Goal: Task Accomplishment & Management: Complete application form

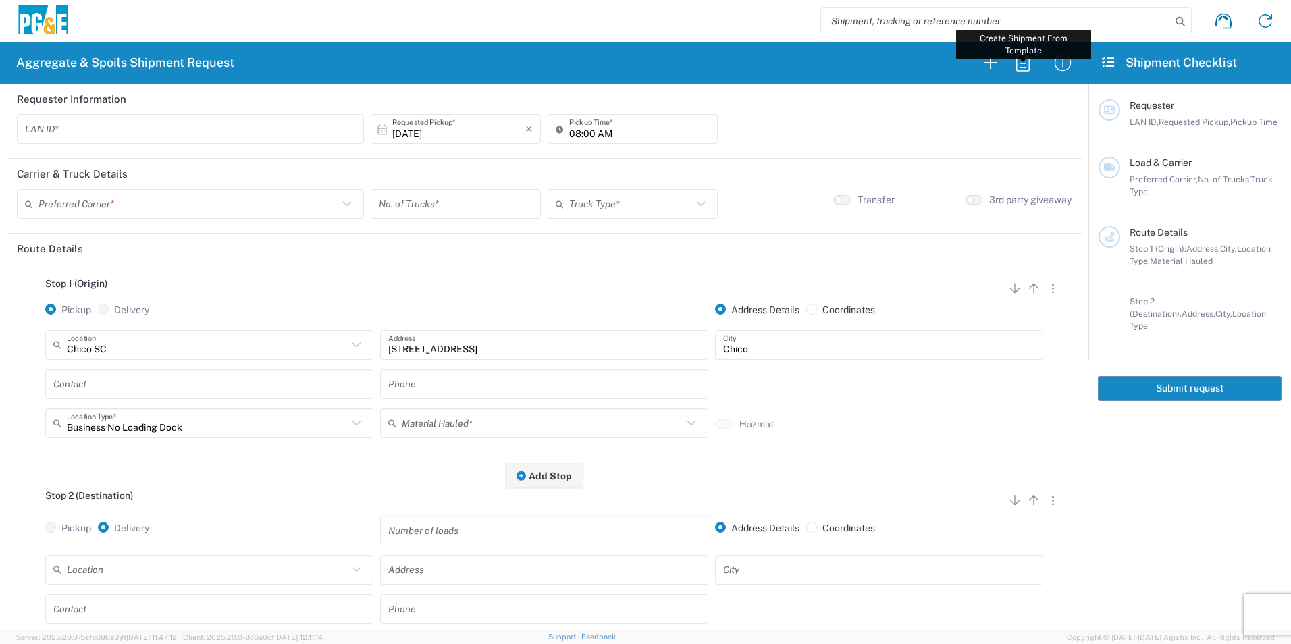
click at [1025, 67] on icon "button" at bounding box center [1023, 62] width 14 height 17
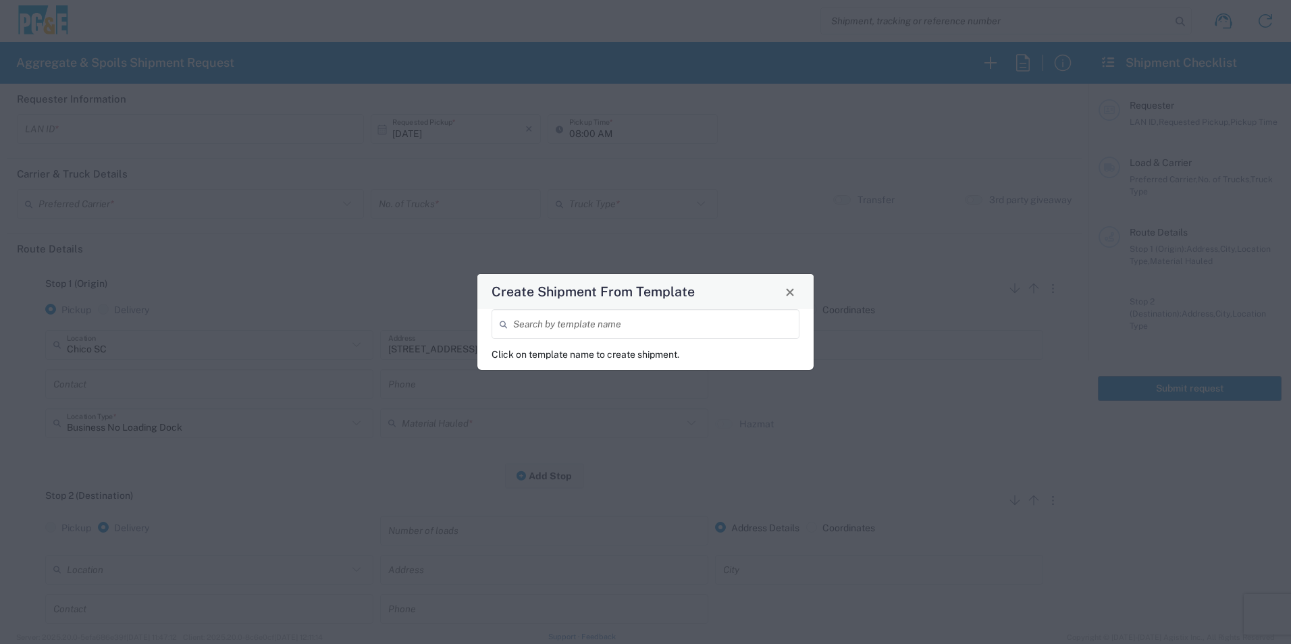
click at [646, 322] on input "search" at bounding box center [652, 325] width 278 height 24
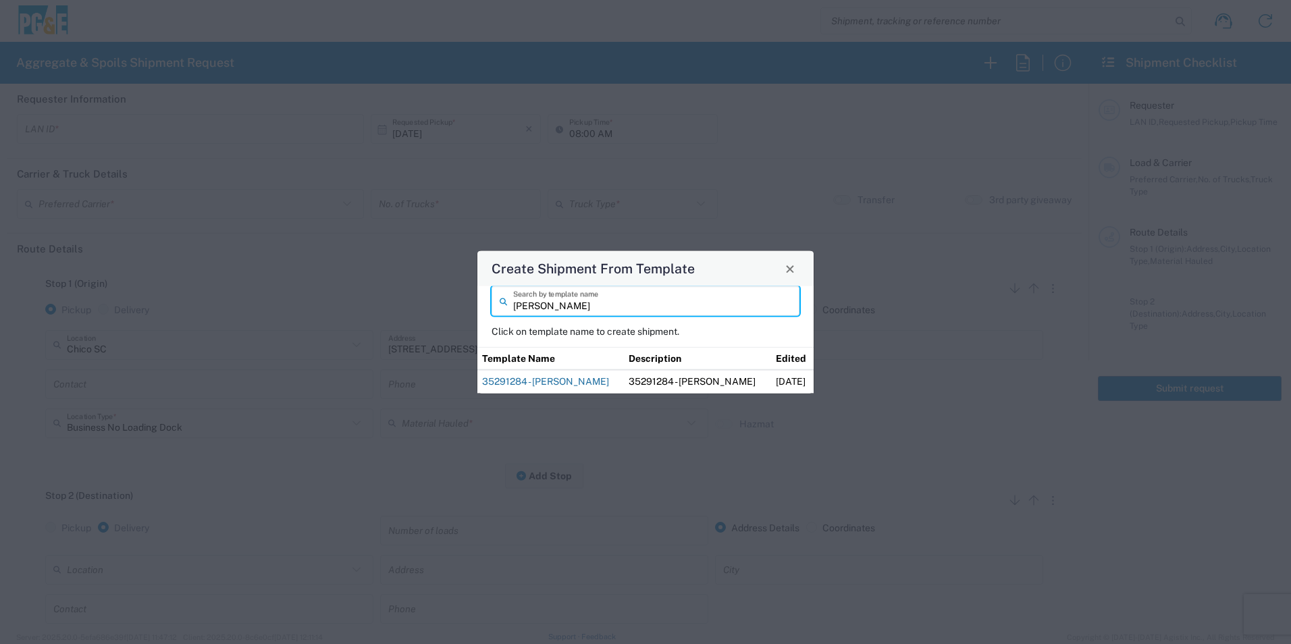
type input "mike b"
click at [539, 377] on link "35291284 - [PERSON_NAME]" at bounding box center [545, 381] width 127 height 11
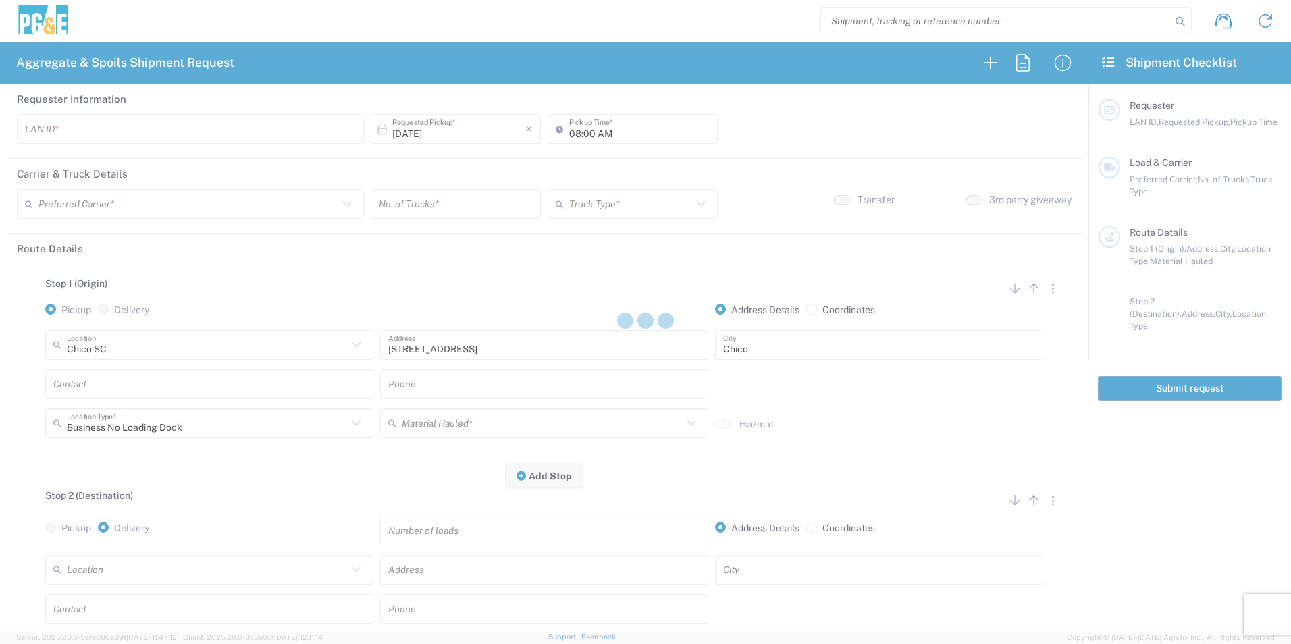
type input "M2BN"
type input "09:00 AM"
type input "North Coast Trucking"
type input "Super Dump"
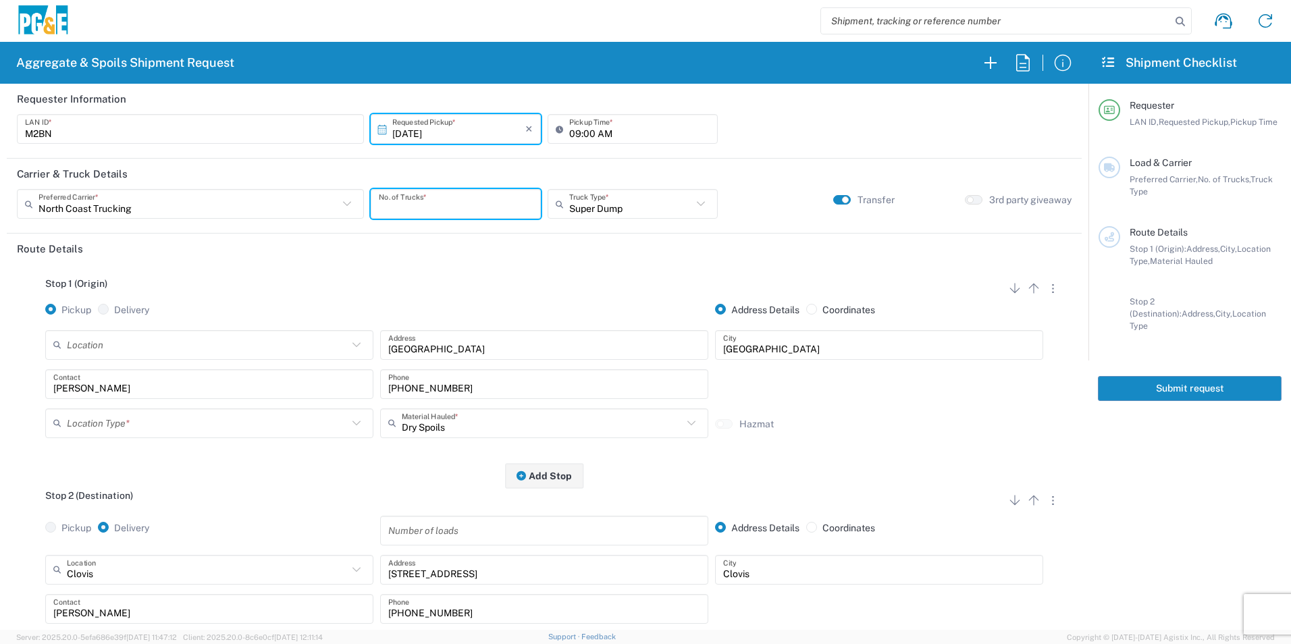
click at [427, 213] on input "number" at bounding box center [456, 204] width 154 height 24
type input "2"
click at [138, 426] on input "text" at bounding box center [207, 423] width 281 height 24
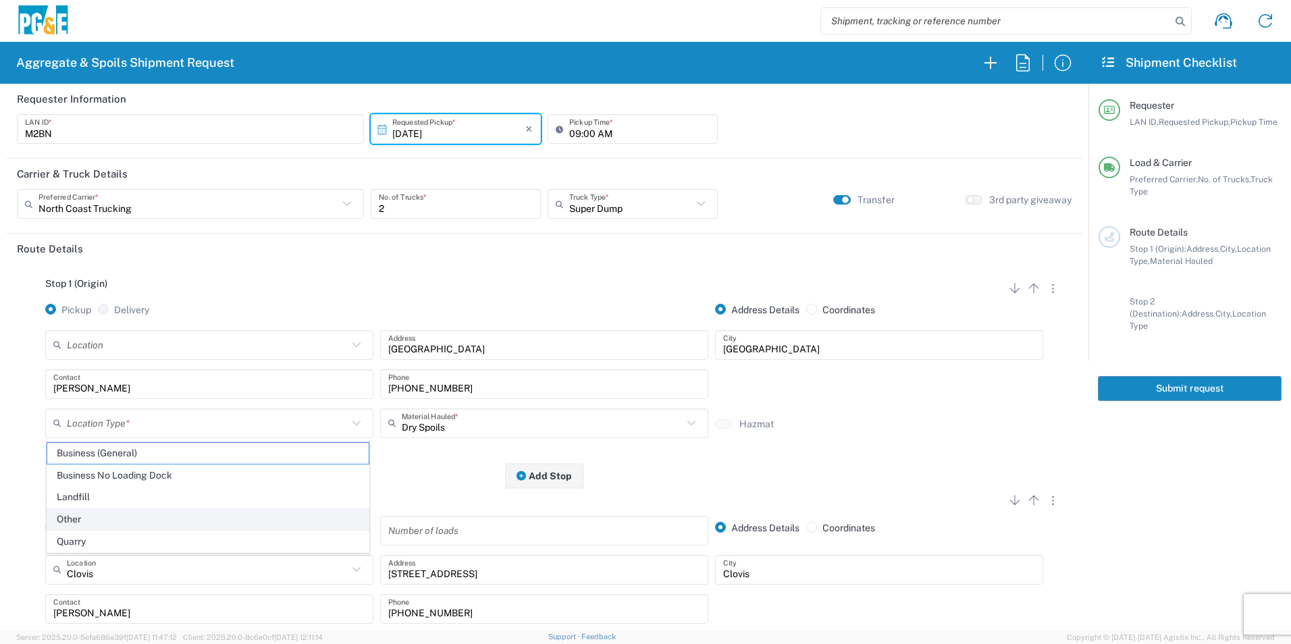
click at [73, 512] on span "Other" at bounding box center [207, 519] width 321 height 21
type input "Other"
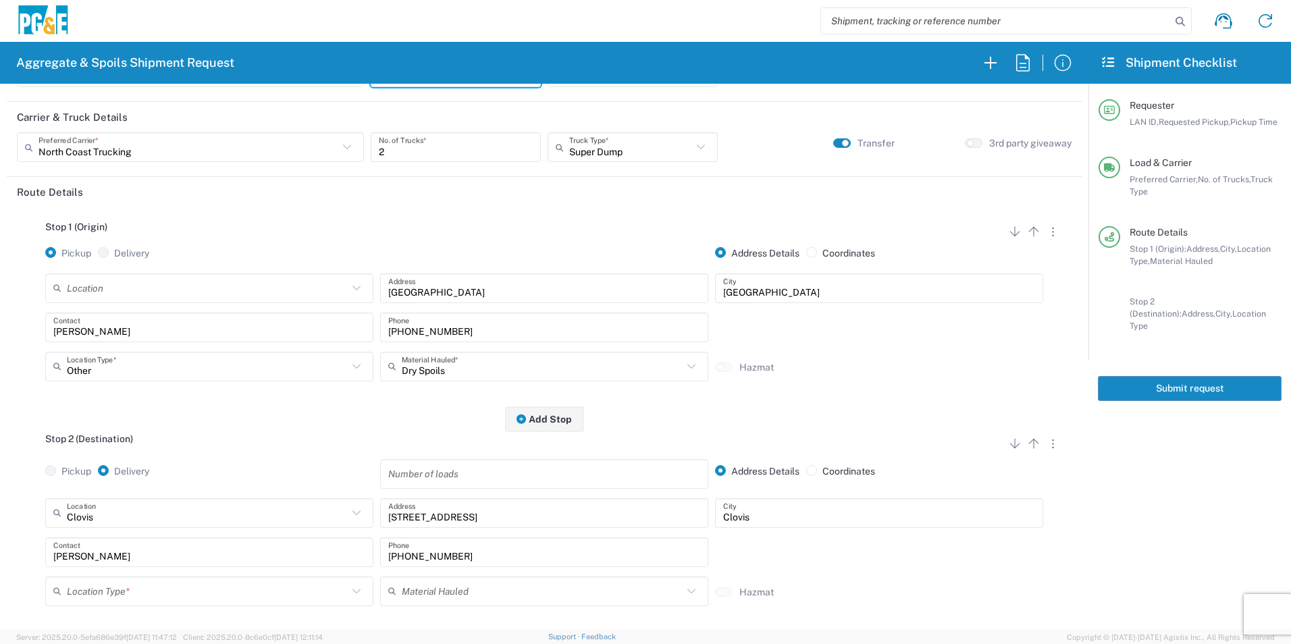
scroll to position [203, 0]
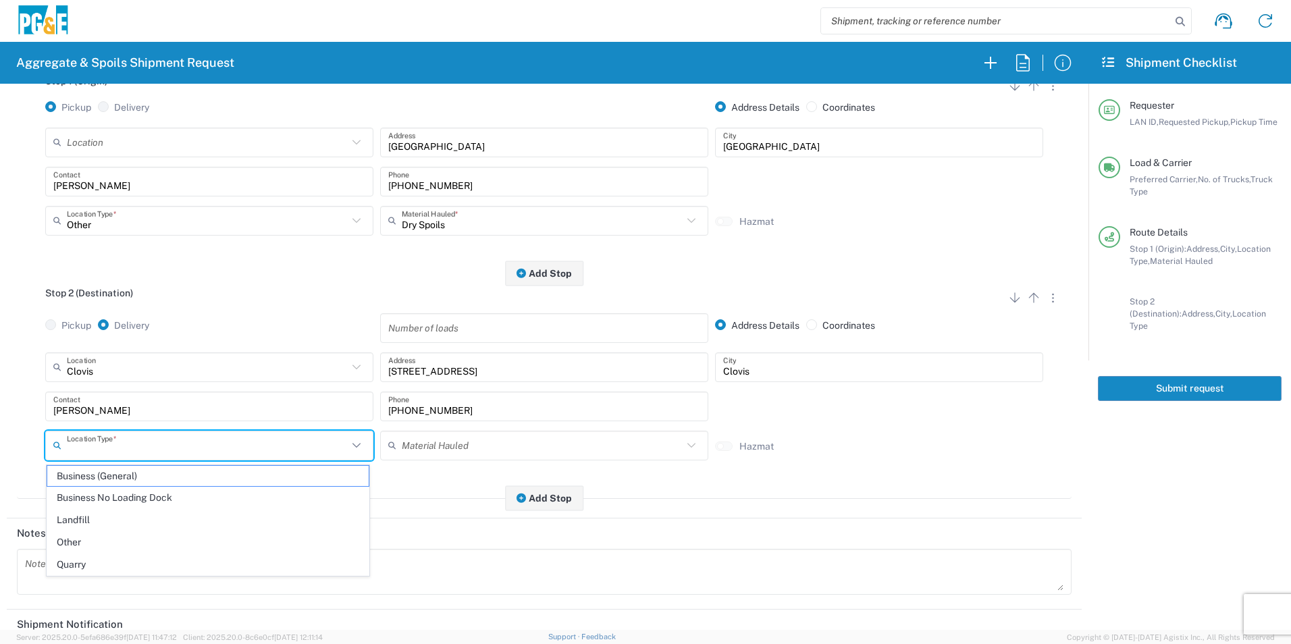
click at [101, 438] on input "text" at bounding box center [207, 445] width 281 height 24
click at [107, 494] on span "Business No Loading Dock" at bounding box center [207, 497] width 321 height 21
type input "Business No Loading Dock"
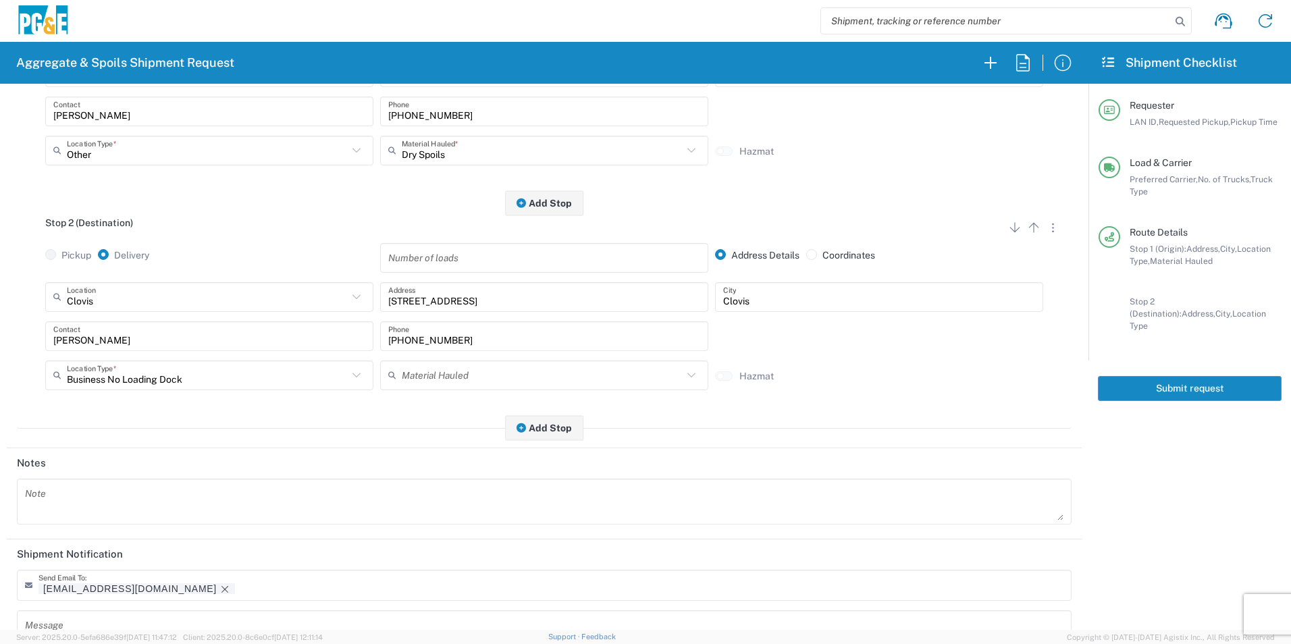
scroll to position [390, 0]
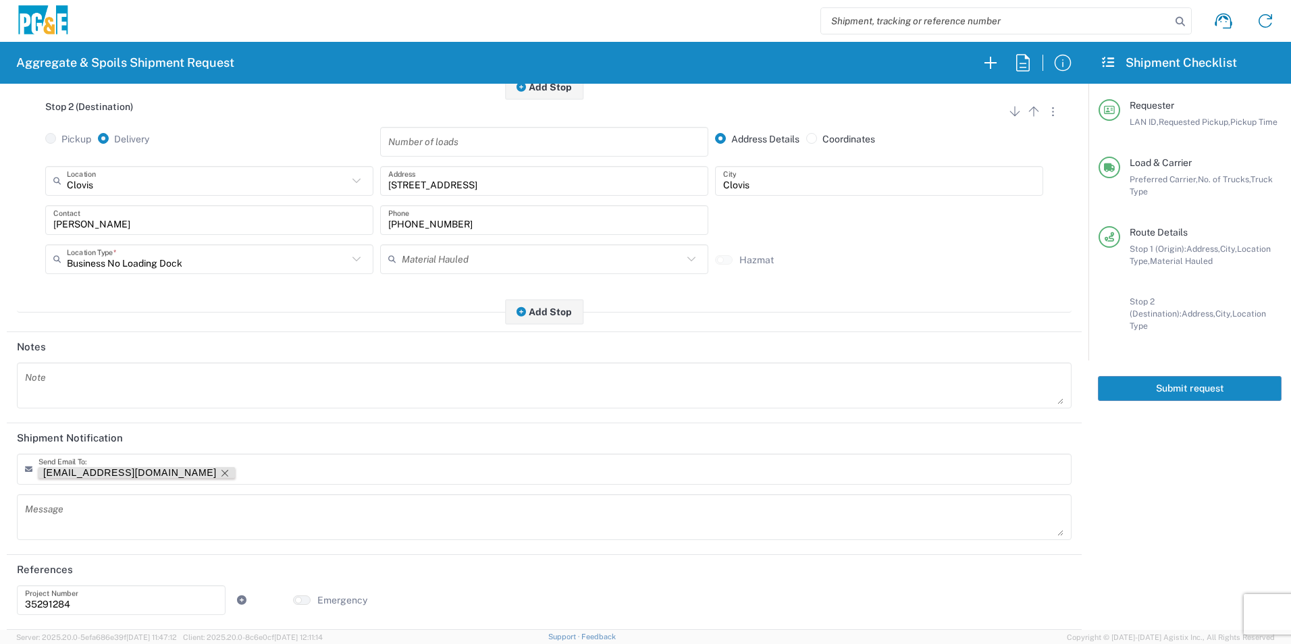
click at [219, 472] on icon "Remove tag" at bounding box center [224, 473] width 11 height 11
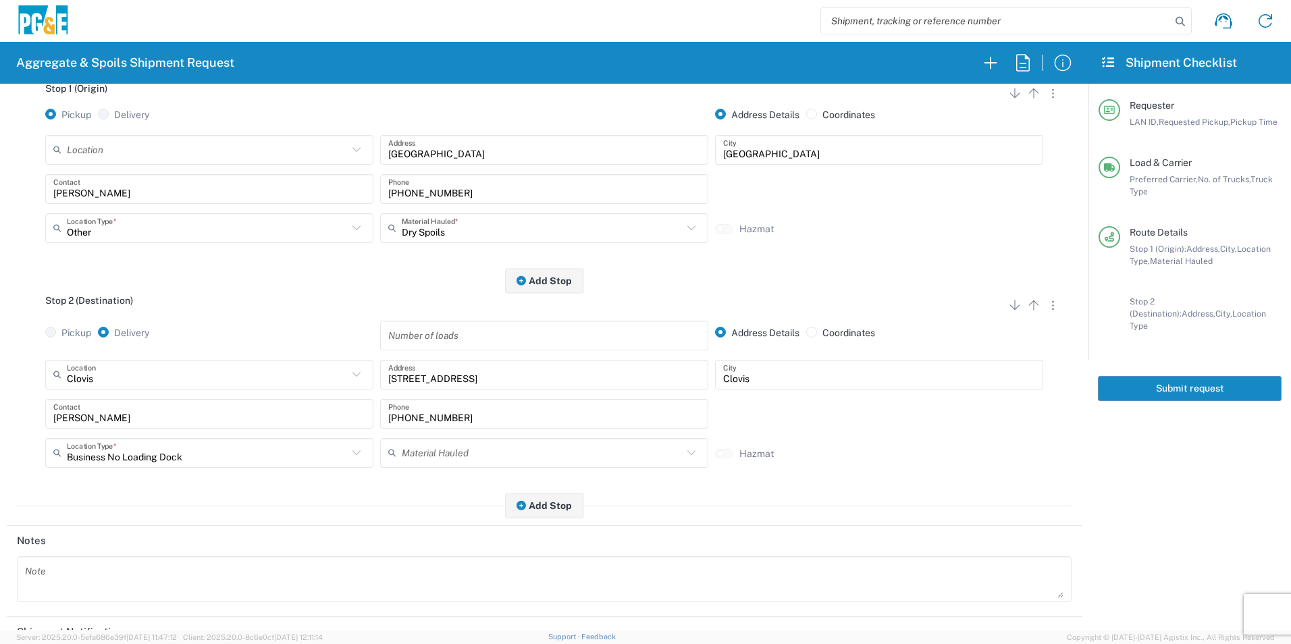
scroll to position [0, 0]
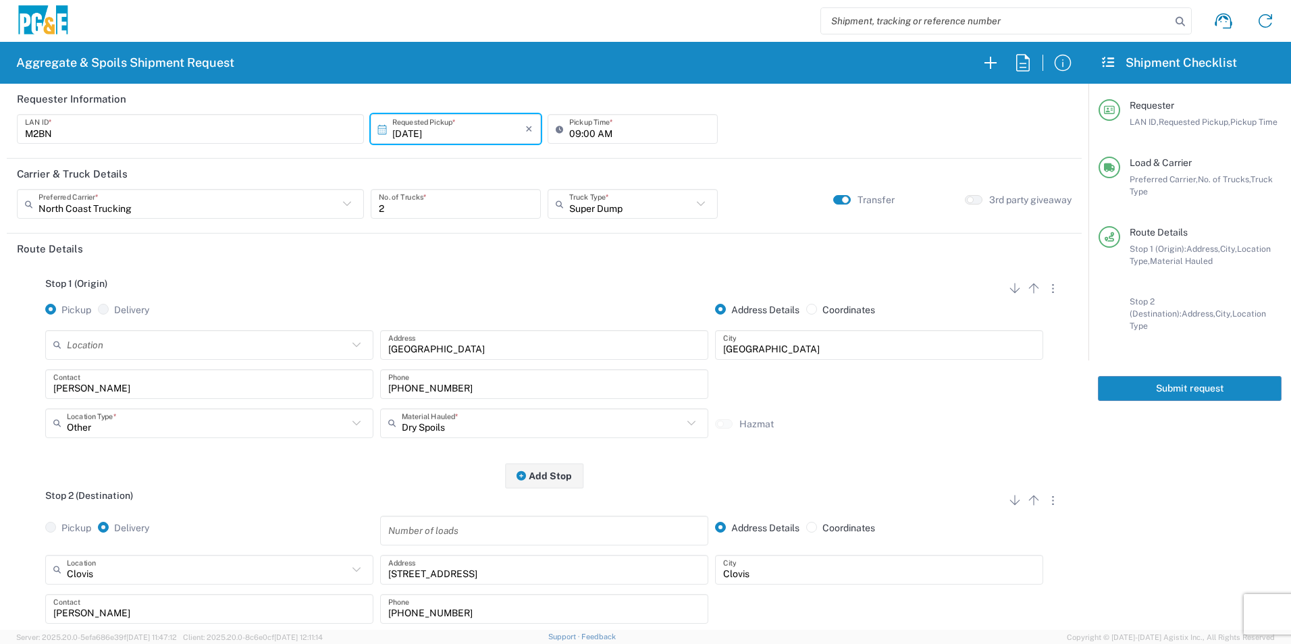
click at [1176, 380] on button "Submit request" at bounding box center [1190, 388] width 184 height 25
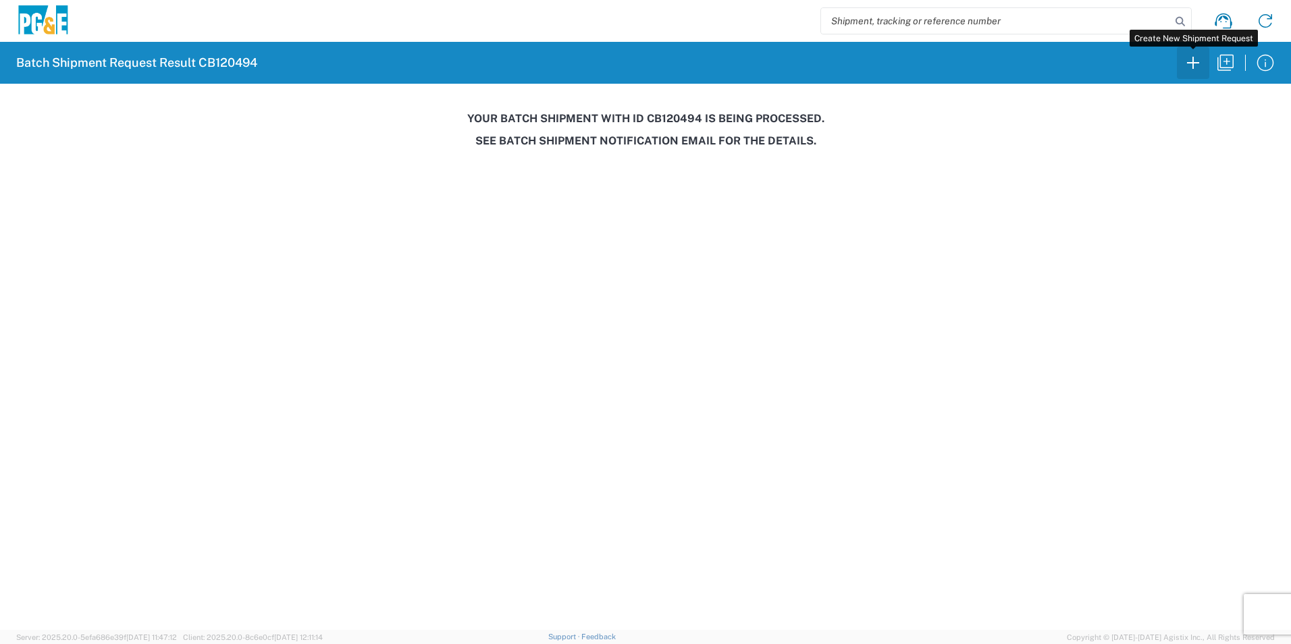
click at [1194, 60] on icon "button" at bounding box center [1193, 63] width 22 height 22
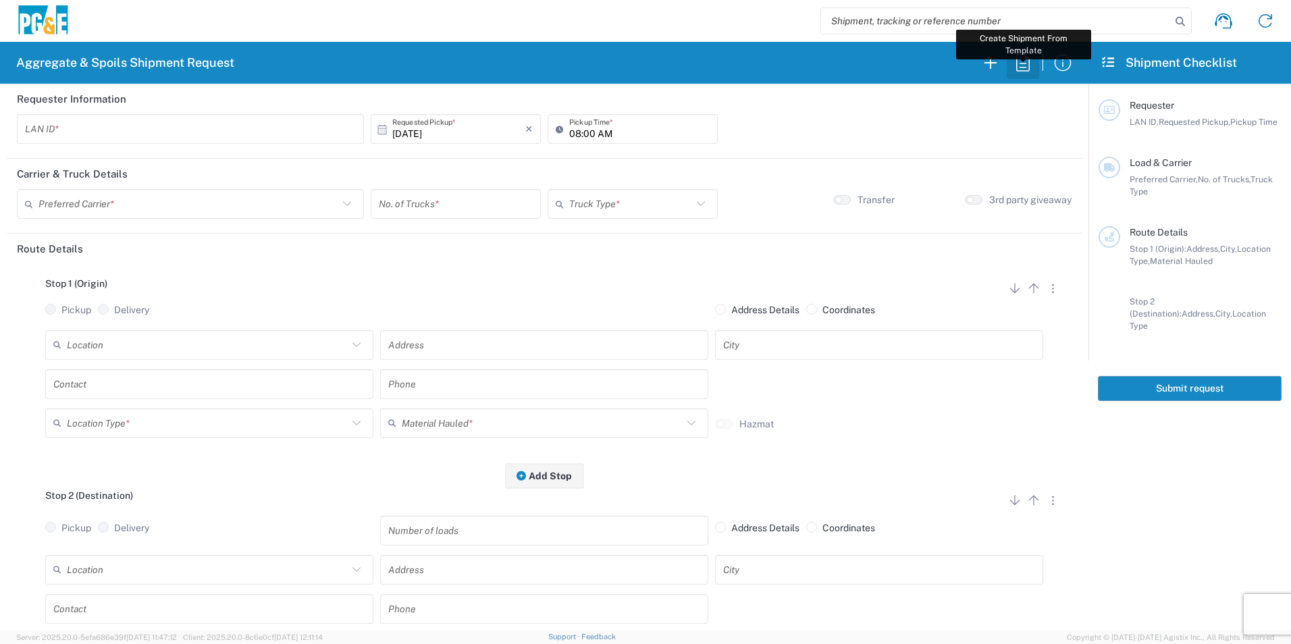
click at [1011, 60] on button "button" at bounding box center [1023, 63] width 32 height 32
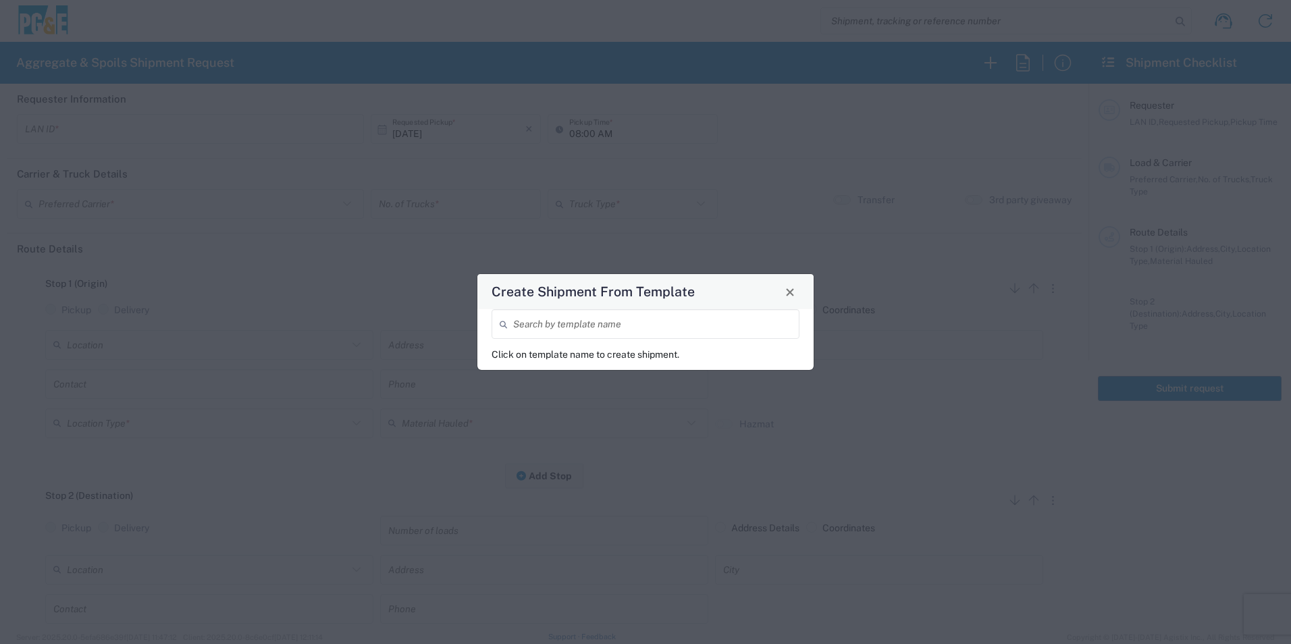
click at [642, 327] on input "search" at bounding box center [652, 325] width 278 height 24
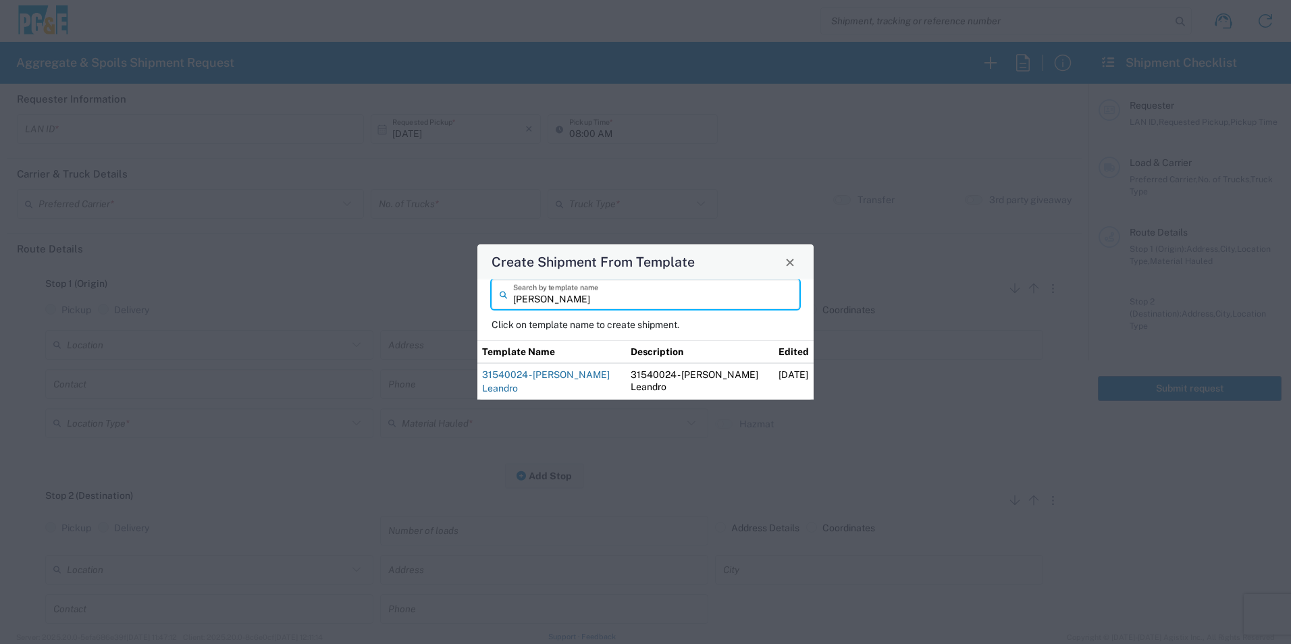
type input "dylan"
click at [542, 373] on link "31540024 - [PERSON_NAME] Leandro" at bounding box center [546, 381] width 128 height 24
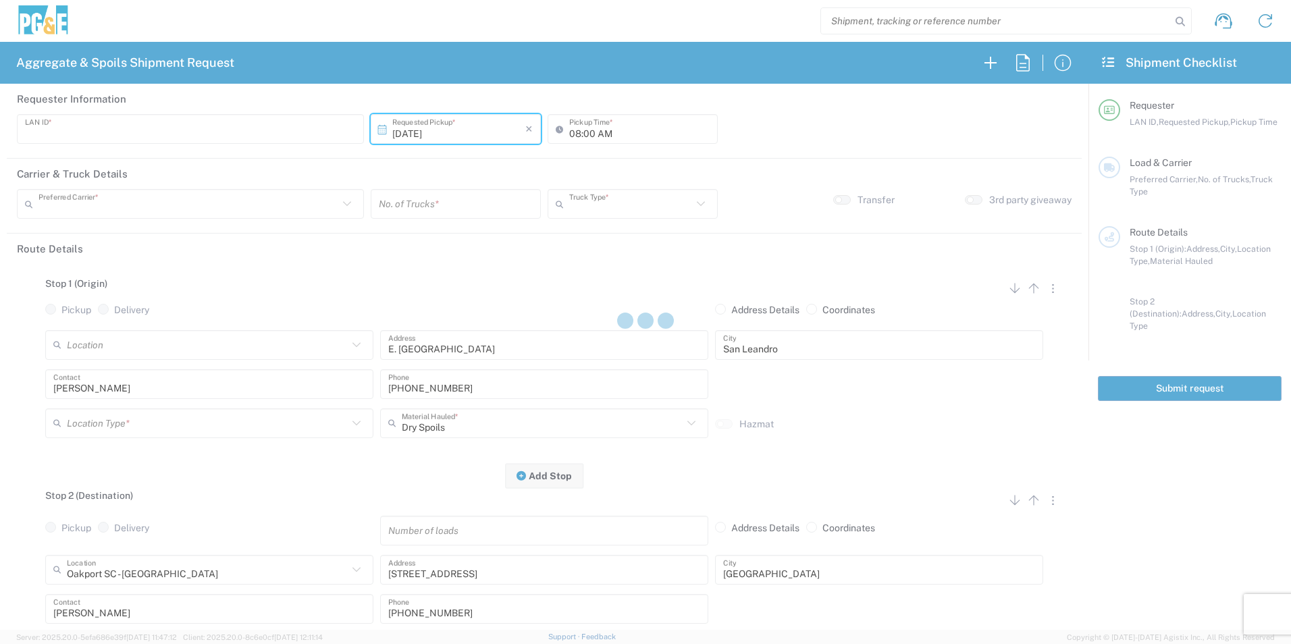
type input "VNL5"
type input "09:00 AM"
type input "MAG Trucking"
type input "Super Dump"
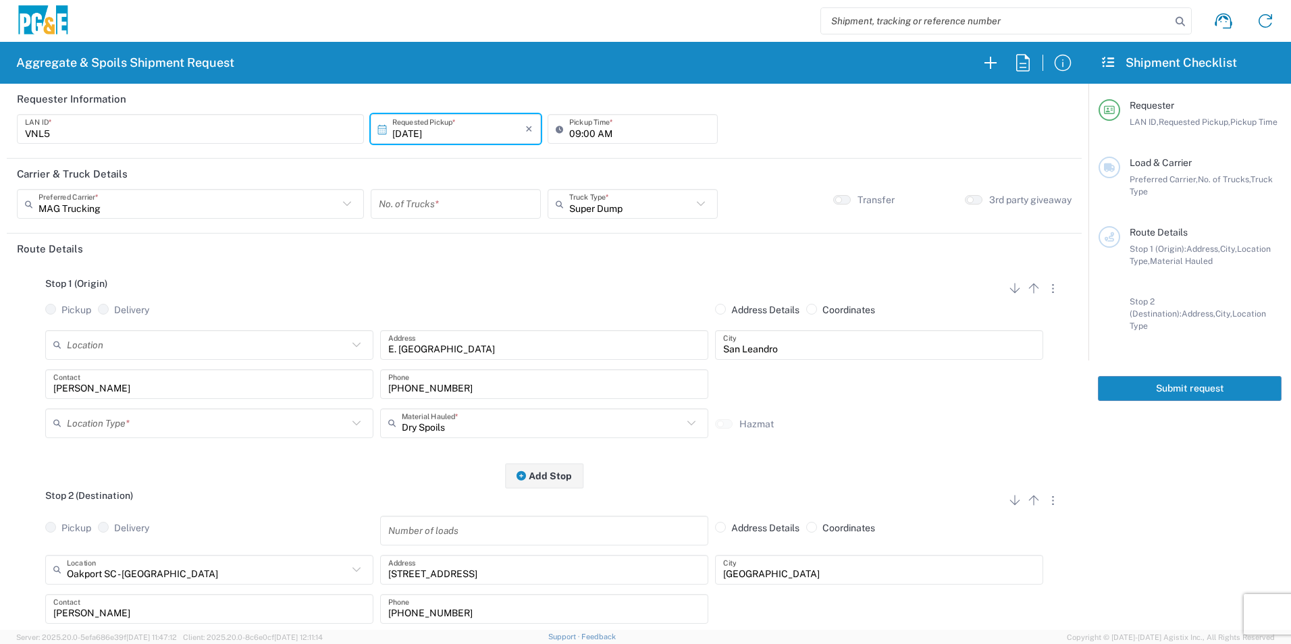
click at [460, 208] on input "number" at bounding box center [456, 204] width 154 height 24
type input "2"
click at [569, 132] on input "09:00 AM" at bounding box center [639, 129] width 140 height 24
type input "08:00 AM"
click at [109, 410] on div "Location Type *" at bounding box center [209, 423] width 328 height 30
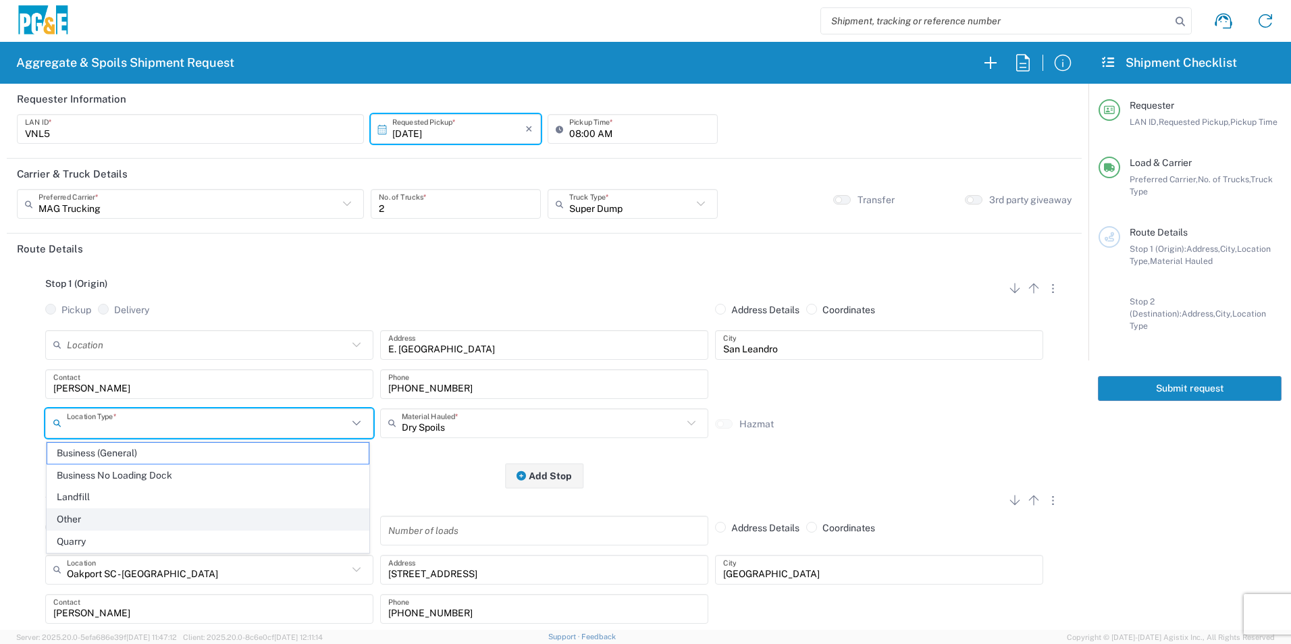
click at [82, 514] on span "Other" at bounding box center [207, 519] width 321 height 21
type input "Other"
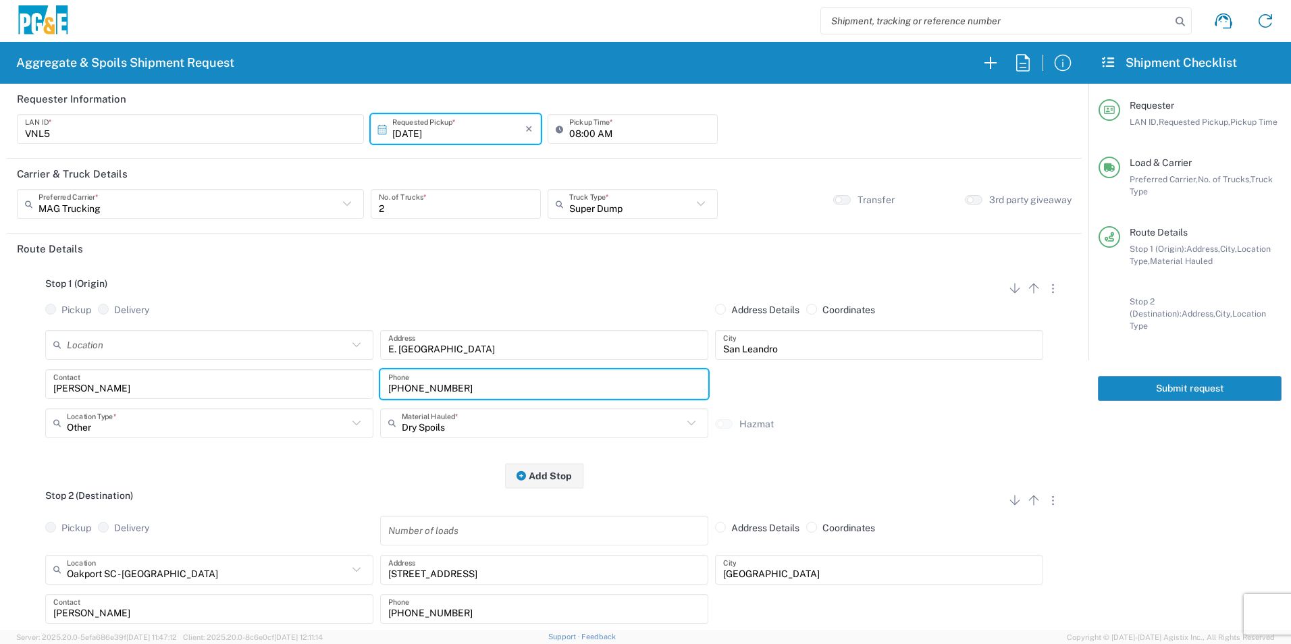
drag, startPoint x: 482, startPoint y: 383, endPoint x: 310, endPoint y: 381, distance: 172.2
click at [316, 381] on div "Dylan Contact 530-277-8797 Phone" at bounding box center [544, 388] width 1005 height 39
paste input "575-1556"
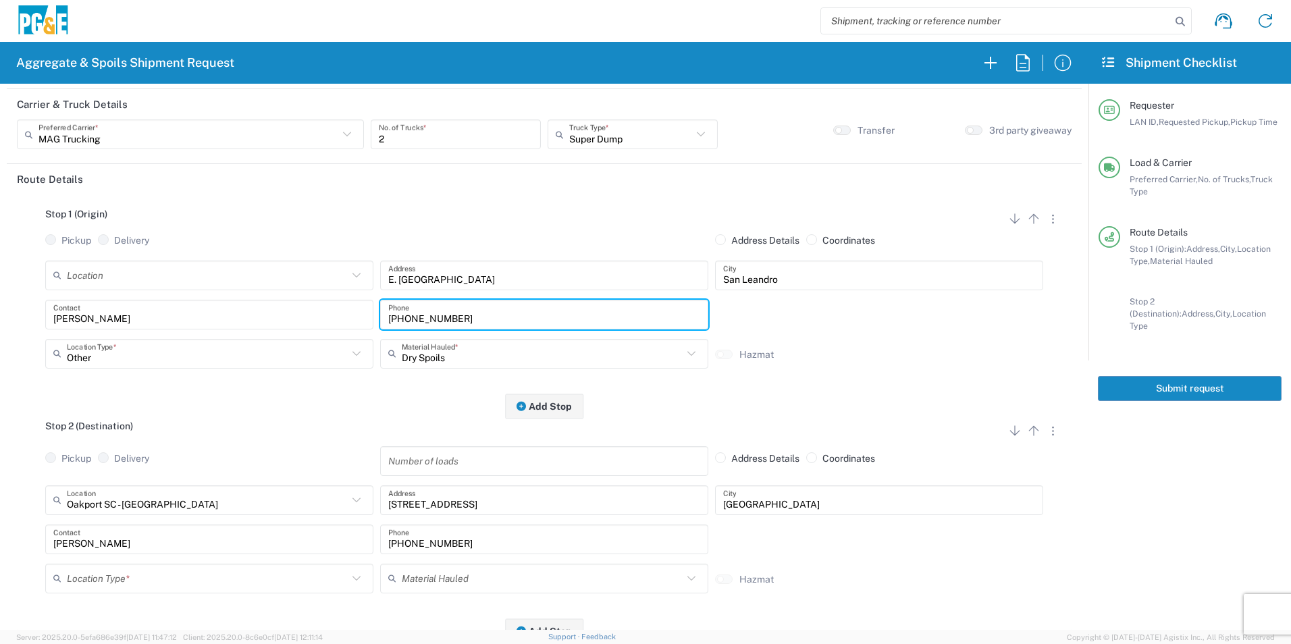
scroll to position [203, 0]
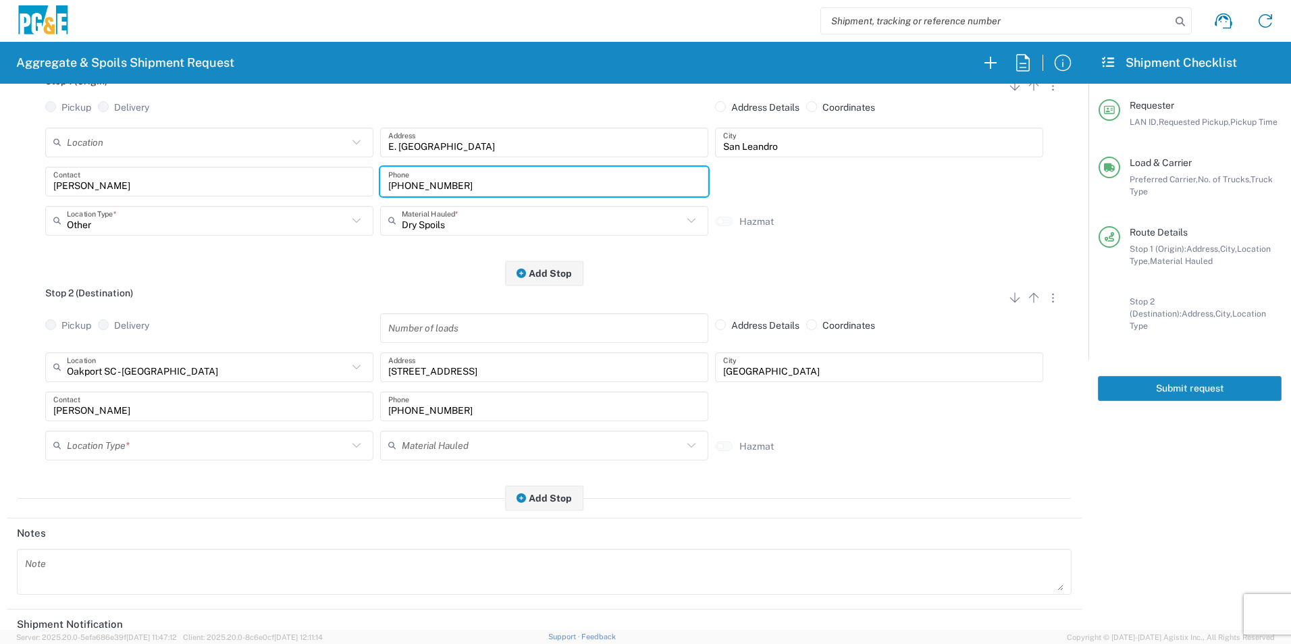
type input "530-575-1556"
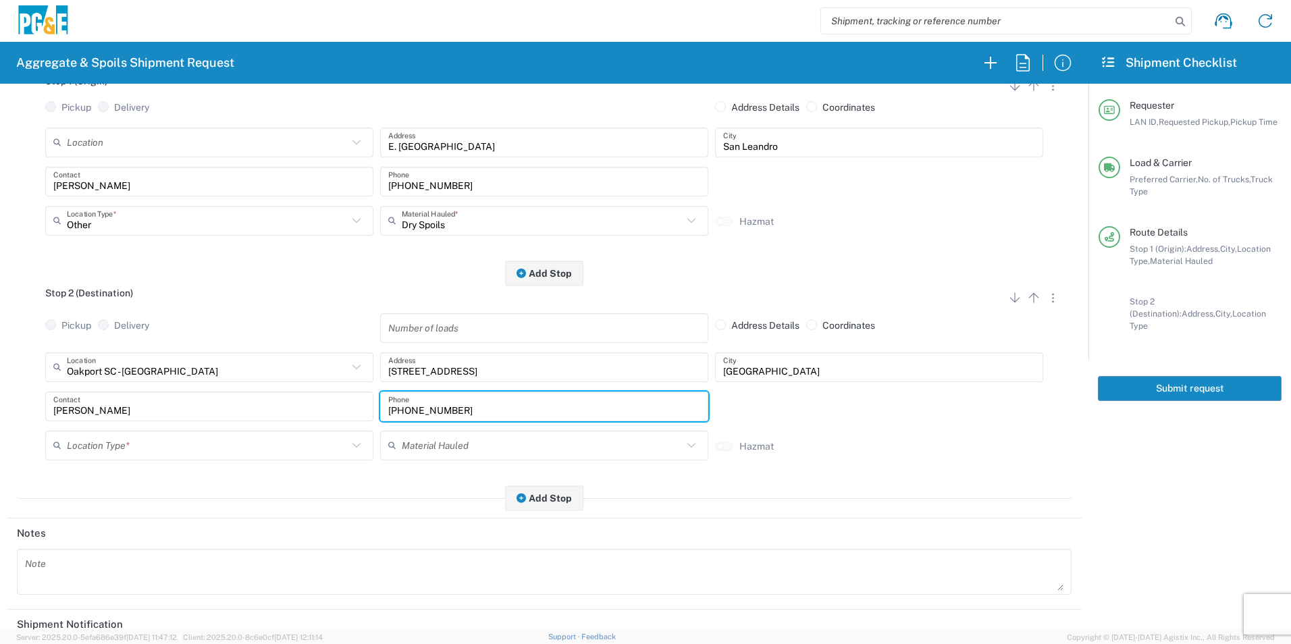
drag, startPoint x: 473, startPoint y: 408, endPoint x: 228, endPoint y: 391, distance: 245.7
click at [228, 388] on div "Oakport SC - Oakland Location Oakport SC - Oakland 17300 East Jahant Rd - Quarr…" at bounding box center [544, 410] width 1055 height 117
paste input "575-1556"
type input "530-575-1556"
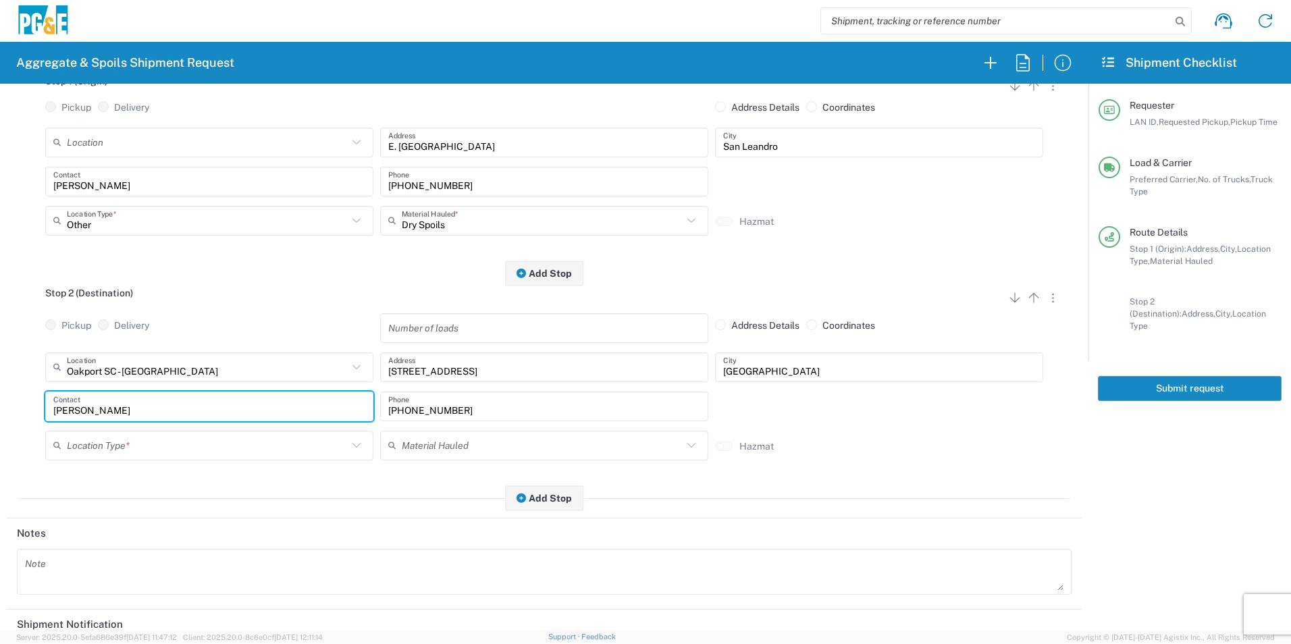
drag, startPoint x: 168, startPoint y: 399, endPoint x: 0, endPoint y: 383, distance: 168.8
click at [0, 380] on html "Aggregate & Spoils Shipment Request Requester Information VNL5 LAN ID * 10/10/2…" at bounding box center [645, 322] width 1291 height 644
type input "Jim"
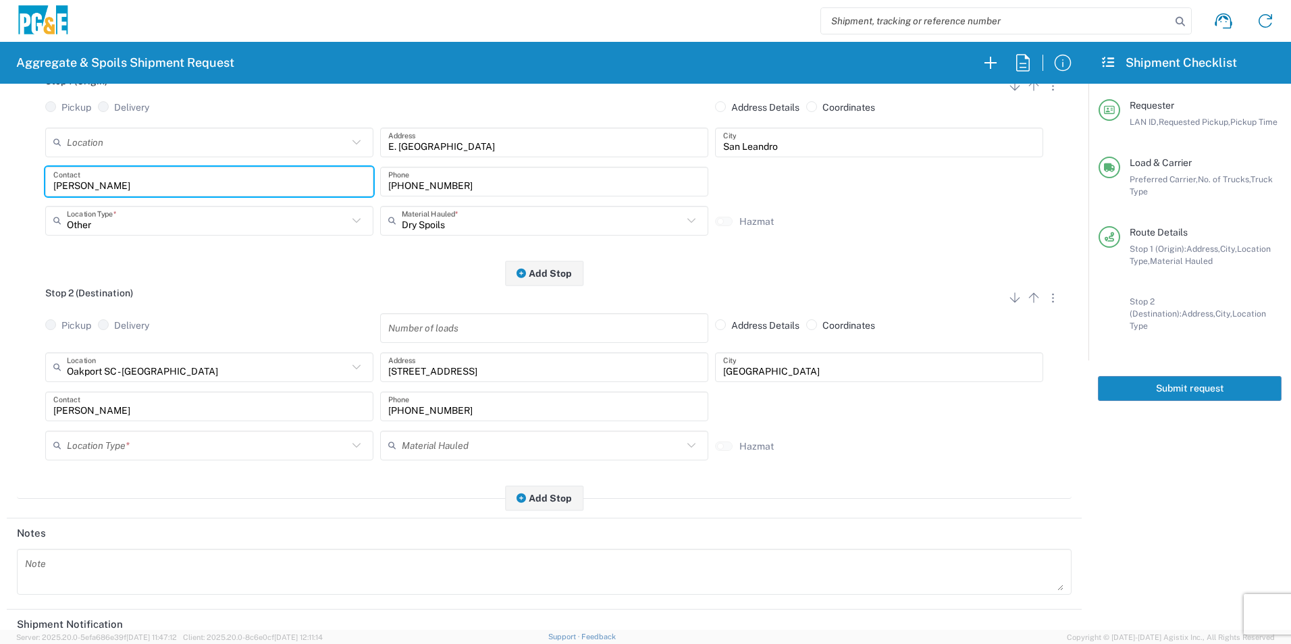
drag, startPoint x: 120, startPoint y: 183, endPoint x: 0, endPoint y: 188, distance: 119.6
click at [0, 186] on html "Aggregate & Spoils Shipment Request Requester Information VNL5 LAN ID * 10/10/2…" at bounding box center [645, 322] width 1291 height 644
type input "Jim"
type input "Other"
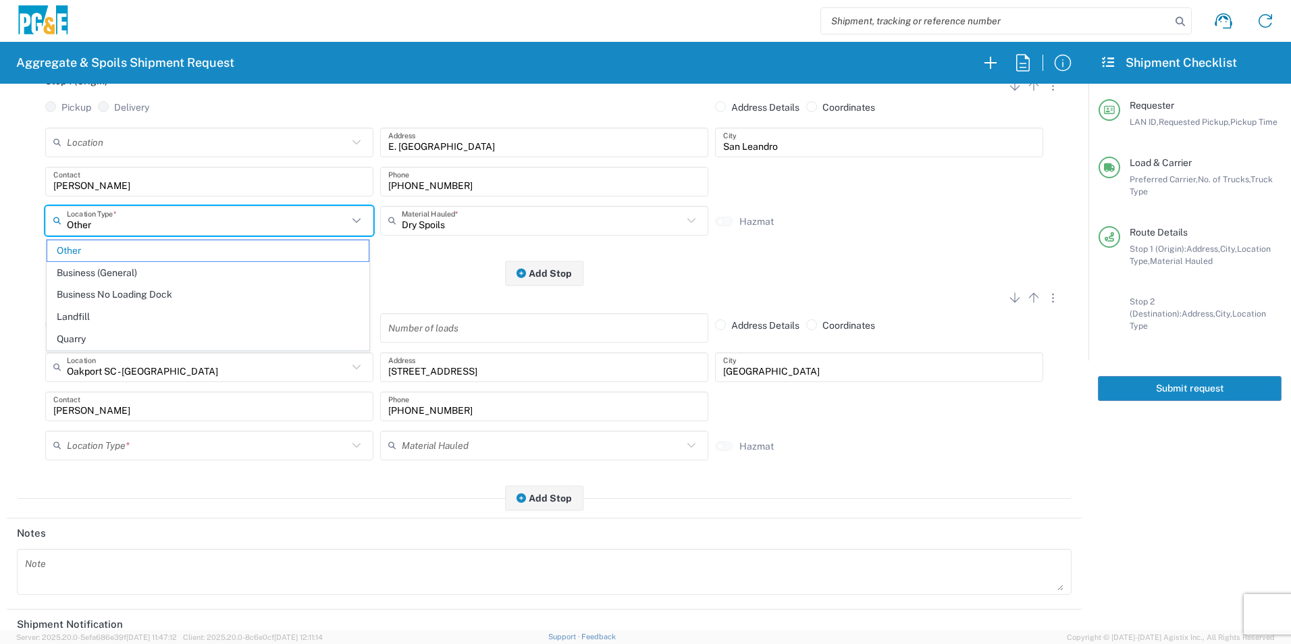
click at [99, 219] on input "Other" at bounding box center [207, 221] width 281 height 24
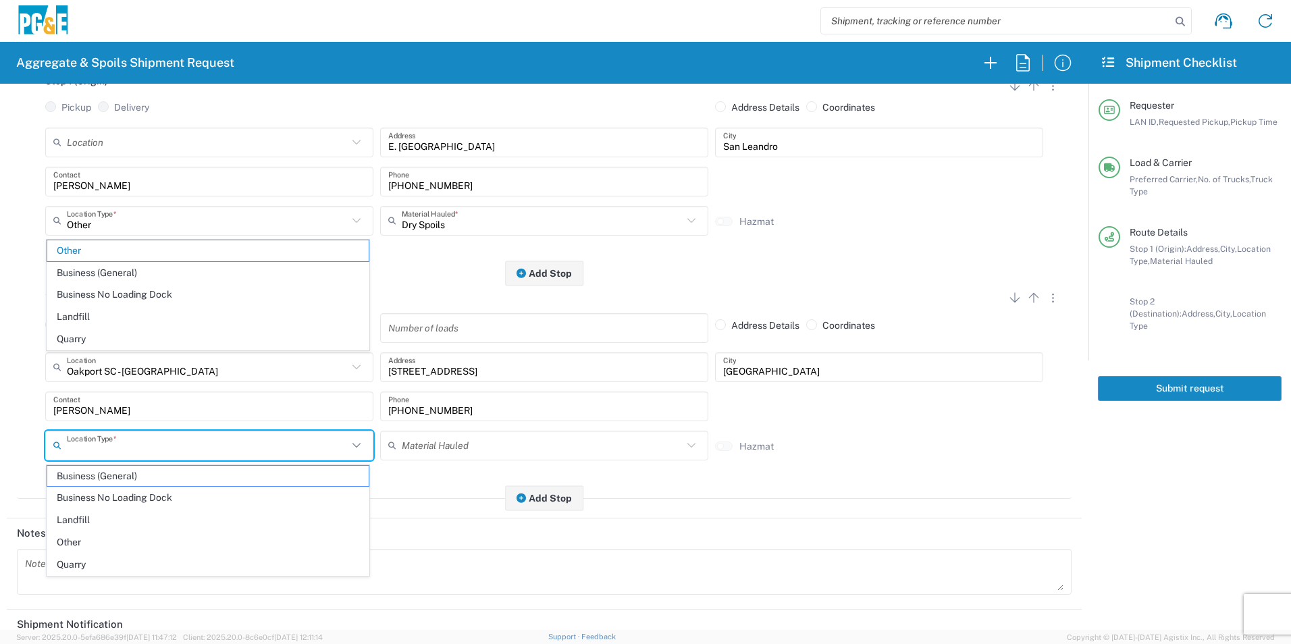
click at [178, 436] on input "text" at bounding box center [207, 445] width 281 height 24
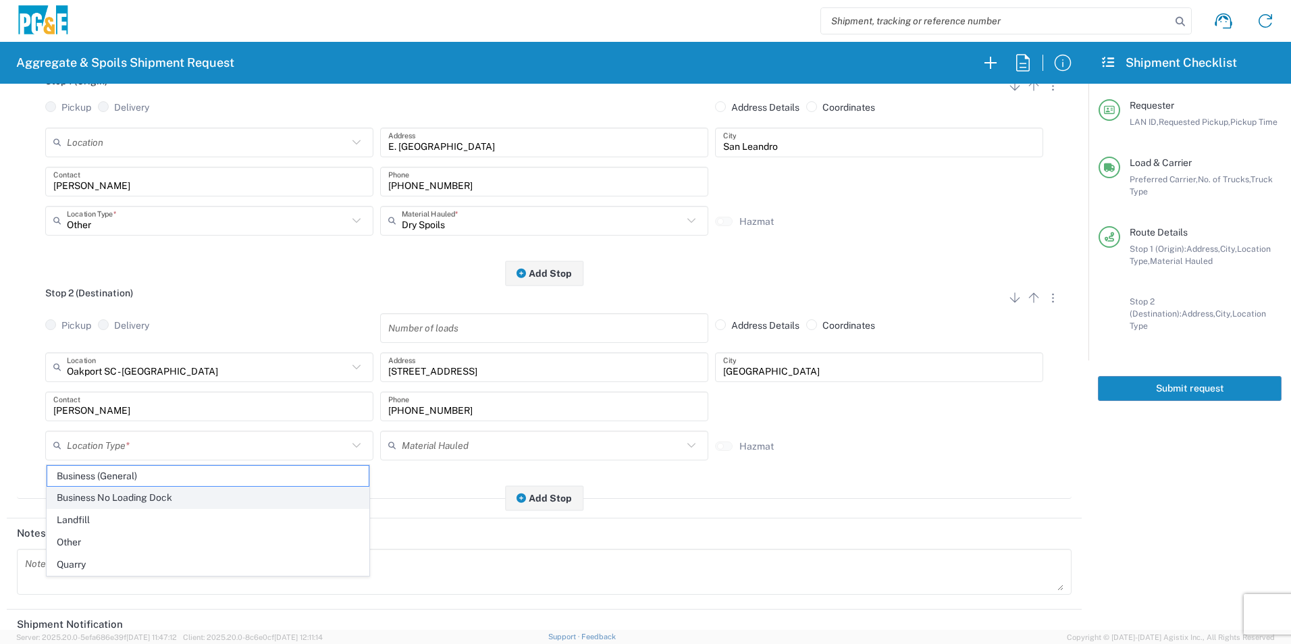
click at [144, 496] on span "Business No Loading Dock" at bounding box center [207, 497] width 321 height 21
type input "Business No Loading Dock"
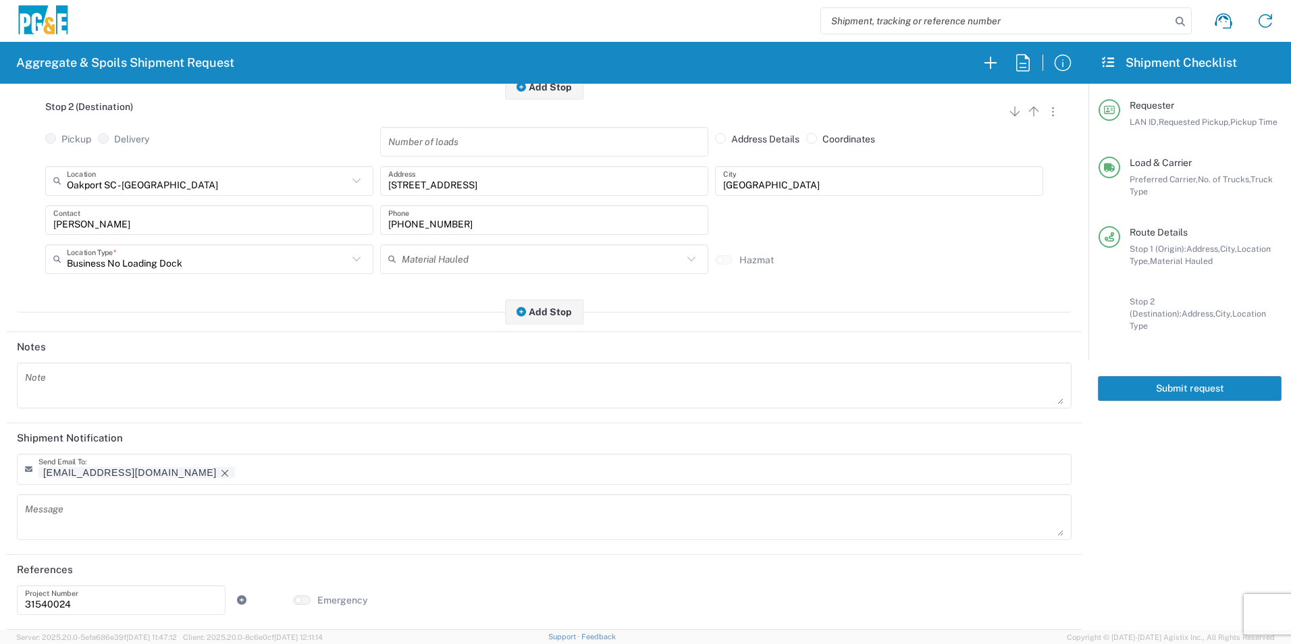
scroll to position [390, 0]
click at [219, 473] on icon "Remove tag" at bounding box center [224, 473] width 11 height 11
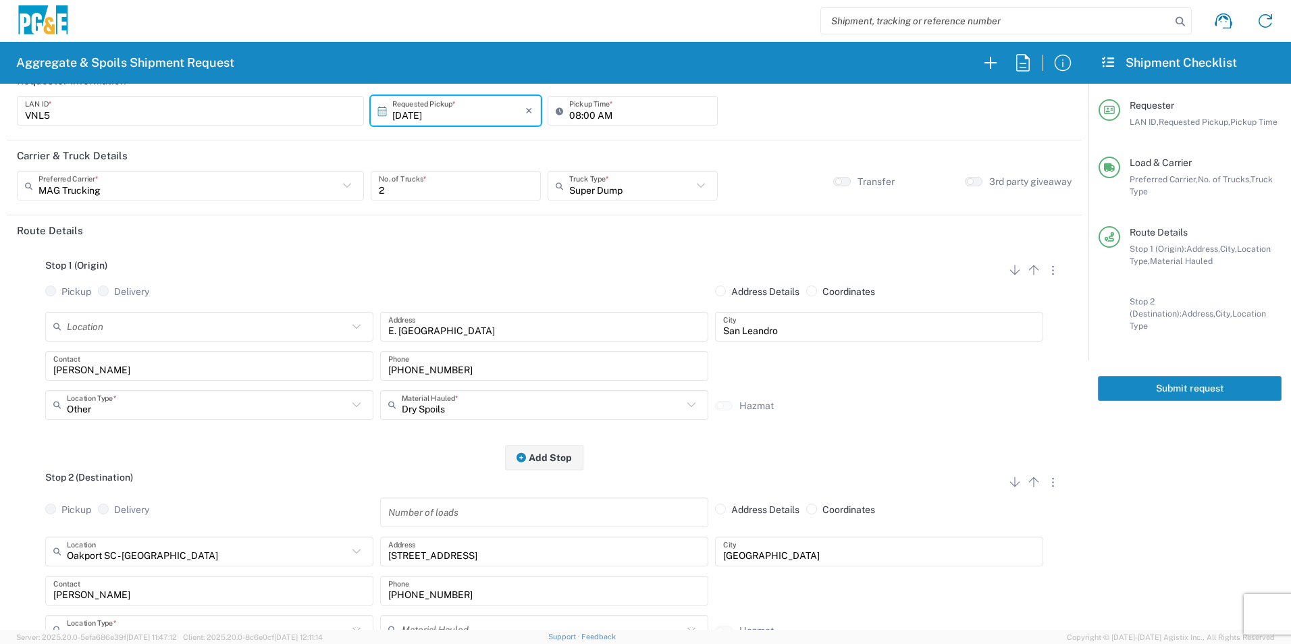
scroll to position [0, 0]
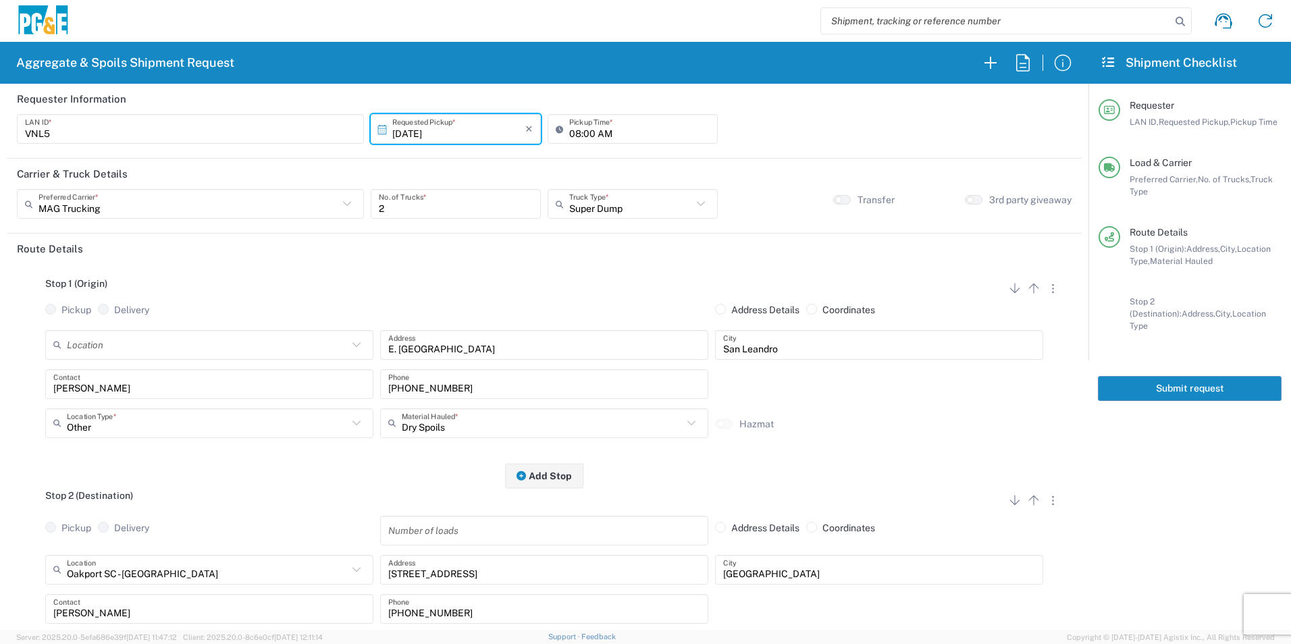
click at [1175, 376] on button "Submit request" at bounding box center [1190, 388] width 184 height 25
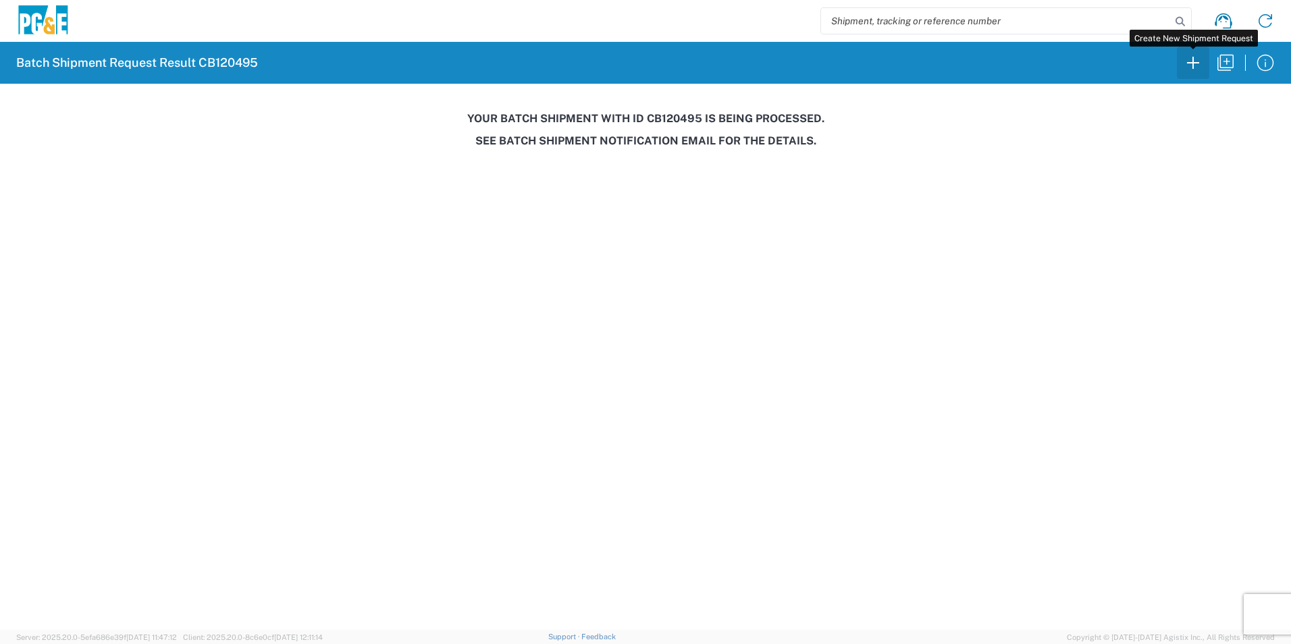
click at [1190, 62] on icon "button" at bounding box center [1193, 63] width 22 height 22
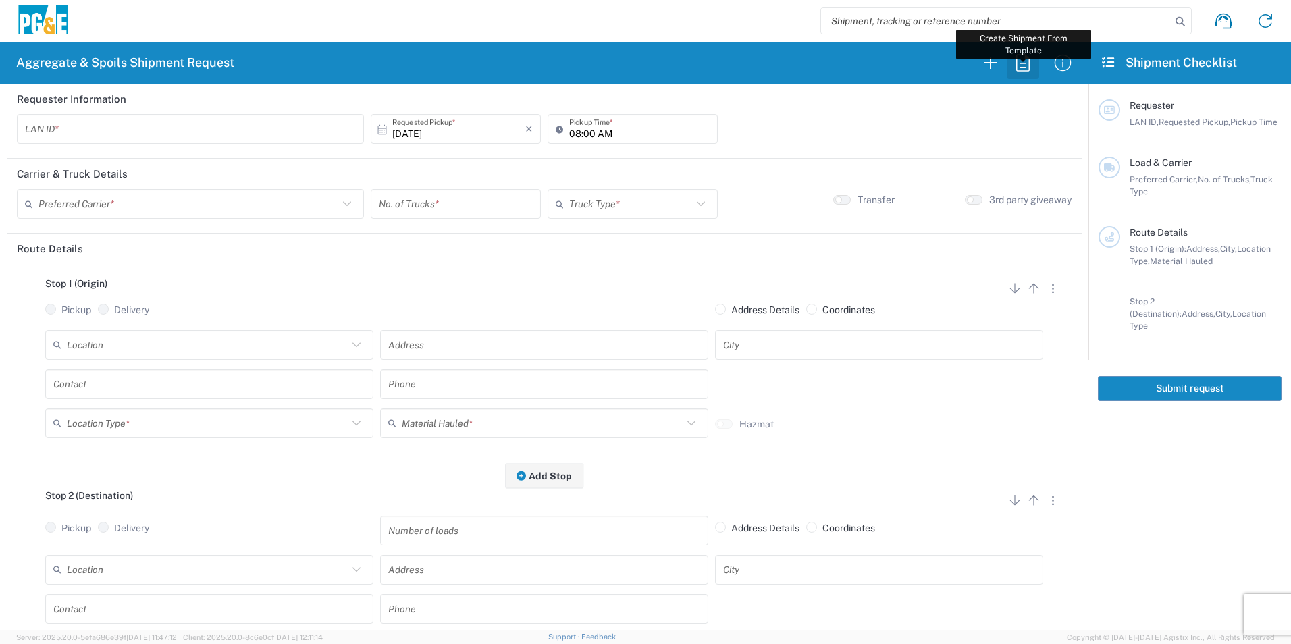
click at [1032, 67] on icon "button" at bounding box center [1023, 63] width 22 height 22
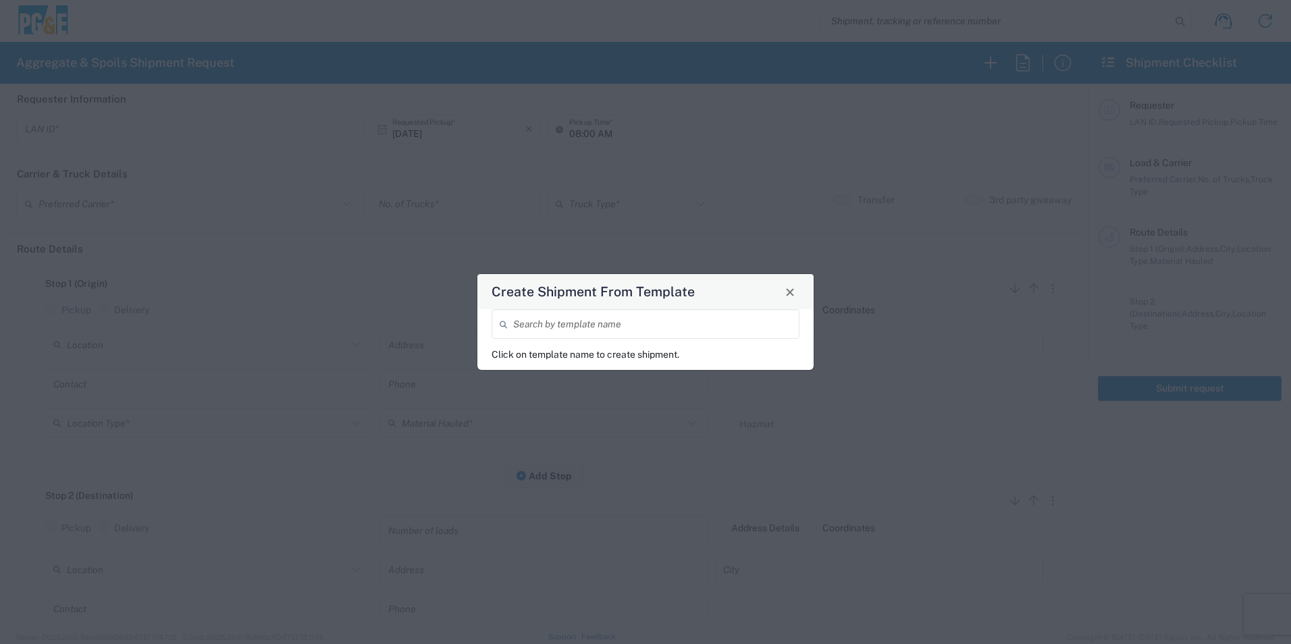
click at [704, 321] on input "search" at bounding box center [652, 325] width 278 height 24
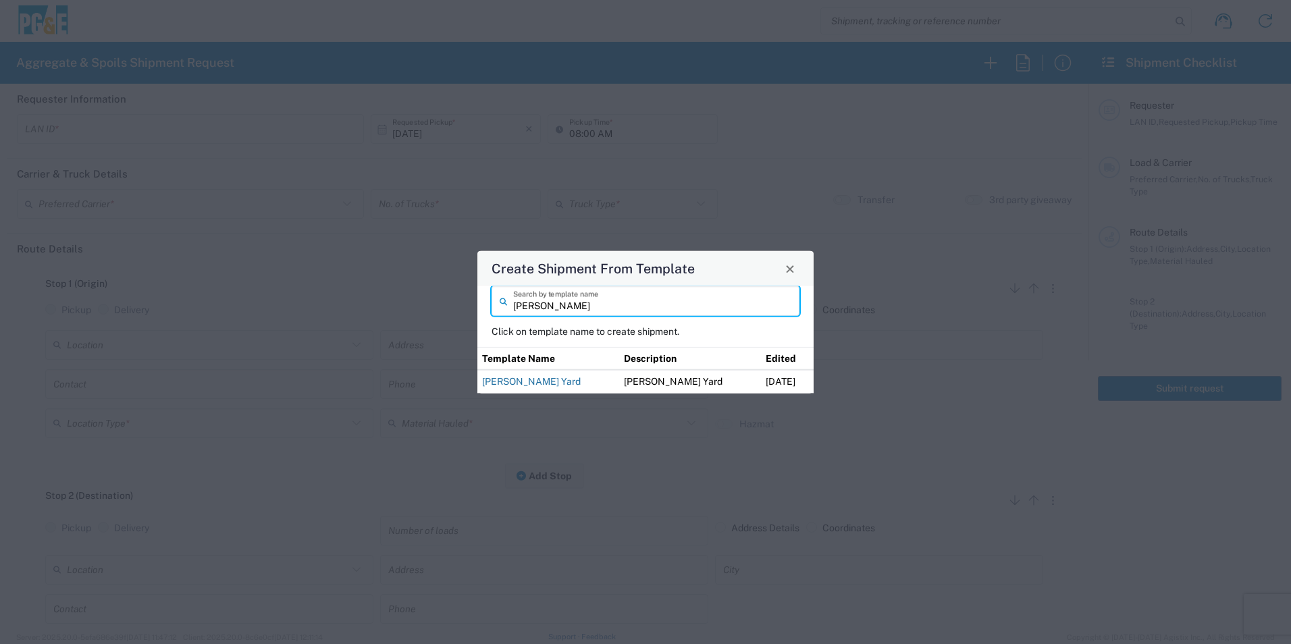
type input "johnny"
click at [546, 381] on link "[PERSON_NAME] Yard" at bounding box center [531, 381] width 99 height 11
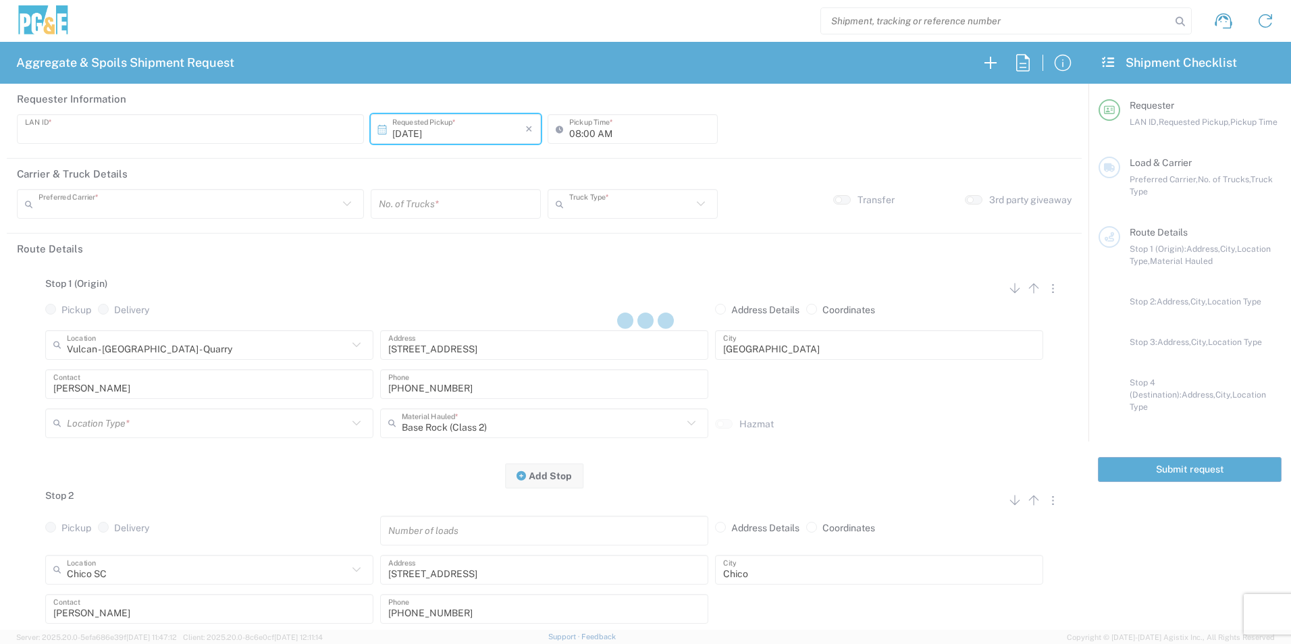
type input "J0CK"
type input "12:00 AM"
type input "Northstate Aggregate"
type input "Transfer Truck"
type textarea "Please deliver 40 Yards of Base Rock & 40 Yards of Sand"
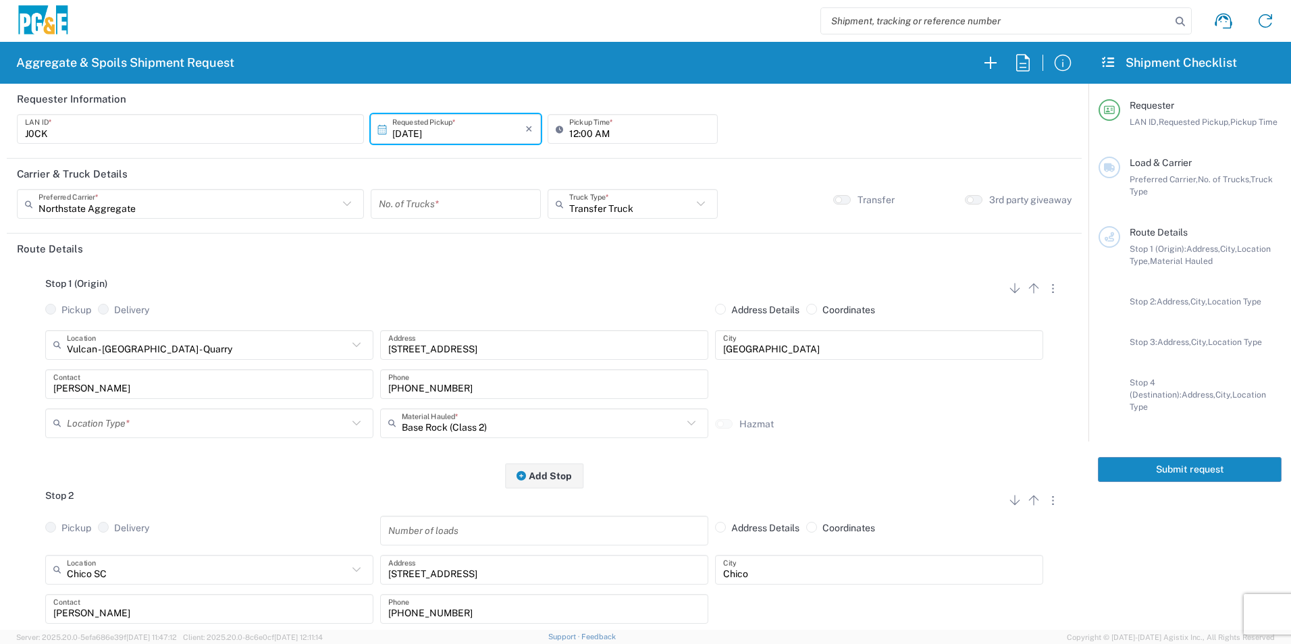
click at [480, 205] on input "number" at bounding box center [456, 204] width 154 height 24
type input "1"
click at [572, 132] on input "12:00 AM" at bounding box center [639, 129] width 140 height 24
type input "07:00 AM"
click at [230, 350] on input "text" at bounding box center [207, 345] width 281 height 24
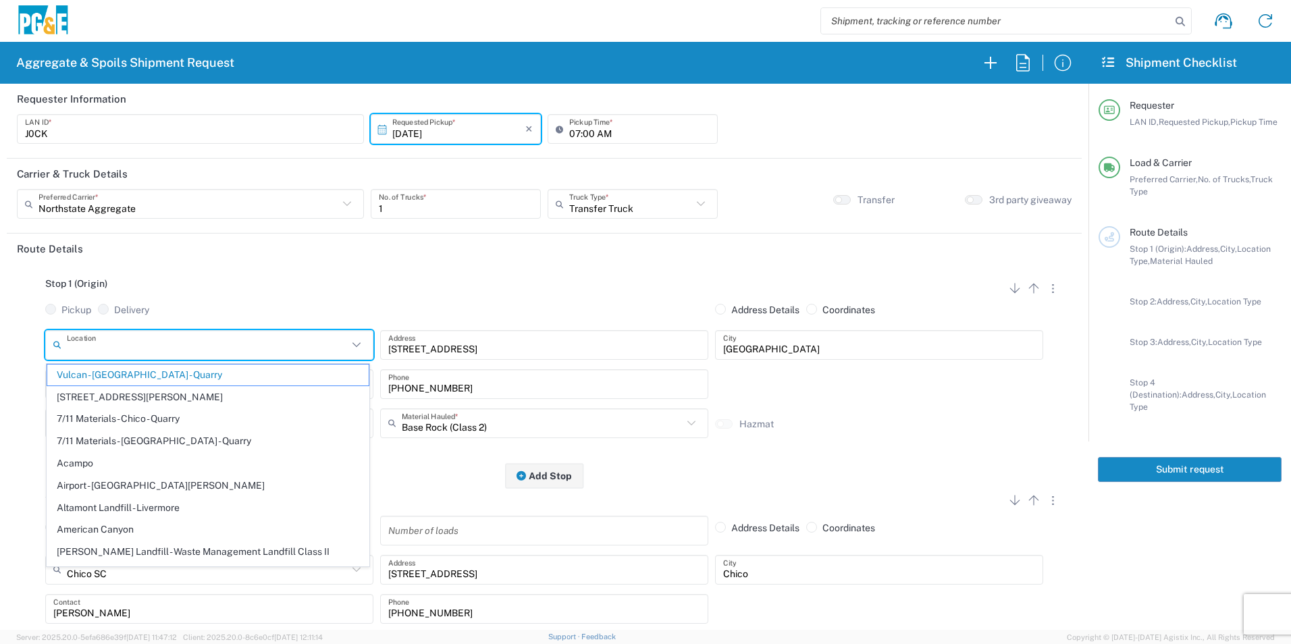
click at [487, 265] on div "Stop 1 (Origin) Add Stop Above Add Stop Below Remove Stop Pickup Delivery Addre…" at bounding box center [544, 370] width 1055 height 212
type input "Vulcan - [GEOGRAPHIC_DATA] - Quarry"
click at [136, 346] on input "text" at bounding box center [207, 345] width 281 height 24
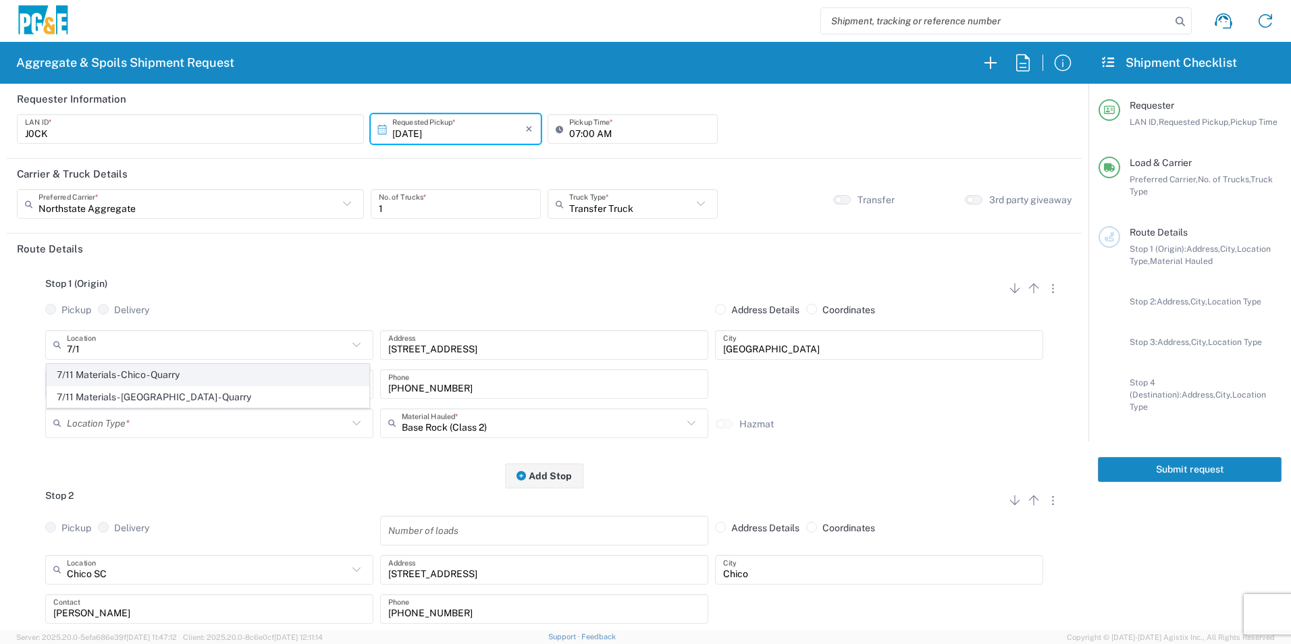
click at [129, 375] on span "7/11 Materials - Chico - Quarry" at bounding box center [207, 375] width 321 height 21
type input "7/11 Materials - Chico - Quarry"
type input "517 Roney Tr"
type input "Chico"
type input "Quarry"
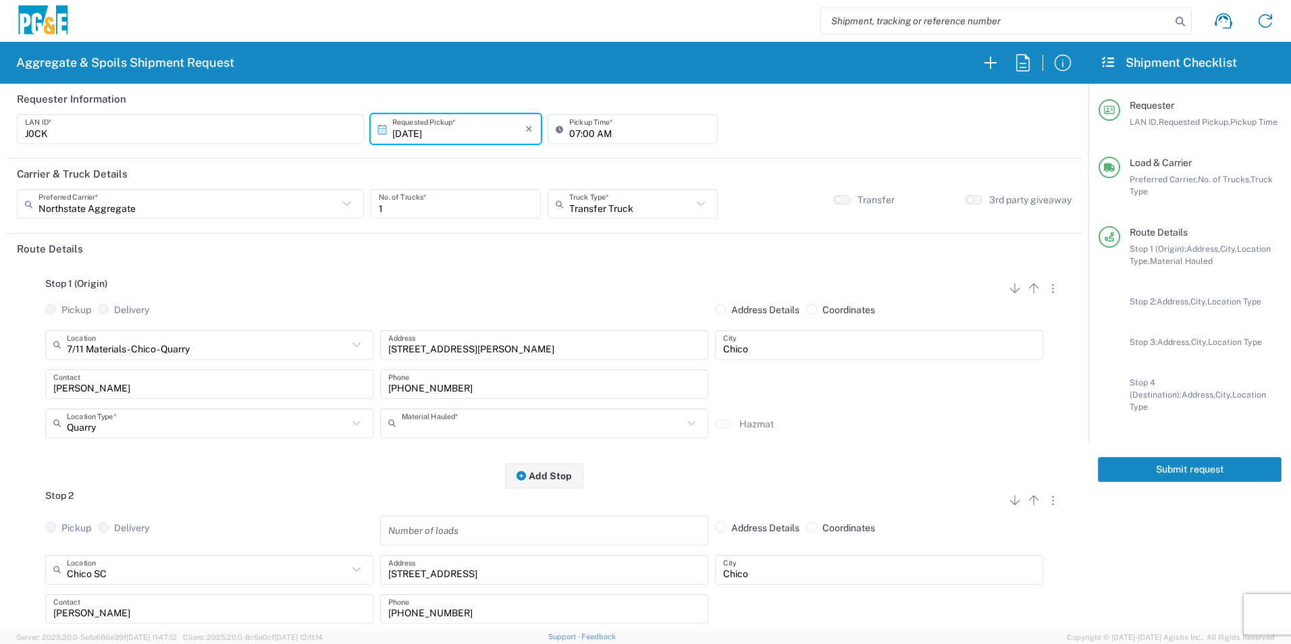
click at [473, 415] on input "text" at bounding box center [542, 423] width 281 height 24
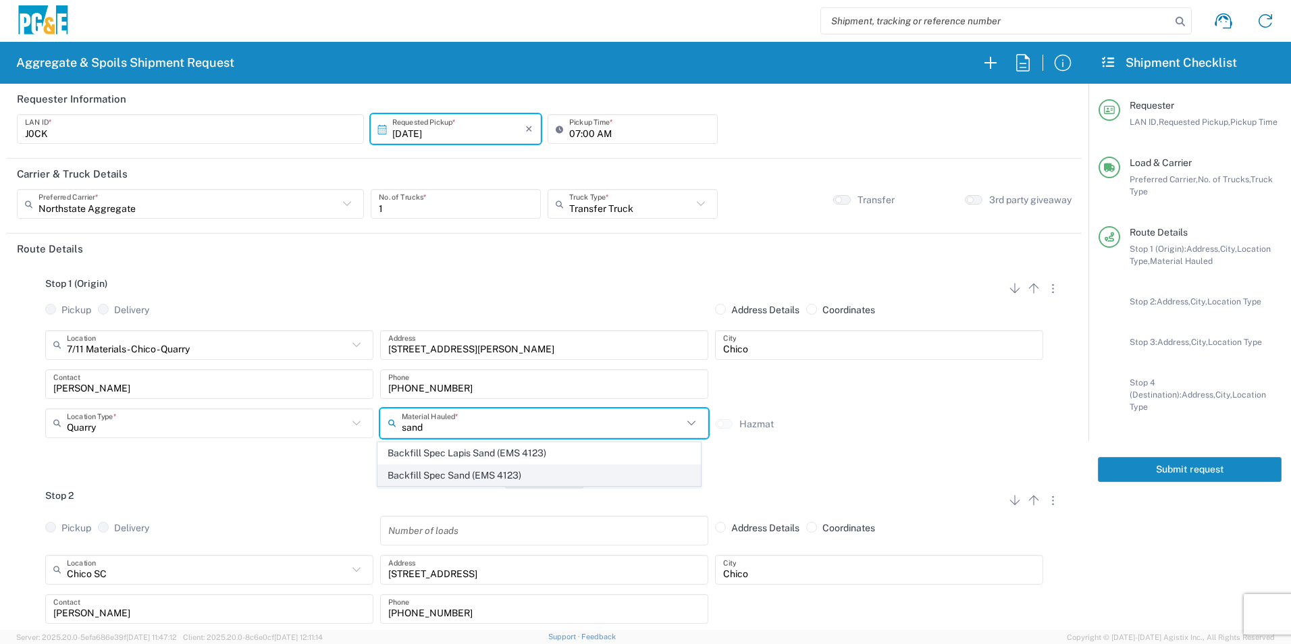
click at [480, 466] on span "Backfill Spec Sand (EMS 4123)" at bounding box center [538, 475] width 321 height 21
type input "Backfill Spec Sand (EMS 4123)"
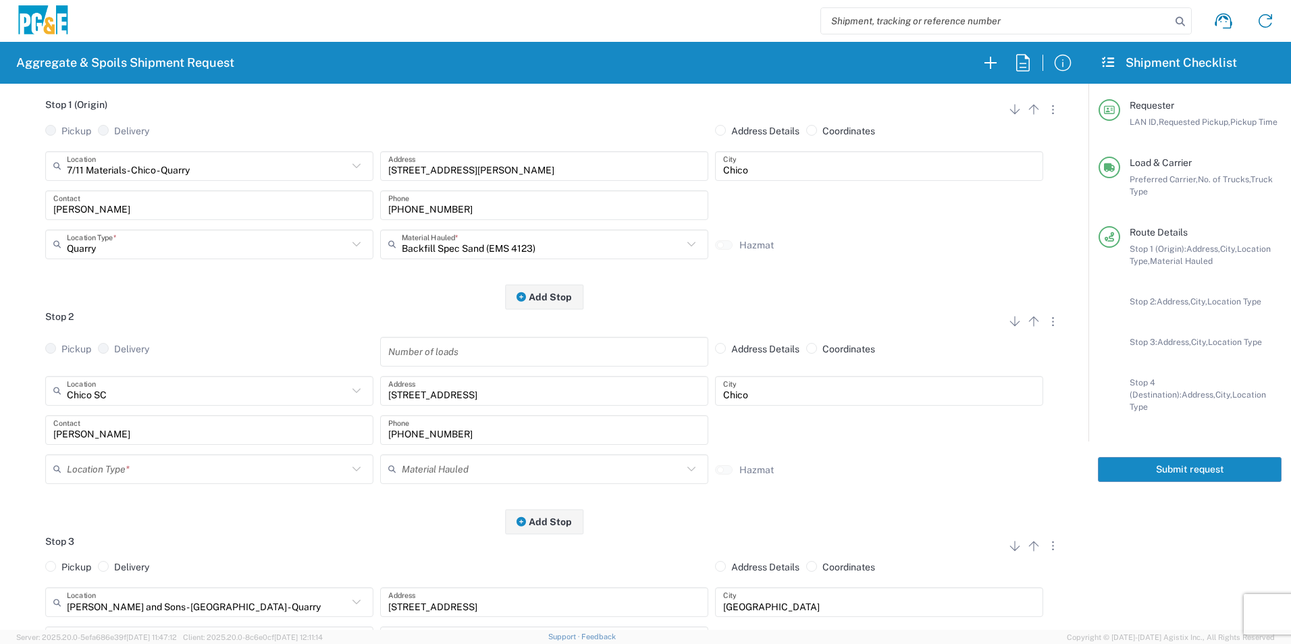
scroll to position [203, 0]
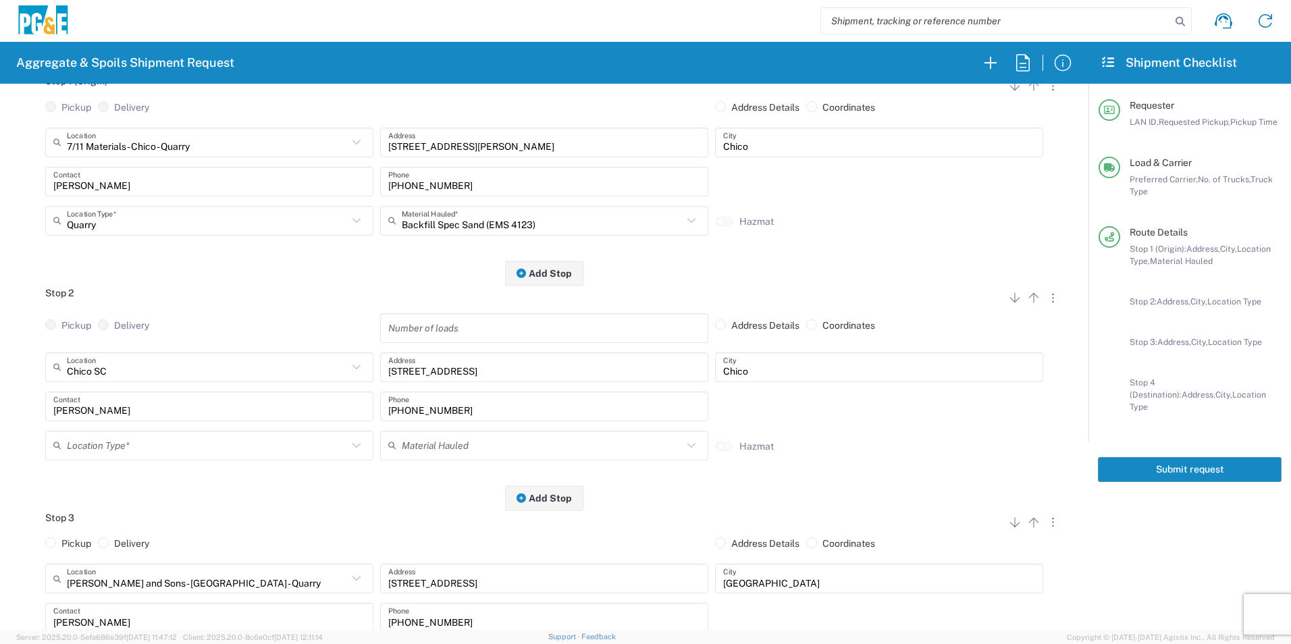
click at [126, 451] on input "text" at bounding box center [207, 445] width 281 height 24
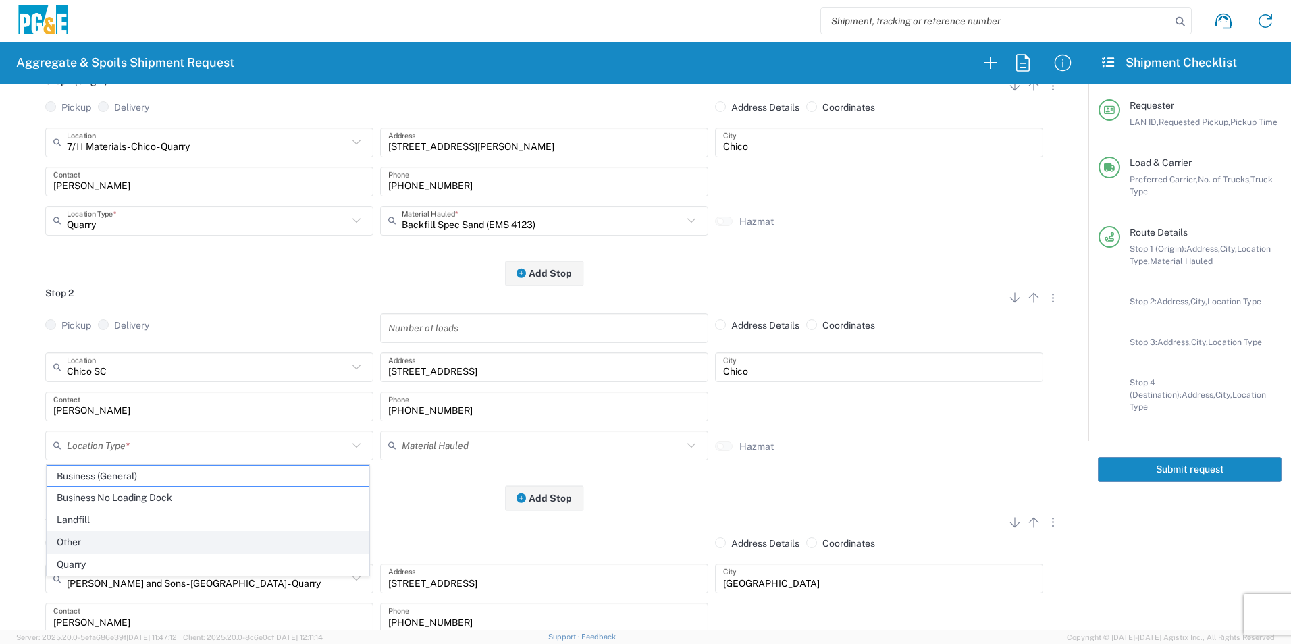
click at [92, 535] on span "Other" at bounding box center [207, 542] width 321 height 21
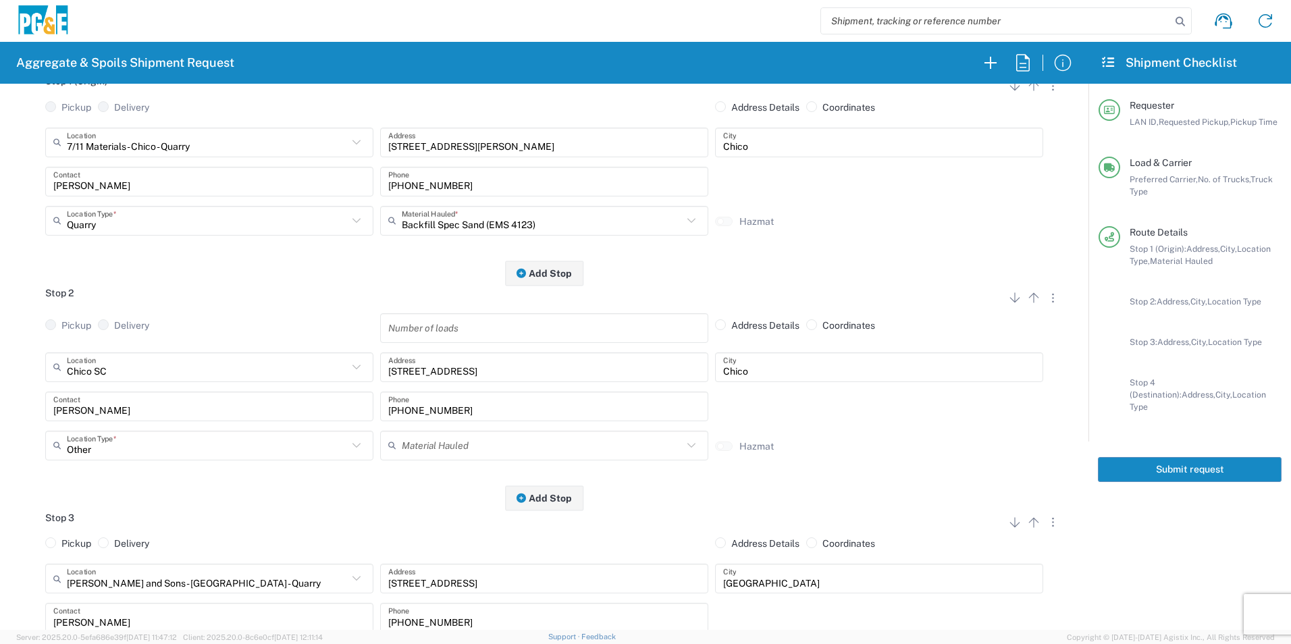
click at [119, 439] on input "Other" at bounding box center [207, 445] width 281 height 24
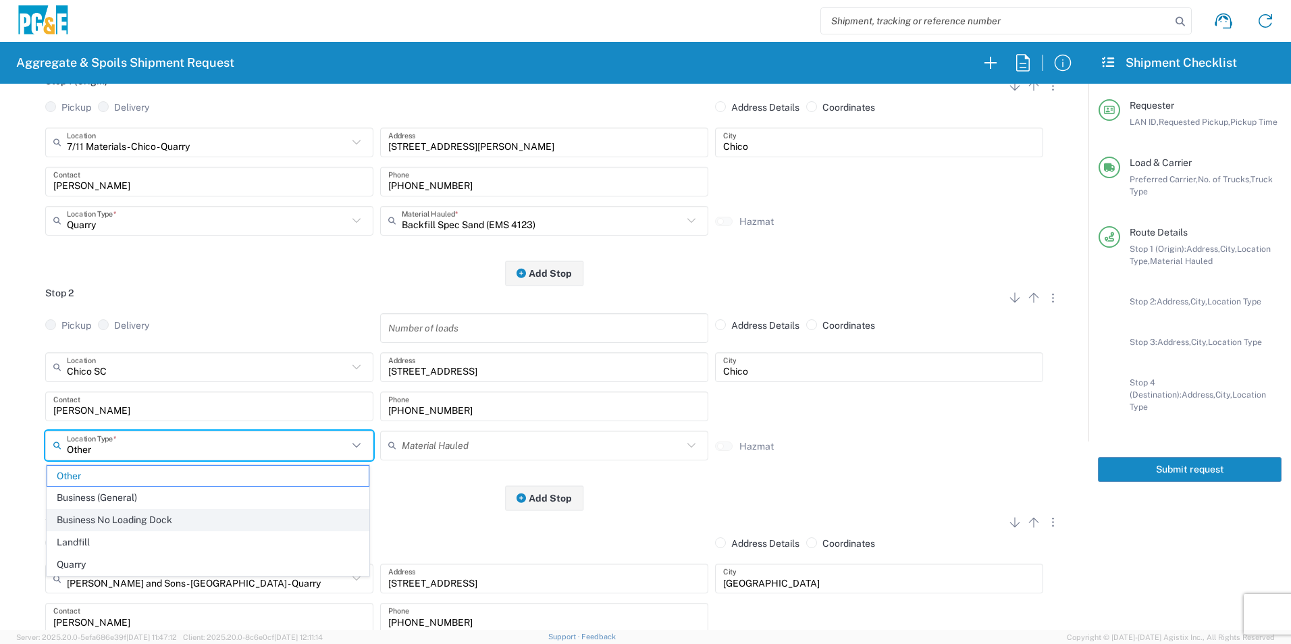
click at [115, 515] on span "Business No Loading Dock" at bounding box center [207, 520] width 321 height 21
type input "Business No Loading Dock"
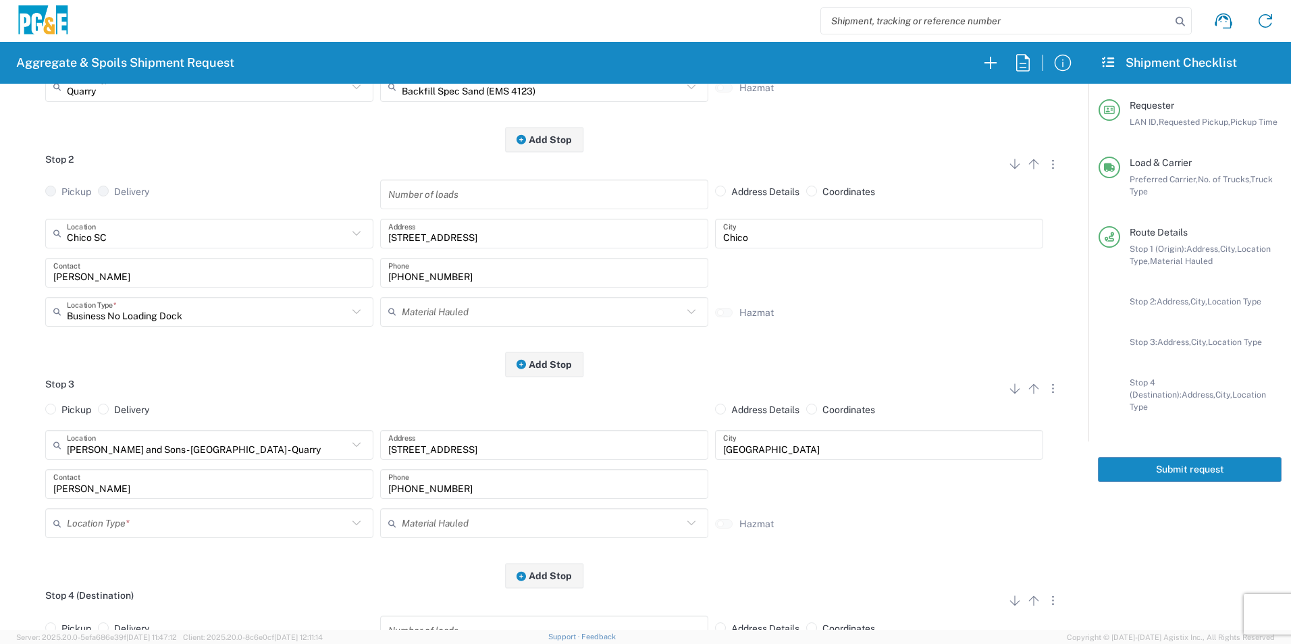
scroll to position [338, 0]
click at [1044, 392] on button "button" at bounding box center [1052, 386] width 19 height 18
click at [1003, 471] on link "Remove Stop" at bounding box center [989, 471] width 72 height 11
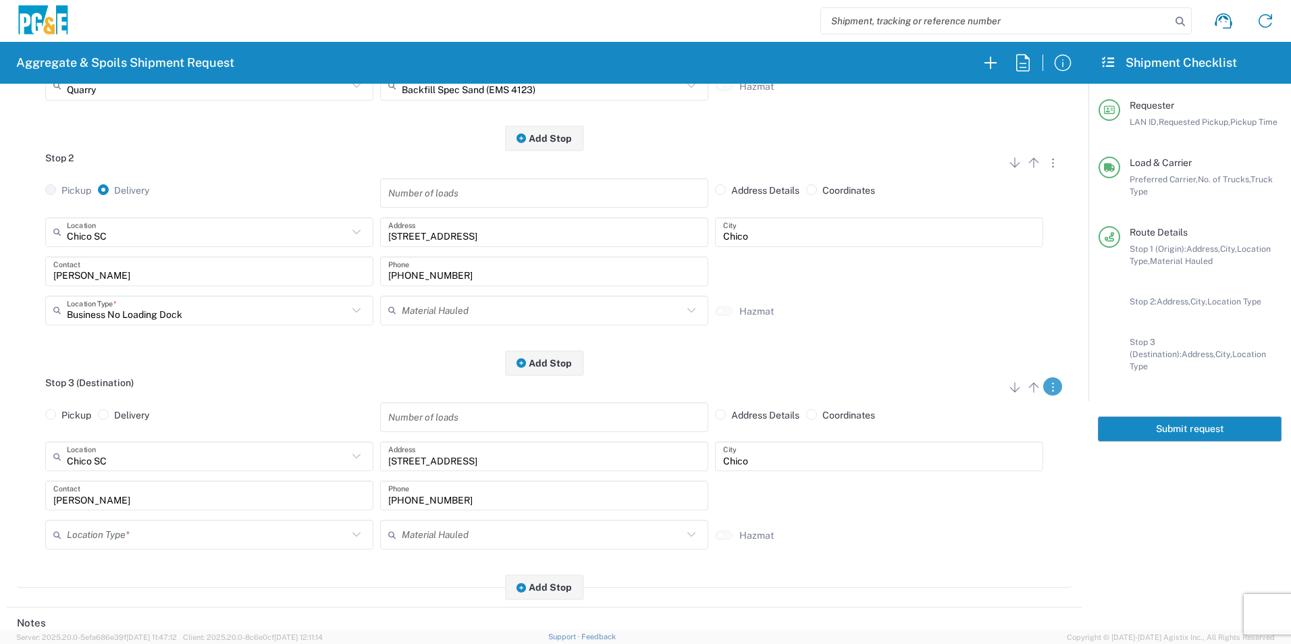
click at [1043, 390] on button "button" at bounding box center [1052, 386] width 19 height 18
click at [996, 471] on link "Remove Stop" at bounding box center [989, 471] width 72 height 11
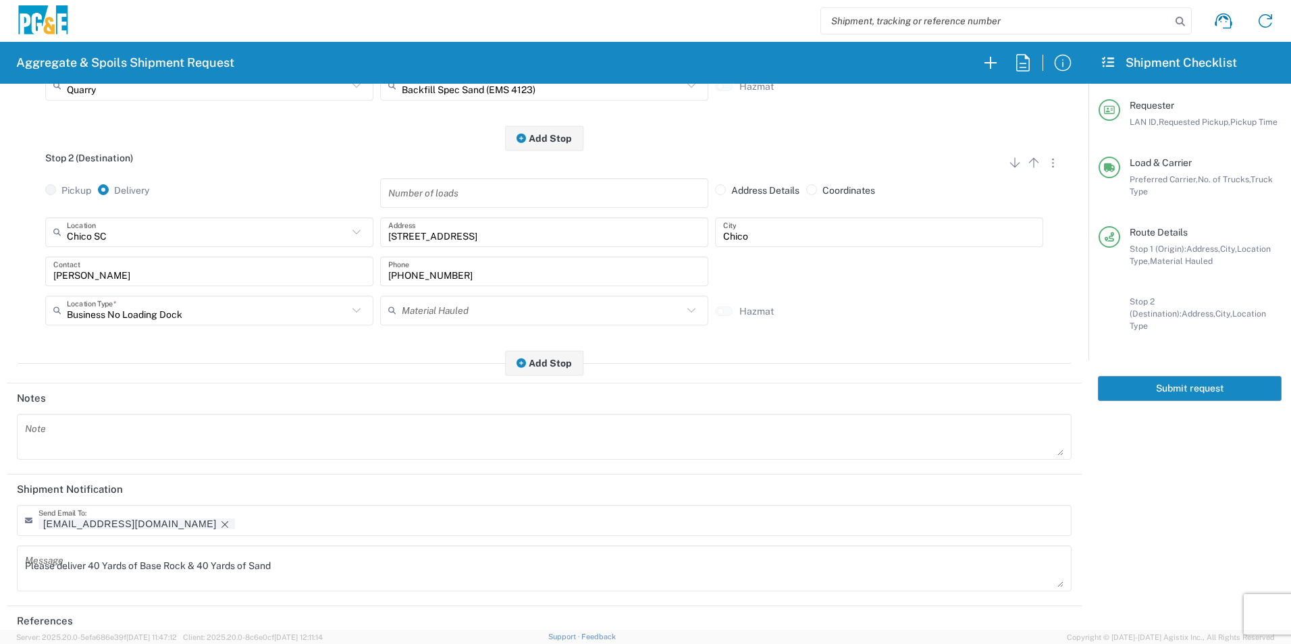
click at [219, 523] on icon "Remove tag" at bounding box center [224, 524] width 11 height 11
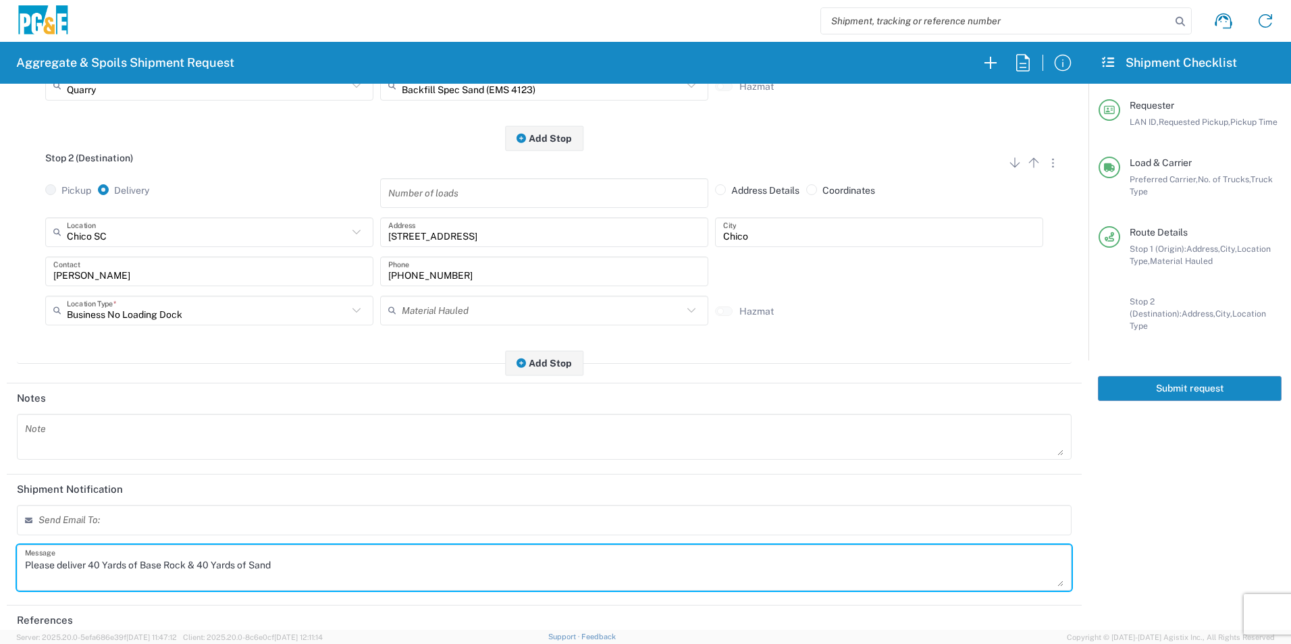
drag, startPoint x: 205, startPoint y: 566, endPoint x: 90, endPoint y: 570, distance: 114.8
click at [90, 570] on textarea "Please deliver 40 Yards of Base Rock & 40 Yards of Sand" at bounding box center [544, 568] width 1038 height 38
drag, startPoint x: 187, startPoint y: 570, endPoint x: 0, endPoint y: 566, distance: 187.1
click at [0, 569] on html "Aggregate & Spoils Shipment Request Requester Information J0CK LAN ID * 10/10/2…" at bounding box center [645, 322] width 1291 height 644
type textarea "Please deliver 60 Yards of Sand"
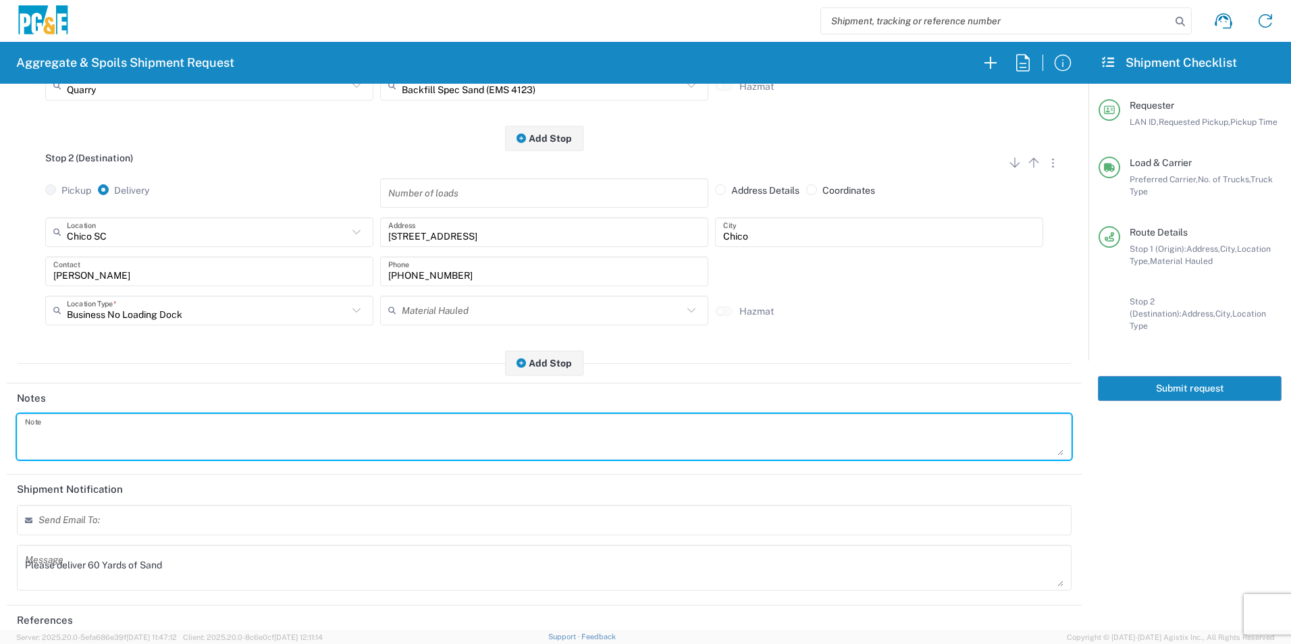
click at [73, 442] on textarea at bounding box center [544, 437] width 1038 height 38
paste textarea "Please deliver 60 Yards of Sand"
type textarea "Please deliver 60 Yards of Sand"
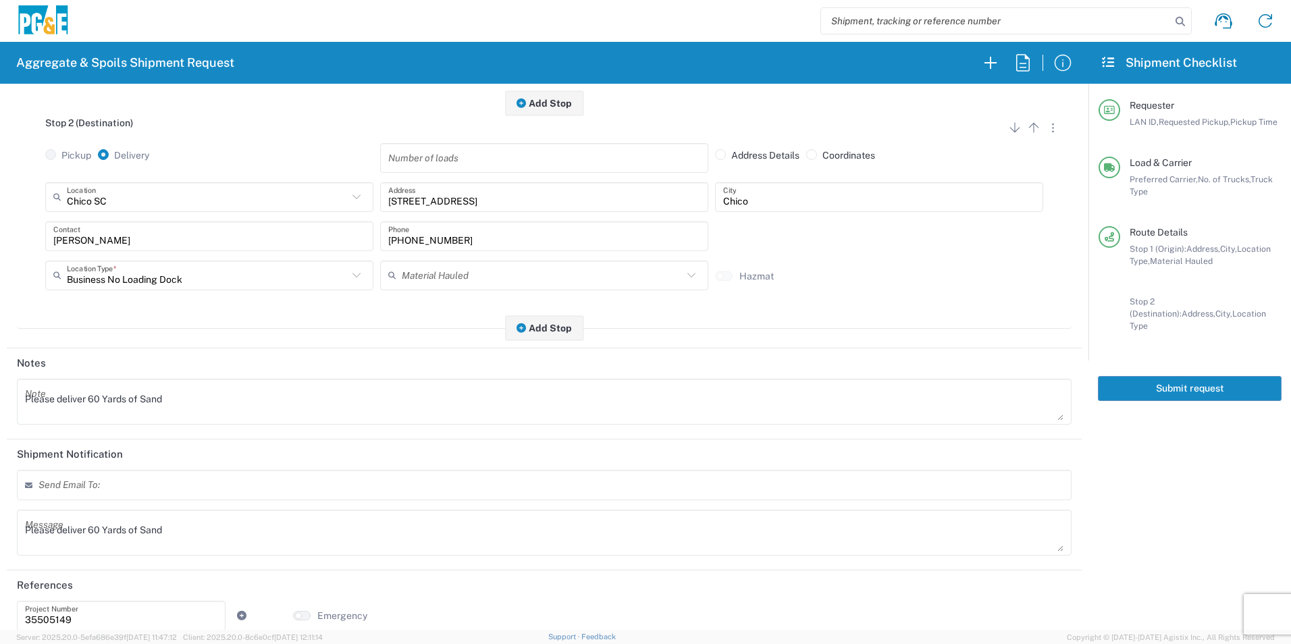
scroll to position [390, 0]
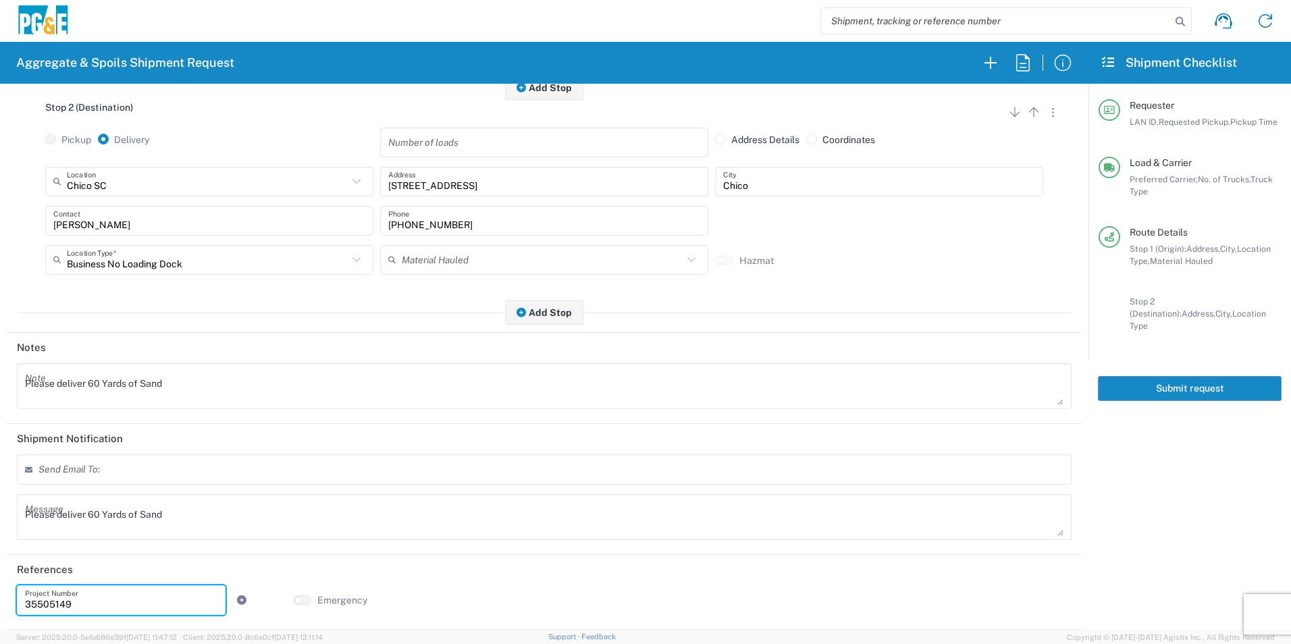
drag, startPoint x: 109, startPoint y: 602, endPoint x: -3, endPoint y: 598, distance: 112.2
click at [0, 598] on html "Aggregate & Spoils Shipment Request Requester Information J0CK LAN ID * 10/10/2…" at bounding box center [645, 322] width 1291 height 644
paste input "51"
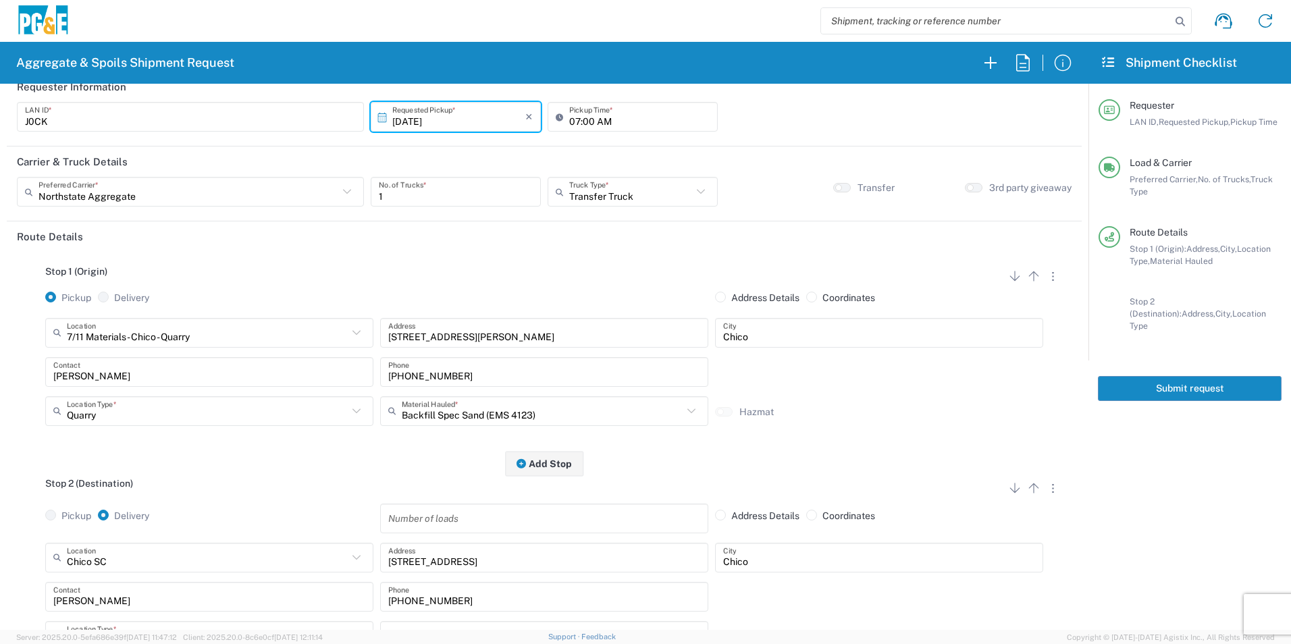
scroll to position [0, 0]
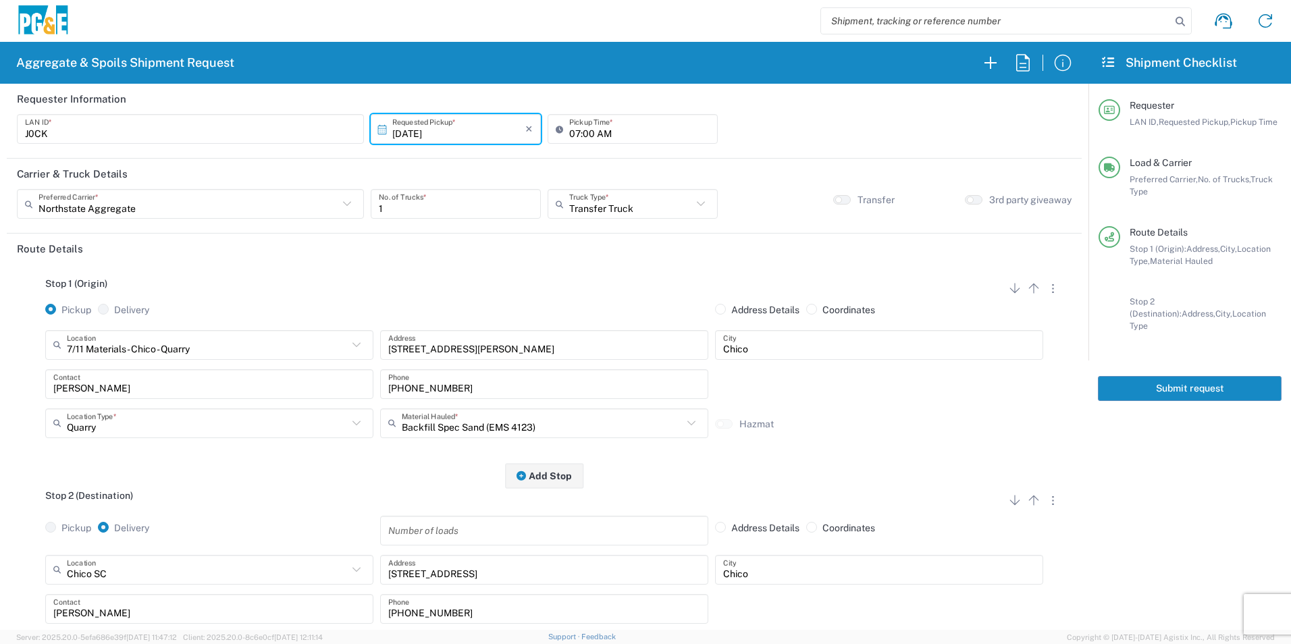
type input "35505151"
click at [1210, 379] on button "Submit request" at bounding box center [1190, 388] width 184 height 25
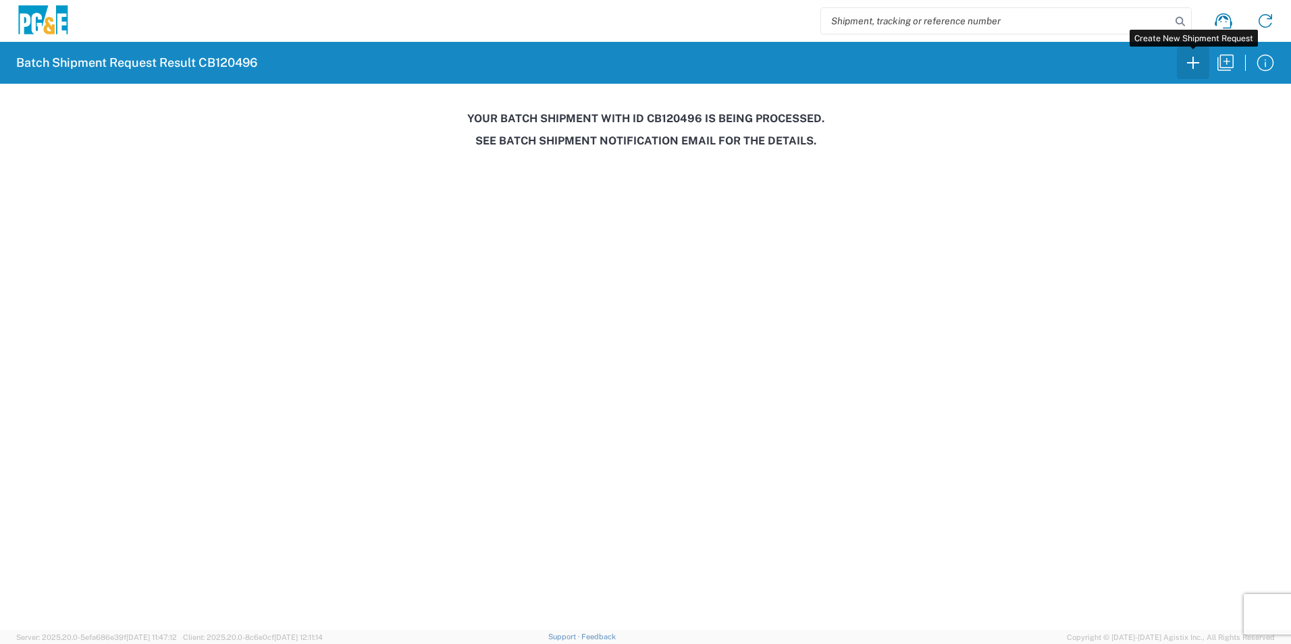
click at [1184, 64] on icon "button" at bounding box center [1193, 63] width 22 height 22
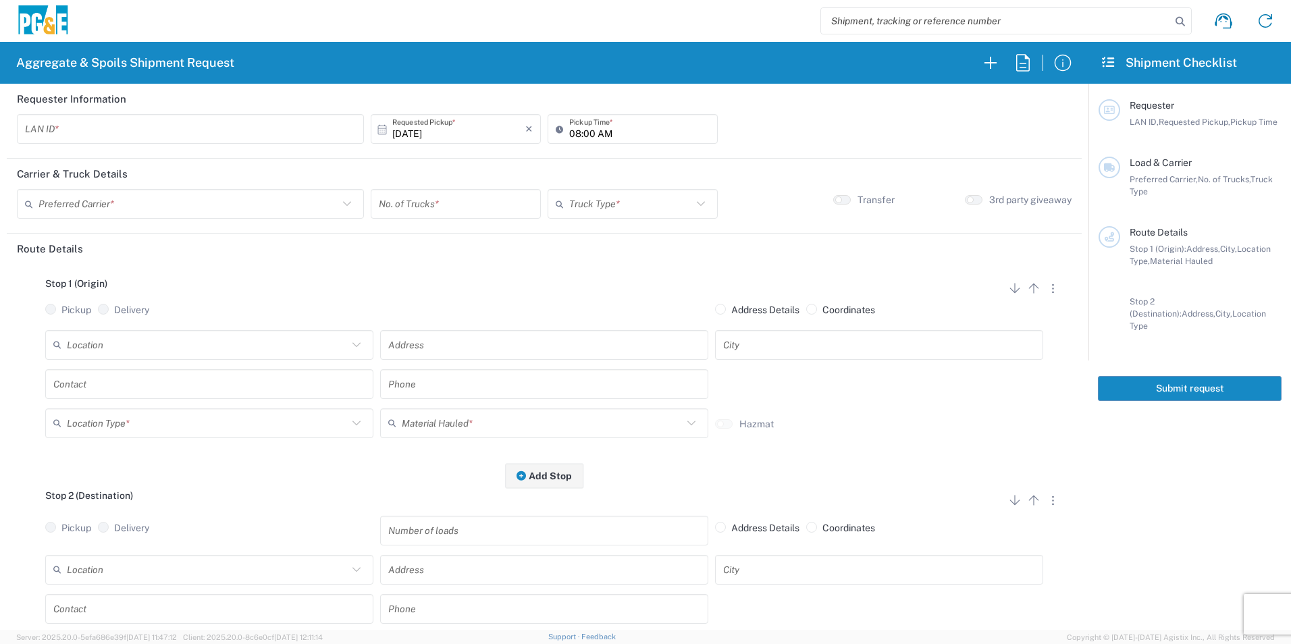
click at [97, 128] on input "text" at bounding box center [190, 129] width 331 height 24
type input "MTDK"
click at [573, 132] on input "08:00 AM" at bounding box center [639, 129] width 140 height 24
click at [584, 133] on input "05:00 AM" at bounding box center [639, 129] width 140 height 24
type input "05:30 AM"
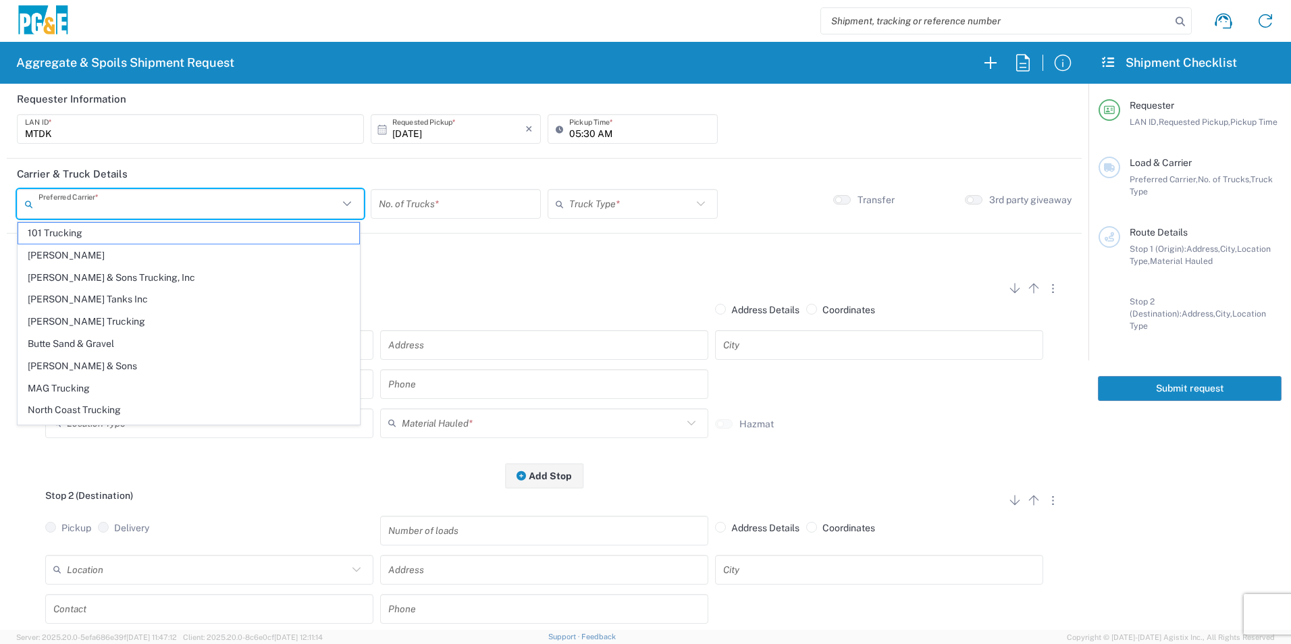
click at [223, 206] on input "text" at bounding box center [188, 204] width 300 height 24
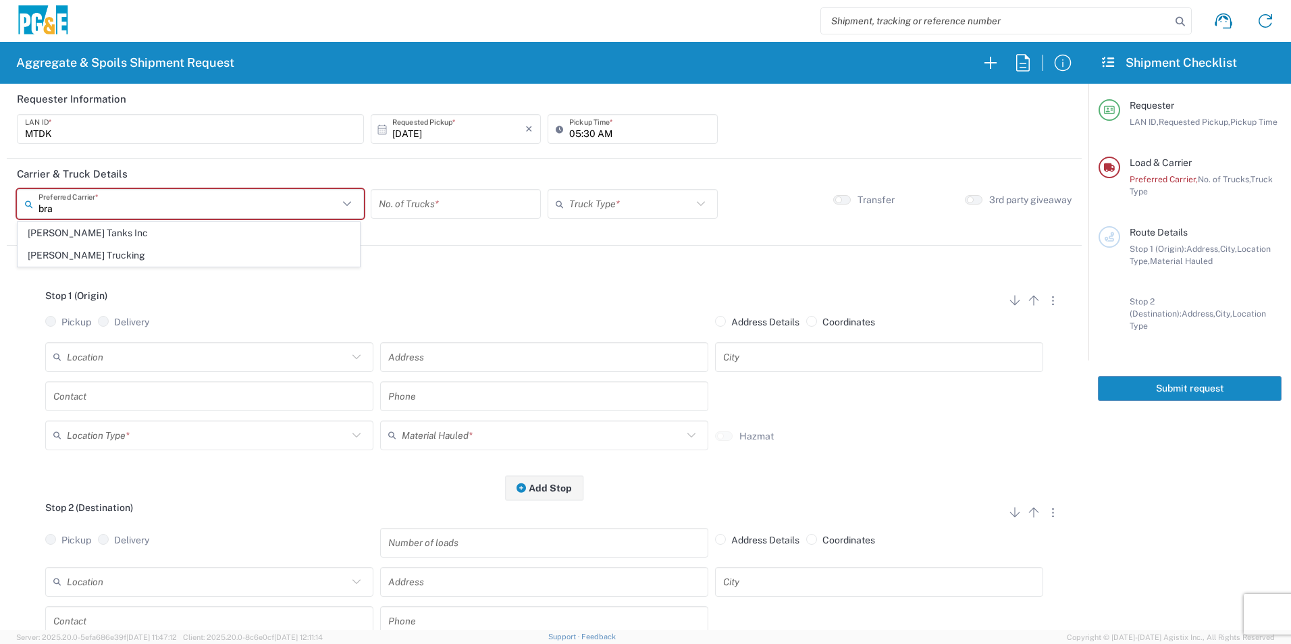
click at [79, 251] on span "[PERSON_NAME] Trucking" at bounding box center [188, 255] width 341 height 21
type input "[PERSON_NAME] Trucking"
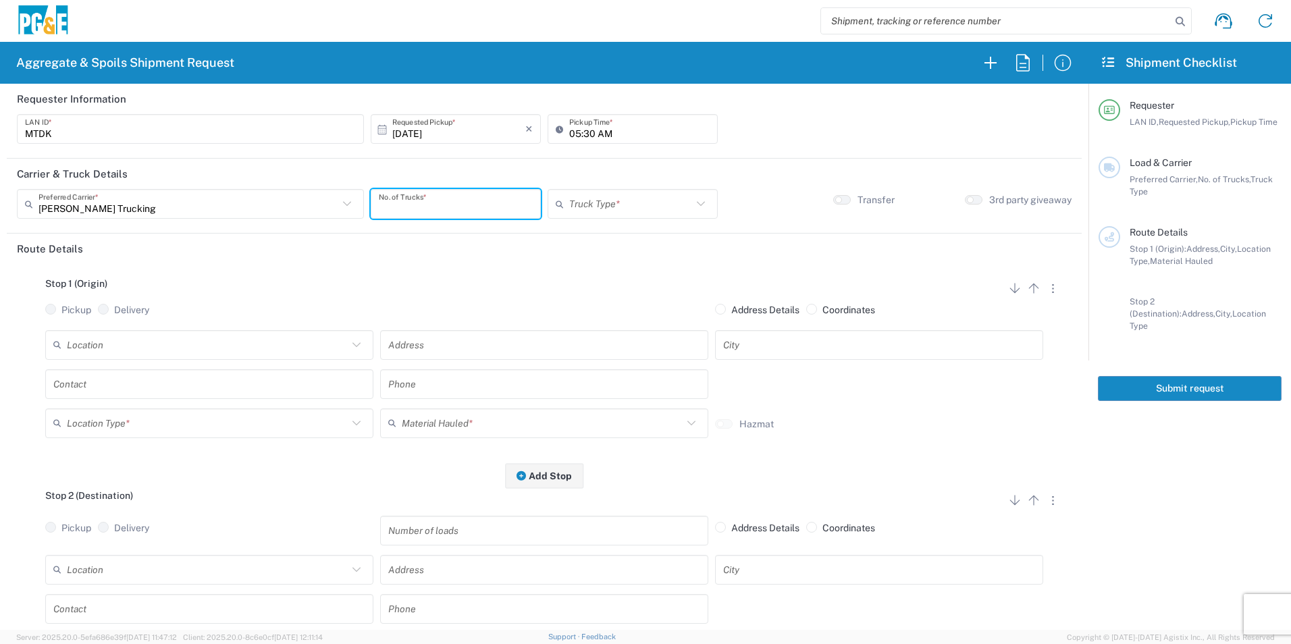
click at [433, 205] on input "number" at bounding box center [456, 204] width 154 height 24
type input "4"
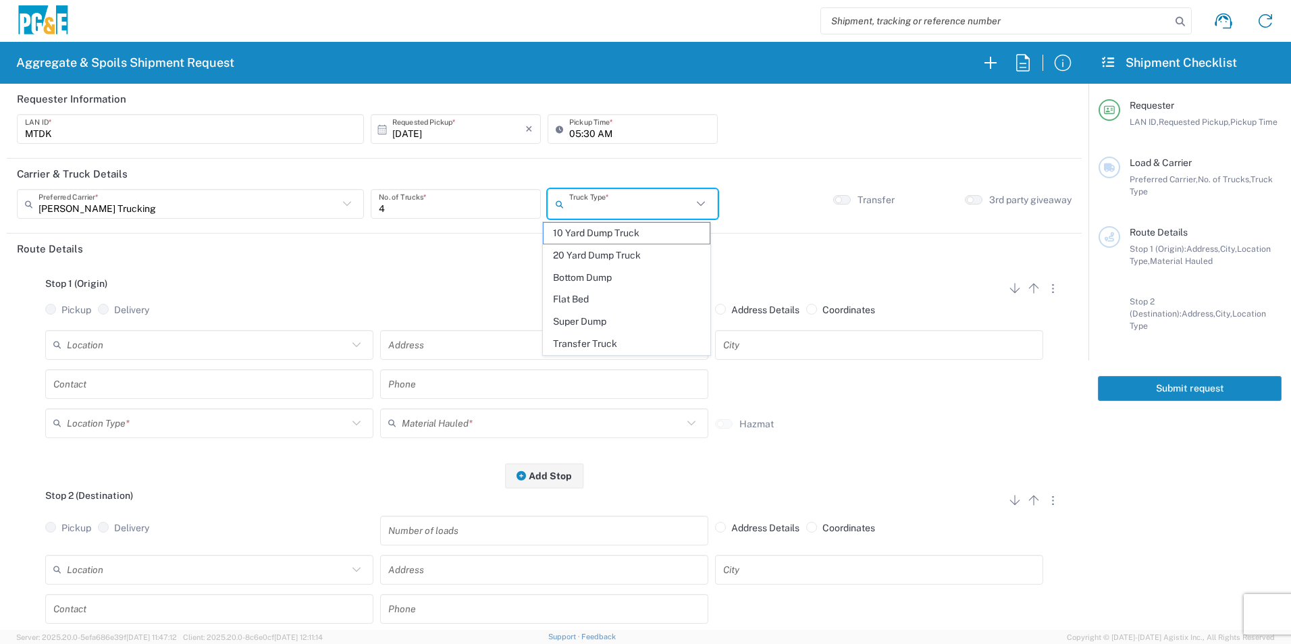
click at [609, 200] on input "text" at bounding box center [630, 204] width 123 height 24
click at [589, 253] on span "20 Yard Dump Truck" at bounding box center [626, 255] width 165 height 21
type input "20 Yard Dump Truck"
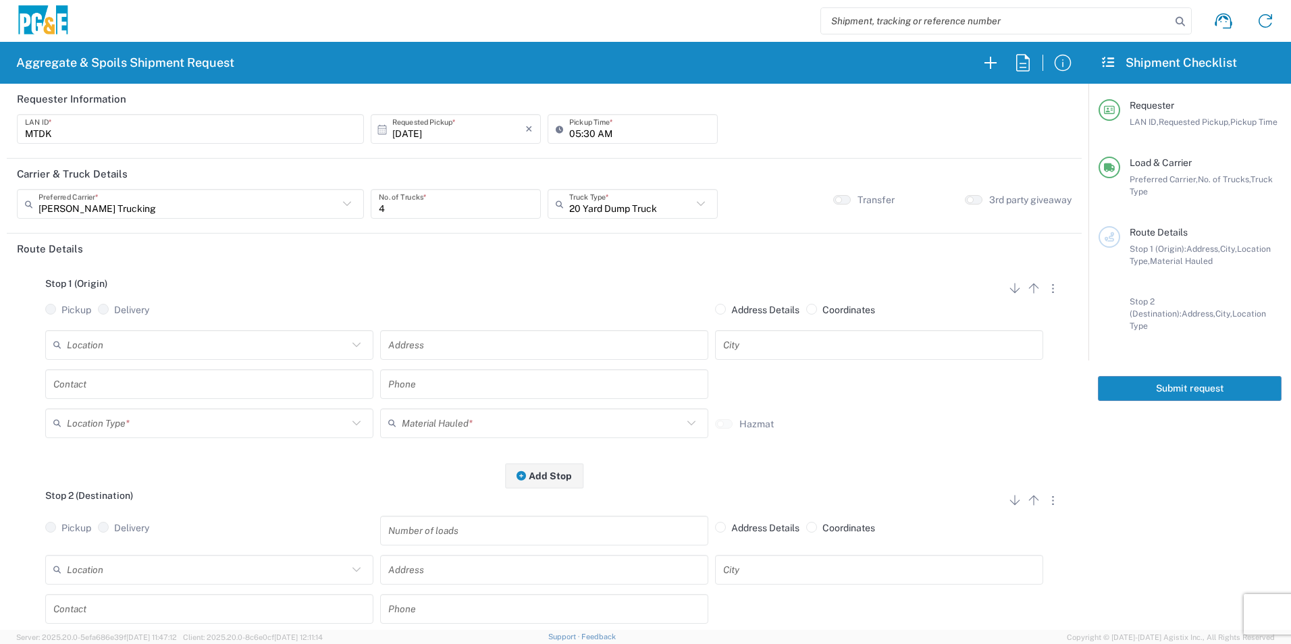
click at [259, 348] on input "text" at bounding box center [207, 345] width 281 height 24
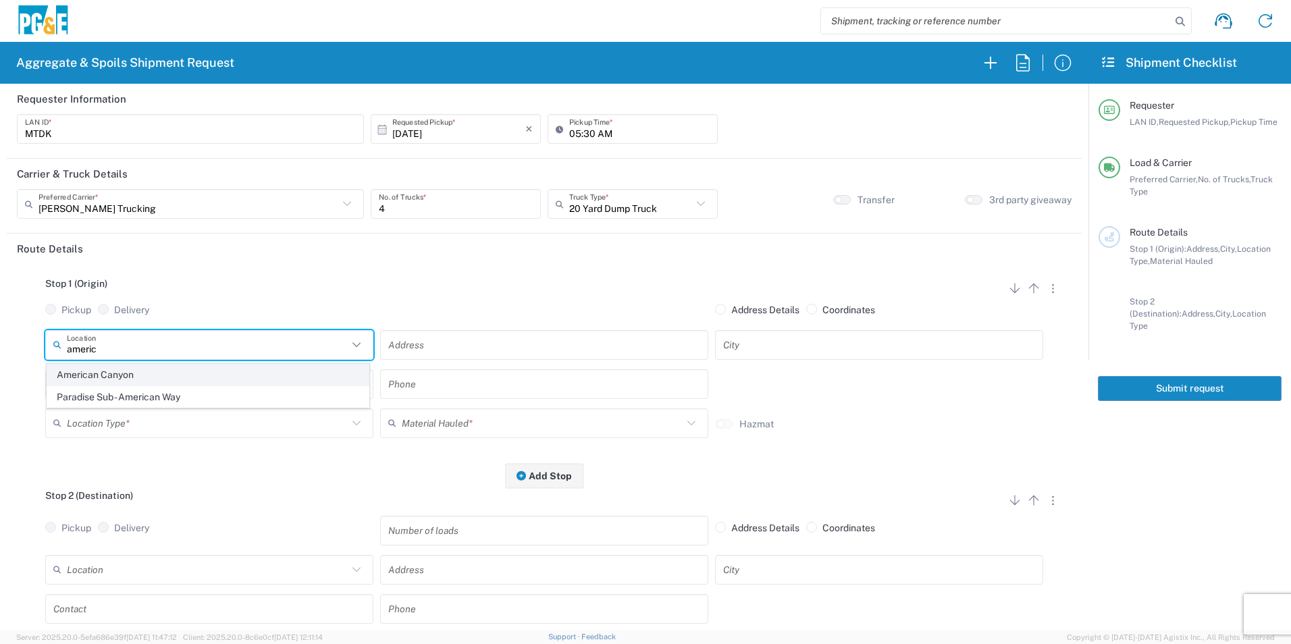
click at [175, 376] on span "American Canyon" at bounding box center [207, 375] width 321 height 21
type input "American Canyon"
type input "500 Boone Dr"
type input "American Canyon"
type input "Business No Loading Dock"
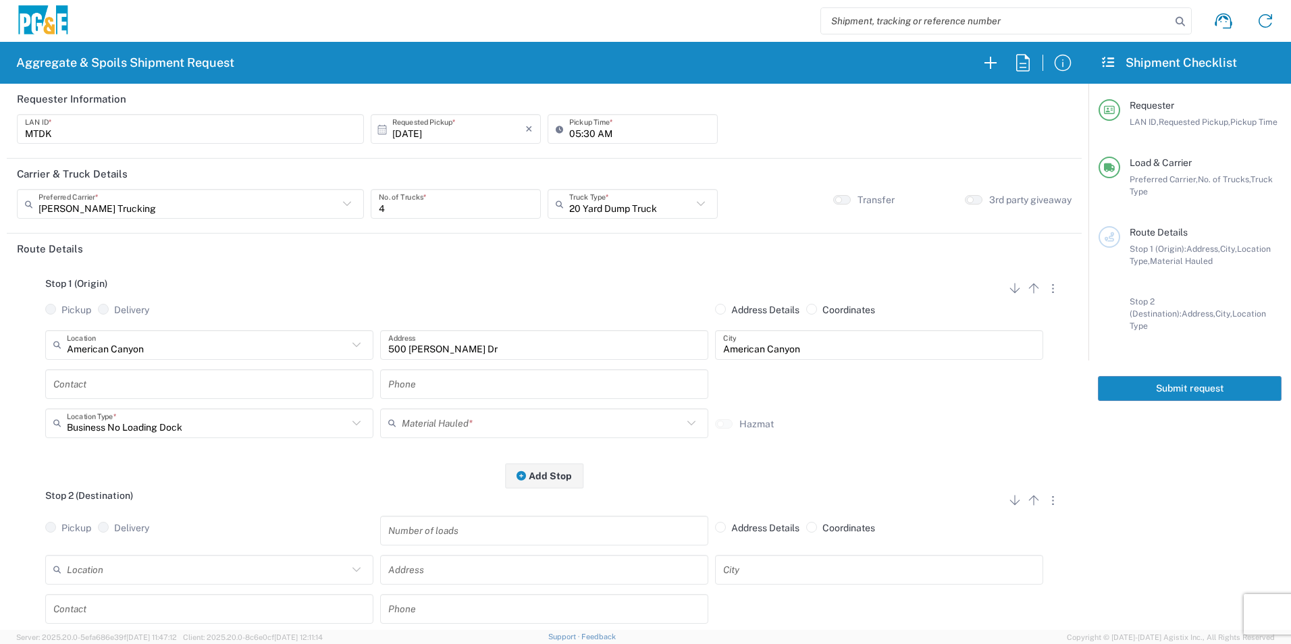
click at [138, 381] on input "text" at bounding box center [209, 384] width 312 height 24
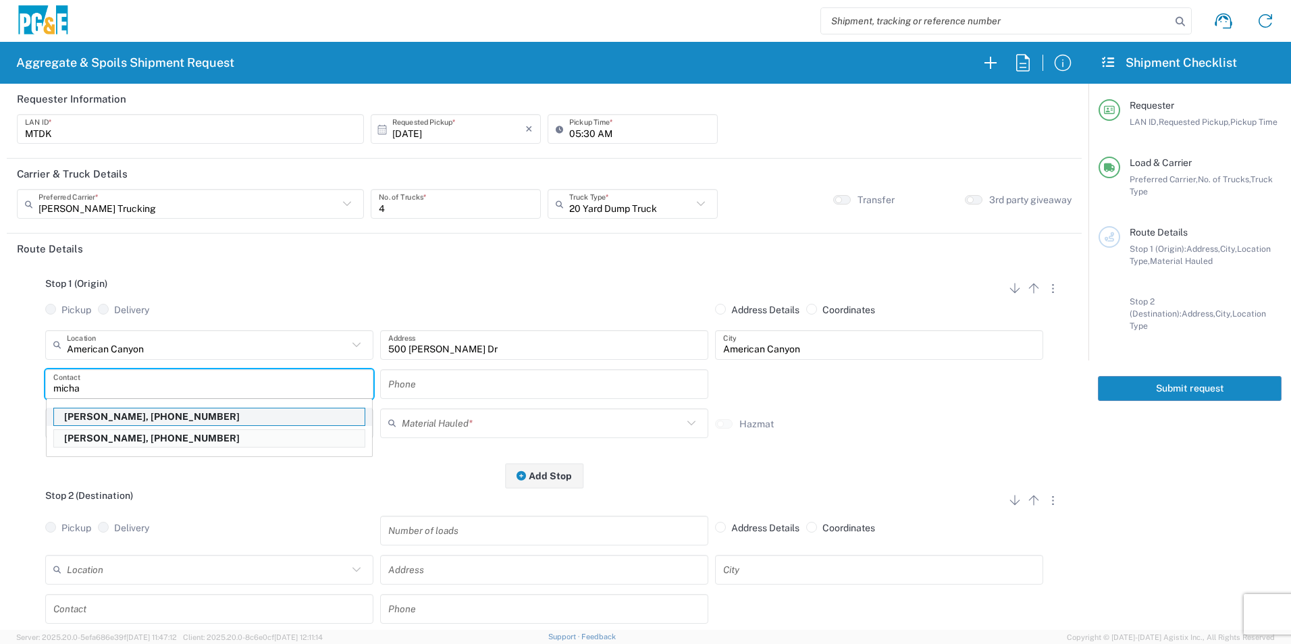
click at [120, 418] on p "Michael Dorton, 707-315-7722" at bounding box center [209, 416] width 311 height 17
type input "Michael Dorton"
type input "707-315-7722"
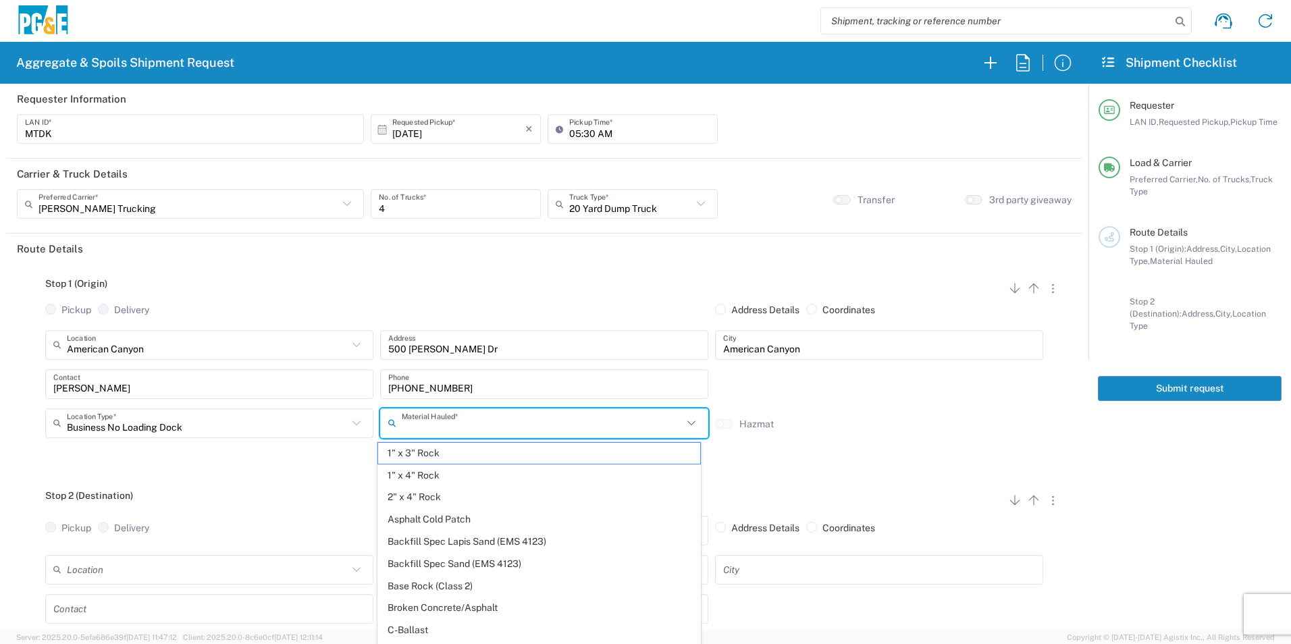
click at [448, 429] on input "text" at bounding box center [542, 423] width 281 height 24
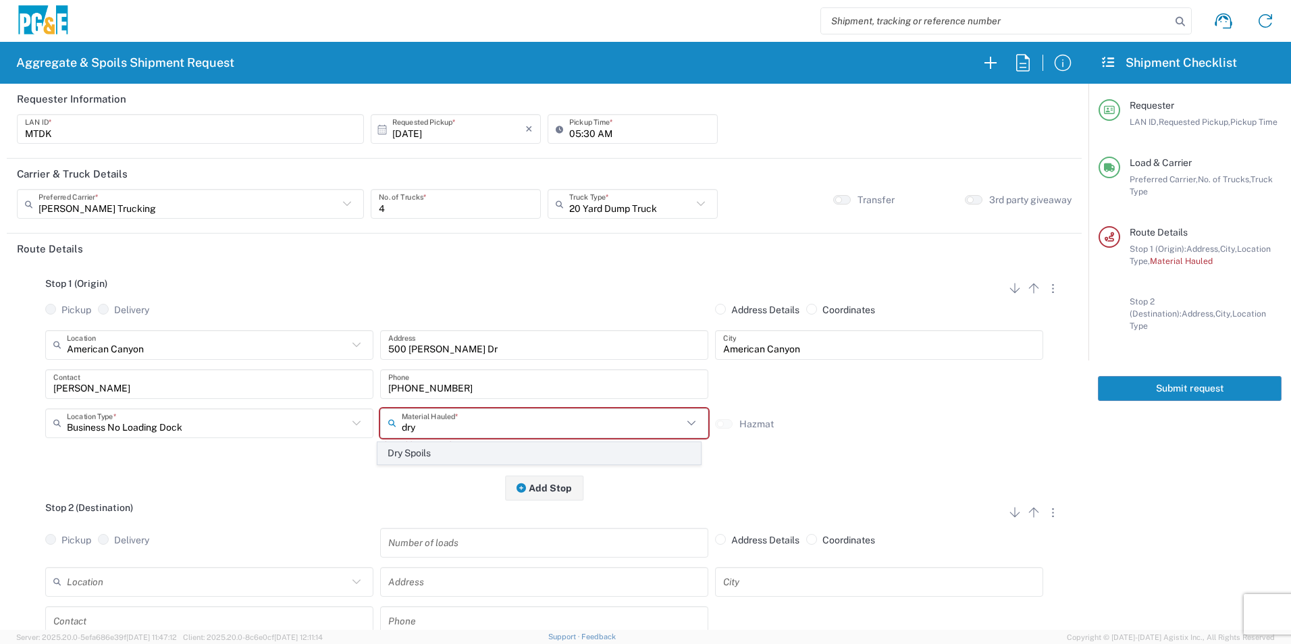
click at [452, 452] on span "Dry Spoils" at bounding box center [538, 453] width 321 height 21
type input "Dry Spoils"
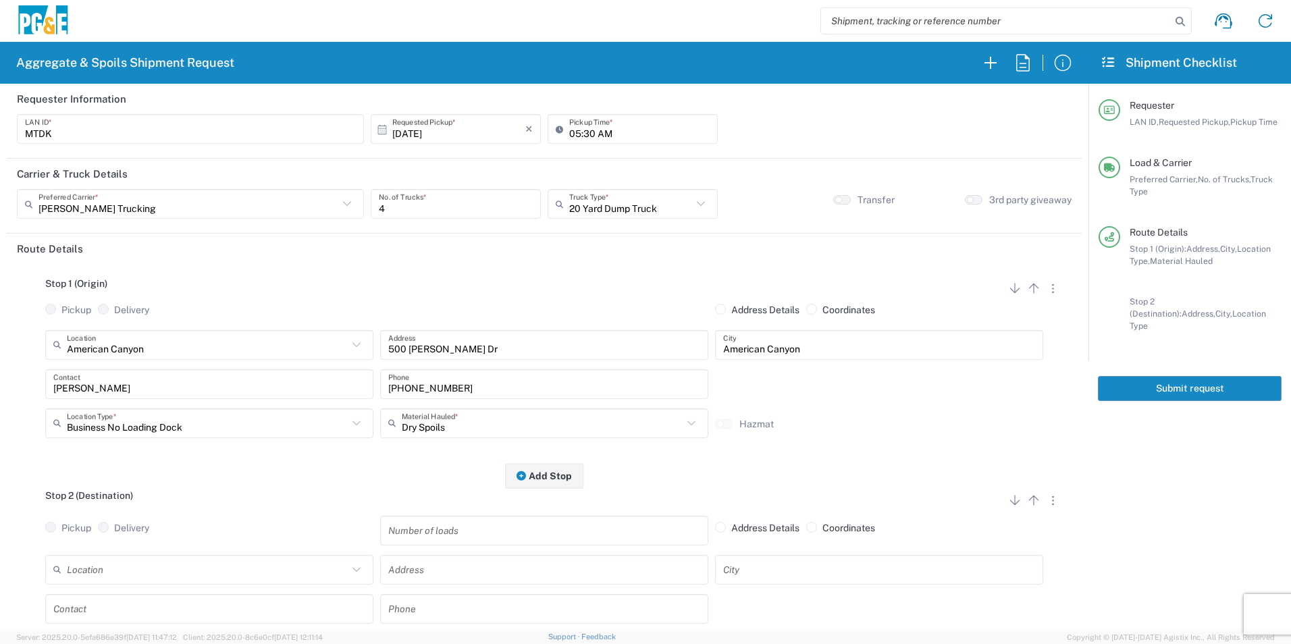
click at [180, 568] on input "text" at bounding box center [207, 570] width 281 height 24
click at [165, 544] on span "[PERSON_NAME] Canyon Landfill Class II - [GEOGRAPHIC_DATA]" at bounding box center [207, 544] width 321 height 21
type input "[PERSON_NAME] Canyon Landfill Class II - [GEOGRAPHIC_DATA]"
type input "901 Bailey Rd"
type input "Pittsburg"
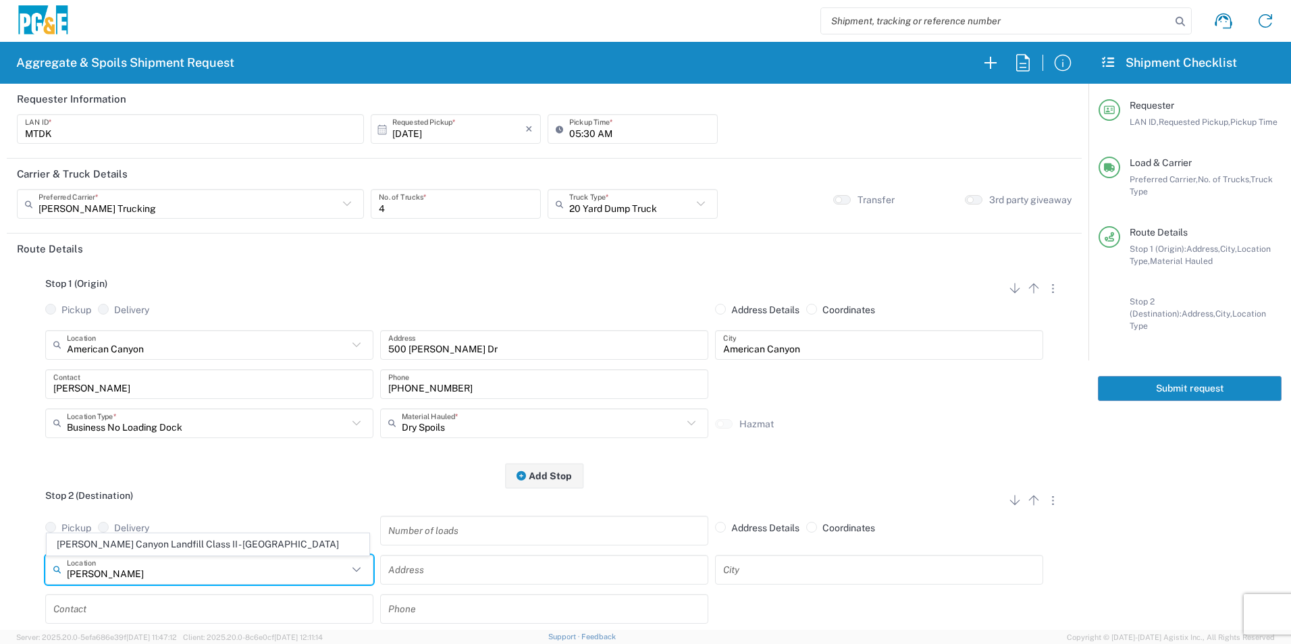
type input "Landfill"
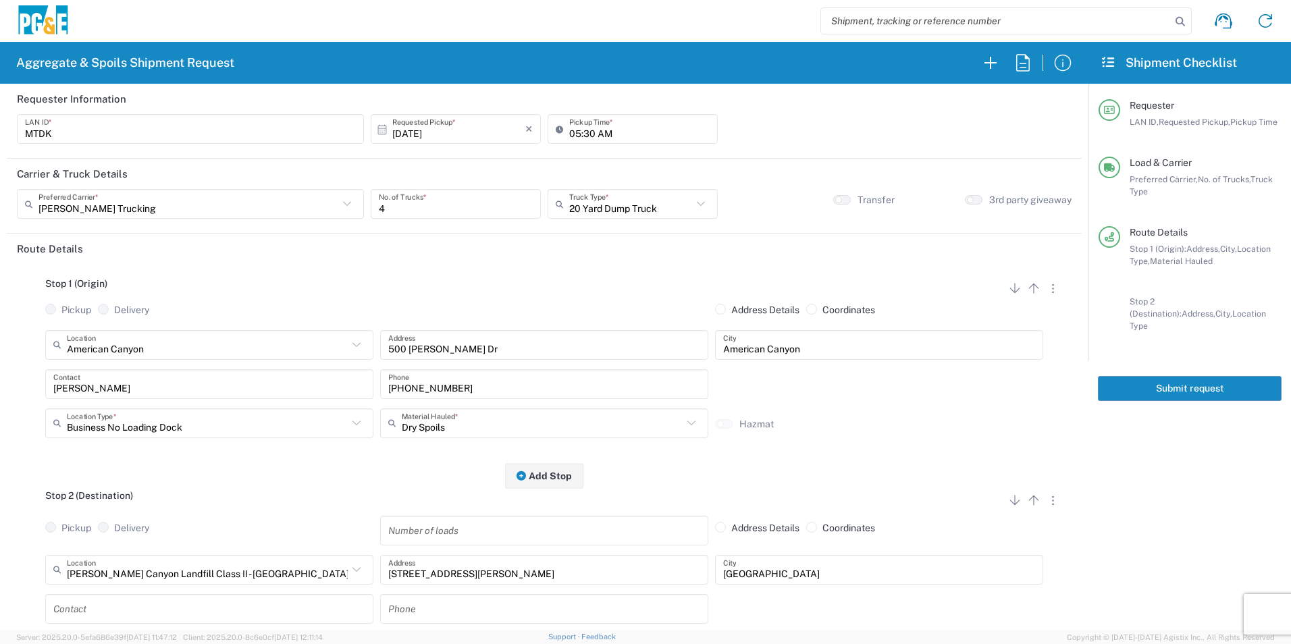
scroll to position [135, 0]
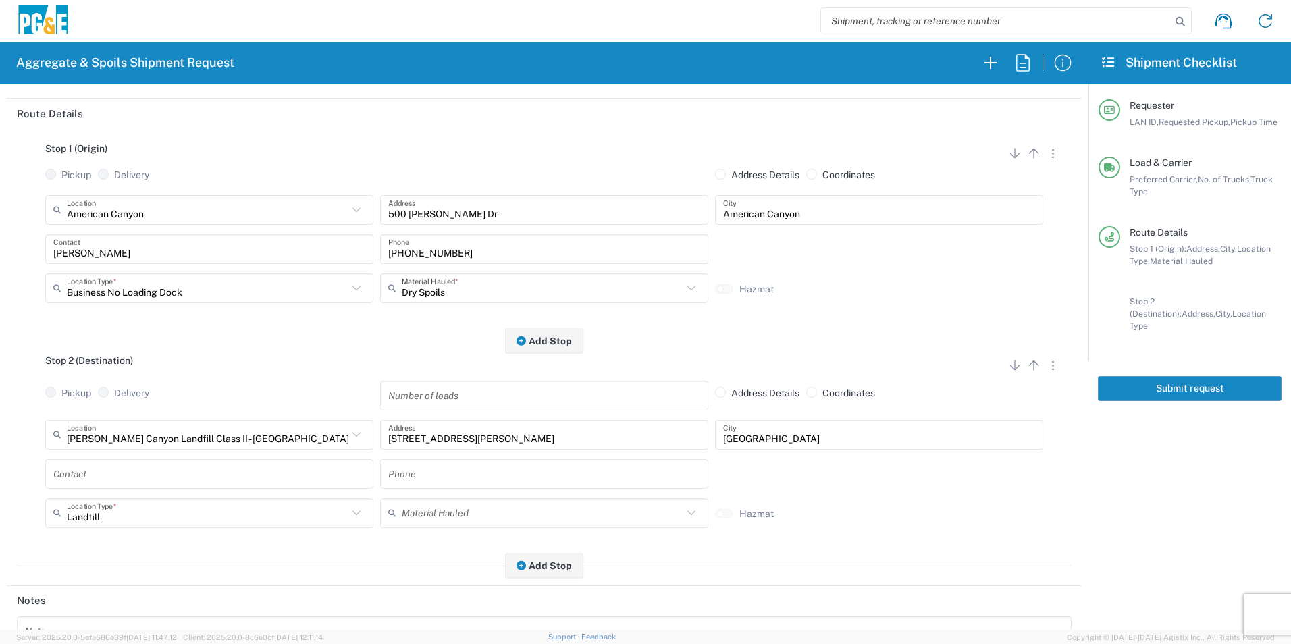
click at [149, 473] on input "text" at bounding box center [209, 474] width 312 height 24
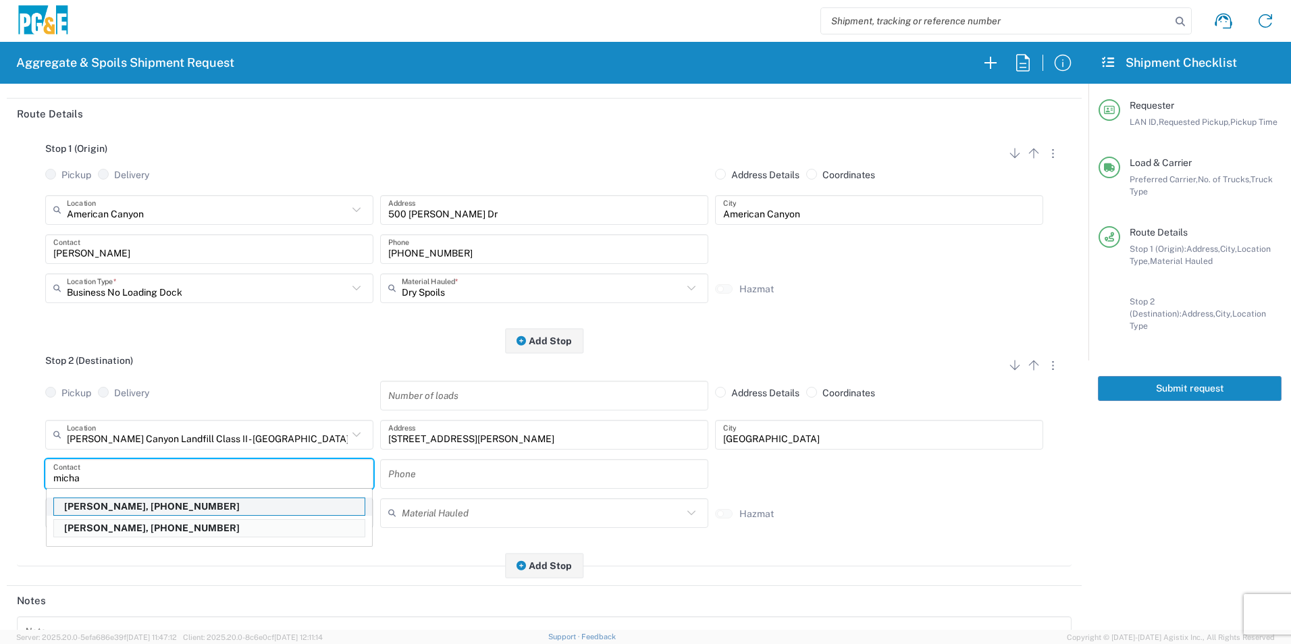
click at [149, 508] on p "Michael Dorton, 707-315-7722" at bounding box center [209, 506] width 311 height 17
type input "Michael Dorton"
type input "707-315-7722"
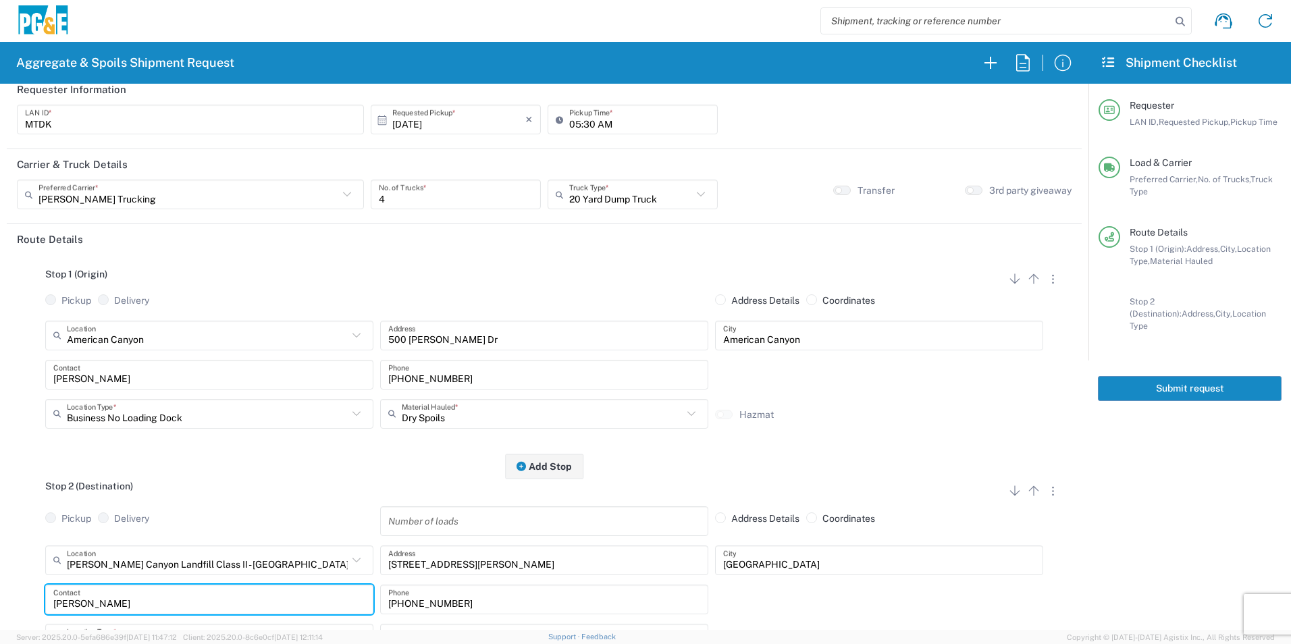
scroll to position [0, 0]
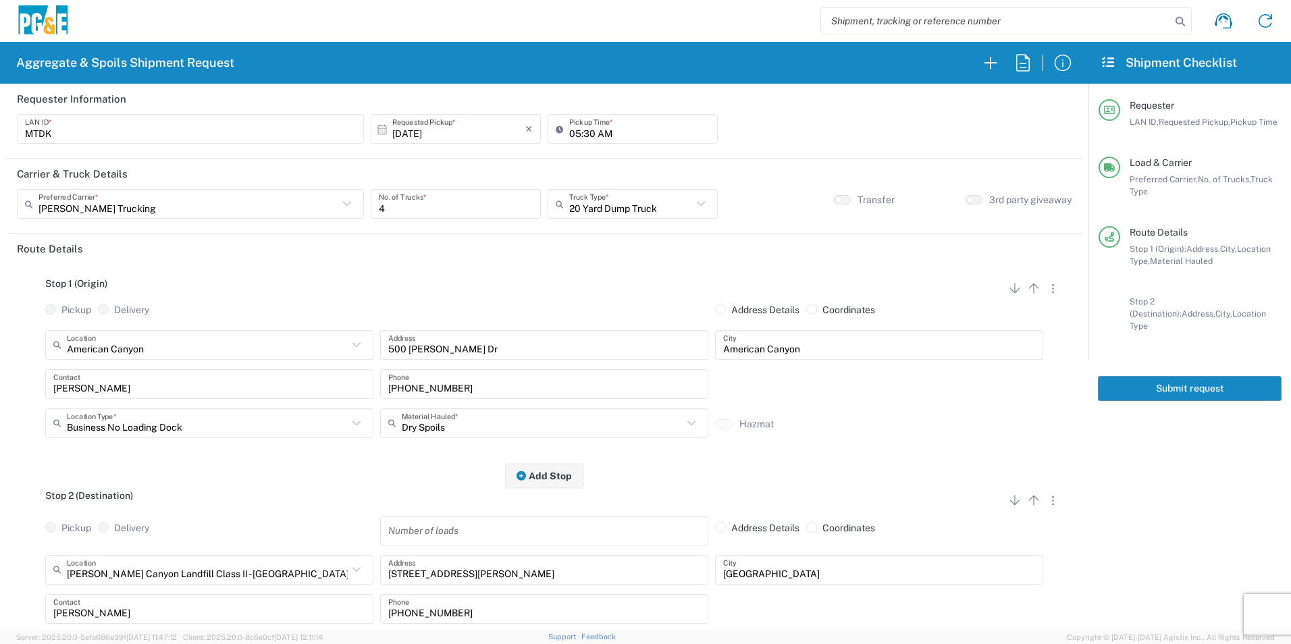
click at [1215, 376] on button "Submit request" at bounding box center [1190, 388] width 184 height 25
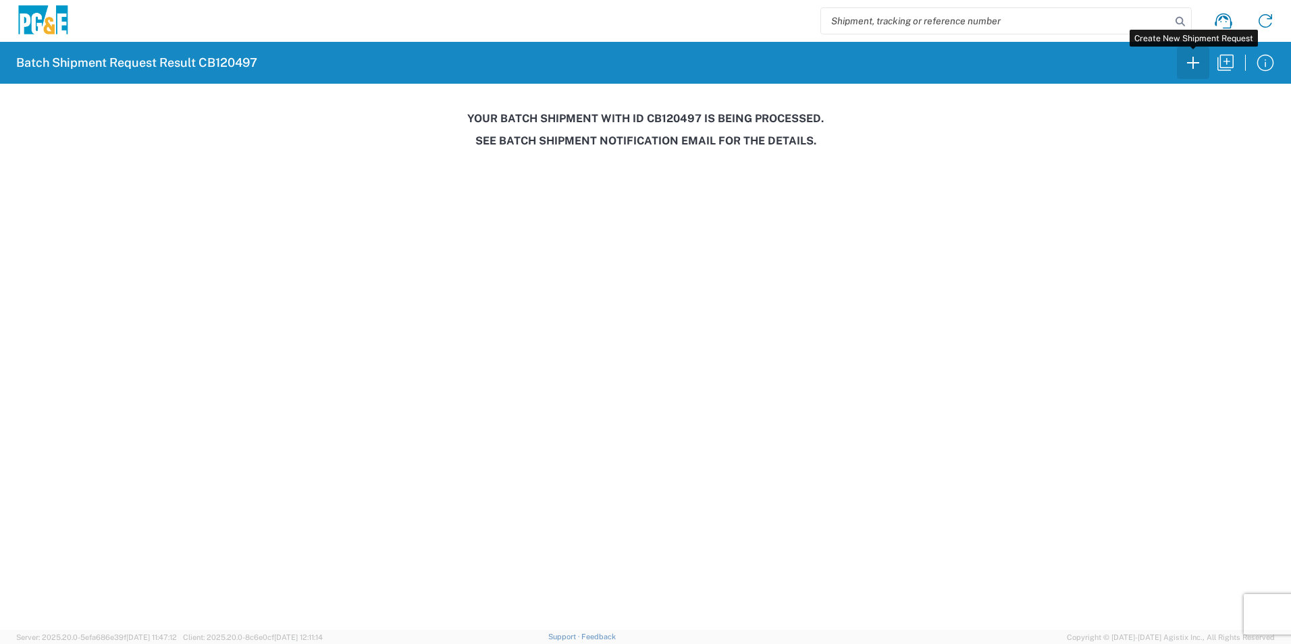
click at [1198, 65] on icon "button" at bounding box center [1193, 63] width 22 height 22
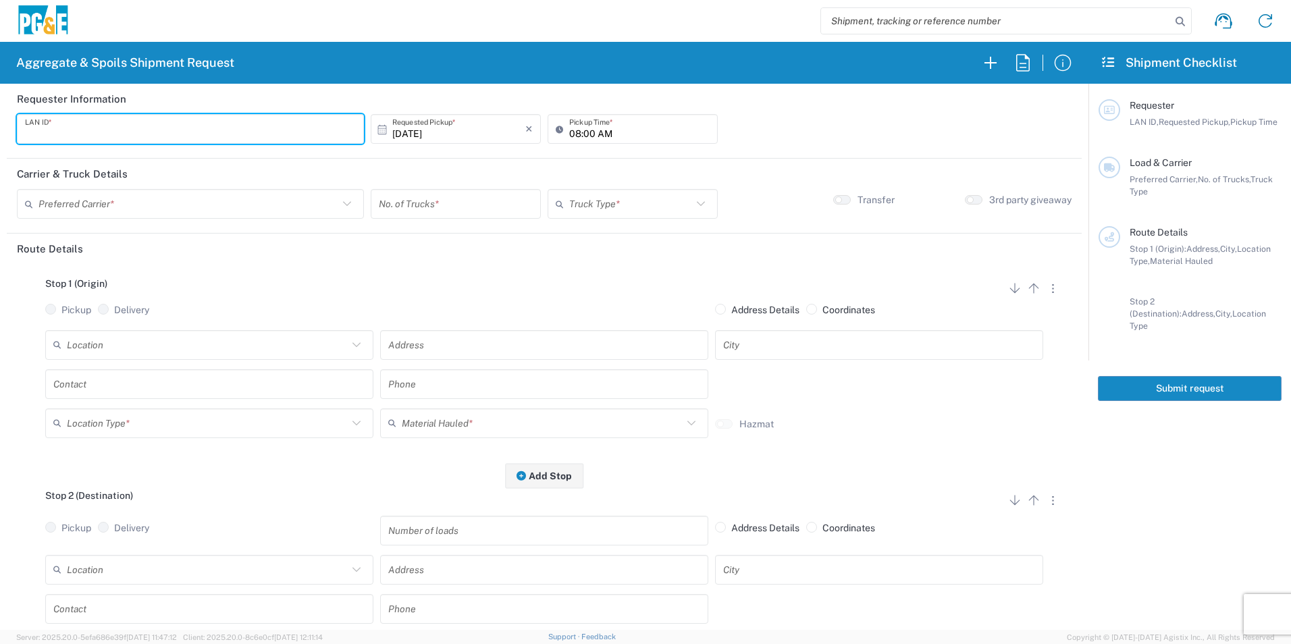
click at [100, 131] on input "text" at bounding box center [190, 129] width 331 height 24
type input "C6WI"
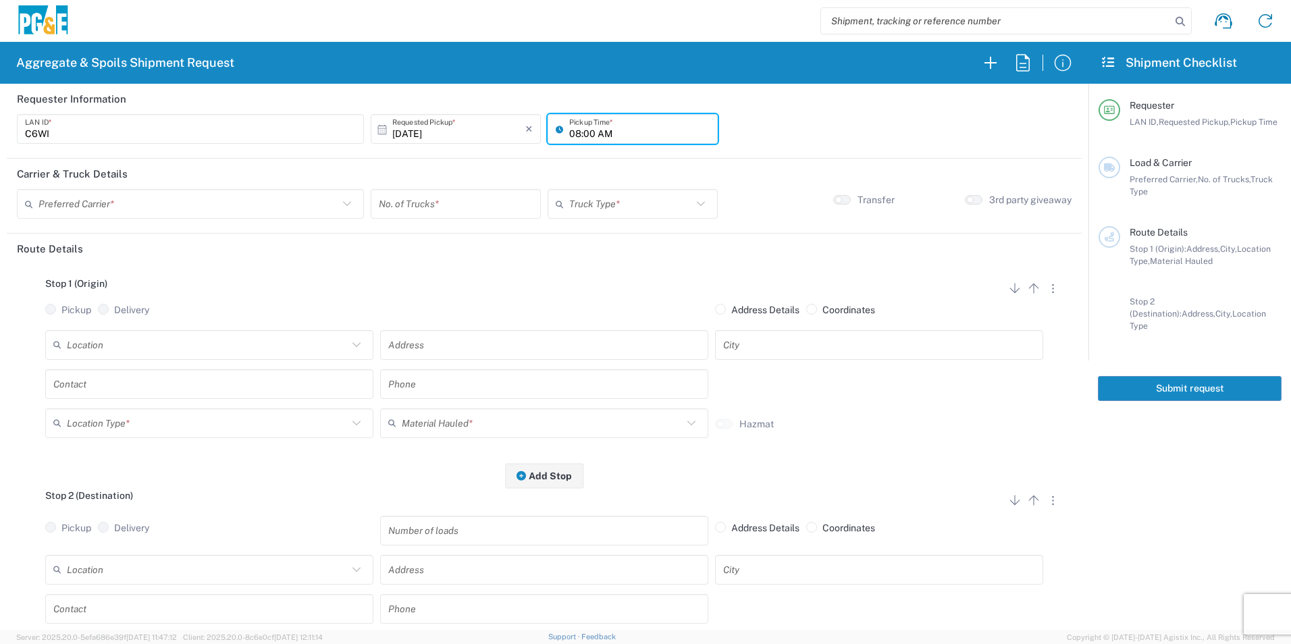
click at [570, 131] on input "08:00 AM" at bounding box center [639, 129] width 140 height 24
type input "06:00 AM"
click at [184, 202] on input "text" at bounding box center [188, 204] width 300 height 24
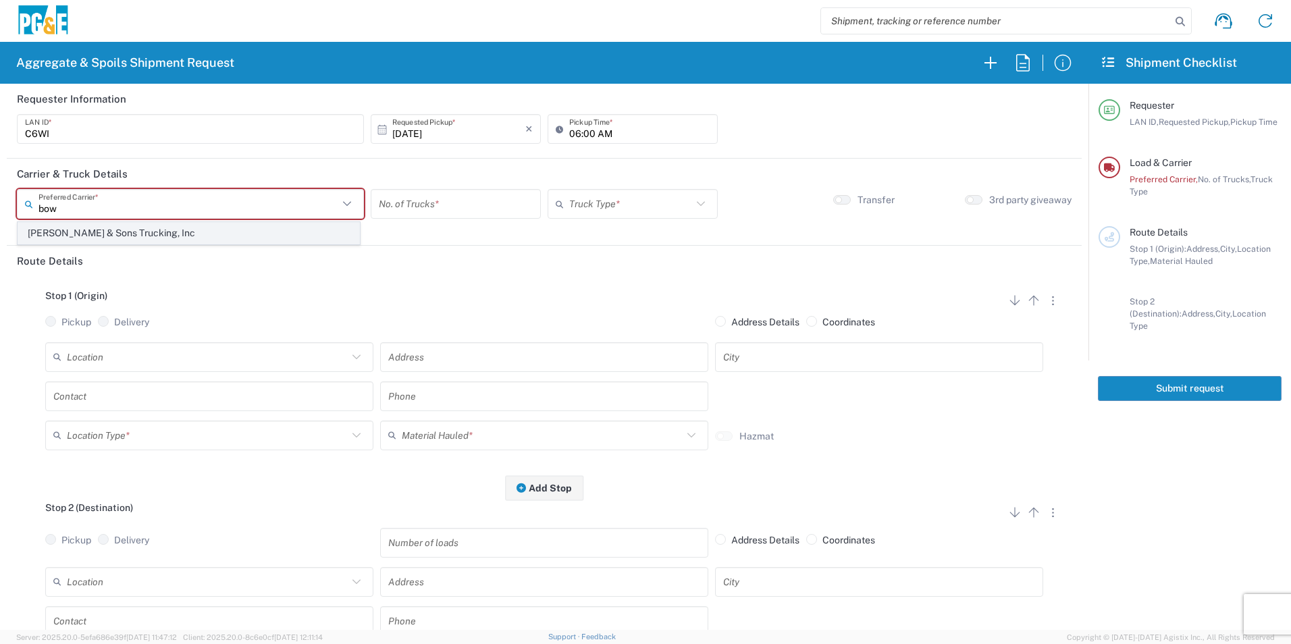
click at [175, 233] on span "[PERSON_NAME] & Sons Trucking, Inc" at bounding box center [188, 233] width 341 height 21
type input "[PERSON_NAME] & Sons Trucking, Inc"
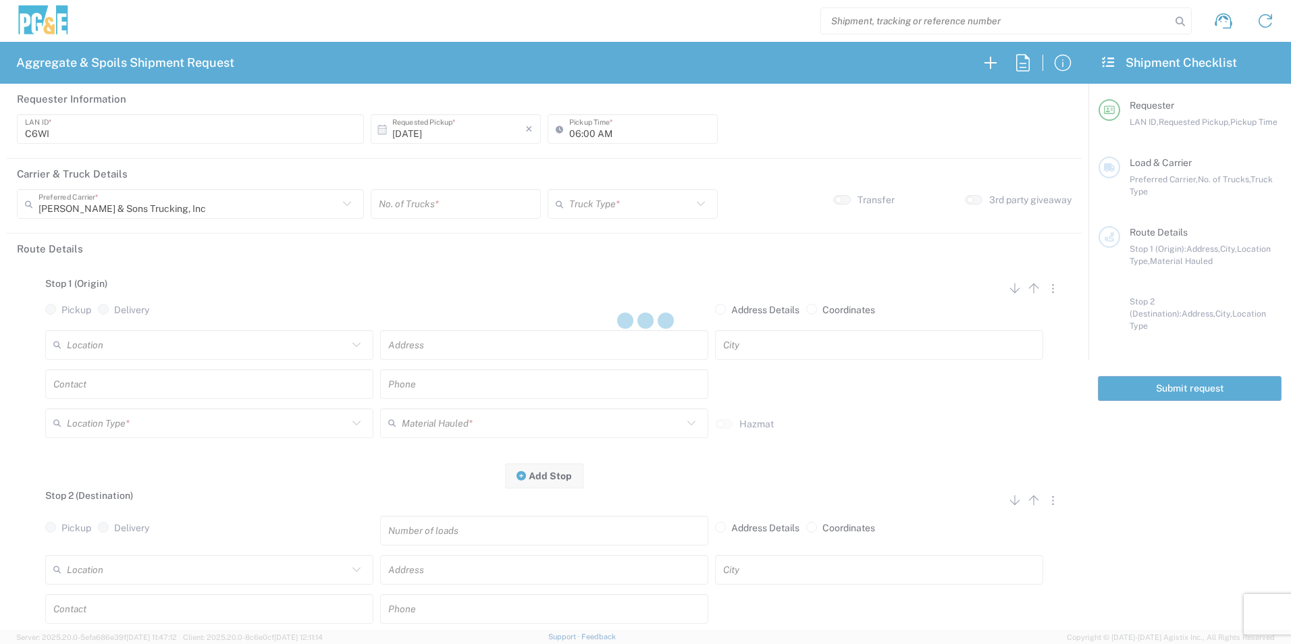
click at [442, 206] on input "number" at bounding box center [456, 204] width 154 height 24
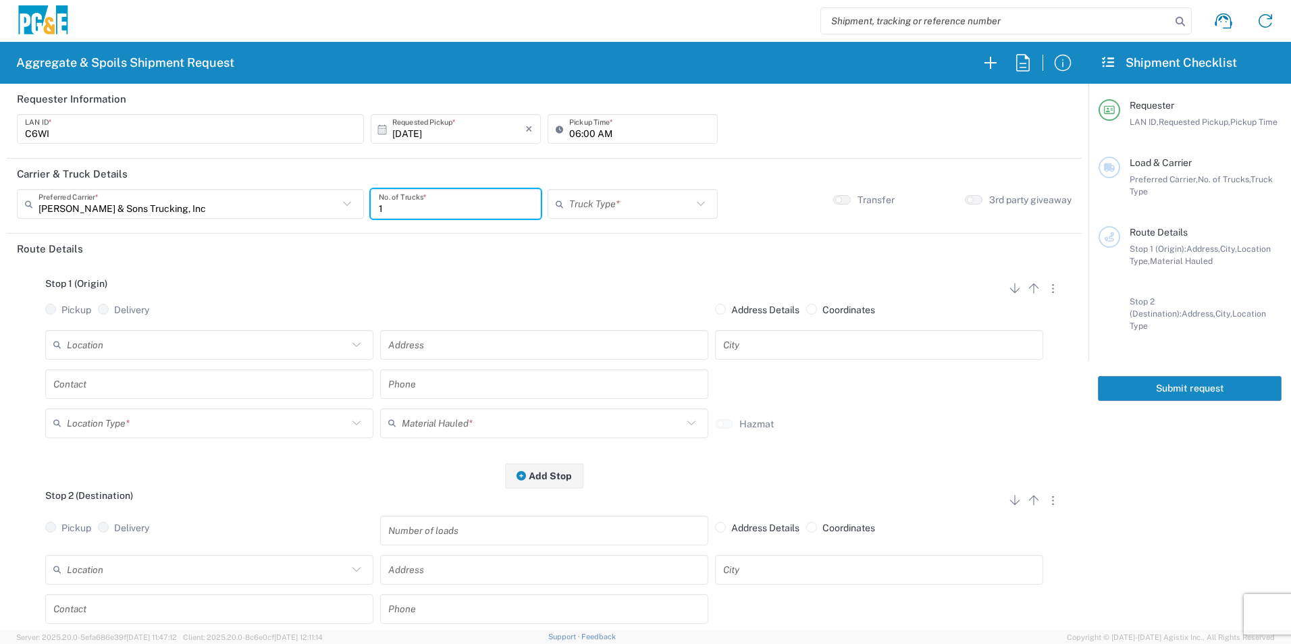
type input "1"
click at [646, 213] on input "text" at bounding box center [630, 204] width 123 height 24
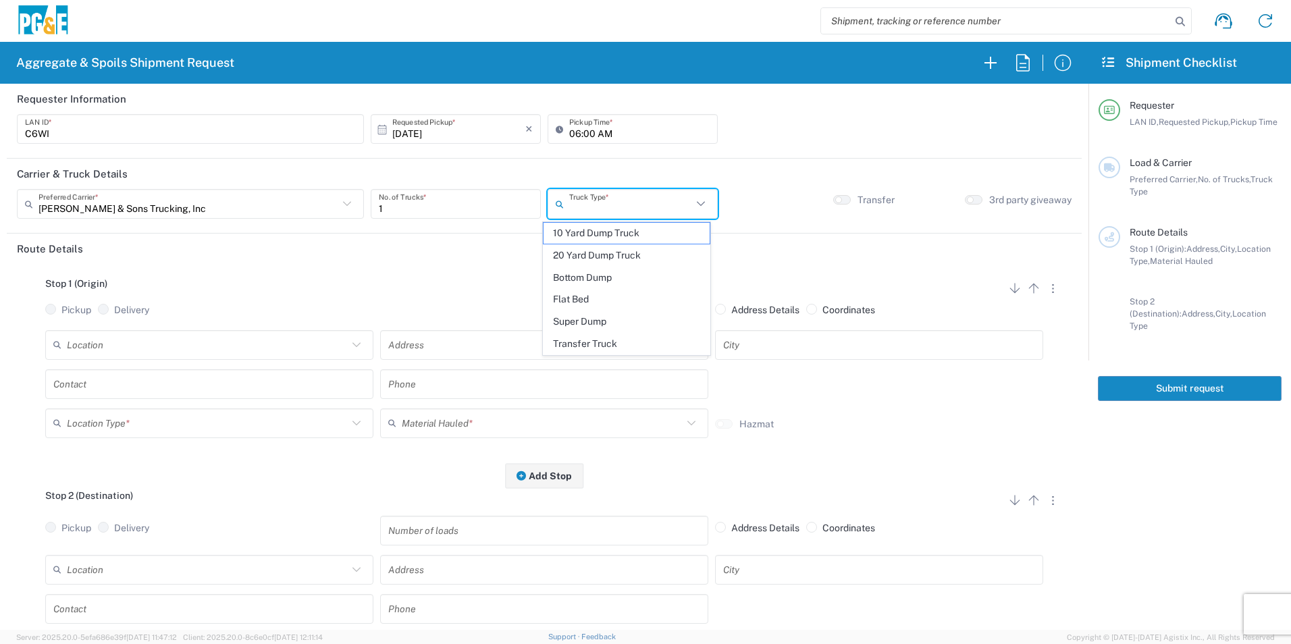
drag, startPoint x: 570, startPoint y: 319, endPoint x: 519, endPoint y: 332, distance: 52.2
click at [569, 320] on span "Super Dump" at bounding box center [626, 321] width 165 height 21
type input "Super Dump"
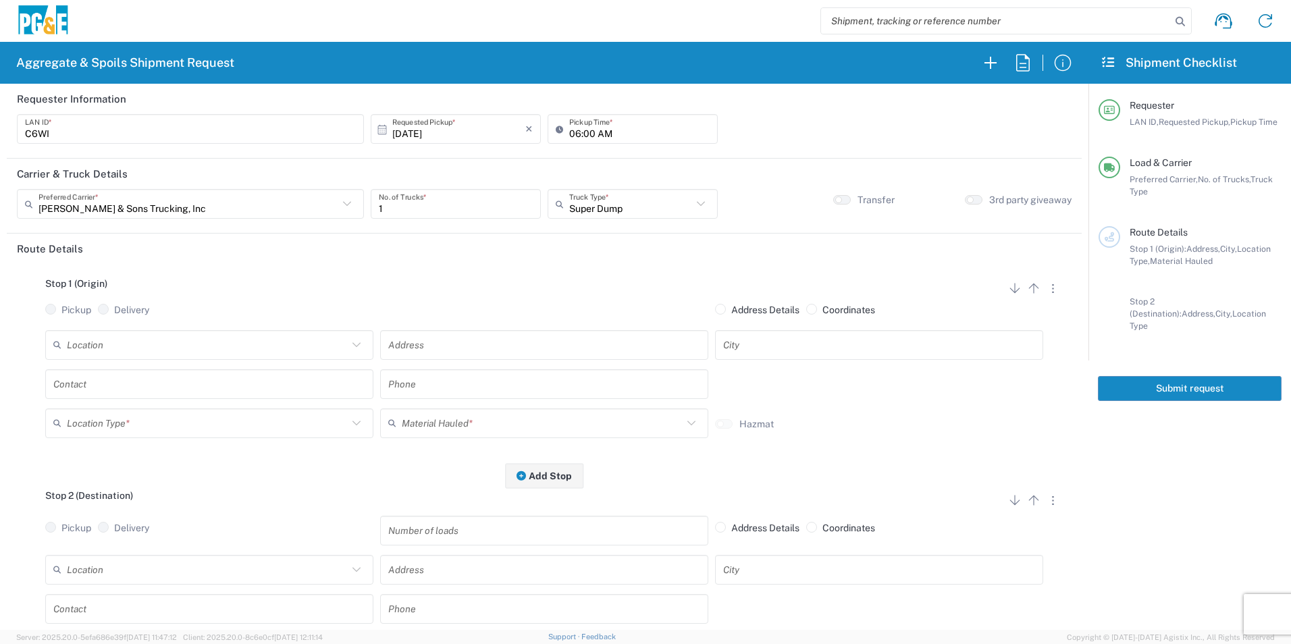
click at [228, 348] on input "text" at bounding box center [207, 345] width 281 height 24
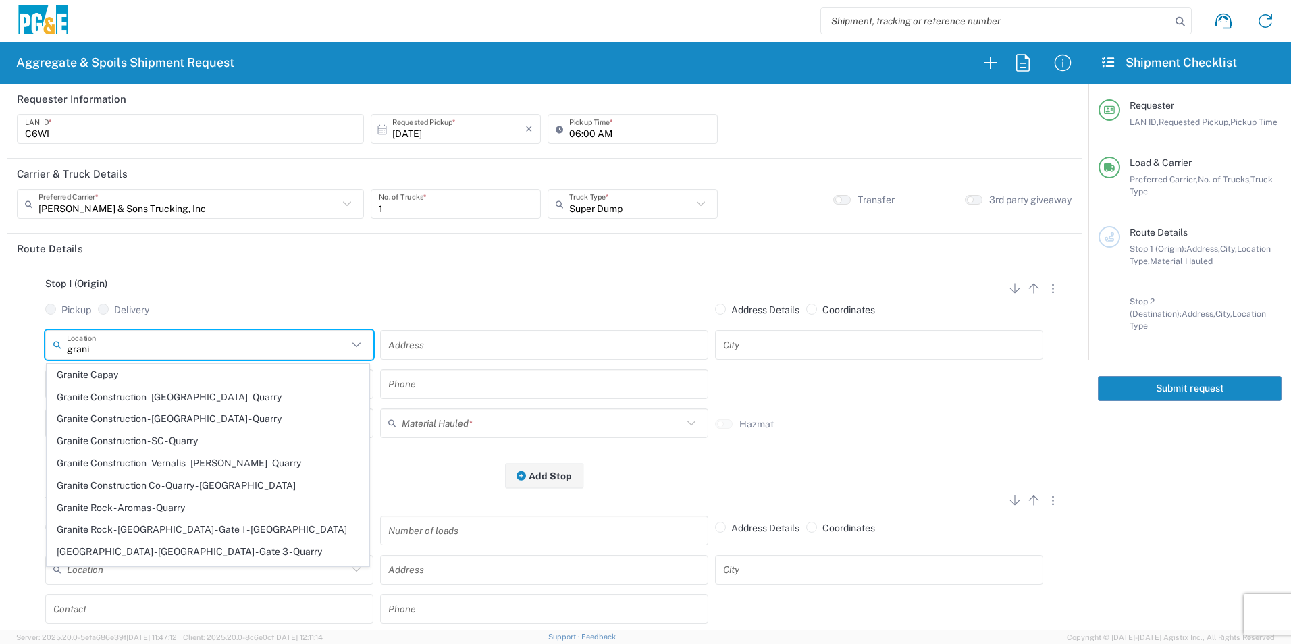
click at [177, 371] on span "Granite Capay" at bounding box center [207, 375] width 321 height 21
type input "Granite Capay"
type input "15560 Co Rd 87"
type input "Esparto"
type input "Quarry"
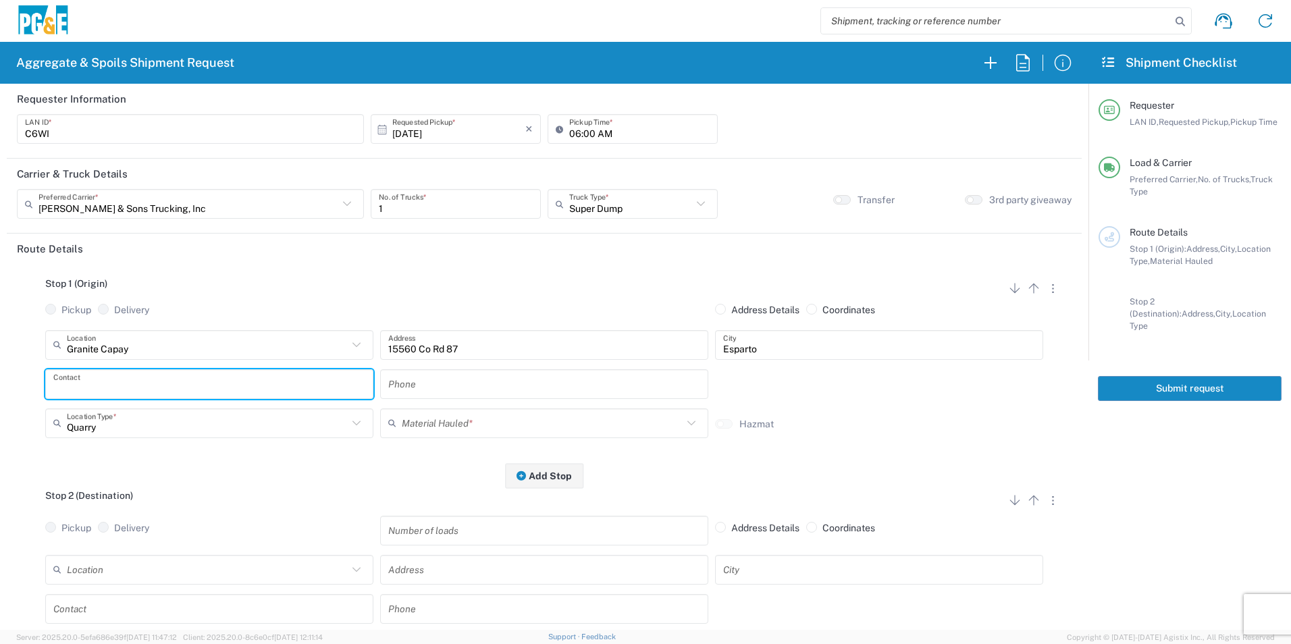
click at [88, 385] on input "text" at bounding box center [209, 384] width 312 height 24
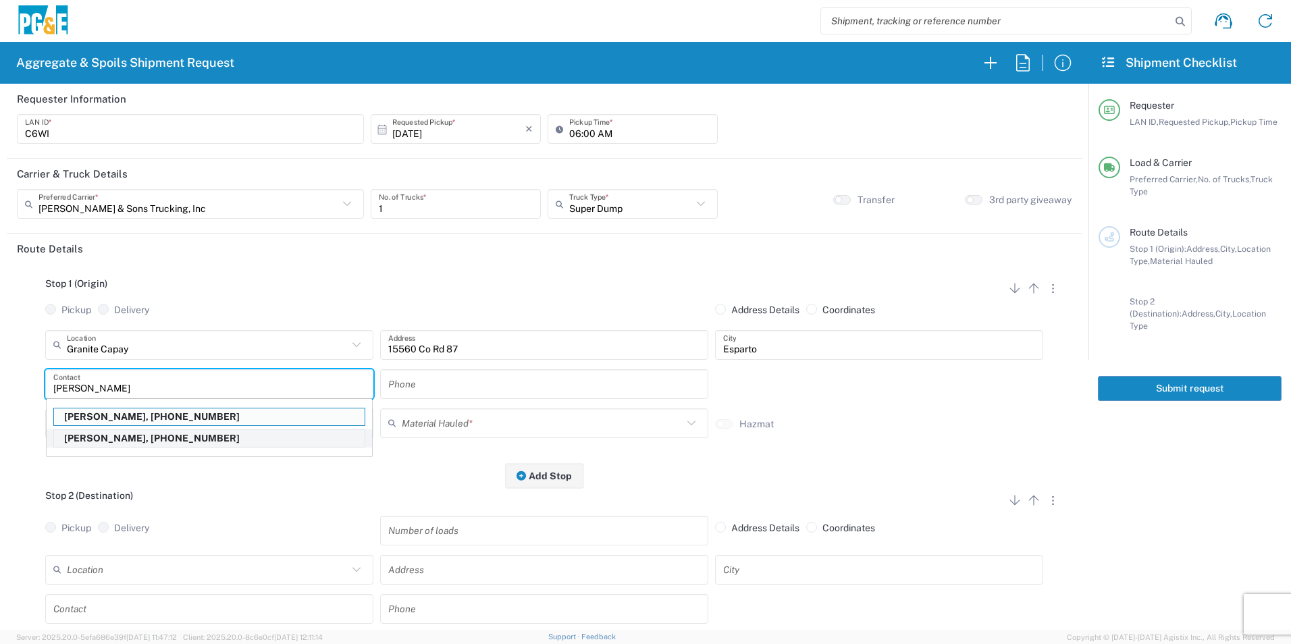
click at [76, 436] on p "Cody Whedbee, 916-531-3435" at bounding box center [209, 438] width 311 height 17
type input "Cody Whedbee"
type input "916-531-3435"
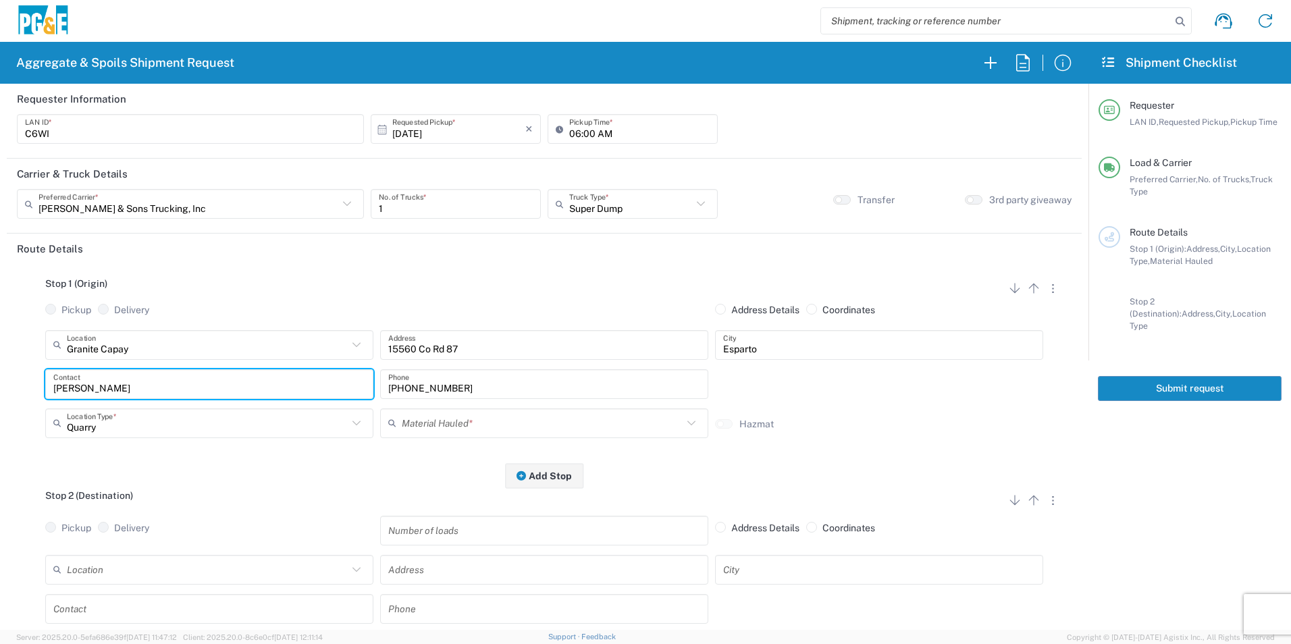
click at [433, 425] on input "text" at bounding box center [542, 423] width 281 height 24
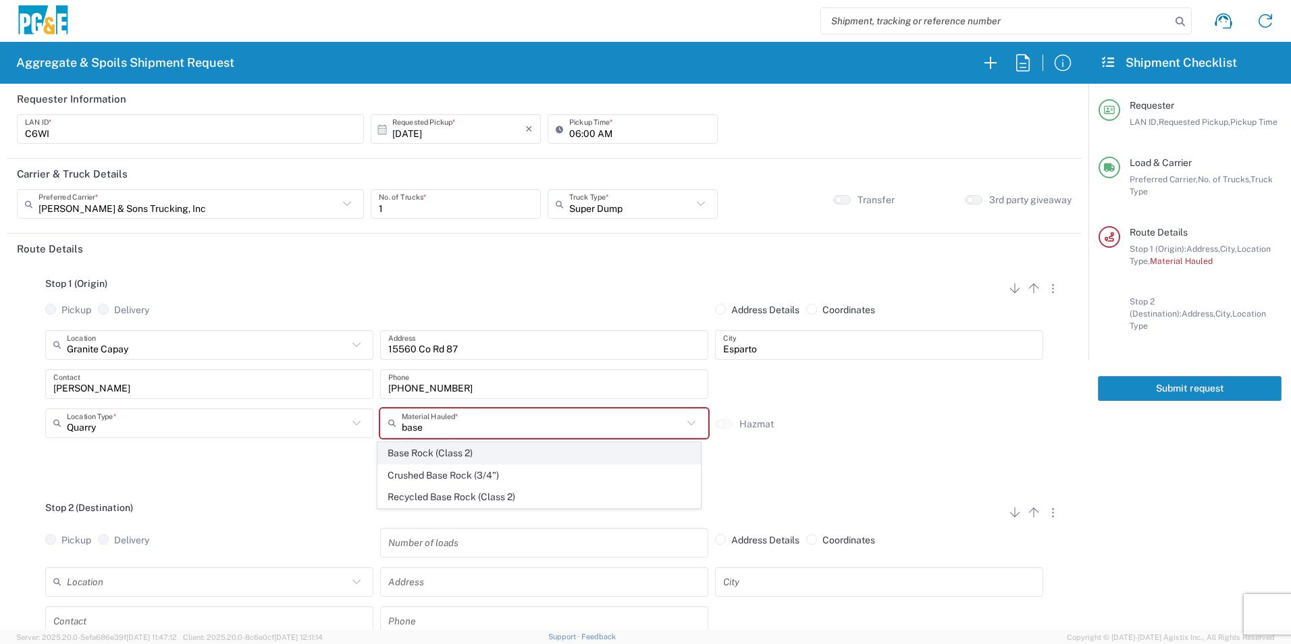
click at [465, 454] on span "Base Rock (Class 2)" at bounding box center [538, 453] width 321 height 21
type input "Base Rock (Class 2)"
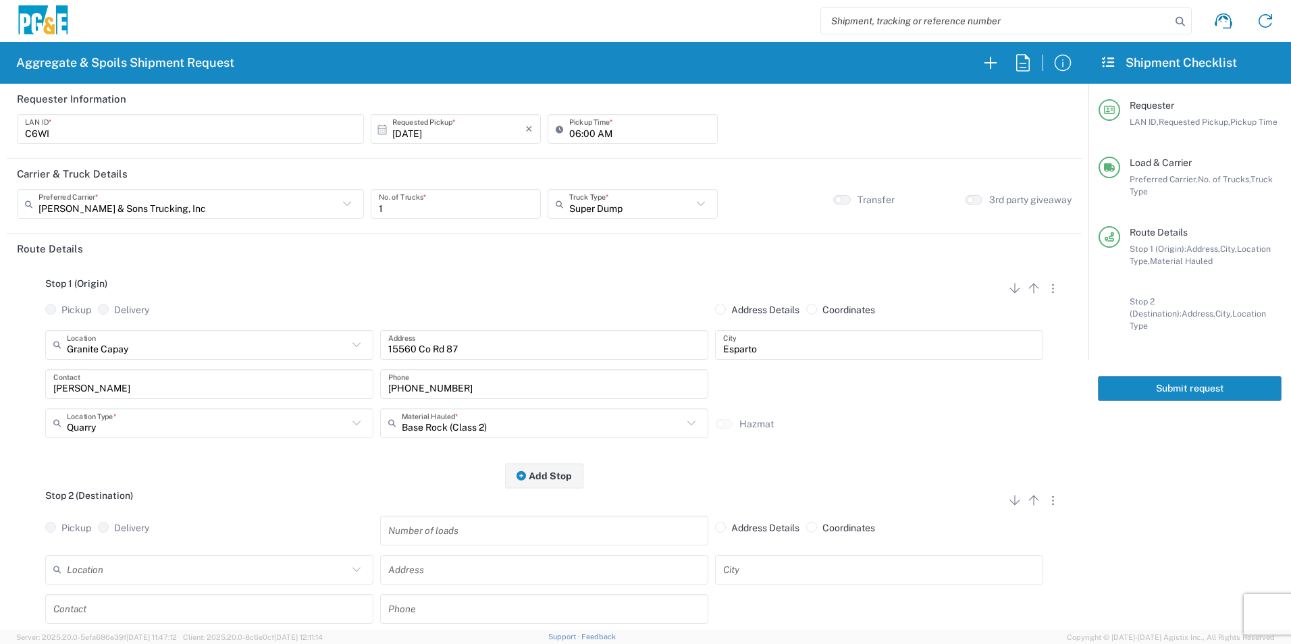
click at [209, 572] on input "text" at bounding box center [207, 570] width 281 height 24
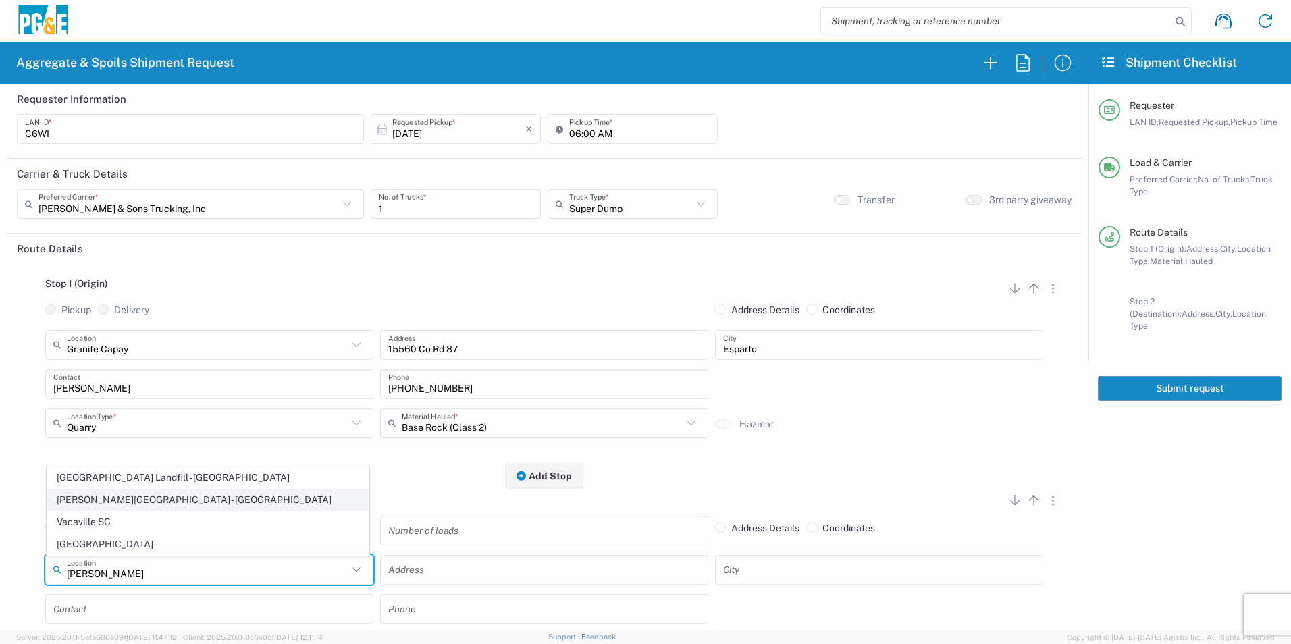
click at [164, 498] on span "[PERSON_NAME][GEOGRAPHIC_DATA] - [GEOGRAPHIC_DATA]" at bounding box center [207, 499] width 321 height 21
type input "[PERSON_NAME][GEOGRAPHIC_DATA] - [GEOGRAPHIC_DATA]"
type input "5221 Quinn Rd"
type input "Vacaville"
type input "Business No Loading Dock"
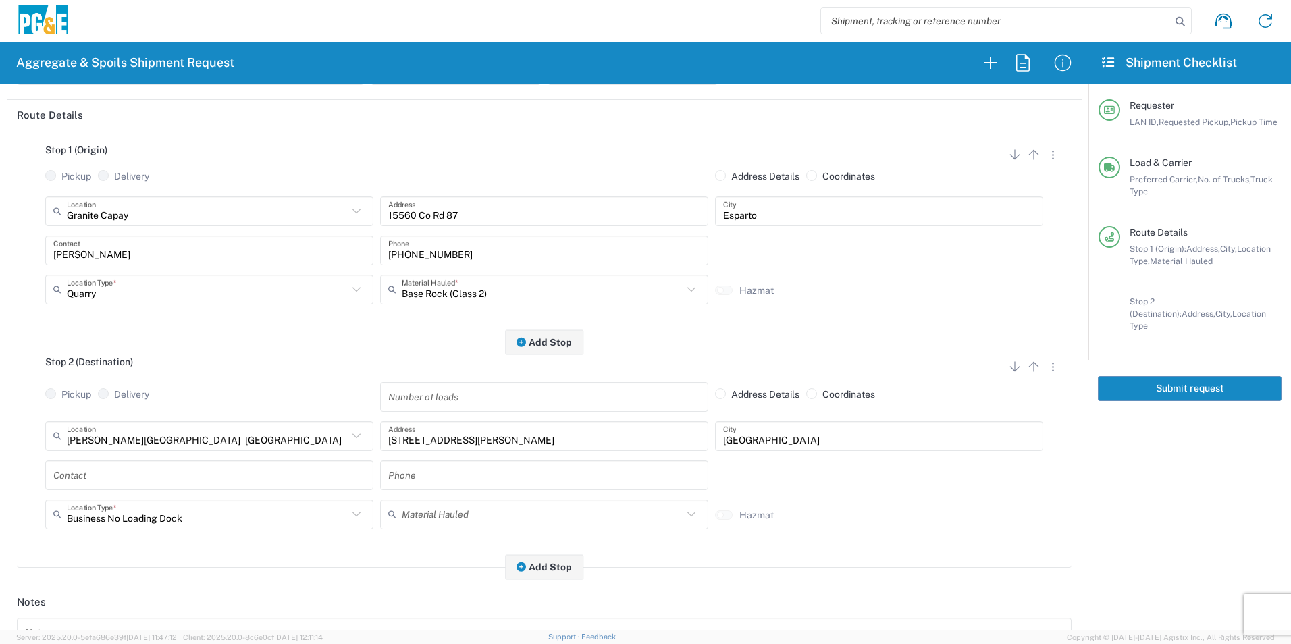
scroll to position [135, 0]
click at [184, 474] on input "text" at bounding box center [209, 474] width 312 height 24
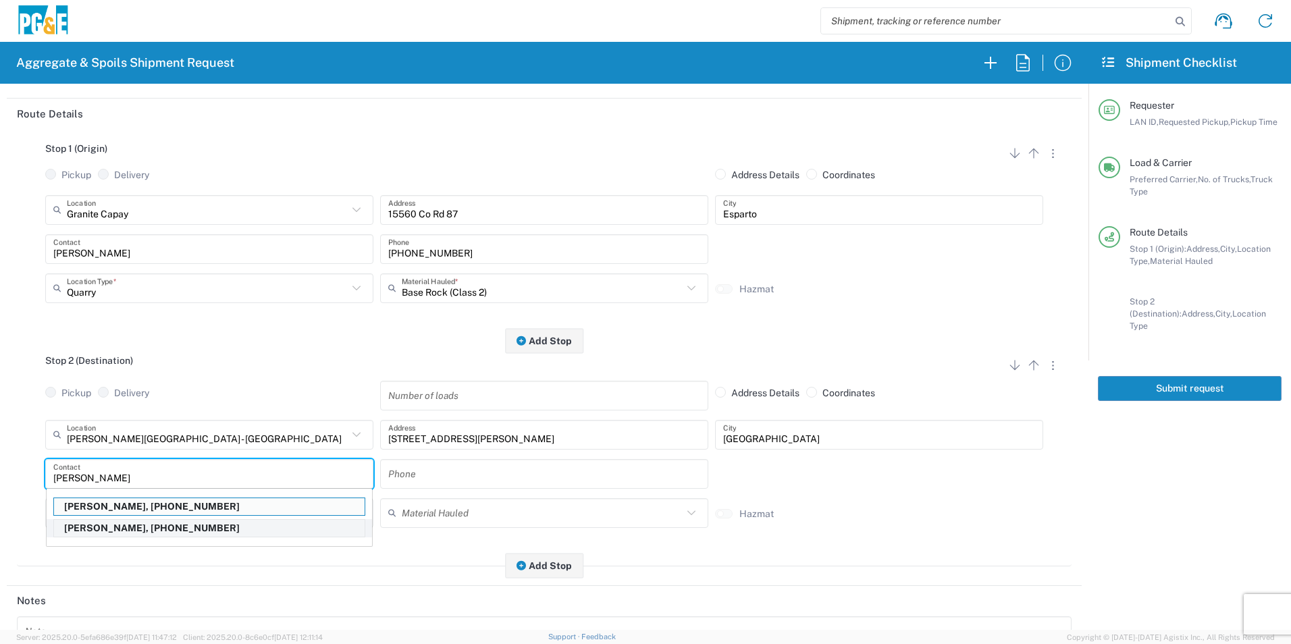
click at [144, 530] on p "Cody Whedbee, 916-531-3435" at bounding box center [209, 528] width 311 height 17
type input "Cody Whedbee"
type input "916-531-3435"
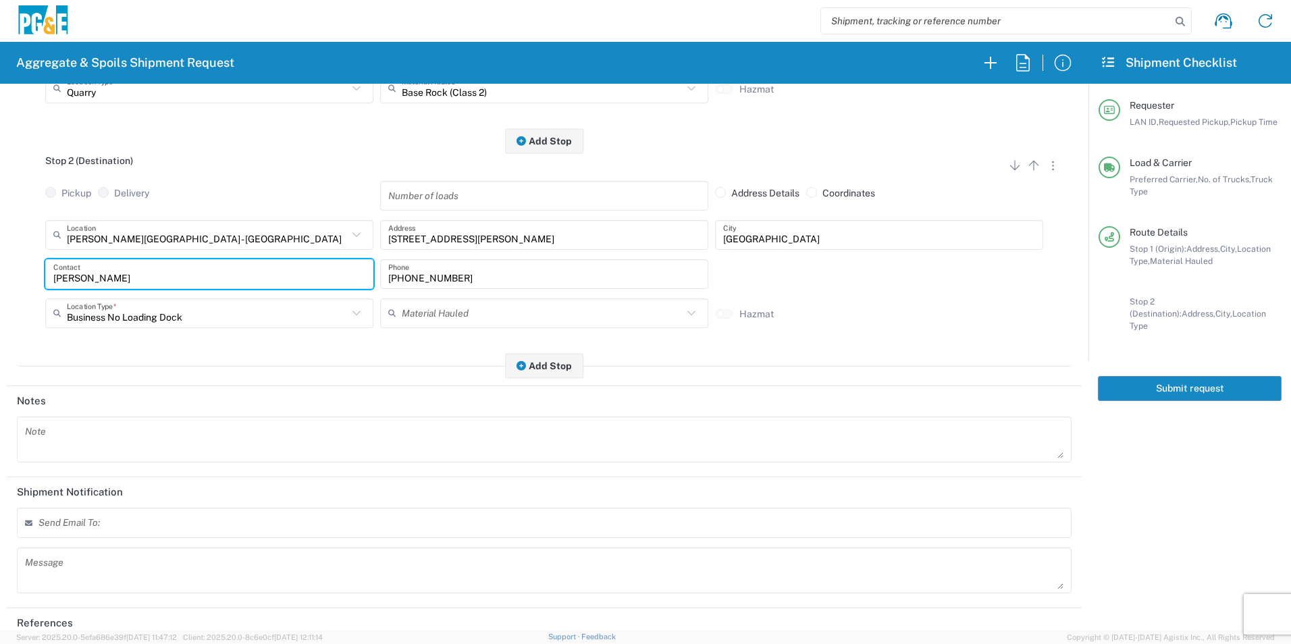
scroll to position [338, 0]
click at [116, 438] on textarea at bounding box center [544, 437] width 1038 height 38
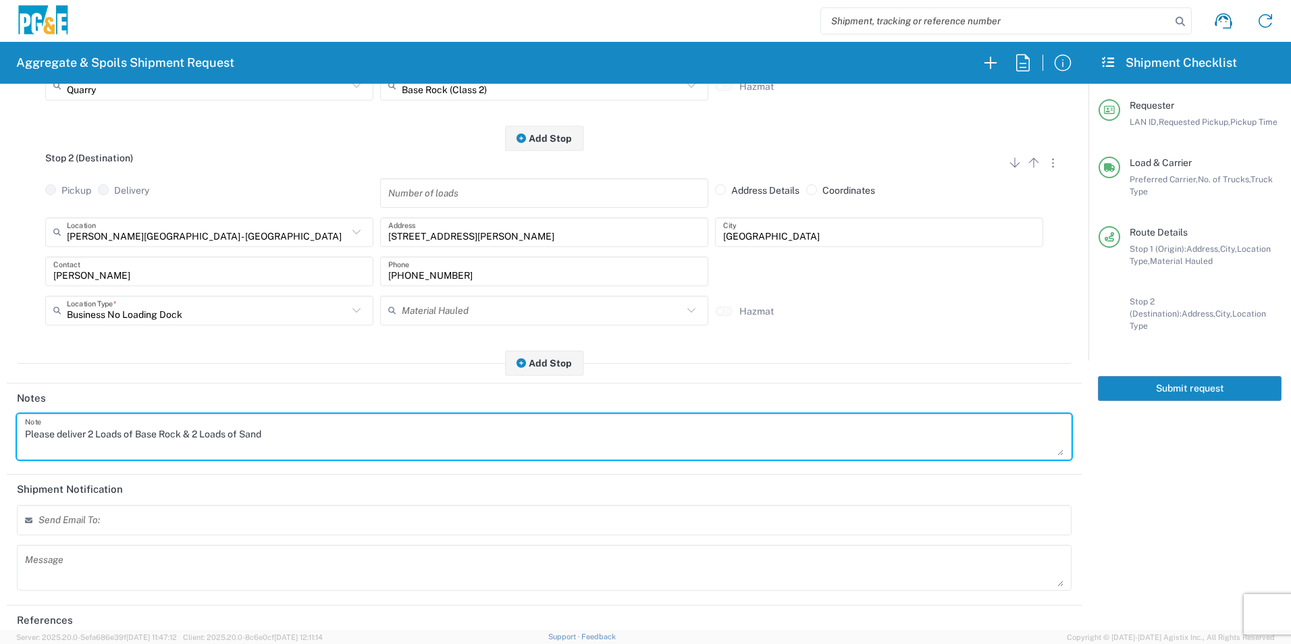
drag, startPoint x: 317, startPoint y: 433, endPoint x: 0, endPoint y: 435, distance: 316.7
click at [0, 433] on html "Aggregate & Spoils Shipment Request Requester Information C6WI LAN ID * 10/10/2…" at bounding box center [645, 322] width 1291 height 644
type textarea "Please deliver 2 Loads of Base Rock & 2 Loads of Sand"
click at [139, 556] on textarea at bounding box center [544, 568] width 1038 height 38
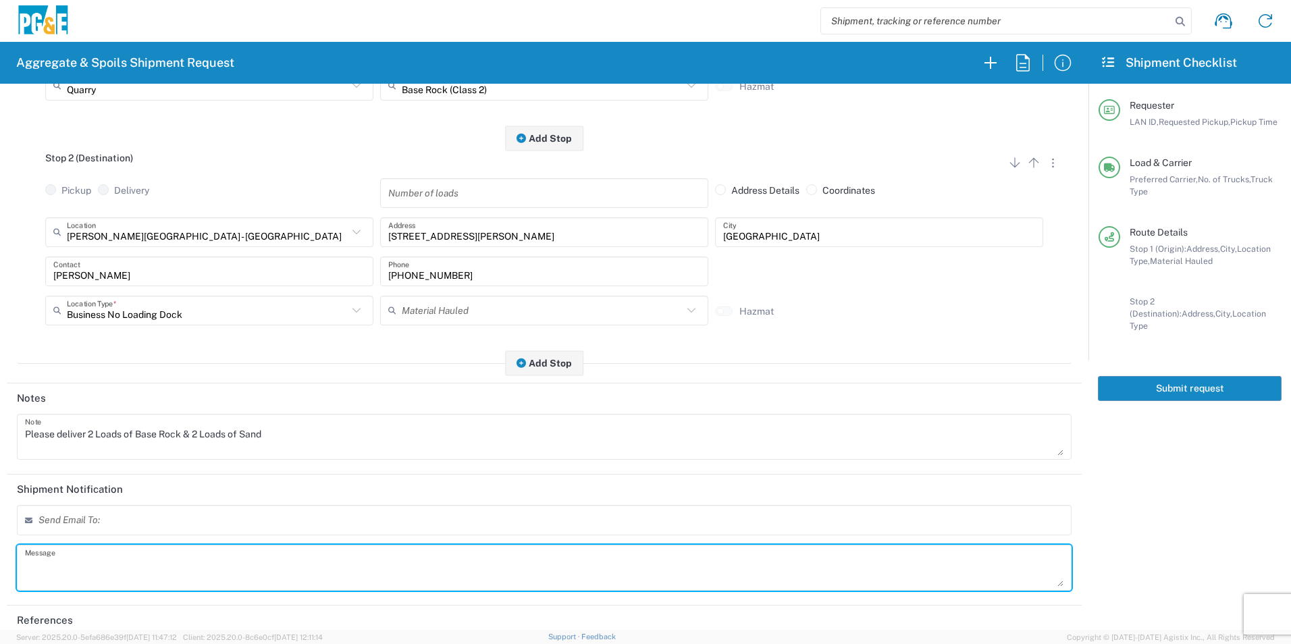
paste textarea "Please deliver 2 Loads of Base Rock & 2 Loads of Sand"
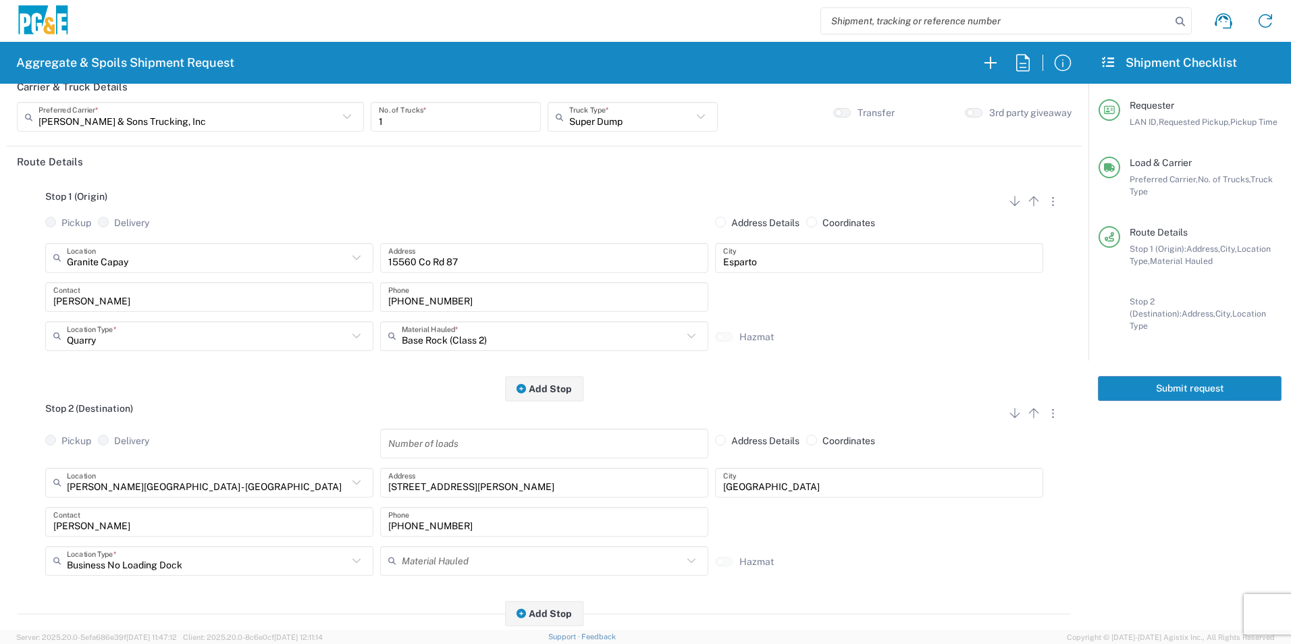
scroll to position [0, 0]
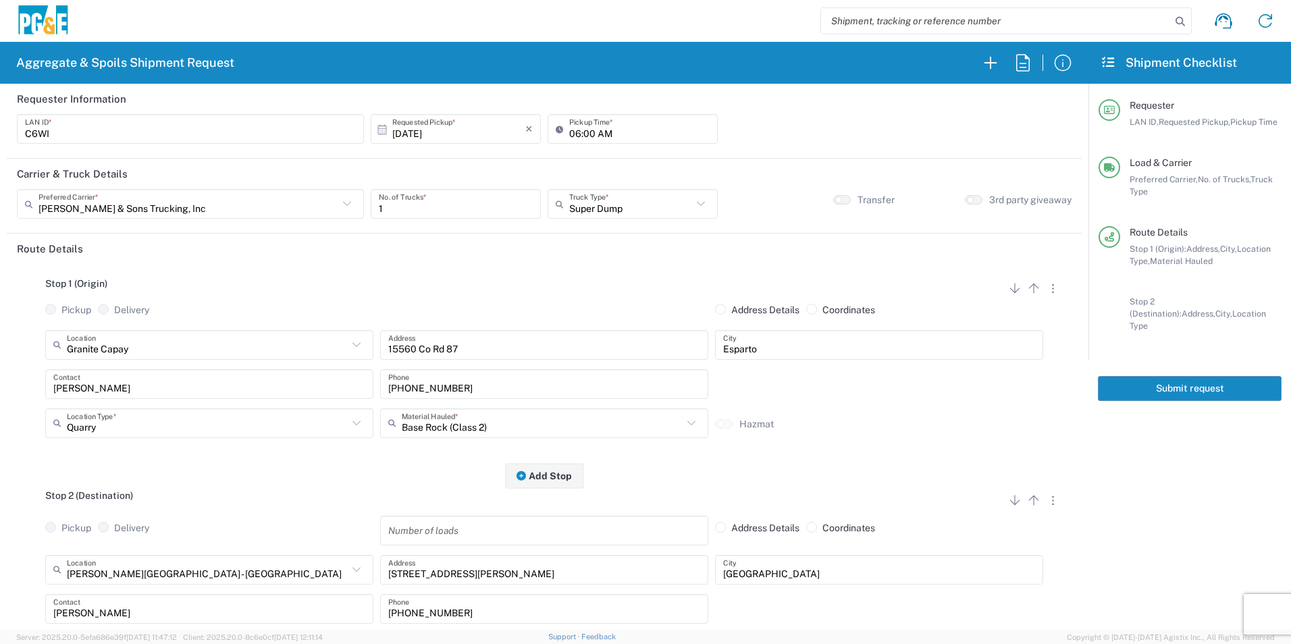
type textarea "Please deliver 2 Loads of Base Rock & 2 Loads of Sand"
click at [1167, 376] on button "Submit request" at bounding box center [1190, 388] width 184 height 25
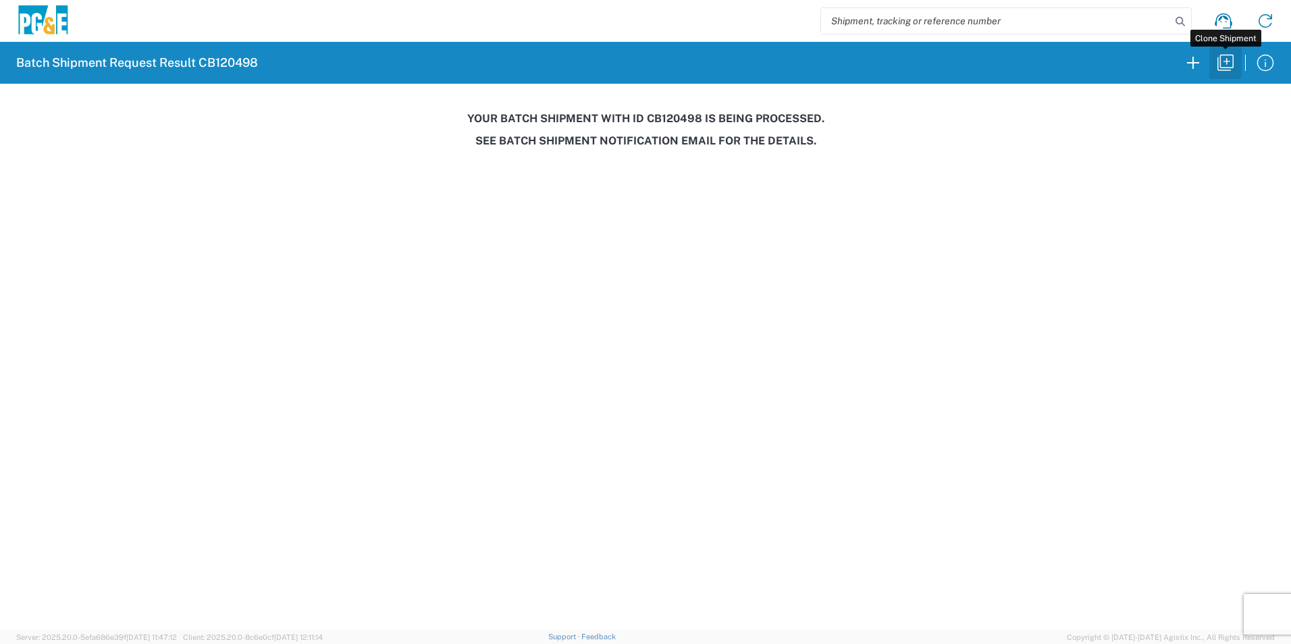
click at [1223, 63] on icon "button" at bounding box center [1226, 63] width 22 height 22
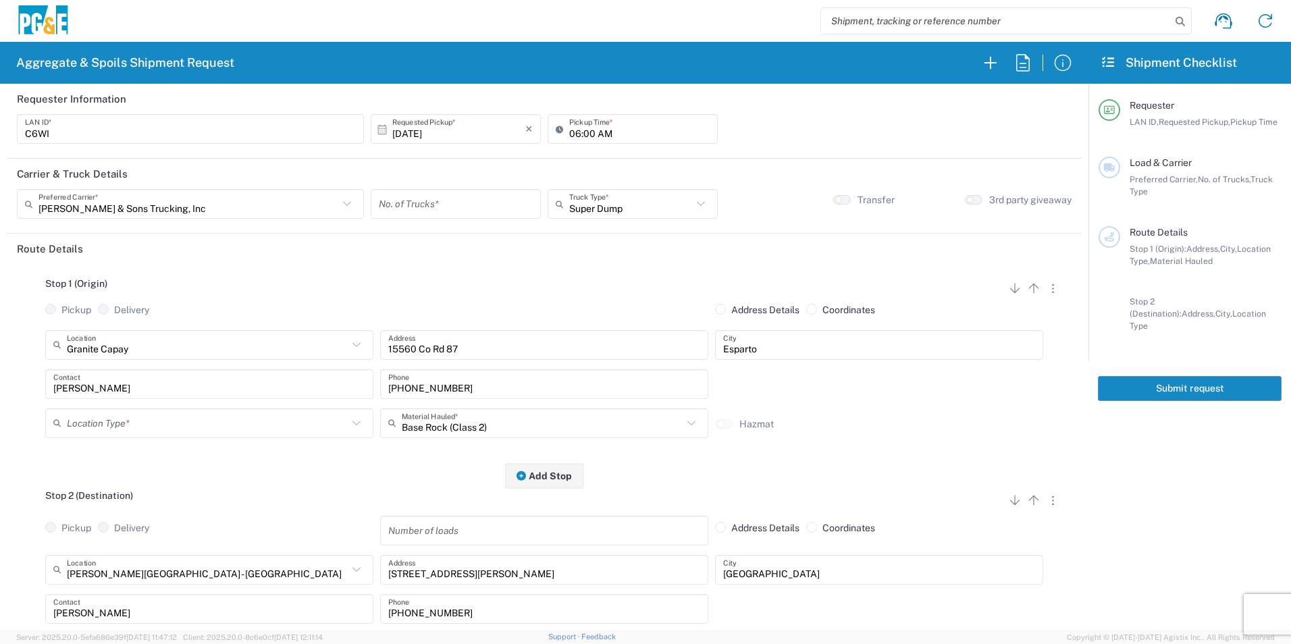
click at [435, 205] on input "number" at bounding box center [456, 204] width 154 height 24
type input "1"
click at [570, 132] on input "06:00 AM" at bounding box center [639, 129] width 140 height 24
type input "07:00 AM"
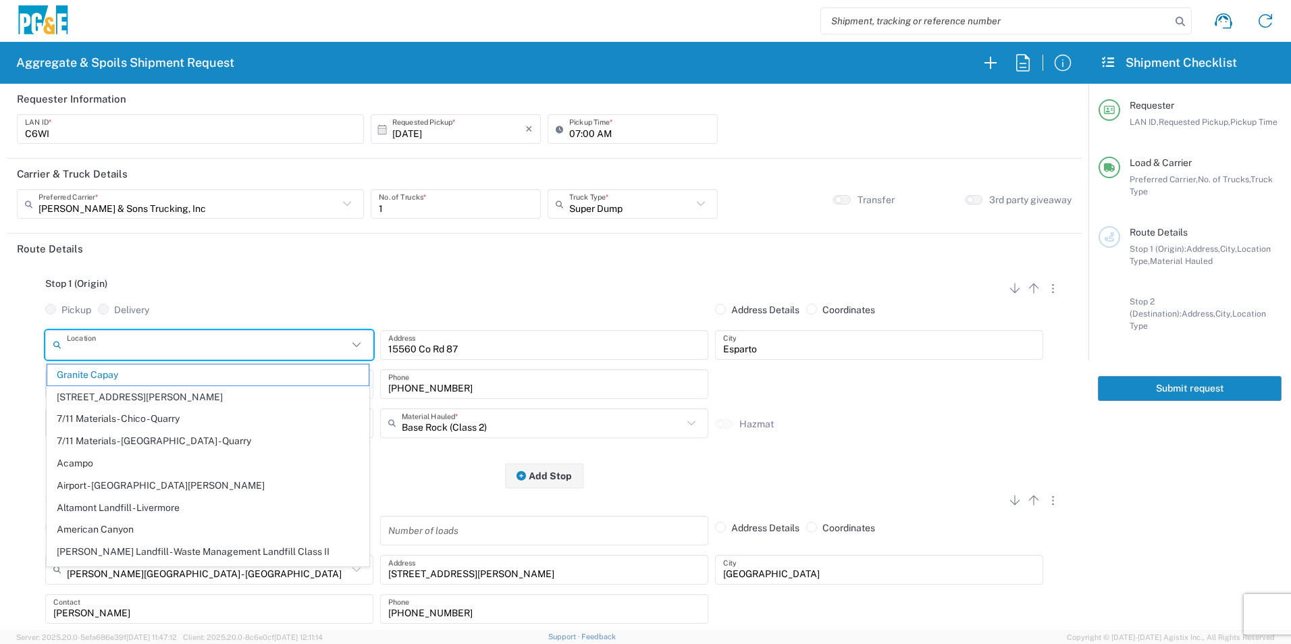
click at [170, 339] on input "text" at bounding box center [207, 345] width 281 height 24
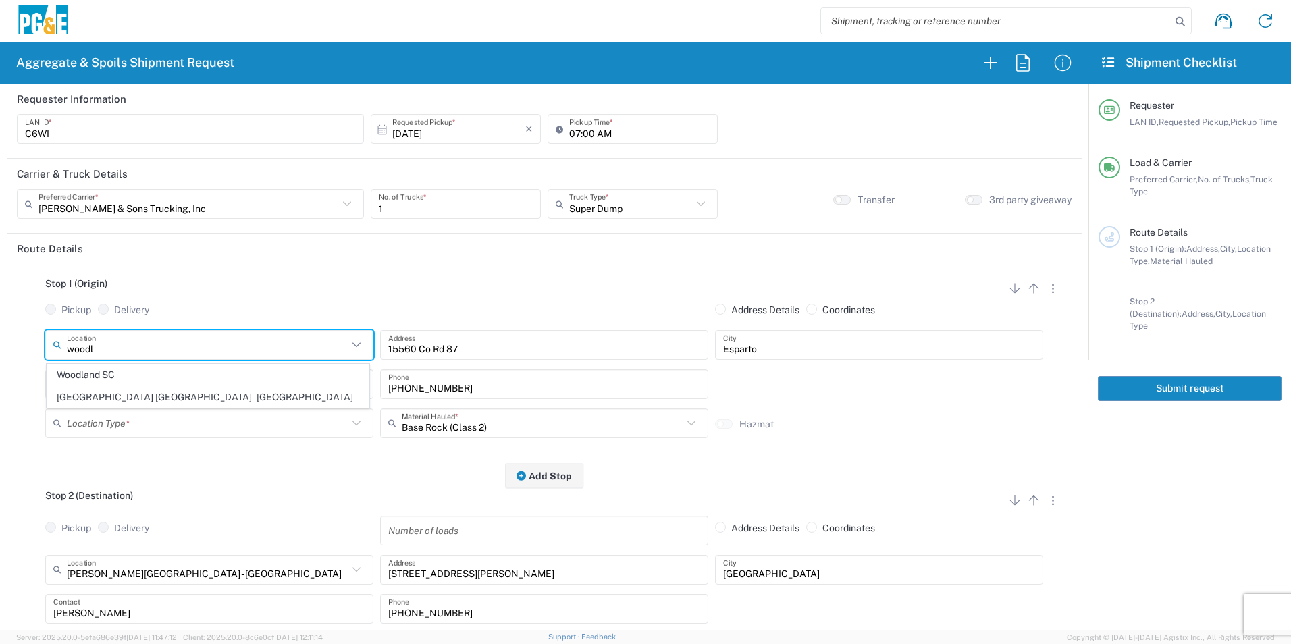
click at [136, 373] on span "Woodland SC" at bounding box center [207, 375] width 321 height 21
type input "Woodland SC"
type input "50 Kentucky Ave"
type input "Woodland"
type input "Business No Loading Dock"
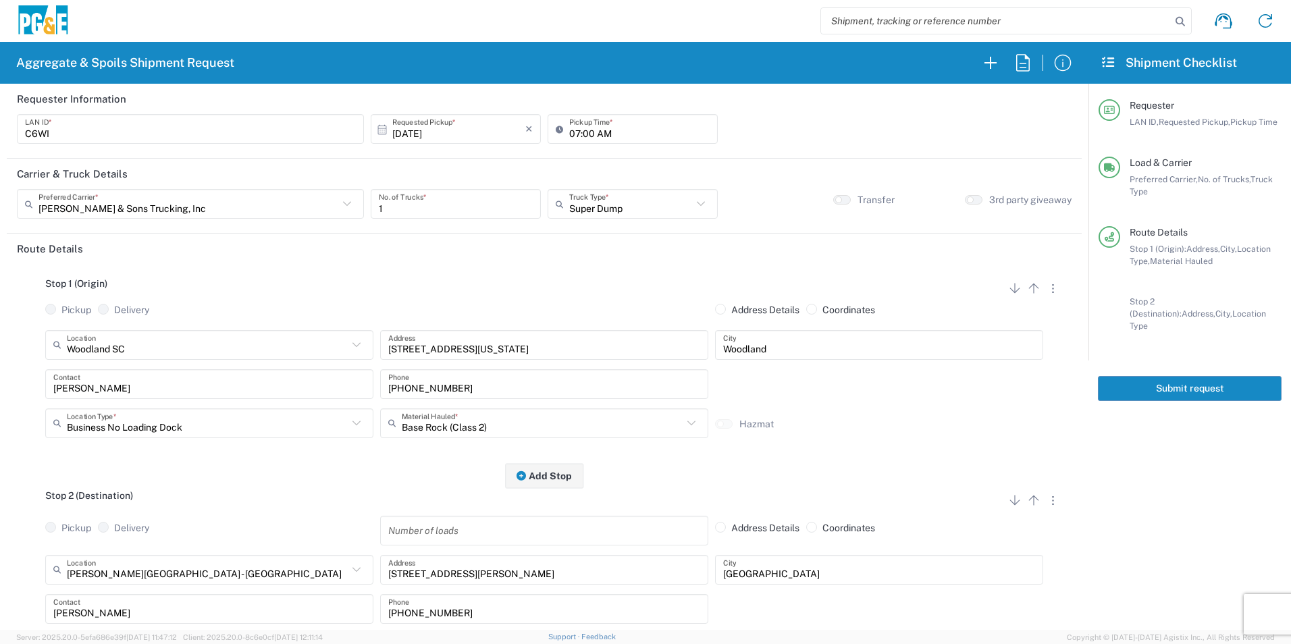
click at [525, 424] on input "Base Rock (Class 2)" at bounding box center [542, 423] width 281 height 24
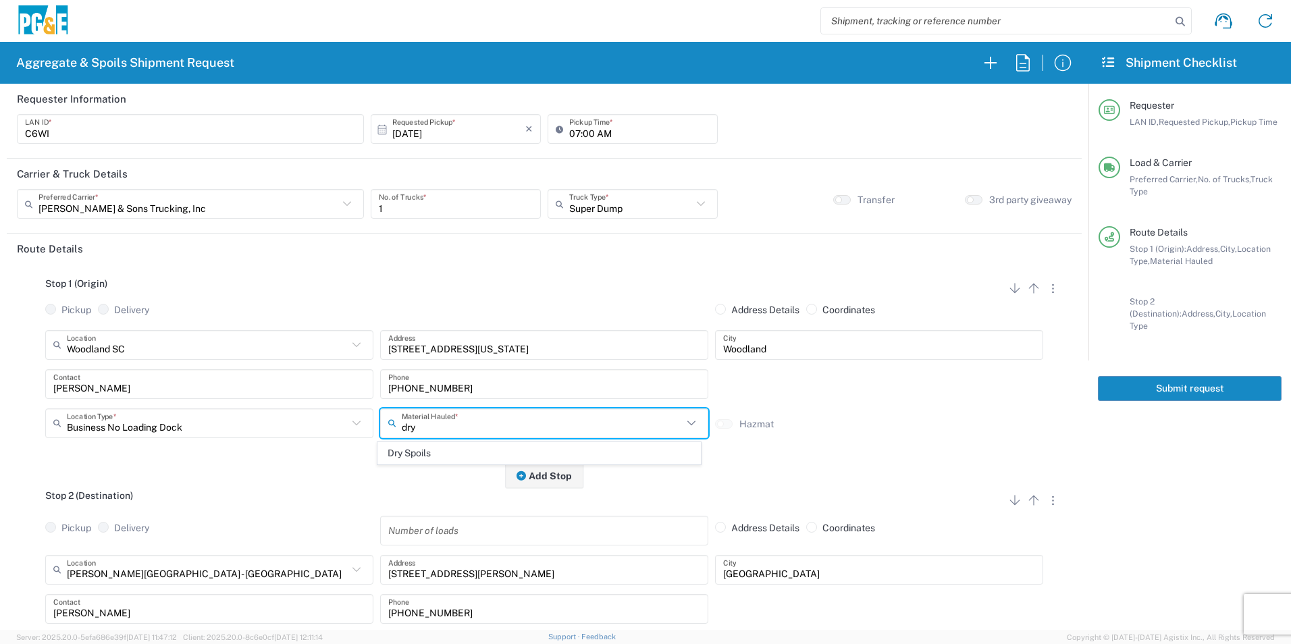
click at [473, 449] on span "Dry Spoils" at bounding box center [538, 453] width 321 height 21
type input "Dry Spoils"
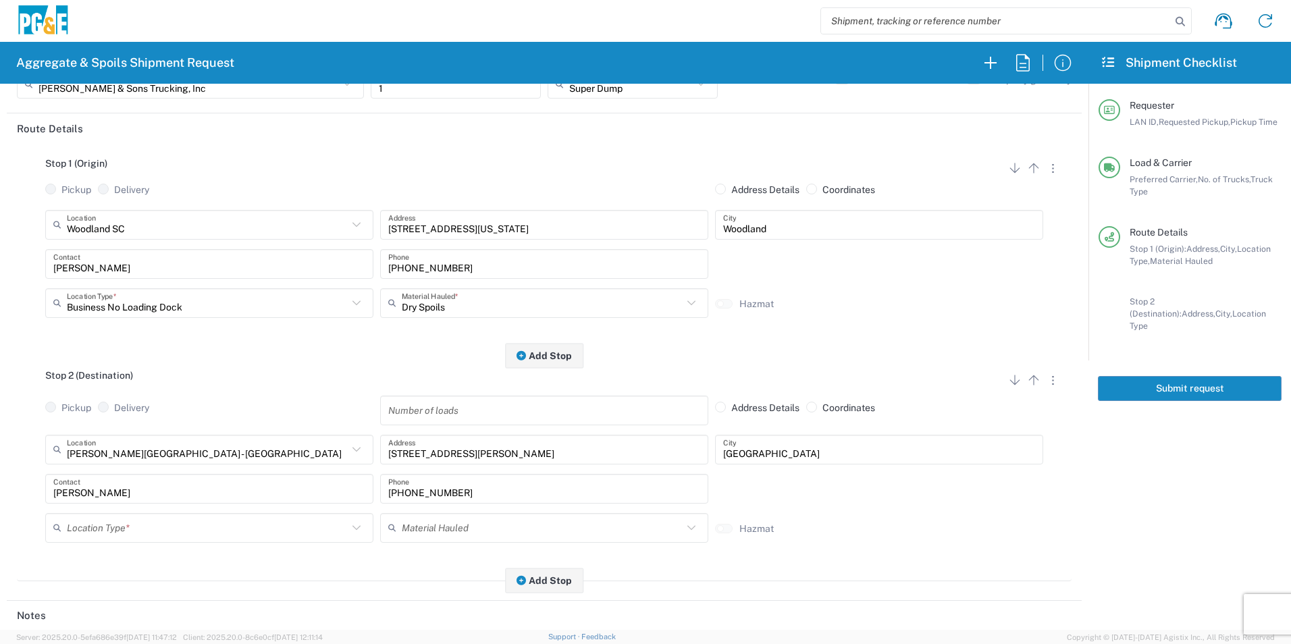
scroll to position [135, 0]
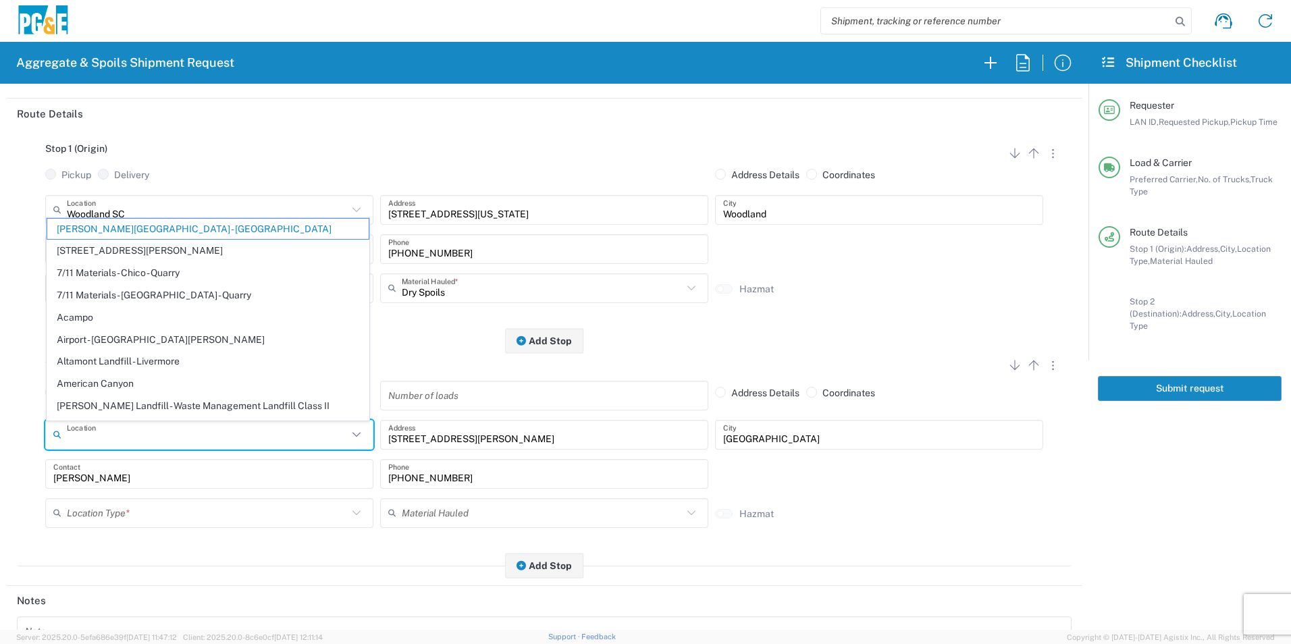
click at [211, 440] on input "text" at bounding box center [207, 435] width 281 height 24
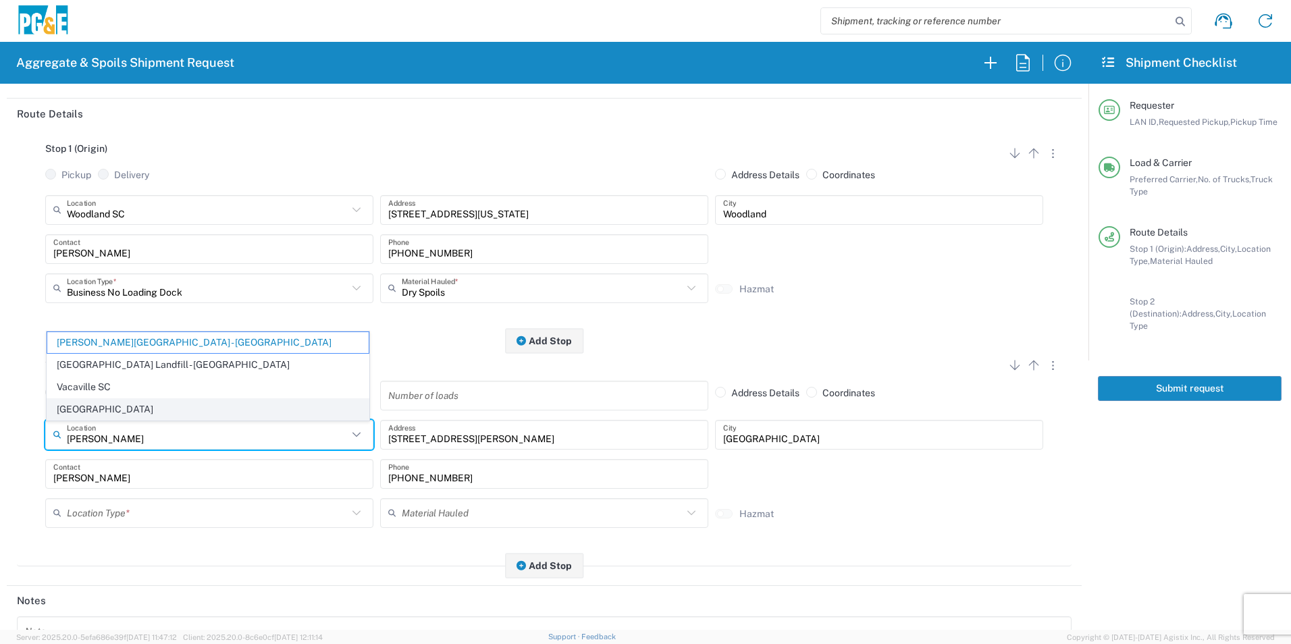
click at [130, 405] on span "[GEOGRAPHIC_DATA]" at bounding box center [207, 409] width 321 height 21
type input "[GEOGRAPHIC_DATA]"
type input "7150 Meridian Rd"
type input "Business No Loading Dock"
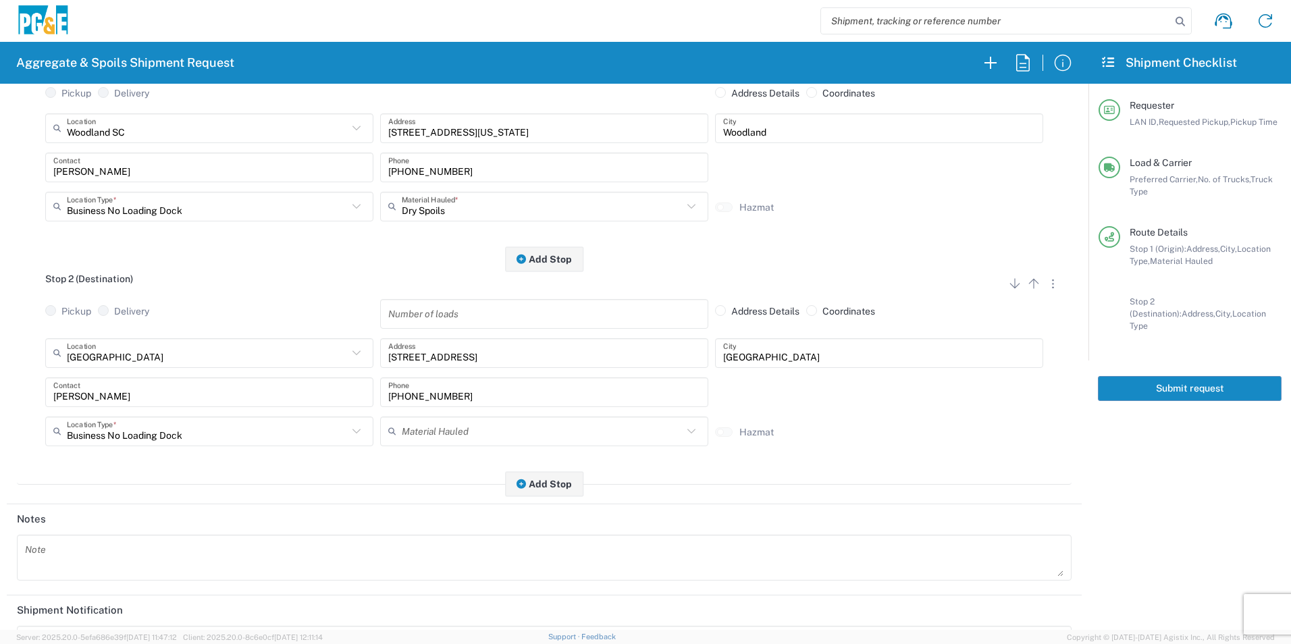
scroll to position [390, 0]
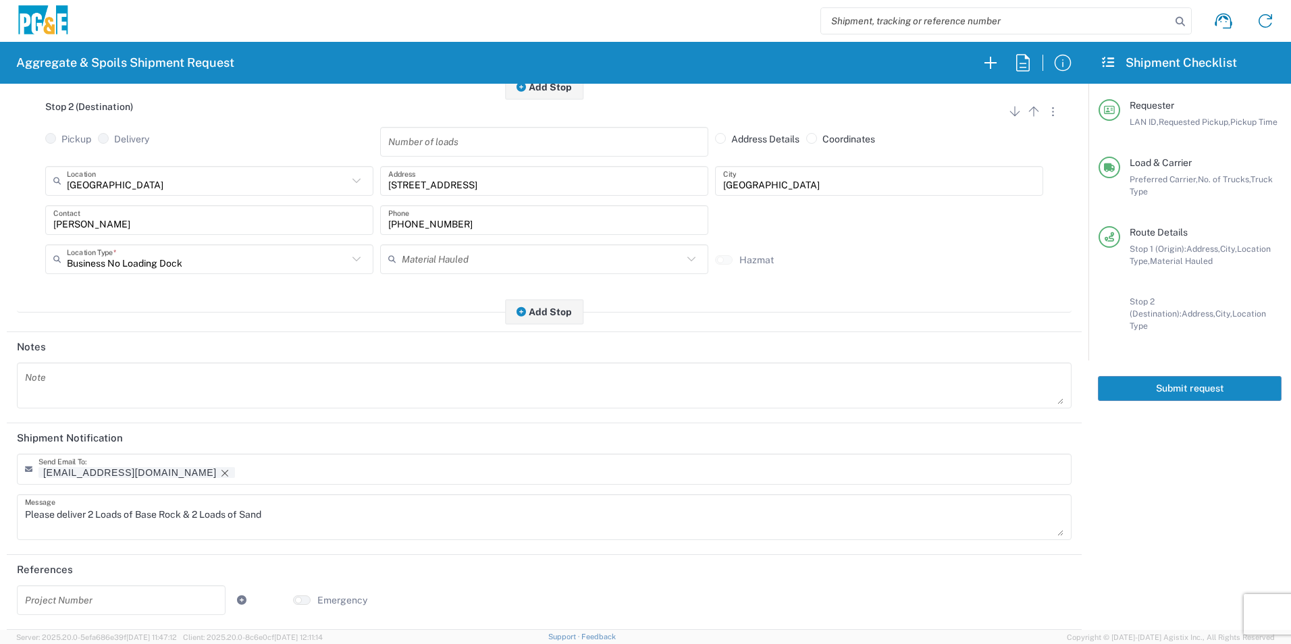
drag, startPoint x: 124, startPoint y: 469, endPoint x: 233, endPoint y: 492, distance: 111.9
click at [219, 468] on icon "Remove tag" at bounding box center [224, 473] width 11 height 11
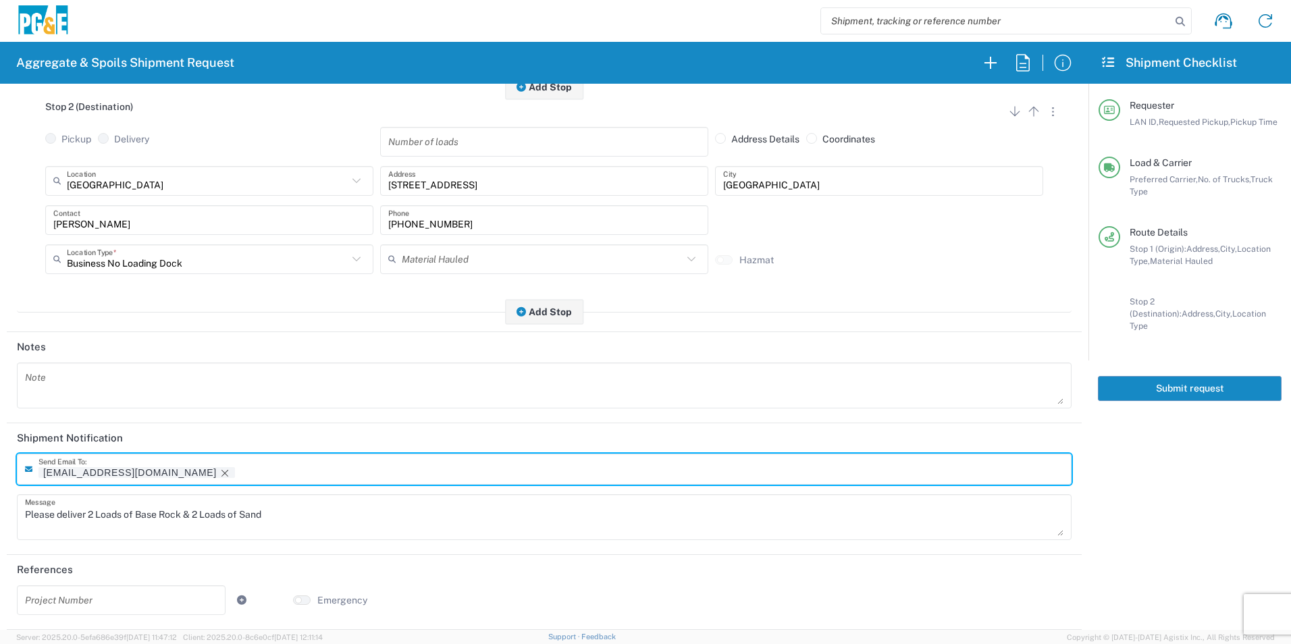
scroll to position [390, 0]
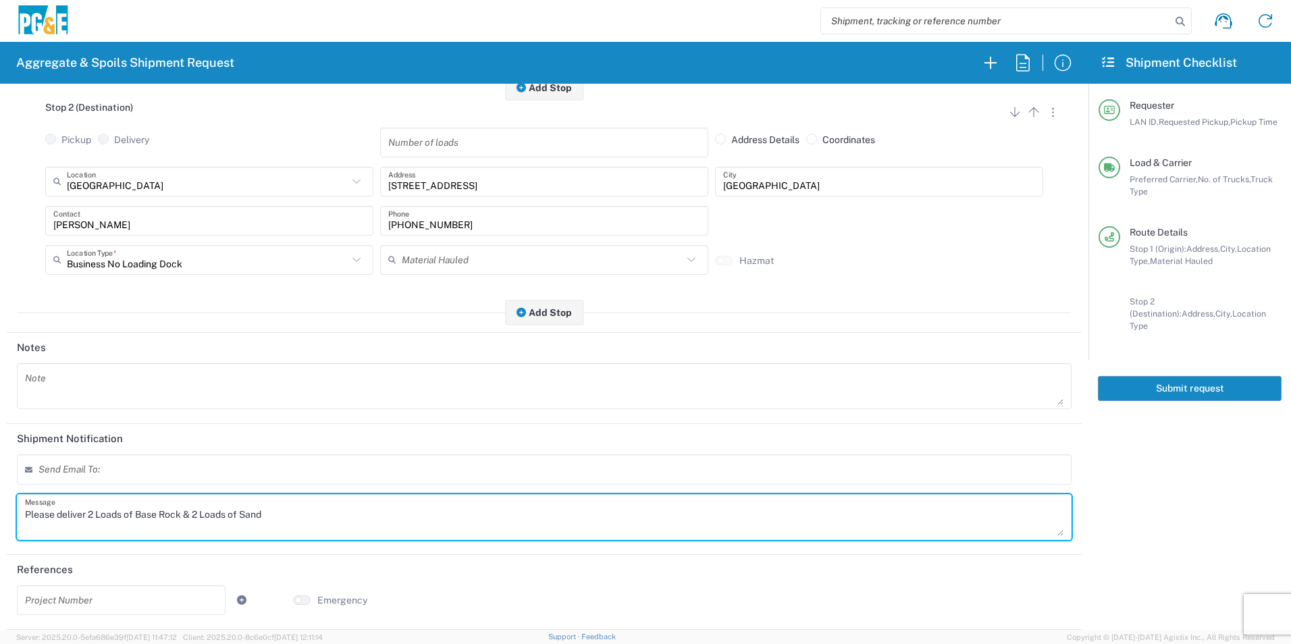
drag, startPoint x: 311, startPoint y: 499, endPoint x: -3, endPoint y: 506, distance: 314.0
click at [0, 506] on html "Aggregate & Spoils Shipment Request Requester Information C6WI LAN ID * 10/10/2…" at bounding box center [645, 322] width 1291 height 644
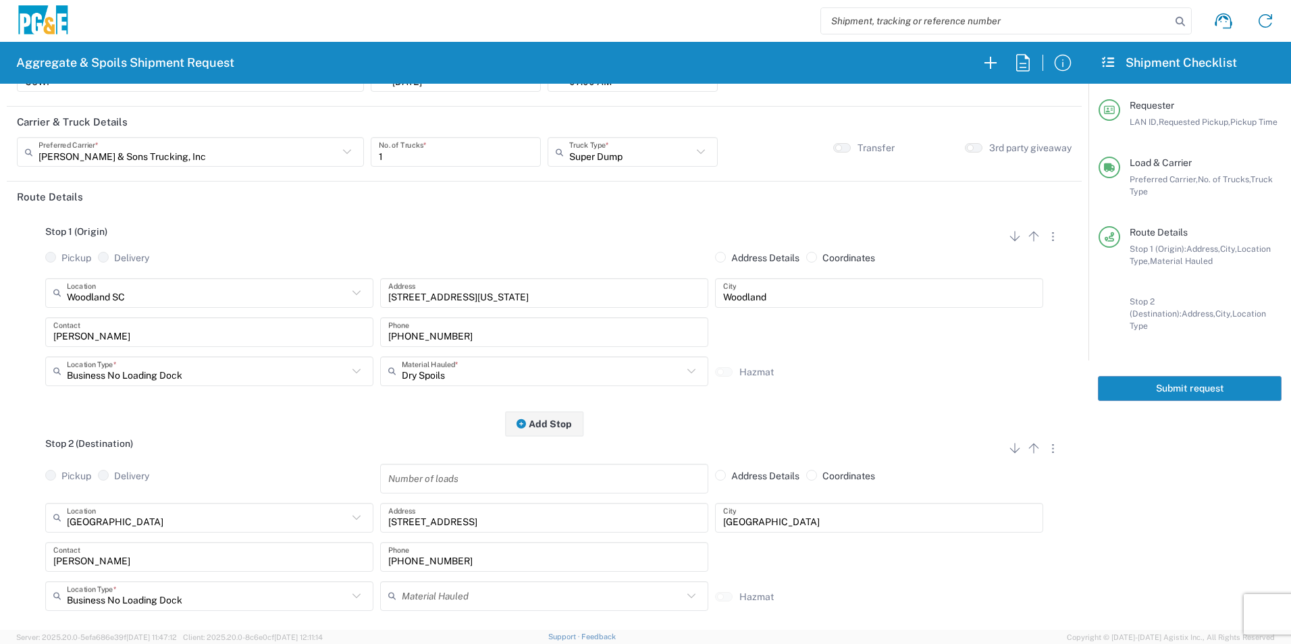
scroll to position [0, 0]
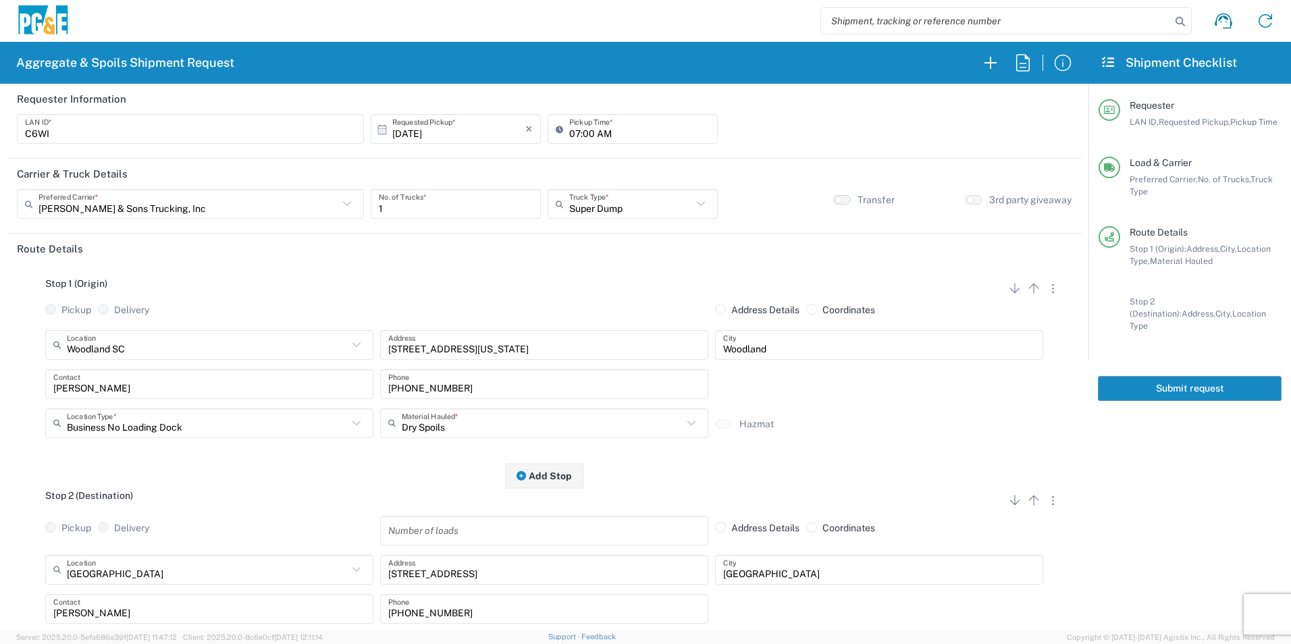
click at [835, 199] on button "button" at bounding box center [842, 199] width 18 height 9
drag, startPoint x: 1194, startPoint y: 377, endPoint x: 1236, endPoint y: 396, distance: 45.3
click at [1194, 377] on button "Submit request" at bounding box center [1190, 388] width 184 height 25
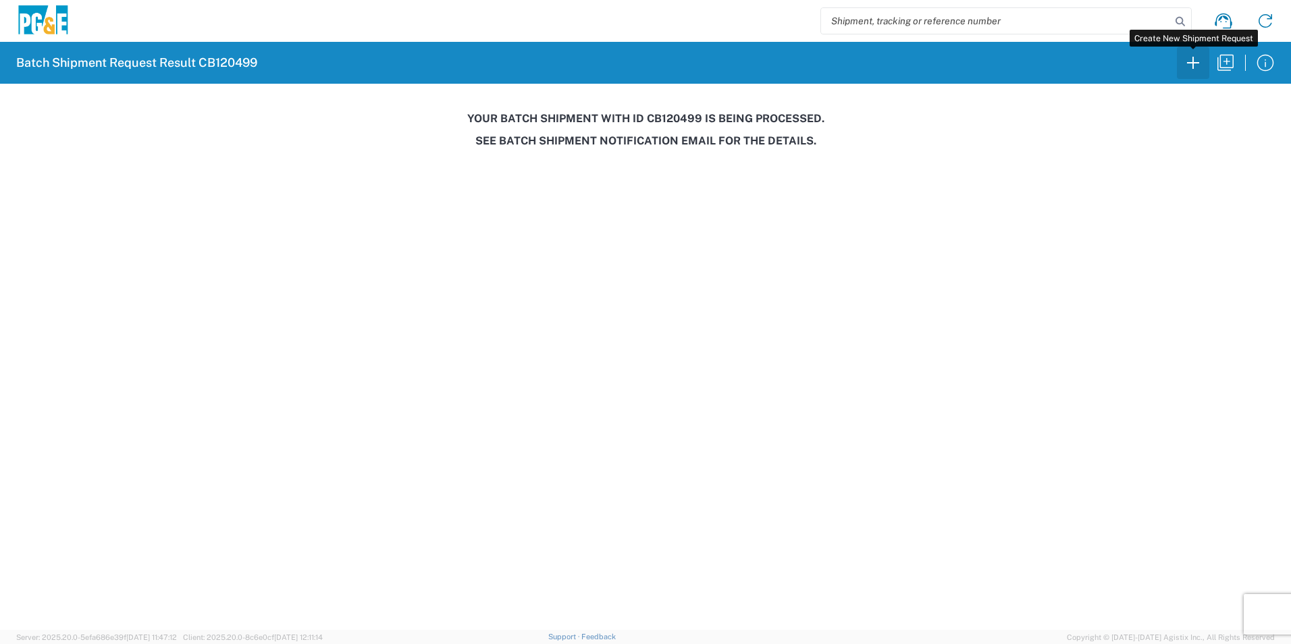
click at [1199, 65] on icon "button" at bounding box center [1193, 63] width 22 height 22
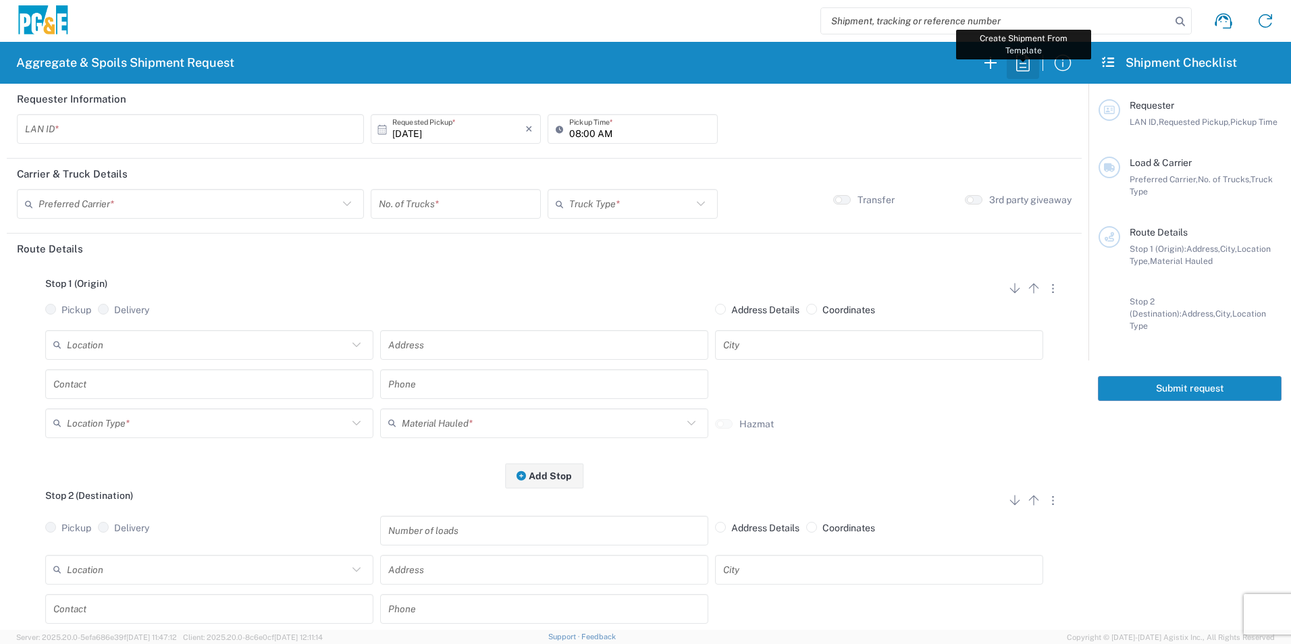
click at [1023, 58] on icon "button" at bounding box center [1023, 63] width 22 height 22
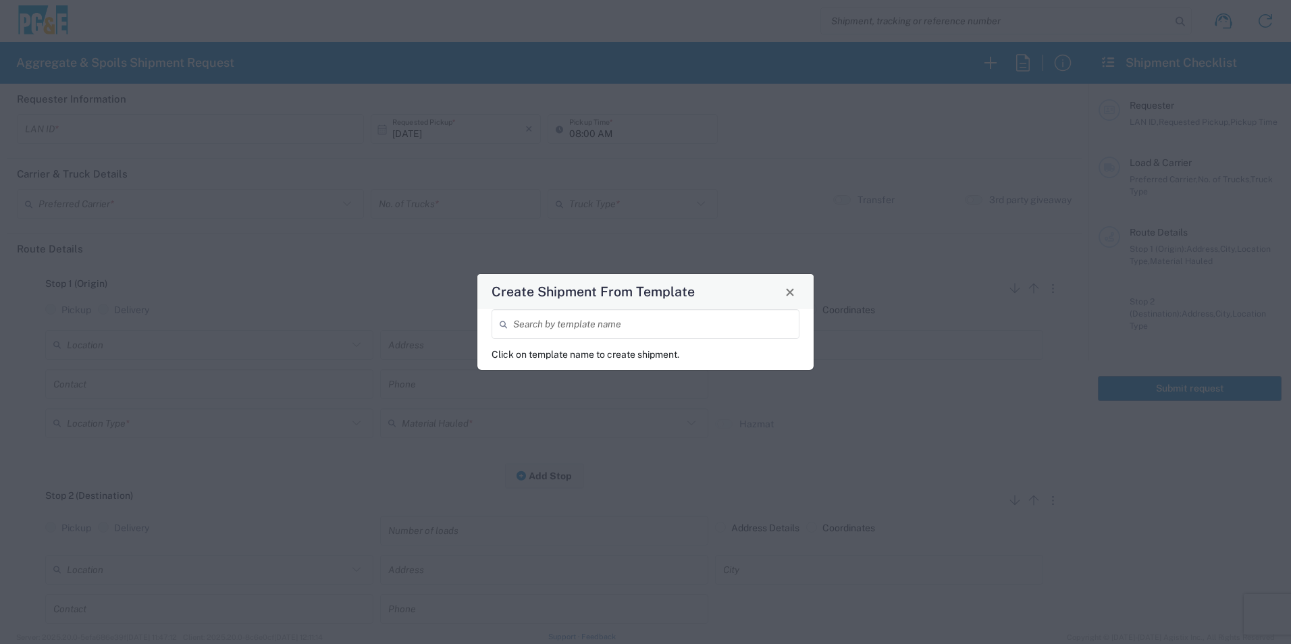
click at [677, 327] on input "search" at bounding box center [652, 325] width 278 height 24
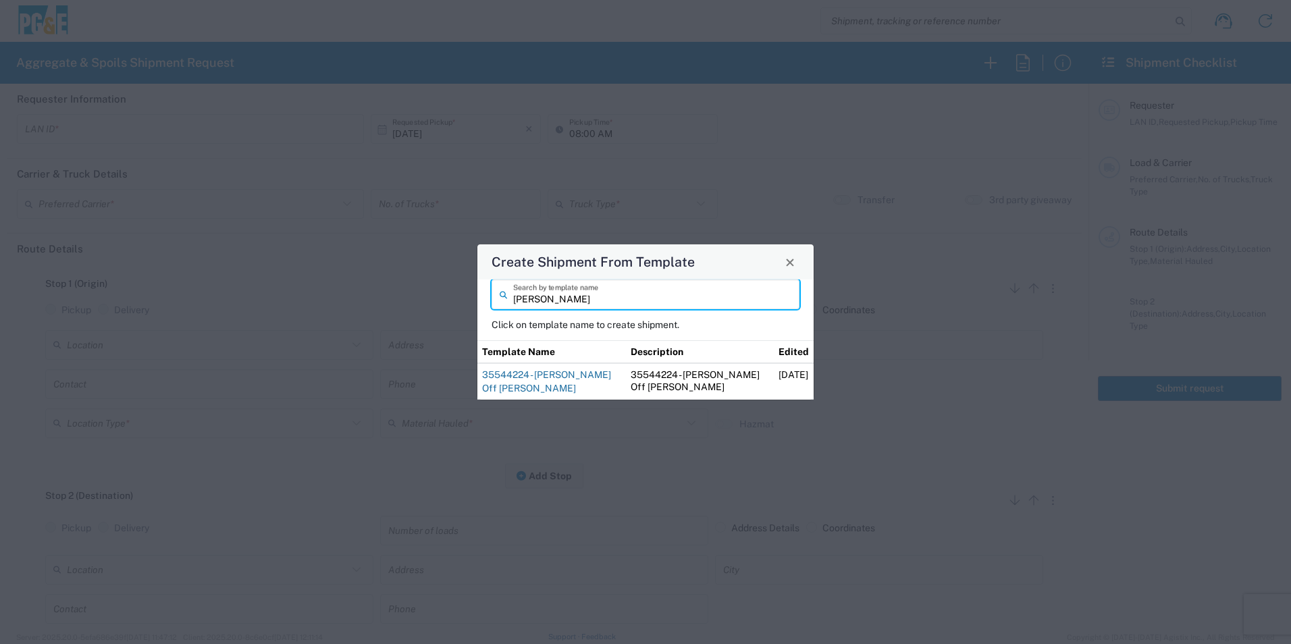
type input "josh"
click at [508, 376] on link "35544224 - [PERSON_NAME] Off [PERSON_NAME]" at bounding box center [546, 381] width 129 height 24
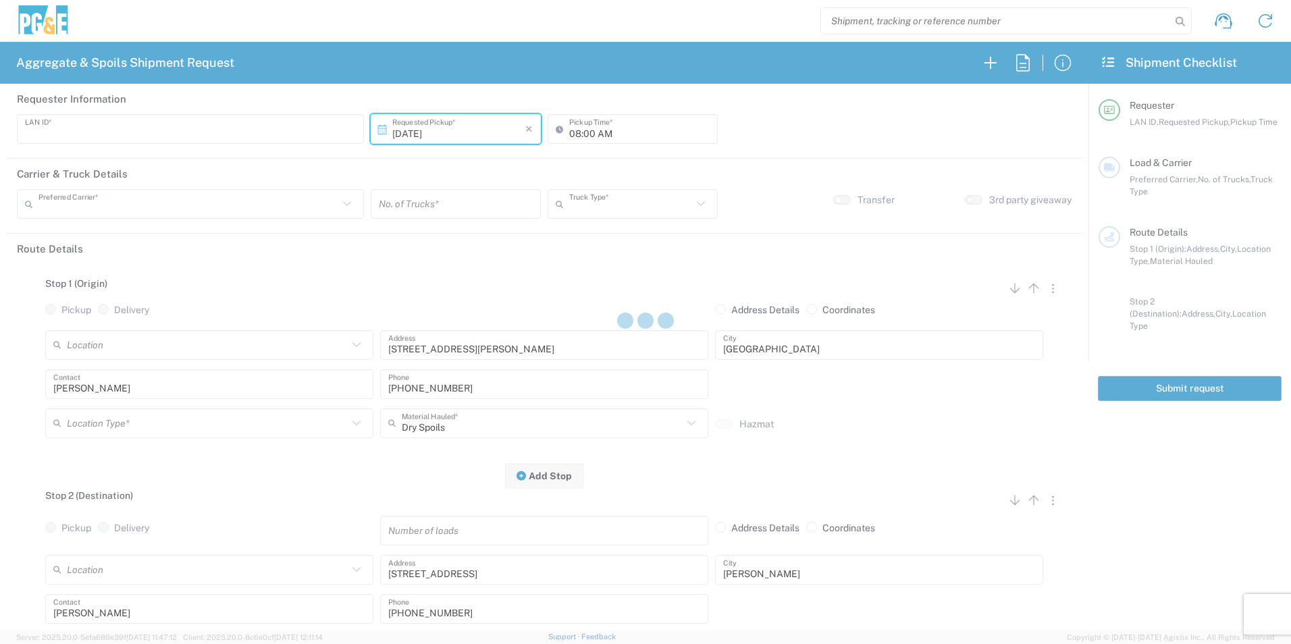
type input "J4TN"
type input "04:15 AM"
type input "[PERSON_NAME] & Sons Trucking, Inc"
type input "Super Dump"
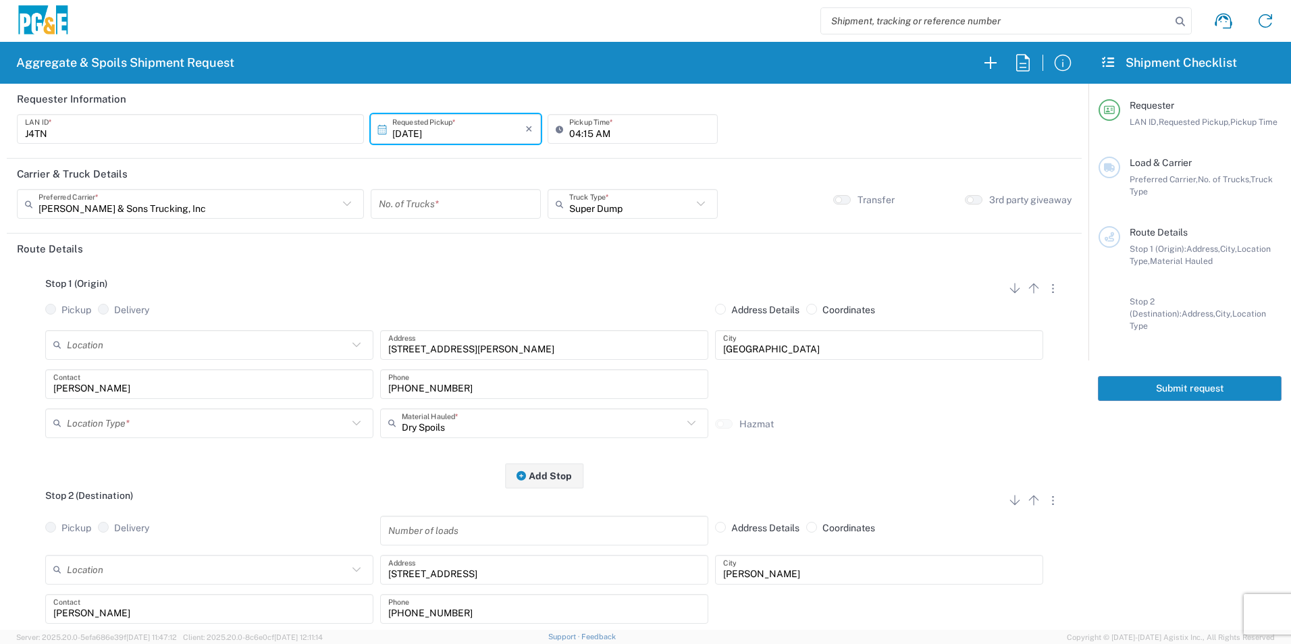
click at [457, 202] on input "number" at bounding box center [456, 204] width 154 height 24
type input "2"
click at [128, 422] on input "text" at bounding box center [207, 423] width 281 height 24
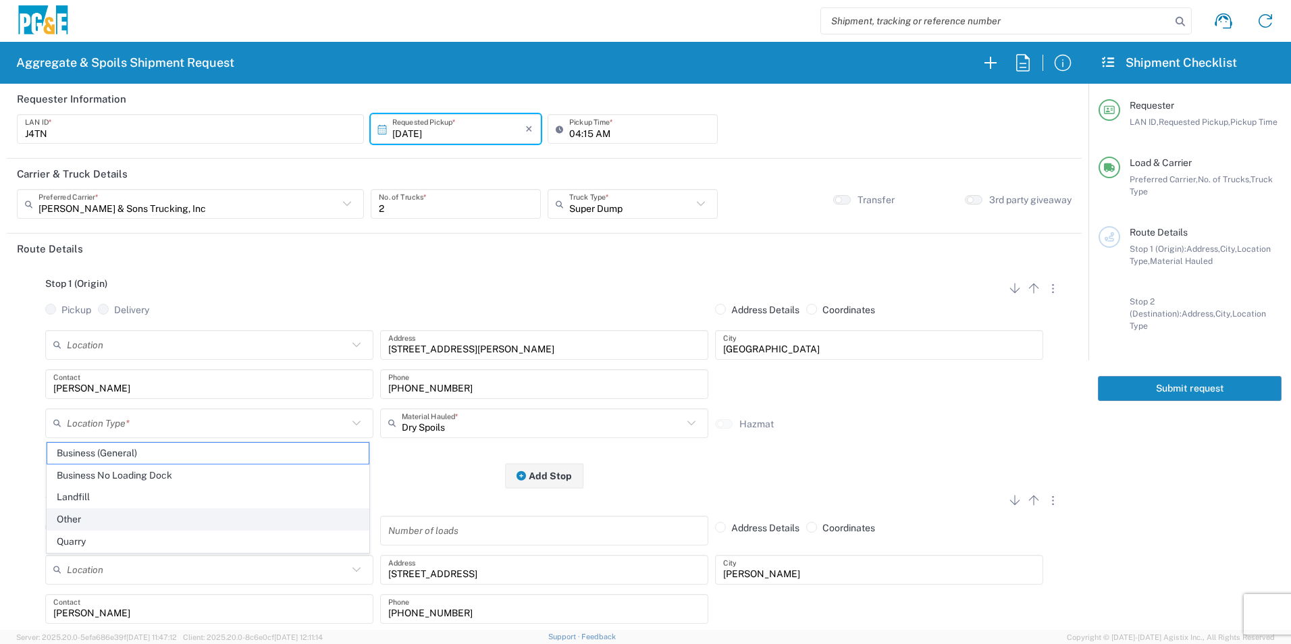
click at [64, 519] on span "Other" at bounding box center [207, 519] width 321 height 21
type input "Other"
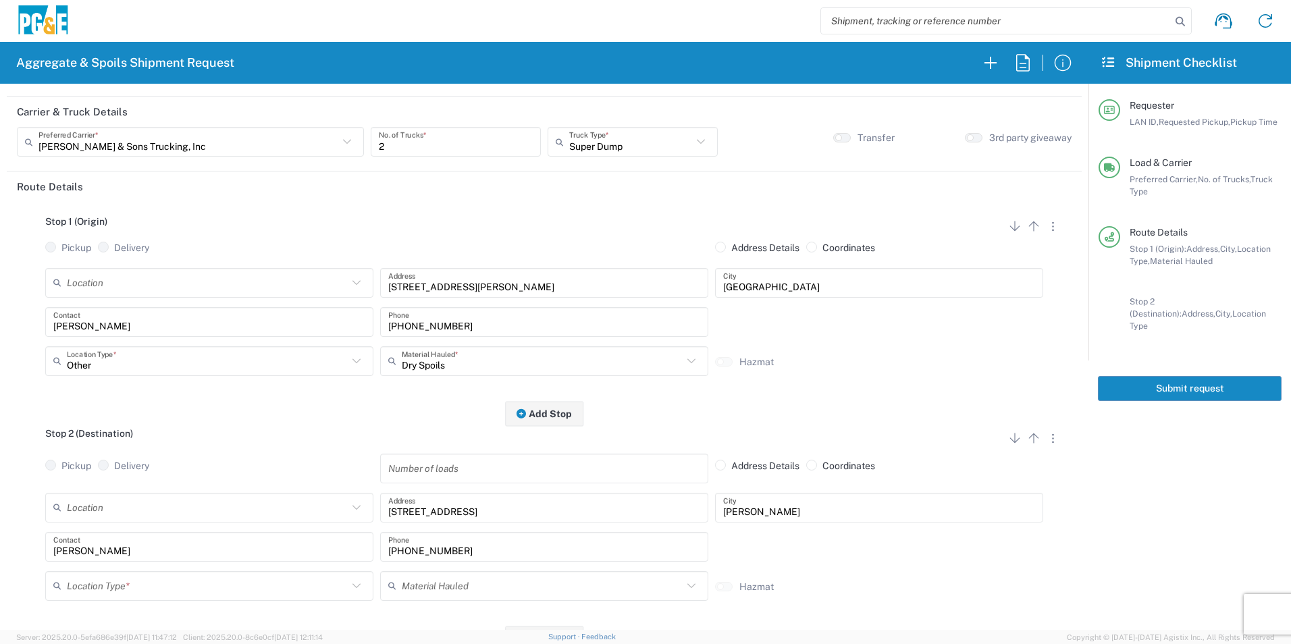
scroll to position [203, 0]
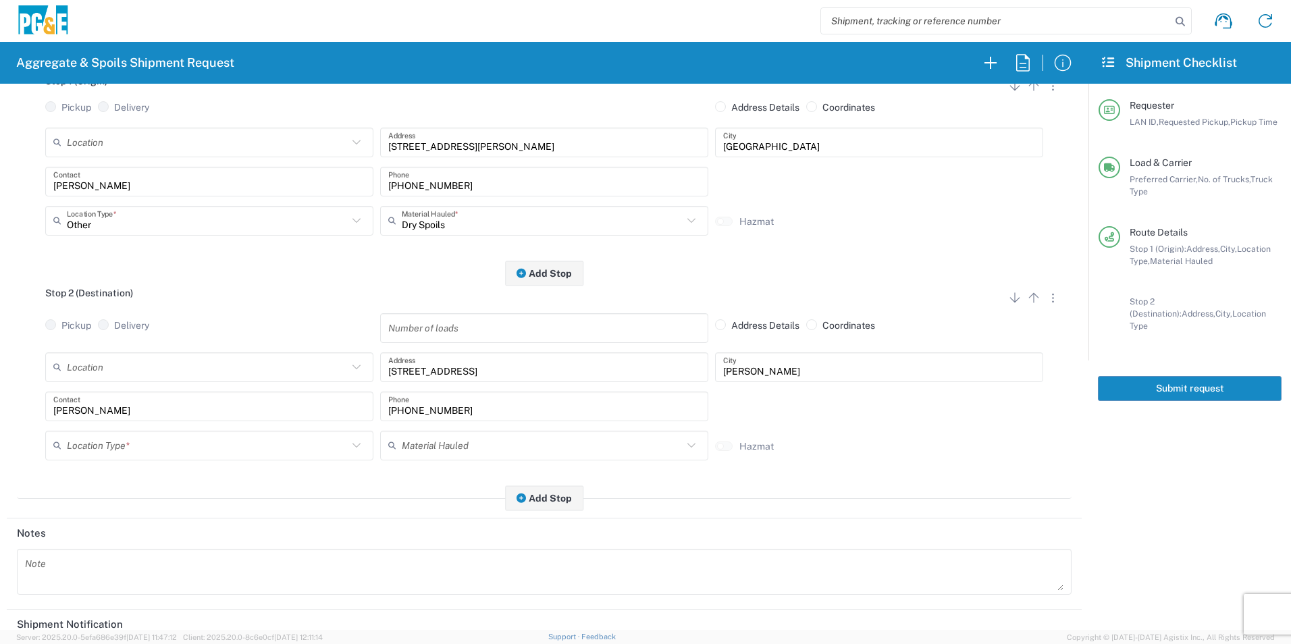
click at [120, 446] on input "text" at bounding box center [207, 445] width 281 height 24
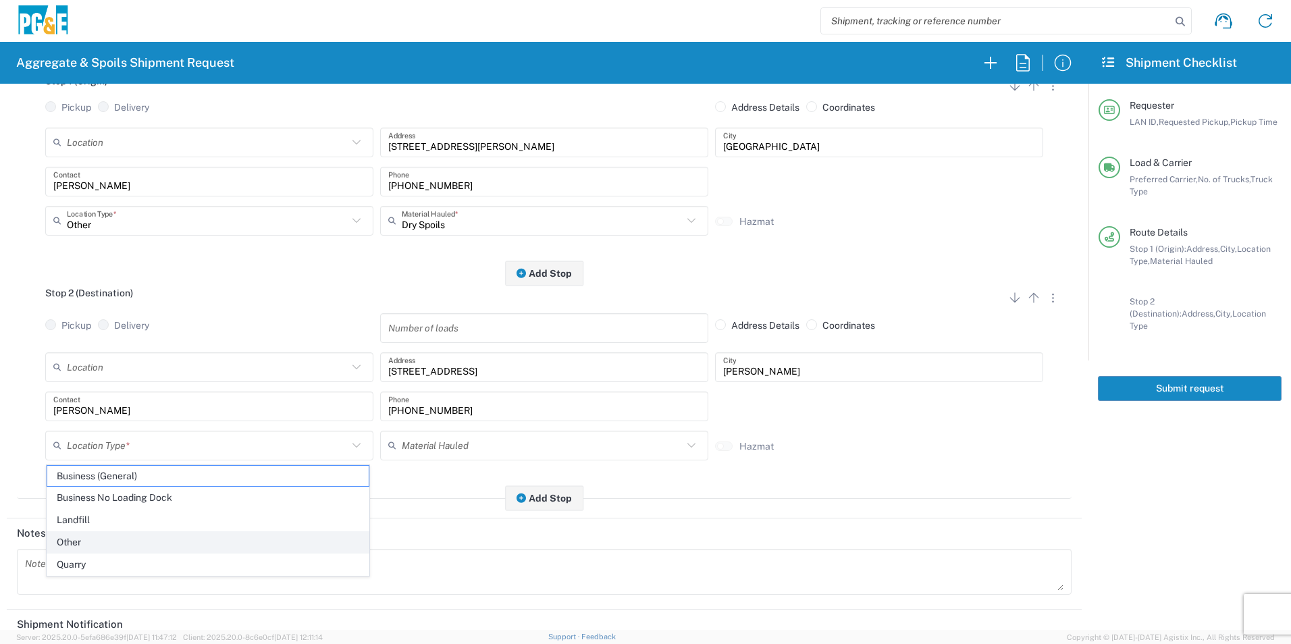
click at [87, 540] on span "Other" at bounding box center [207, 542] width 321 height 21
type input "Other"
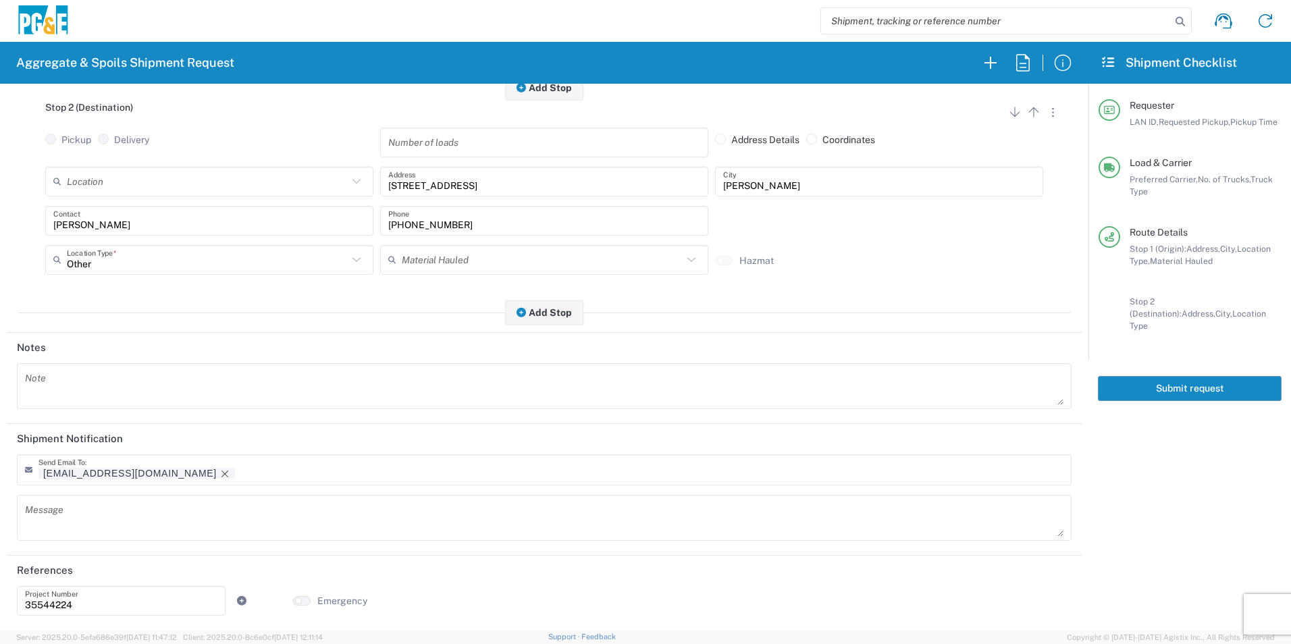
scroll to position [390, 0]
click at [219, 469] on icon "Remove tag" at bounding box center [224, 473] width 11 height 11
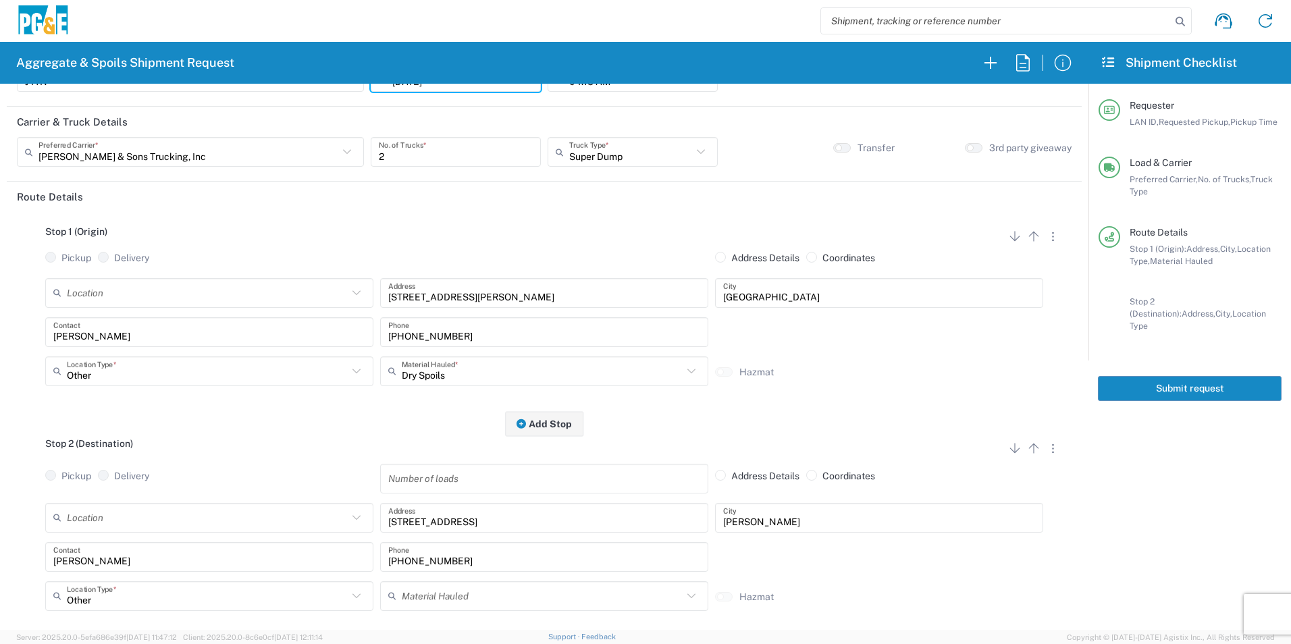
scroll to position [0, 0]
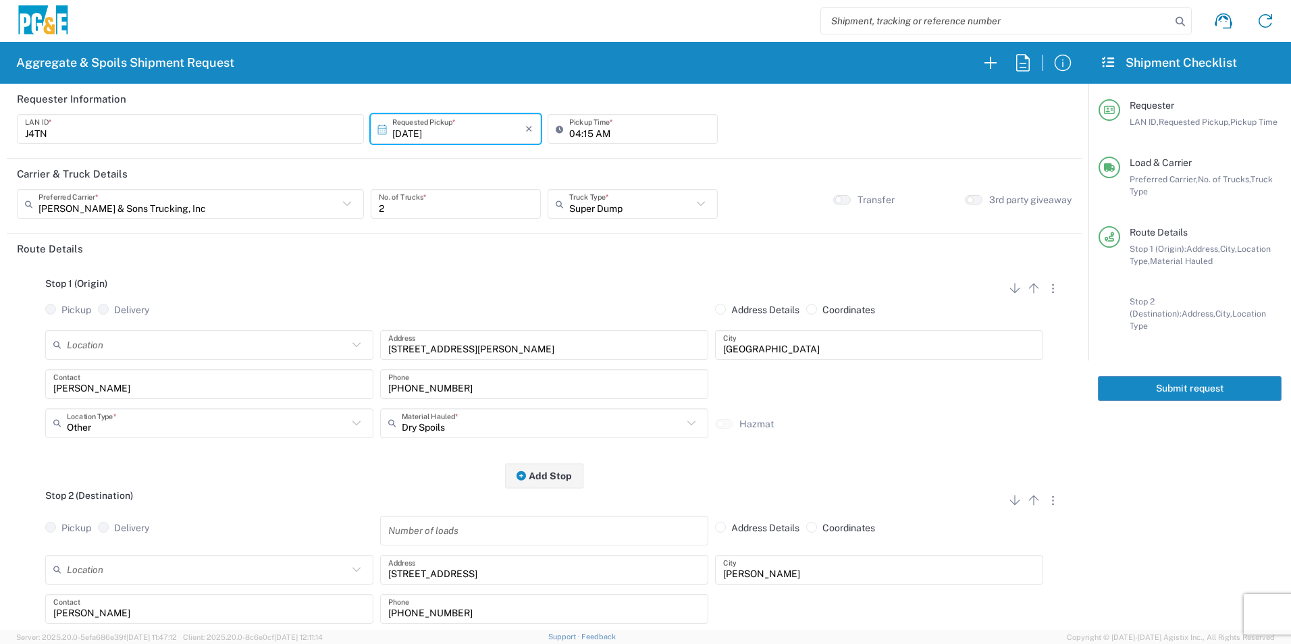
click at [1216, 376] on button "Submit request" at bounding box center [1190, 388] width 184 height 25
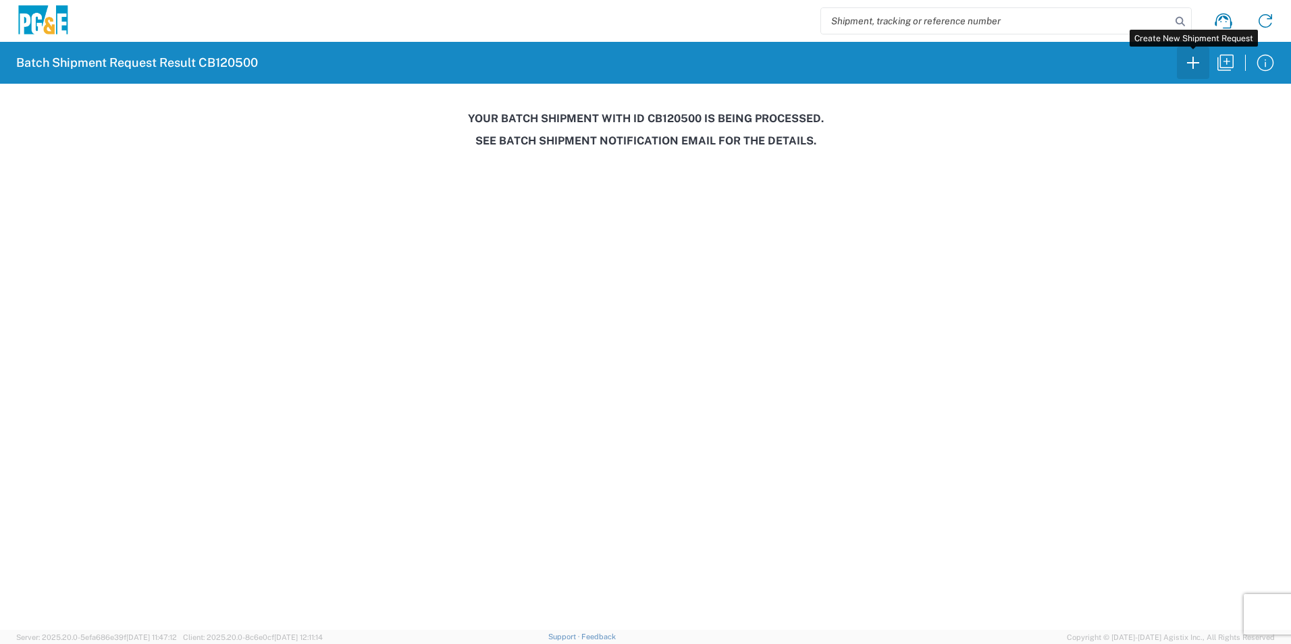
click at [1195, 54] on icon "button" at bounding box center [1193, 63] width 22 height 22
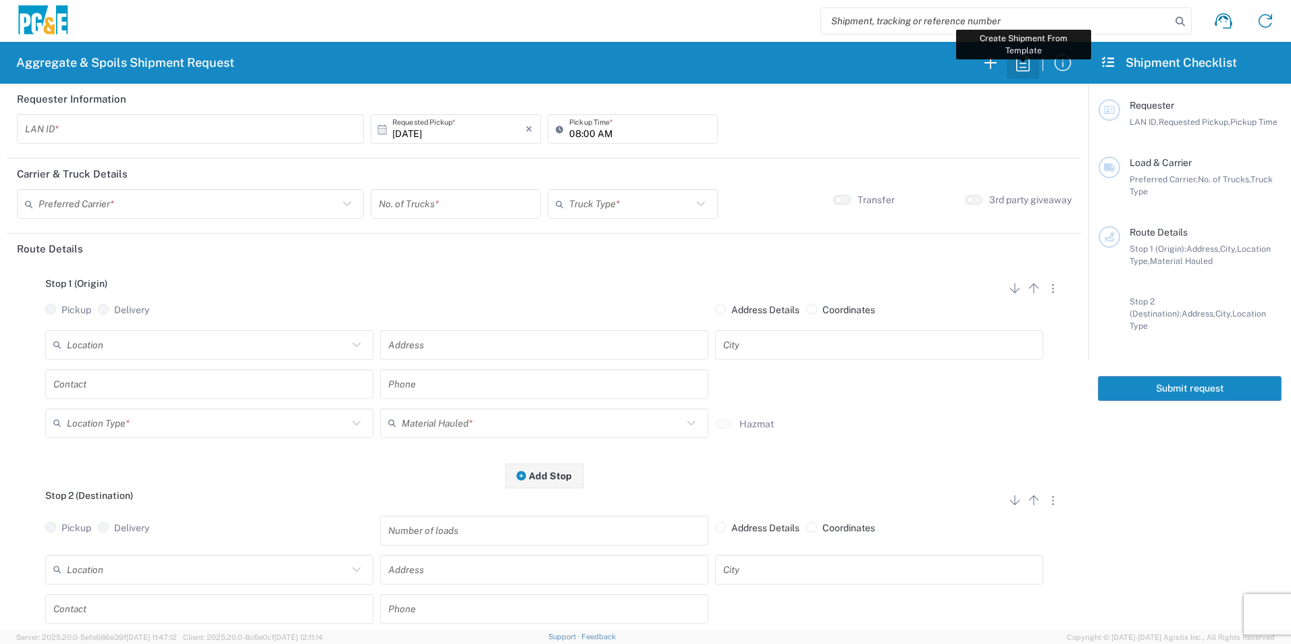
click at [1017, 61] on icon "button" at bounding box center [1023, 63] width 22 height 22
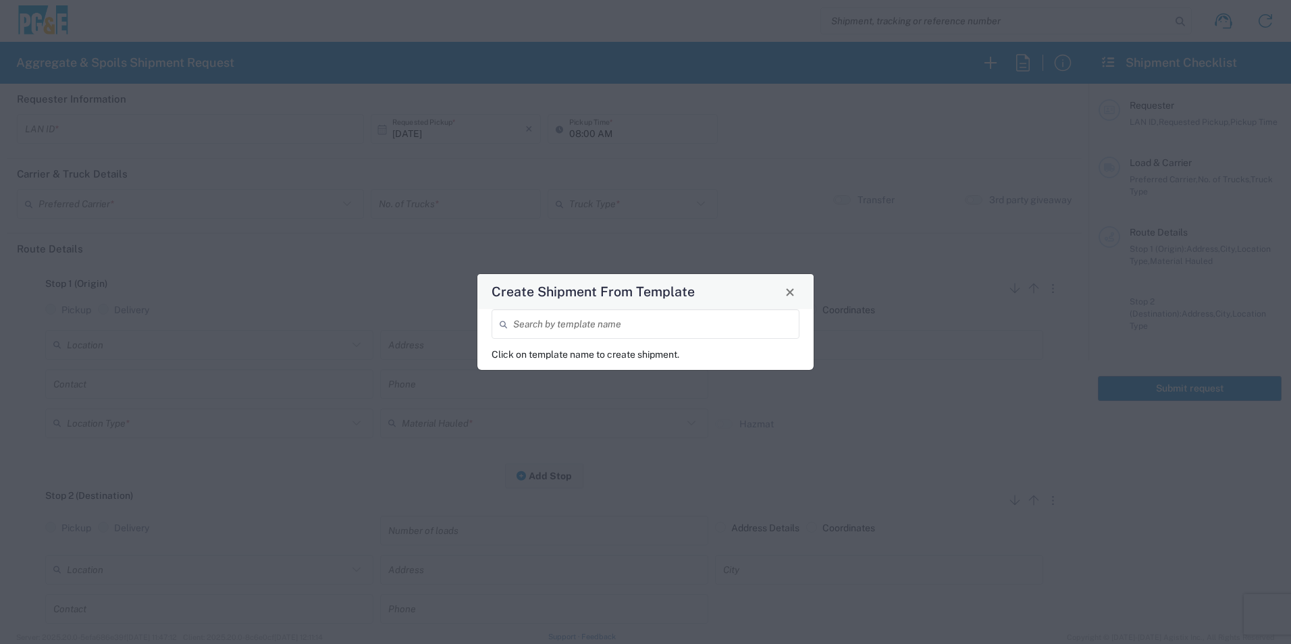
click at [543, 321] on input "search" at bounding box center [652, 325] width 278 height 24
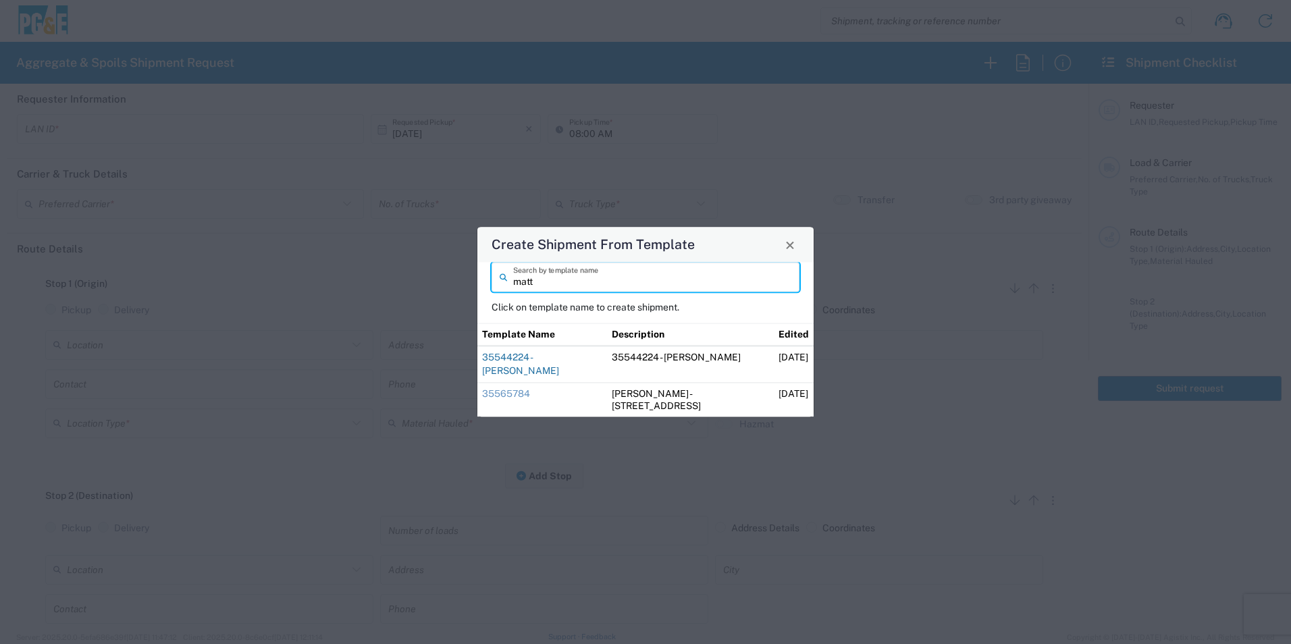
type input "matt"
click at [557, 367] on link "35544224 - [PERSON_NAME]" at bounding box center [520, 364] width 77 height 24
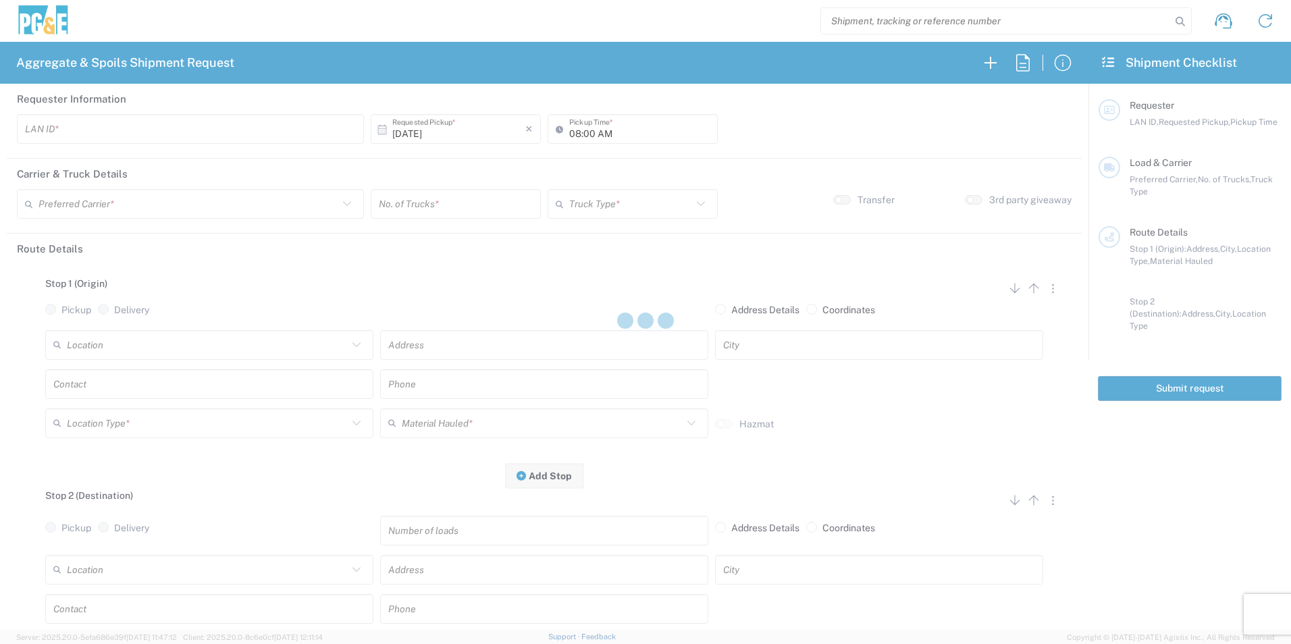
type input "M0BB"
type input "04:15 AM"
type input "[PERSON_NAME] & Sons Trucking, Inc"
type input "Super Dump"
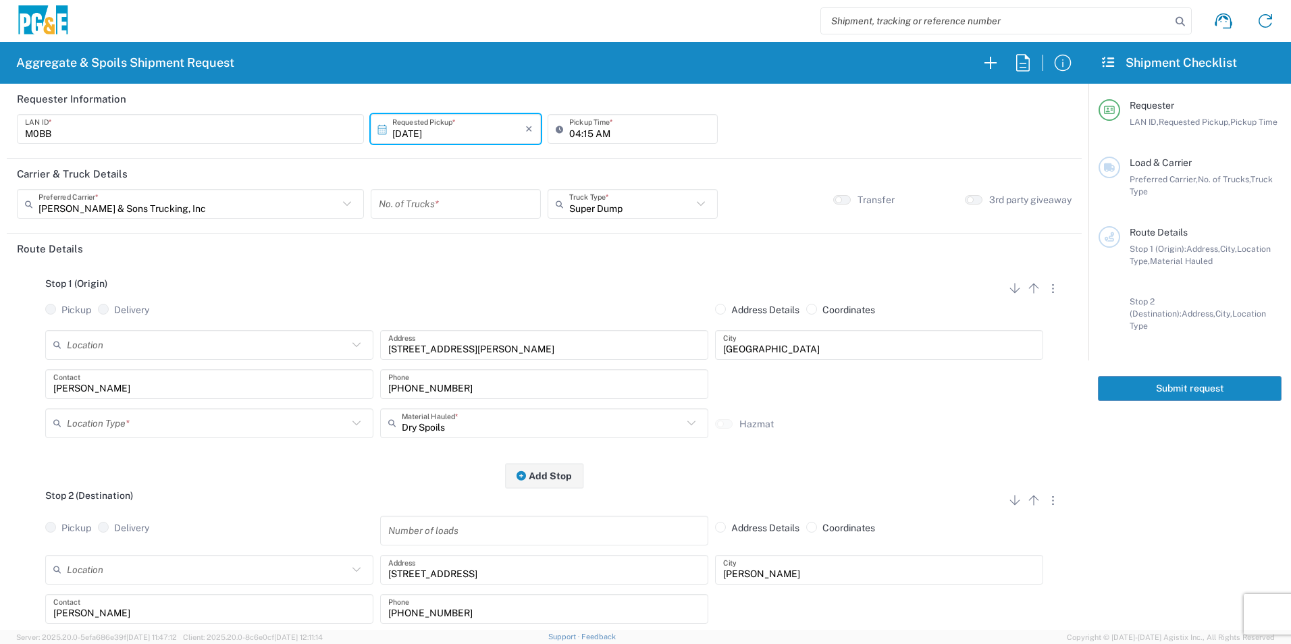
click at [456, 210] on input "number" at bounding box center [456, 204] width 154 height 24
type input "2"
click at [102, 420] on input "text" at bounding box center [207, 423] width 281 height 24
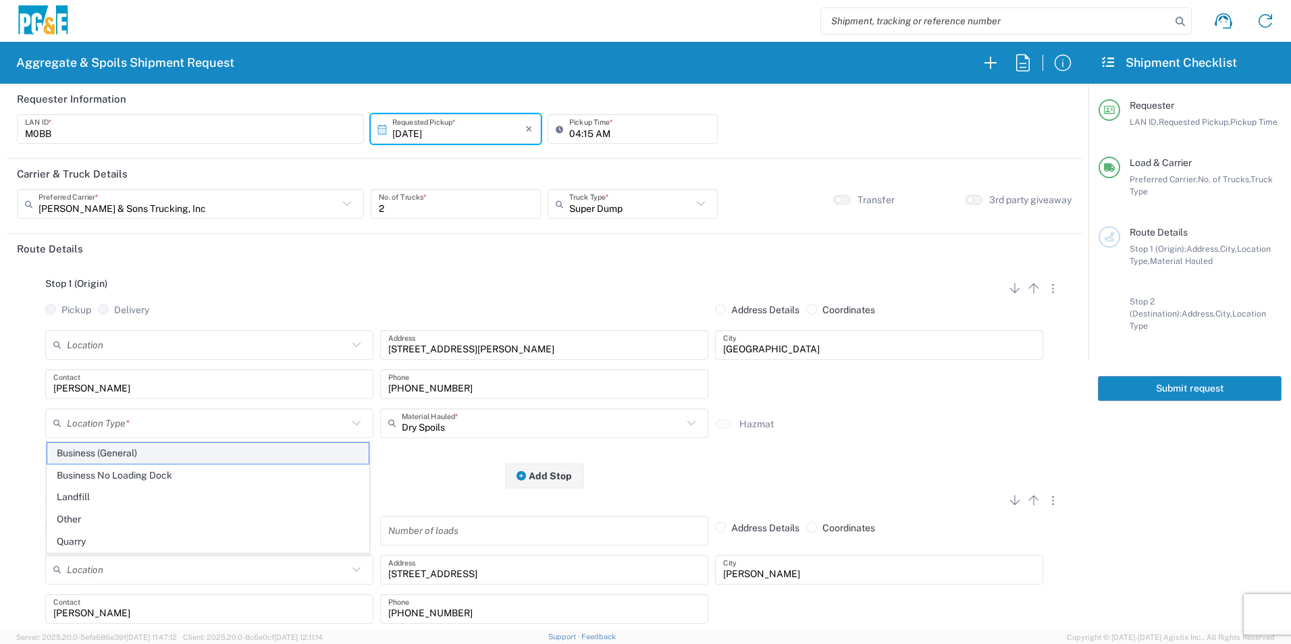
click at [129, 444] on span "Business (General)" at bounding box center [207, 453] width 321 height 21
type input "Business (General)"
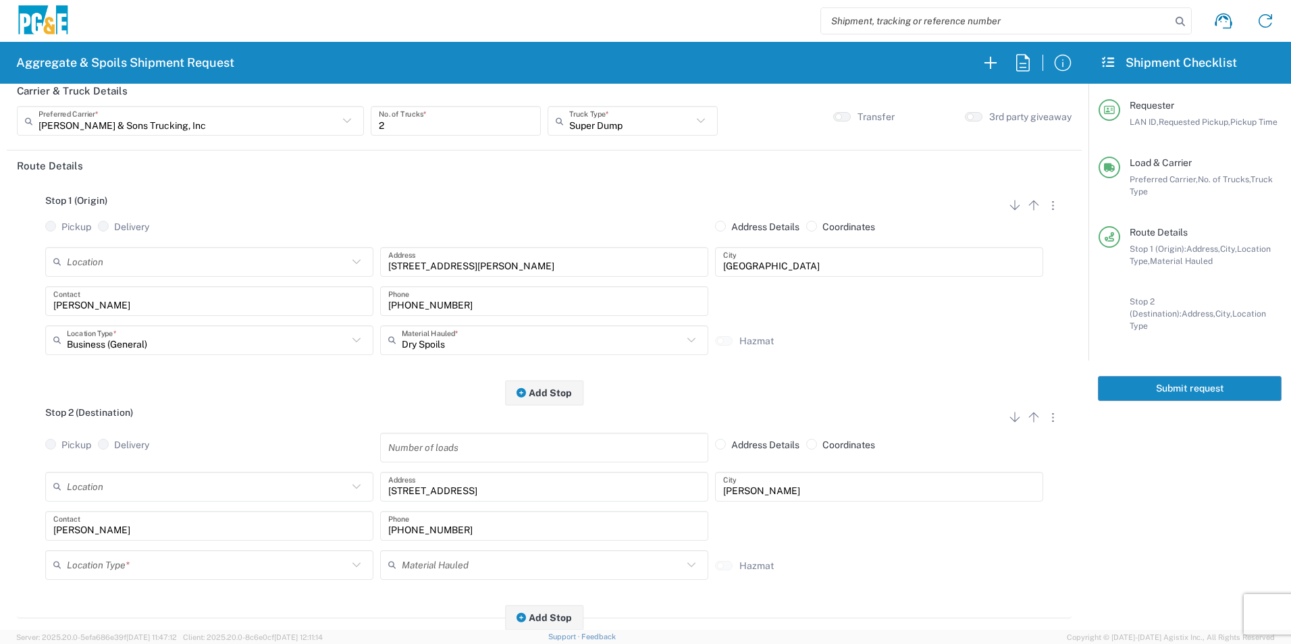
scroll to position [270, 0]
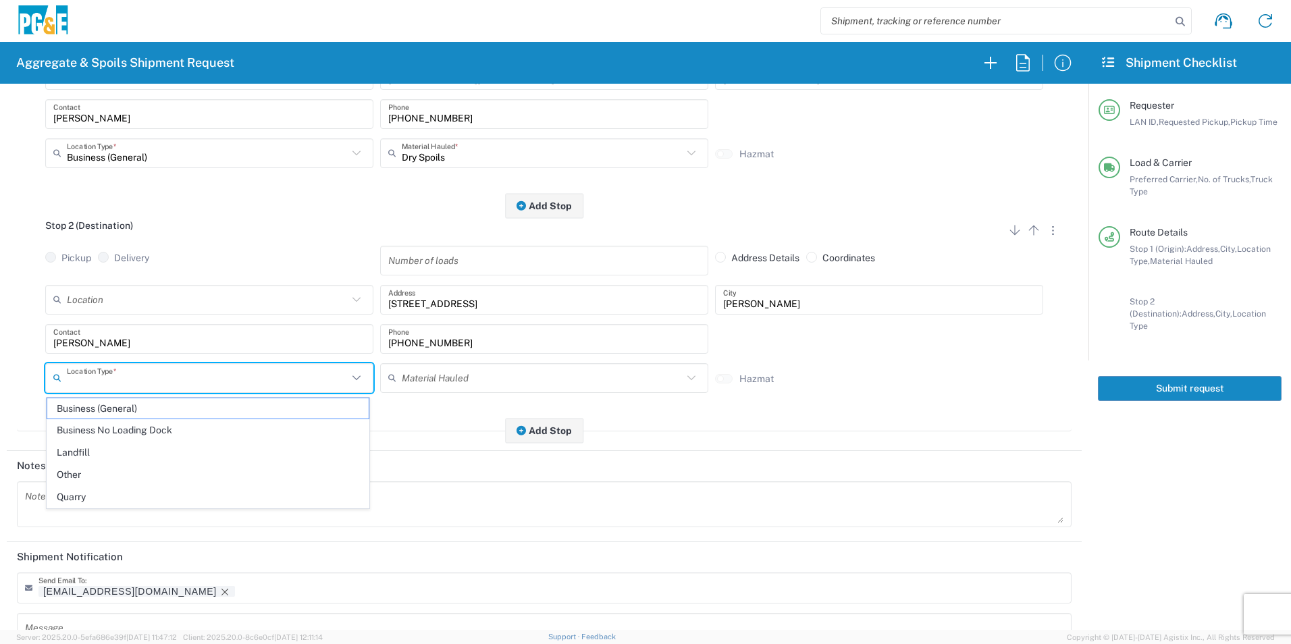
click at [108, 373] on input "text" at bounding box center [207, 378] width 281 height 24
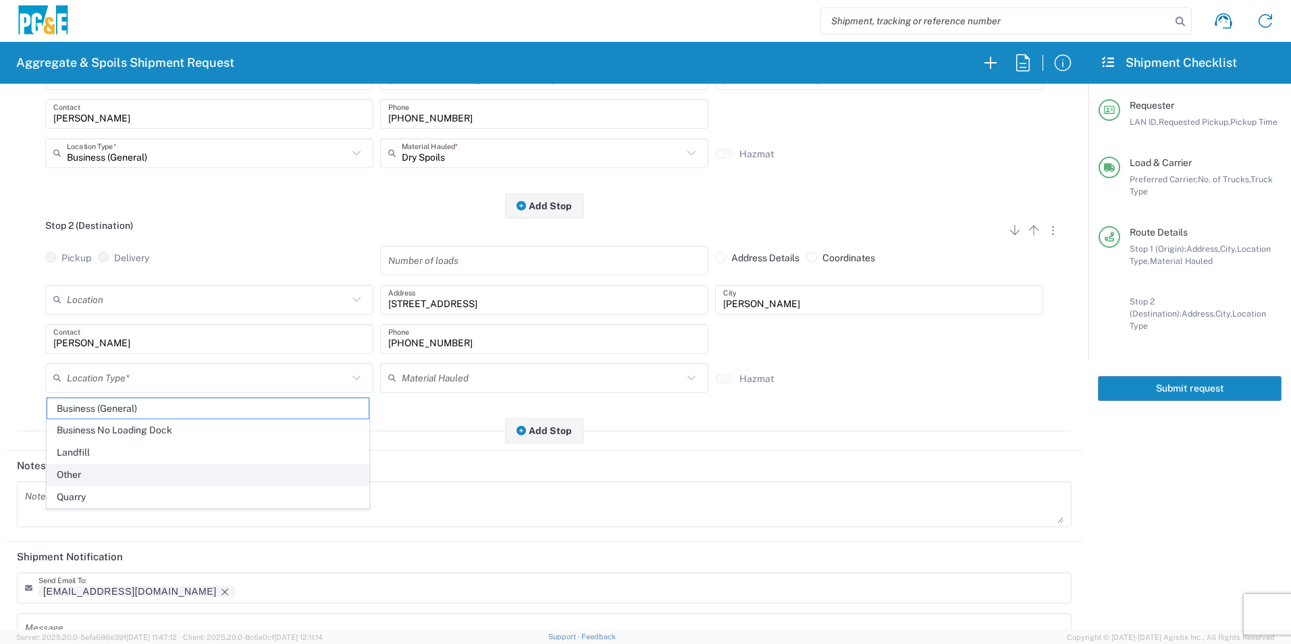
click at [99, 469] on span "Other" at bounding box center [207, 475] width 321 height 21
type input "Other"
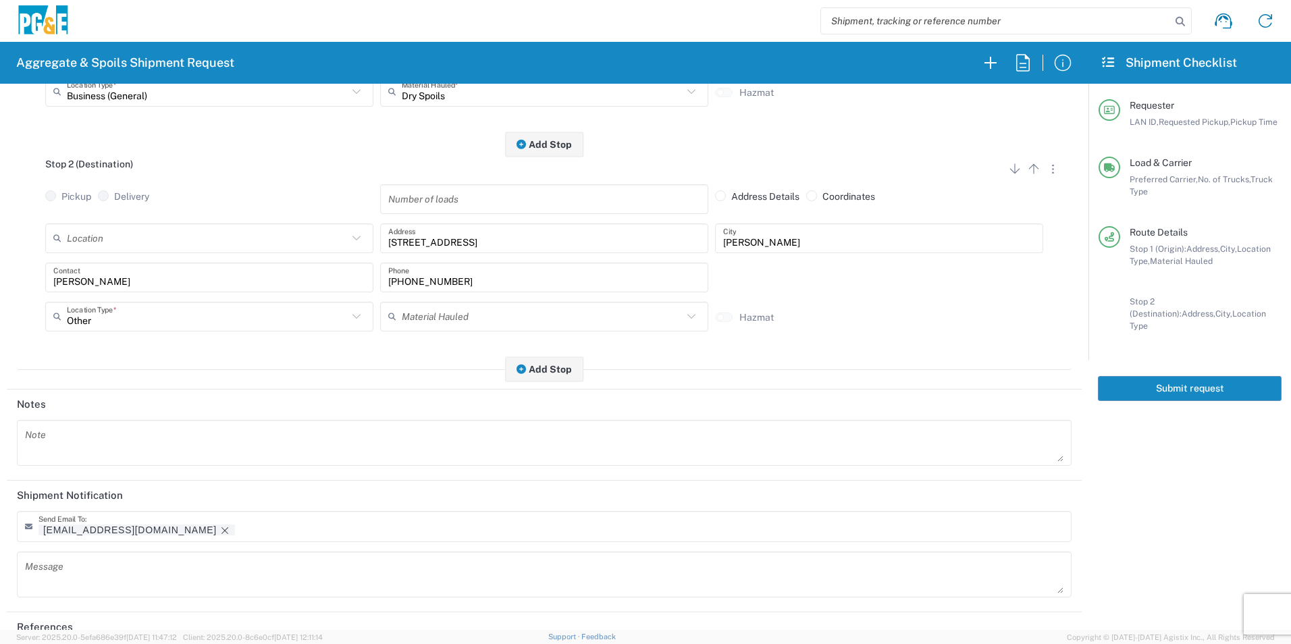
scroll to position [390, 0]
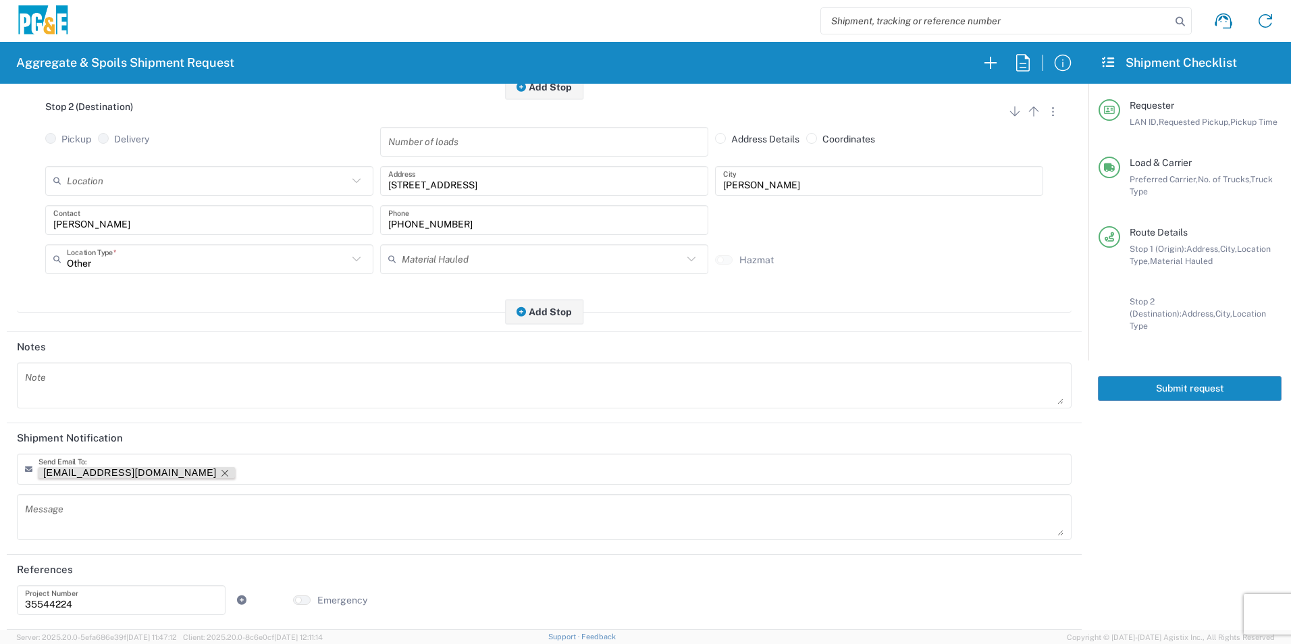
click at [221, 473] on icon "Remove tag" at bounding box center [224, 473] width 7 height 7
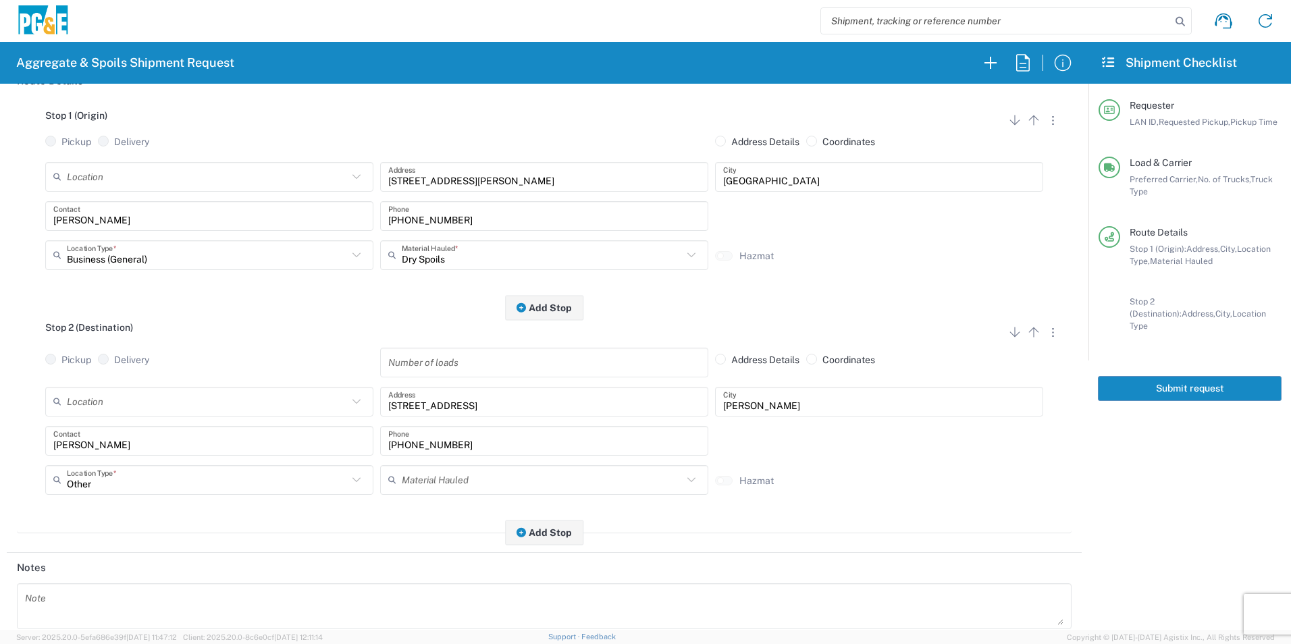
scroll to position [0, 0]
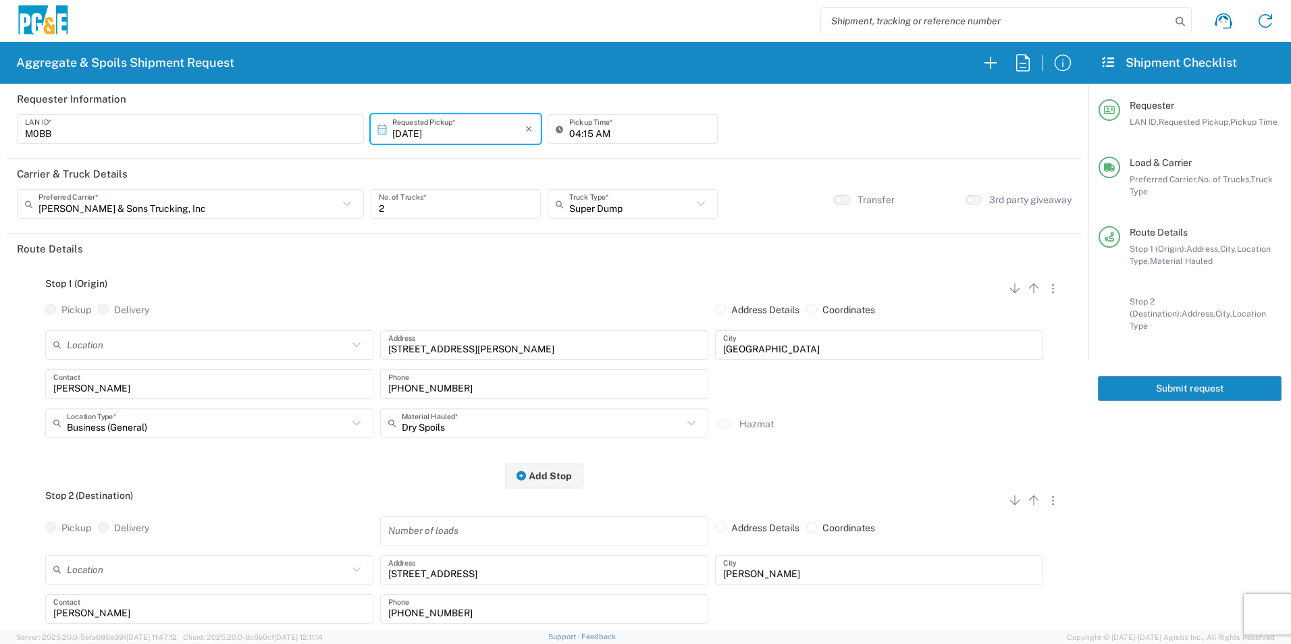
click at [1152, 380] on button "Submit request" at bounding box center [1190, 388] width 184 height 25
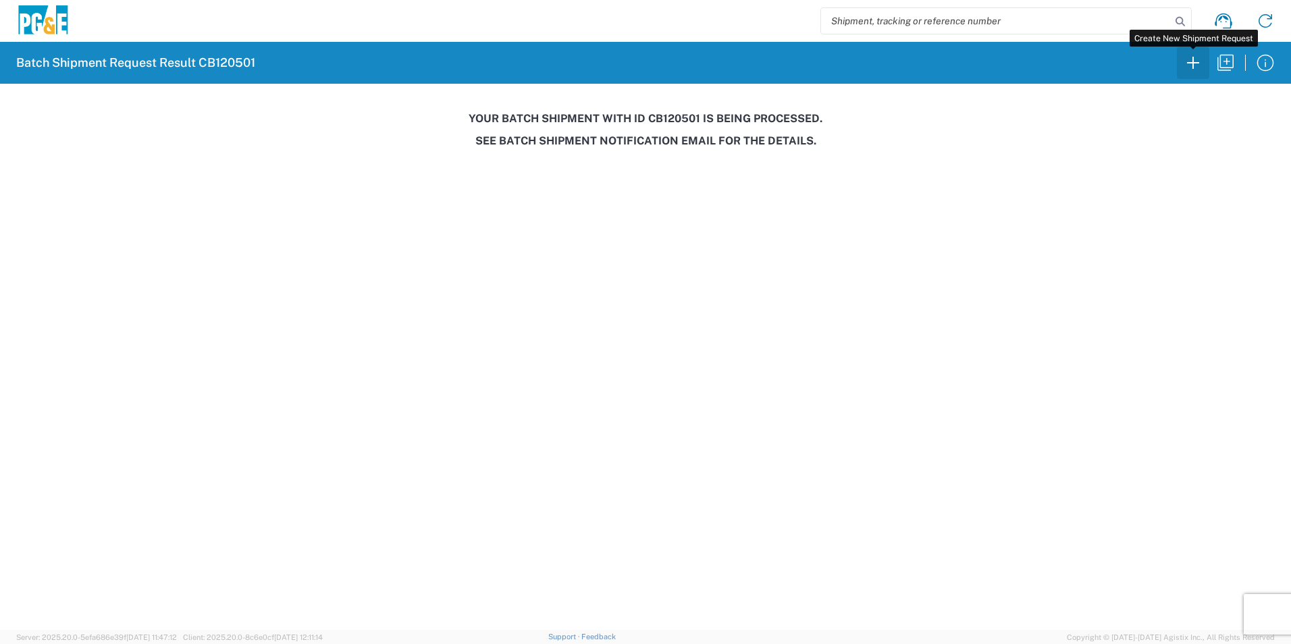
click at [1187, 63] on icon "button" at bounding box center [1193, 63] width 22 height 22
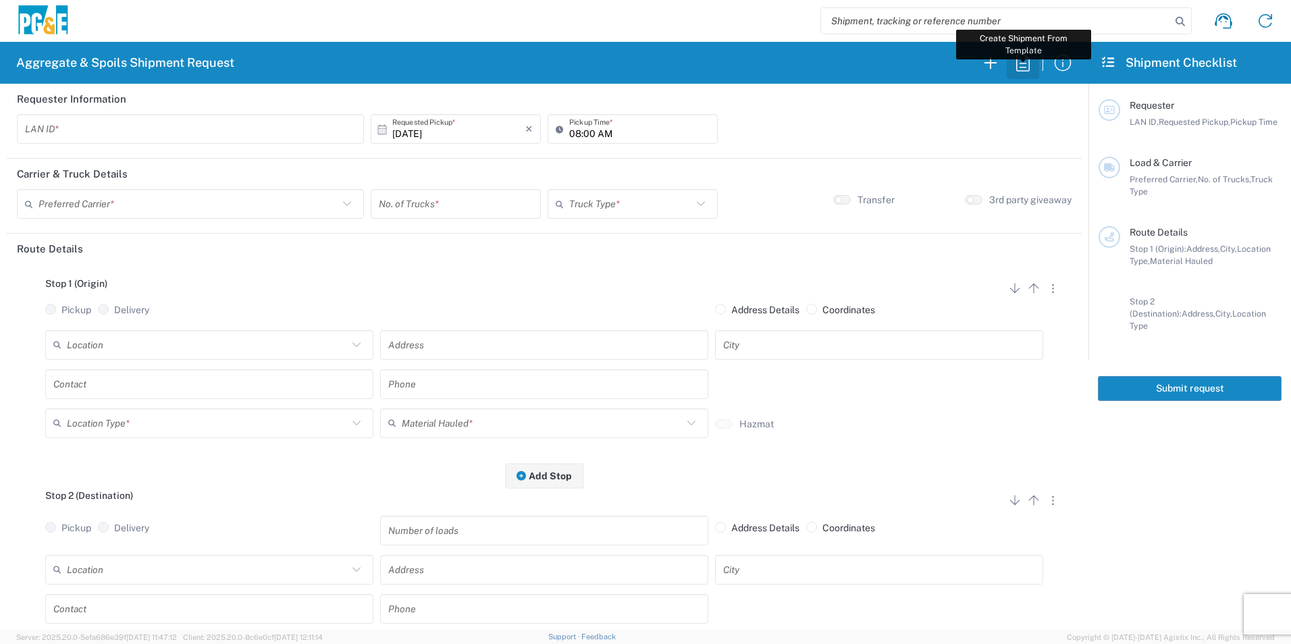
click at [1028, 61] on icon "button" at bounding box center [1023, 63] width 22 height 22
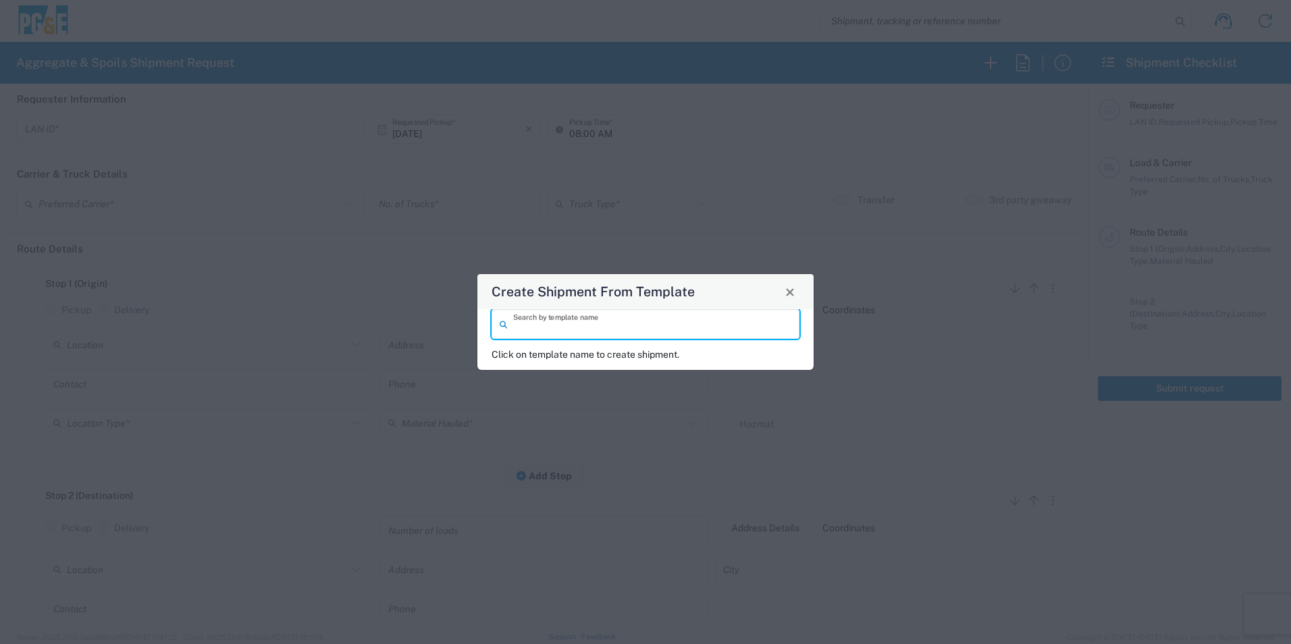
click at [591, 329] on input "search" at bounding box center [652, 325] width 278 height 24
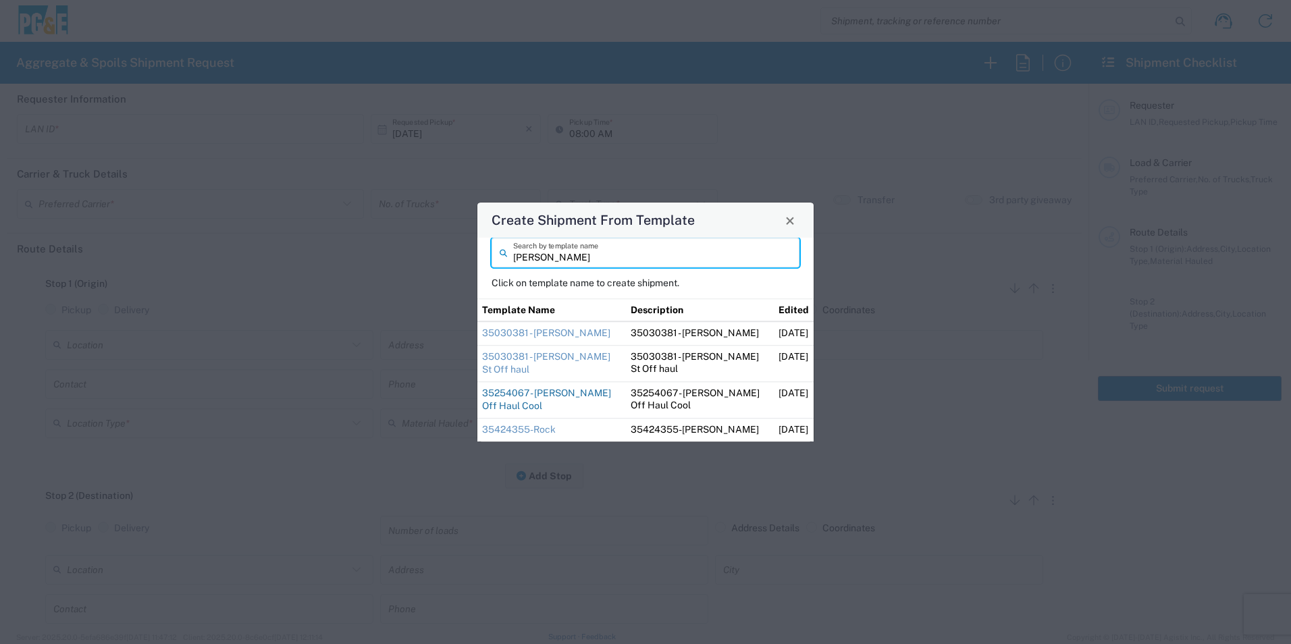
type input "dan"
click at [519, 398] on link "35254067 - [PERSON_NAME] Off Haul Cool" at bounding box center [546, 400] width 129 height 24
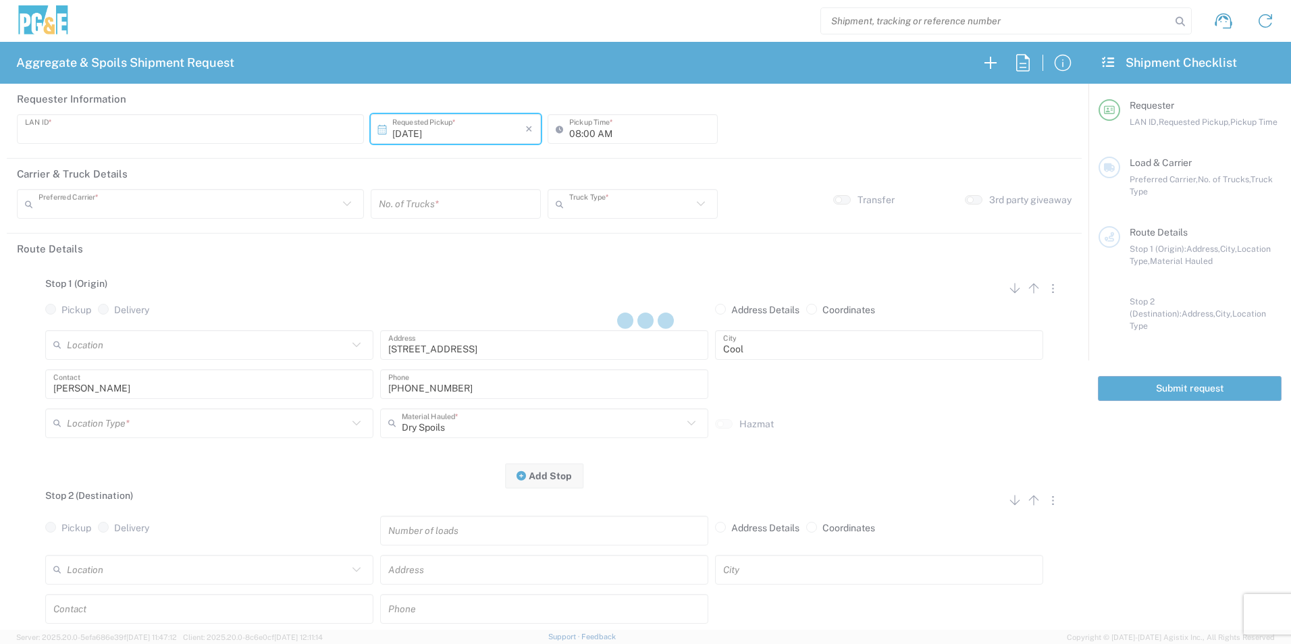
type input "D1AS"
type input "[PERSON_NAME] & Sons Trucking, Inc"
type input "Super Dump"
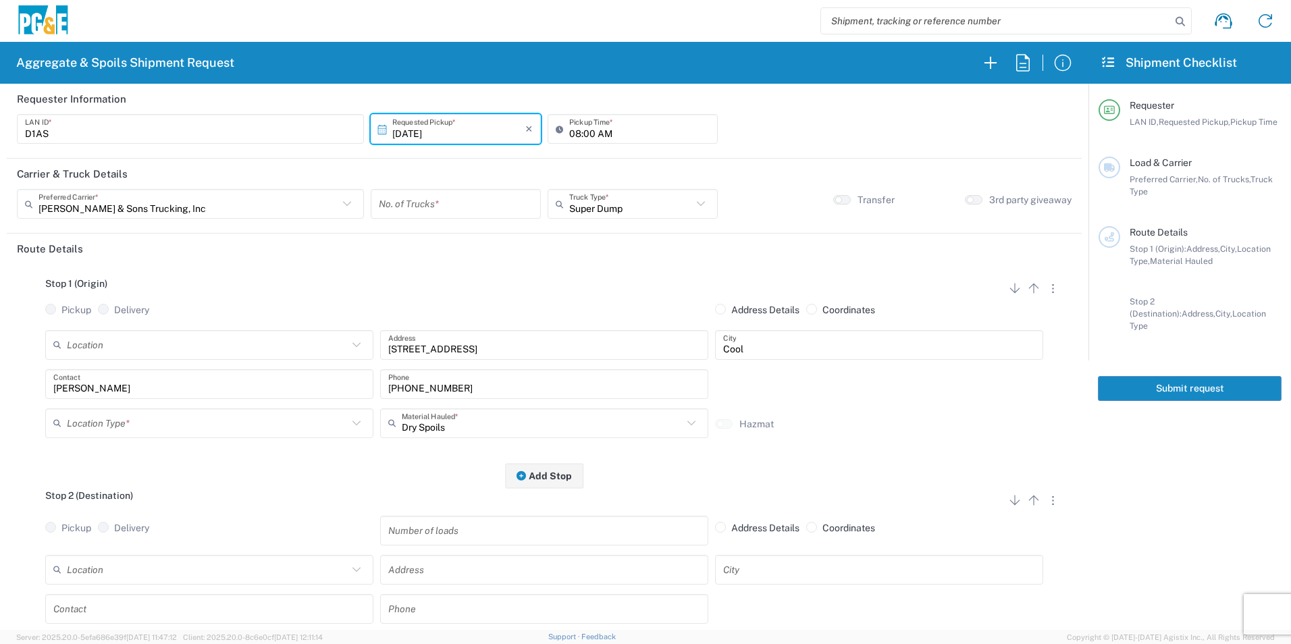
click at [451, 201] on input "number" at bounding box center [456, 204] width 154 height 24
type input "2"
click at [179, 425] on input "text" at bounding box center [207, 423] width 281 height 24
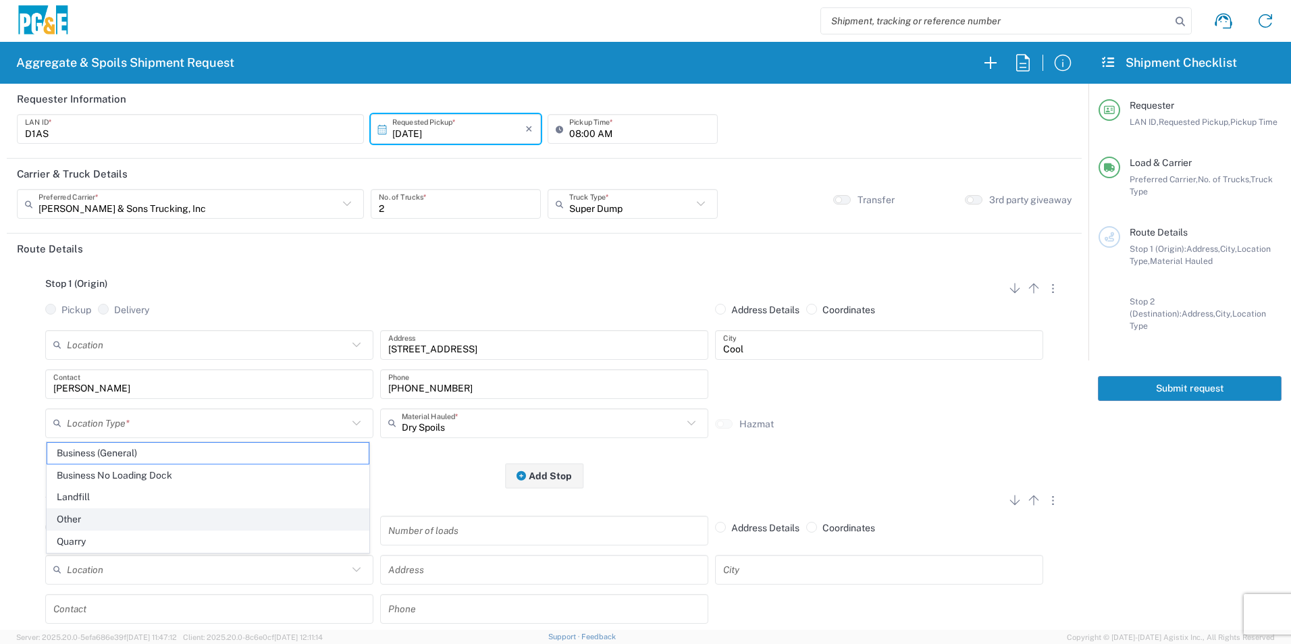
click at [78, 517] on span "Other" at bounding box center [207, 519] width 321 height 21
type input "Other"
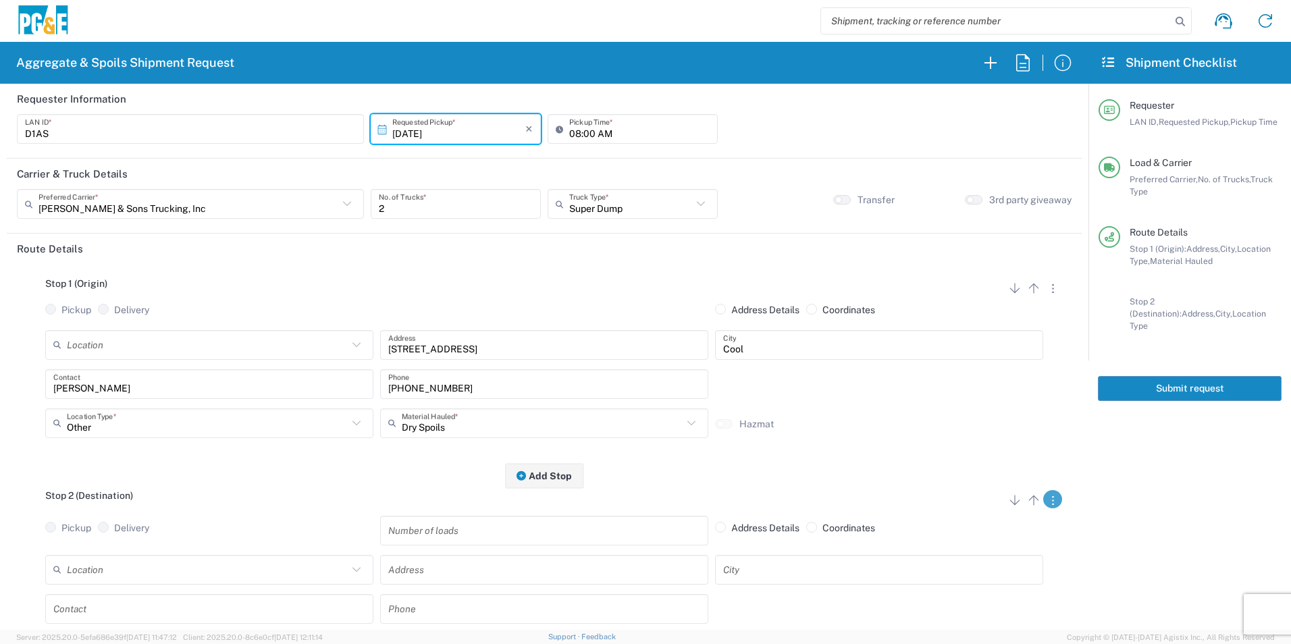
click at [1052, 506] on svg-icon "button" at bounding box center [1053, 499] width 2 height 19
drag, startPoint x: 992, startPoint y: 583, endPoint x: 934, endPoint y: 595, distance: 59.3
click at [990, 583] on link "Remove Stop" at bounding box center [989, 583] width 72 height 11
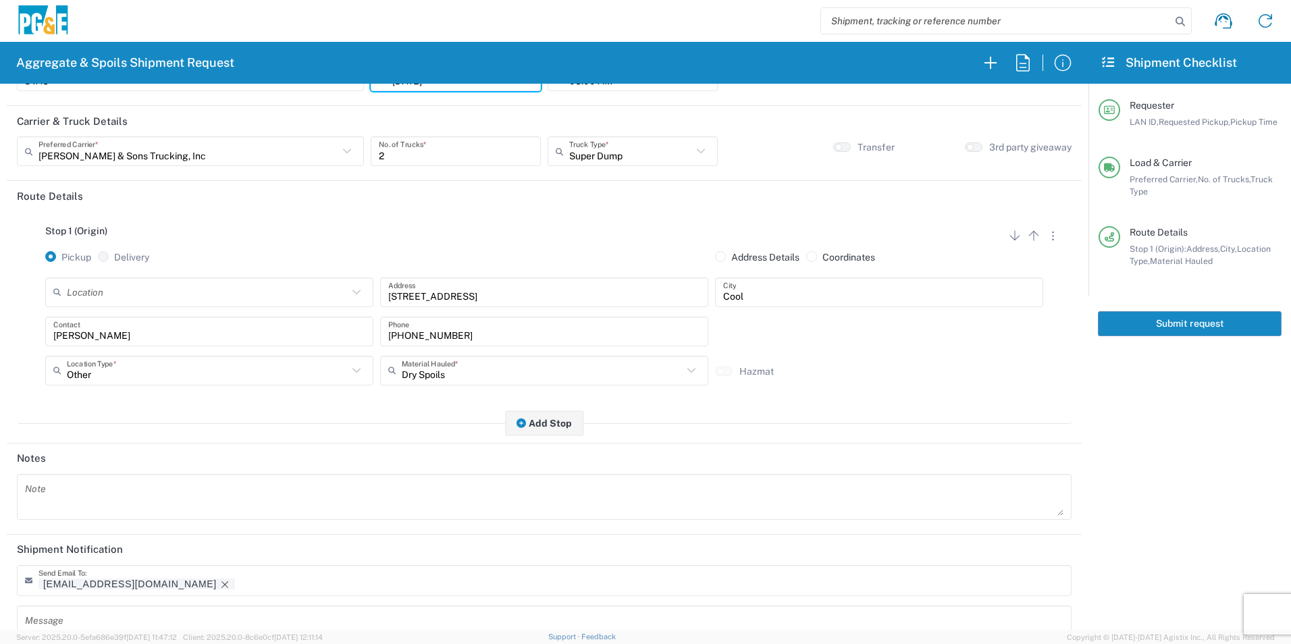
scroll to position [165, 0]
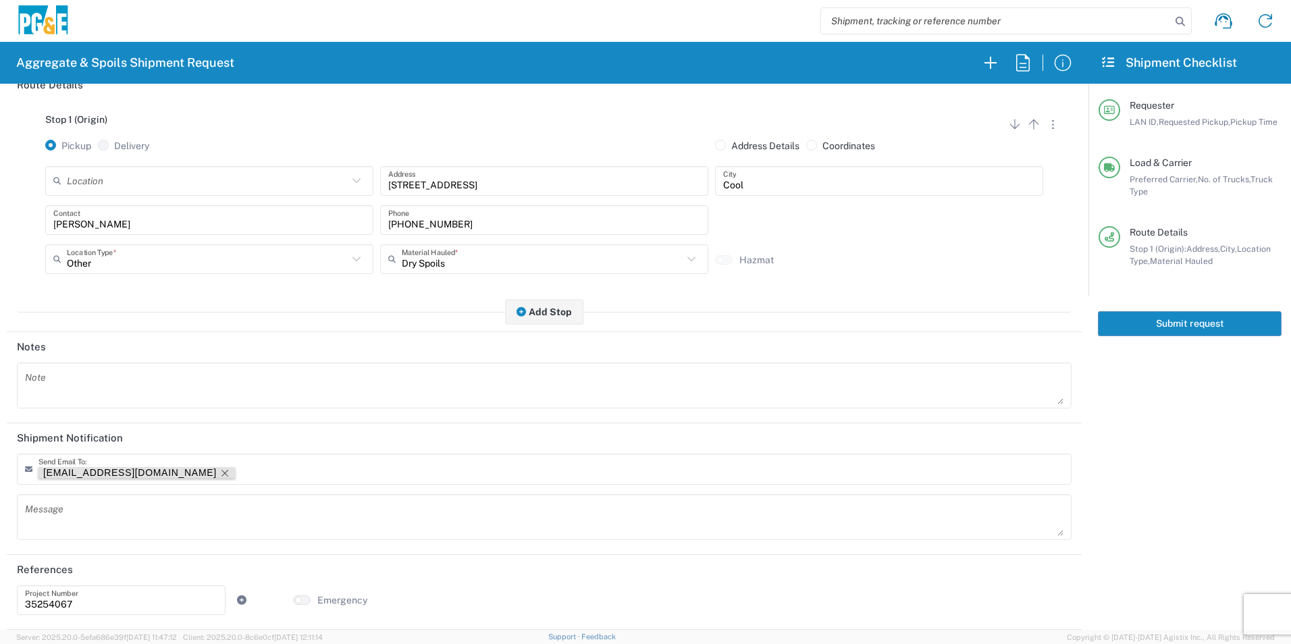
click at [219, 469] on icon "Remove tag" at bounding box center [224, 473] width 11 height 11
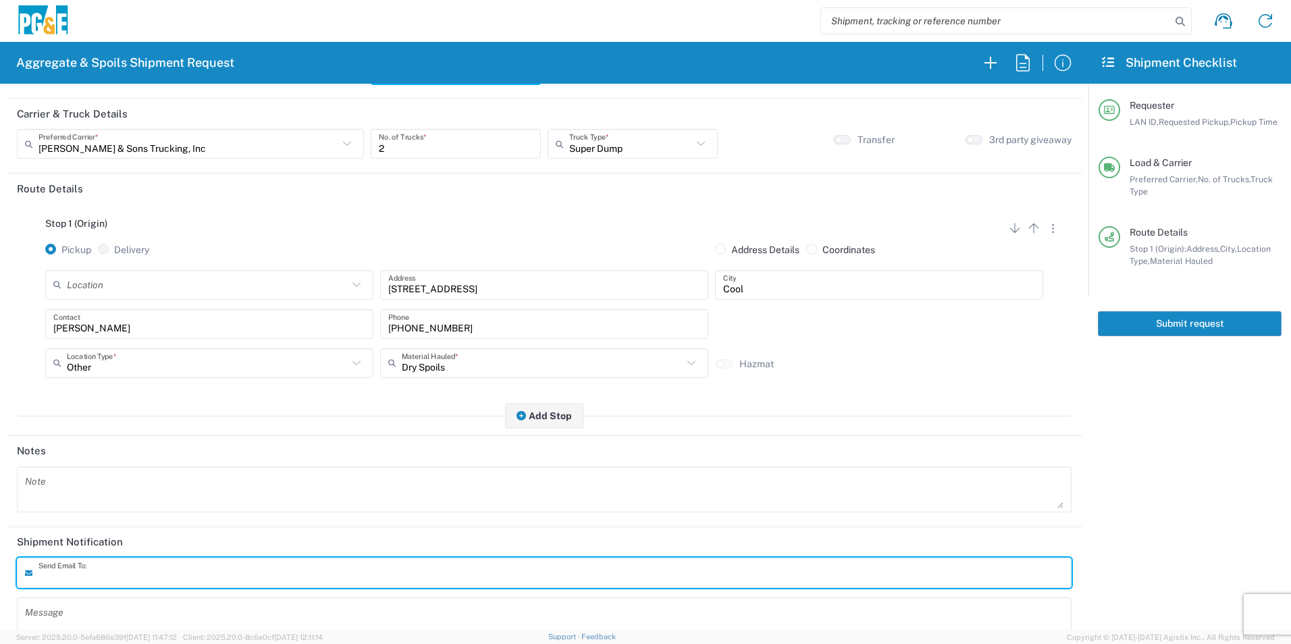
scroll to position [0, 0]
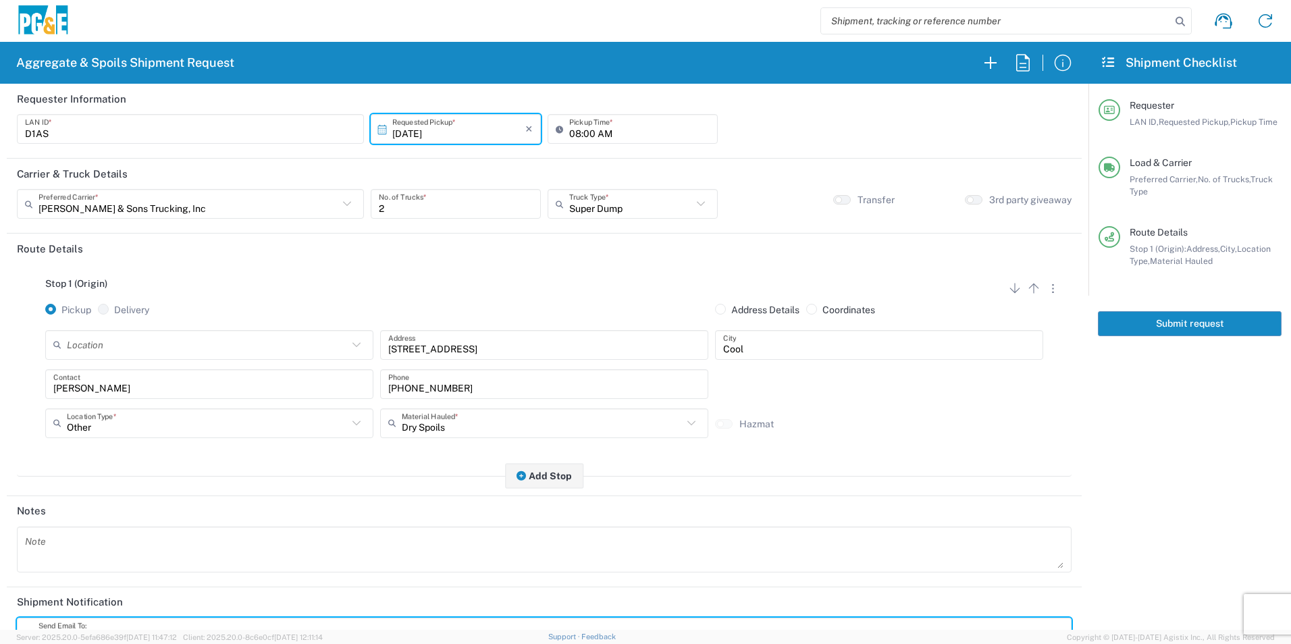
click at [1225, 319] on button "Submit request" at bounding box center [1190, 323] width 184 height 25
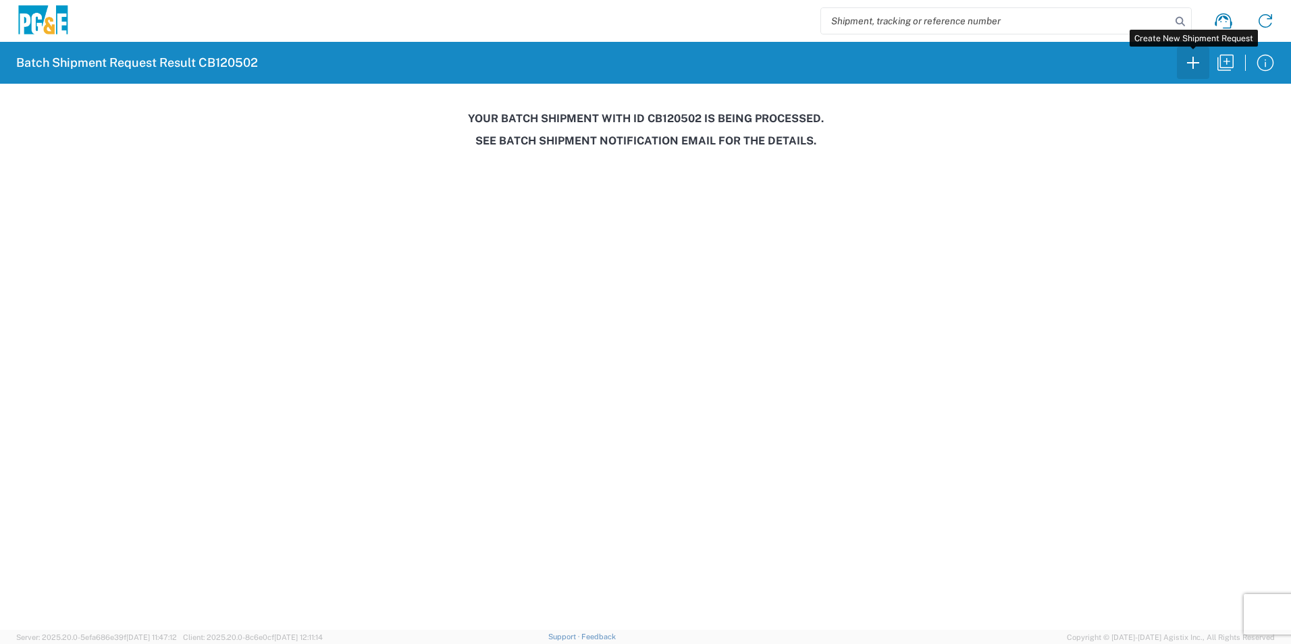
click at [1190, 62] on icon "button" at bounding box center [1193, 63] width 22 height 22
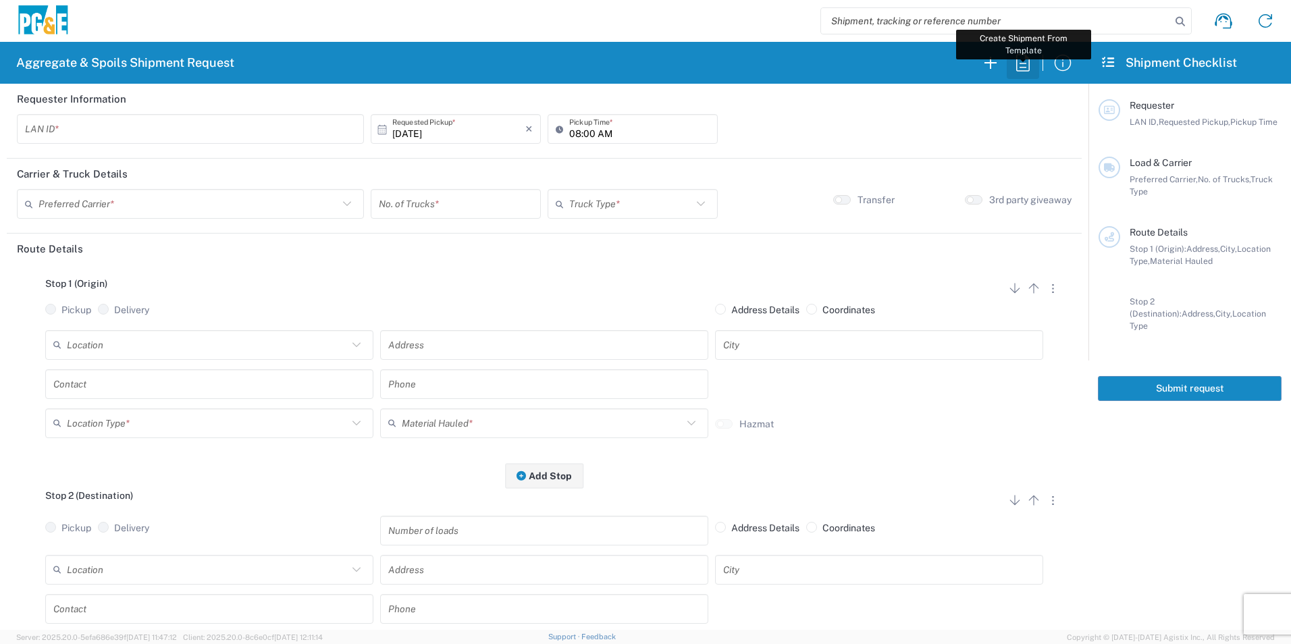
click at [1026, 64] on icon "button" at bounding box center [1023, 63] width 22 height 22
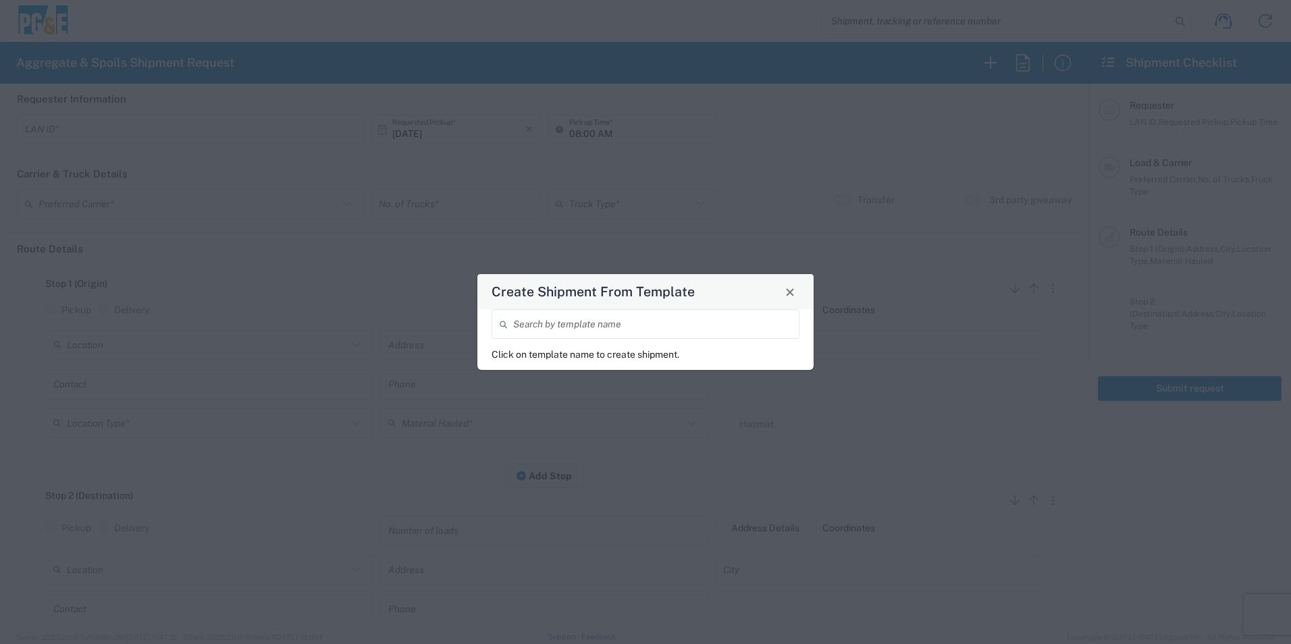
click at [568, 331] on input "search" at bounding box center [652, 325] width 278 height 24
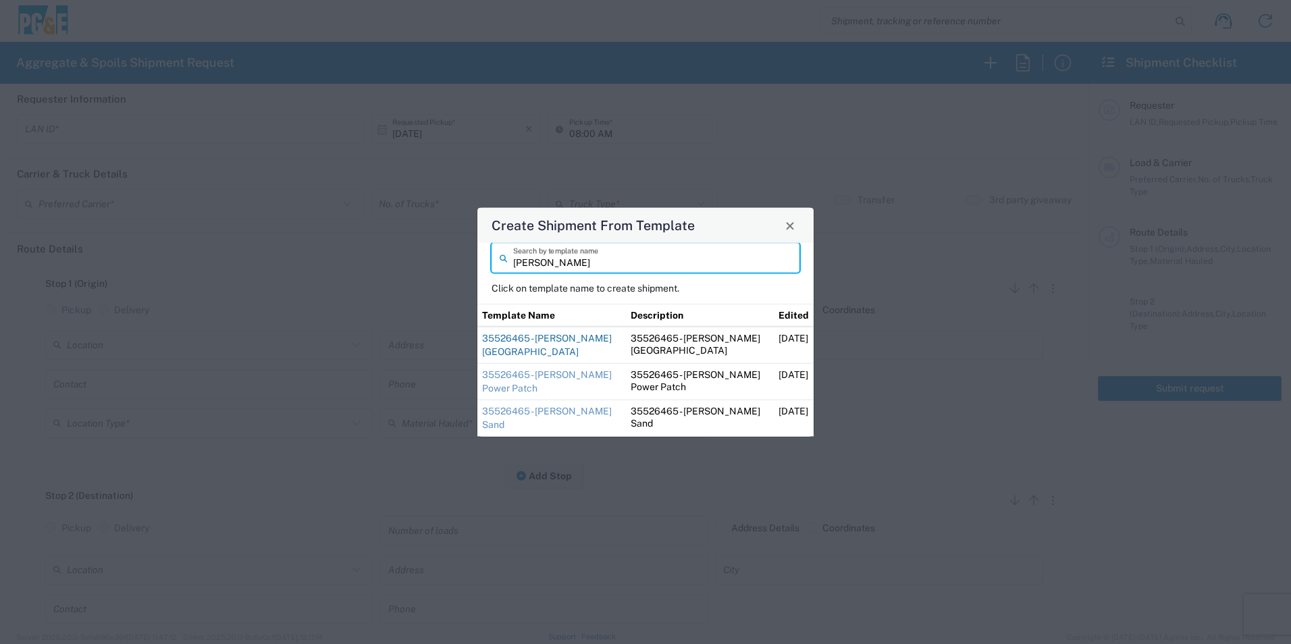
type input "steve"
click at [577, 338] on link "35526465 - [PERSON_NAME] [GEOGRAPHIC_DATA]" at bounding box center [547, 345] width 130 height 24
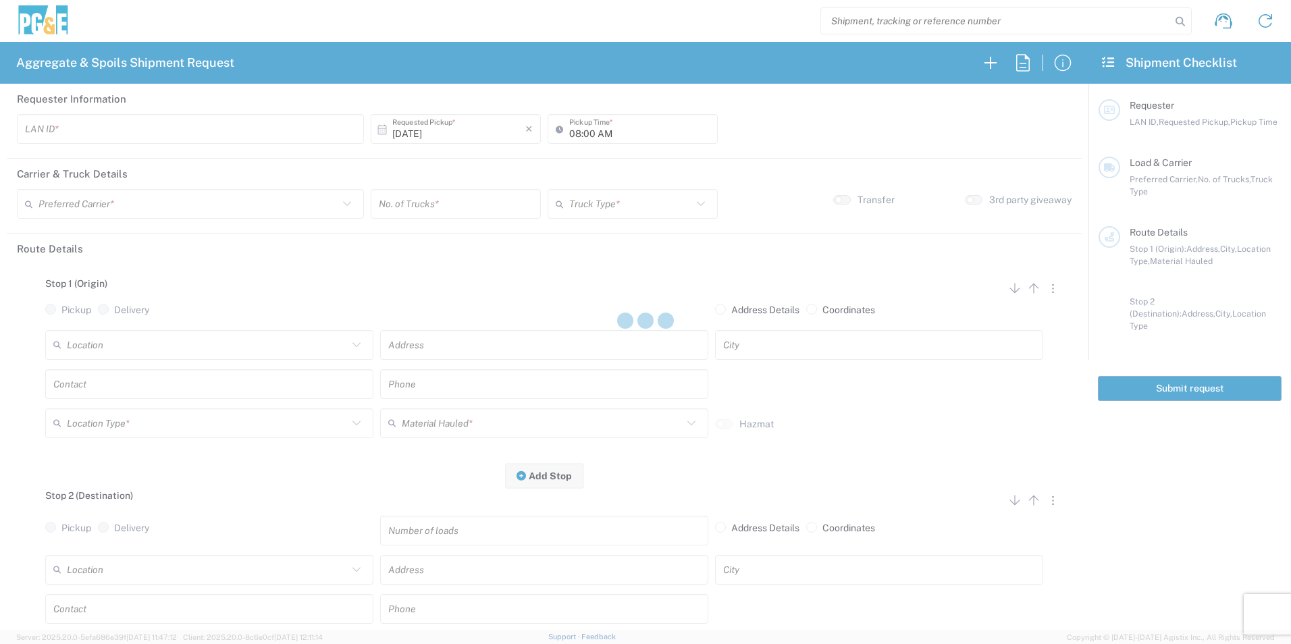
type input "STW8"
type input "06:30 AM"
type input "[PERSON_NAME] & Sons Trucking, Inc"
type input "Super Dump"
type textarea "Please deliver 3 Loads of Base Rock"
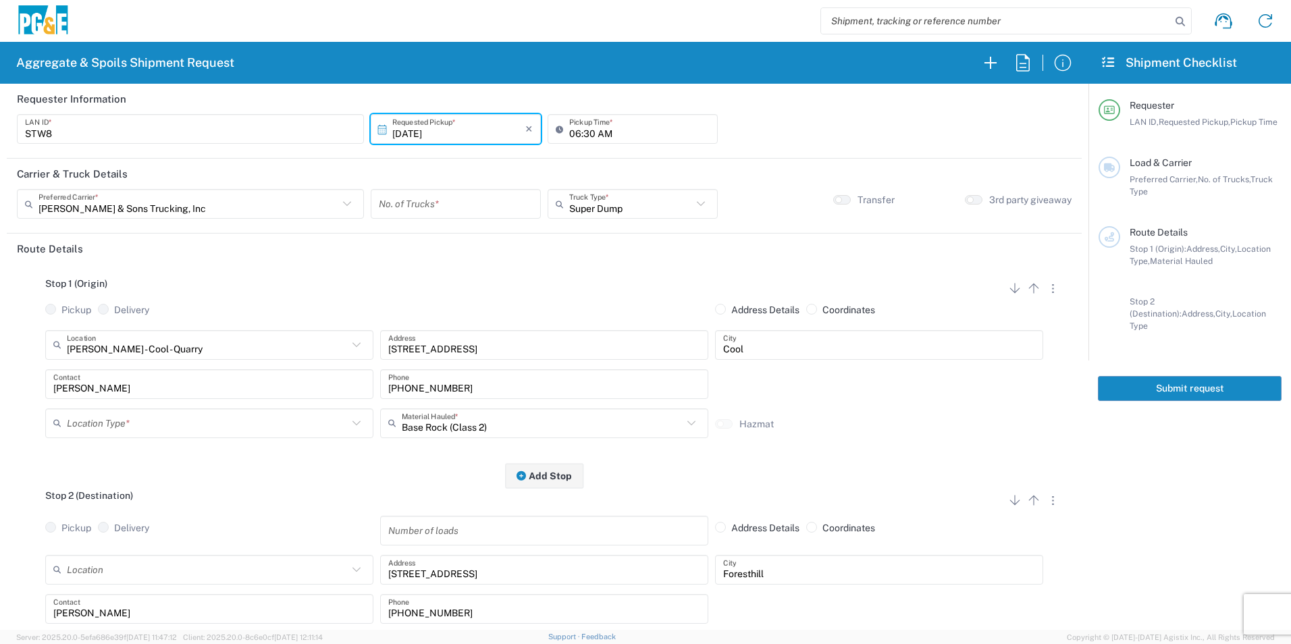
click at [453, 206] on input "number" at bounding box center [456, 204] width 154 height 24
type input "2"
click at [128, 417] on input "text" at bounding box center [207, 423] width 281 height 24
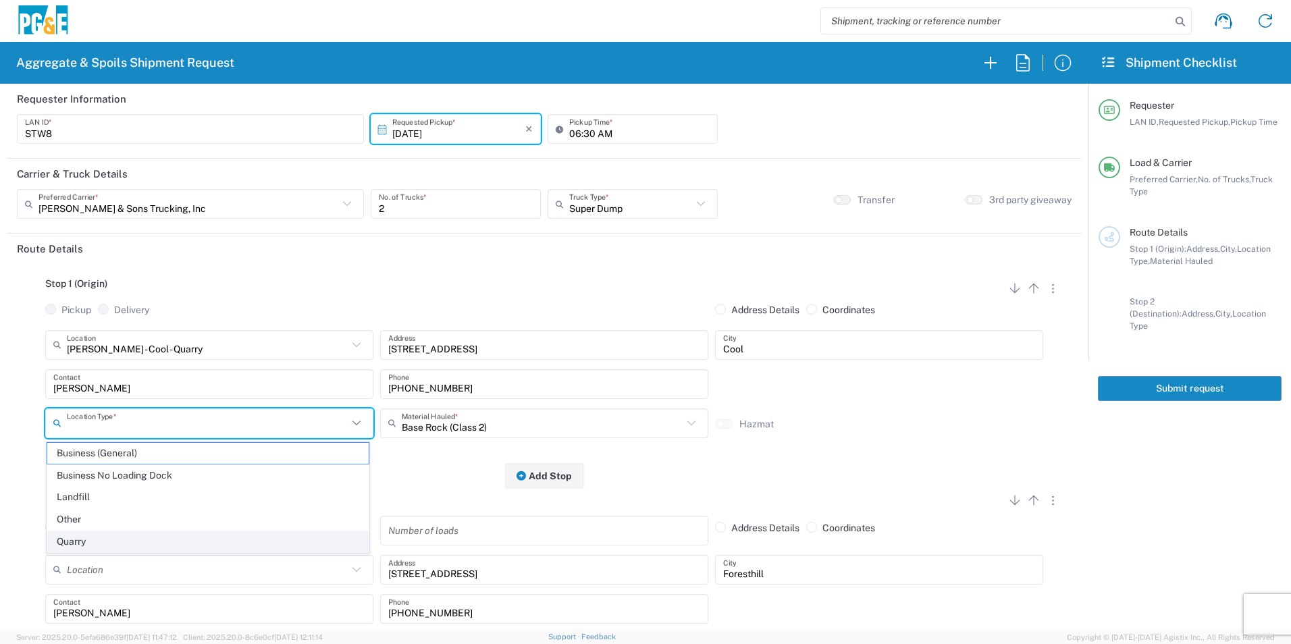
click at [82, 536] on span "Quarry" at bounding box center [207, 541] width 321 height 21
type input "Quarry"
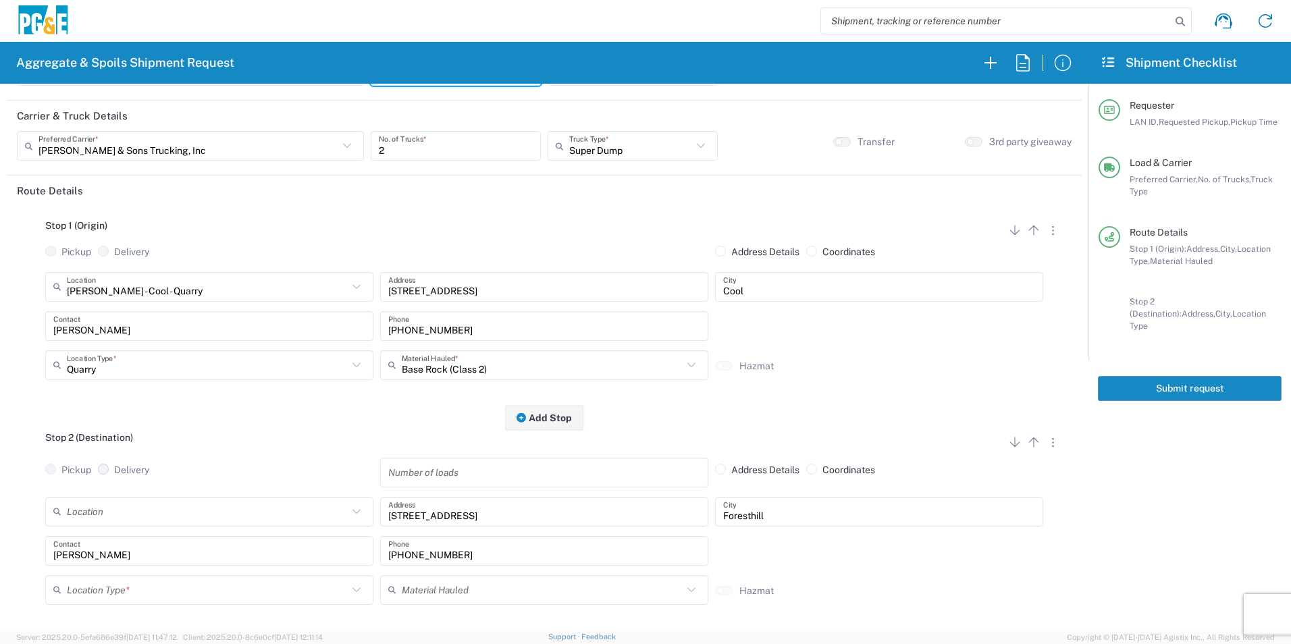
scroll to position [203, 0]
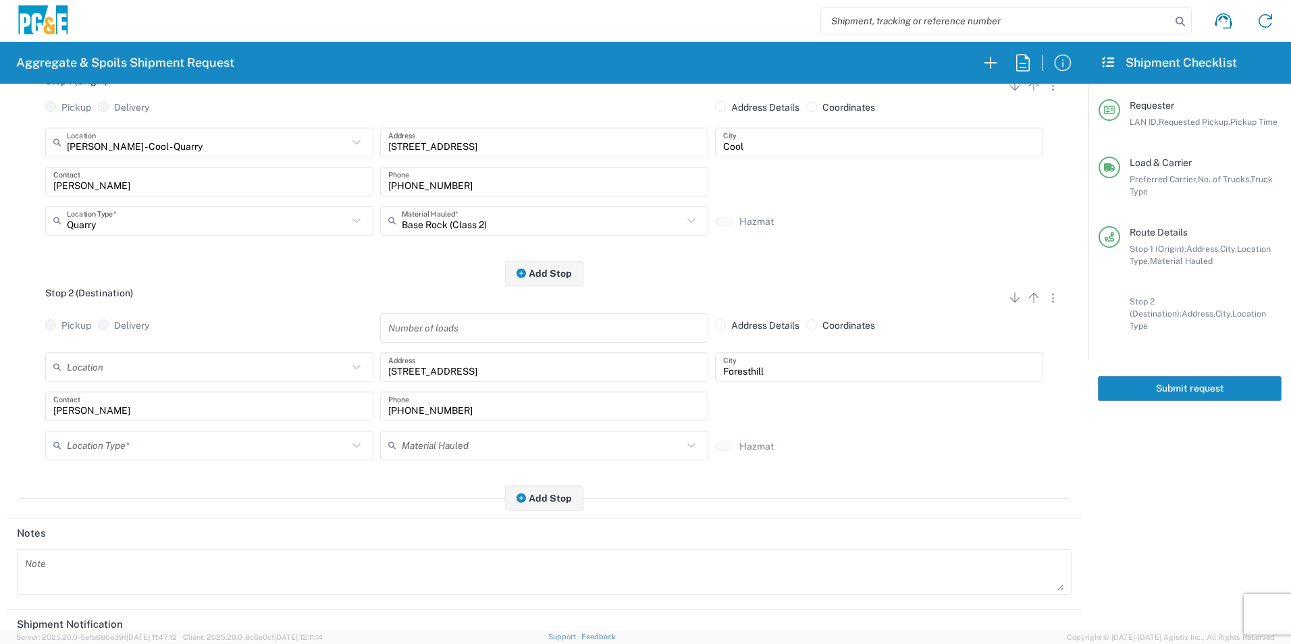
click at [109, 454] on input "text" at bounding box center [207, 445] width 281 height 24
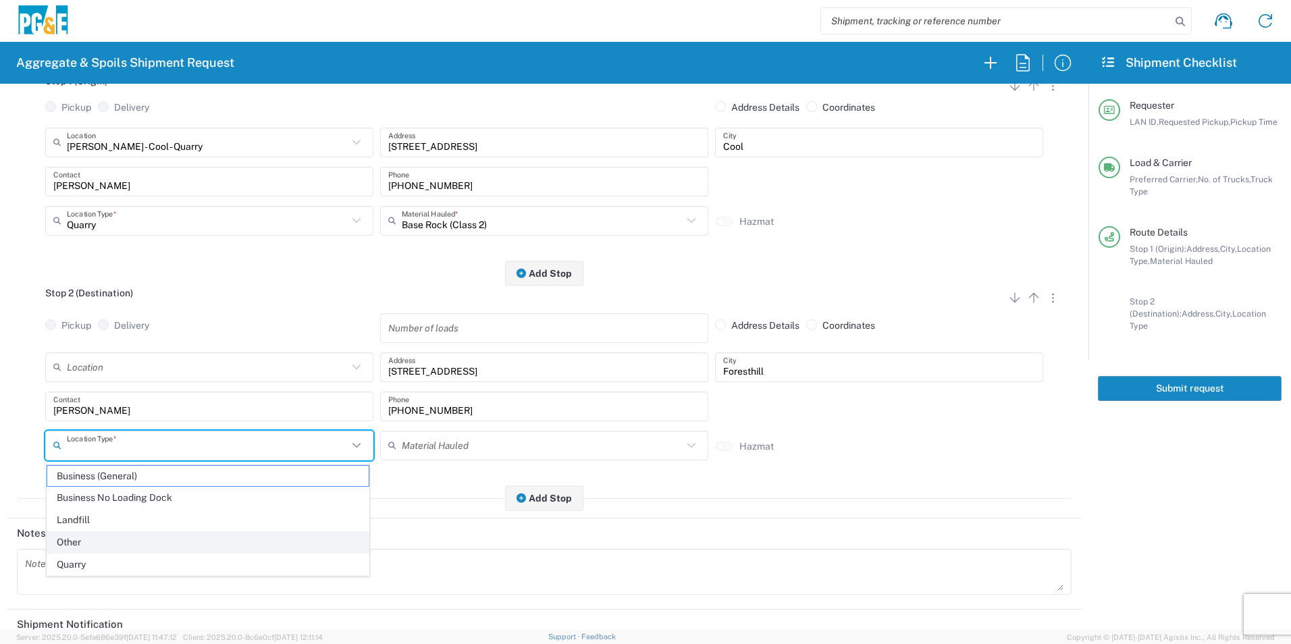
click at [93, 539] on span "Other" at bounding box center [207, 542] width 321 height 21
type input "Other"
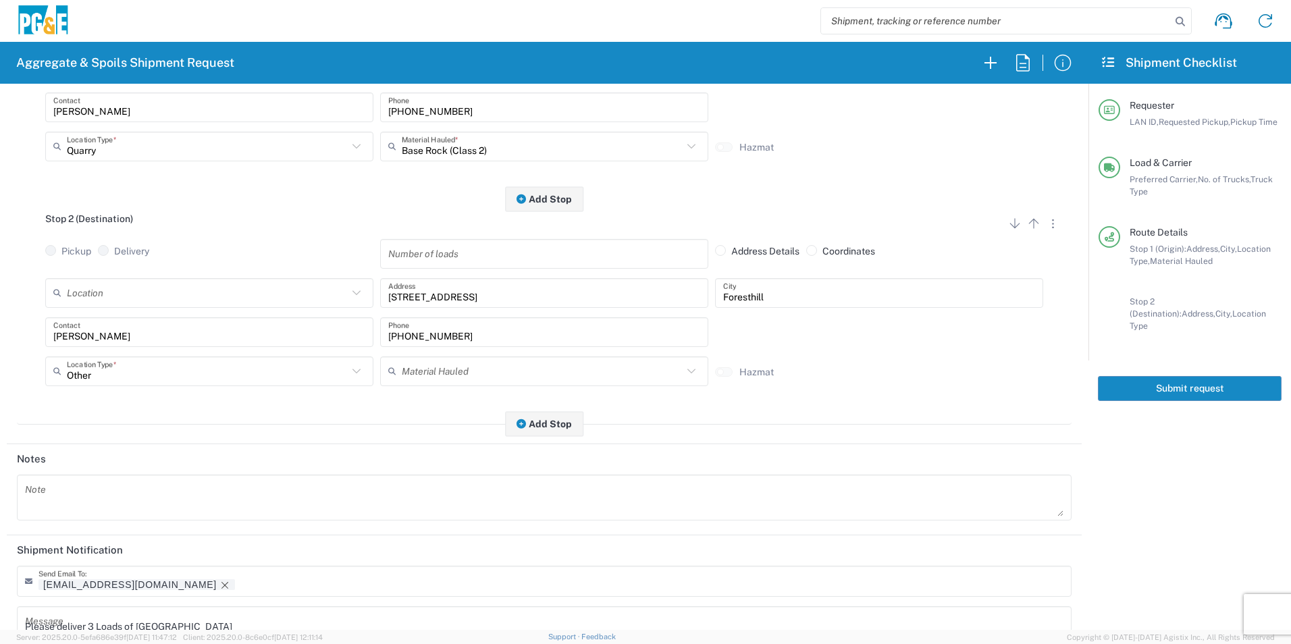
scroll to position [390, 0]
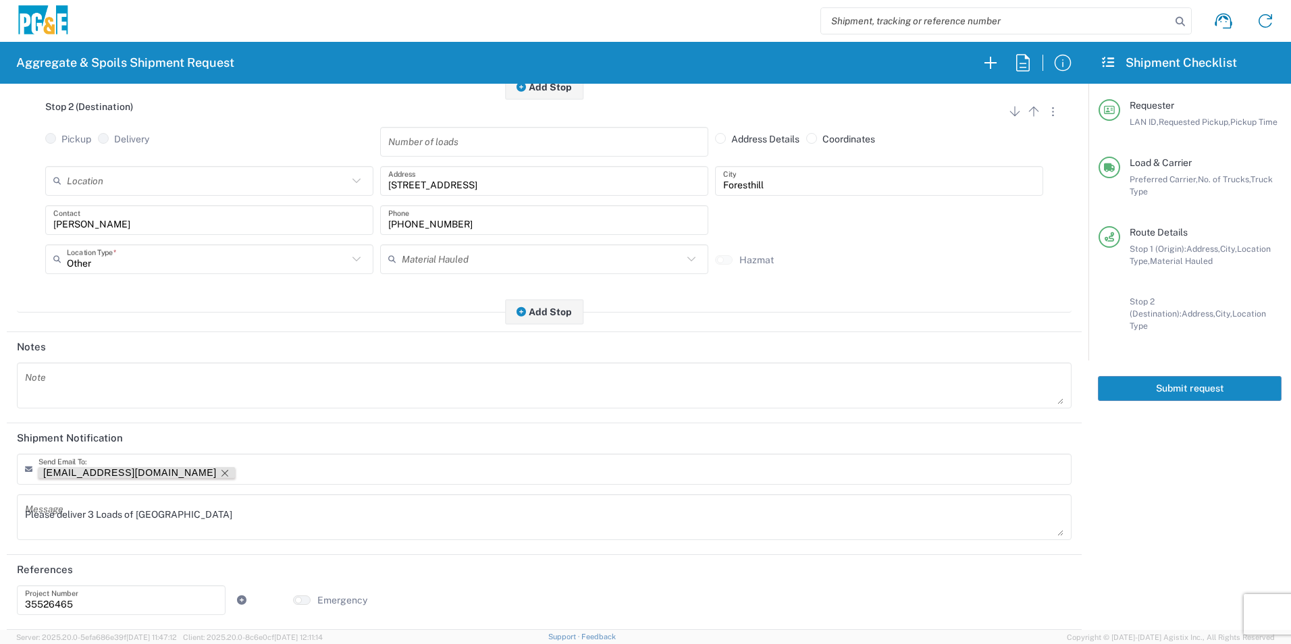
click at [219, 470] on icon "Remove tag" at bounding box center [224, 473] width 11 height 11
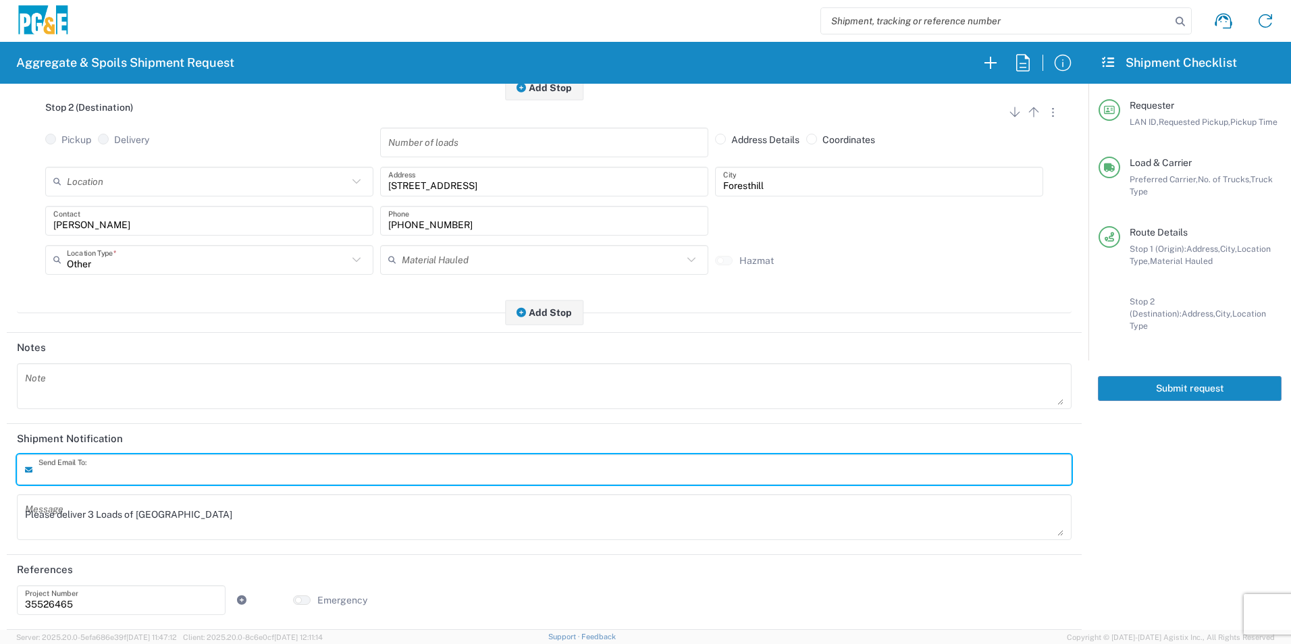
scroll to position [390, 0]
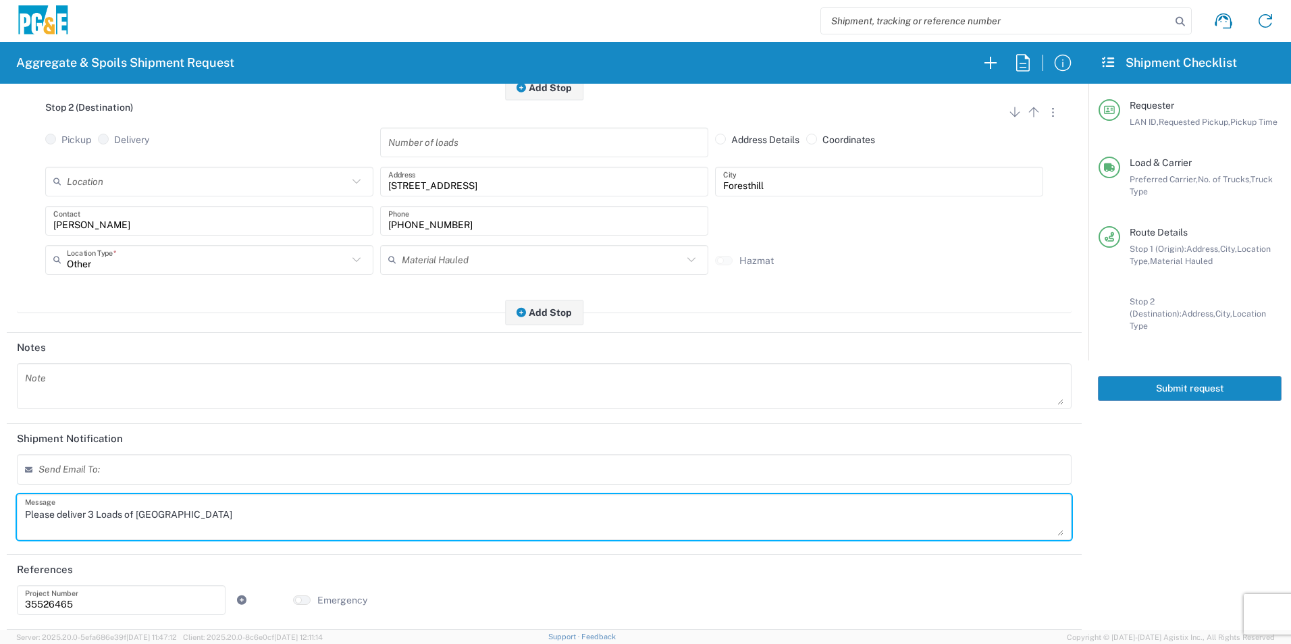
drag, startPoint x: 13, startPoint y: 500, endPoint x: 0, endPoint y: 486, distance: 18.6
click at [0, 486] on html "Aggregate & Spoils Shipment Request Requester Information STW8 LAN ID * 10/10/2…" at bounding box center [645, 322] width 1291 height 644
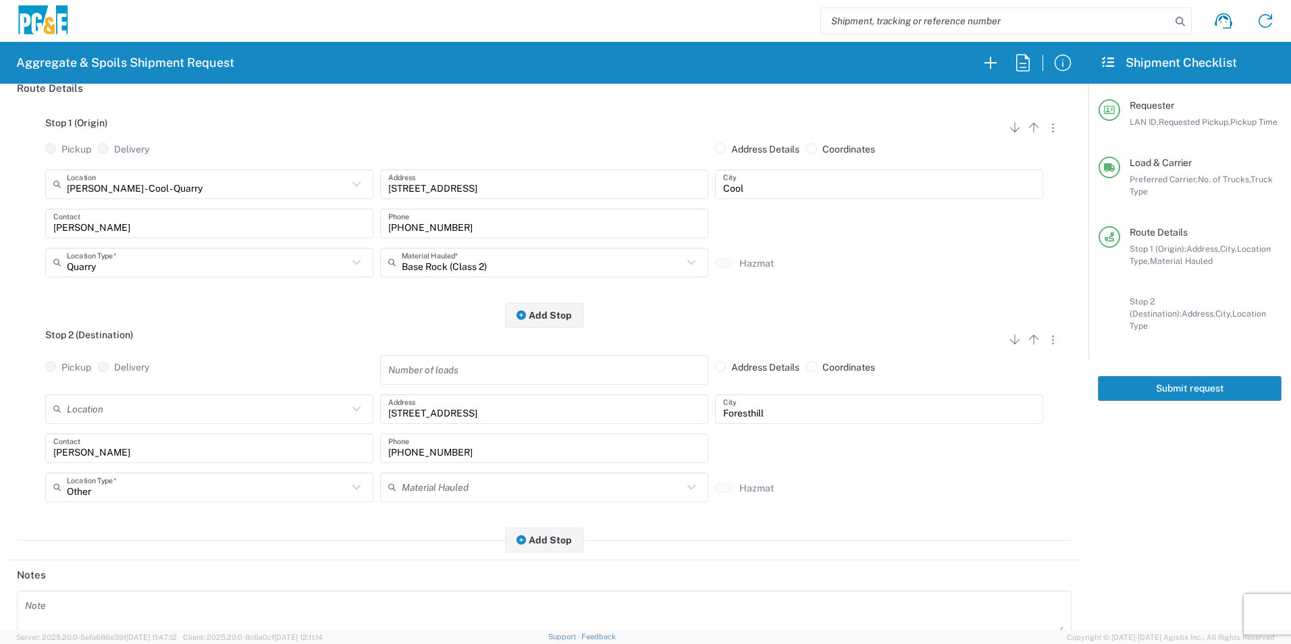
scroll to position [0, 0]
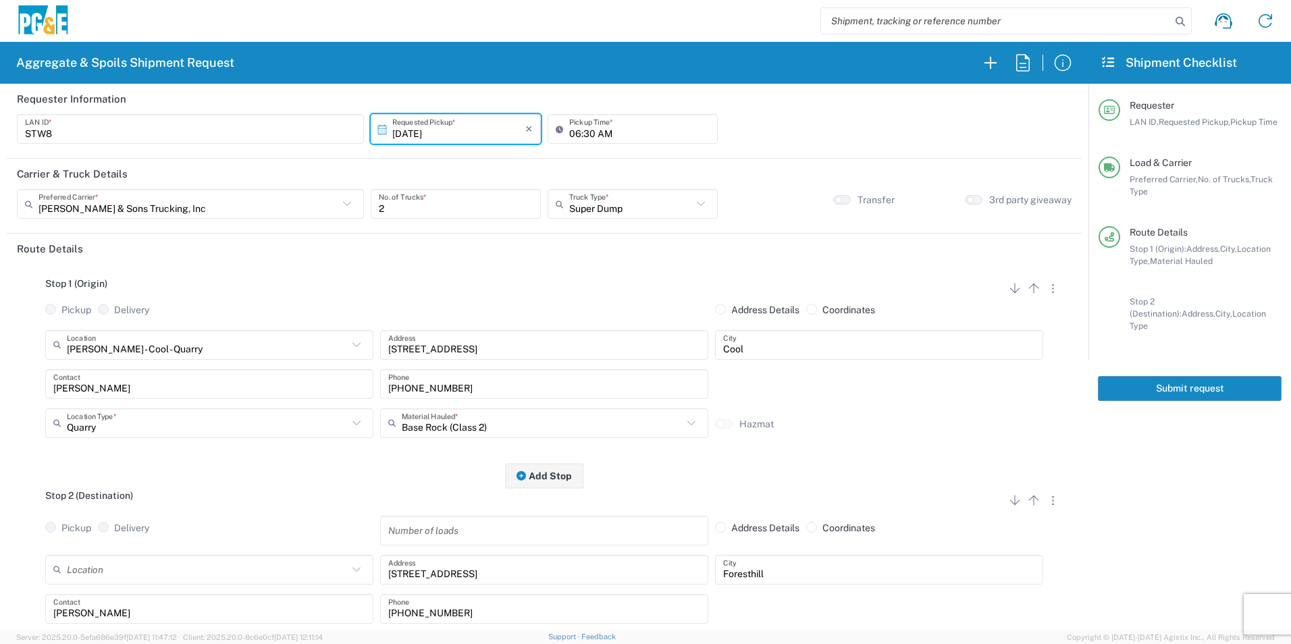
click at [1138, 379] on button "Submit request" at bounding box center [1190, 388] width 184 height 25
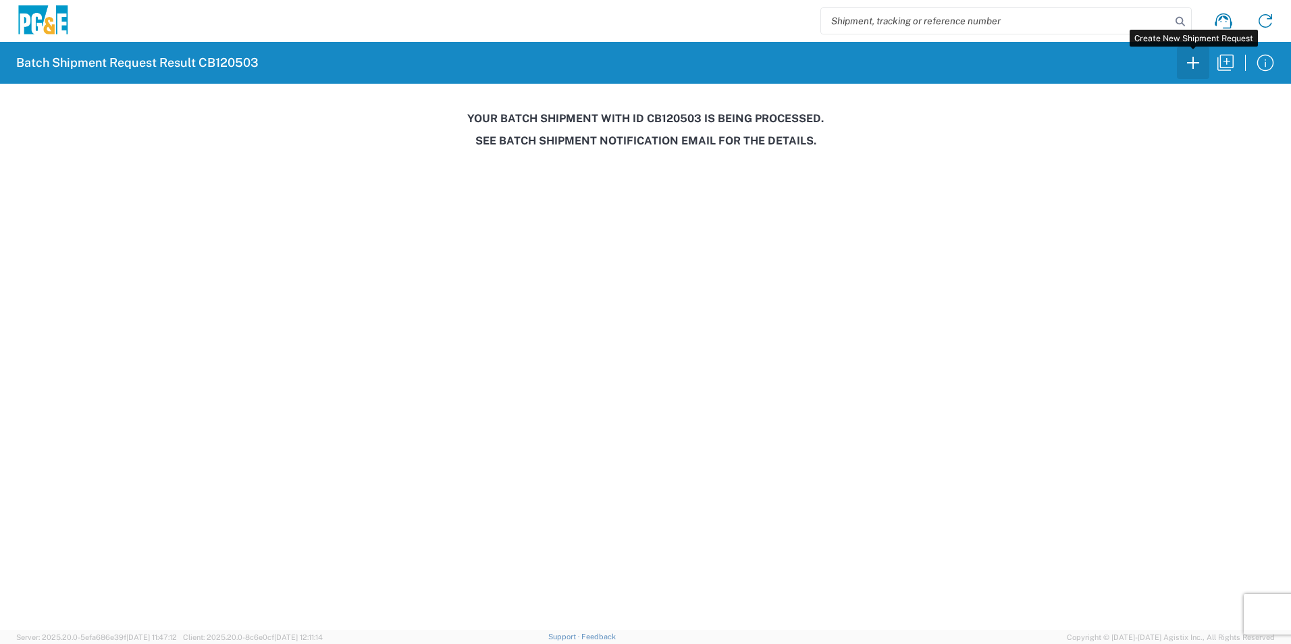
click at [1193, 63] on icon "button" at bounding box center [1193, 63] width 12 height 12
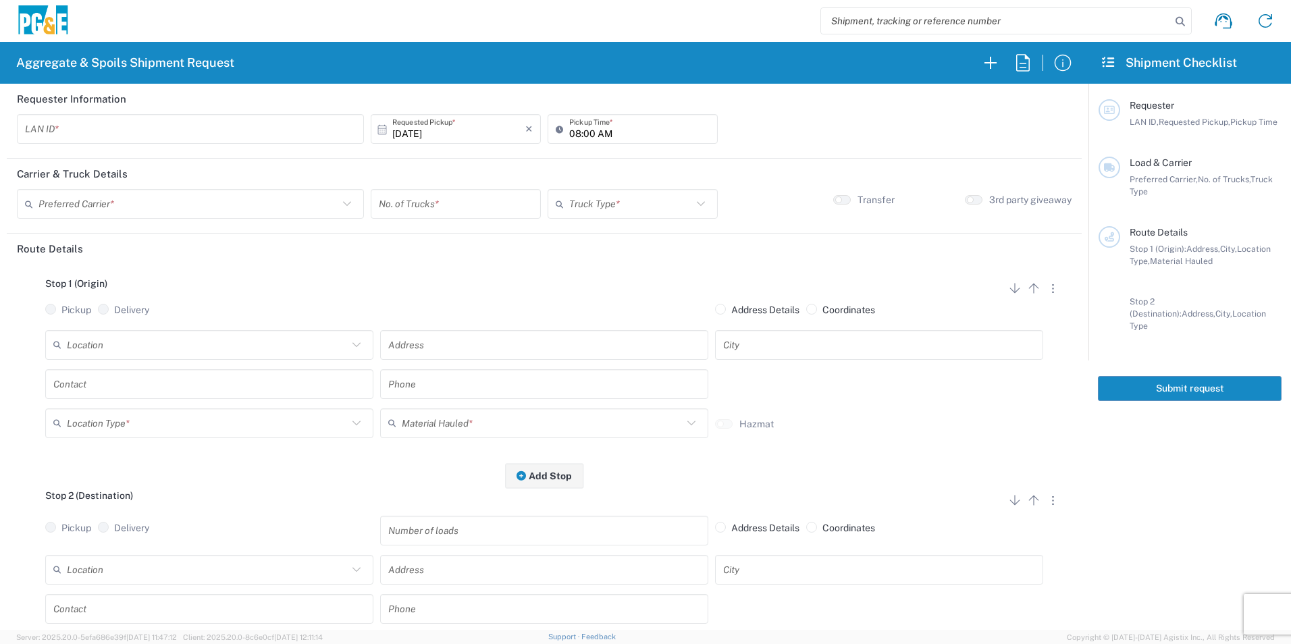
click at [247, 123] on input "text" at bounding box center [190, 129] width 331 height 24
type input "AMHG"
click at [570, 131] on input "08:00 AM" at bounding box center [639, 129] width 140 height 24
type input "07:00 AM"
click at [272, 201] on input "text" at bounding box center [188, 204] width 300 height 24
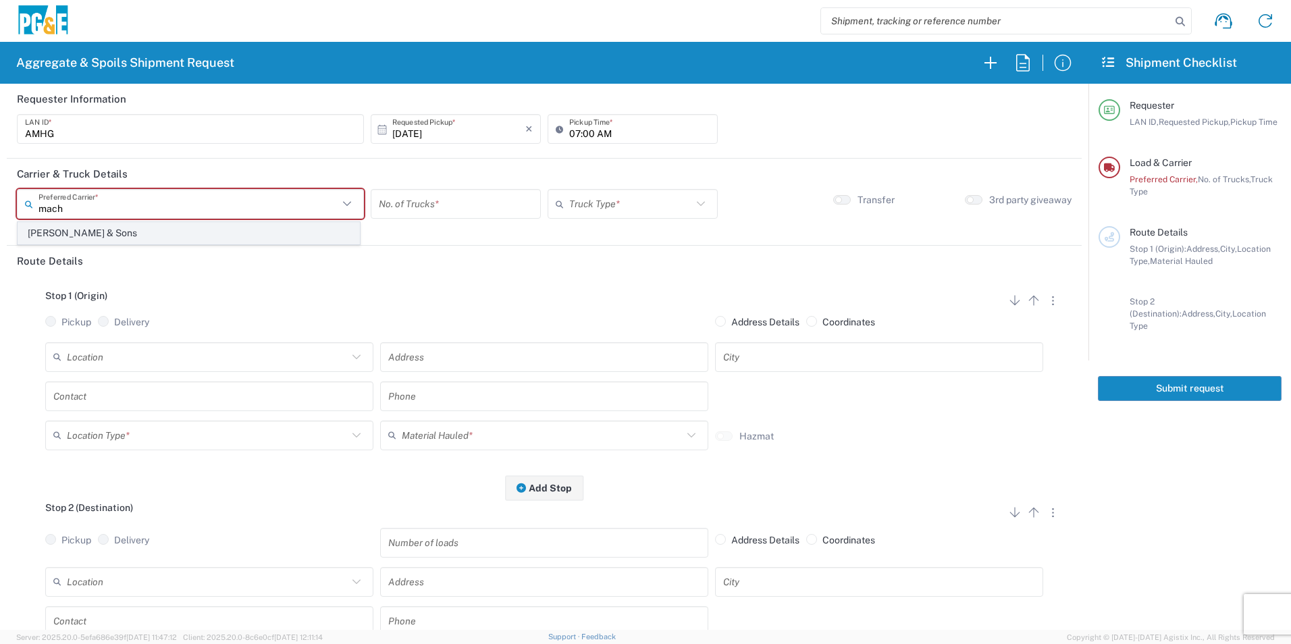
click at [169, 238] on span "[PERSON_NAME] & Sons" at bounding box center [188, 233] width 341 height 21
type input "[PERSON_NAME] & Sons"
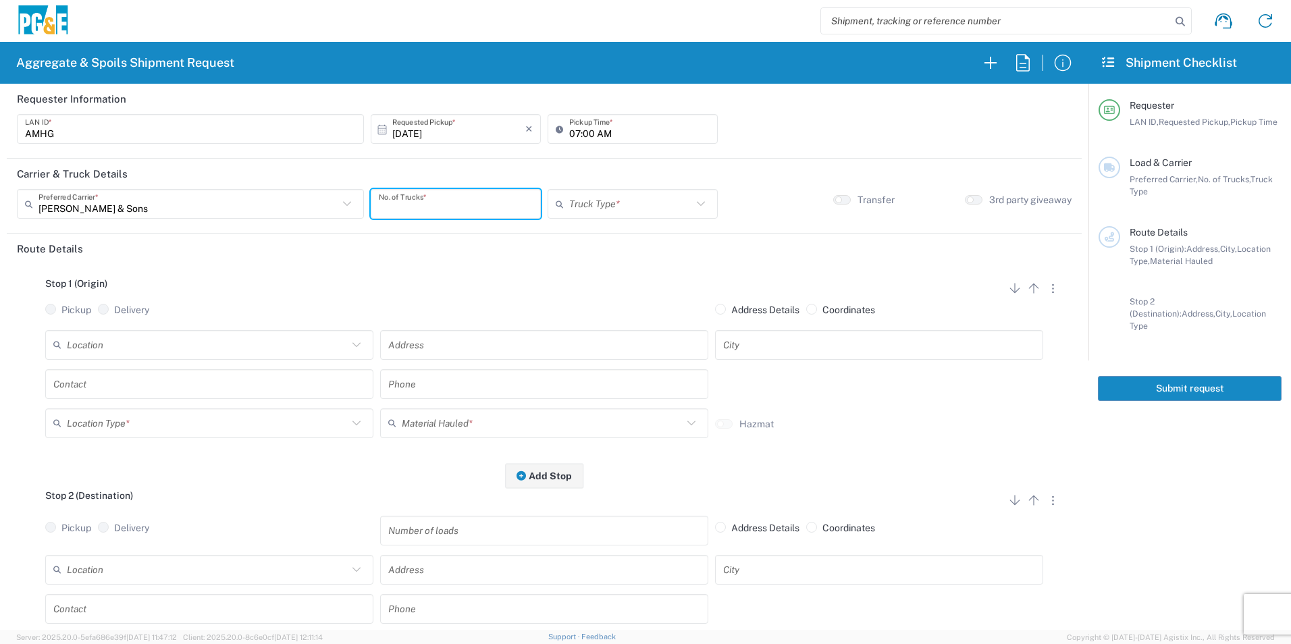
click at [460, 206] on input "number" at bounding box center [456, 204] width 154 height 24
type input "5"
click at [603, 207] on input "text" at bounding box center [630, 204] width 123 height 24
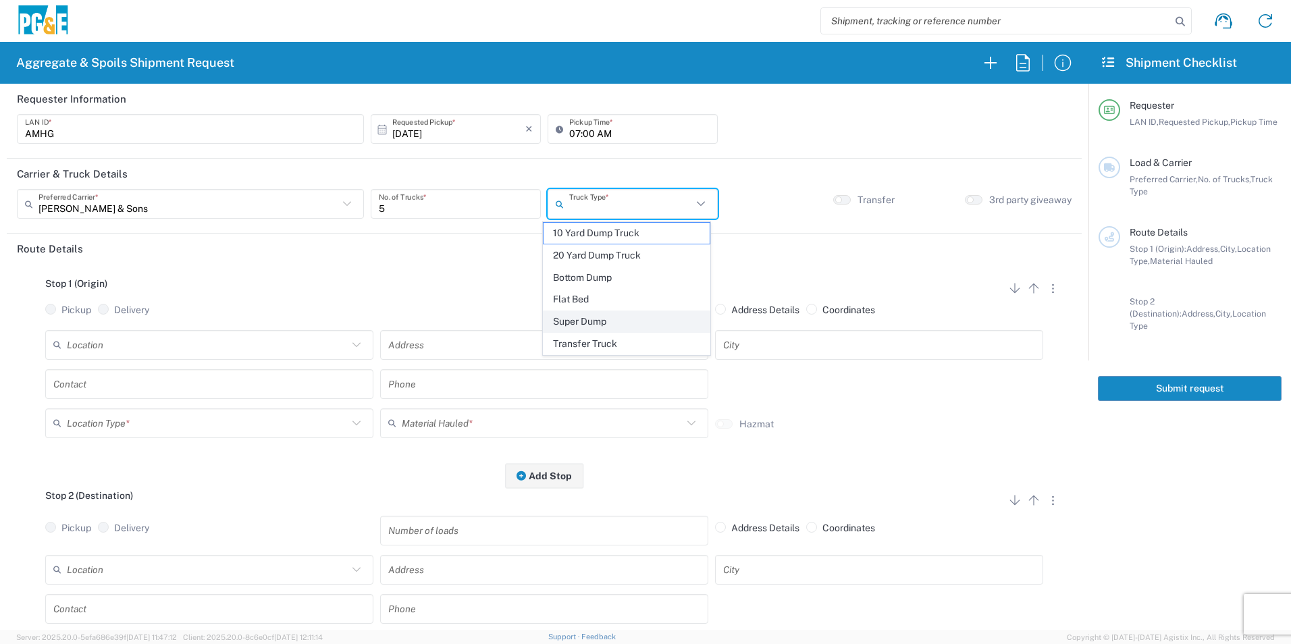
click at [578, 319] on span "Super Dump" at bounding box center [626, 321] width 165 height 21
type input "Super Dump"
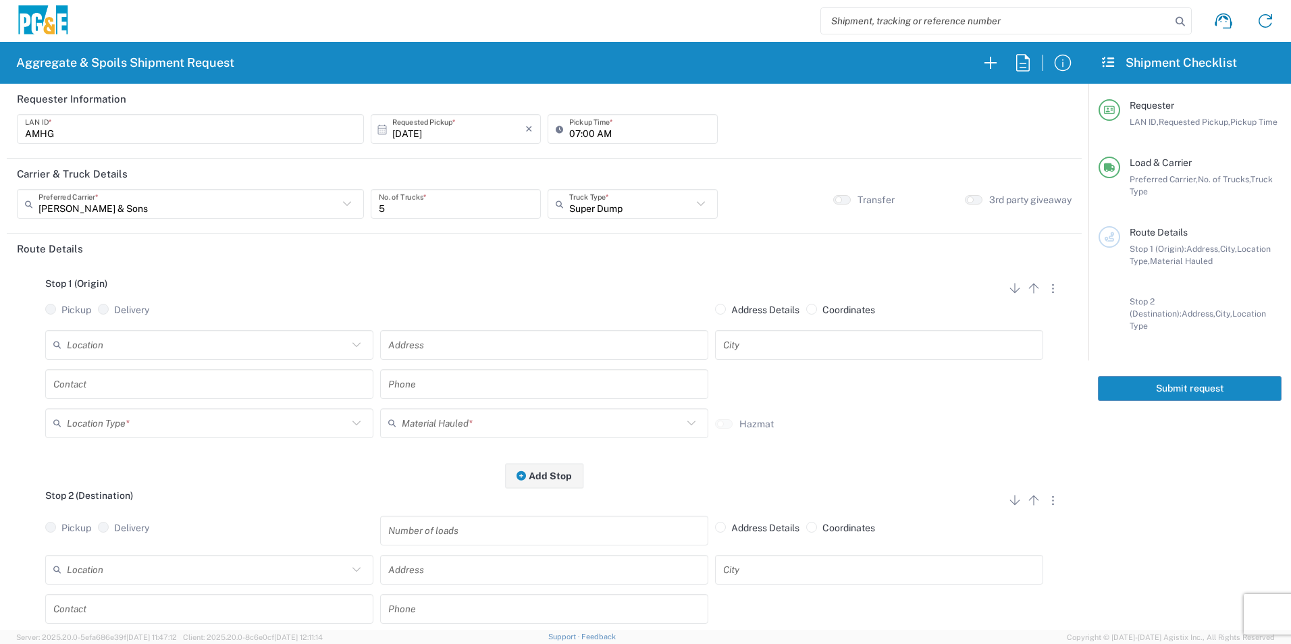
click at [229, 341] on input "text" at bounding box center [207, 345] width 281 height 24
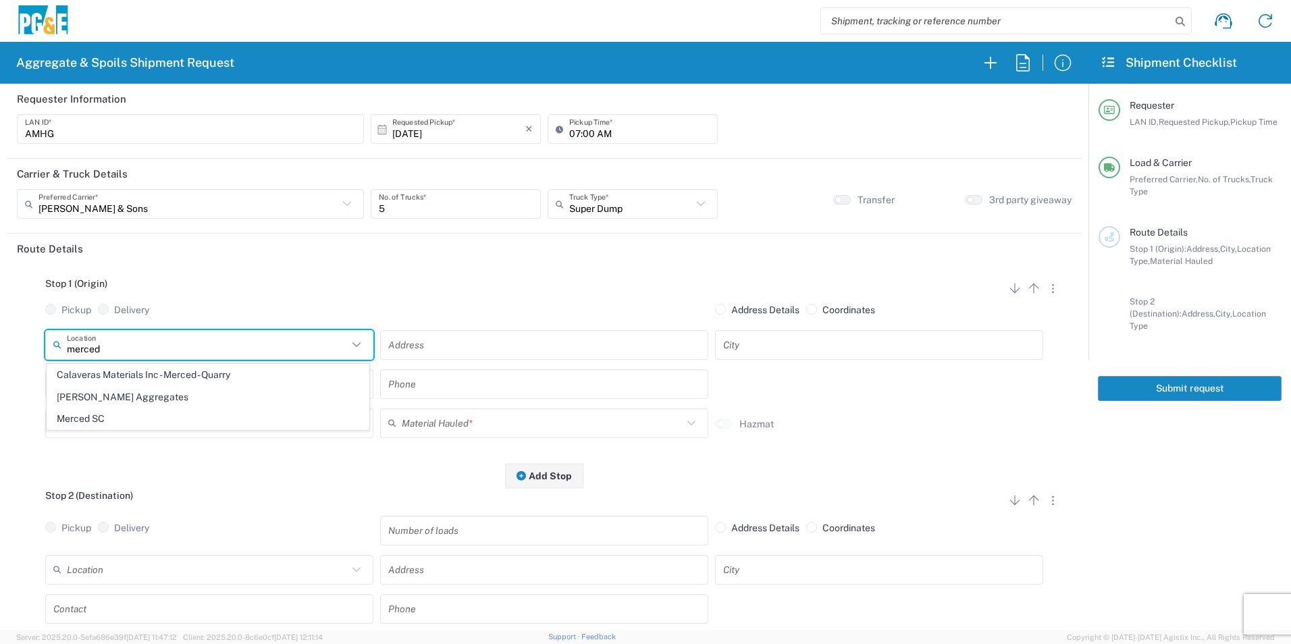
click at [99, 414] on span "Merced SC" at bounding box center [207, 418] width 321 height 21
type input "Merced SC"
type input "4165 E Childs Ave"
type input "Merced"
type input "Business No Loading Dock"
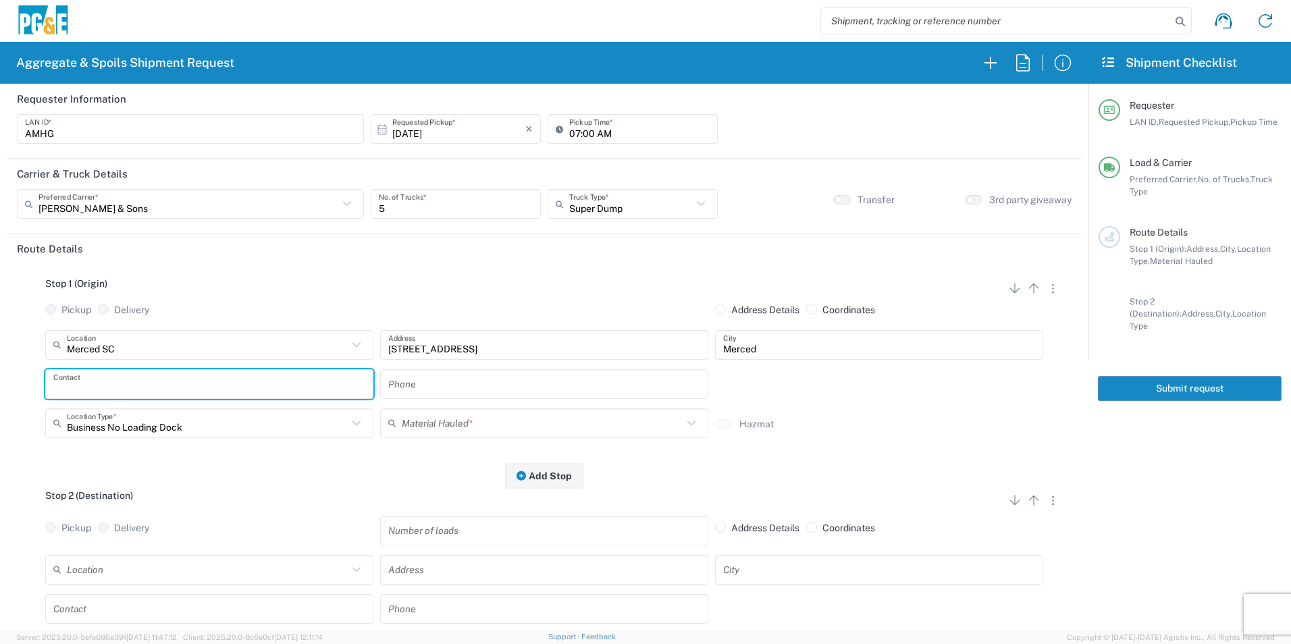
click at [113, 377] on input "text" at bounding box center [209, 384] width 312 height 24
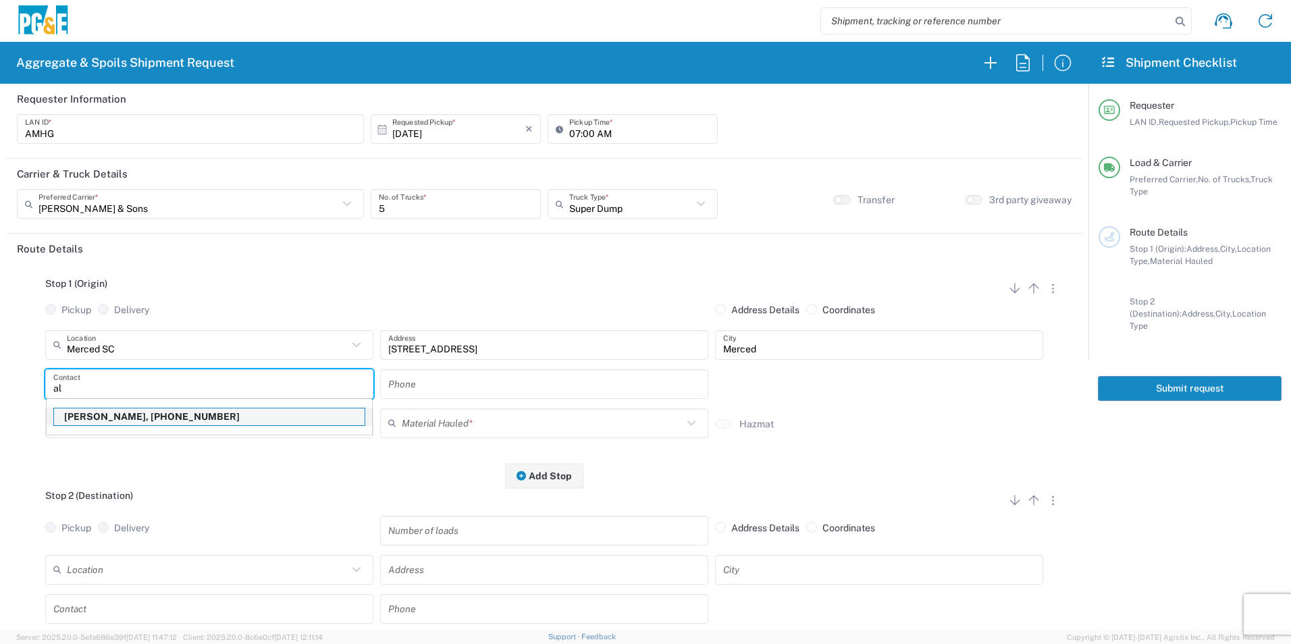
click at [109, 420] on p "Al Hernandez, 925-984-5916" at bounding box center [209, 416] width 311 height 17
type input "Al Hernandez"
type input "925-984-5916"
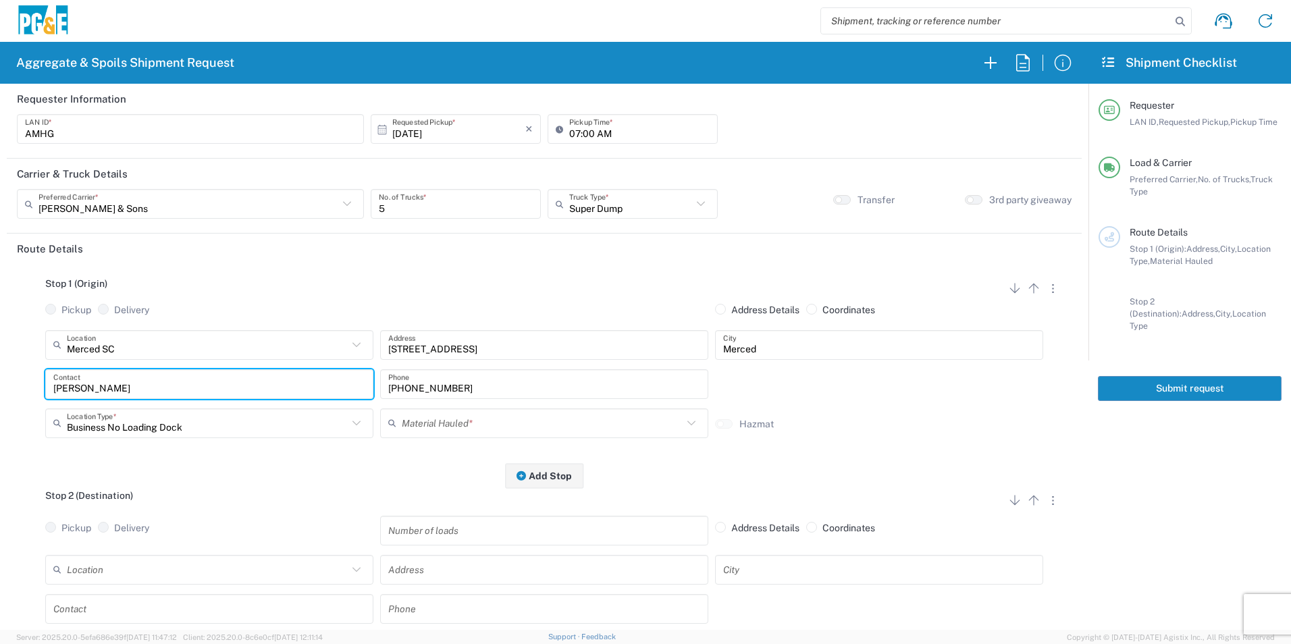
click at [443, 422] on input "text" at bounding box center [542, 423] width 281 height 24
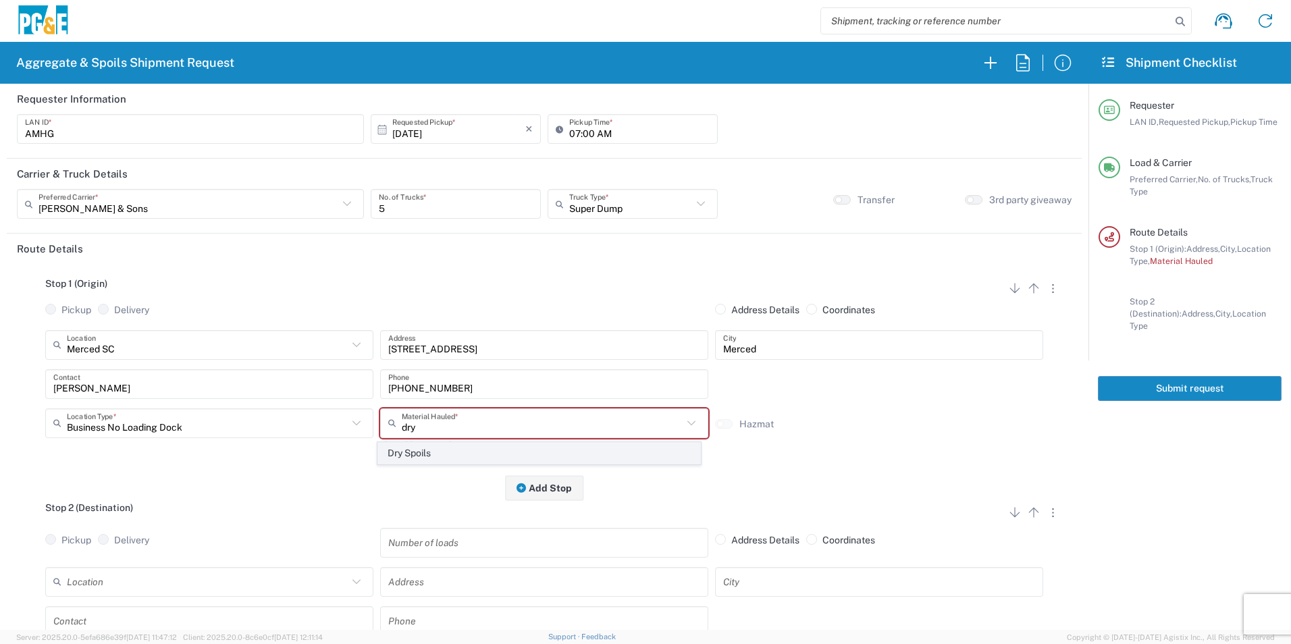
click at [439, 449] on span "Dry Spoils" at bounding box center [538, 453] width 321 height 21
type input "Dry Spoils"
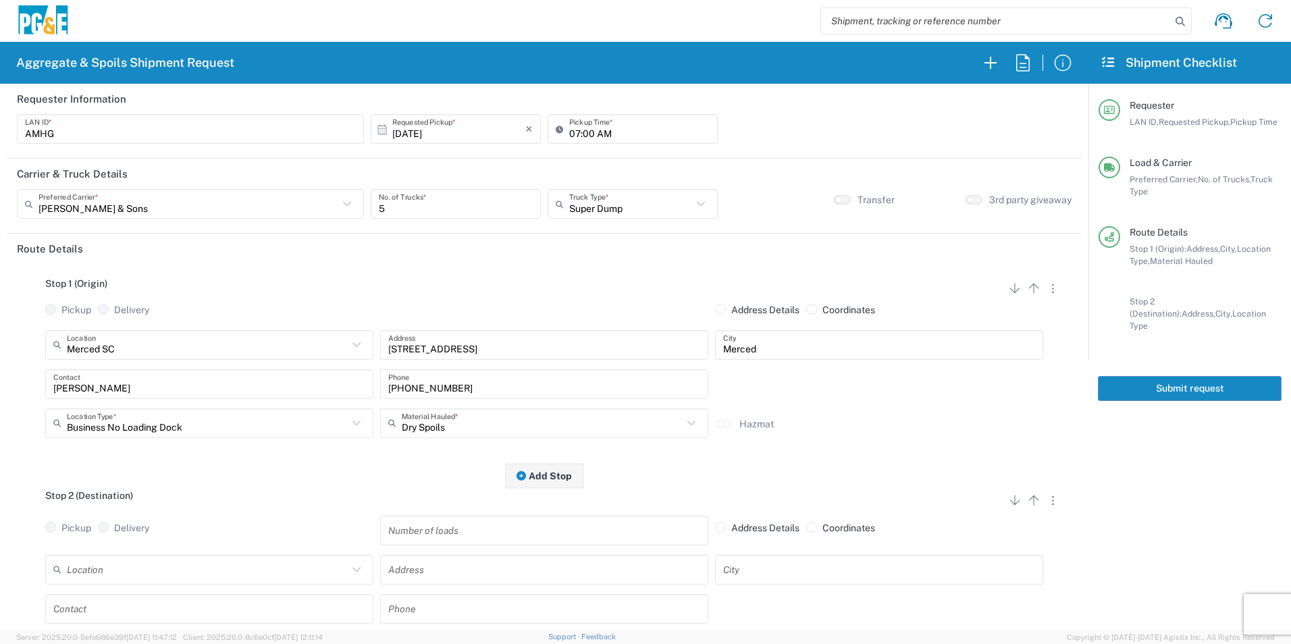
click at [205, 565] on input "text" at bounding box center [207, 570] width 281 height 24
click at [174, 541] on span "Fairmead Landfill" at bounding box center [207, 544] width 321 height 21
type input "Fairmead Landfill"
type input "21739 Road 19"
type input "Chowchilla"
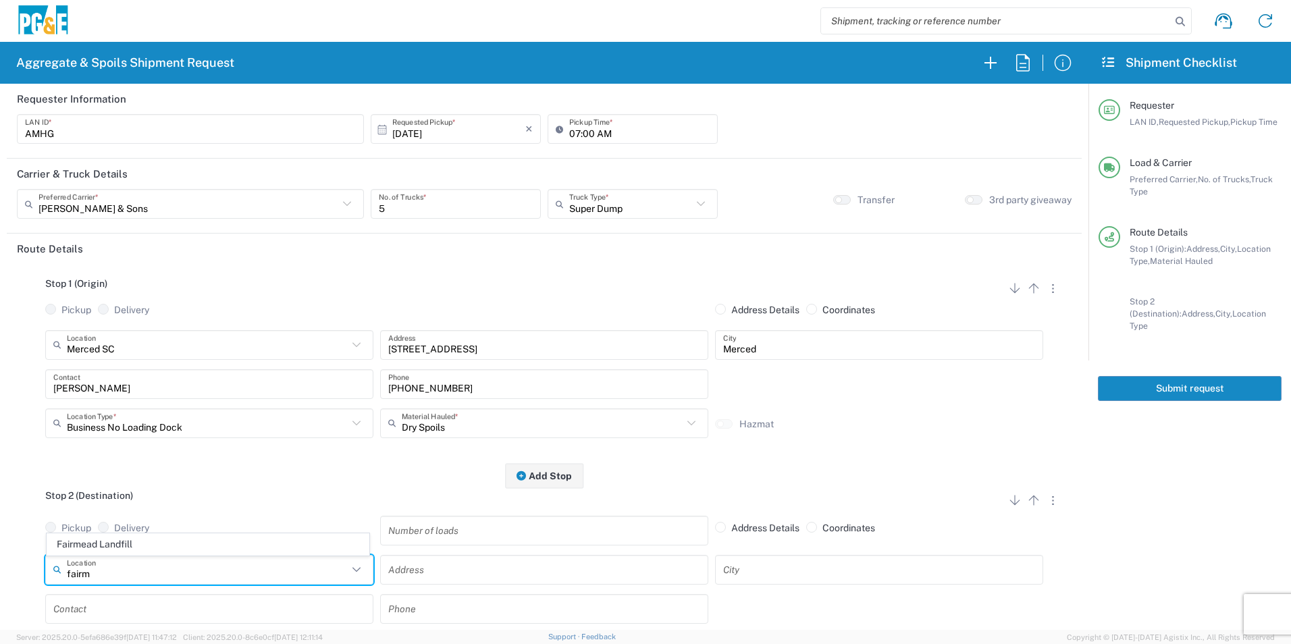
type input "Landfill"
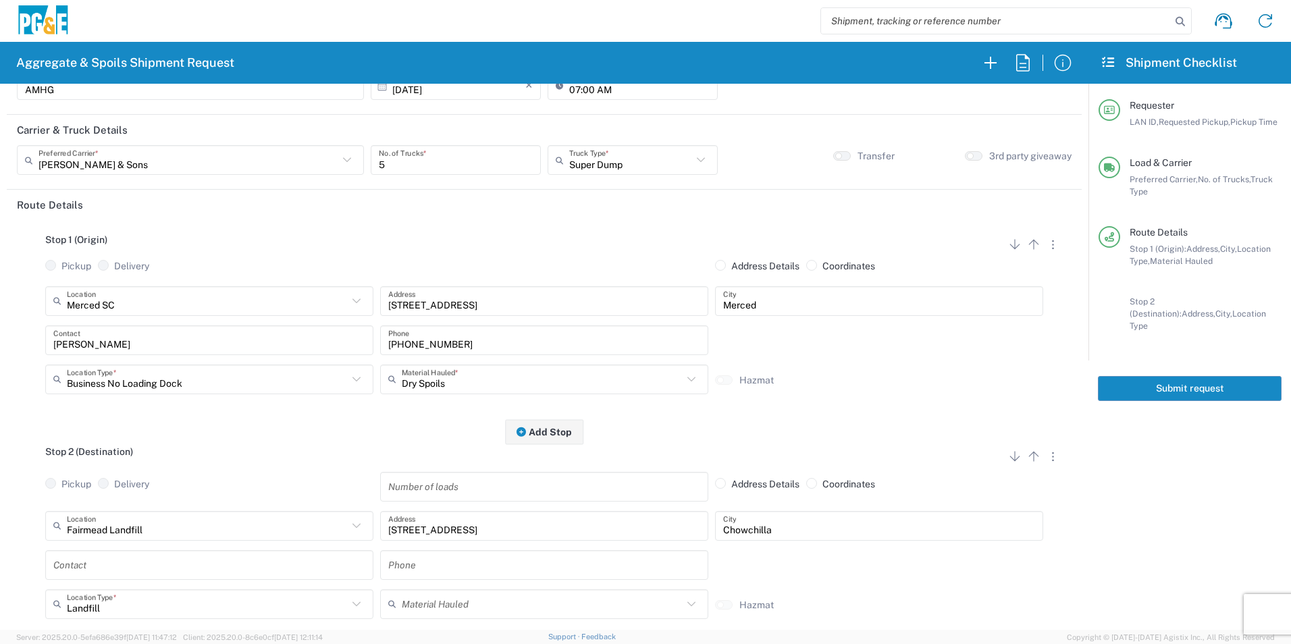
scroll to position [68, 0]
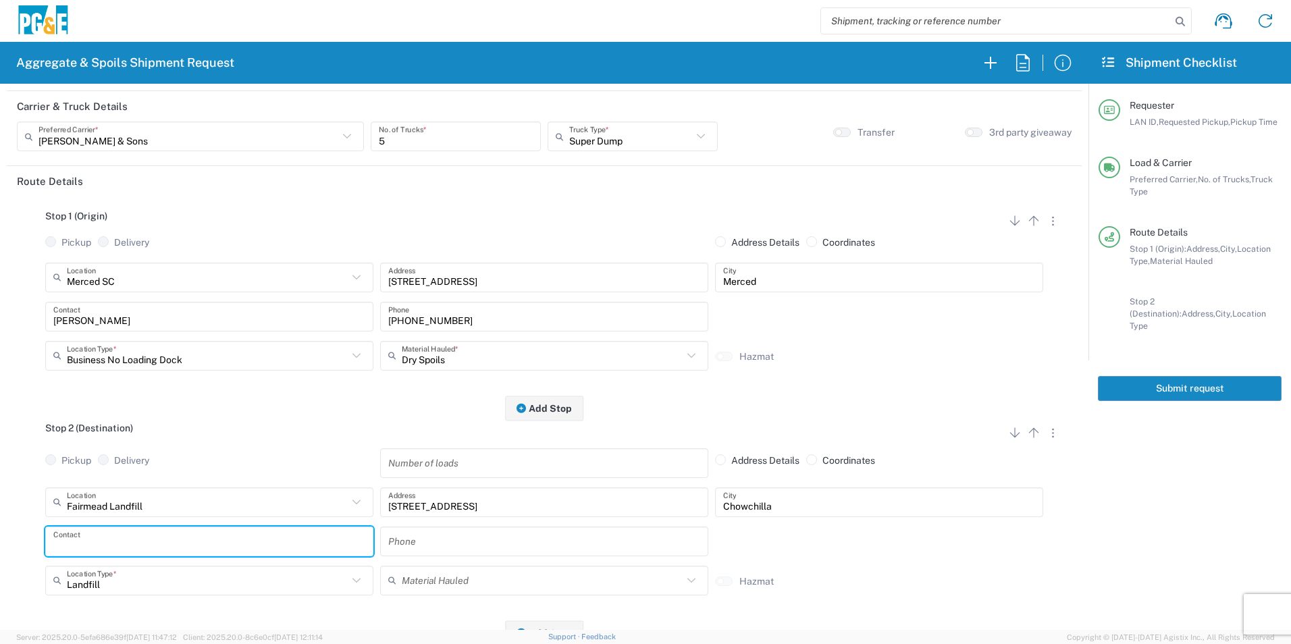
click at [118, 535] on input "text" at bounding box center [209, 541] width 312 height 24
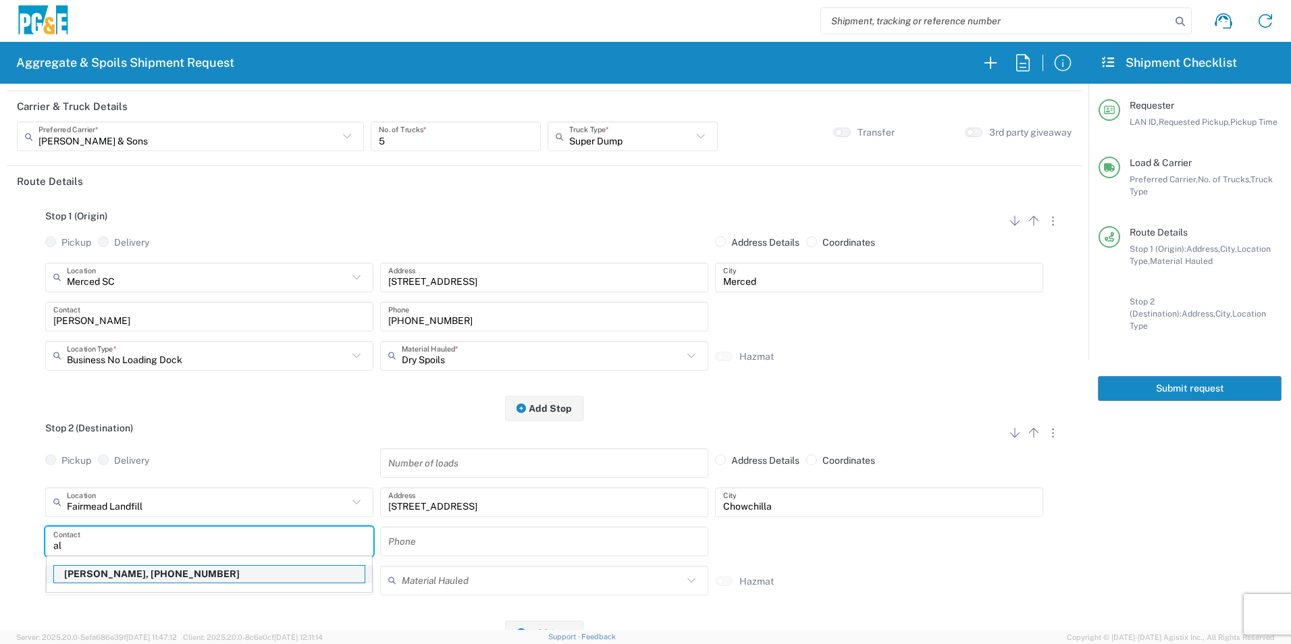
click at [122, 574] on p "Al Hernandez, 925-984-5916" at bounding box center [209, 574] width 311 height 17
type input "Al Hernandez"
type input "925-984-5916"
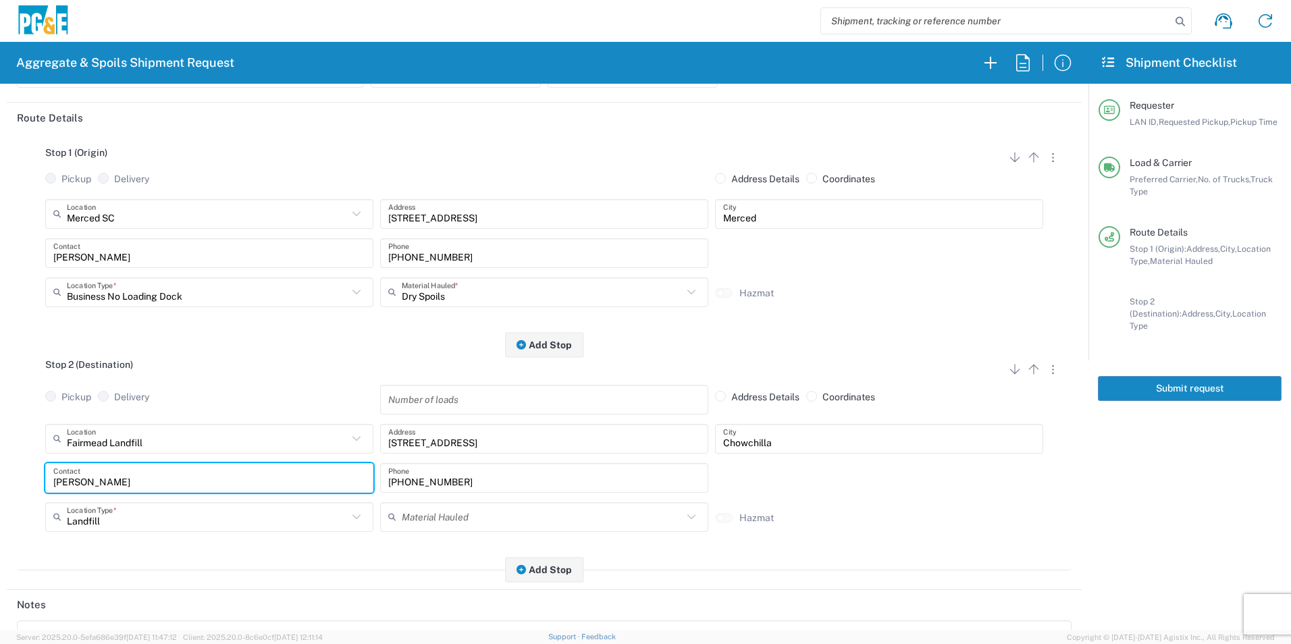
scroll to position [0, 0]
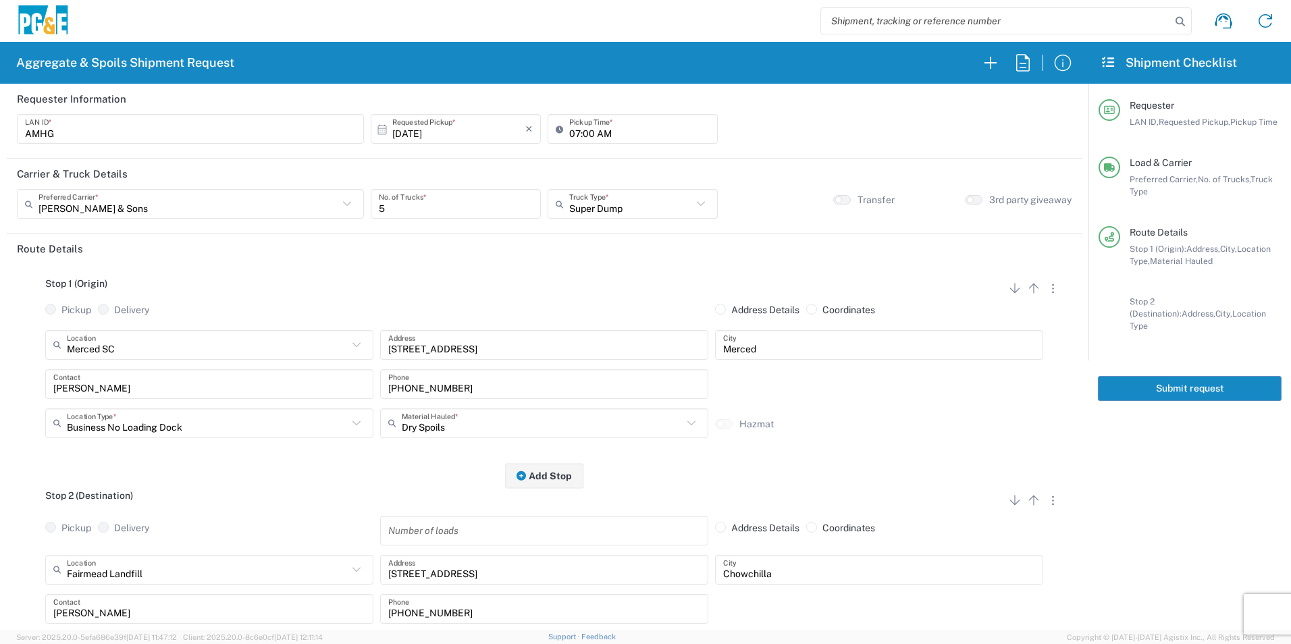
click at [1168, 376] on button "Submit request" at bounding box center [1190, 388] width 184 height 25
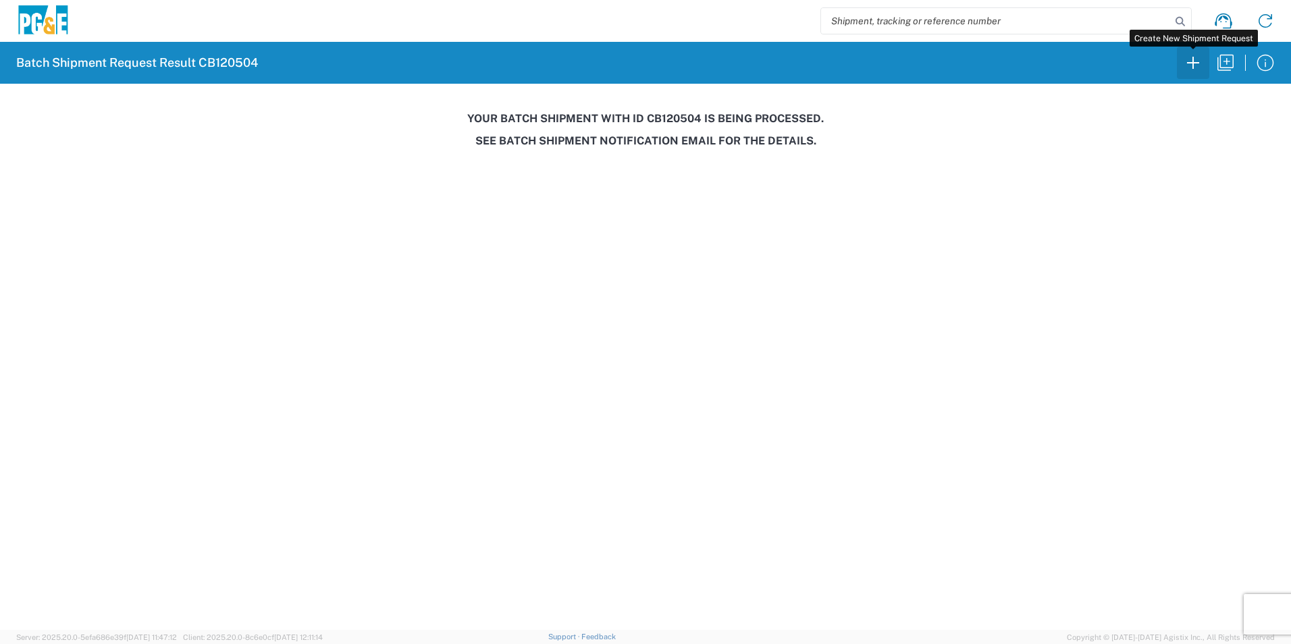
click at [1195, 61] on icon "button" at bounding box center [1193, 63] width 22 height 22
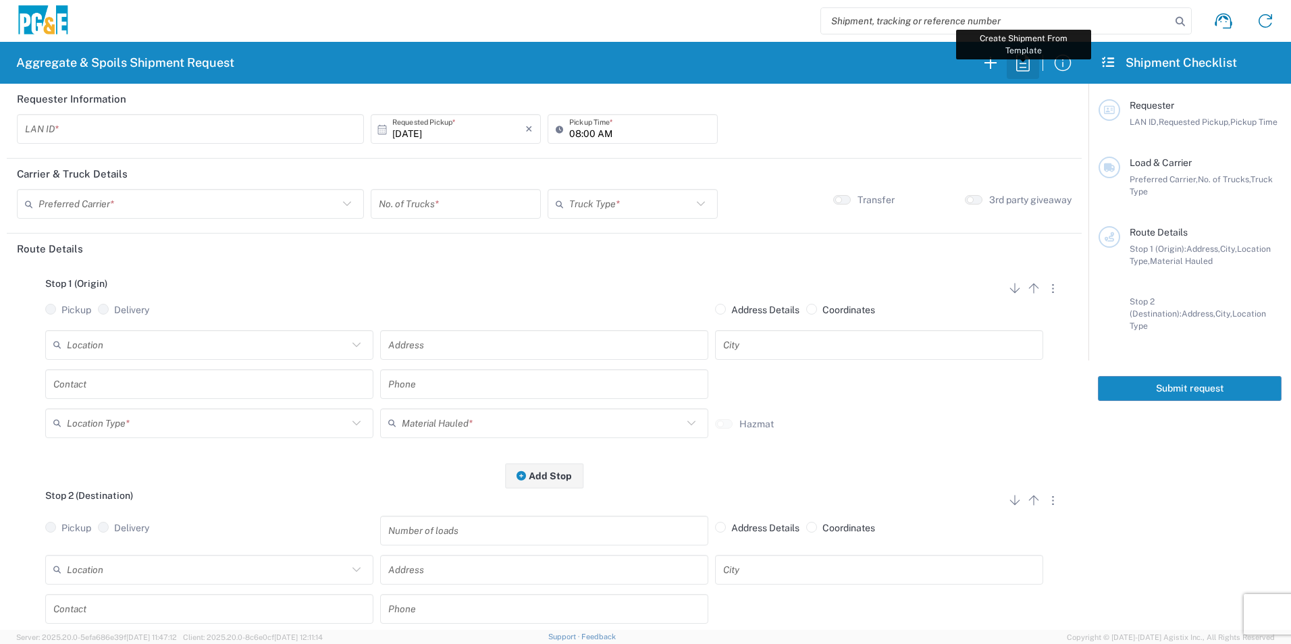
click at [1024, 67] on icon "button" at bounding box center [1023, 63] width 22 height 22
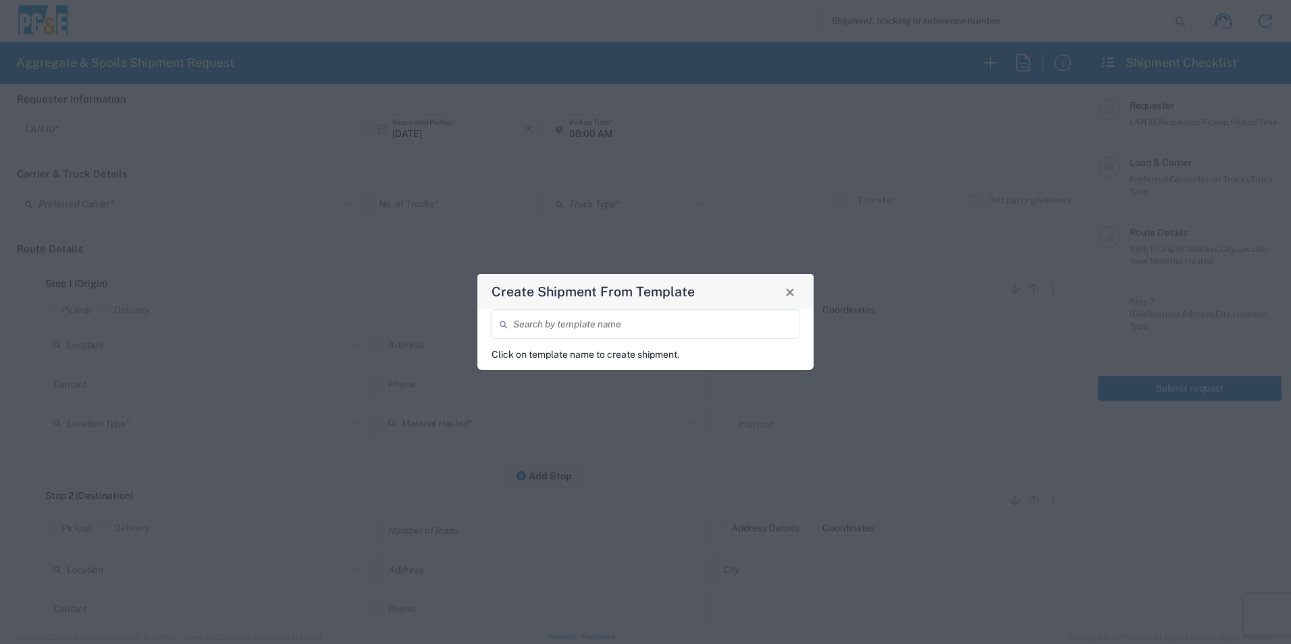
click at [739, 323] on input "search" at bounding box center [652, 325] width 278 height 24
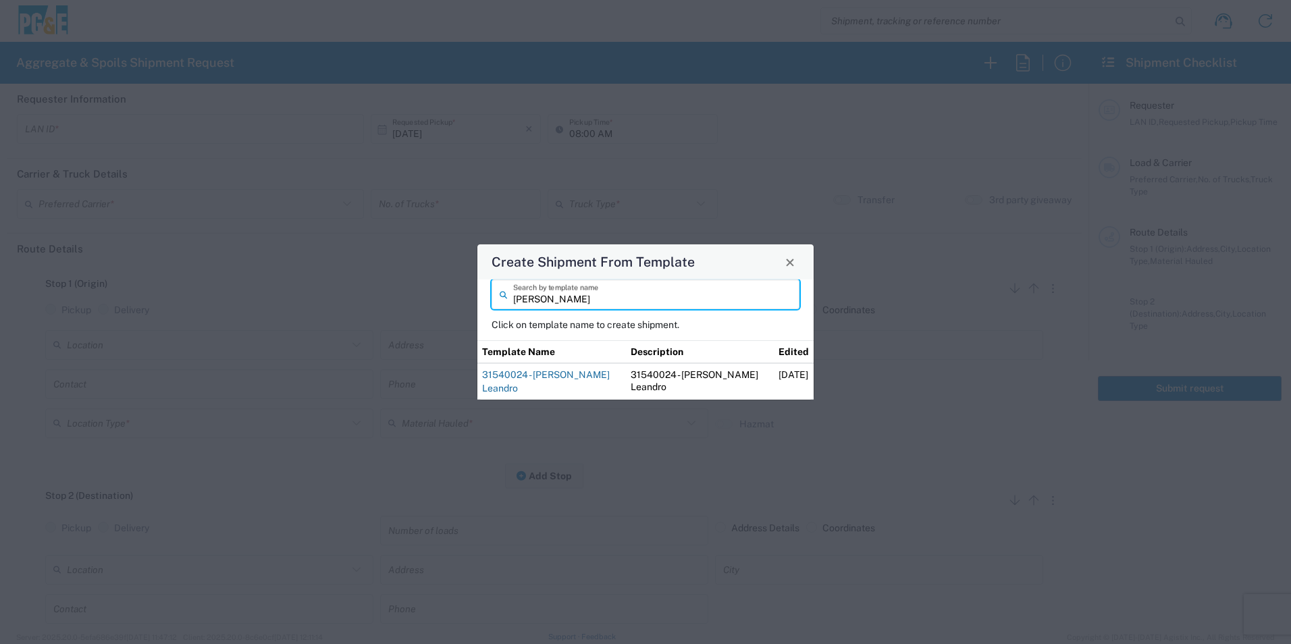
type input "dylan"
click at [503, 379] on link "31540024 - [PERSON_NAME] Leandro" at bounding box center [546, 381] width 128 height 24
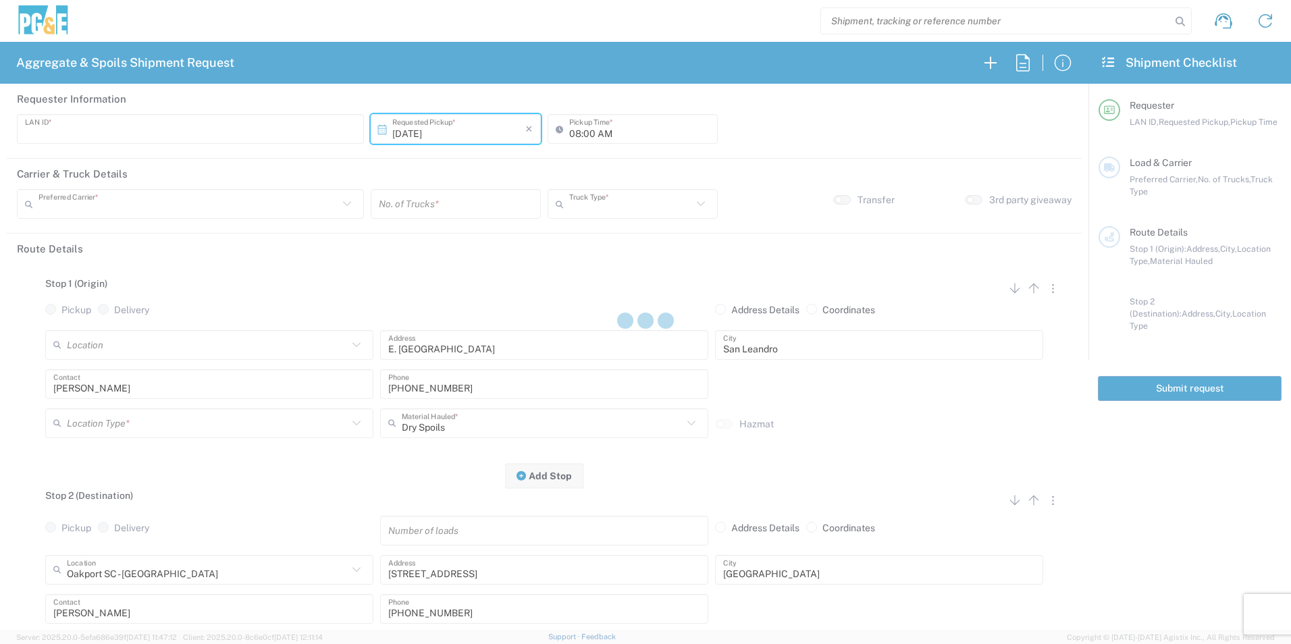
type input "VNL5"
type input "09:00 AM"
type input "MAG Trucking"
type input "Super Dump"
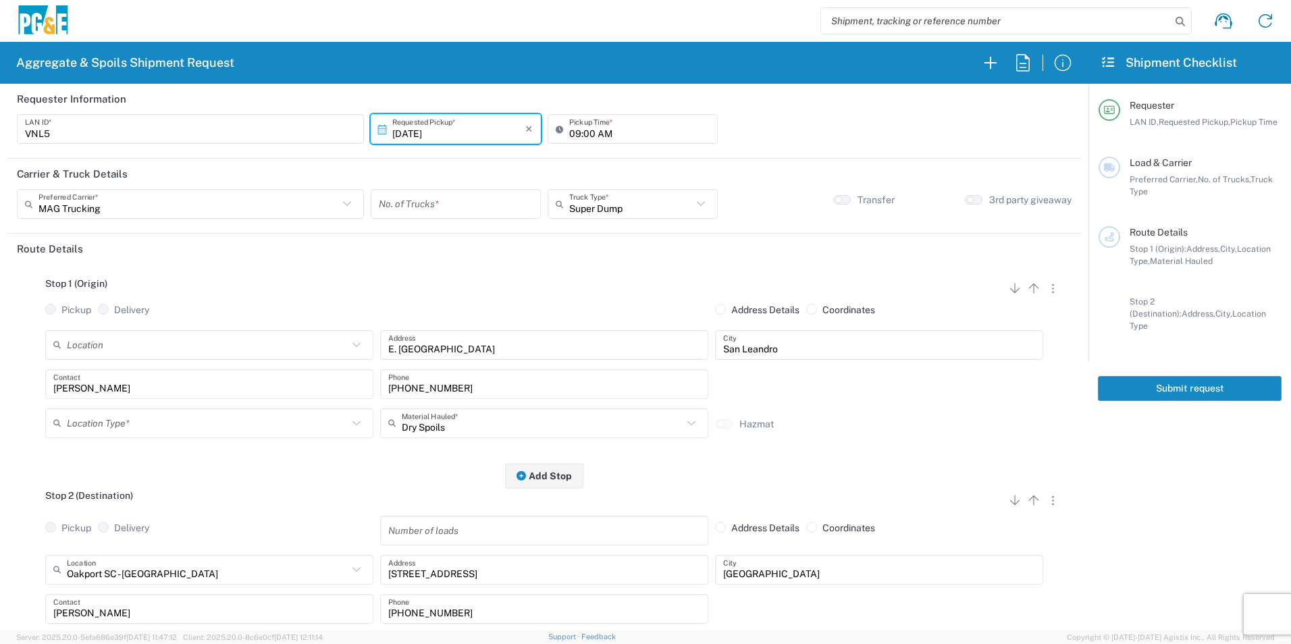
click at [474, 207] on input "number" at bounding box center [456, 204] width 154 height 24
type input "1"
click at [571, 132] on input "09:00 AM" at bounding box center [639, 129] width 140 height 24
click at [581, 130] on input "06:00 AM" at bounding box center [639, 129] width 140 height 24
type input "06:45 AM"
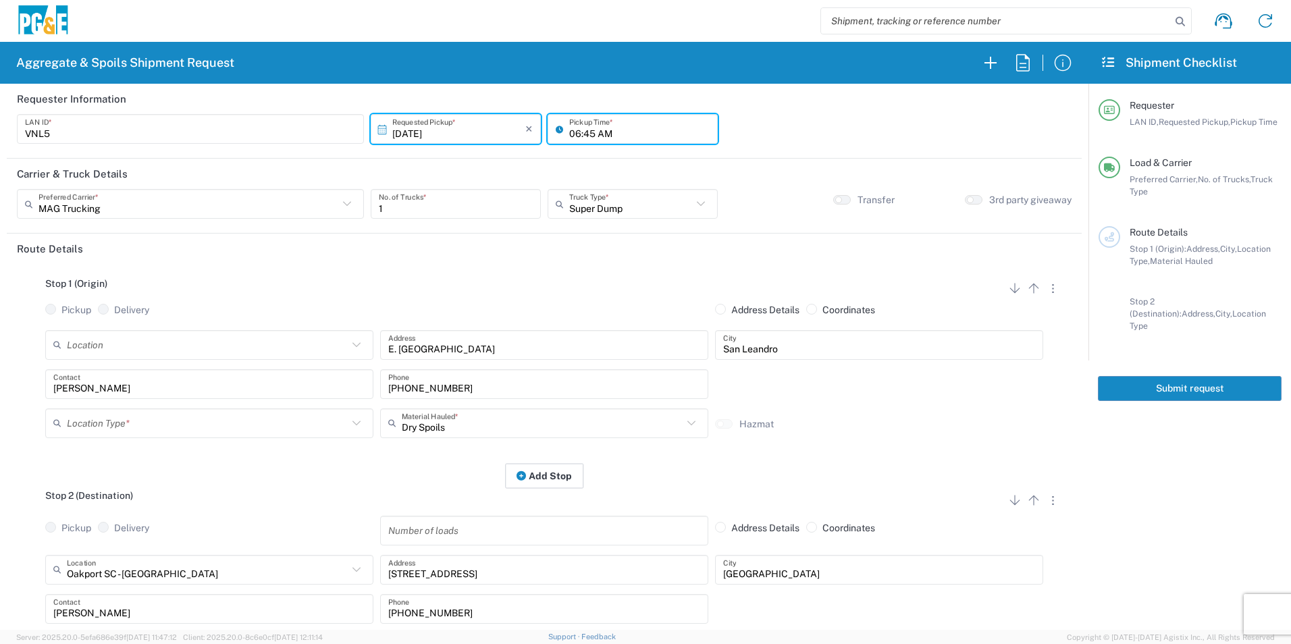
click at [555, 474] on button "Add Stop" at bounding box center [544, 475] width 78 height 25
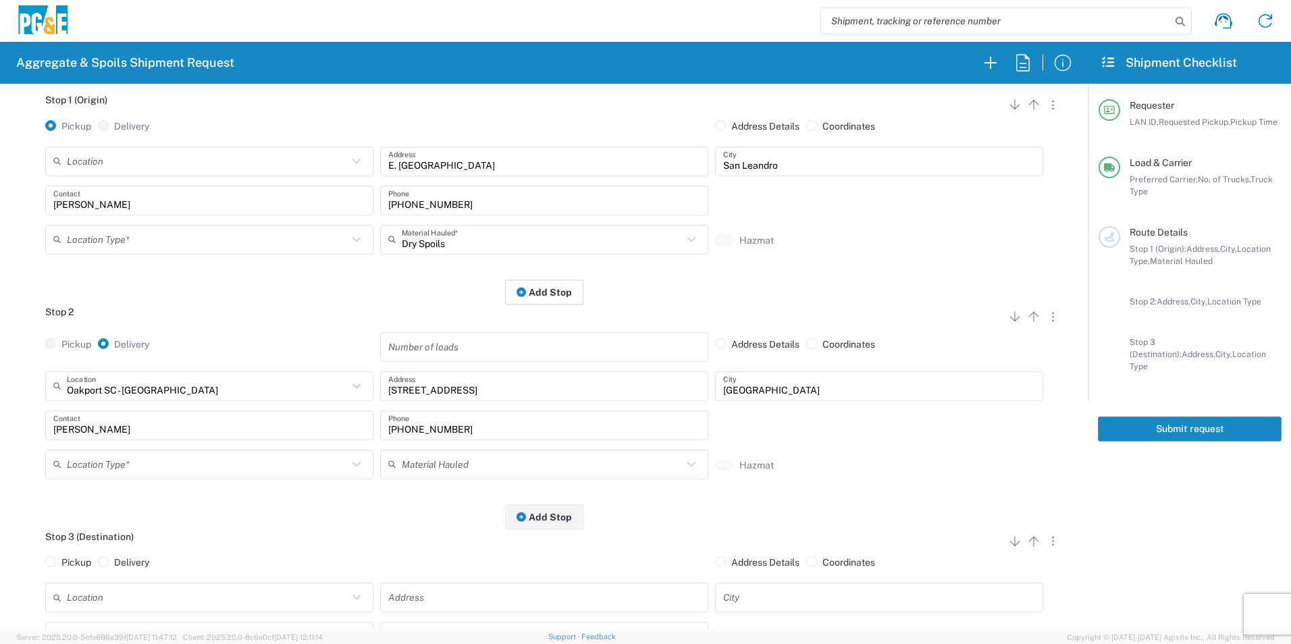
scroll to position [203, 0]
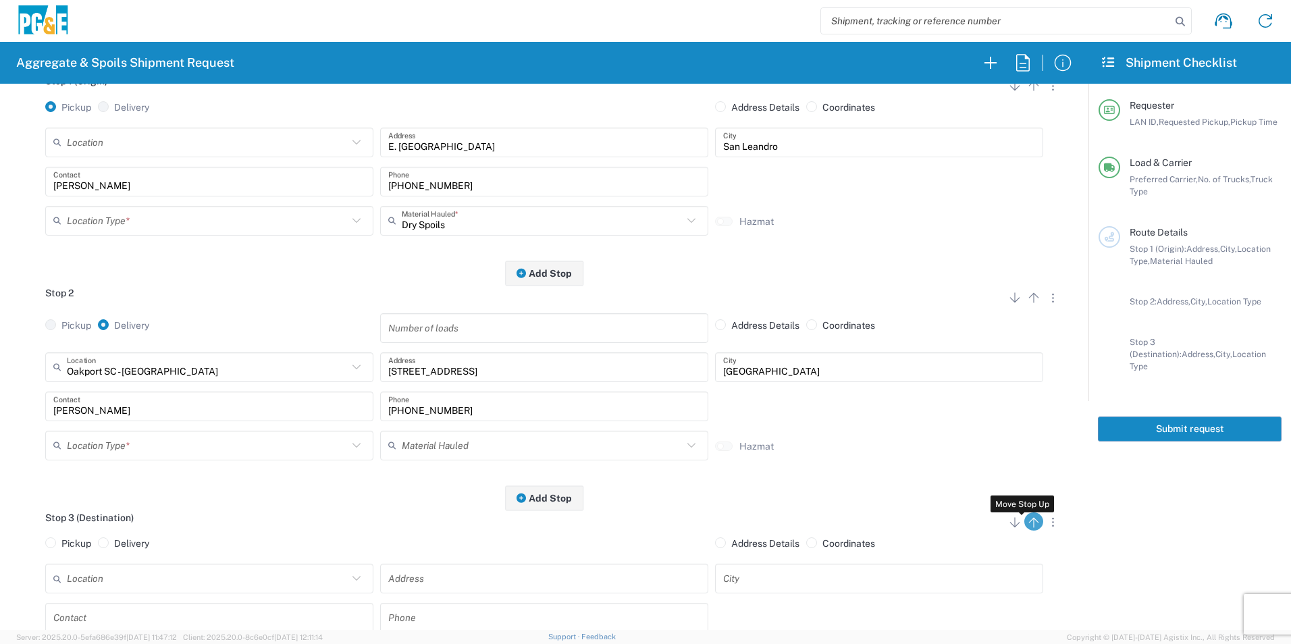
click at [1026, 525] on icon "button" at bounding box center [1034, 522] width 16 height 16
radio input "false"
radio input "true"
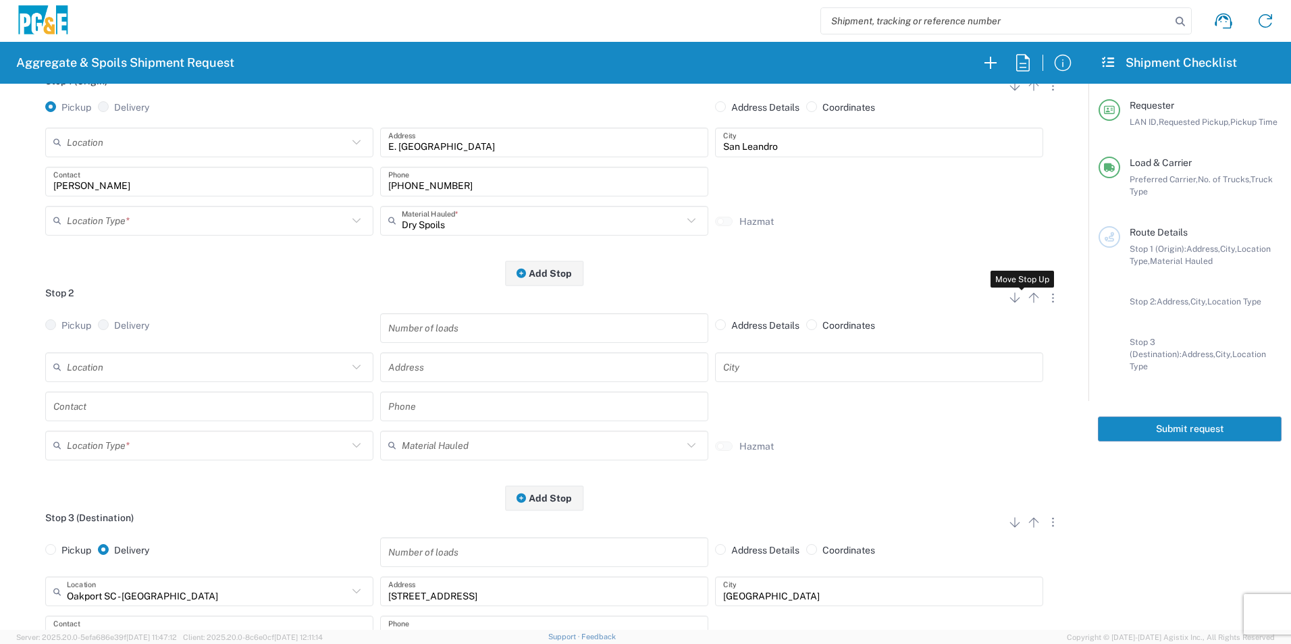
drag, startPoint x: 1020, startPoint y: 304, endPoint x: 875, endPoint y: 312, distance: 145.4
click at [1026, 304] on icon "button" at bounding box center [1034, 298] width 16 height 16
radio input "false"
radio input "true"
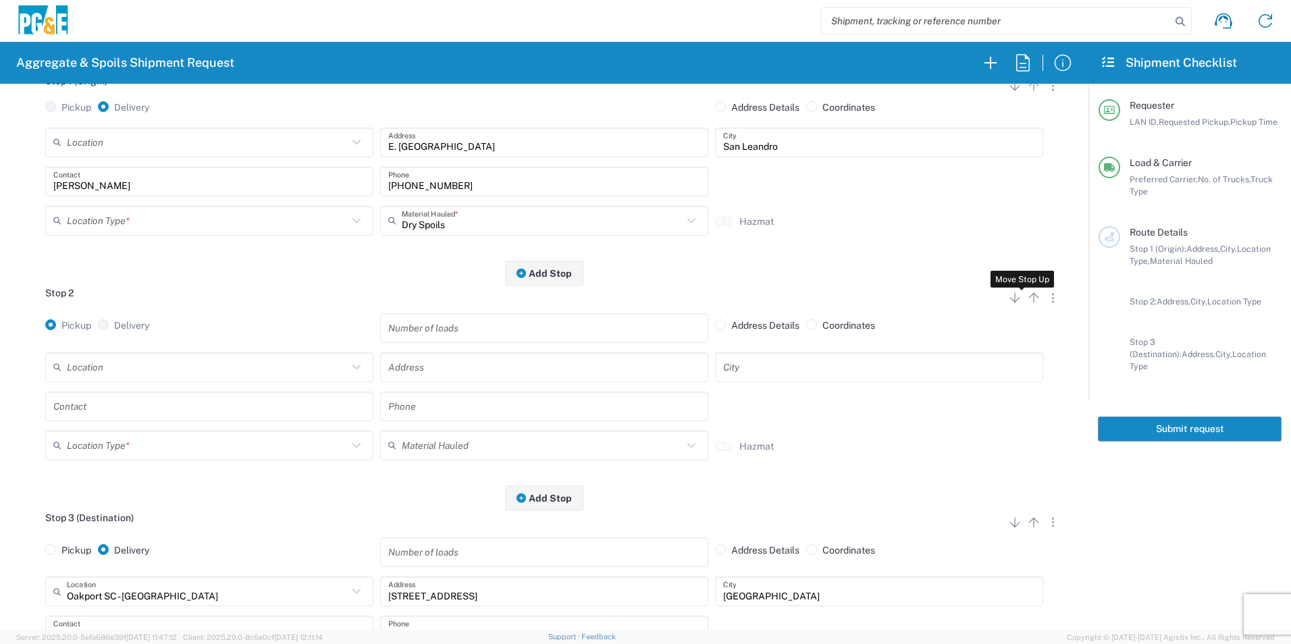
radio input "false"
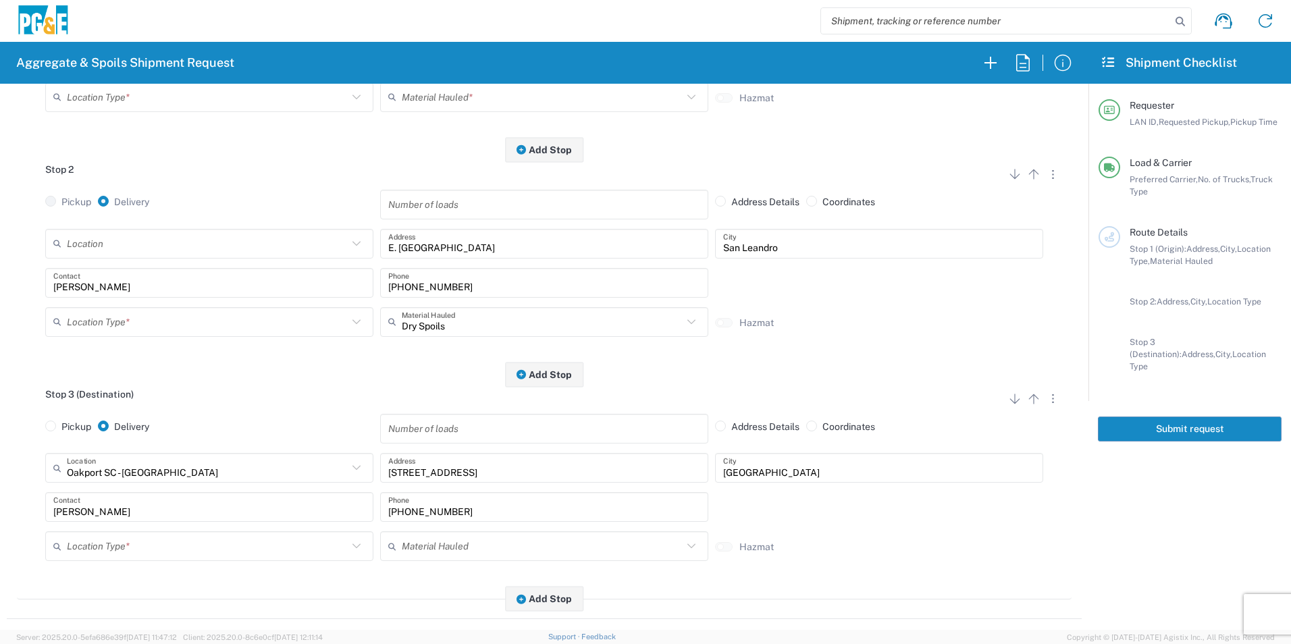
scroll to position [213, 0]
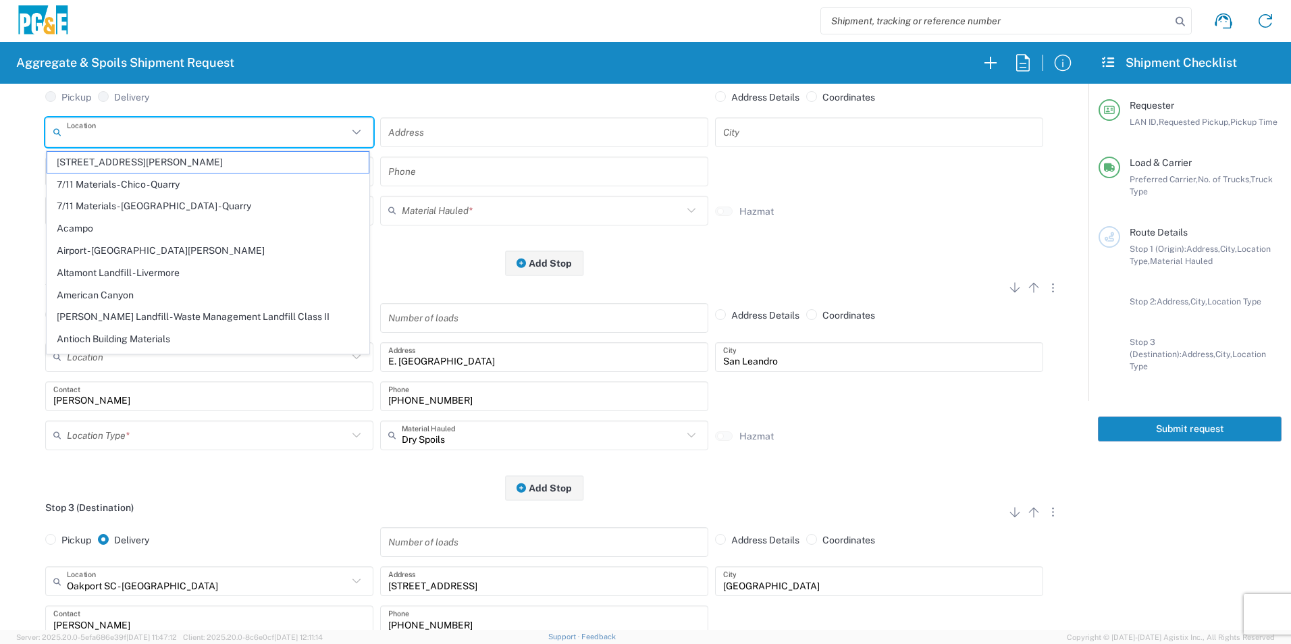
click at [86, 142] on input "text" at bounding box center [207, 132] width 281 height 24
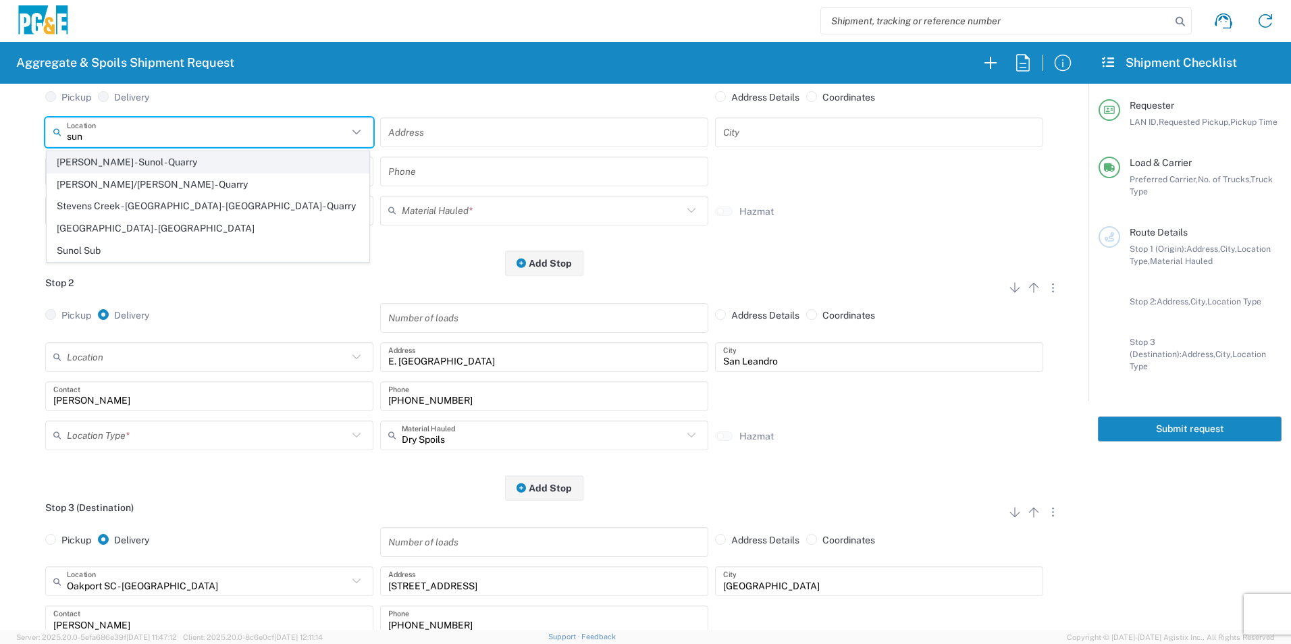
click at [240, 166] on span "[PERSON_NAME] - Sunol - Quarry" at bounding box center [207, 162] width 321 height 21
type input "[PERSON_NAME] - Sunol - Quarry"
type input "6527 Calaveras Rd"
type input "Sunol"
type input "Quarry"
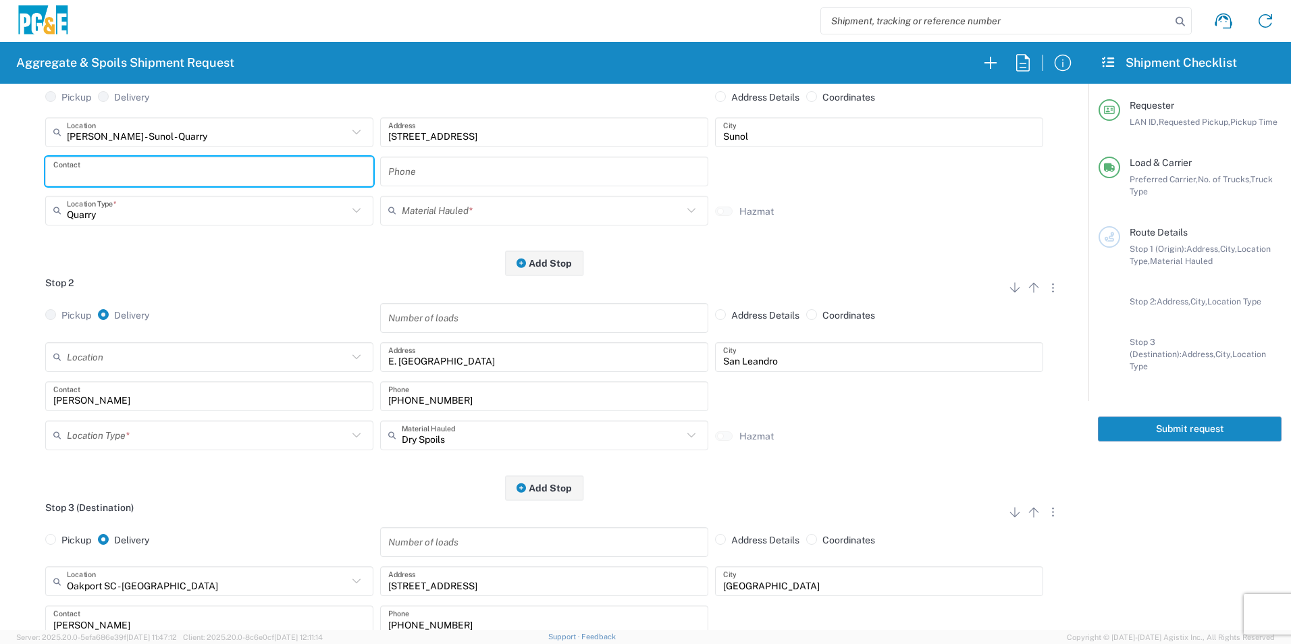
click at [159, 178] on input "text" at bounding box center [209, 171] width 312 height 24
type input "Jim"
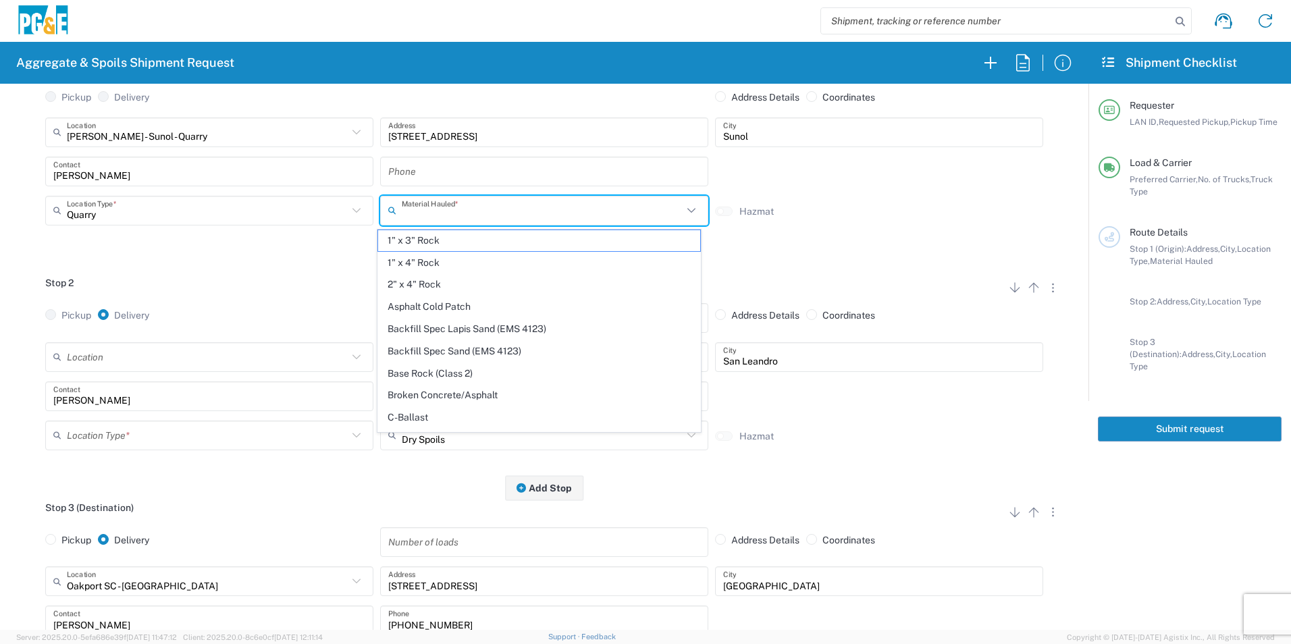
click at [458, 214] on input "text" at bounding box center [542, 210] width 281 height 24
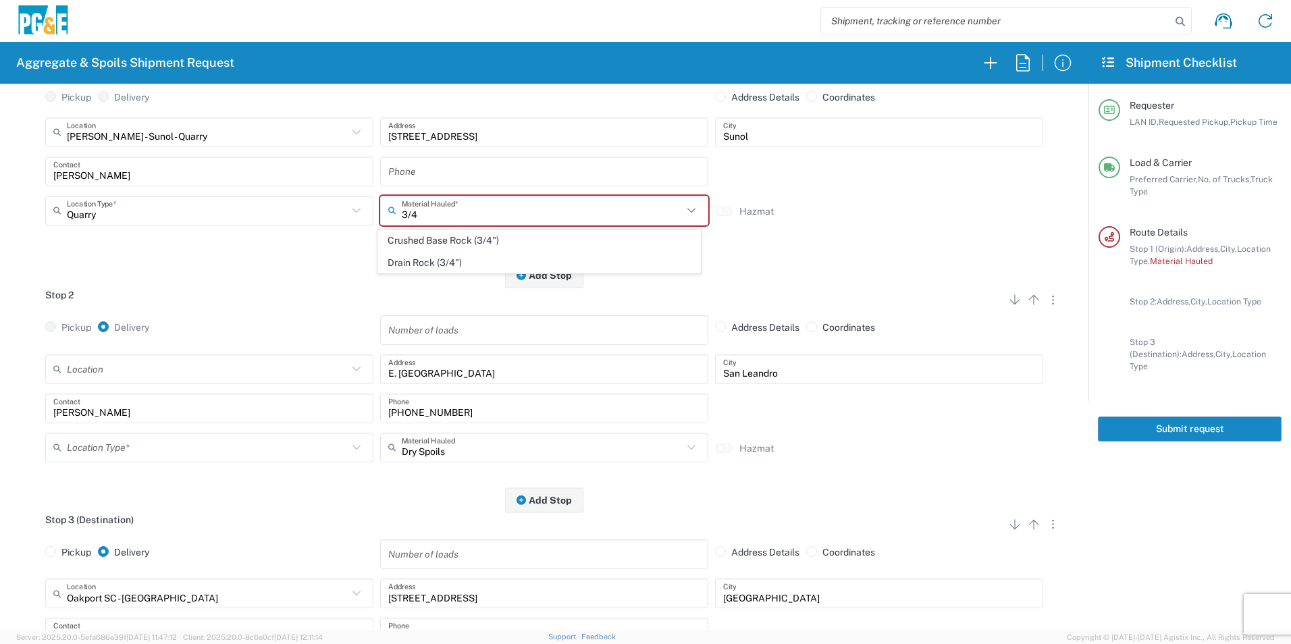
drag, startPoint x: 429, startPoint y: 267, endPoint x: 428, endPoint y: 258, distance: 9.5
click at [429, 264] on span "Drain Rock (3/4")" at bounding box center [538, 263] width 321 height 21
type input "Drain Rock (3/4")"
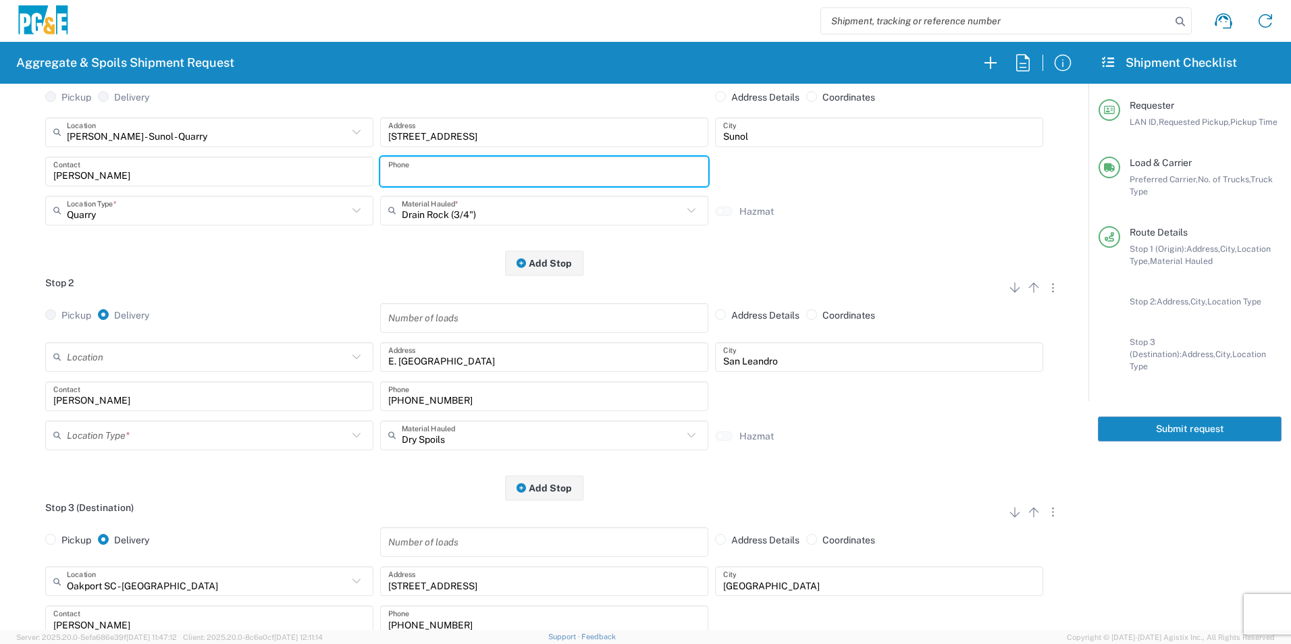
click at [452, 172] on input "text" at bounding box center [544, 171] width 312 height 24
click at [427, 169] on input "text" at bounding box center [544, 171] width 312 height 24
paste input "530-575-1556"
type input "530-575-1556"
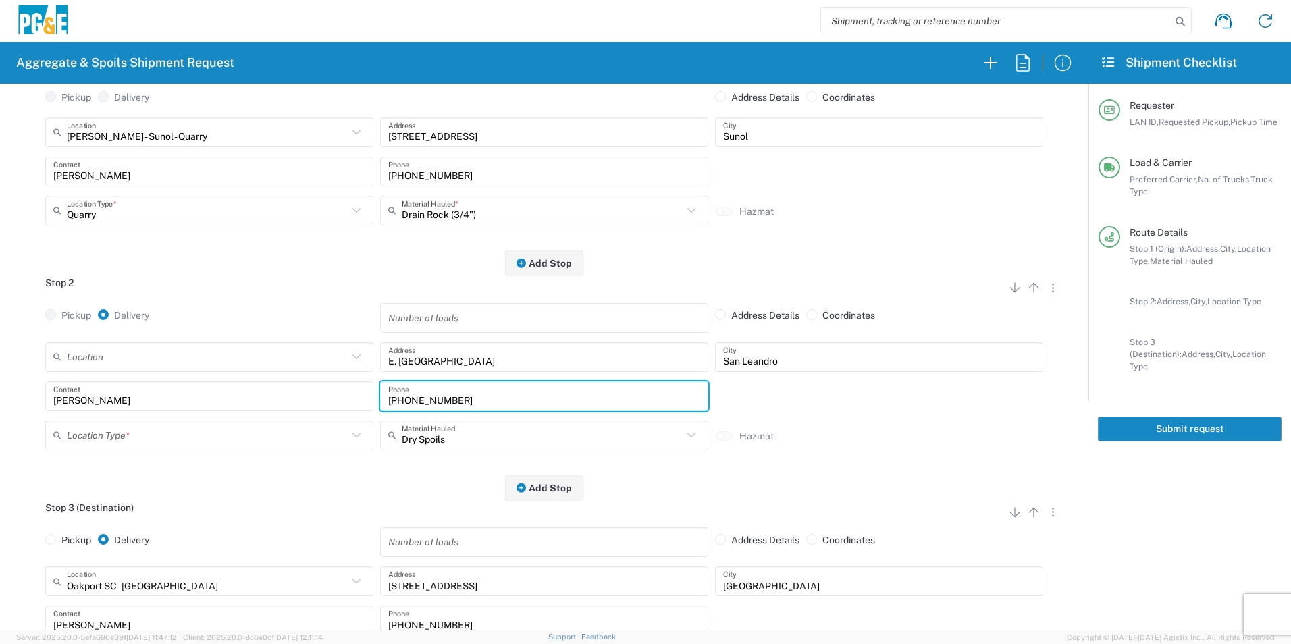
drag, startPoint x: 483, startPoint y: 404, endPoint x: 293, endPoint y: 381, distance: 191.8
click at [297, 381] on div "Location 17300 East Jahant Rd - Quarry 7/11 Materials - Chico - Quarry 7/11 Mat…" at bounding box center [544, 400] width 1055 height 117
paste input "575-1556"
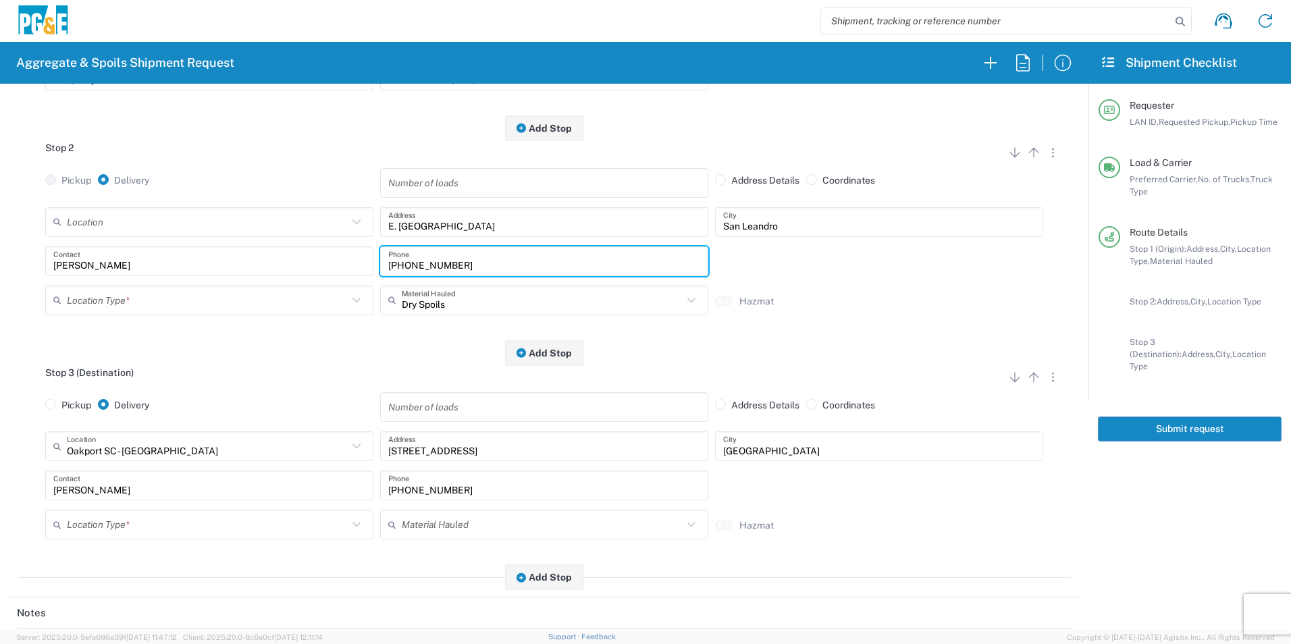
type input "530-575-1556"
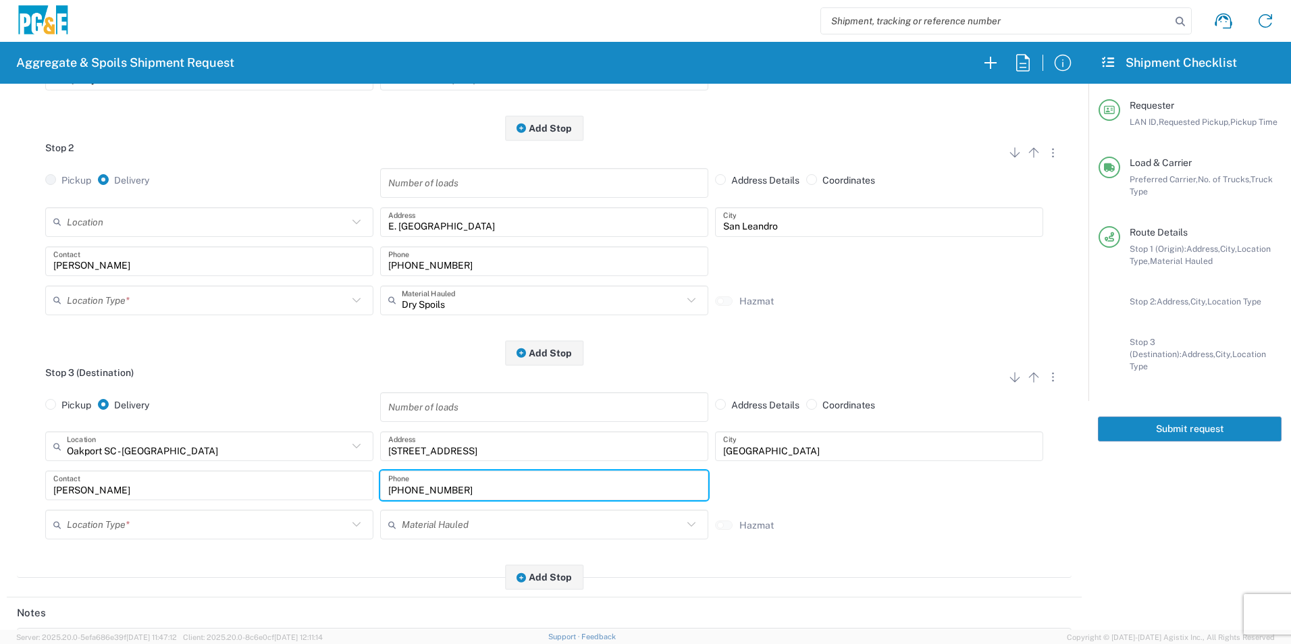
drag, startPoint x: 498, startPoint y: 490, endPoint x: 219, endPoint y: 469, distance: 279.6
click at [240, 473] on div "Dylan Contact 530-277-8797 Phone" at bounding box center [544, 490] width 1005 height 39
paste input "575-1556"
type input "530-575-1556"
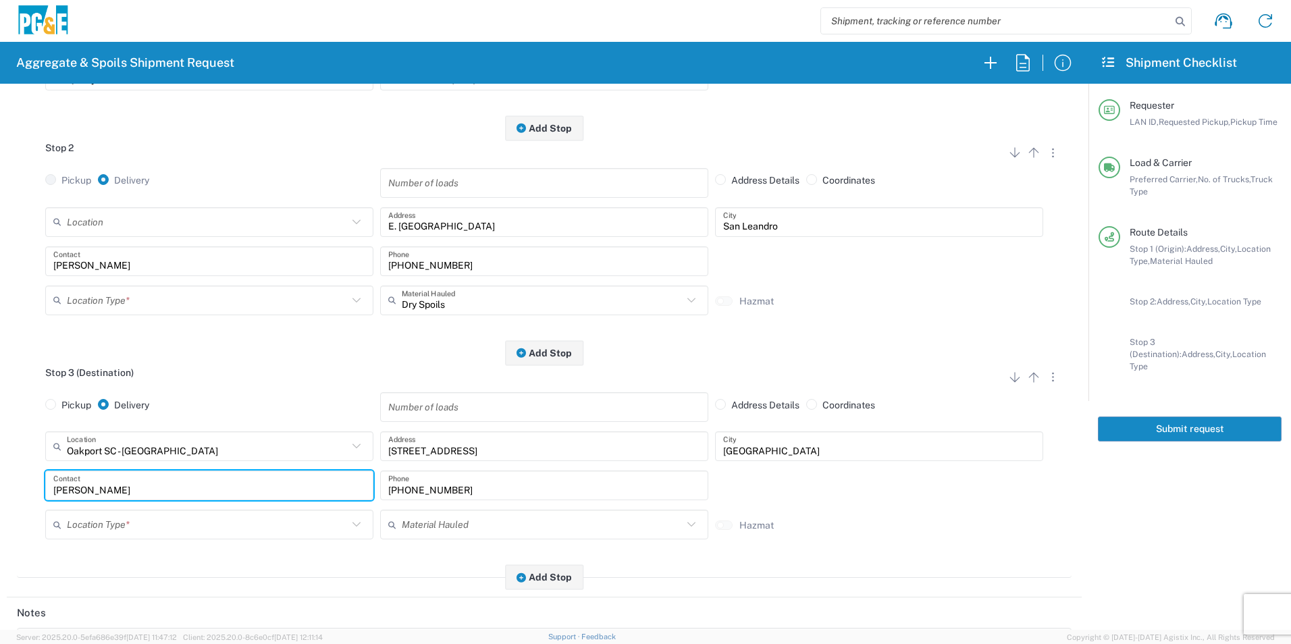
drag, startPoint x: 149, startPoint y: 488, endPoint x: 0, endPoint y: 435, distance: 158.5
click at [0, 436] on html "Aggregate & Spoils Shipment Request Requester Information VNL5 LAN ID * 10/10/2…" at bounding box center [645, 322] width 1291 height 644
type input "Jim"
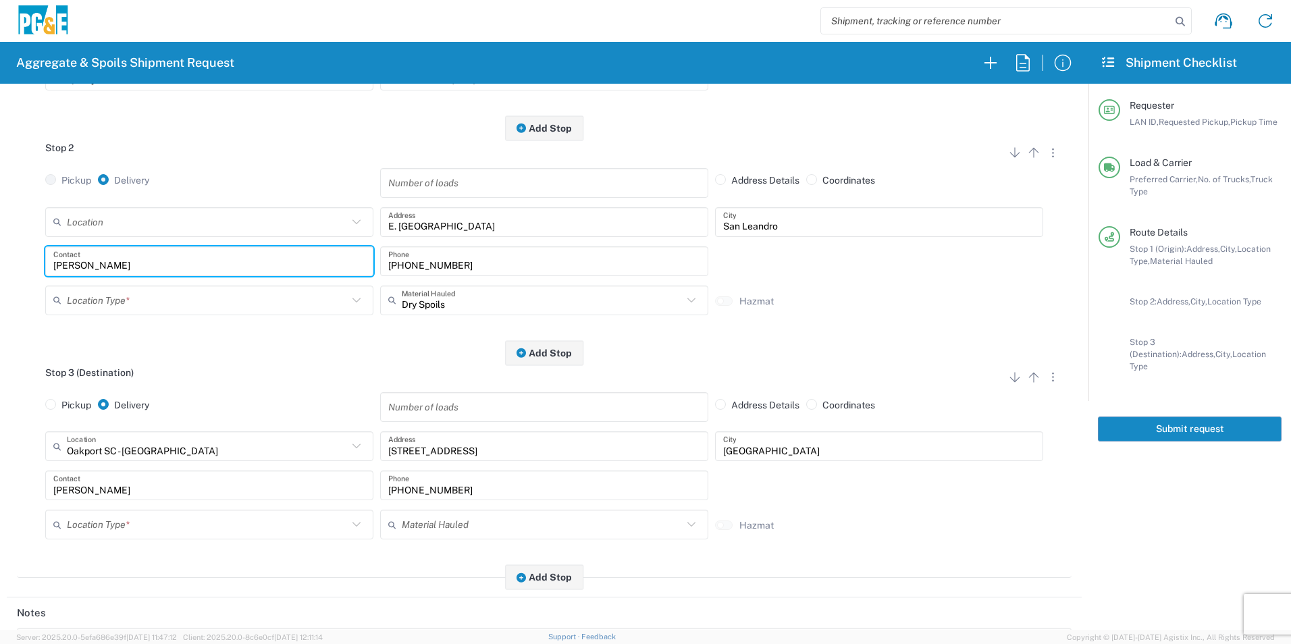
drag, startPoint x: 117, startPoint y: 264, endPoint x: 0, endPoint y: 239, distance: 119.4
click at [0, 244] on html "Aggregate & Spoils Shipment Request Requester Information VNL5 LAN ID * 10/10/2…" at bounding box center [645, 322] width 1291 height 644
type input "Jim"
click at [131, 306] on input "text" at bounding box center [207, 300] width 281 height 24
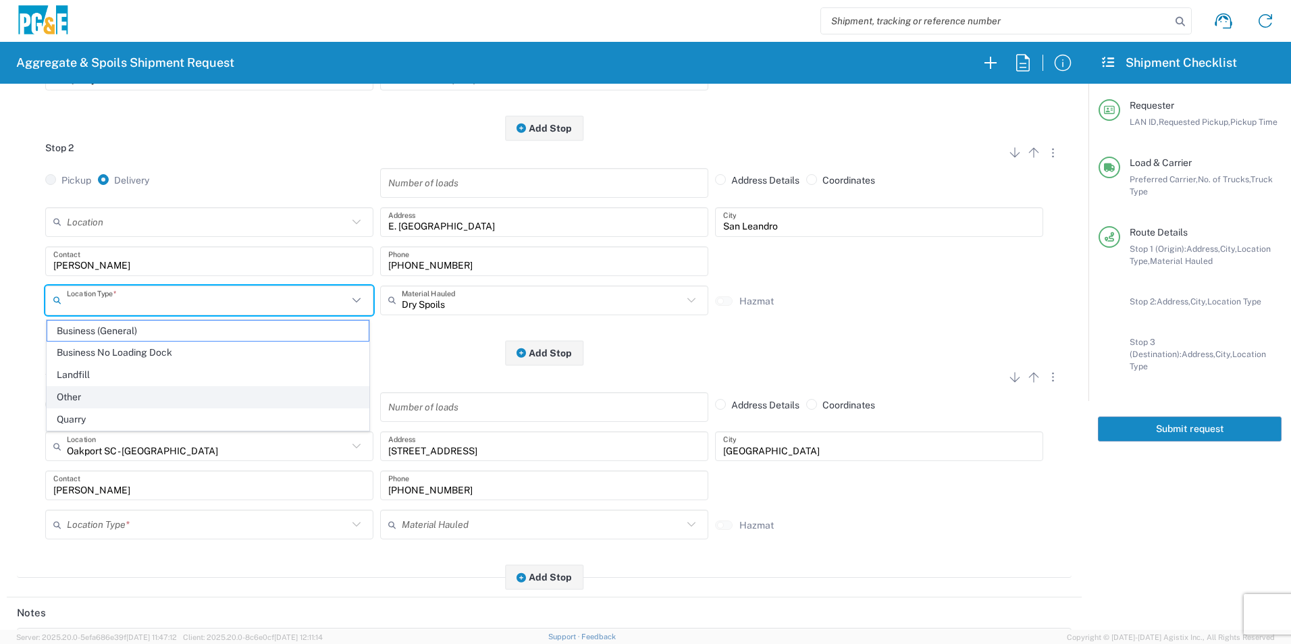
click at [99, 398] on span "Other" at bounding box center [207, 397] width 321 height 21
type input "Other"
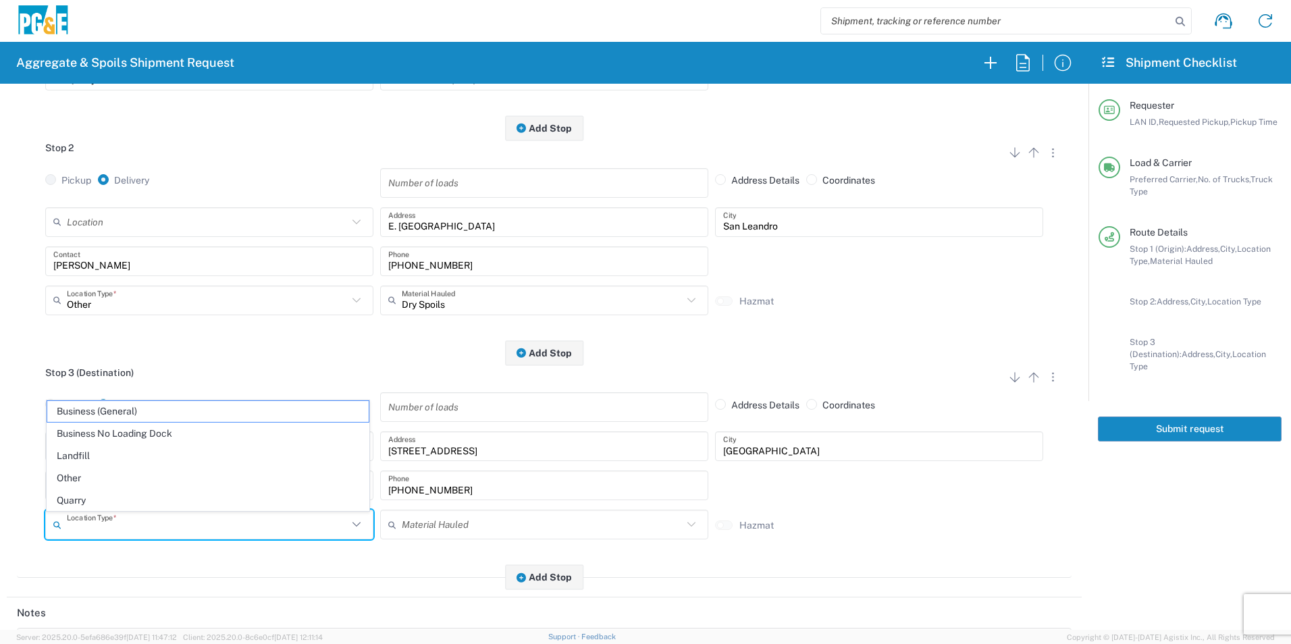
click at [101, 525] on input "text" at bounding box center [207, 525] width 281 height 24
drag, startPoint x: 118, startPoint y: 434, endPoint x: 128, endPoint y: 448, distance: 17.0
click at [118, 433] on span "Business No Loading Dock" at bounding box center [207, 433] width 321 height 21
type input "Business No Loading Dock"
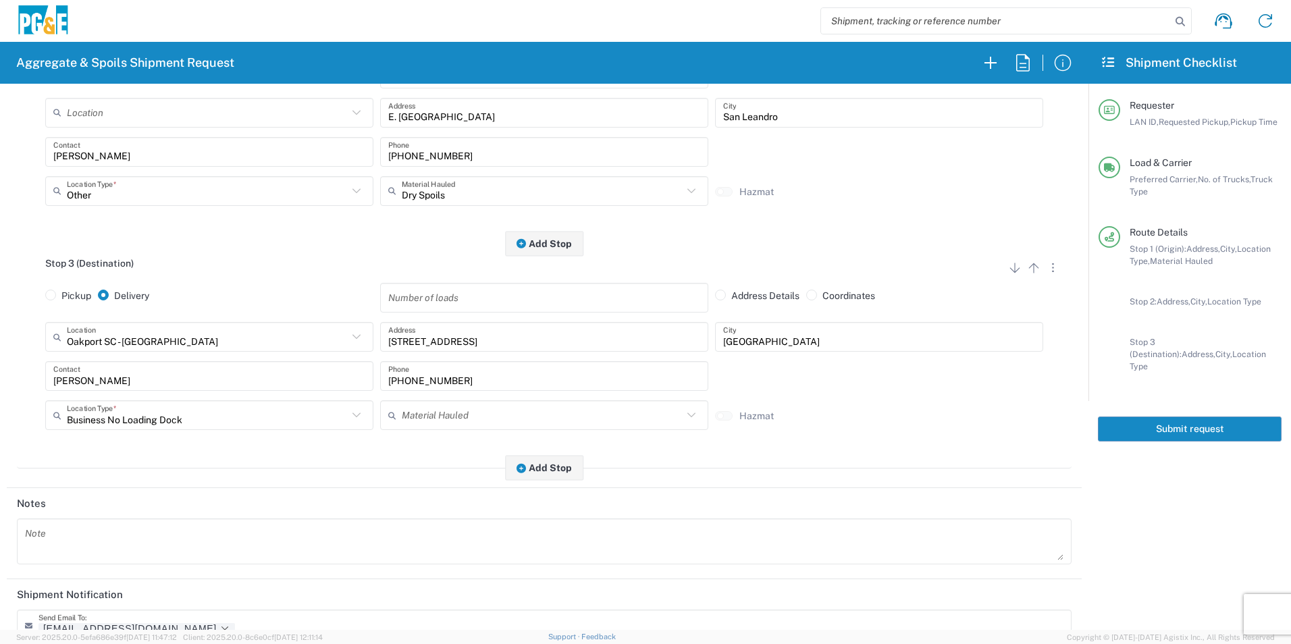
scroll to position [550, 0]
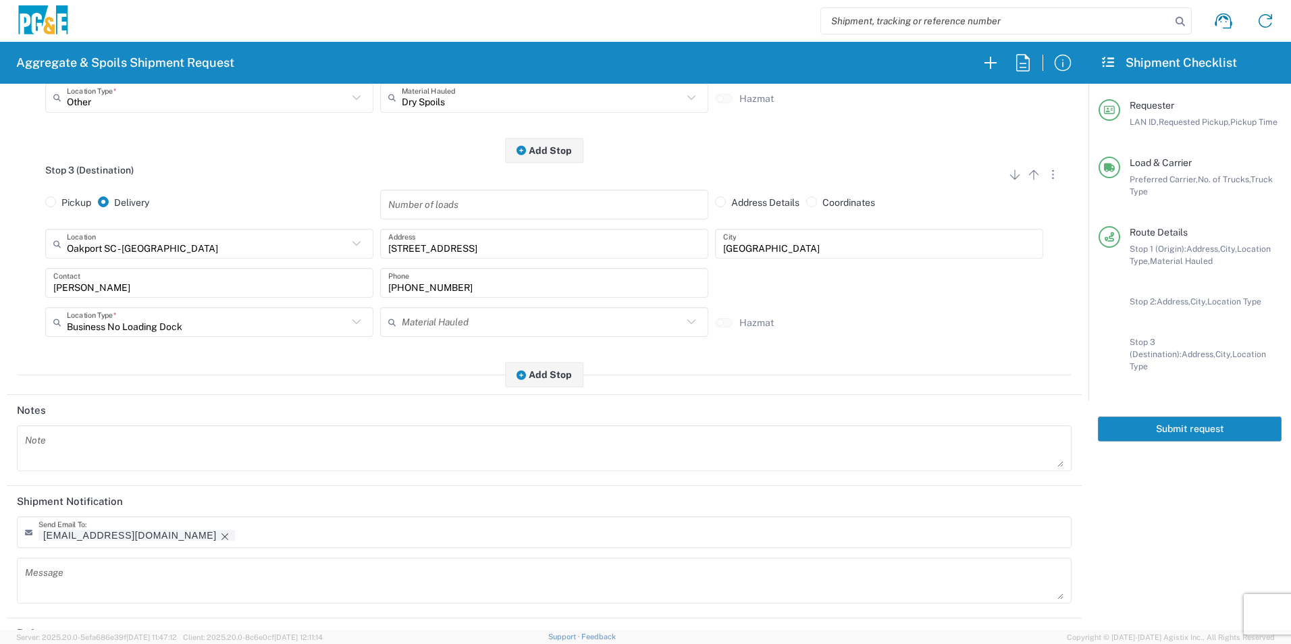
drag, startPoint x: 128, startPoint y: 537, endPoint x: 233, endPoint y: 521, distance: 106.0
click at [219, 537] on icon "Remove tag" at bounding box center [224, 536] width 11 height 11
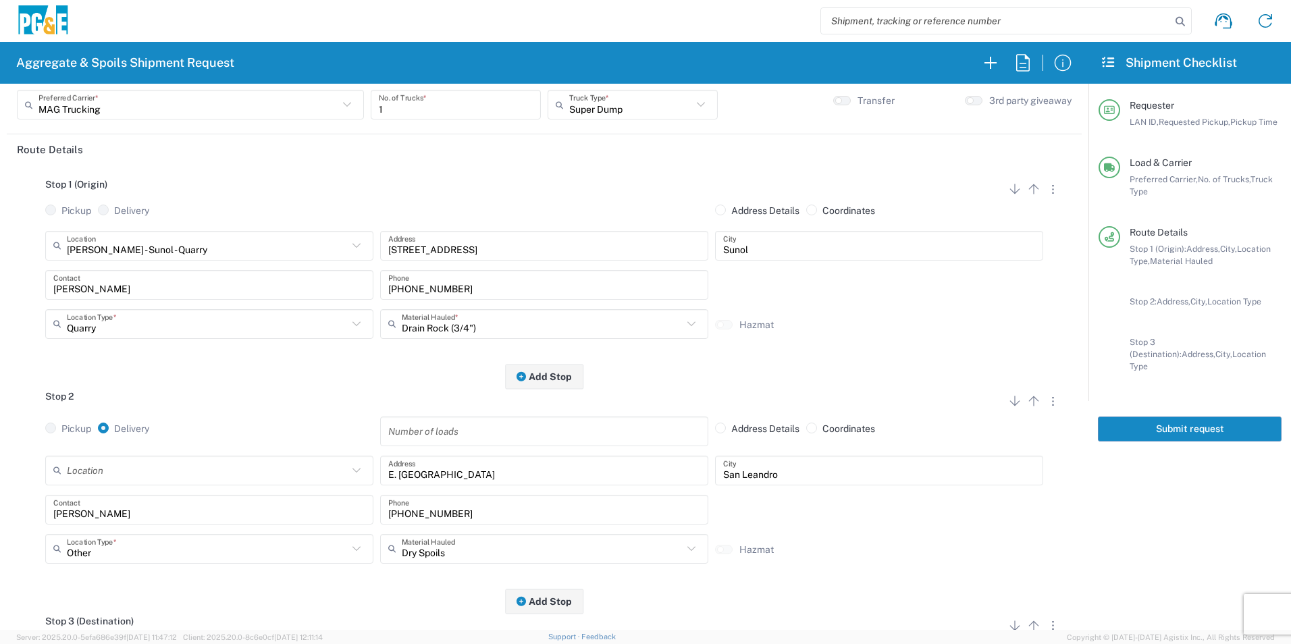
scroll to position [0, 0]
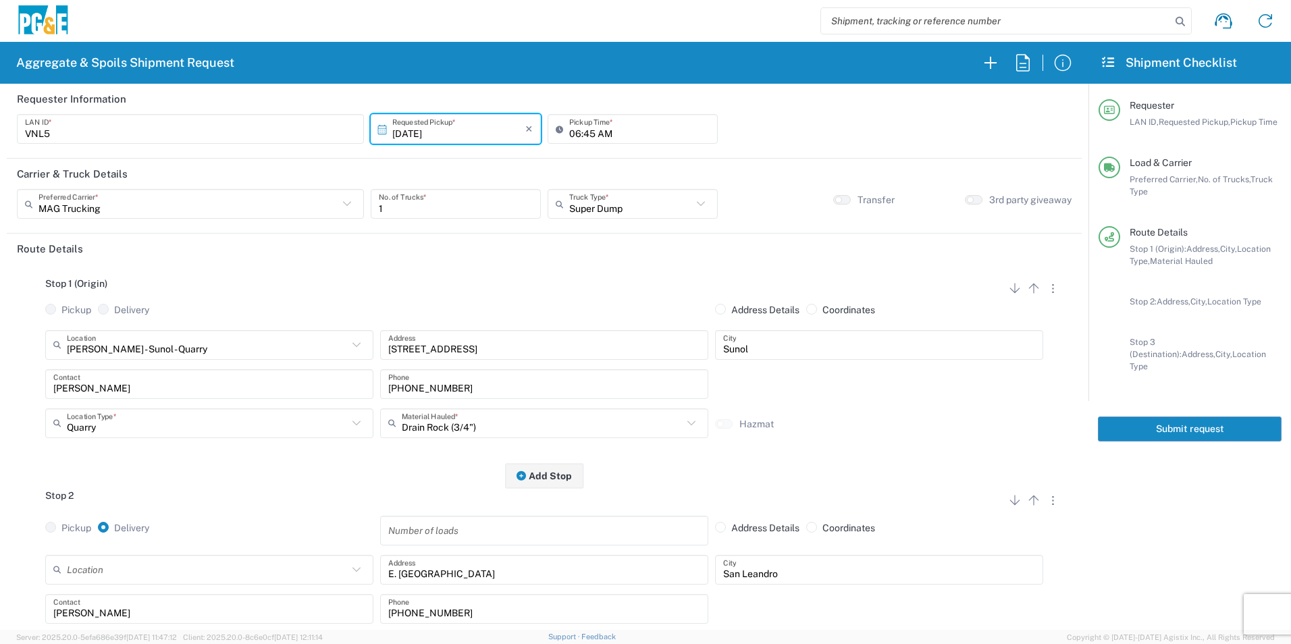
click at [1162, 417] on button "Submit request" at bounding box center [1190, 429] width 184 height 25
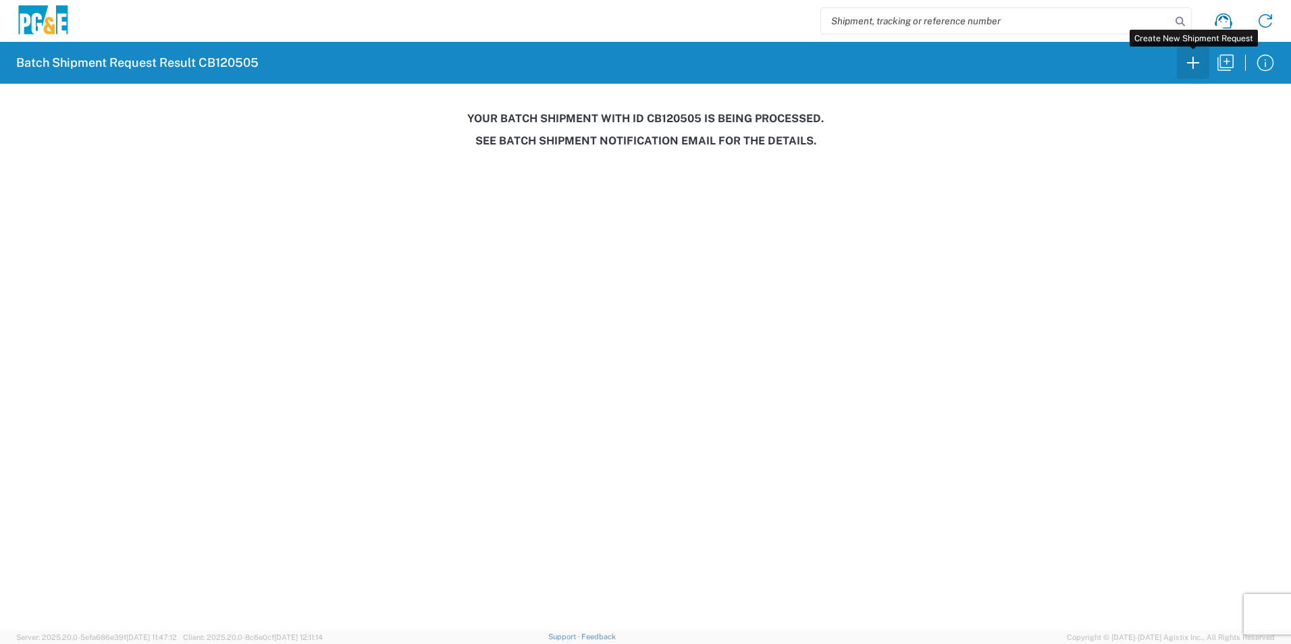
click at [1190, 65] on icon "button" at bounding box center [1193, 63] width 22 height 22
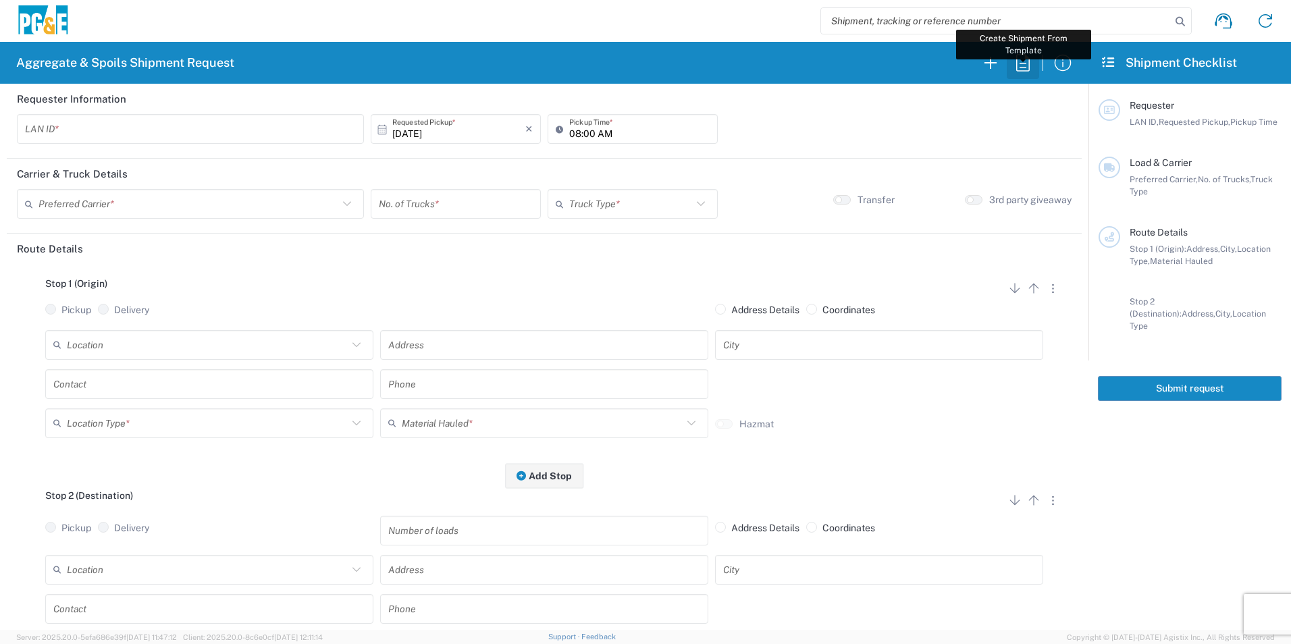
click at [1026, 69] on icon "button" at bounding box center [1023, 63] width 22 height 22
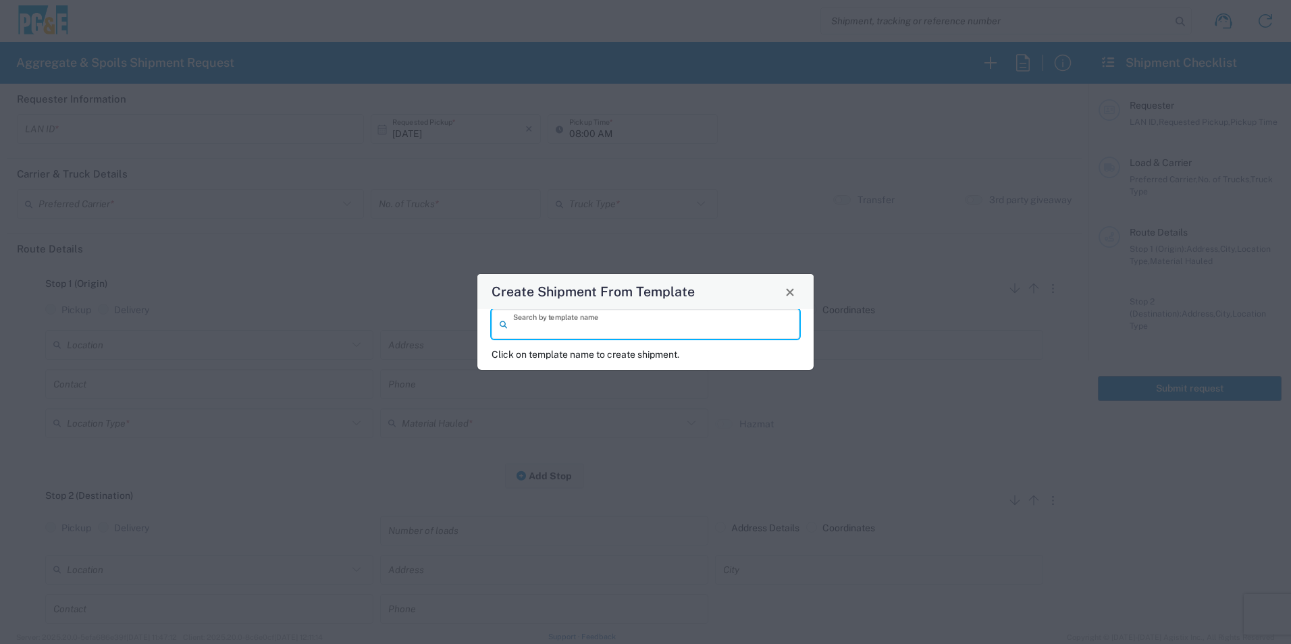
click at [548, 335] on input "search" at bounding box center [652, 325] width 278 height 24
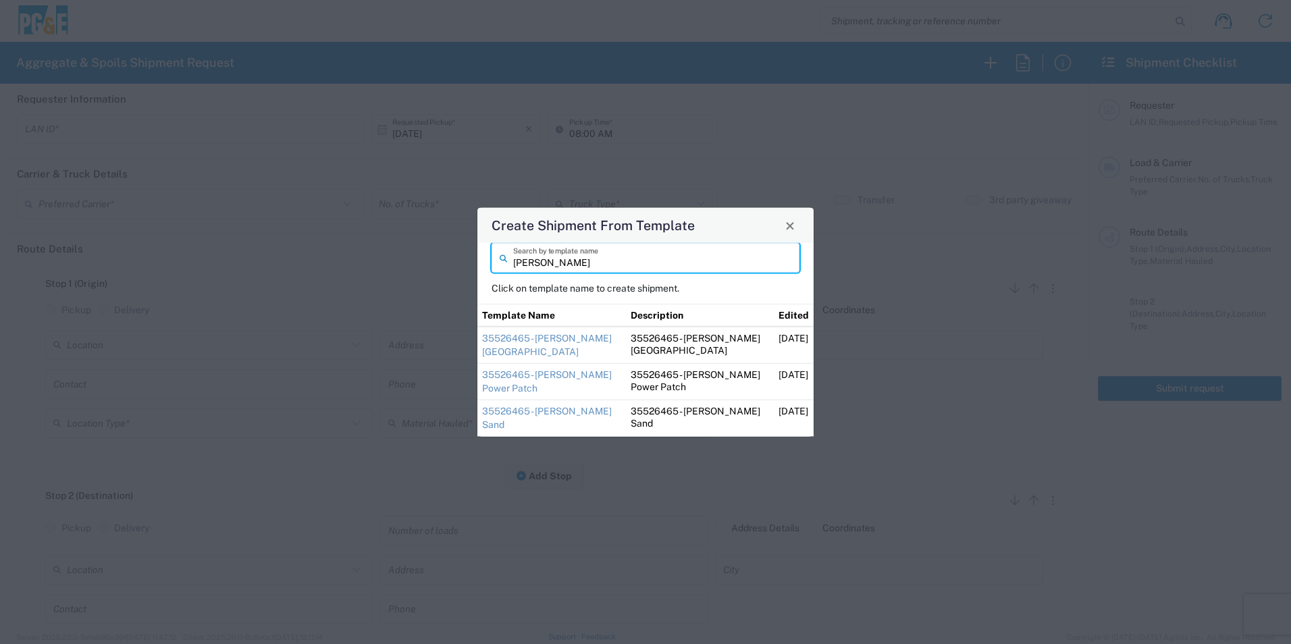
type input "steve"
drag, startPoint x: 787, startPoint y: 228, endPoint x: 501, endPoint y: 39, distance: 342.1
click at [787, 228] on span "Close" at bounding box center [789, 225] width 9 height 9
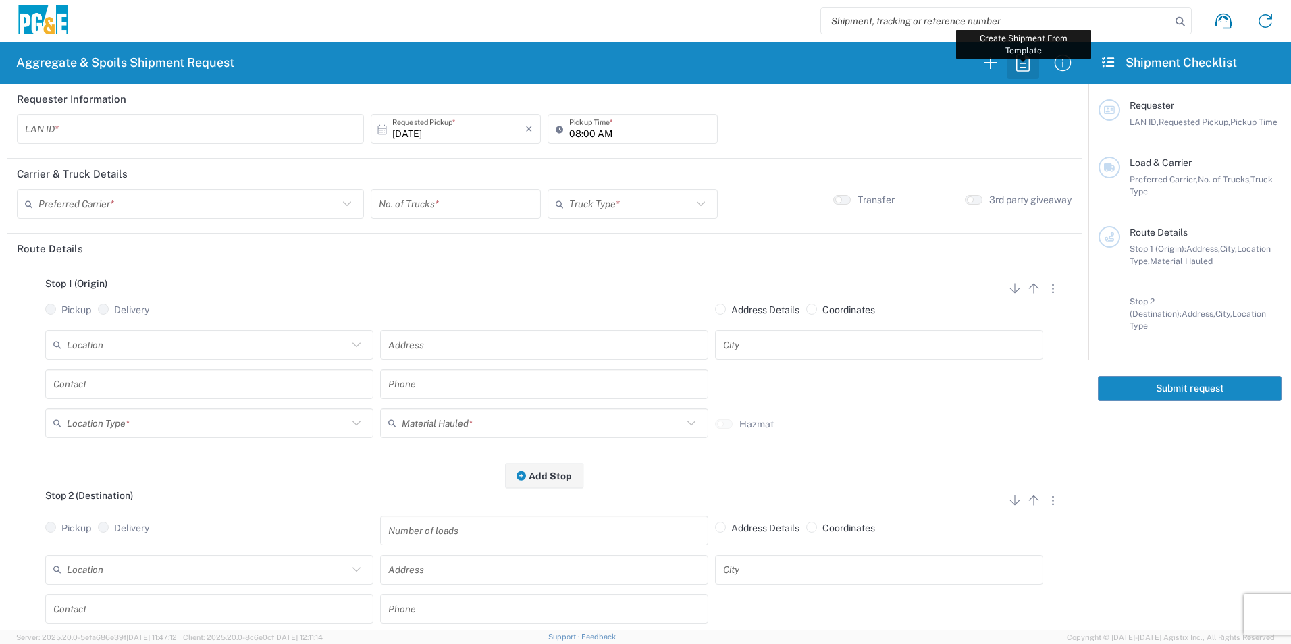
click at [1021, 62] on icon "button" at bounding box center [1023, 63] width 22 height 22
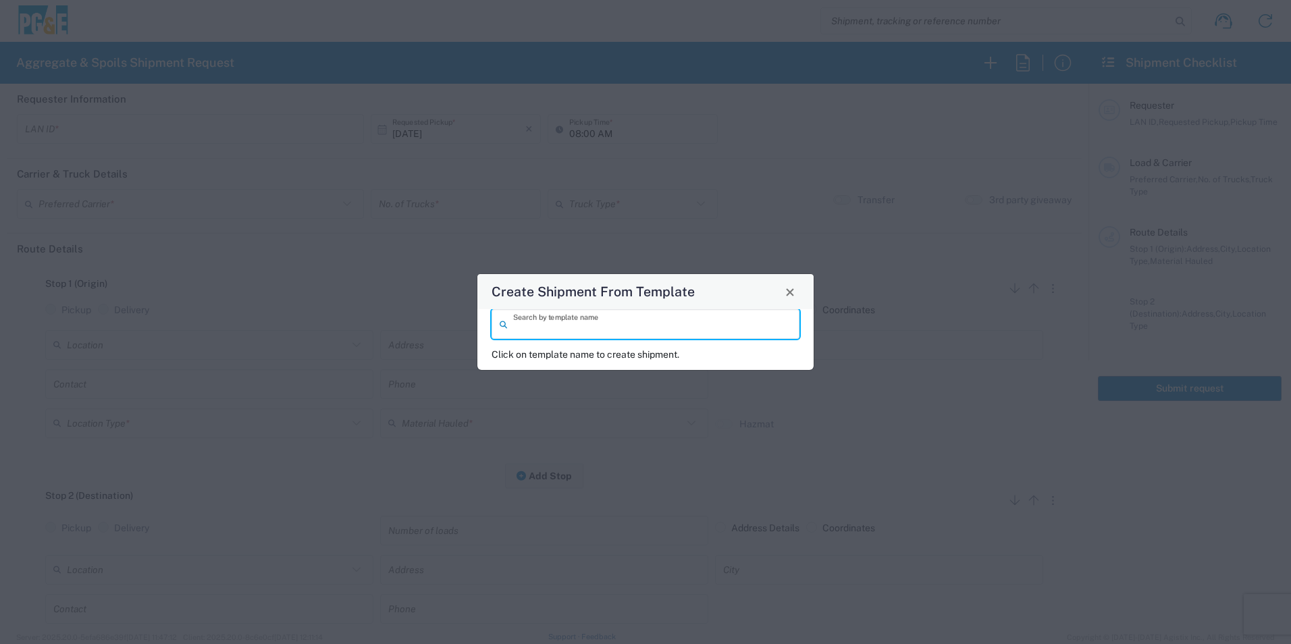
click at [668, 323] on input "search" at bounding box center [652, 325] width 278 height 24
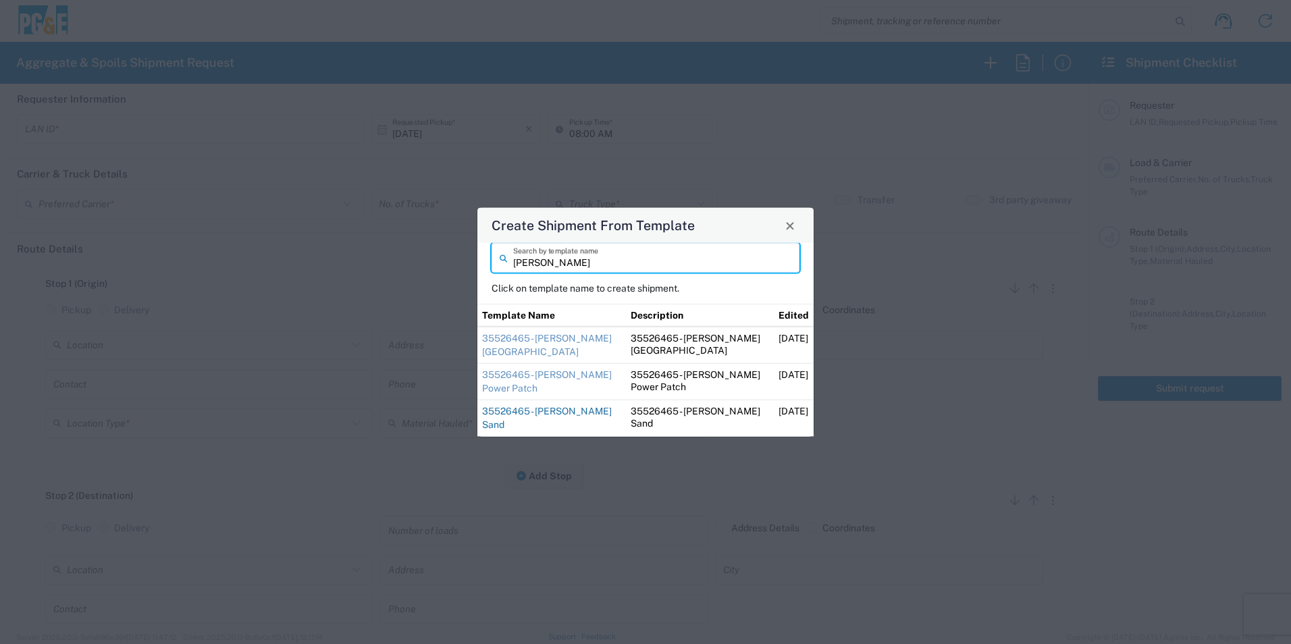
type input "steve"
click at [556, 406] on link "35526465 - [PERSON_NAME] Sand" at bounding box center [547, 418] width 130 height 24
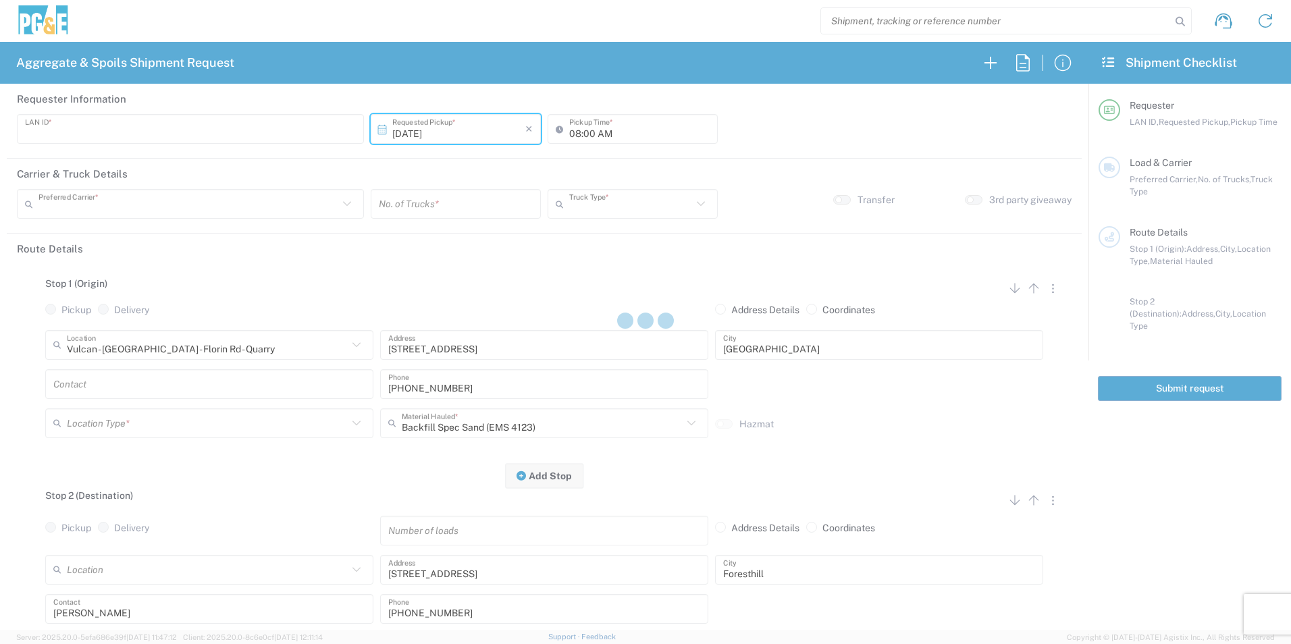
type input "STW8"
type input "06:00 AM"
type input "[PERSON_NAME] & Sons Trucking, Inc"
type input "Super Dump"
type textarea "Please deliver 1 Load of Sand. Steve will direct from there."
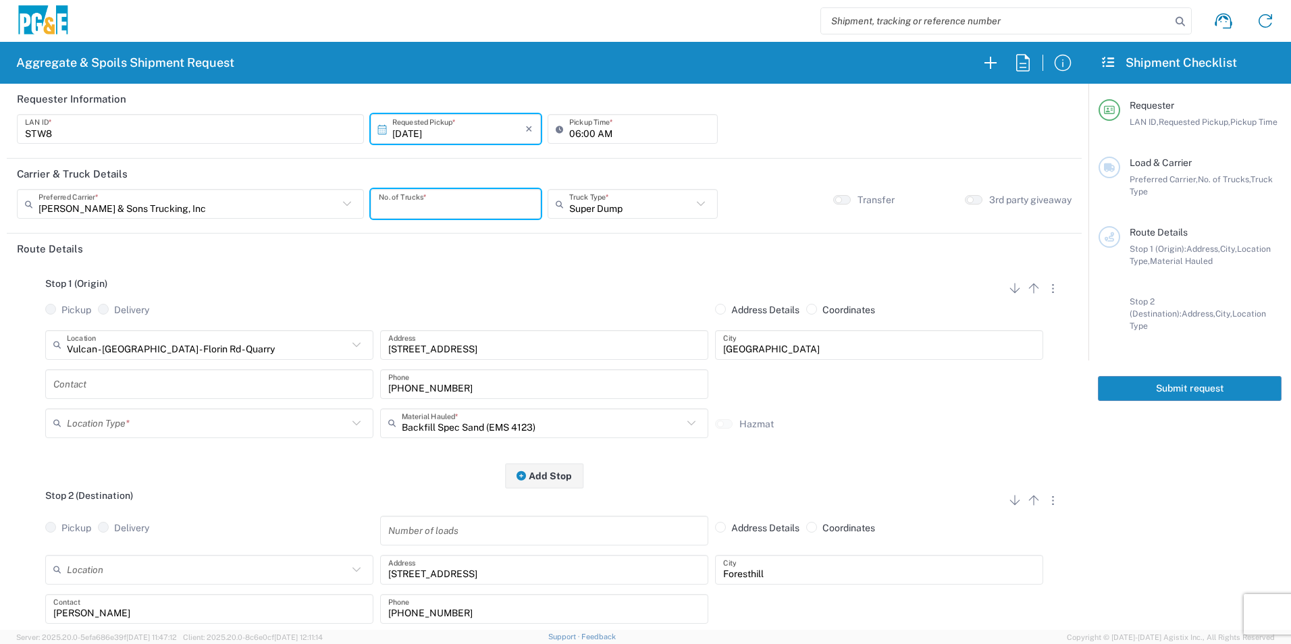
click at [473, 206] on input "number" at bounding box center [456, 204] width 154 height 24
type input "1"
click at [148, 394] on input "text" at bounding box center [209, 384] width 312 height 24
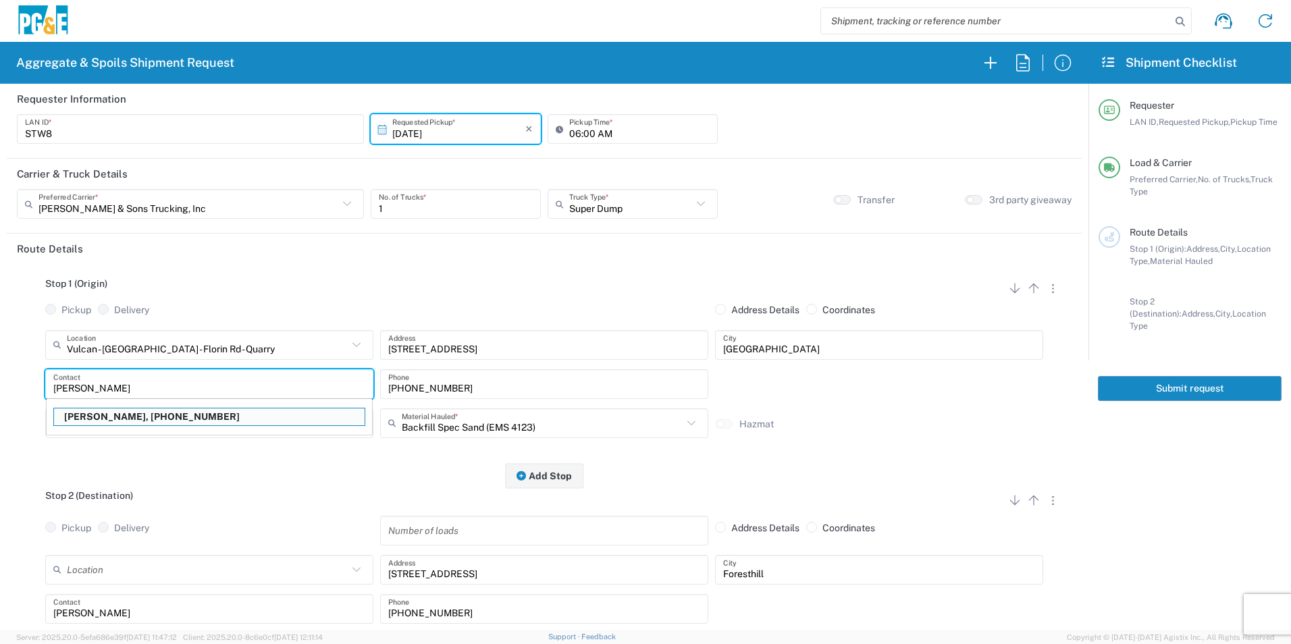
type input "[PERSON_NAME]"
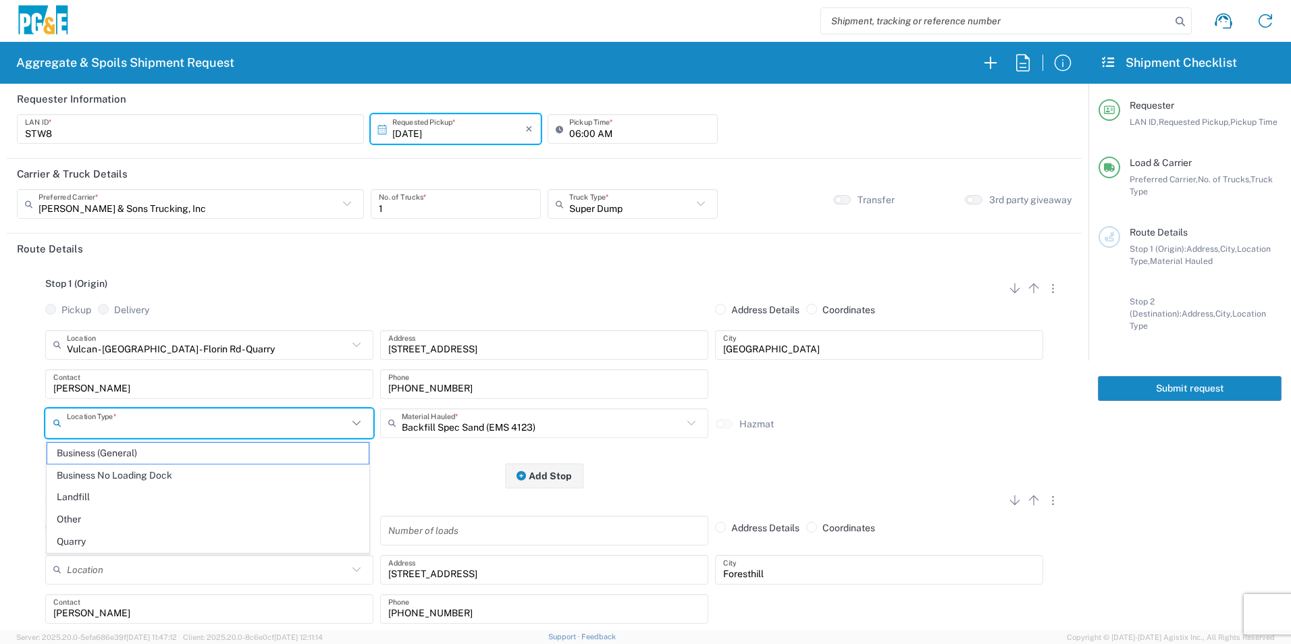
click at [150, 412] on input "text" at bounding box center [207, 423] width 281 height 24
click at [81, 539] on span "Quarry" at bounding box center [207, 541] width 321 height 21
type input "Quarry"
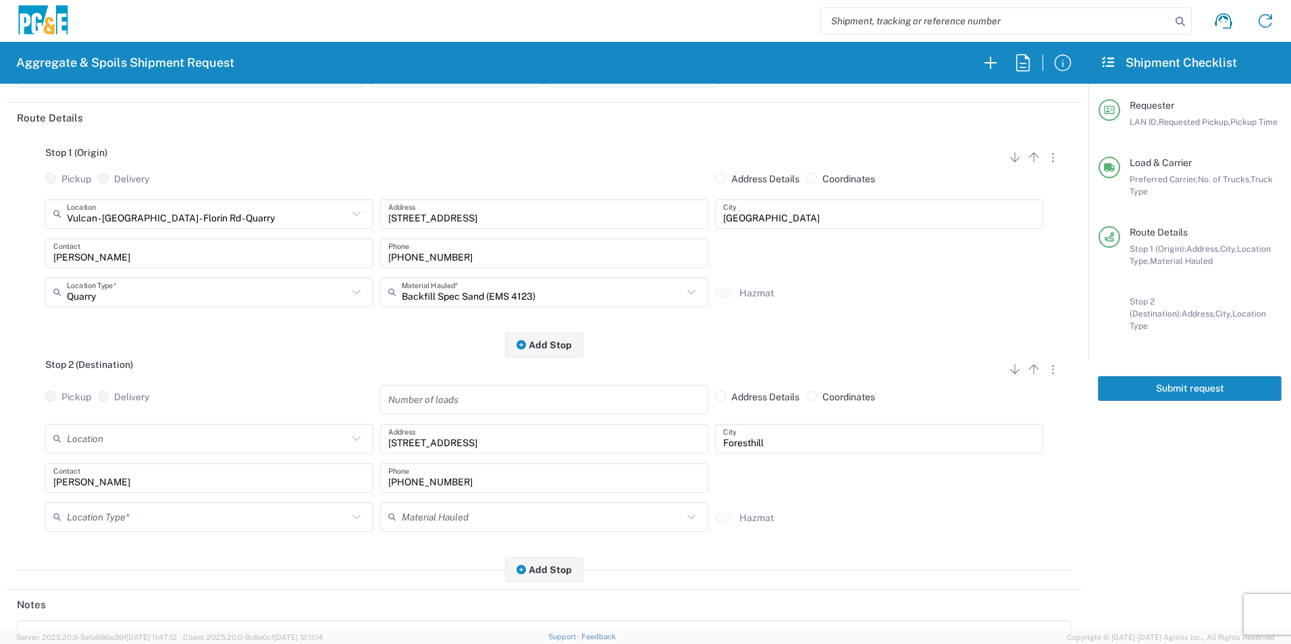
scroll to position [135, 0]
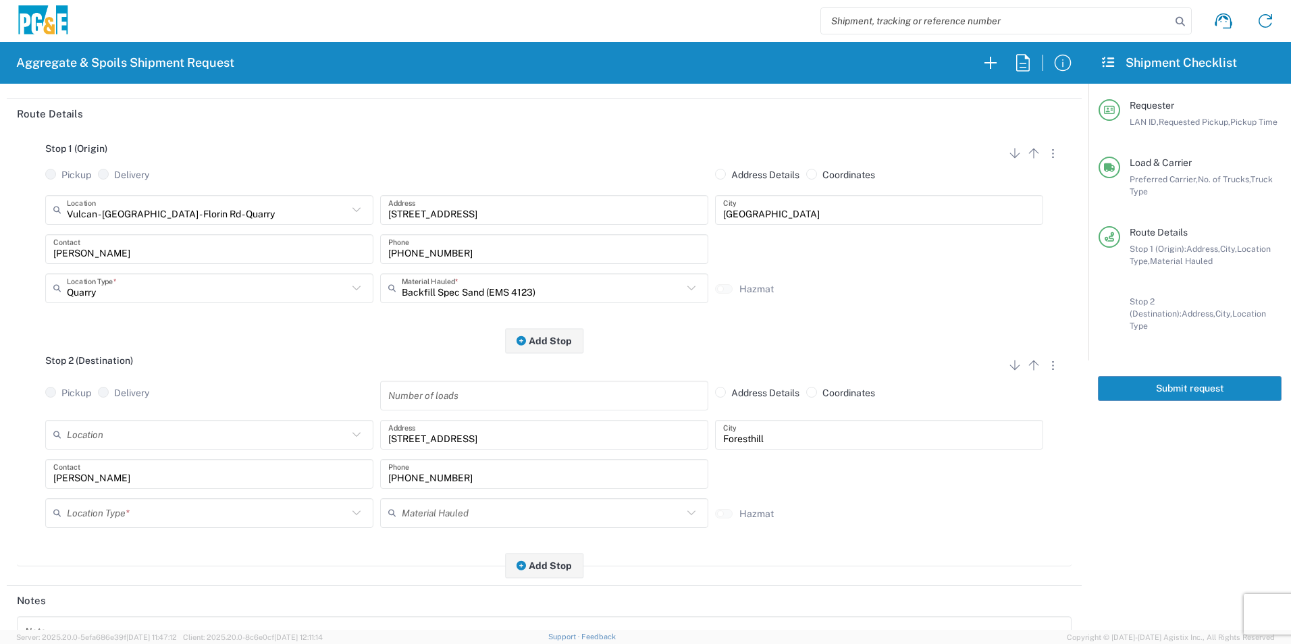
click at [109, 511] on input "text" at bounding box center [207, 513] width 281 height 24
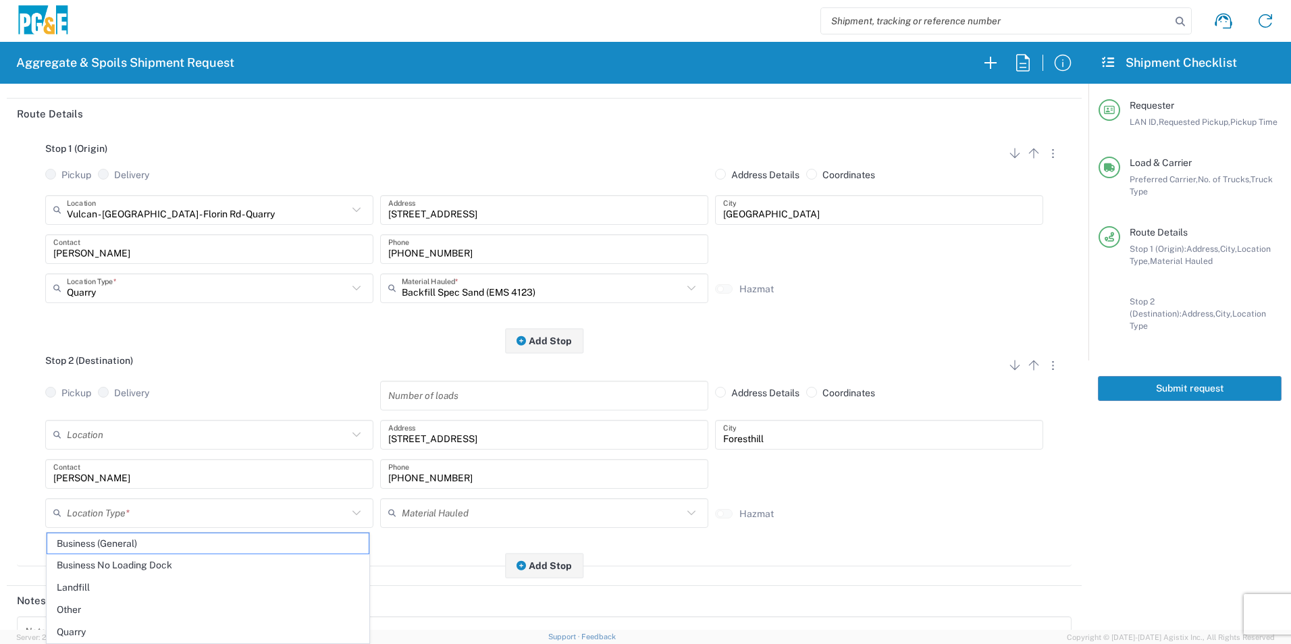
drag, startPoint x: 92, startPoint y: 608, endPoint x: 135, endPoint y: 585, distance: 48.7
click at [92, 609] on span "Other" at bounding box center [207, 610] width 321 height 21
type input "Other"
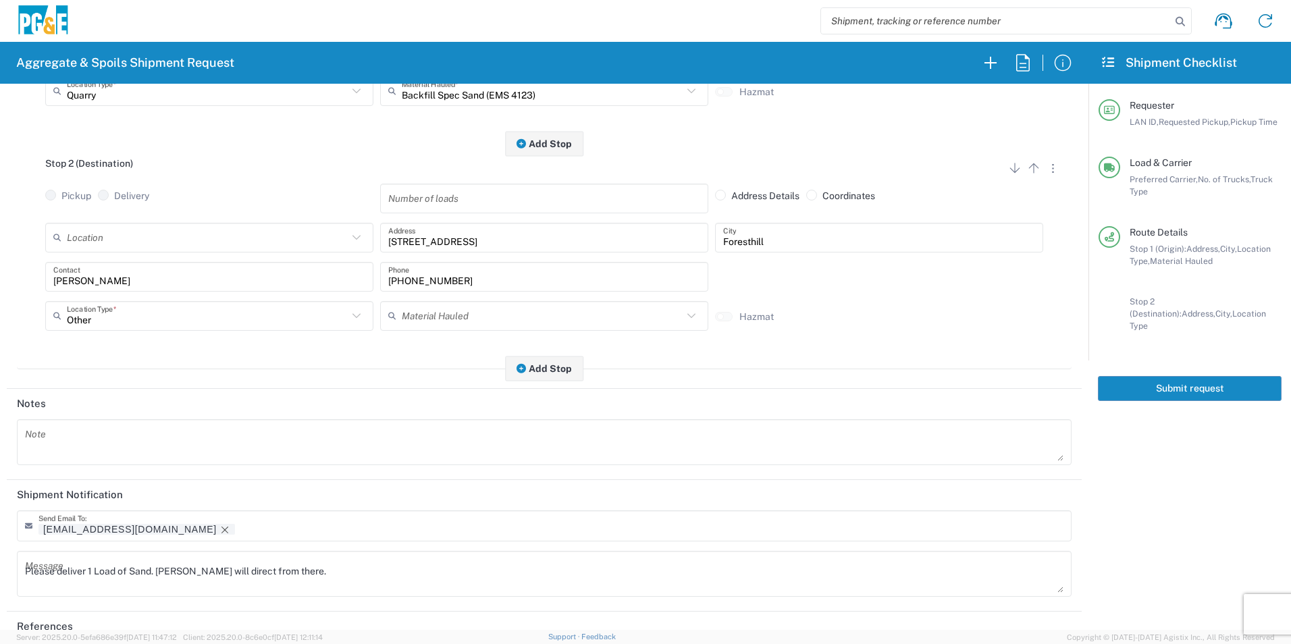
scroll to position [390, 0]
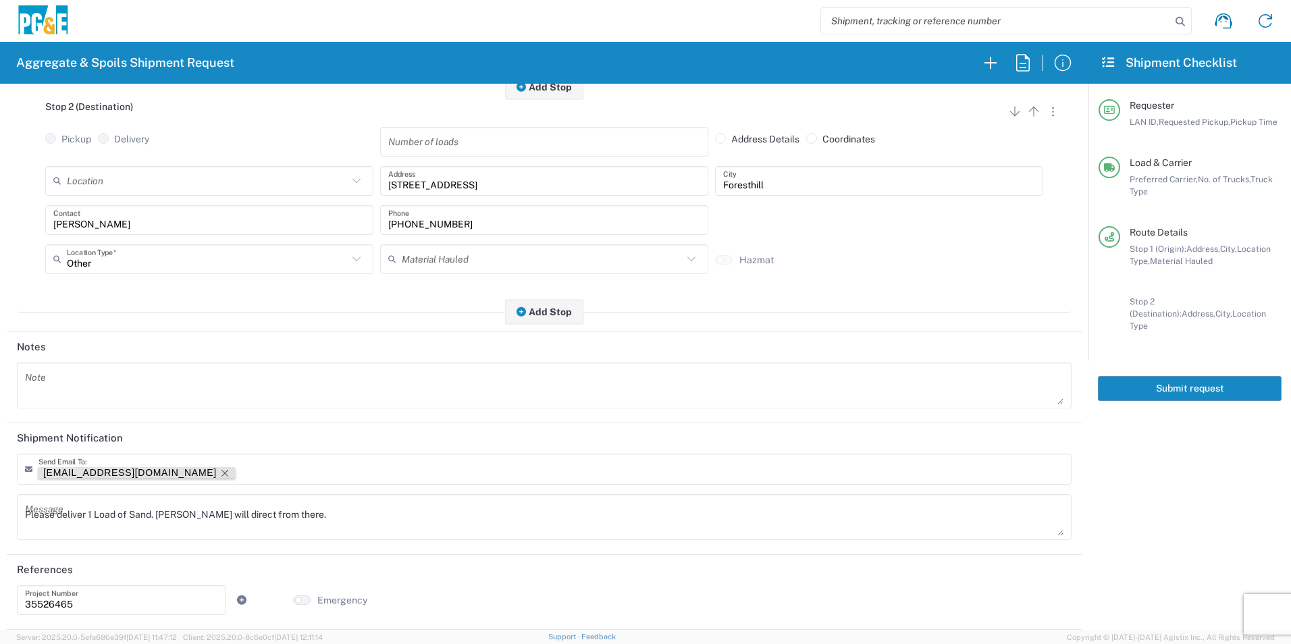
click at [219, 470] on icon "Remove tag" at bounding box center [224, 473] width 11 height 11
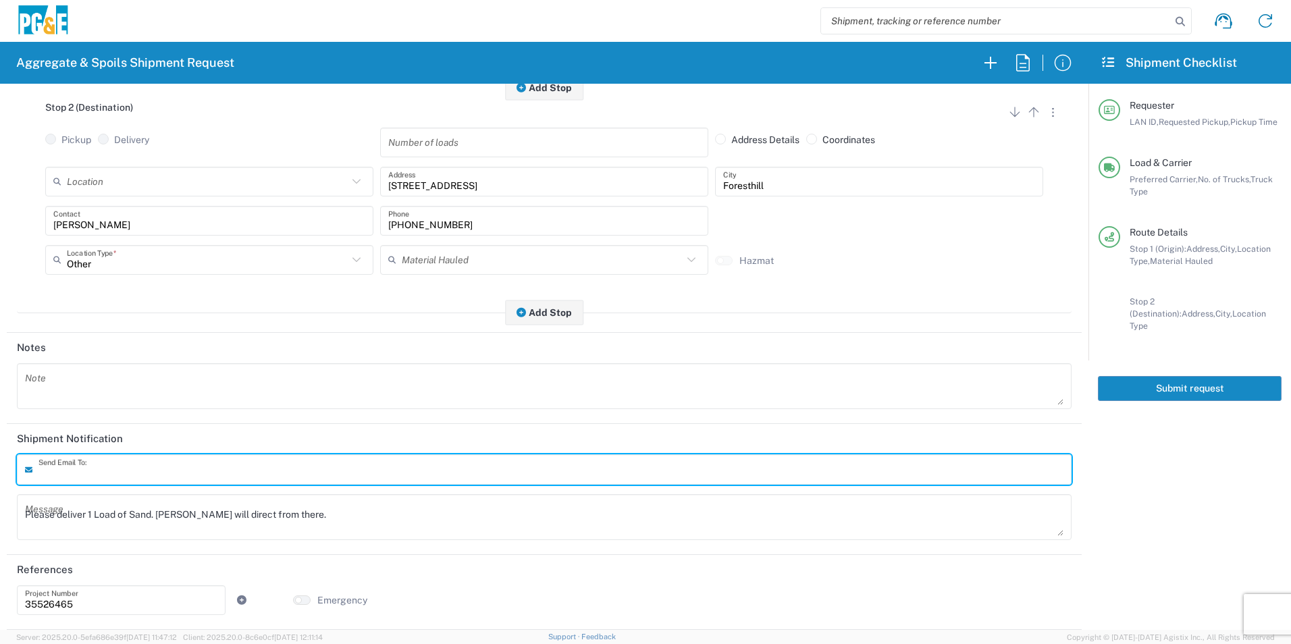
scroll to position [390, 0]
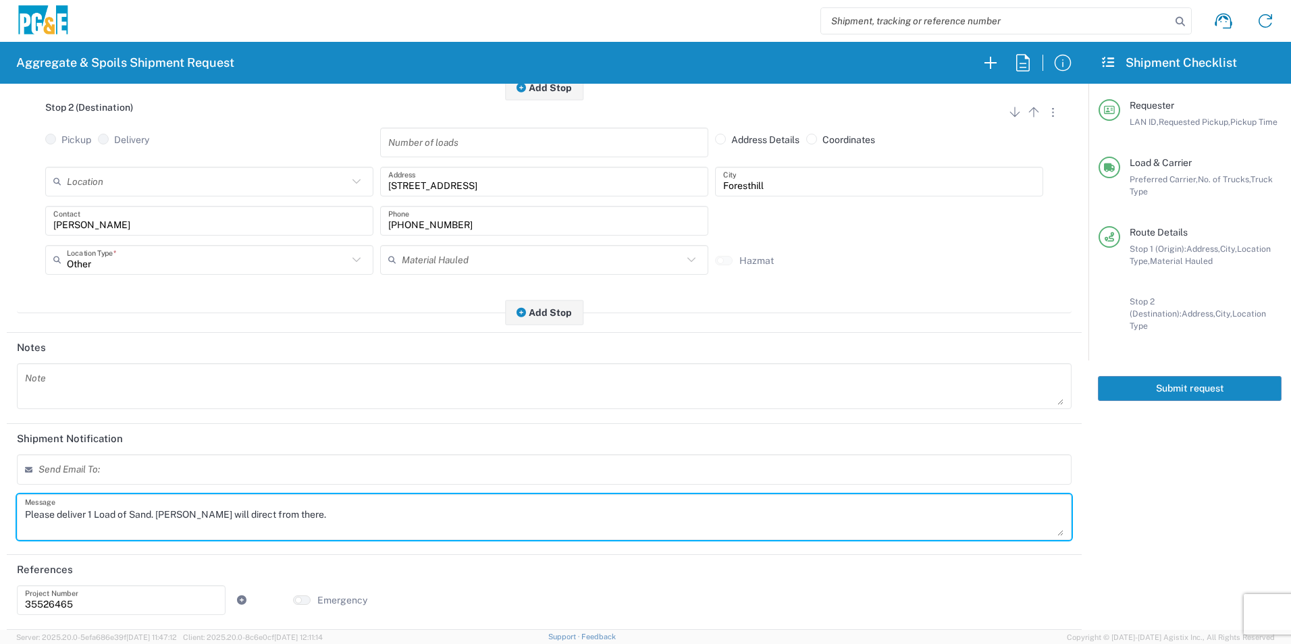
drag, startPoint x: 325, startPoint y: 503, endPoint x: -3, endPoint y: 475, distance: 329.3
click at [0, 475] on html "Aggregate & Spoils Shipment Request Requester Information STW8 LAN ID * 10/10/2…" at bounding box center [645, 322] width 1291 height 644
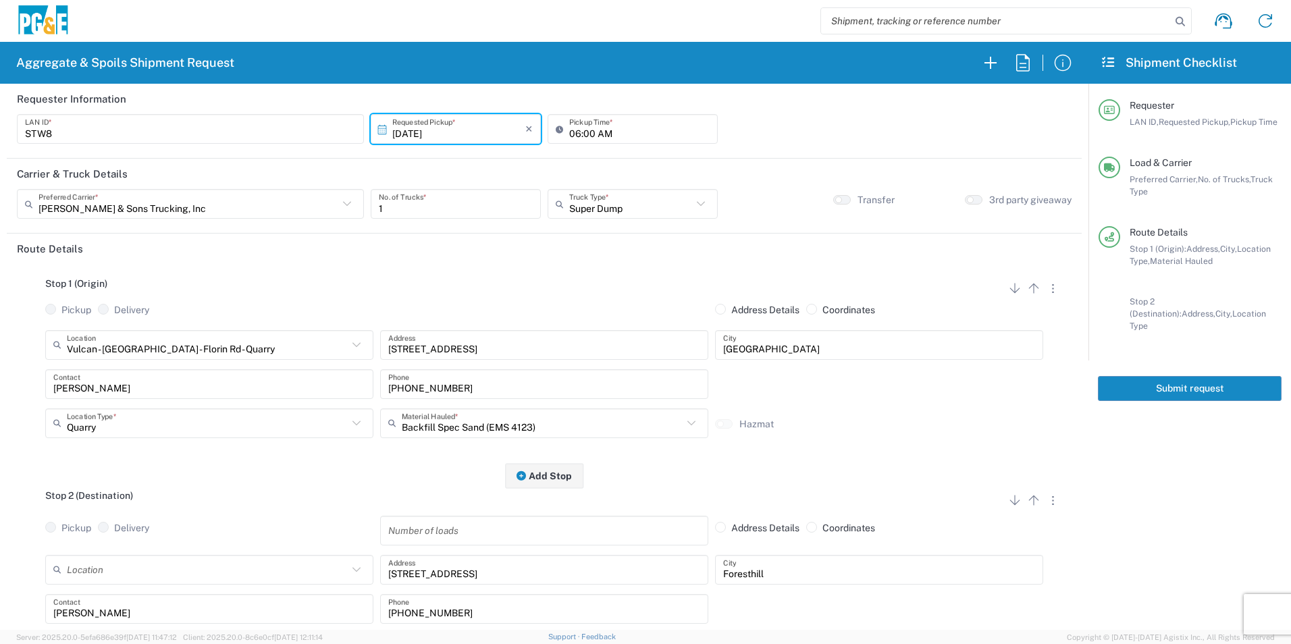
drag, startPoint x: 1137, startPoint y: 378, endPoint x: 1148, endPoint y: 379, distance: 11.6
click at [1138, 378] on button "Submit request" at bounding box center [1190, 388] width 184 height 25
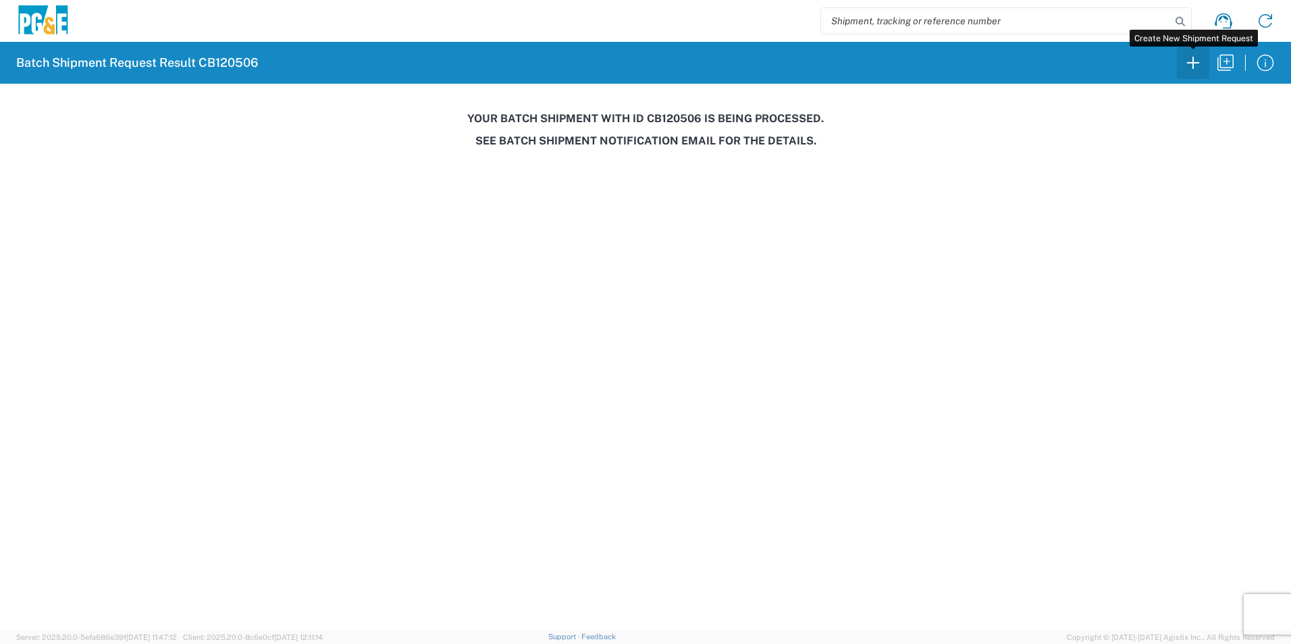
click at [1195, 55] on icon "button" at bounding box center [1193, 63] width 22 height 22
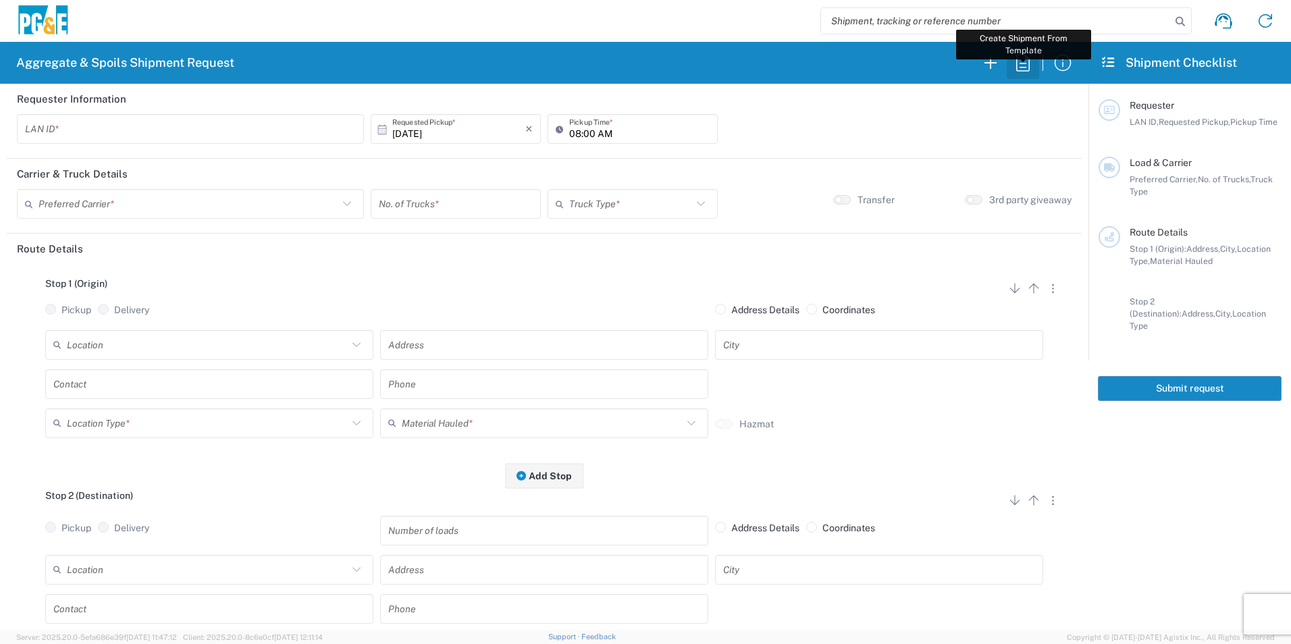
click at [1024, 59] on icon "button" at bounding box center [1023, 63] width 22 height 22
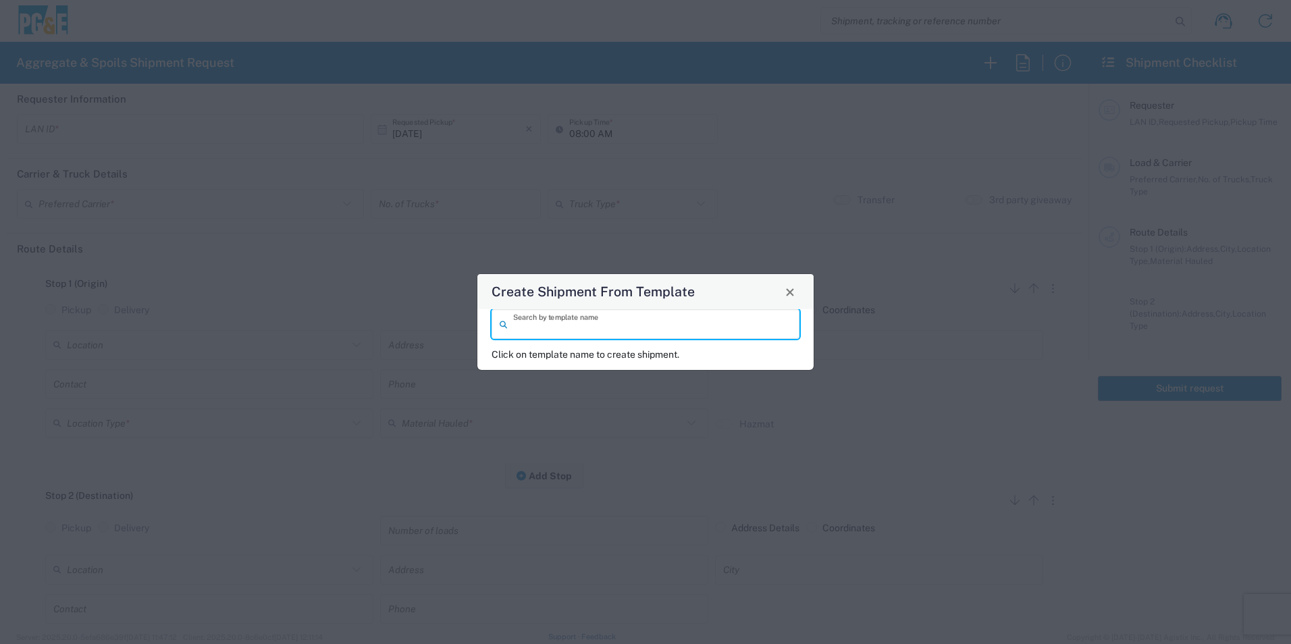
click at [651, 321] on input "search" at bounding box center [652, 325] width 278 height 24
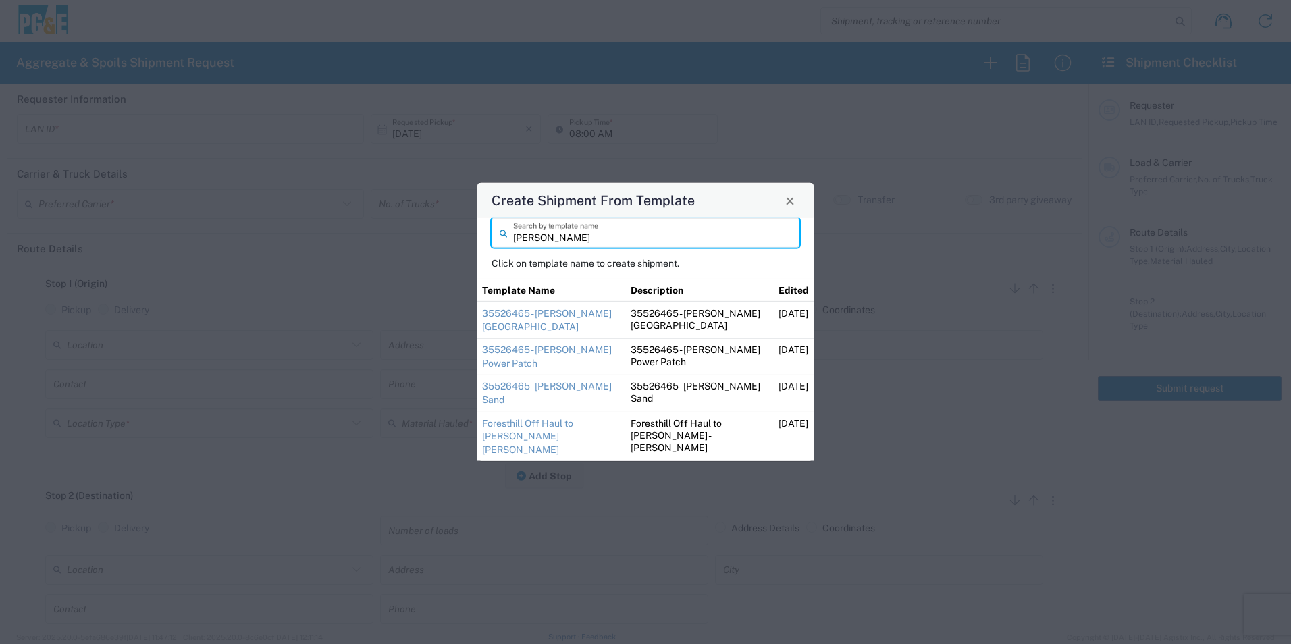
type input "steve"
click at [504, 436] on td "Foresthill Off Haul to [PERSON_NAME] - [PERSON_NAME]" at bounding box center [551, 436] width 149 height 49
click at [504, 429] on link "Foresthill Off Haul to [PERSON_NAME] - [PERSON_NAME]" at bounding box center [527, 435] width 91 height 37
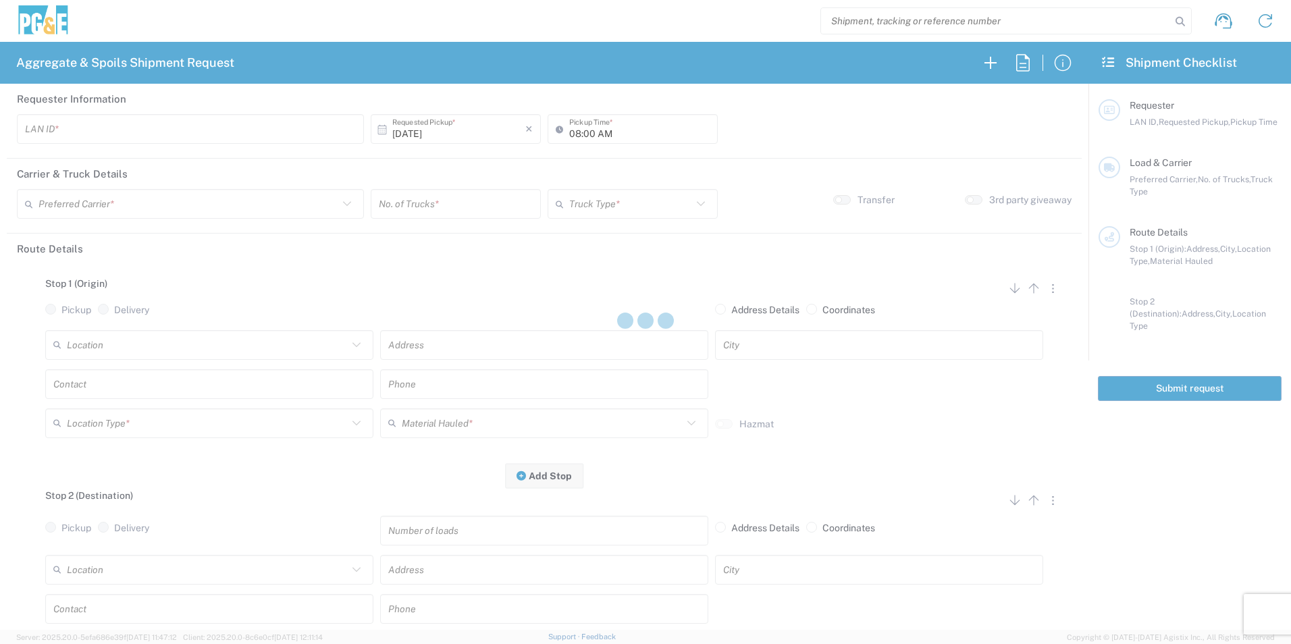
type input "STW8"
type input "[PERSON_NAME] & Sons Trucking, Inc"
type input "Super Dump"
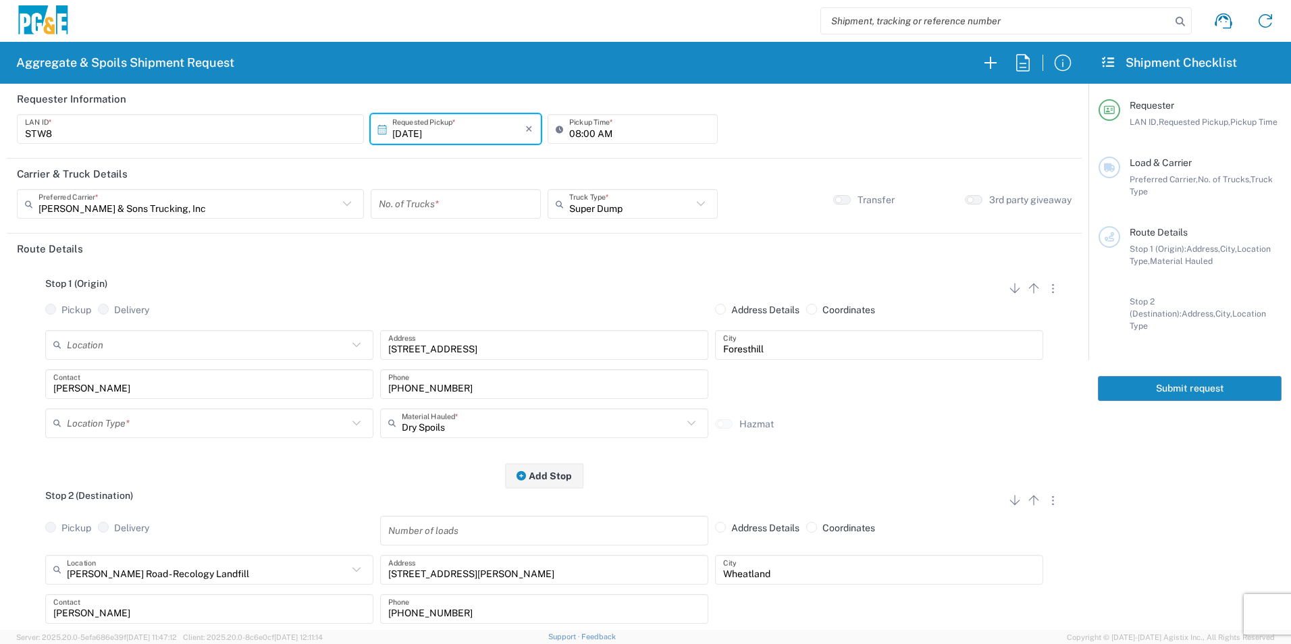
click at [427, 207] on input "number" at bounding box center [456, 204] width 154 height 24
type input "3"
click at [180, 422] on input "text" at bounding box center [207, 423] width 281 height 24
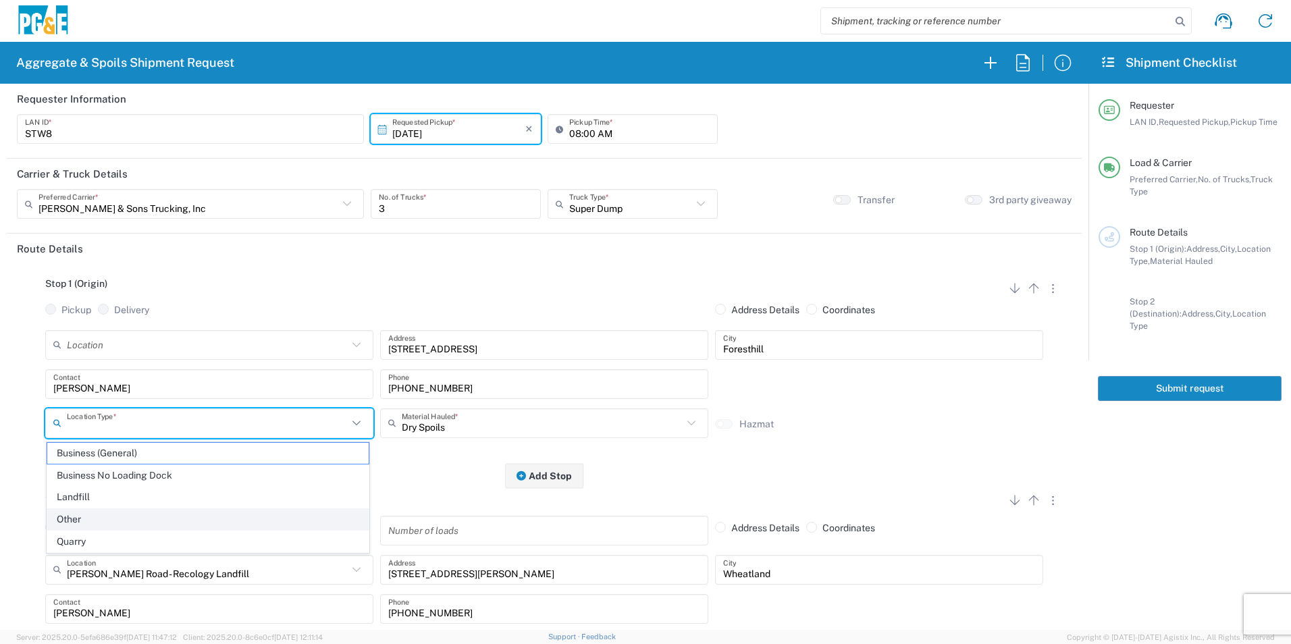
click at [114, 515] on span "Other" at bounding box center [207, 519] width 321 height 21
type input "Other"
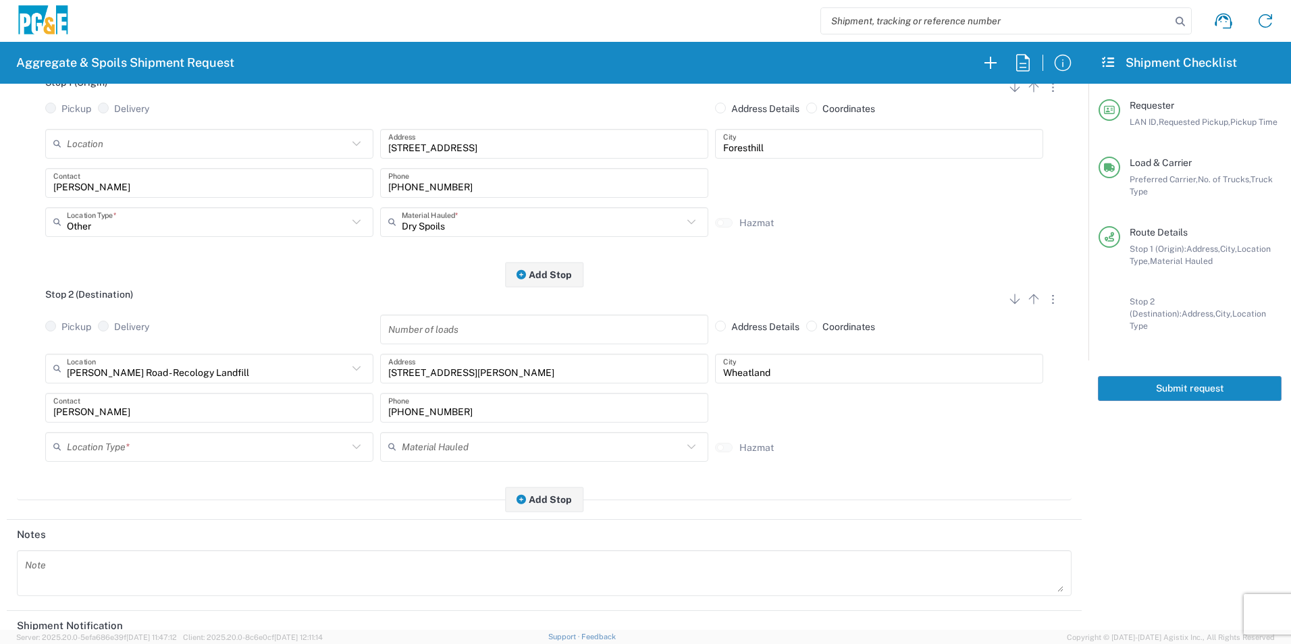
scroll to position [203, 0]
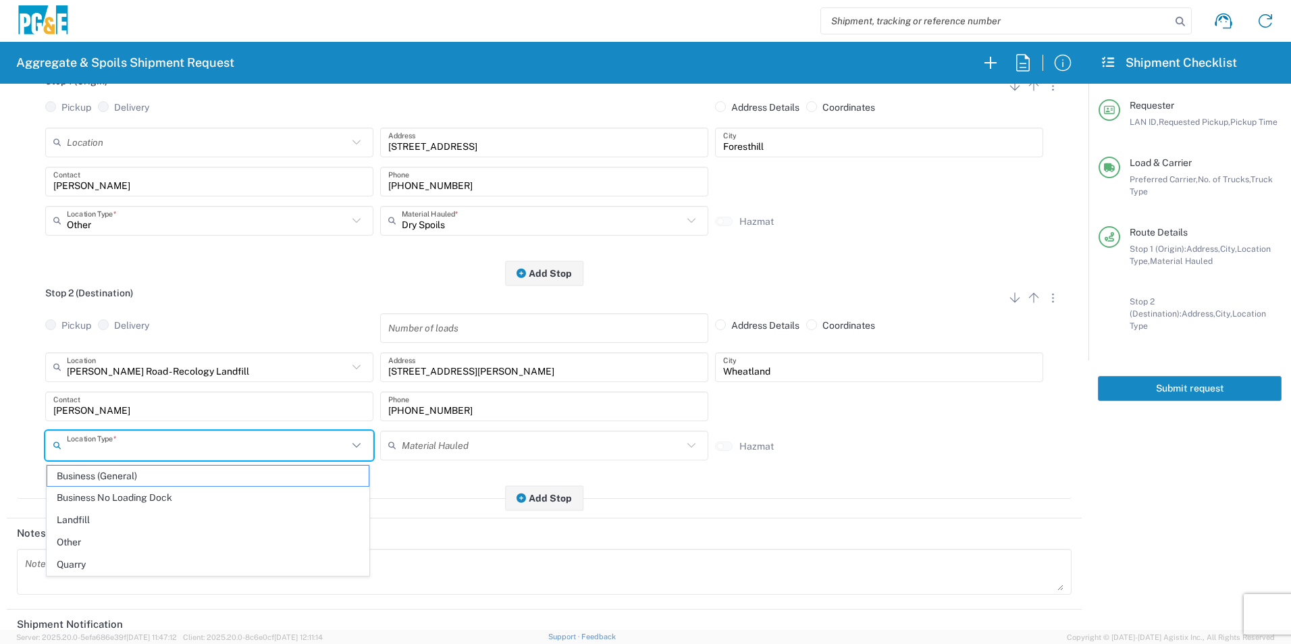
click at [125, 447] on input "text" at bounding box center [207, 445] width 281 height 24
click at [103, 519] on span "Landfill" at bounding box center [207, 520] width 321 height 21
type input "Landfill"
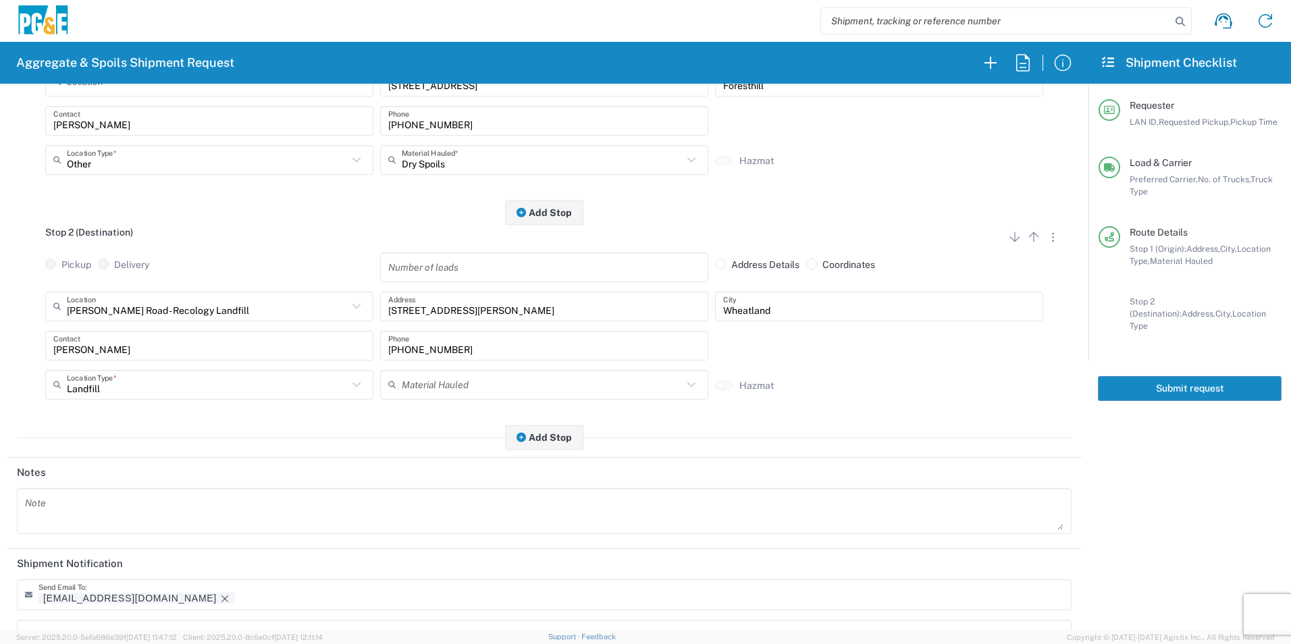
scroll to position [390, 0]
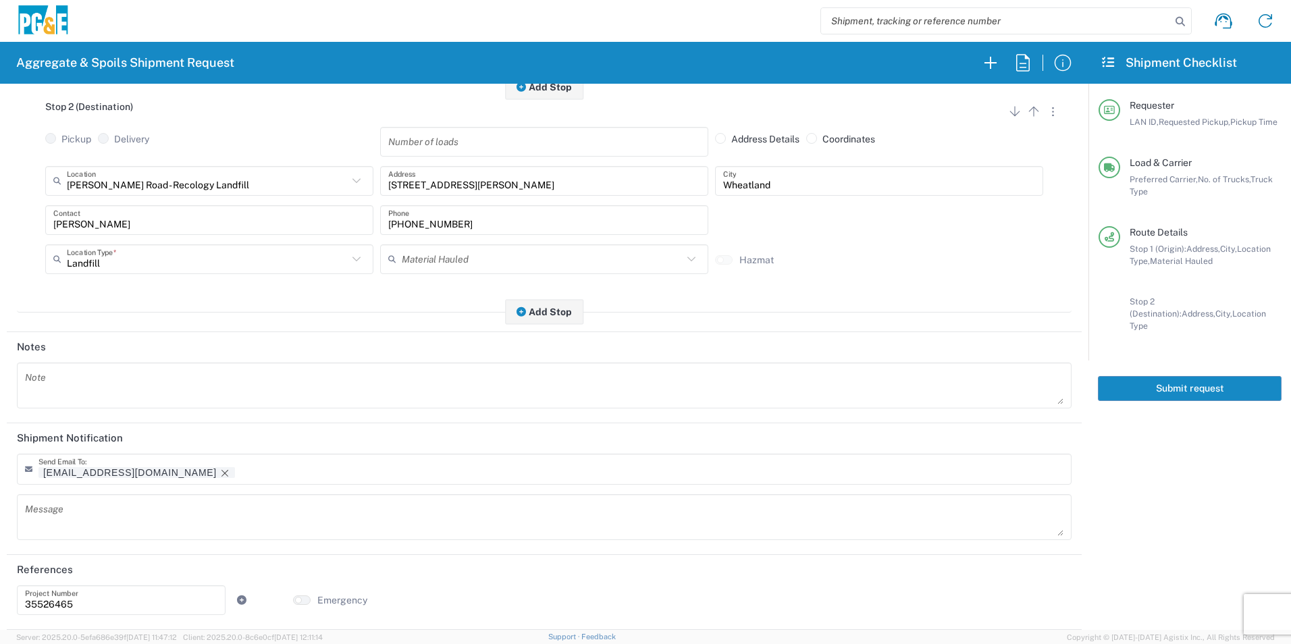
click at [219, 473] on icon "Remove tag" at bounding box center [224, 473] width 11 height 11
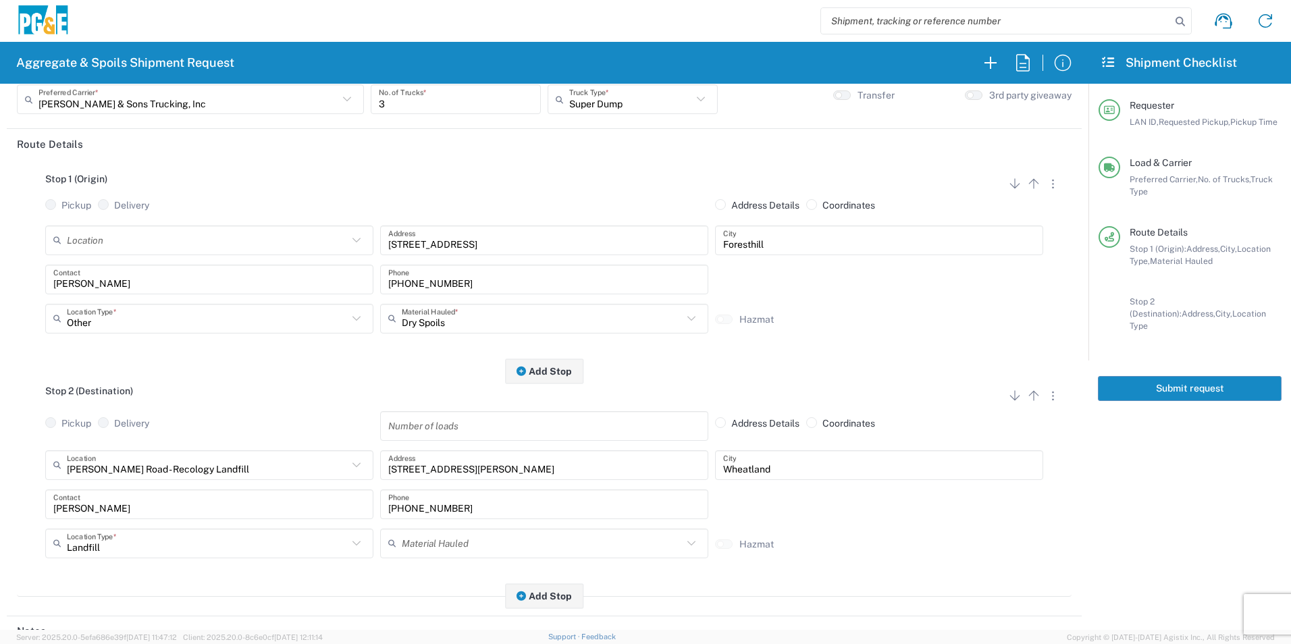
scroll to position [390, 0]
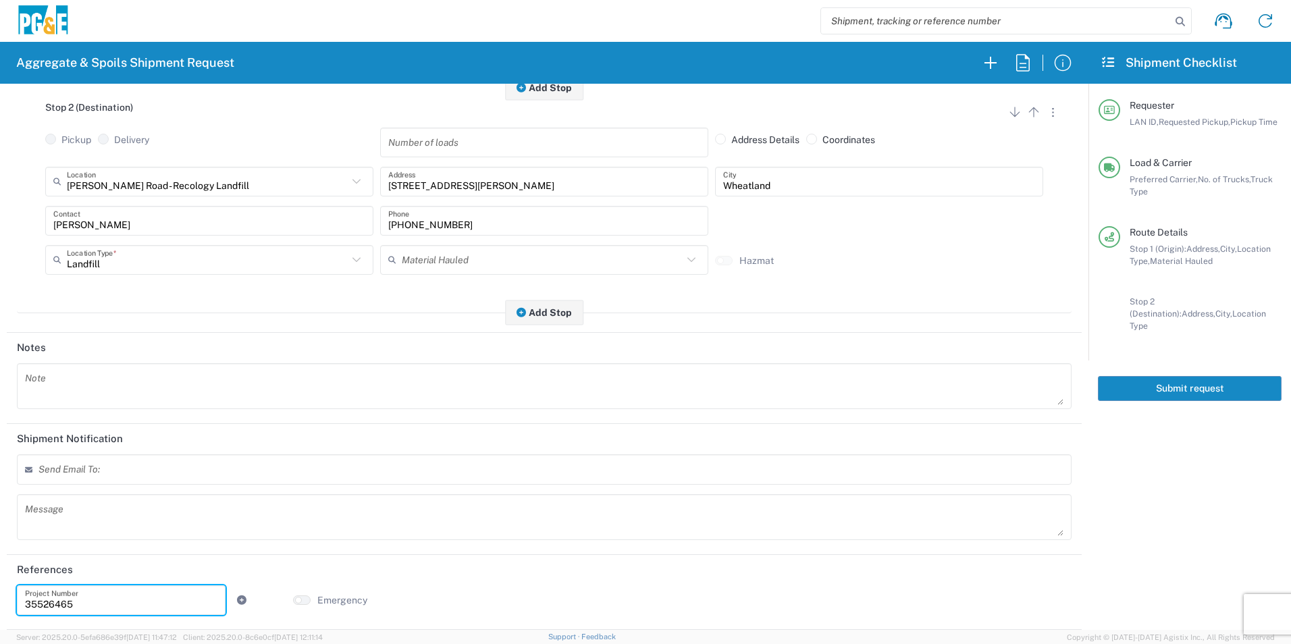
drag, startPoint x: 82, startPoint y: 608, endPoint x: -3, endPoint y: 610, distance: 84.4
click at [0, 610] on html "Aggregate & Spoils Shipment Request Requester Information STW8 LAN ID * 10/10/2…" at bounding box center [645, 322] width 1291 height 644
paste input "392113"
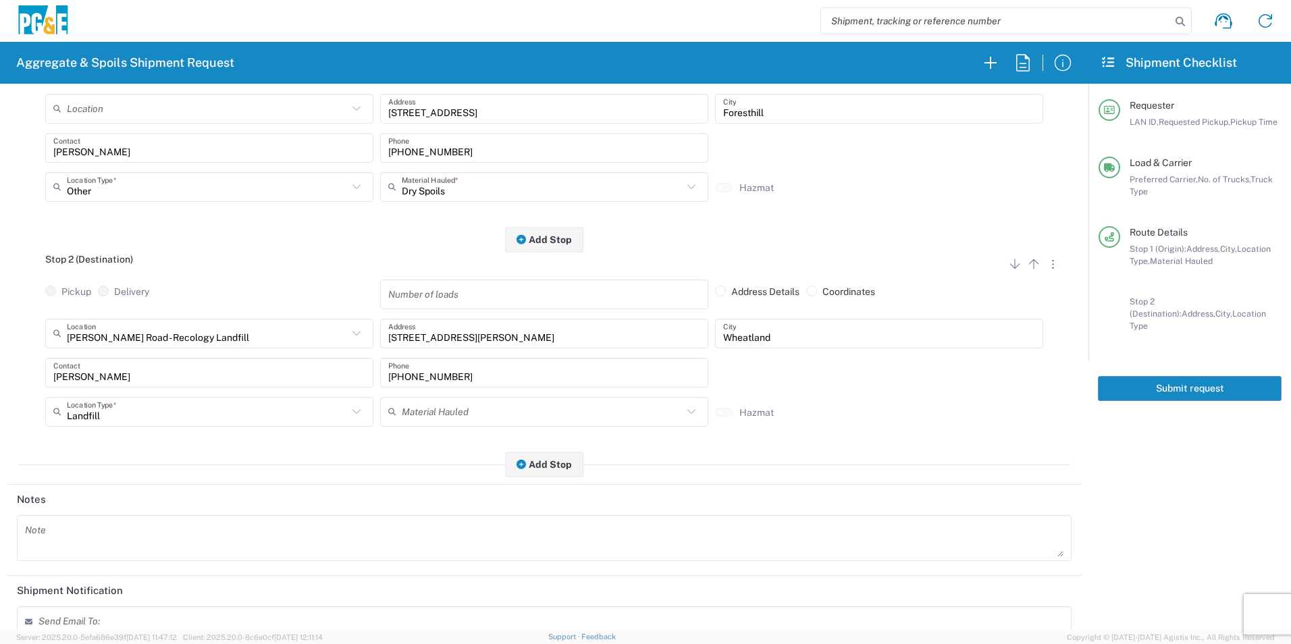
scroll to position [0, 0]
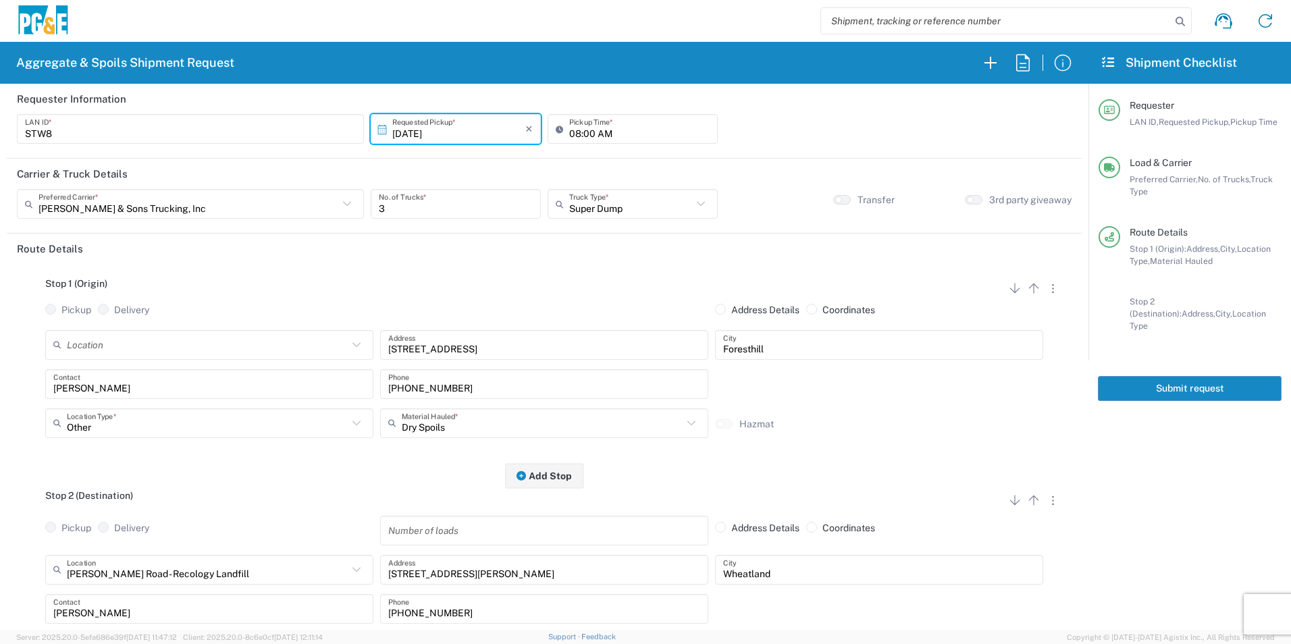
type input "35392113"
click at [1230, 379] on button "Submit request" at bounding box center [1190, 388] width 184 height 25
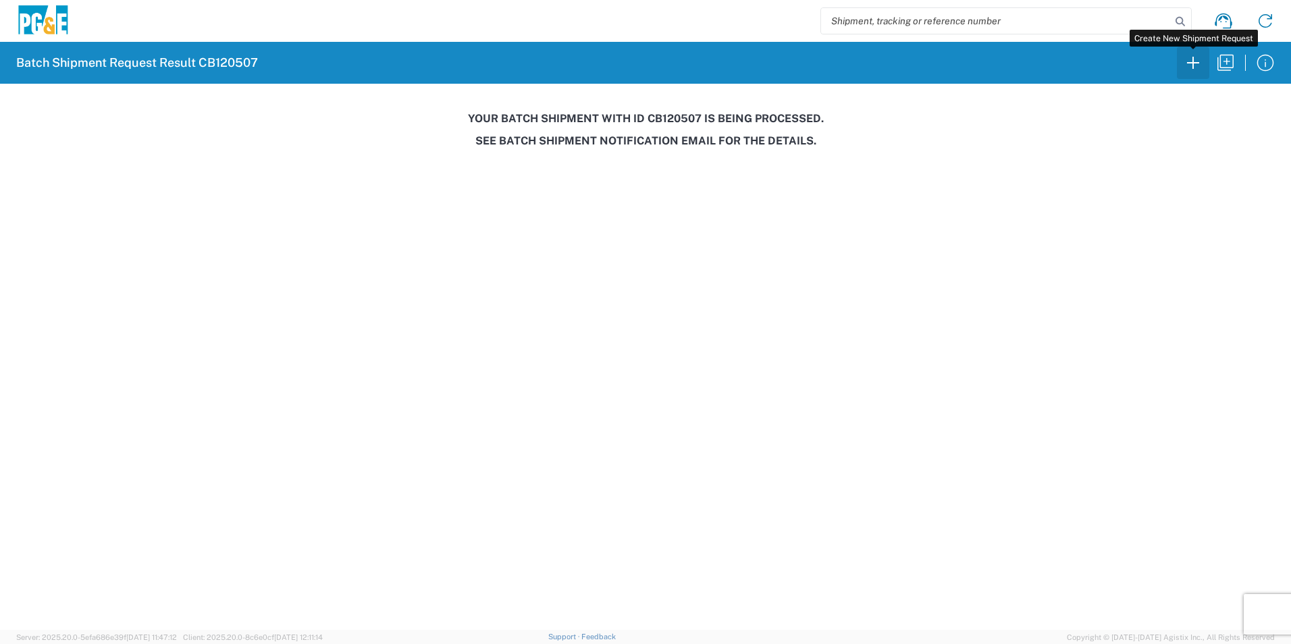
click at [1194, 59] on icon "button" at bounding box center [1193, 63] width 22 height 22
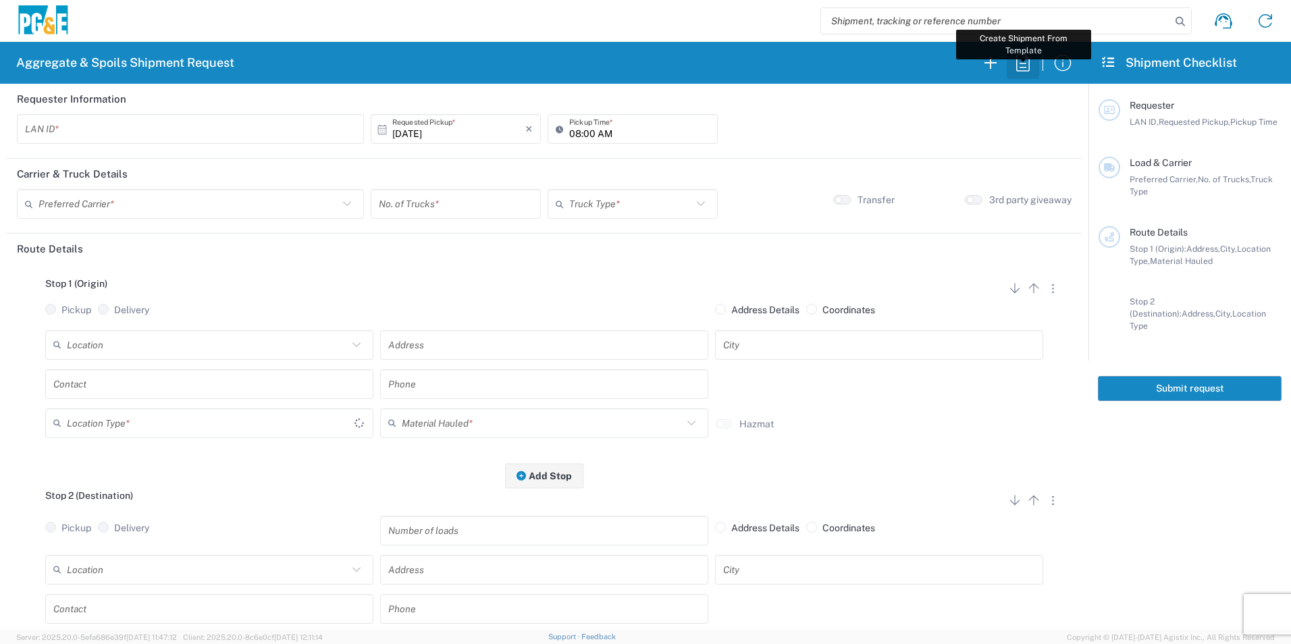
click at [1015, 70] on icon "button" at bounding box center [1023, 63] width 22 height 22
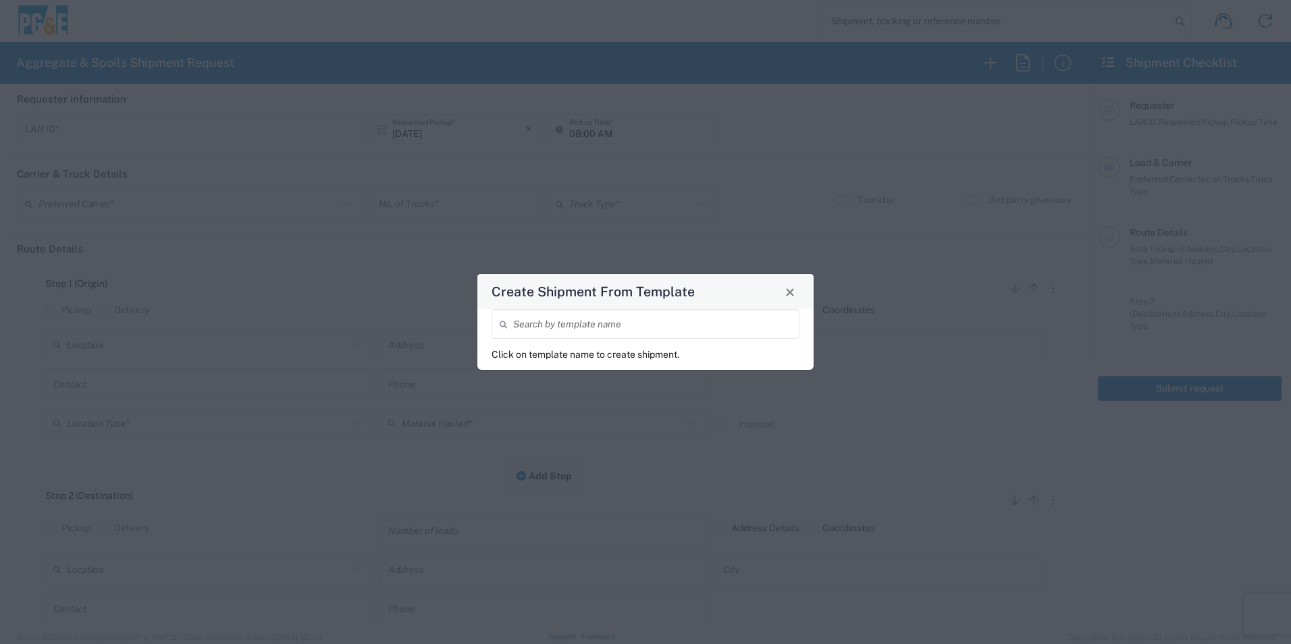
click at [629, 324] on input "search" at bounding box center [652, 325] width 278 height 24
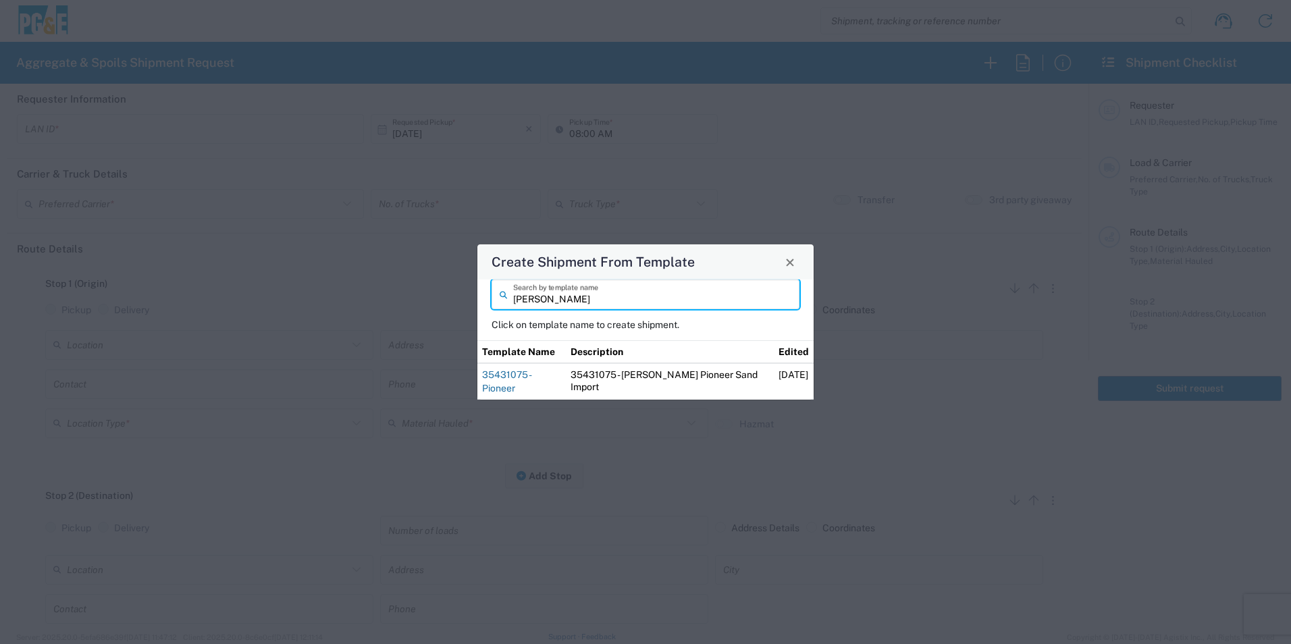
type input "troy"
click at [531, 386] on link "35431075 - Pioneer" at bounding box center [506, 381] width 49 height 24
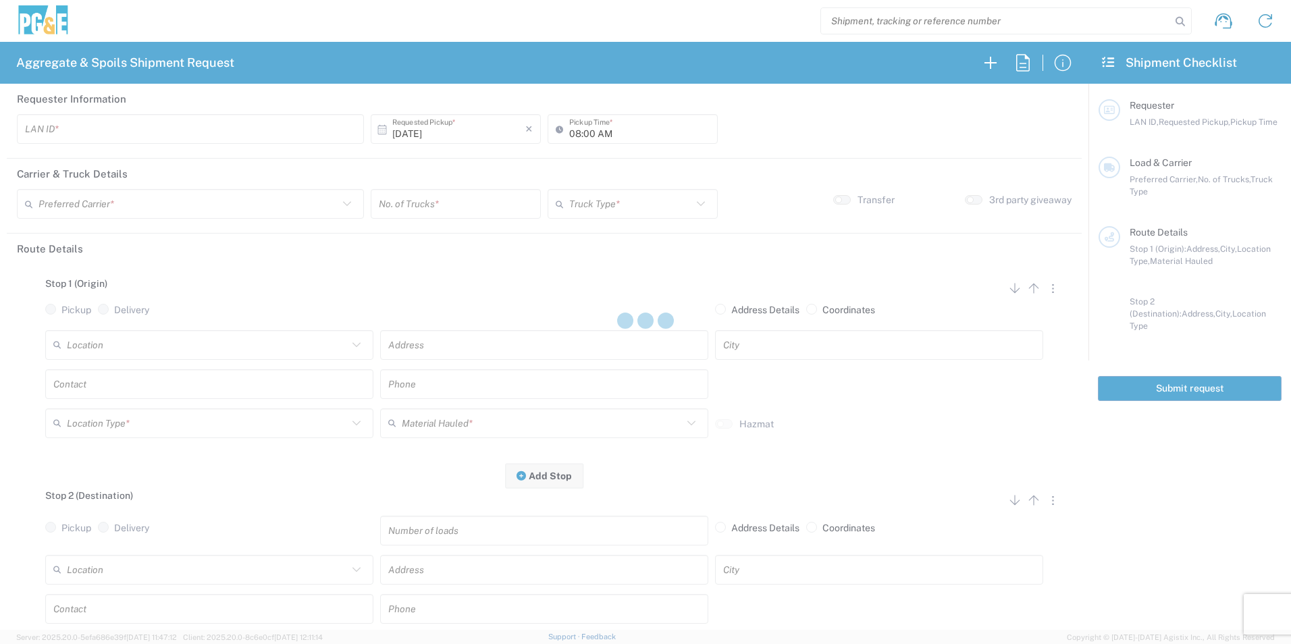
type input "TXTG"
type input "06:00 AM"
type input "[PERSON_NAME] & Sons Trucking, Inc"
type input "20 Yard Dump Truck"
type textarea "Start with 1 load of Sand. Troy will direct from there."
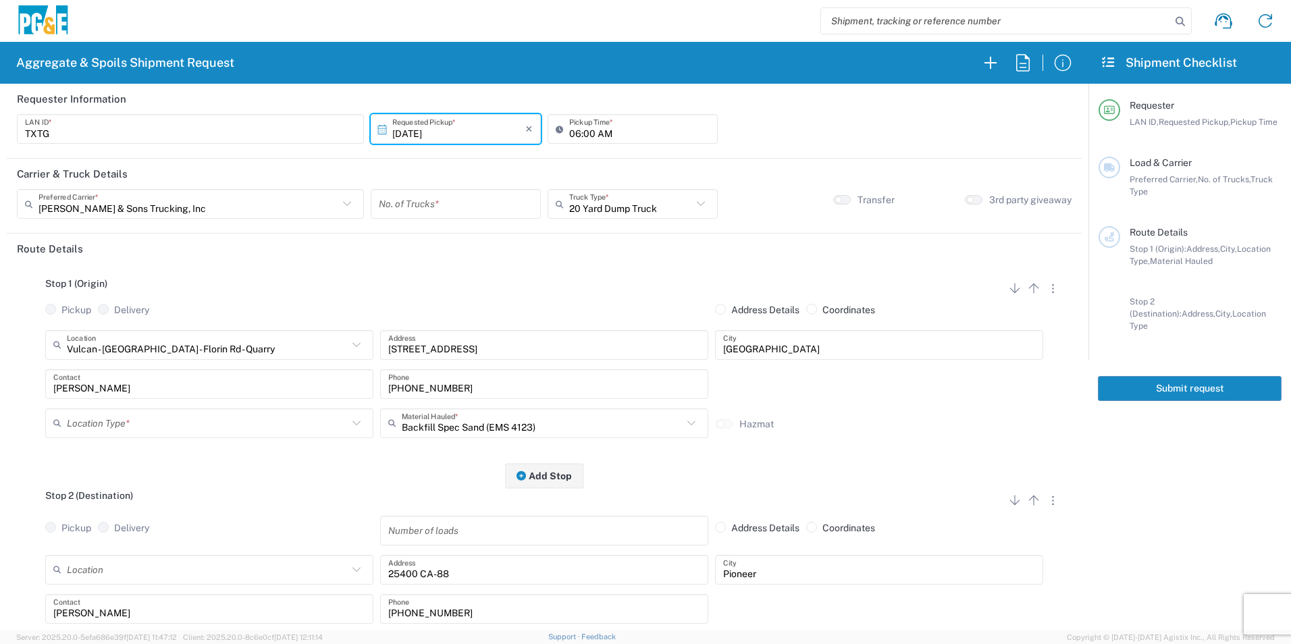
click at [460, 207] on input "number" at bounding box center [456, 204] width 154 height 24
type input "1"
click at [569, 135] on input "06:00 AM" at bounding box center [639, 129] width 140 height 24
type input "05:00 AM"
click at [1026, 503] on icon "button" at bounding box center [1034, 500] width 16 height 16
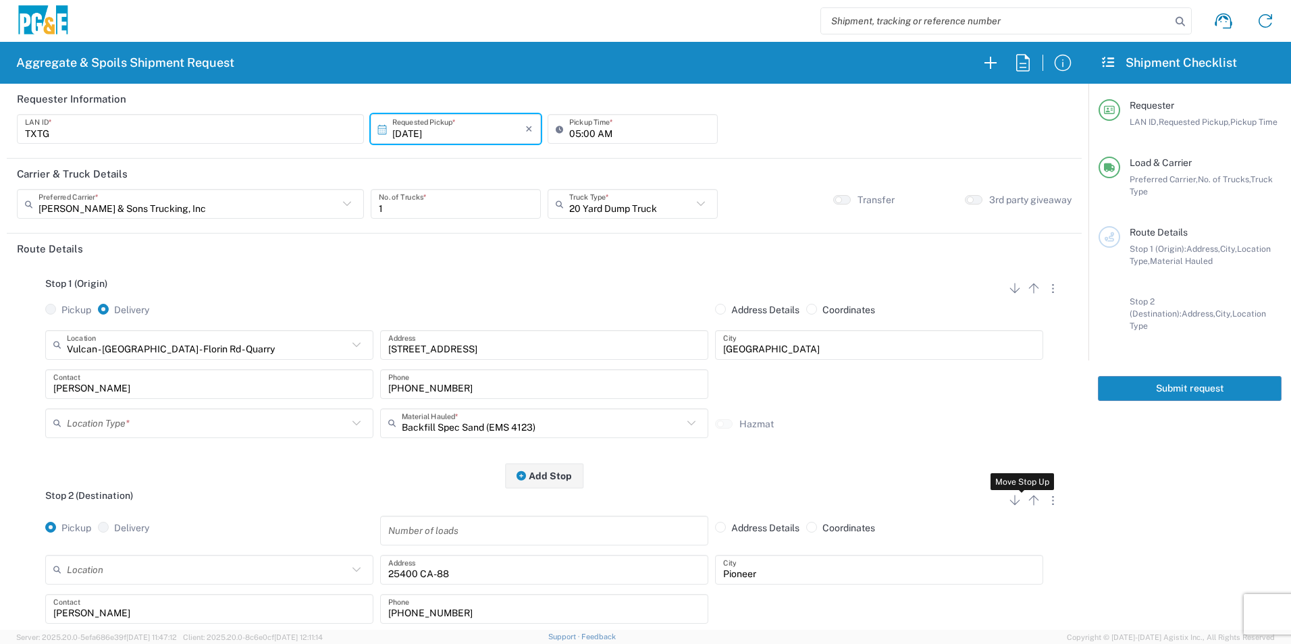
radio input "false"
radio input "true"
radio input "false"
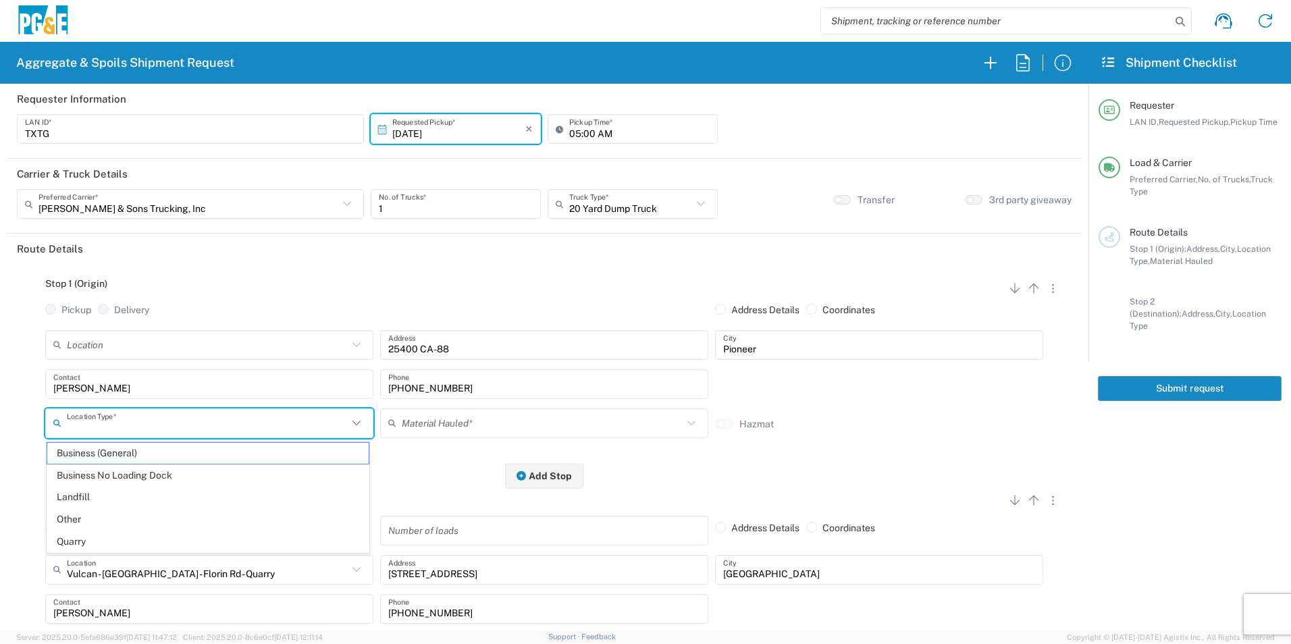
click at [132, 426] on input "text" at bounding box center [207, 423] width 281 height 24
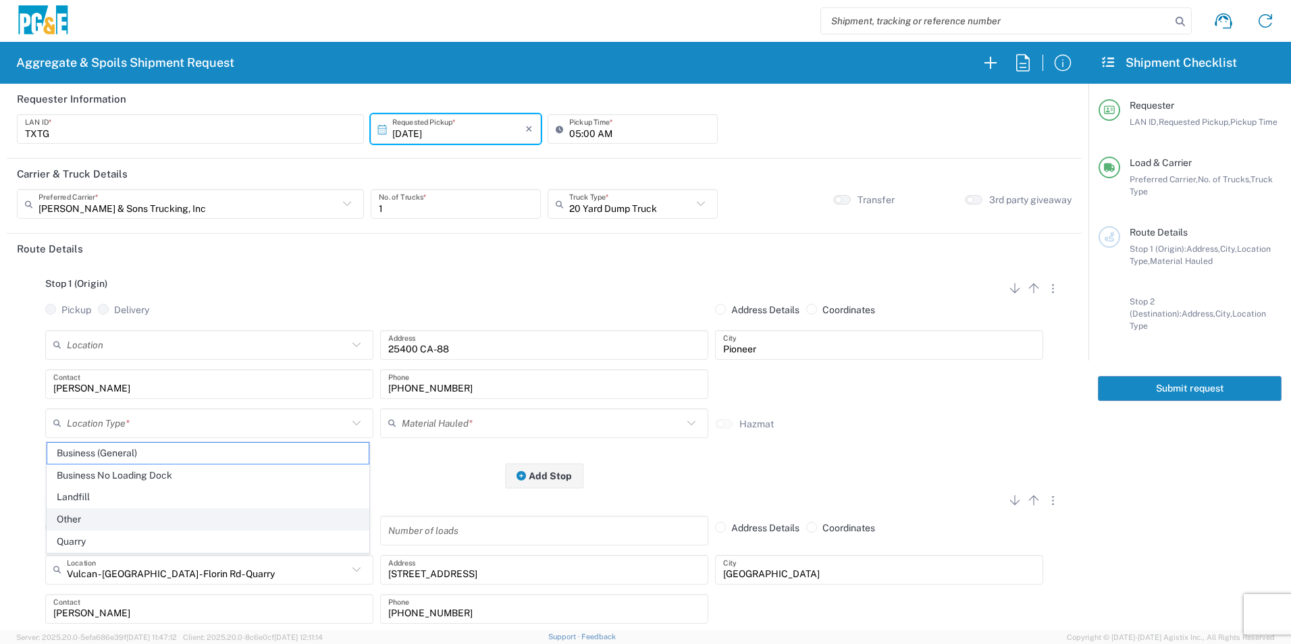
click at [101, 527] on span "Other" at bounding box center [207, 519] width 321 height 21
type input "Other"
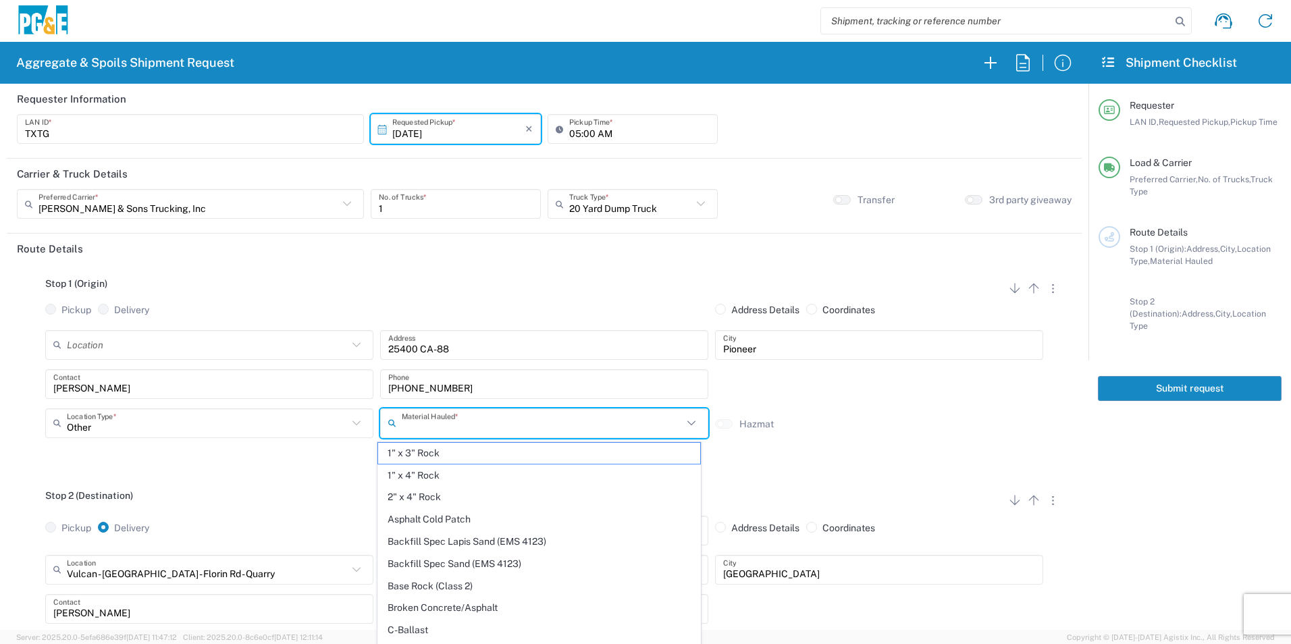
click at [419, 419] on input "text" at bounding box center [542, 423] width 281 height 24
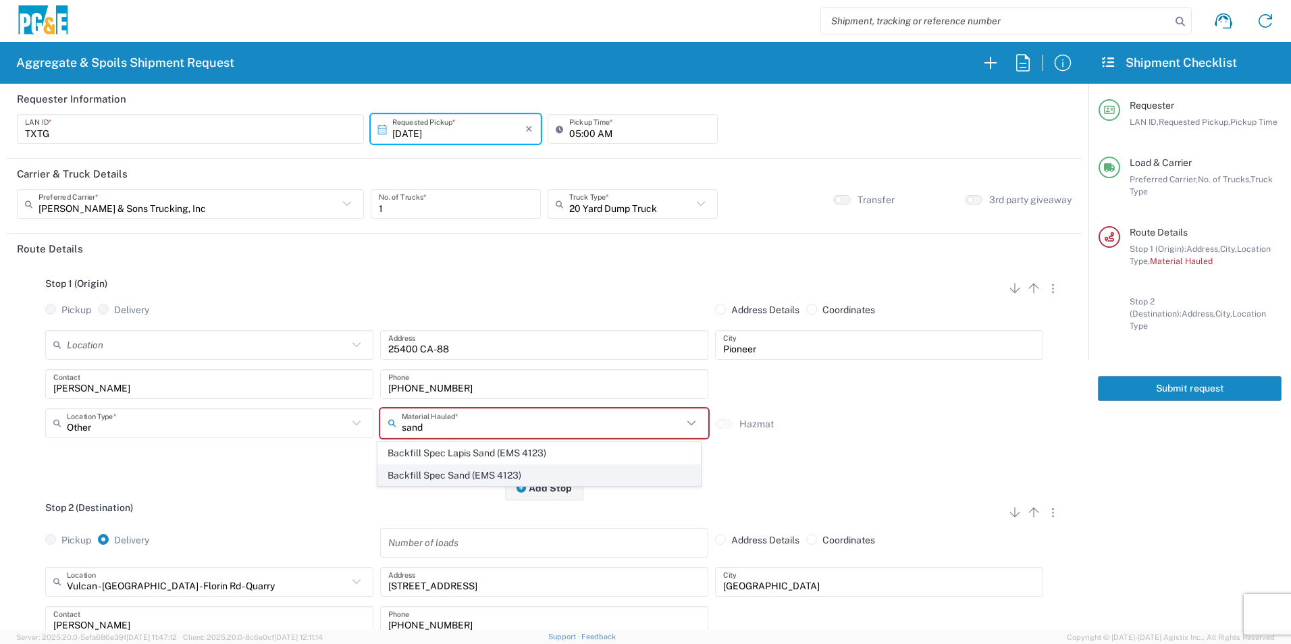
click at [417, 478] on span "Backfill Spec Sand (EMS 4123)" at bounding box center [538, 475] width 321 height 21
type input "Backfill Spec Sand (EMS 4123)"
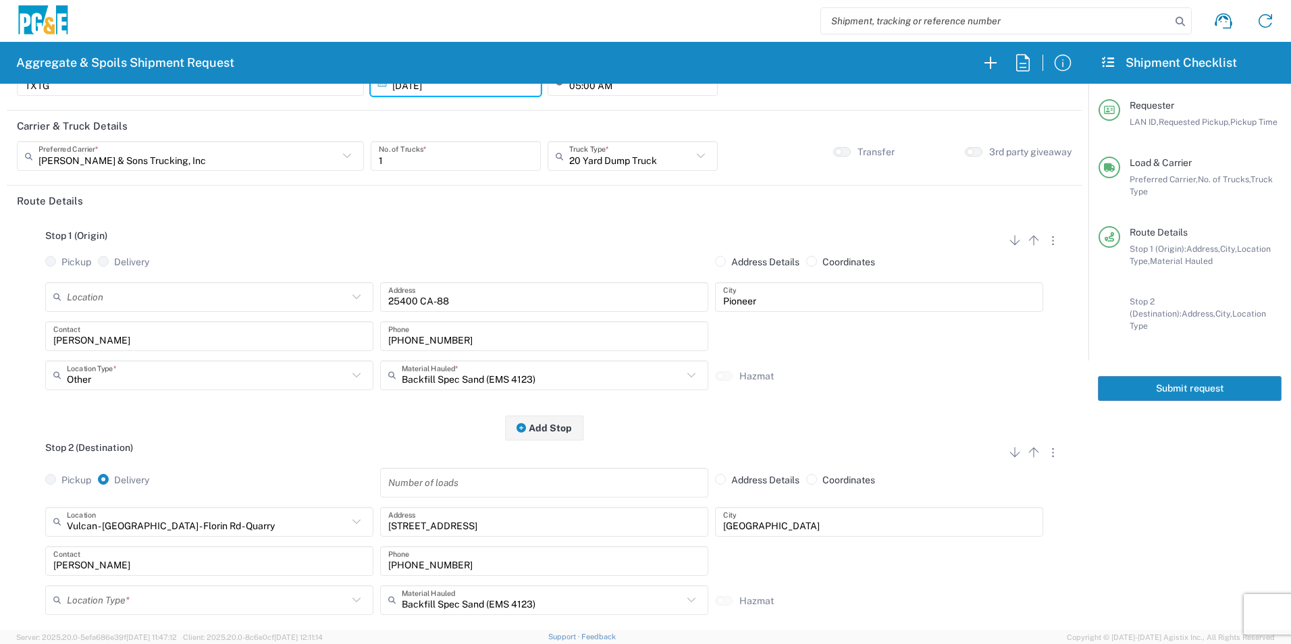
scroll to position [135, 0]
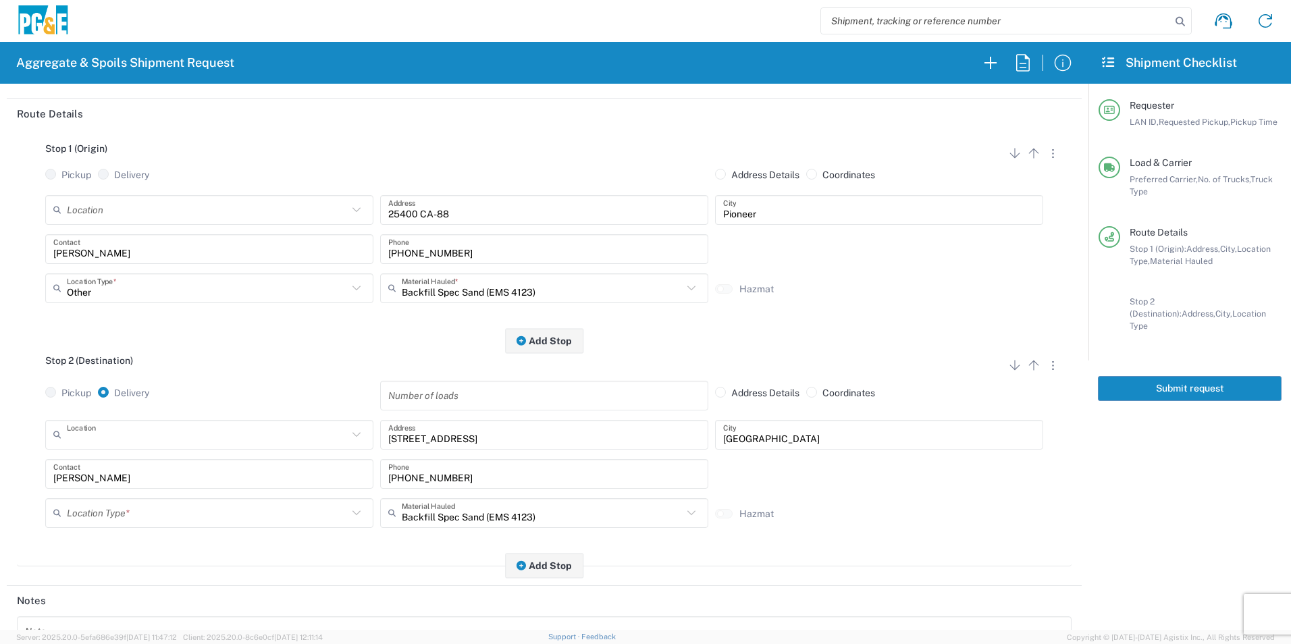
click at [207, 437] on input "text" at bounding box center [207, 435] width 281 height 24
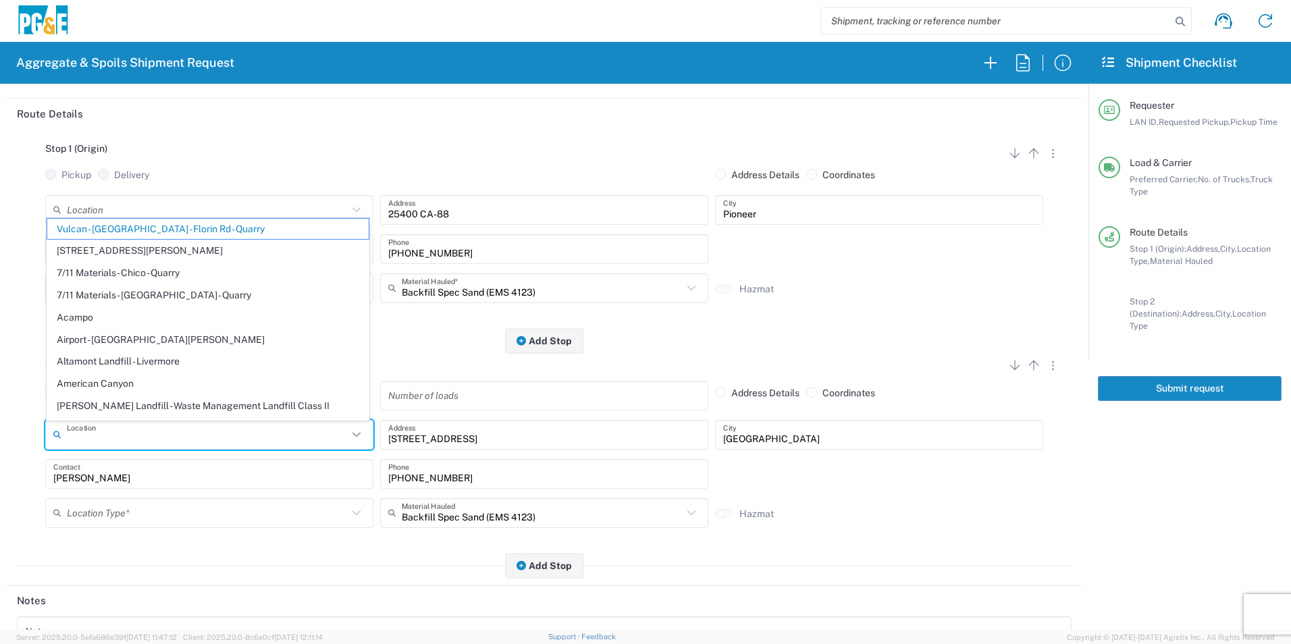
drag, startPoint x: 115, startPoint y: 231, endPoint x: 115, endPoint y: 246, distance: 15.5
click at [114, 231] on span "Vulcan - [GEOGRAPHIC_DATA] - Florin Rd - Quarry" at bounding box center [207, 229] width 321 height 21
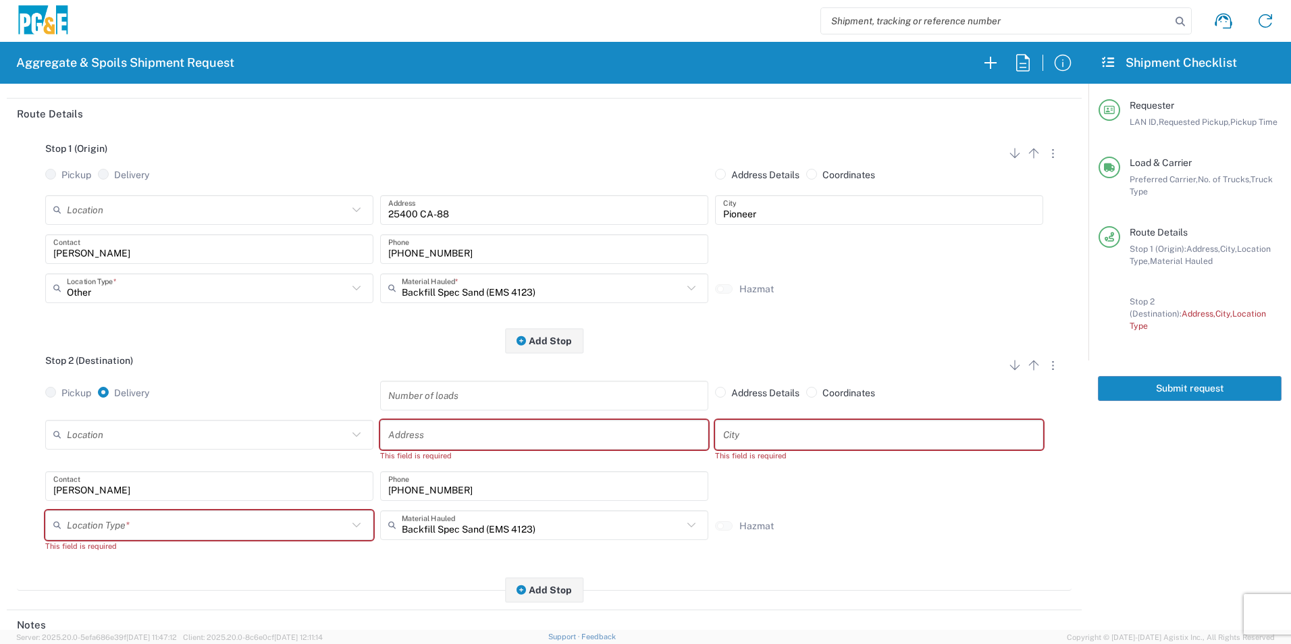
click at [161, 527] on input "text" at bounding box center [207, 525] width 281 height 24
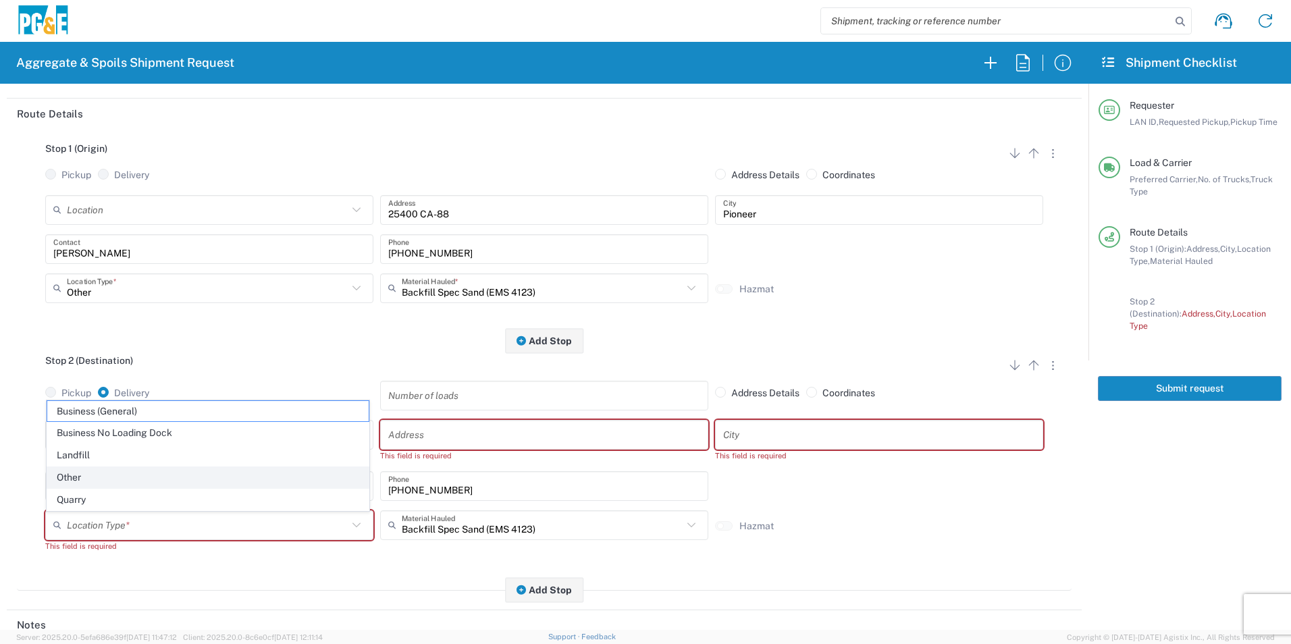
click at [101, 471] on span "Other" at bounding box center [207, 477] width 321 height 21
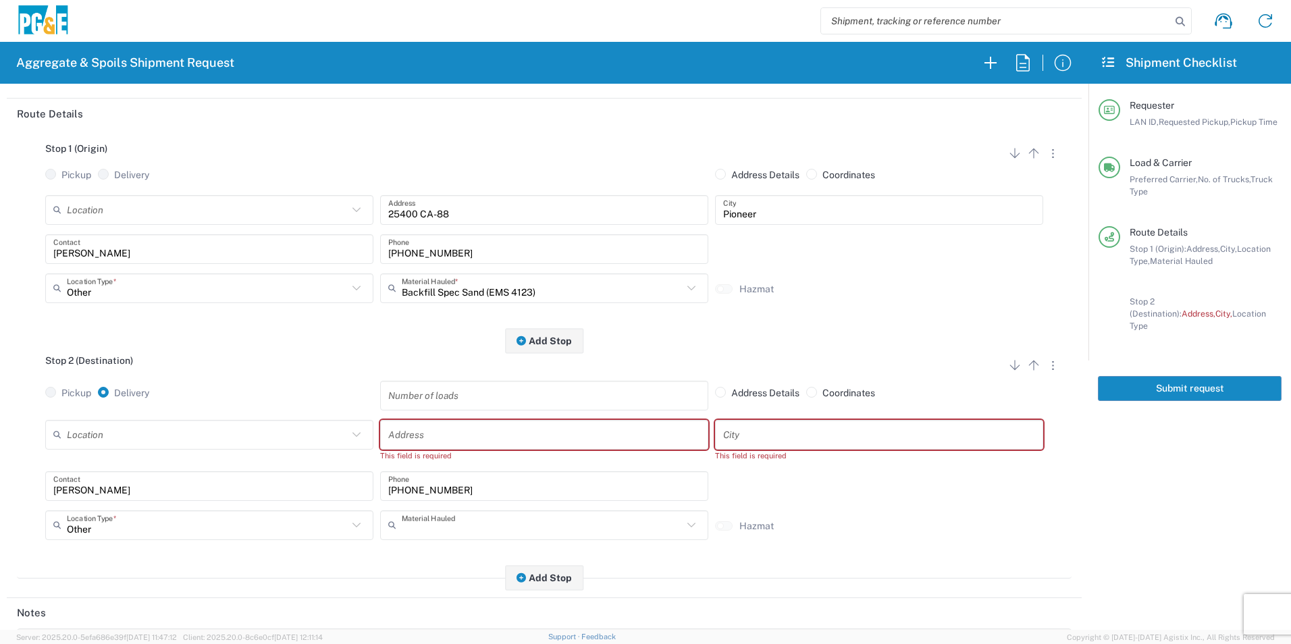
click at [452, 525] on input "text" at bounding box center [542, 525] width 281 height 24
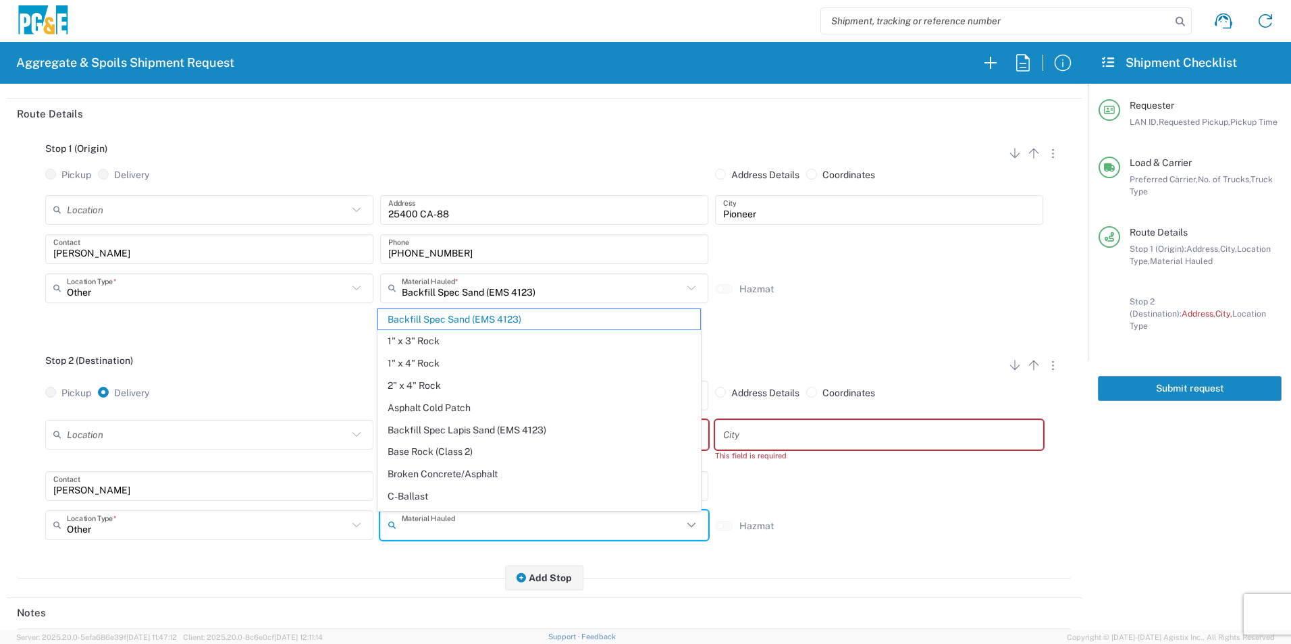
click at [435, 320] on span "Backfill Spec Sand (EMS 4123)" at bounding box center [538, 319] width 321 height 21
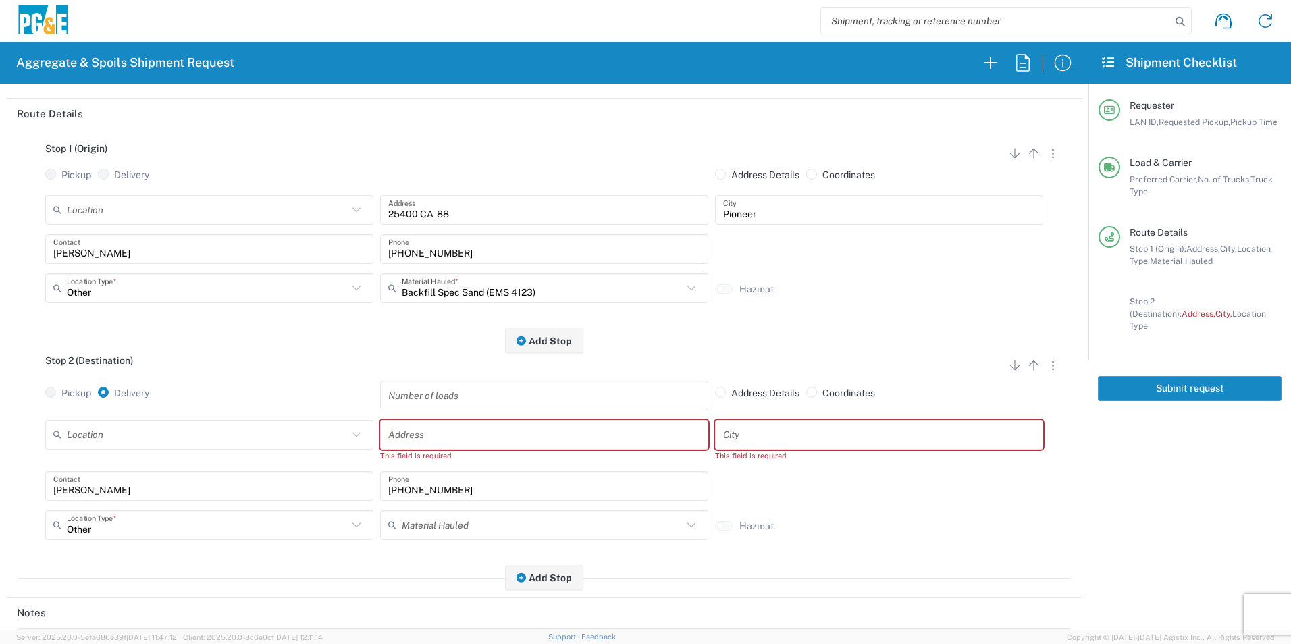
click at [400, 437] on input "text" at bounding box center [544, 435] width 312 height 24
paste input "35151 Baxter Rd"
click at [777, 431] on input "text" at bounding box center [879, 435] width 312 height 24
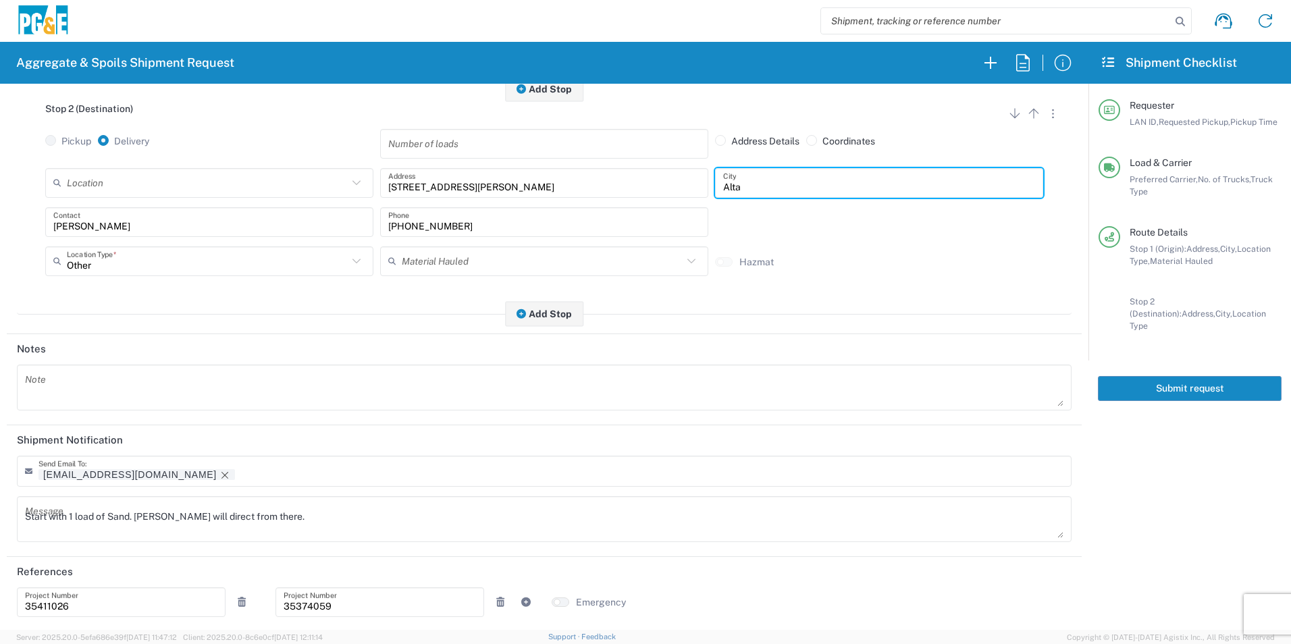
scroll to position [390, 0]
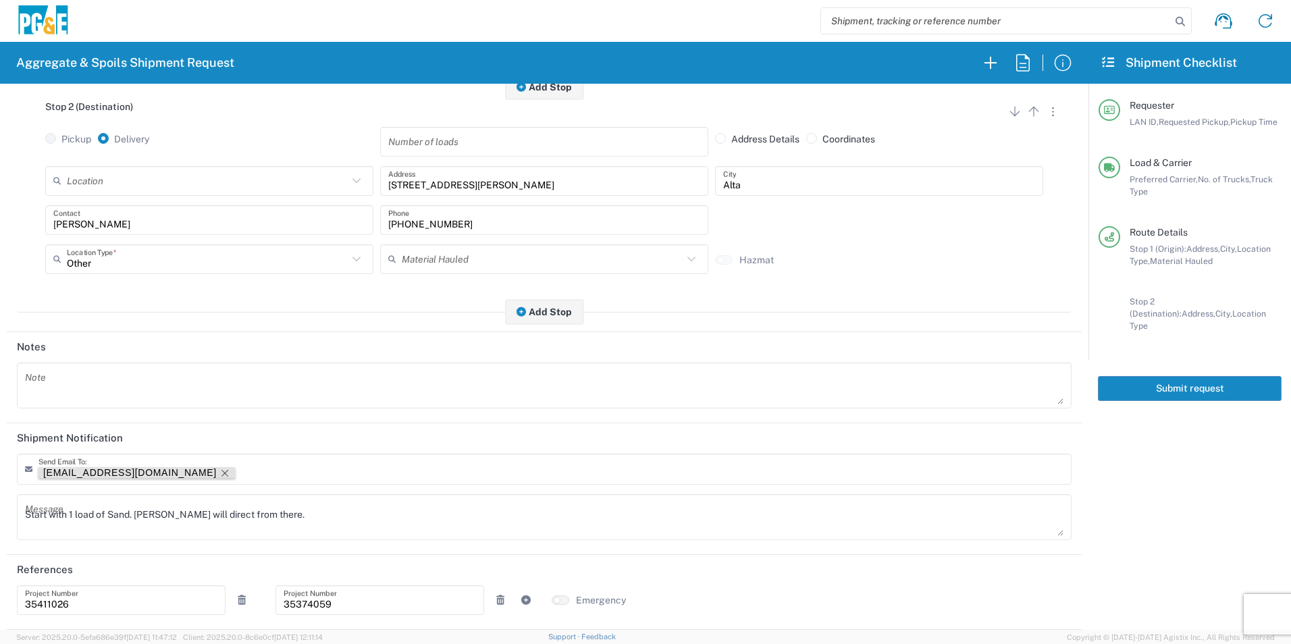
click at [219, 468] on icon "Remove tag" at bounding box center [224, 473] width 11 height 11
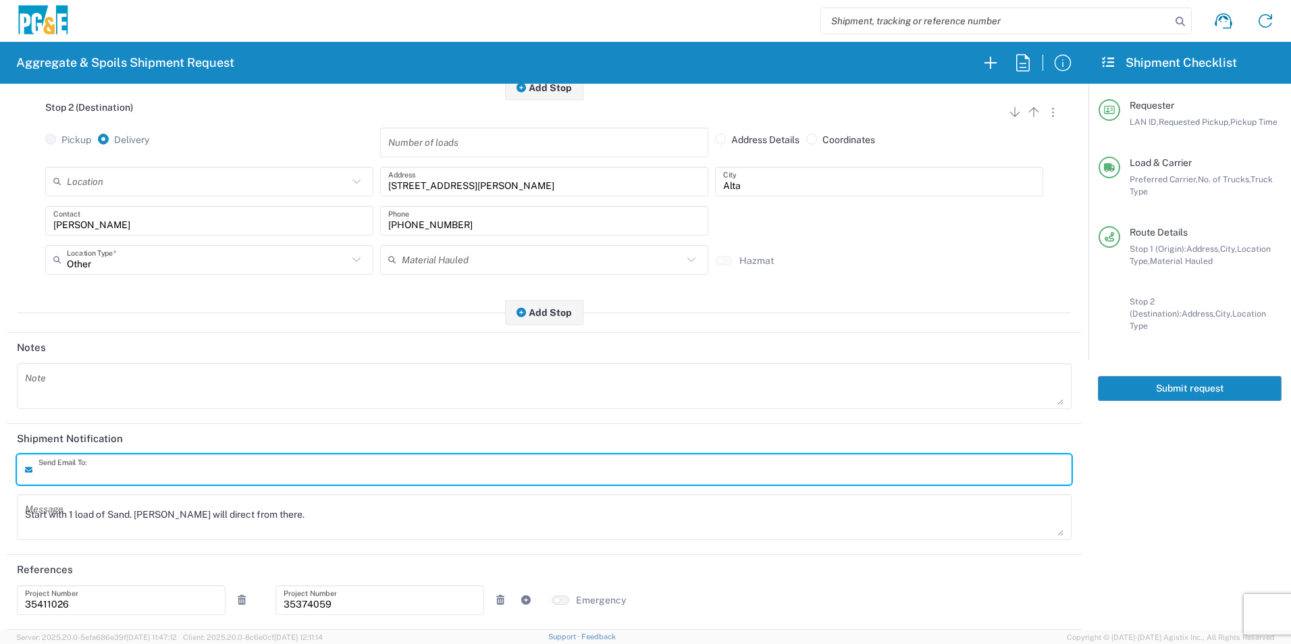
scroll to position [390, 0]
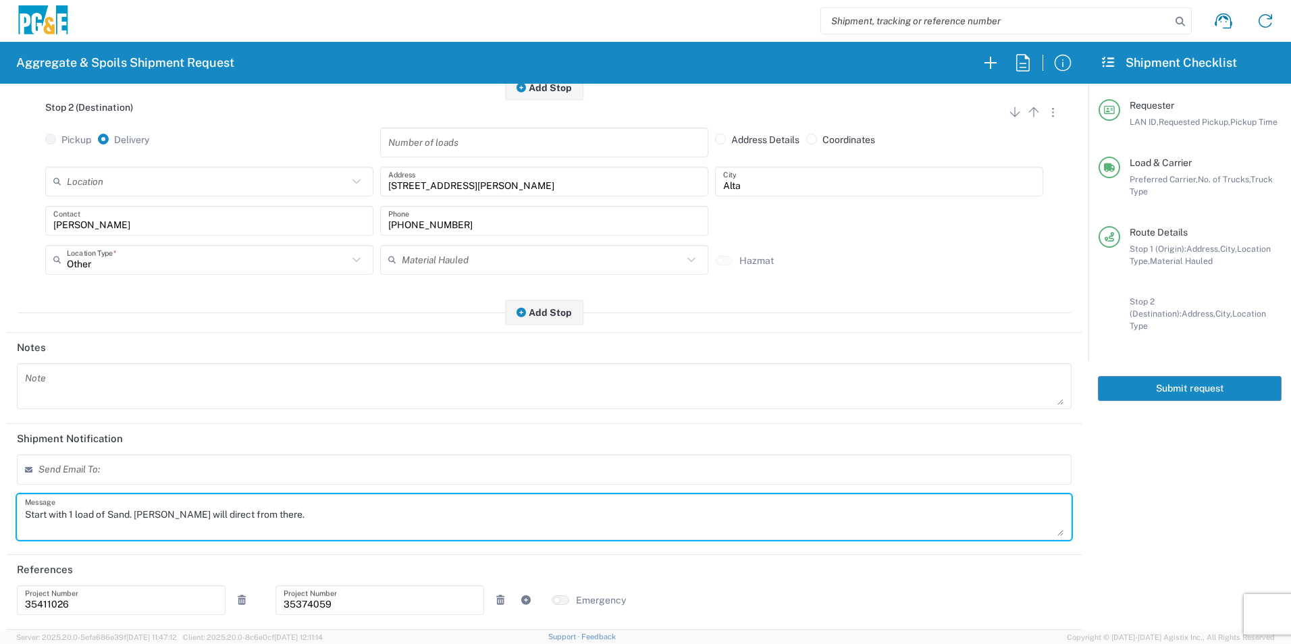
click at [0, 489] on html "Aggregate & Spoils Shipment Request Requester Information TXTG LAN ID * 10/10/2…" at bounding box center [645, 322] width 1291 height 644
click at [236, 602] on icon at bounding box center [242, 599] width 12 height 9
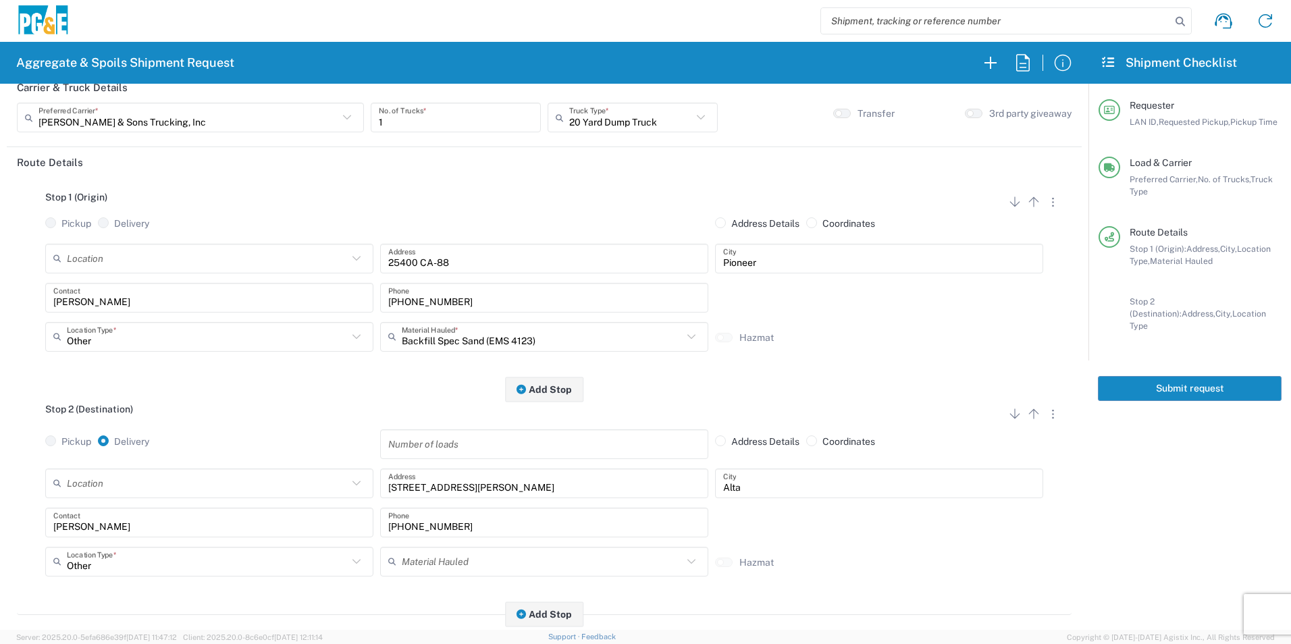
scroll to position [0, 0]
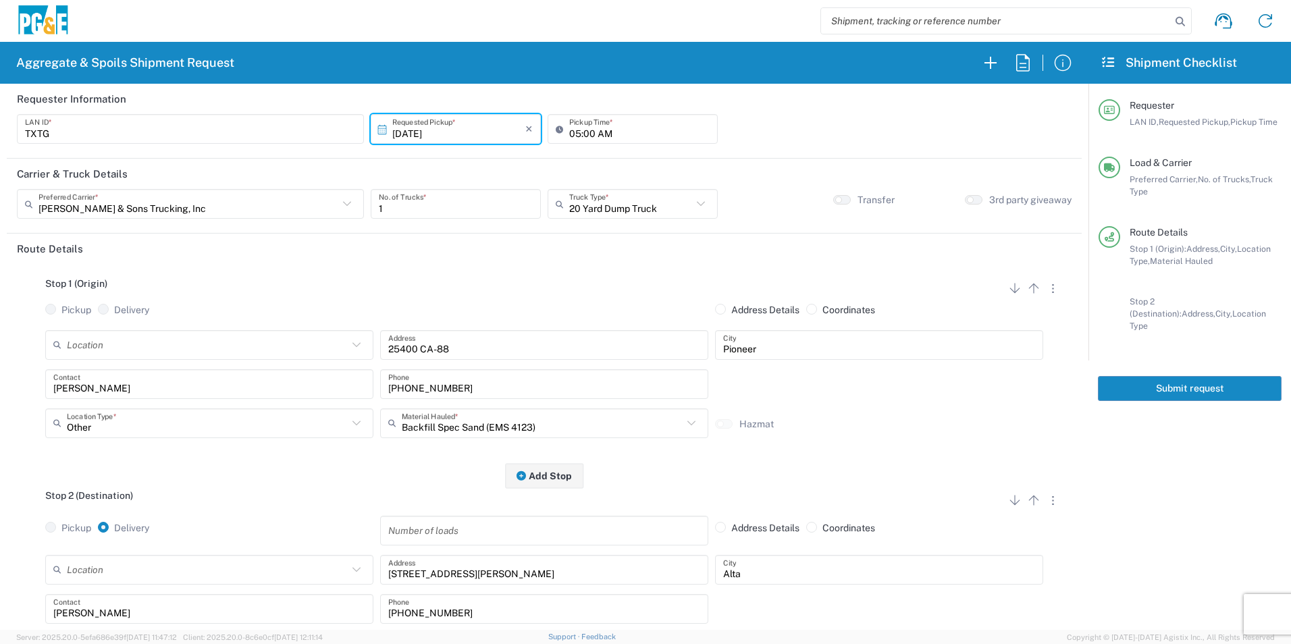
click at [1182, 376] on button "Submit request" at bounding box center [1190, 388] width 184 height 25
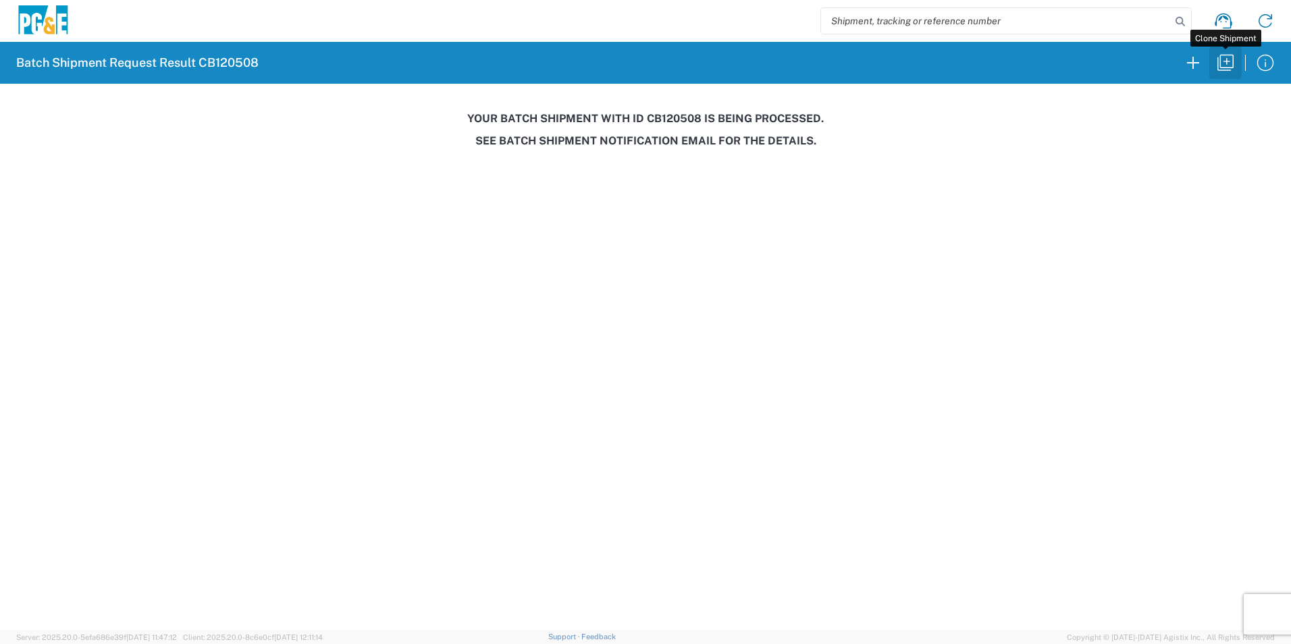
click at [1225, 65] on icon "button" at bounding box center [1226, 63] width 22 height 22
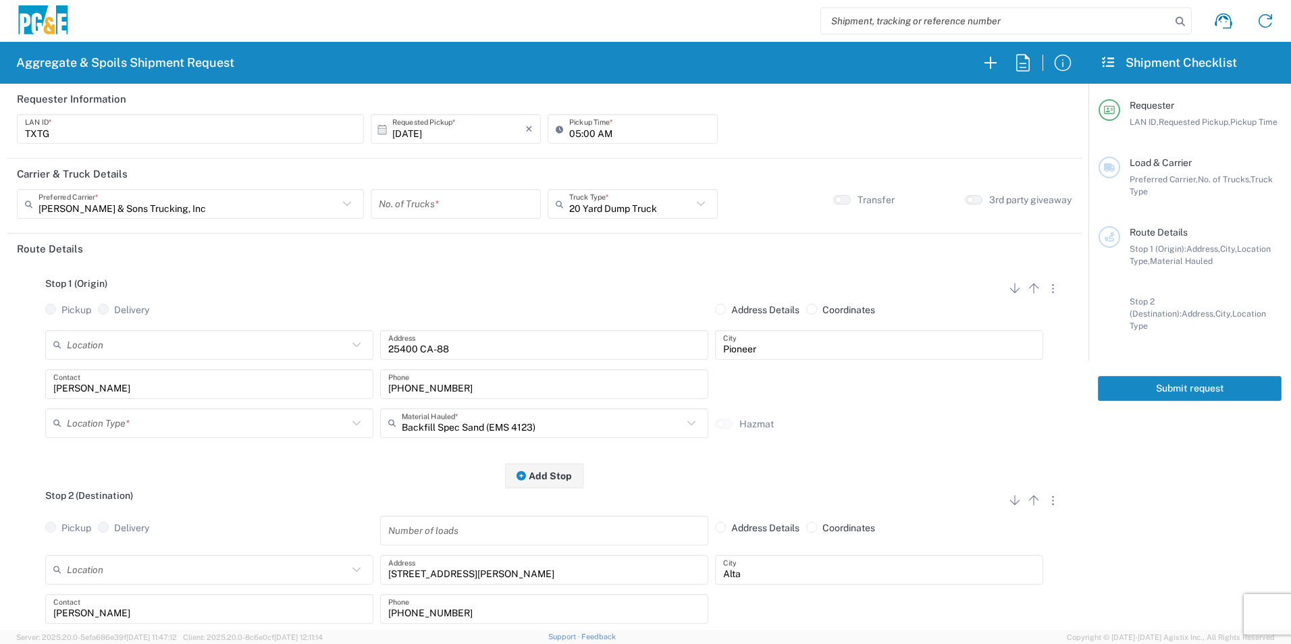
click at [185, 342] on input "text" at bounding box center [207, 345] width 281 height 24
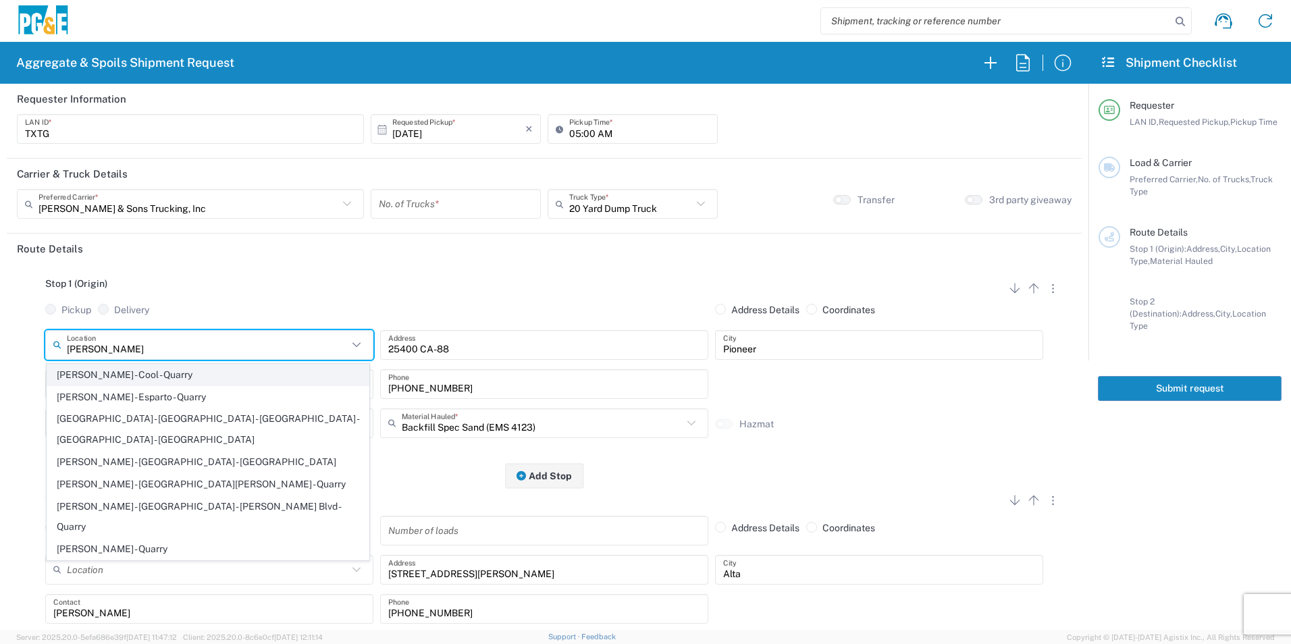
click at [151, 375] on span "[PERSON_NAME] - Cool - Quarry" at bounding box center [207, 375] width 321 height 21
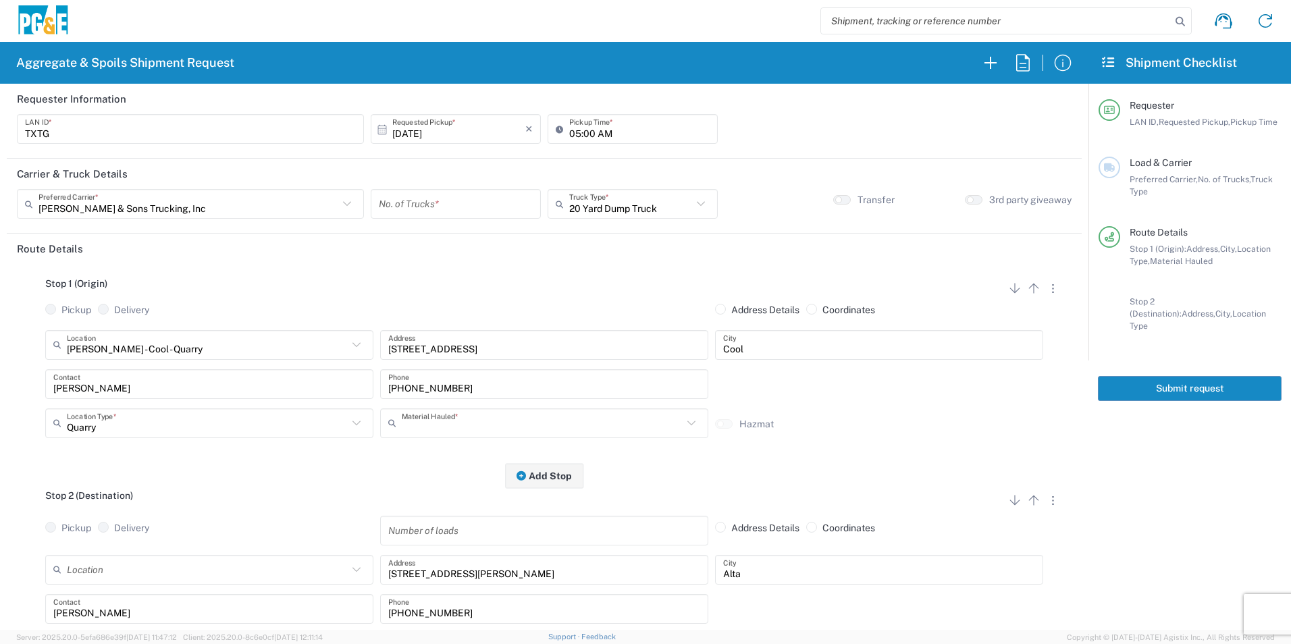
click at [452, 416] on input "text" at bounding box center [542, 423] width 281 height 24
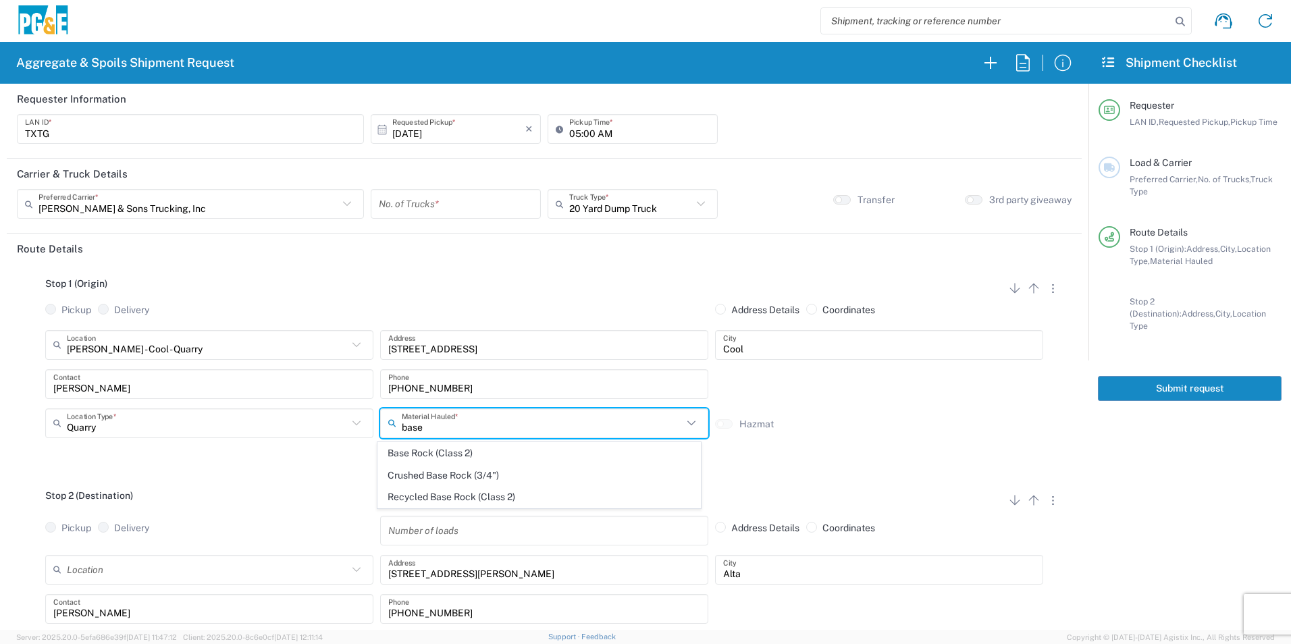
drag, startPoint x: 432, startPoint y: 456, endPoint x: 442, endPoint y: 440, distance: 18.8
click at [432, 455] on span "Base Rock (Class 2)" at bounding box center [538, 453] width 321 height 21
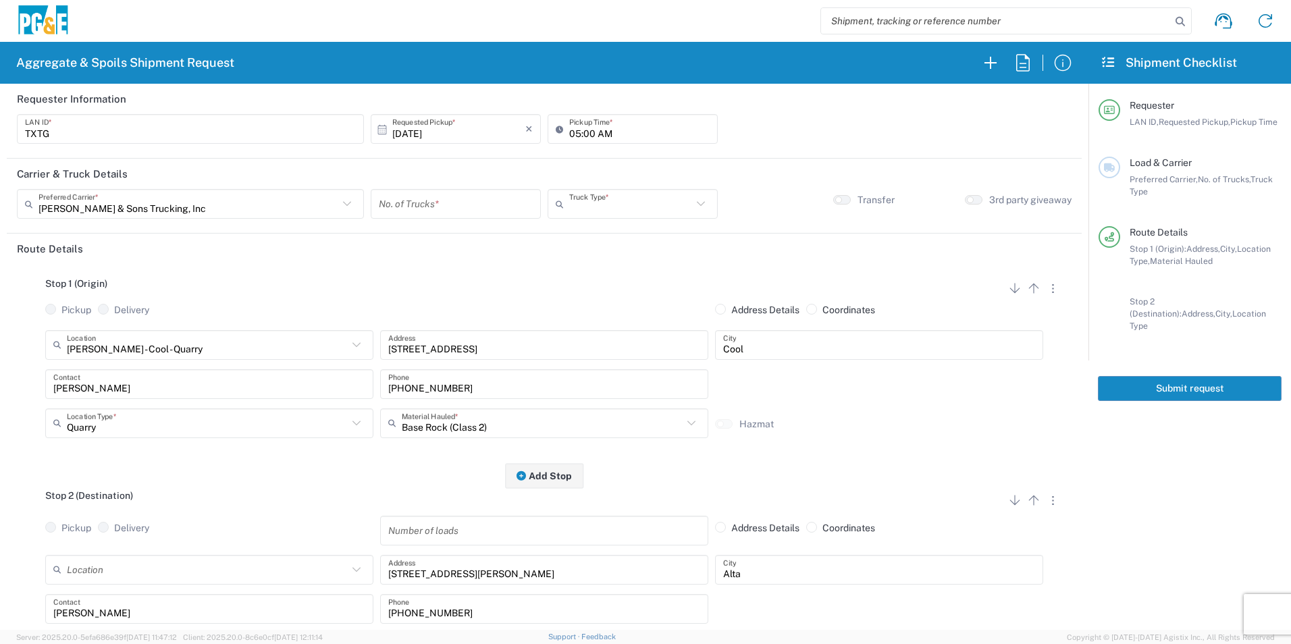
click at [642, 196] on input "text" at bounding box center [630, 204] width 123 height 24
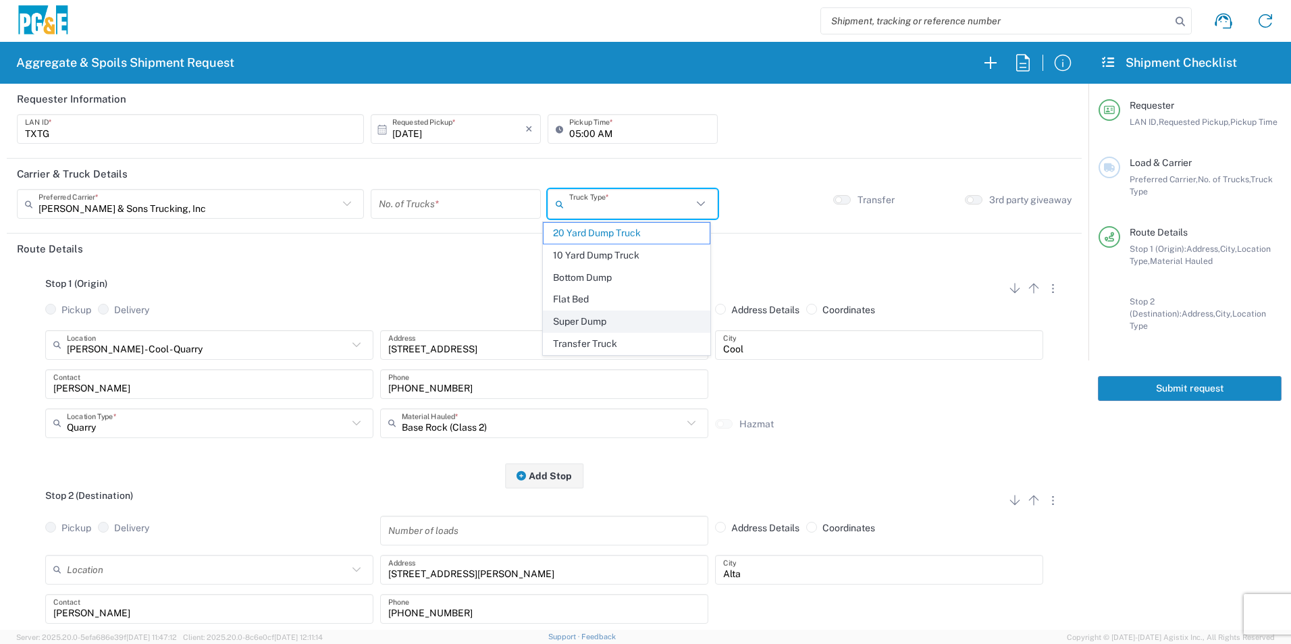
click at [574, 317] on span "Super Dump" at bounding box center [626, 321] width 165 height 21
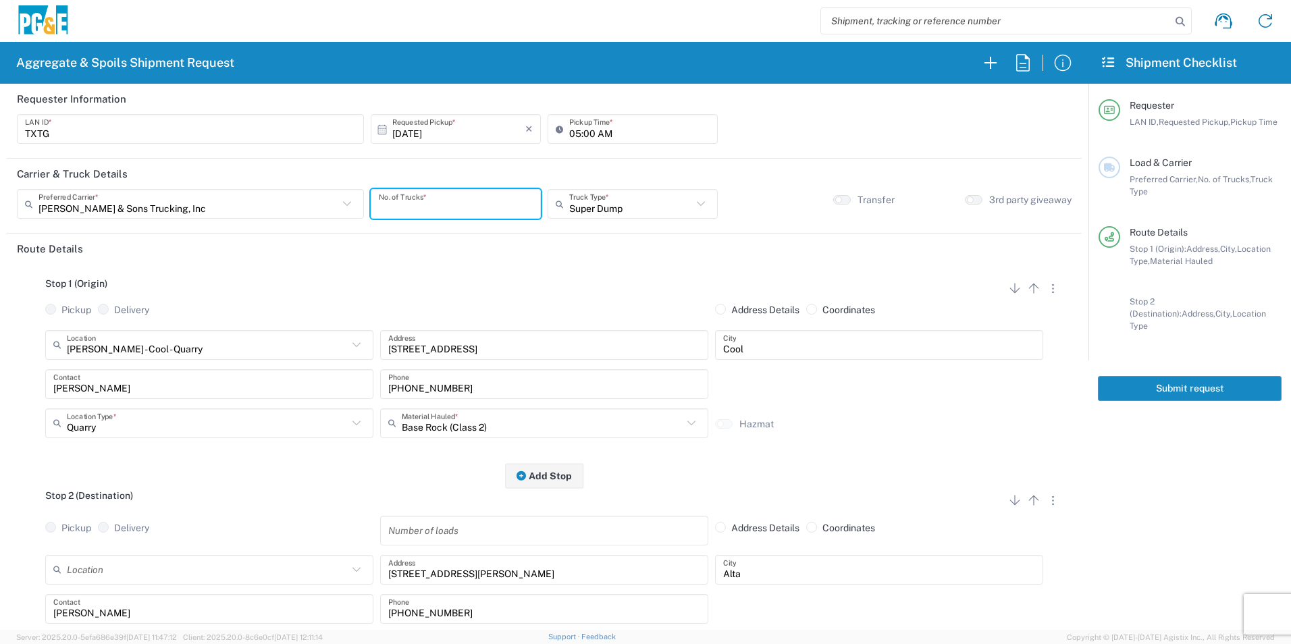
click at [479, 205] on input "number" at bounding box center [456, 204] width 154 height 24
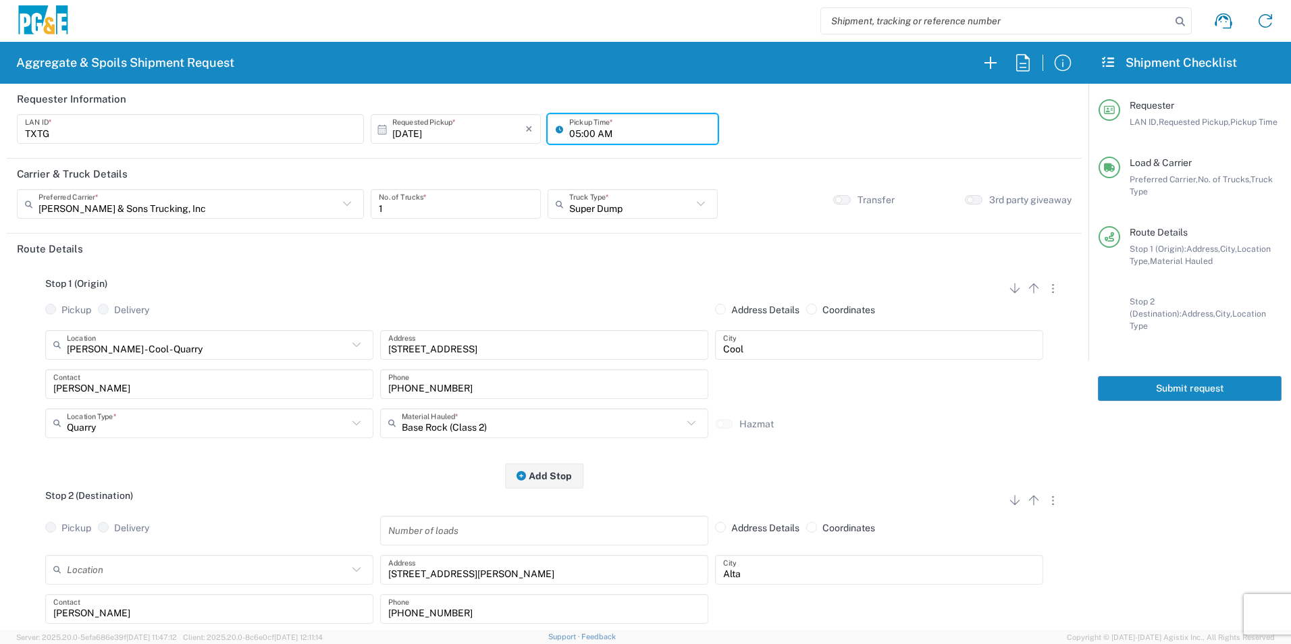
click at [575, 132] on input "05:00 AM" at bounding box center [639, 129] width 140 height 24
click at [583, 132] on input "06:00 AM" at bounding box center [639, 129] width 140 height 24
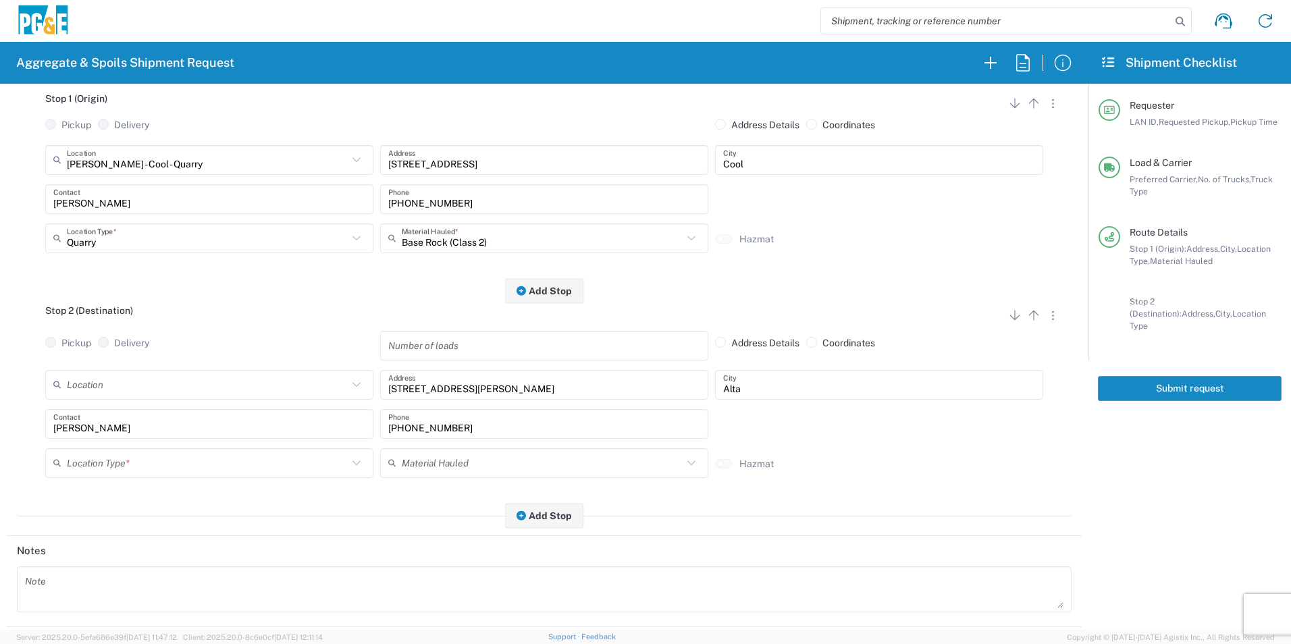
scroll to position [203, 0]
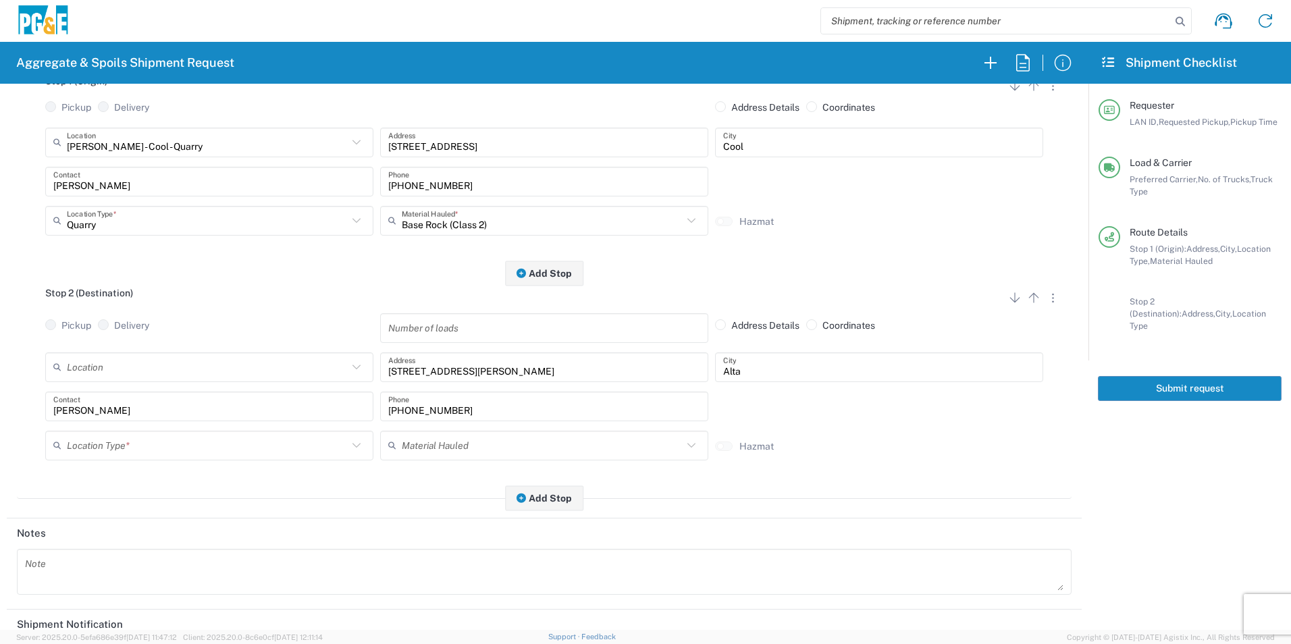
click at [156, 446] on input "text" at bounding box center [207, 445] width 281 height 24
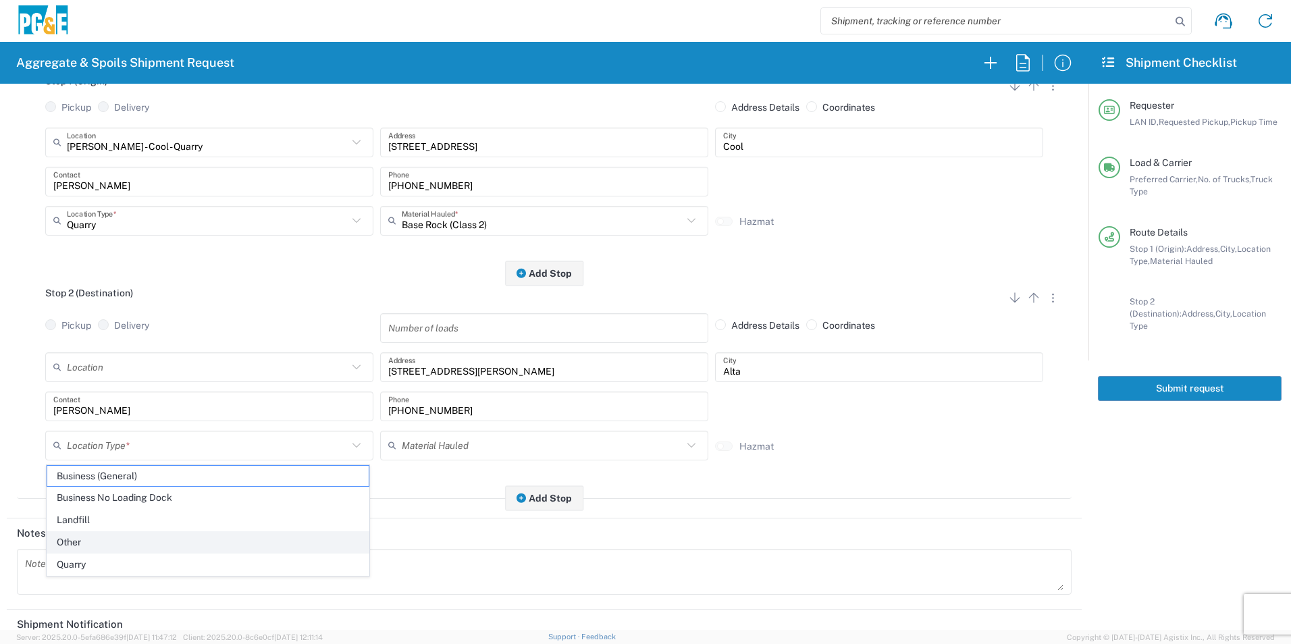
click at [91, 541] on span "Other" at bounding box center [207, 542] width 321 height 21
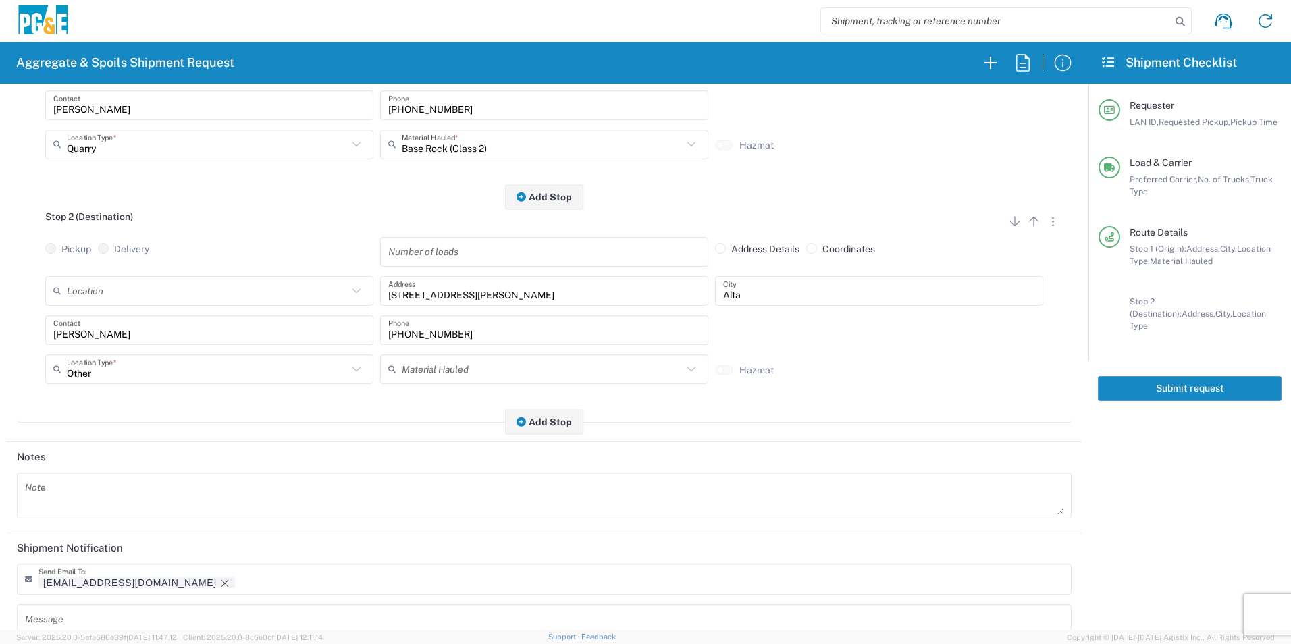
scroll to position [390, 0]
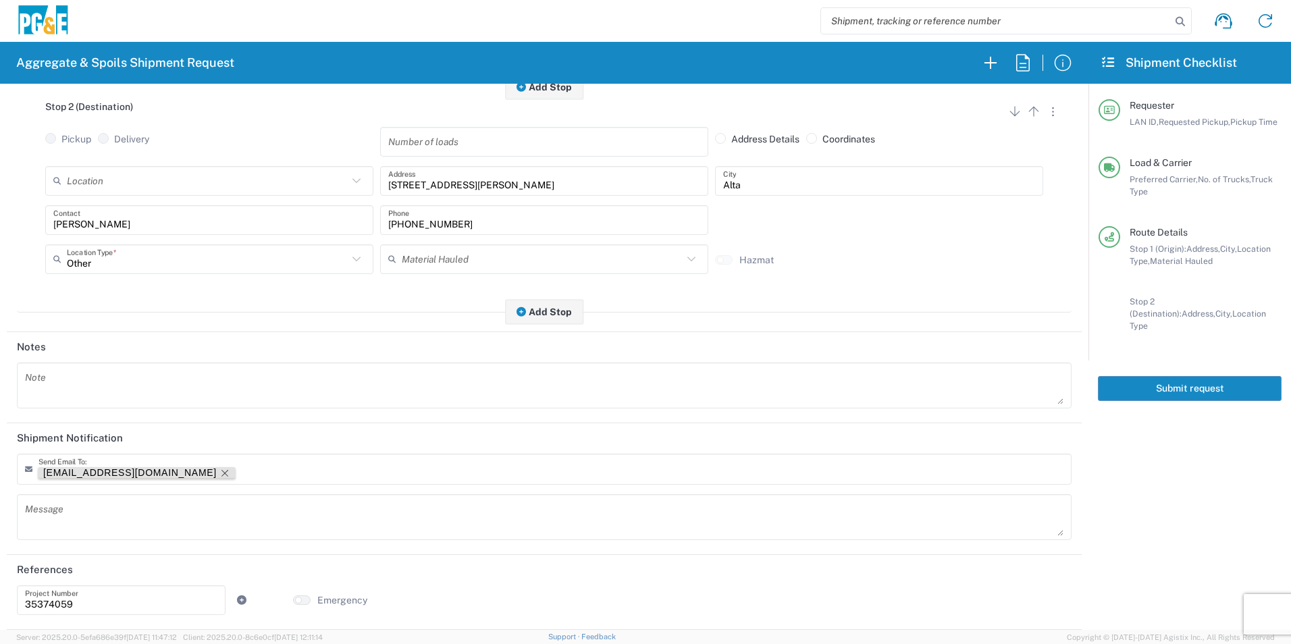
click at [219, 472] on icon "Remove tag" at bounding box center [224, 473] width 11 height 11
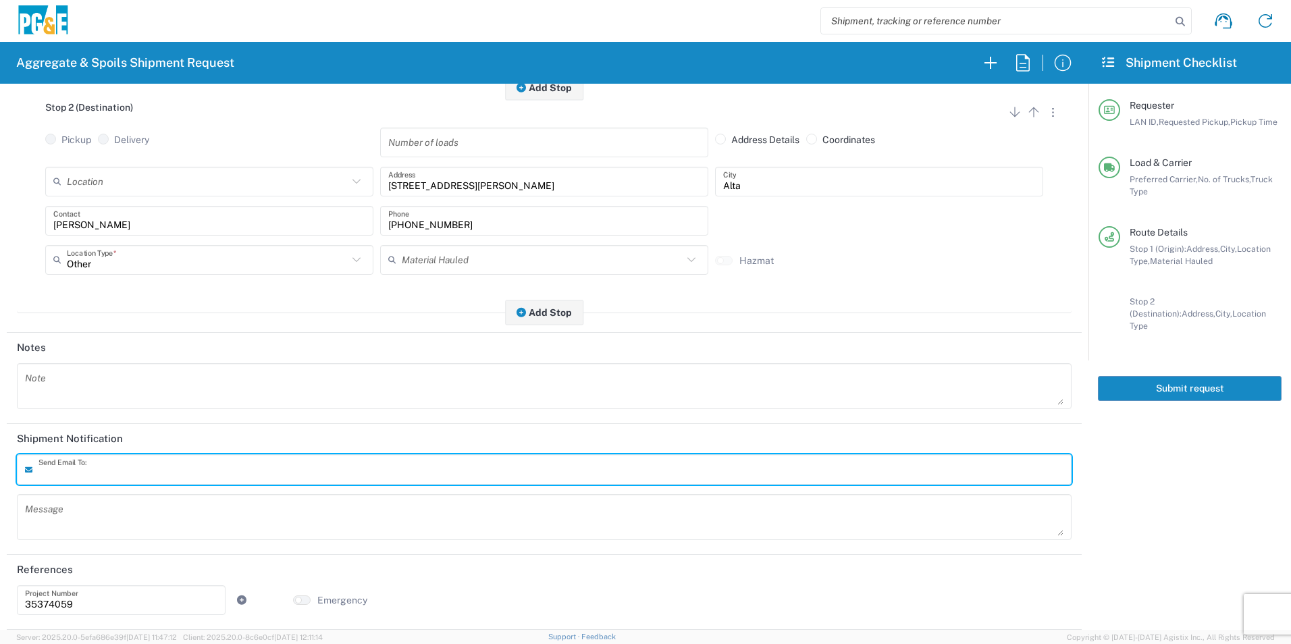
scroll to position [390, 0]
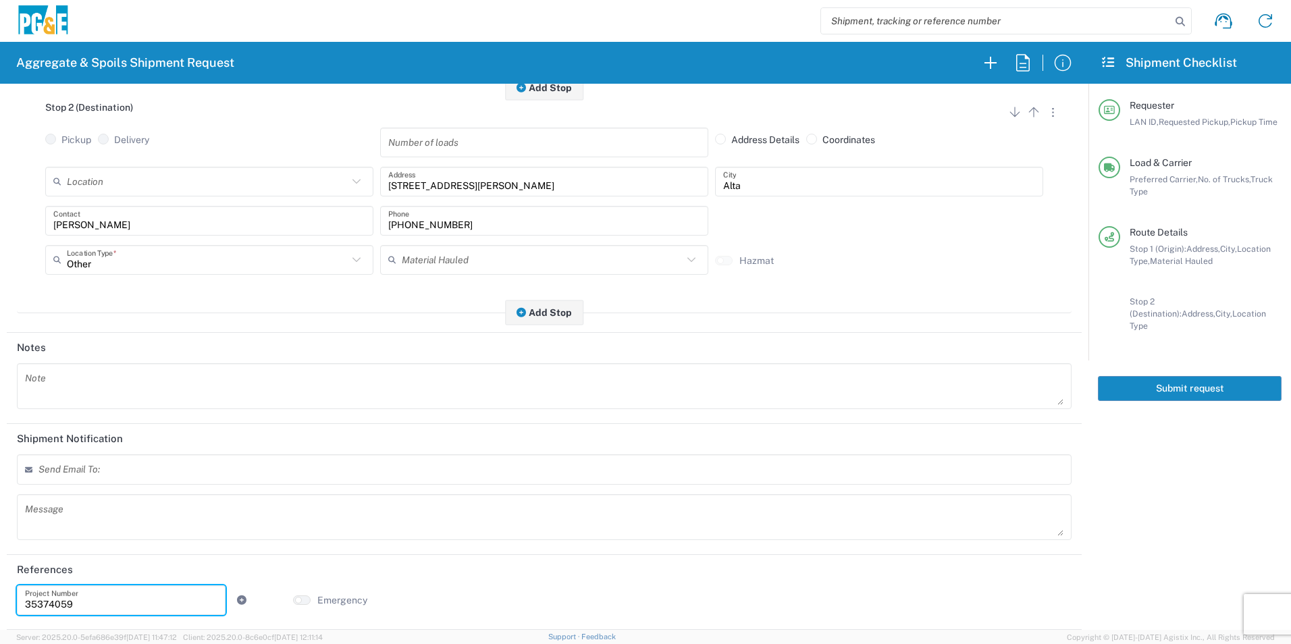
drag, startPoint x: 84, startPoint y: 602, endPoint x: 0, endPoint y: 563, distance: 92.1
click at [0, 562] on html "Aggregate & Spoils Shipment Request Requester Information TXTG LAN ID * 10/10/2…" at bounding box center [645, 322] width 1291 height 644
paste input "424355"
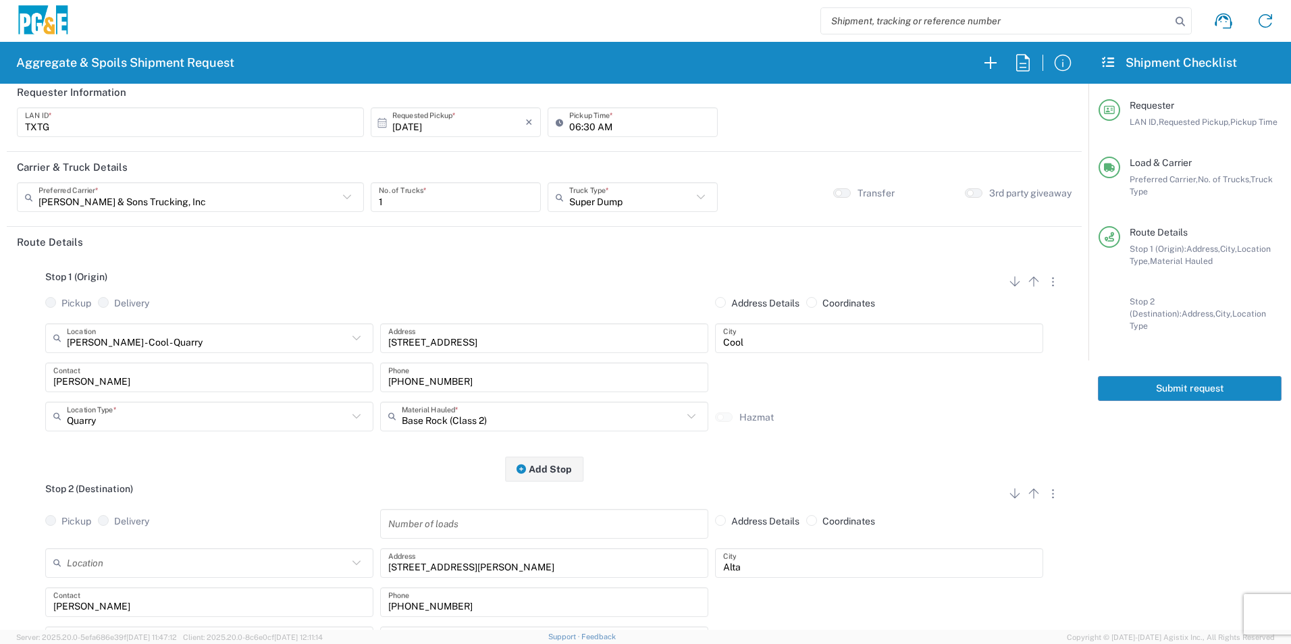
scroll to position [0, 0]
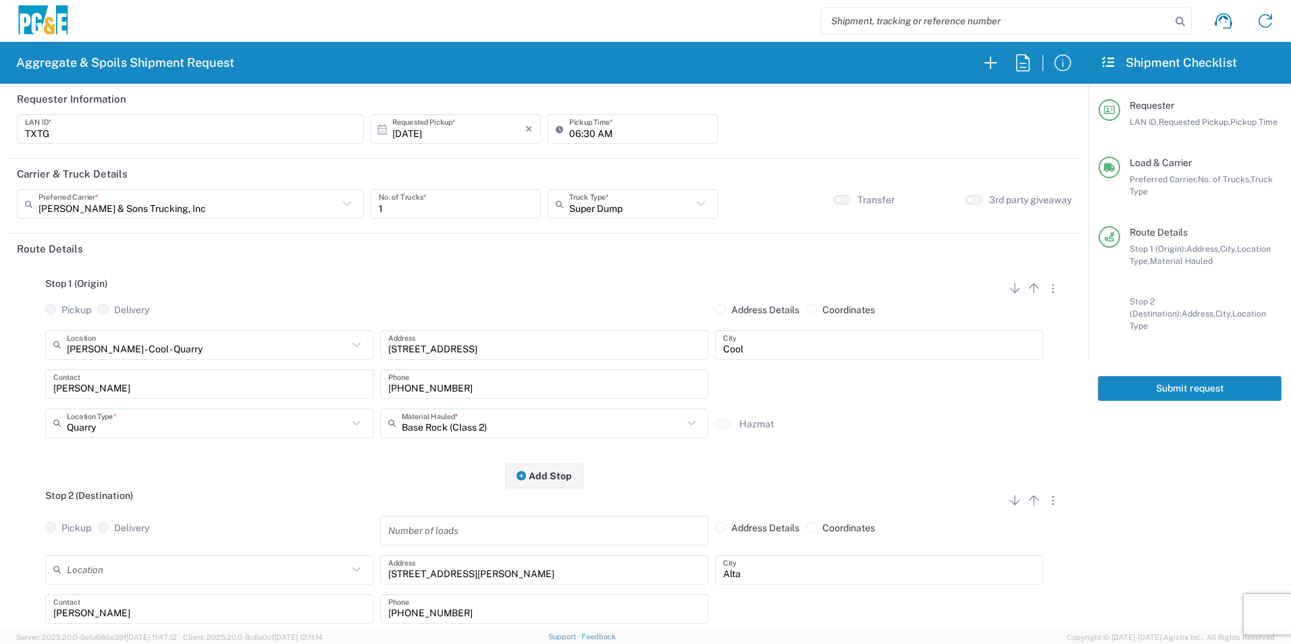
drag, startPoint x: 1224, startPoint y: 371, endPoint x: 1283, endPoint y: 379, distance: 59.9
click at [1225, 376] on button "Submit request" at bounding box center [1190, 388] width 184 height 25
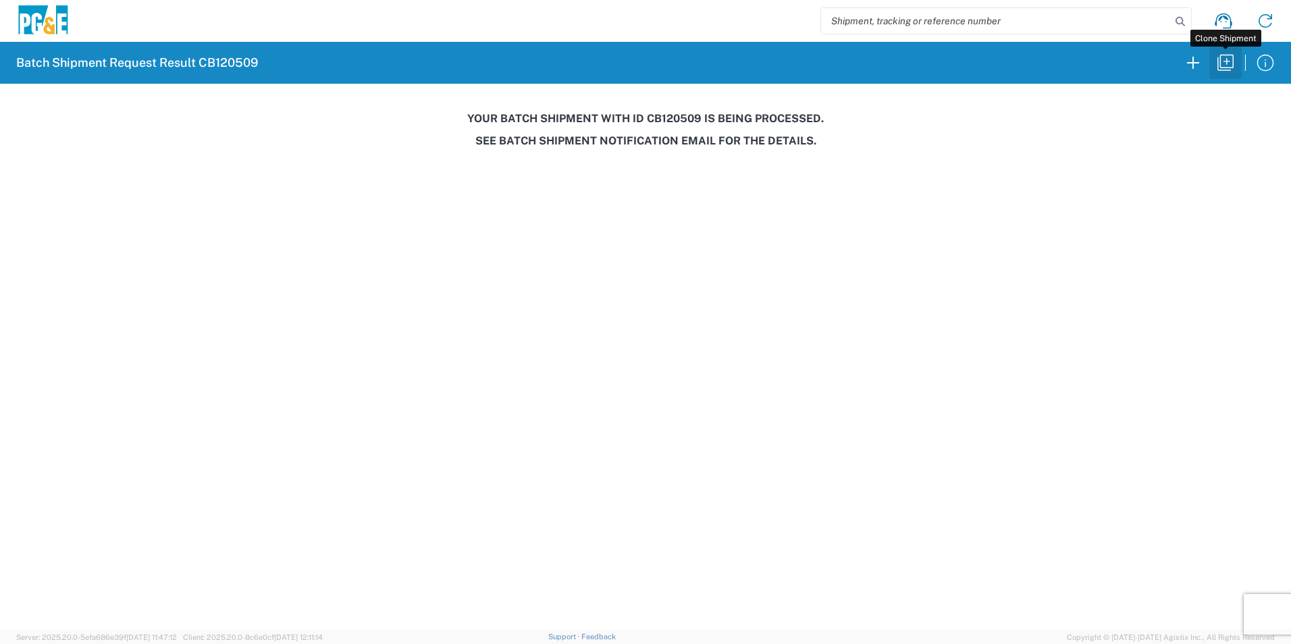
click at [1225, 59] on icon "button" at bounding box center [1226, 63] width 22 height 22
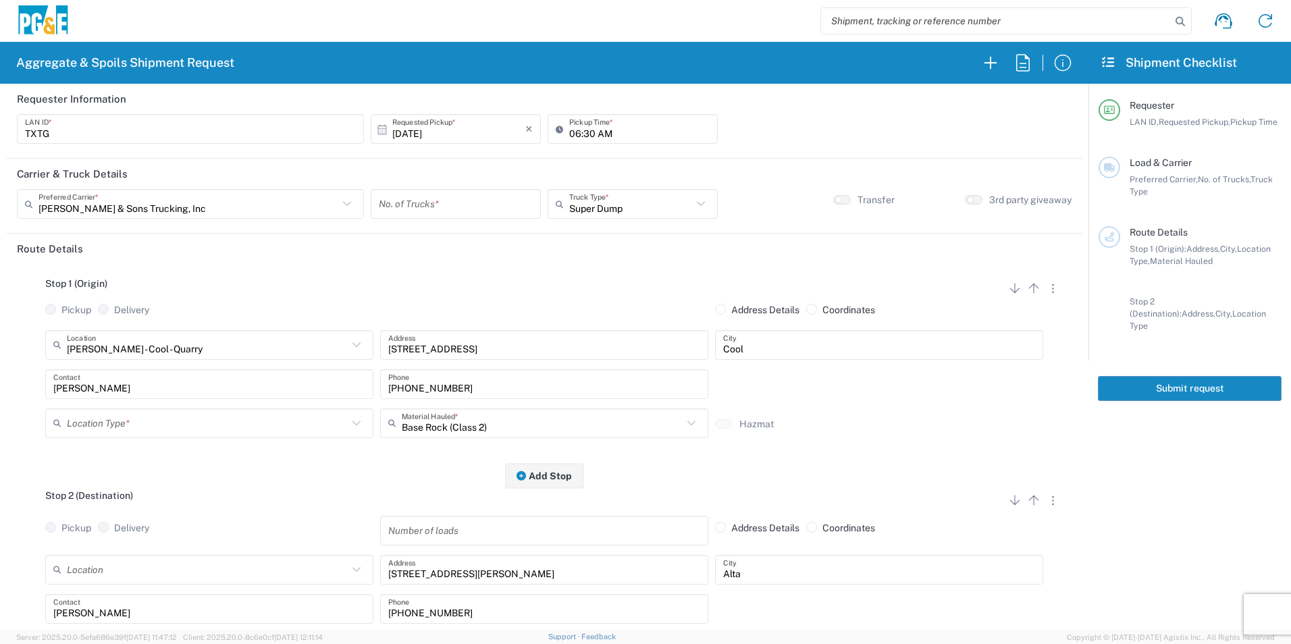
click at [473, 200] on input "number" at bounding box center [456, 204] width 154 height 24
click at [207, 345] on input "text" at bounding box center [207, 345] width 281 height 24
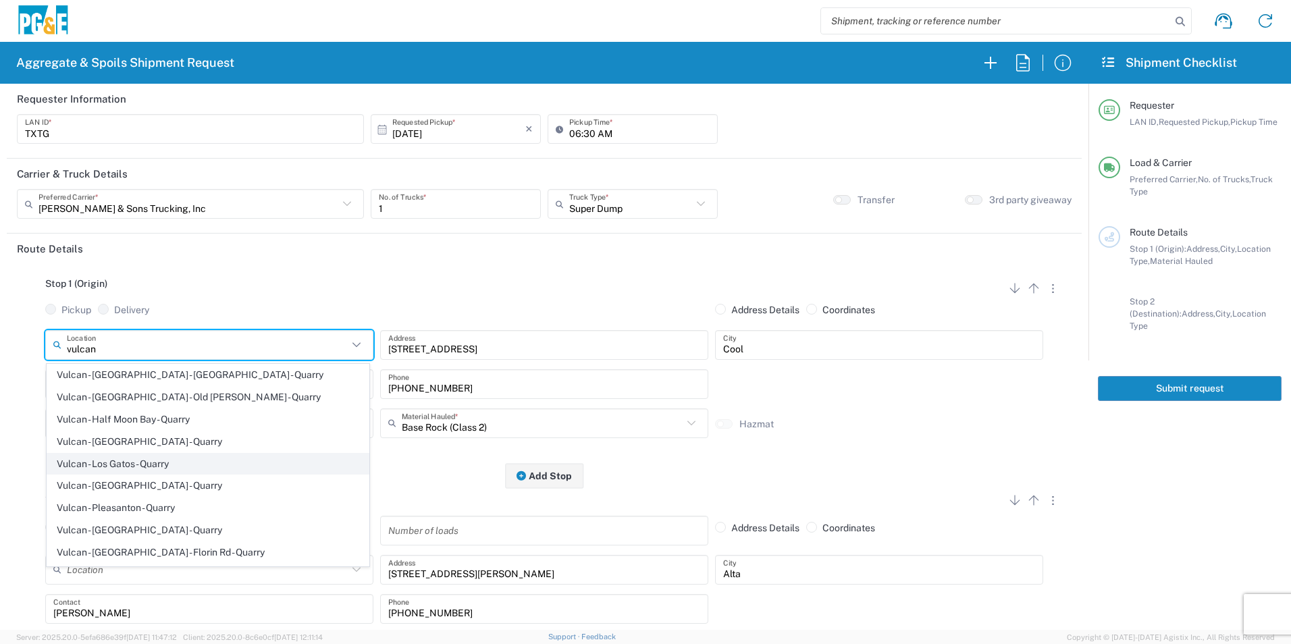
scroll to position [68, 0]
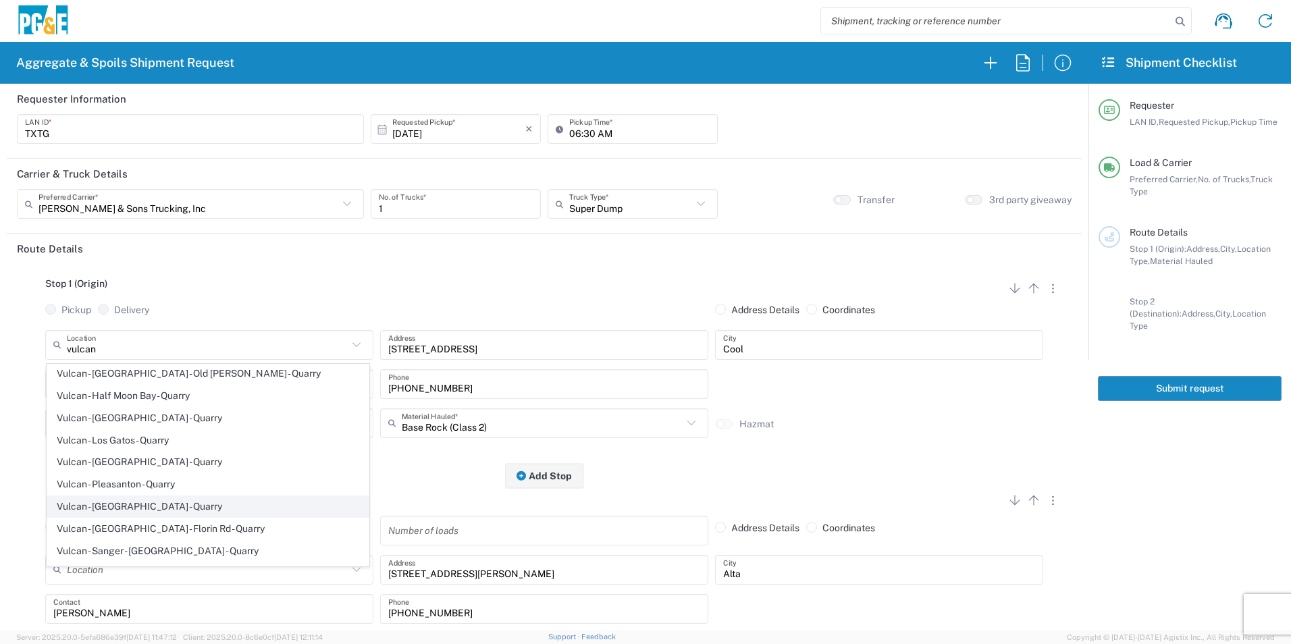
click at [142, 506] on span "Vulcan - [GEOGRAPHIC_DATA] - Quarry" at bounding box center [207, 506] width 321 height 21
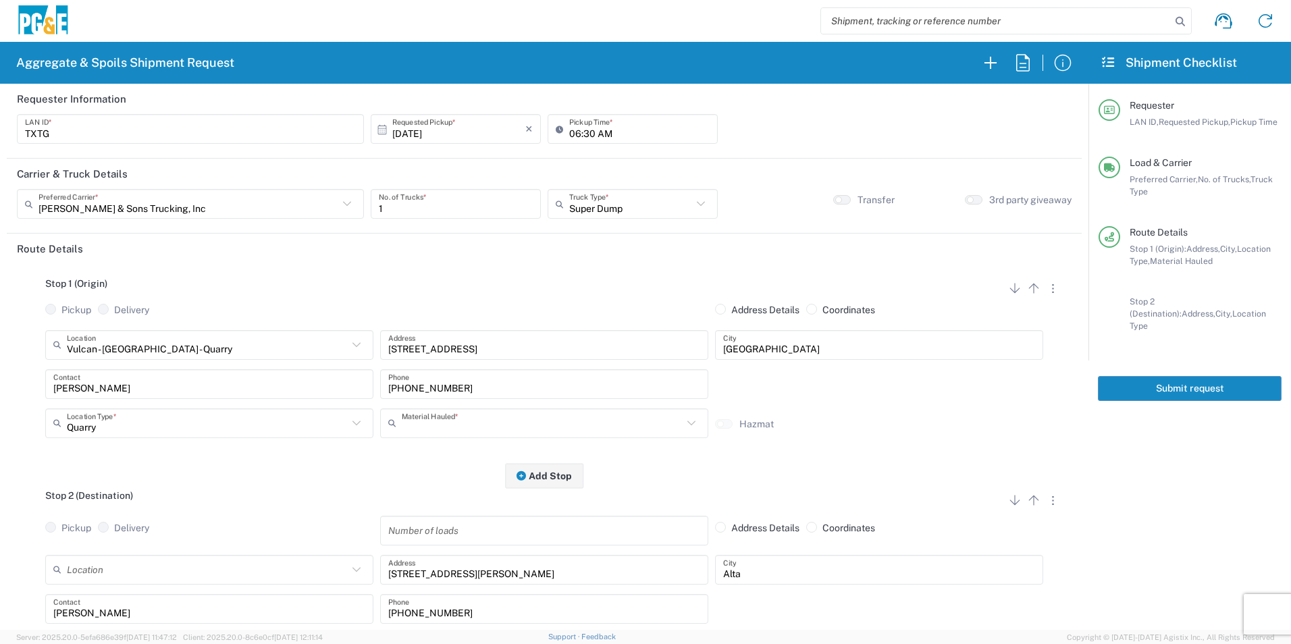
click at [437, 432] on input "text" at bounding box center [542, 423] width 281 height 24
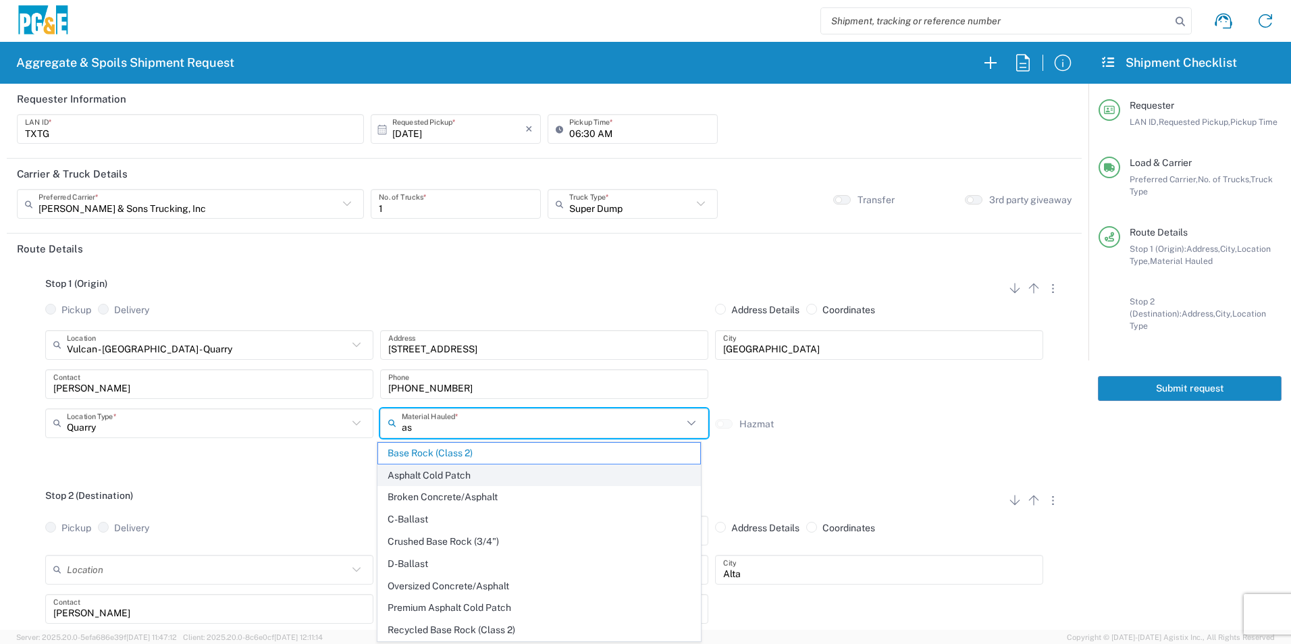
click at [452, 472] on span "Asphalt Cold Patch" at bounding box center [538, 475] width 321 height 21
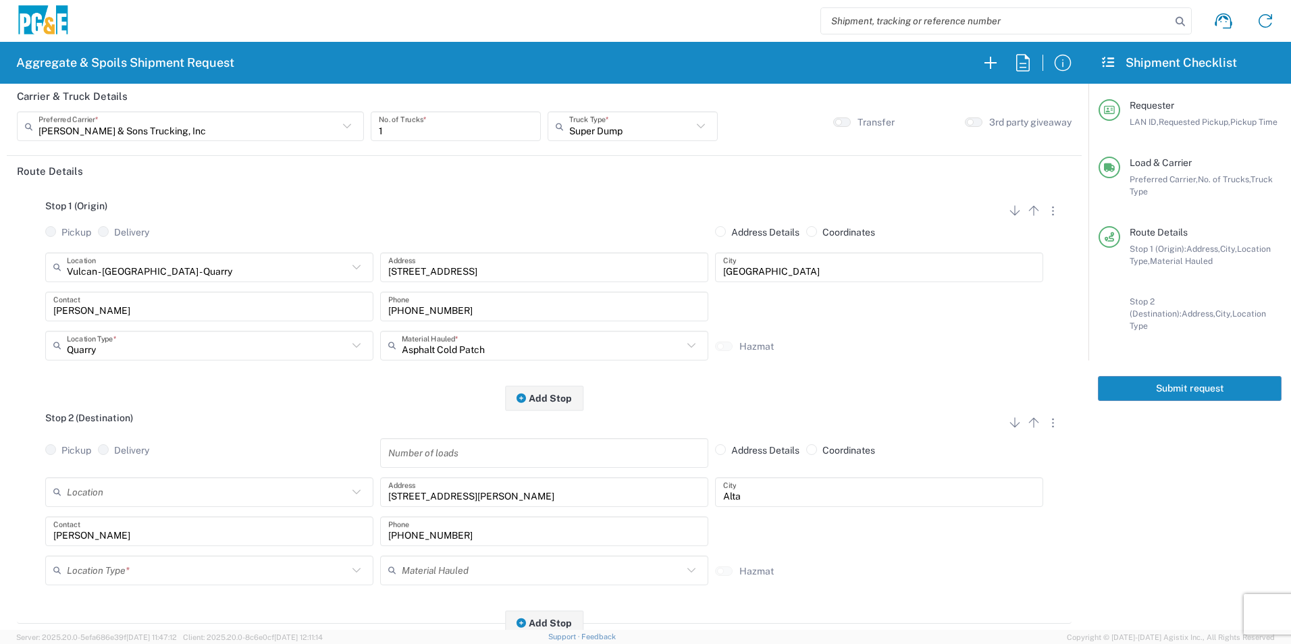
scroll to position [203, 0]
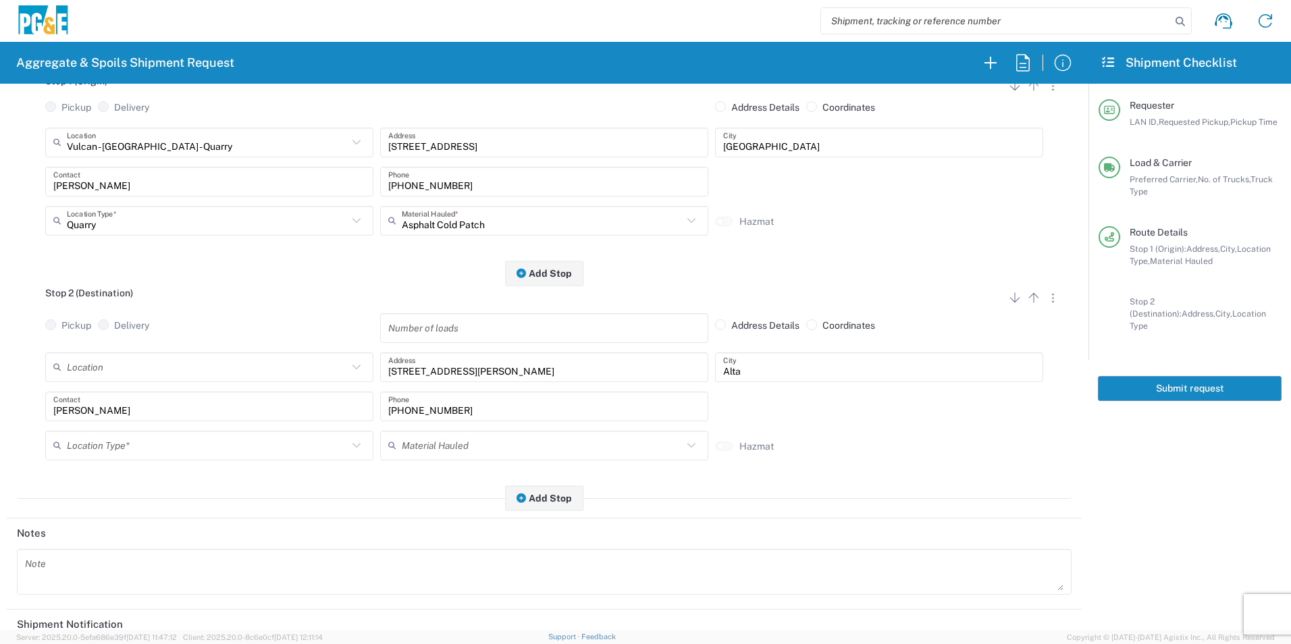
drag, startPoint x: 203, startPoint y: 452, endPoint x: 187, endPoint y: 462, distance: 19.1
click at [203, 452] on input "text" at bounding box center [207, 445] width 281 height 24
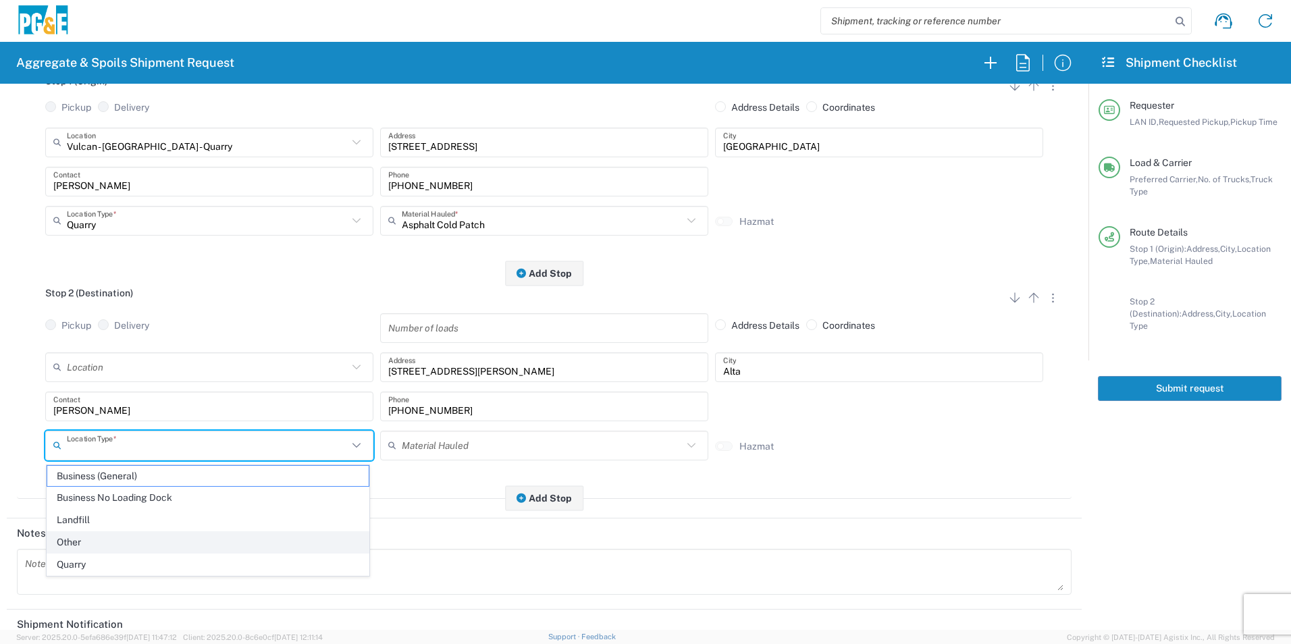
click at [110, 537] on span "Other" at bounding box center [207, 542] width 321 height 21
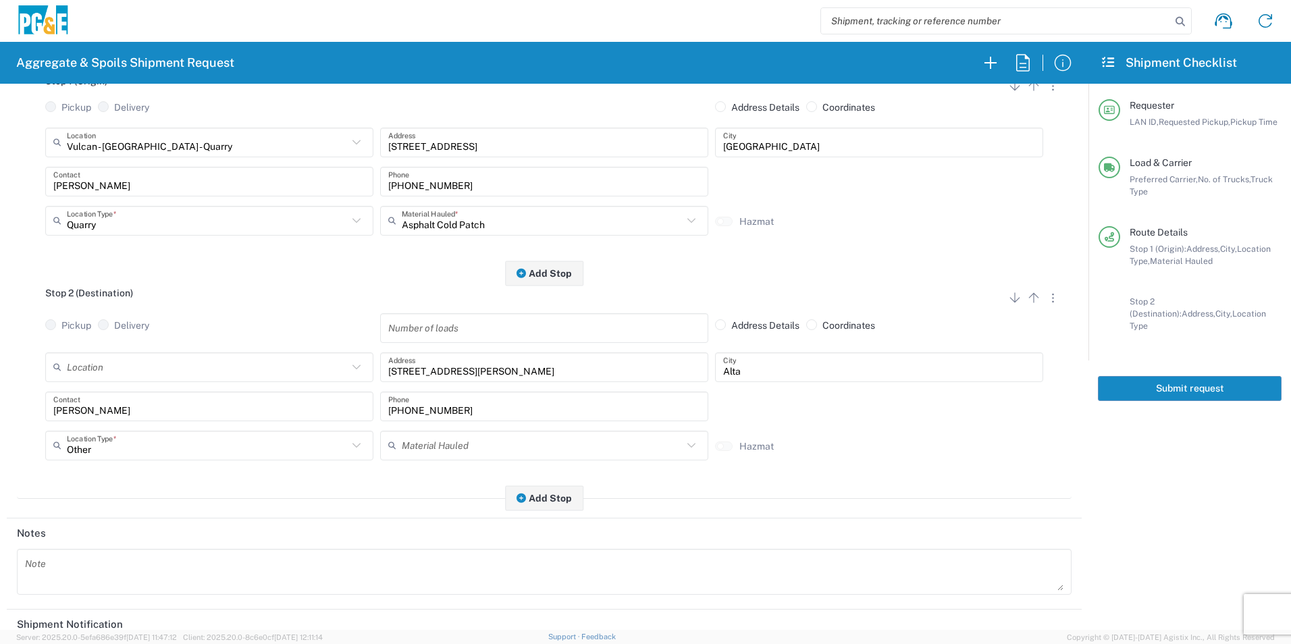
click at [86, 562] on textarea at bounding box center [544, 572] width 1038 height 38
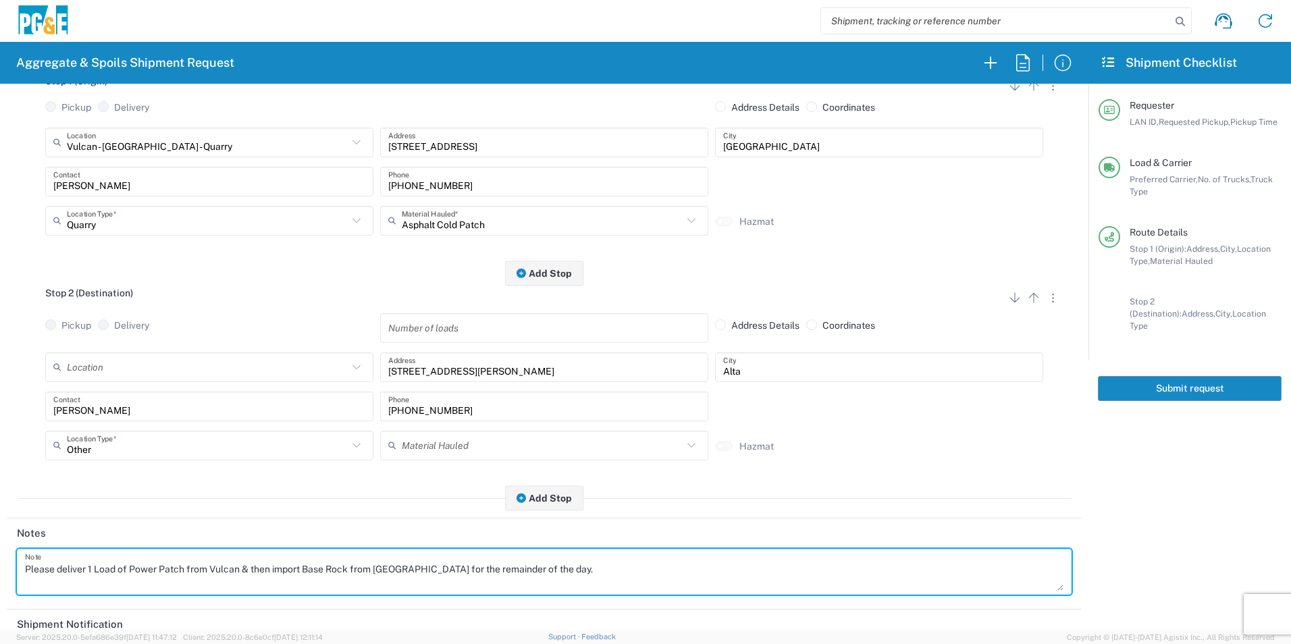
drag, startPoint x: 592, startPoint y: 568, endPoint x: -3, endPoint y: 557, distance: 594.9
click at [0, 557] on html "Aggregate & Spoils Shipment Request Requester Information TXTG LAN ID * 10/10/2…" at bounding box center [645, 322] width 1291 height 644
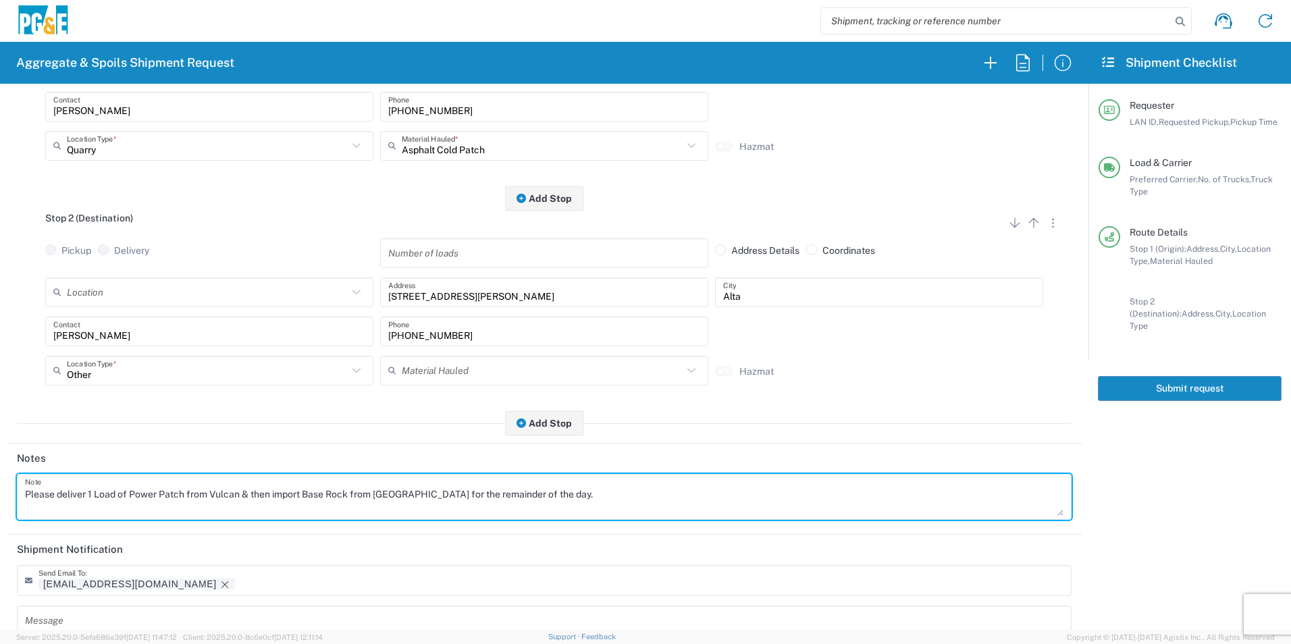
scroll to position [390, 0]
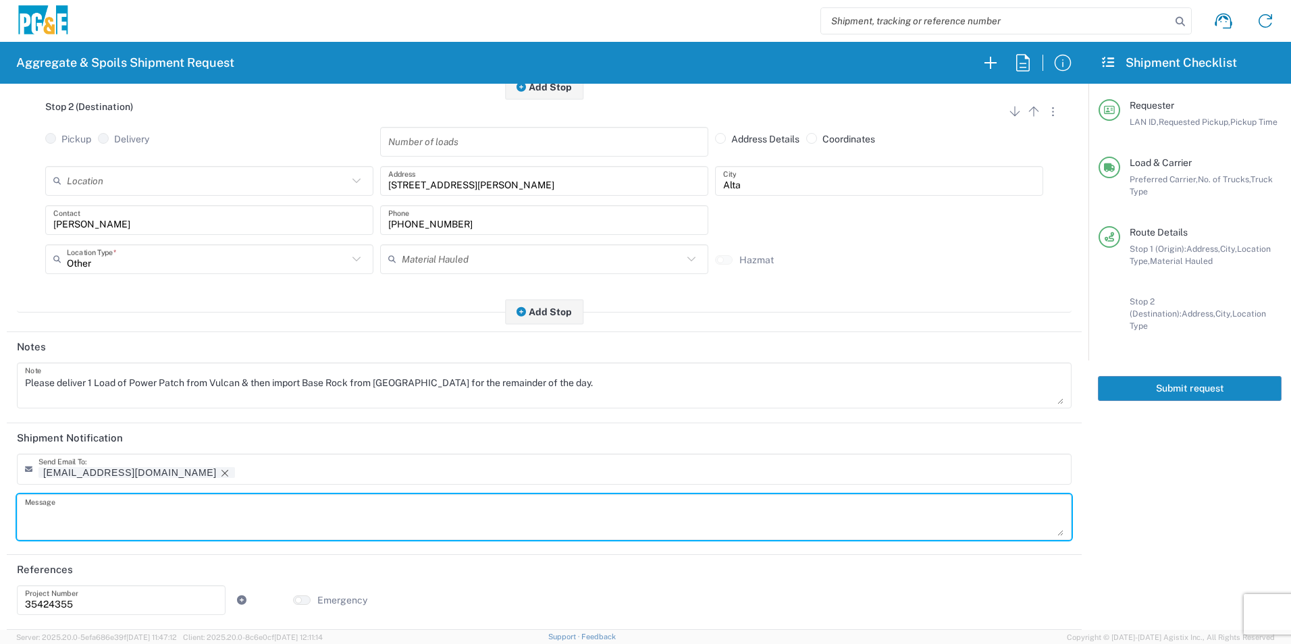
click at [79, 511] on textarea at bounding box center [544, 517] width 1038 height 38
paste textarea "Please deliver 1 Load of Power Patch from Vulcan & then import Base Rock from T…"
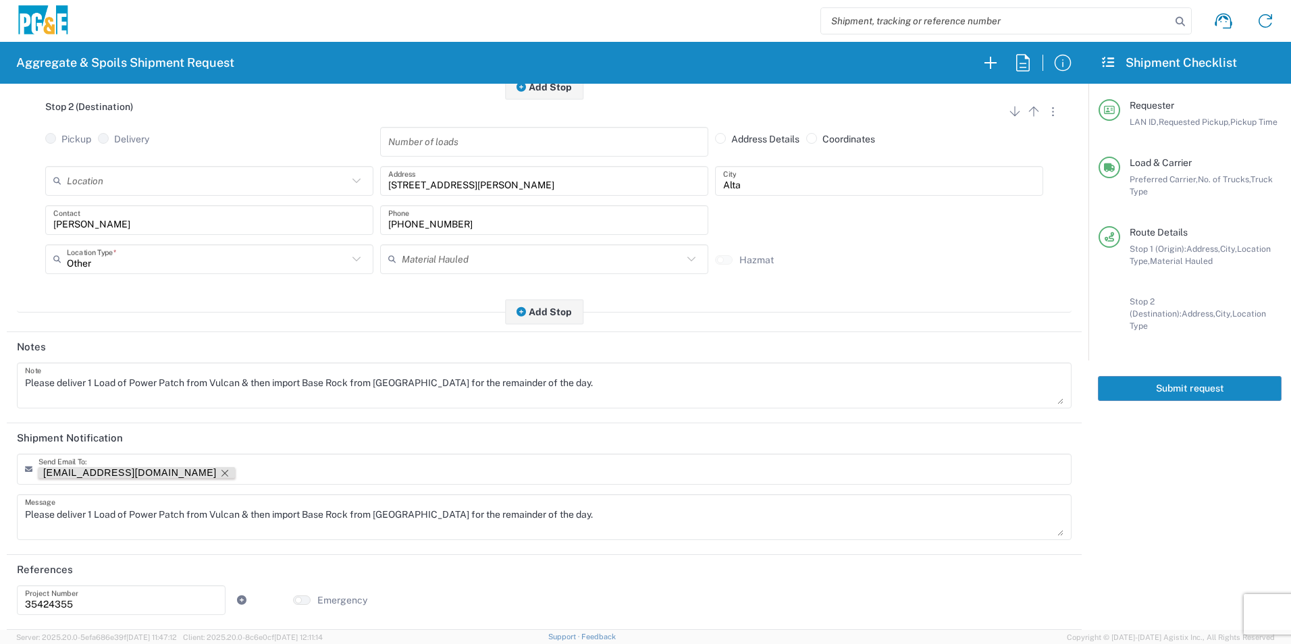
click at [219, 474] on icon "Remove tag" at bounding box center [224, 473] width 11 height 11
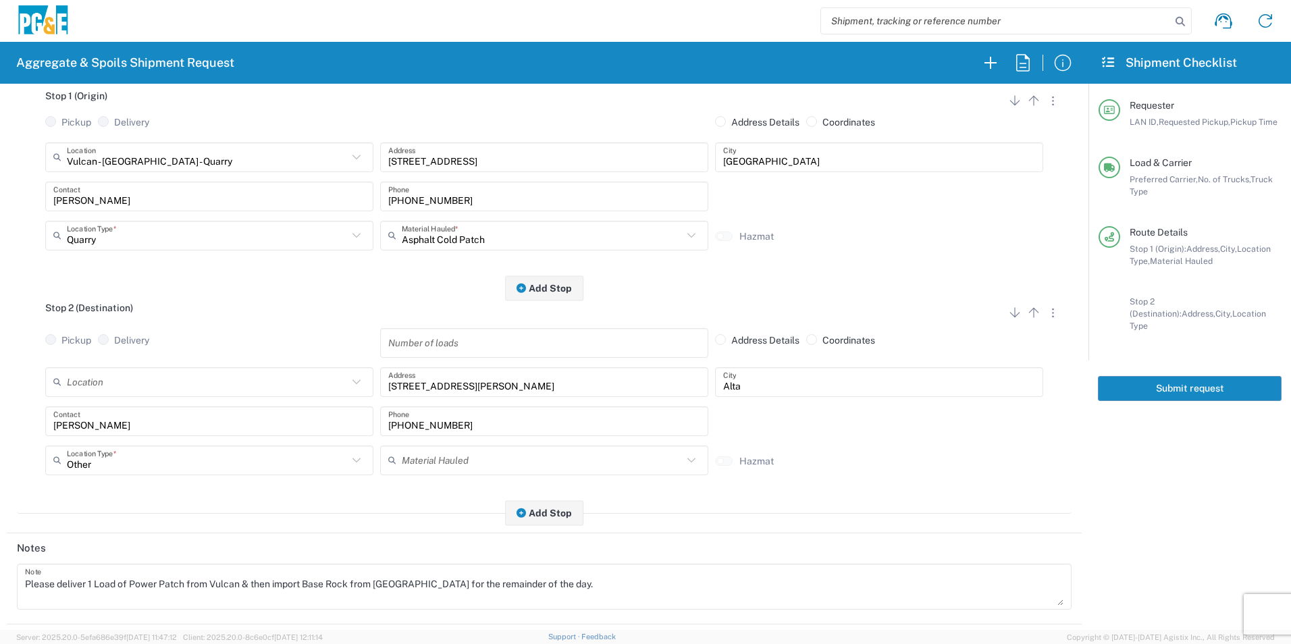
scroll to position [0, 0]
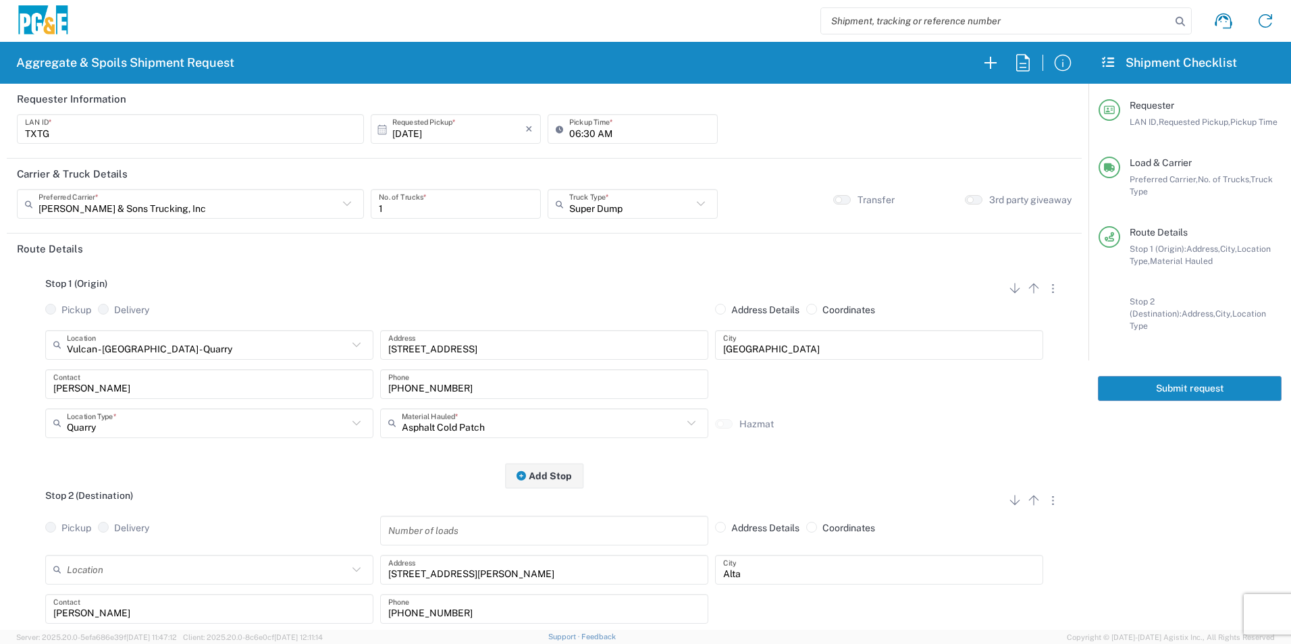
click at [1154, 376] on button "Submit request" at bounding box center [1190, 388] width 184 height 25
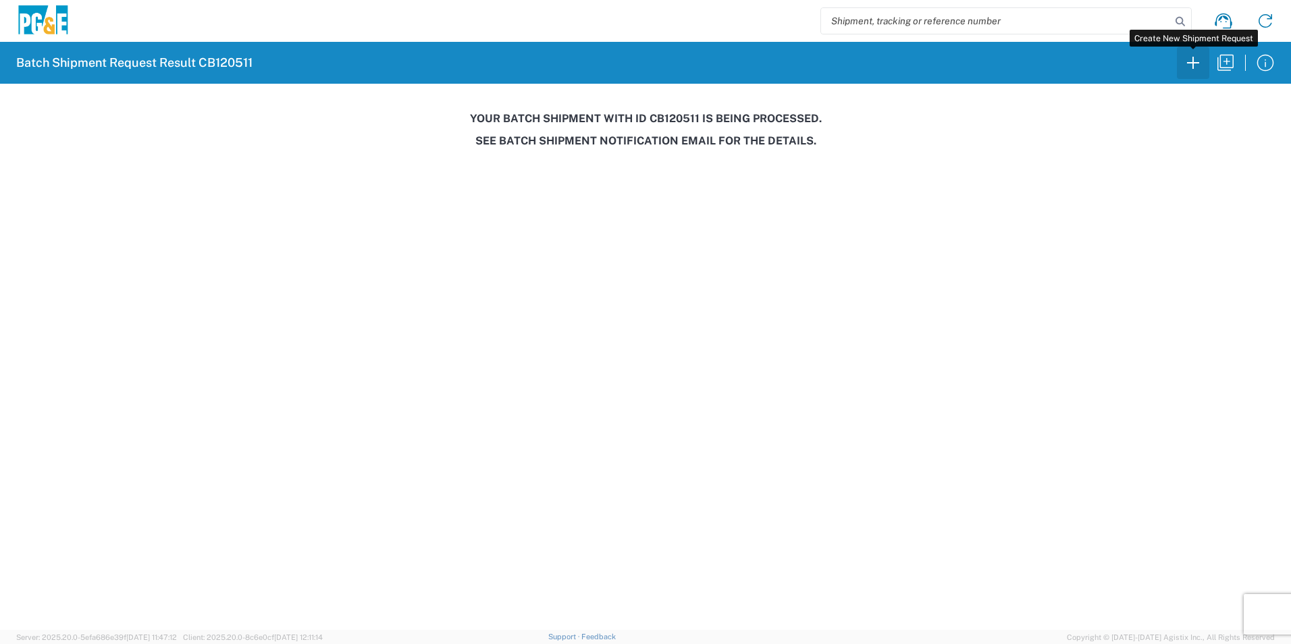
click at [1201, 63] on icon "button" at bounding box center [1193, 63] width 22 height 22
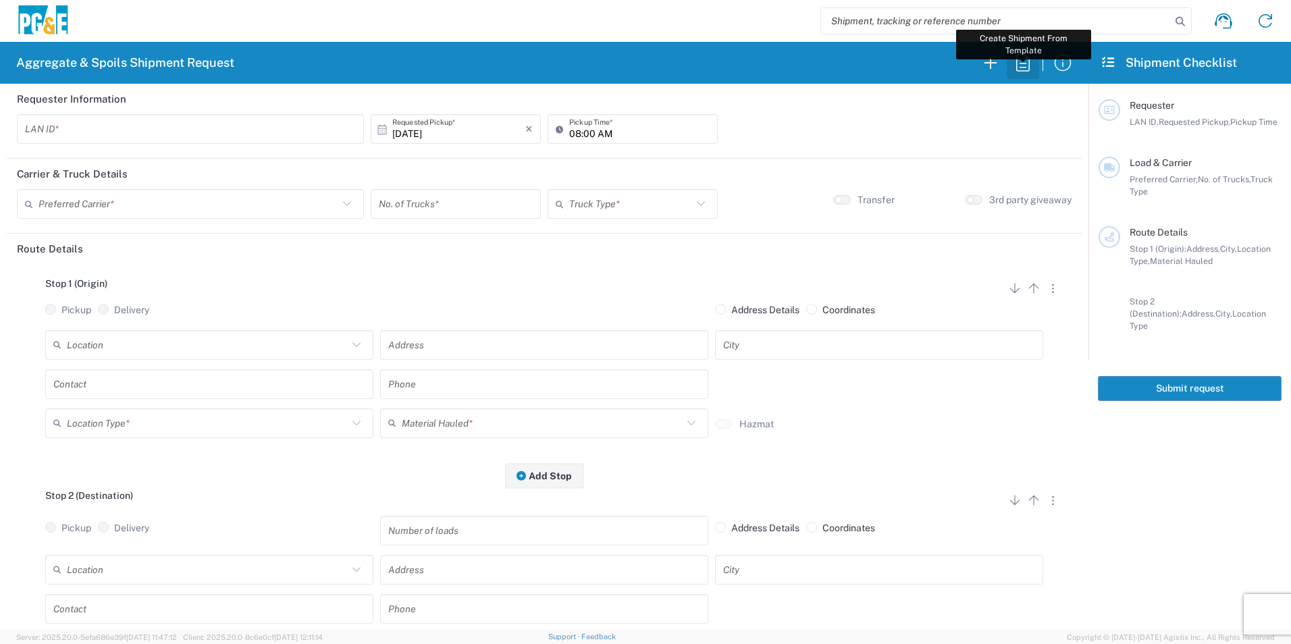
click at [1022, 65] on icon "button" at bounding box center [1023, 63] width 22 height 22
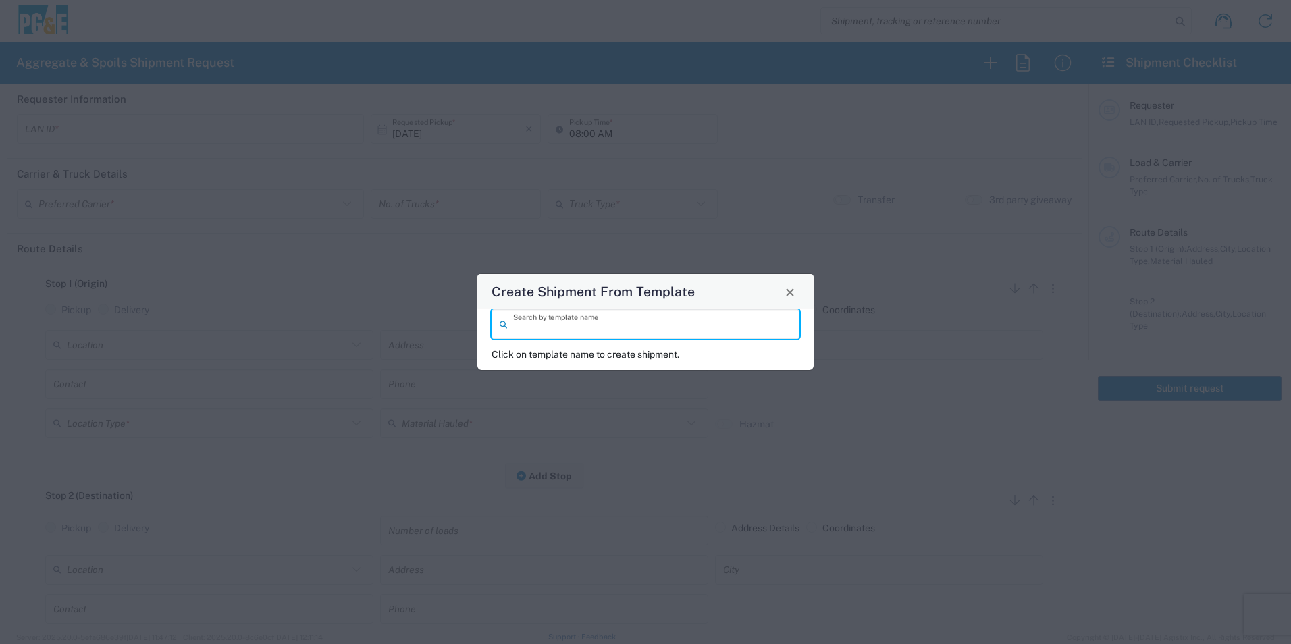
click at [577, 325] on input "search" at bounding box center [652, 325] width 278 height 24
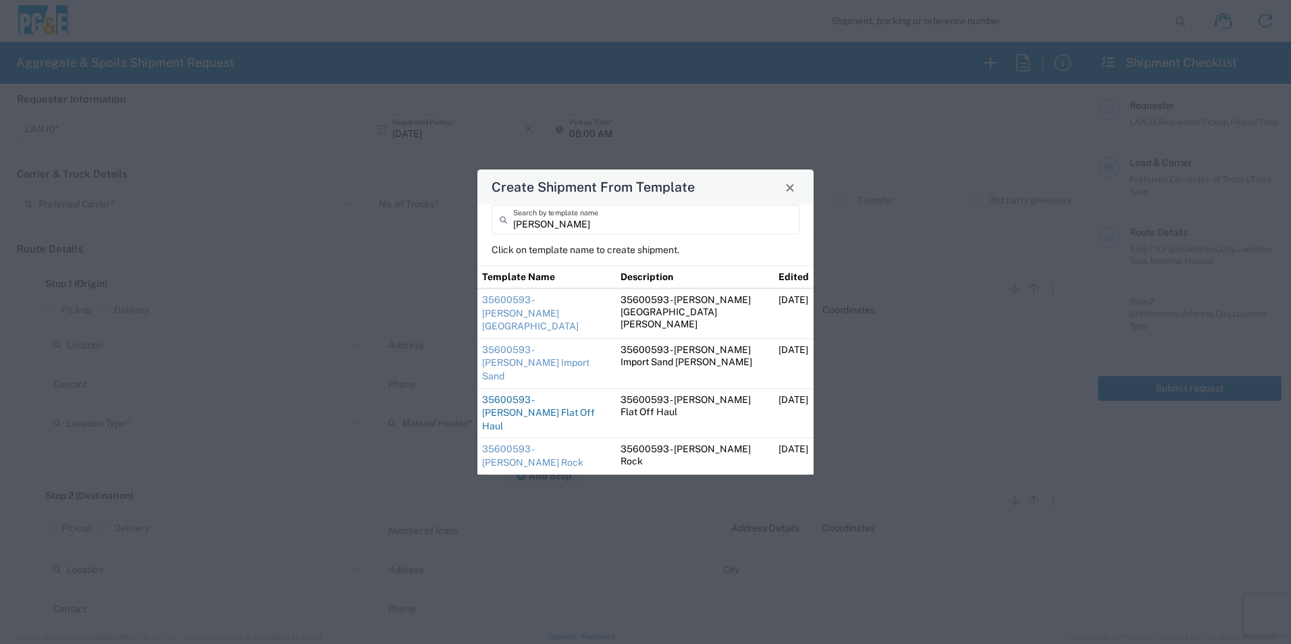
click at [505, 396] on link "35600593 - [PERSON_NAME] Flat Off Haul" at bounding box center [538, 412] width 113 height 37
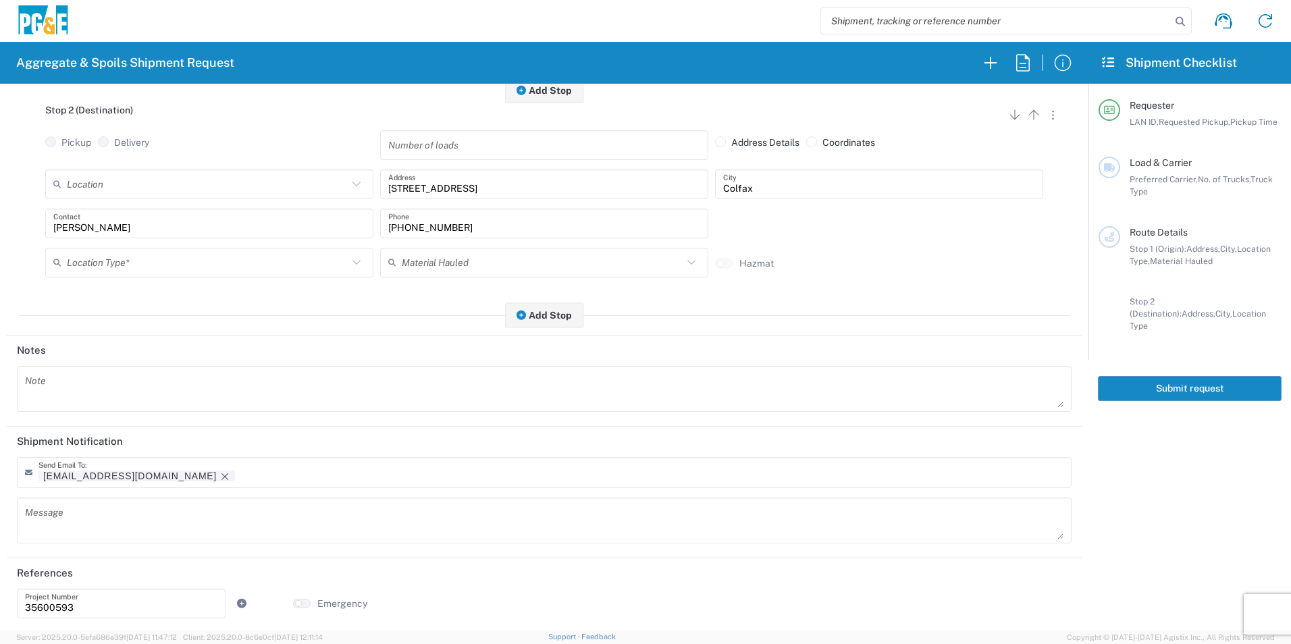
scroll to position [390, 0]
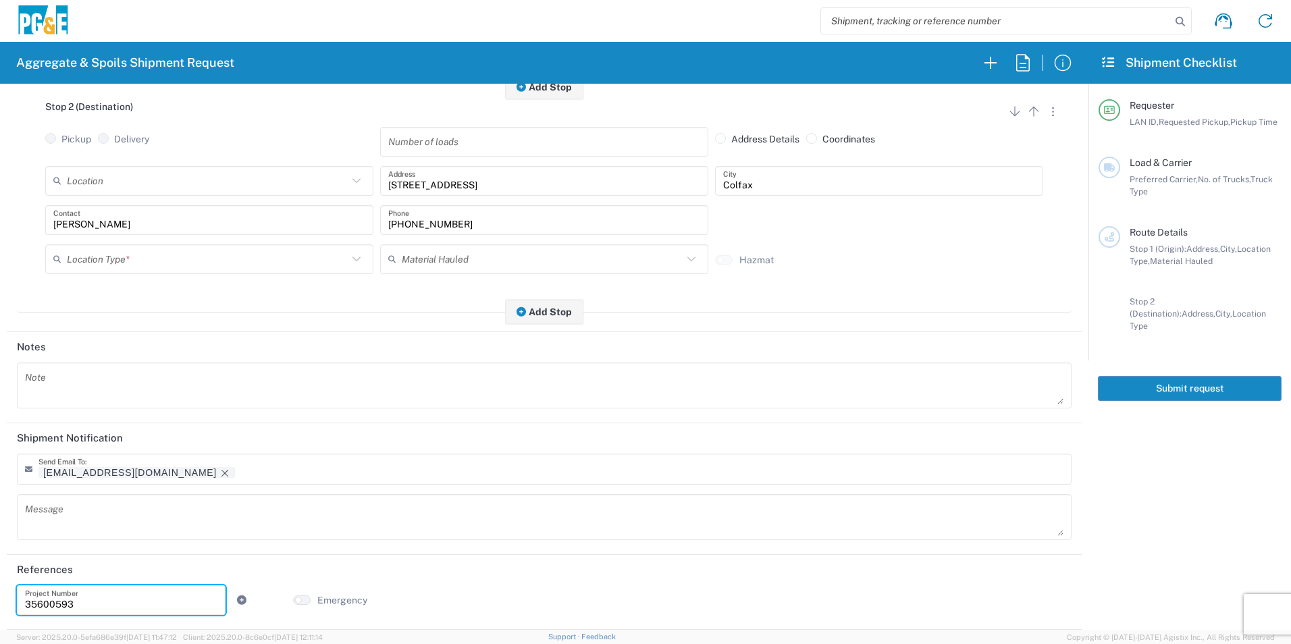
drag, startPoint x: 88, startPoint y: 602, endPoint x: 0, endPoint y: 574, distance: 92.9
click at [0, 585] on html "Aggregate & Spoils Shipment Request Requester Information J92Y LAN ID * 10/10/2…" at bounding box center [645, 322] width 1291 height 644
paste input "424355"
click at [221, 471] on icon "Remove tag" at bounding box center [224, 473] width 7 height 7
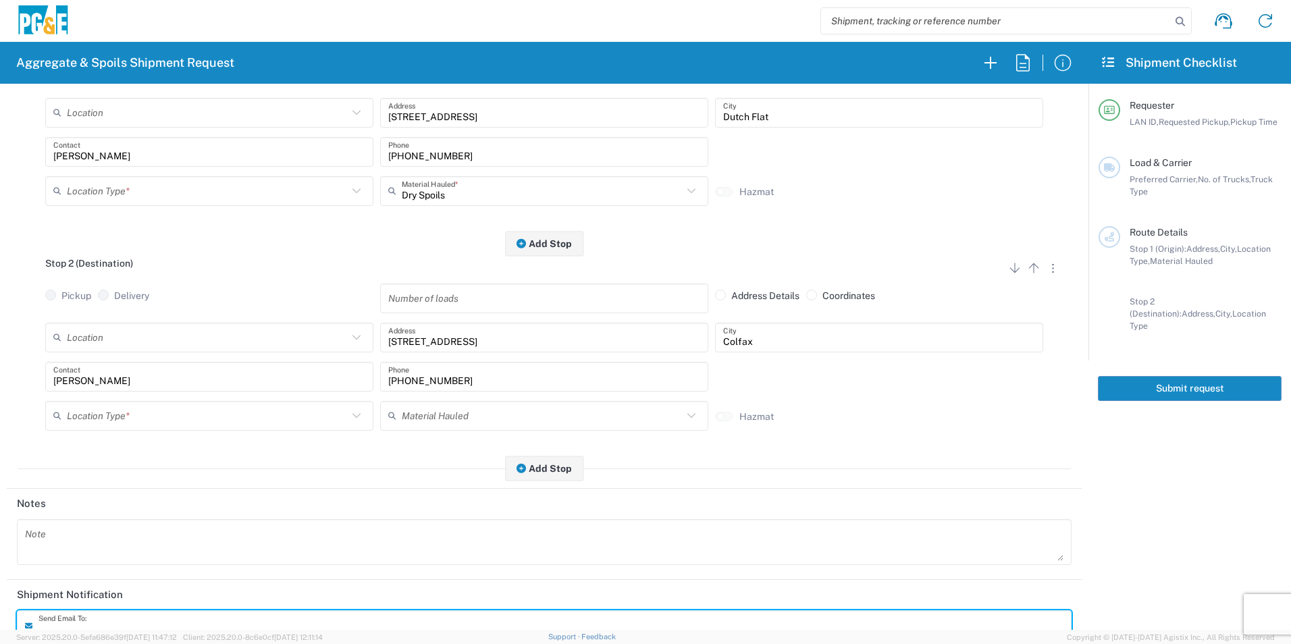
scroll to position [0, 0]
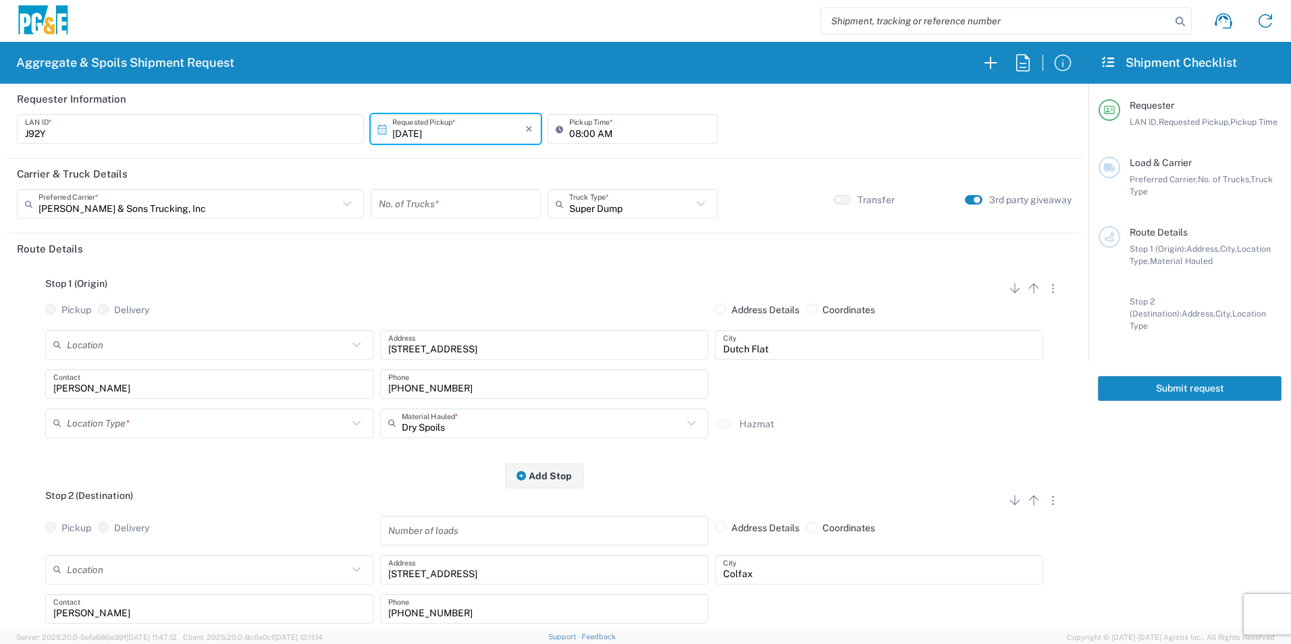
click at [450, 200] on input "number" at bounding box center [456, 204] width 154 height 24
click at [140, 426] on input "text" at bounding box center [207, 423] width 281 height 24
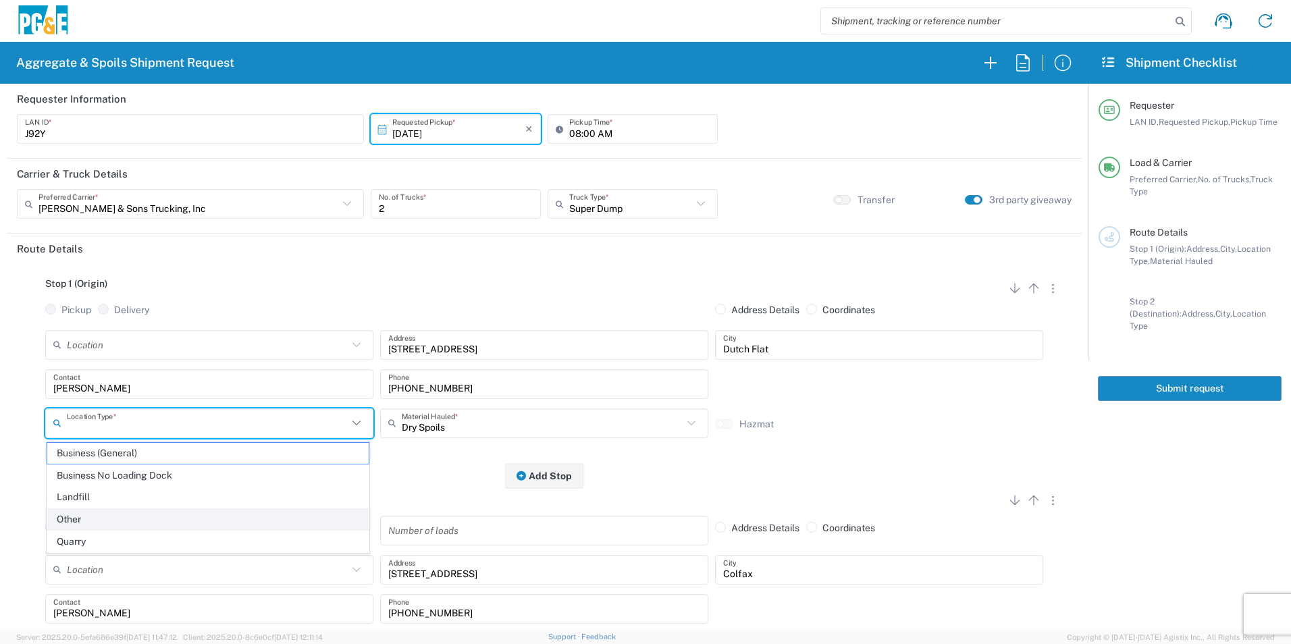
click at [74, 514] on span "Other" at bounding box center [207, 519] width 321 height 21
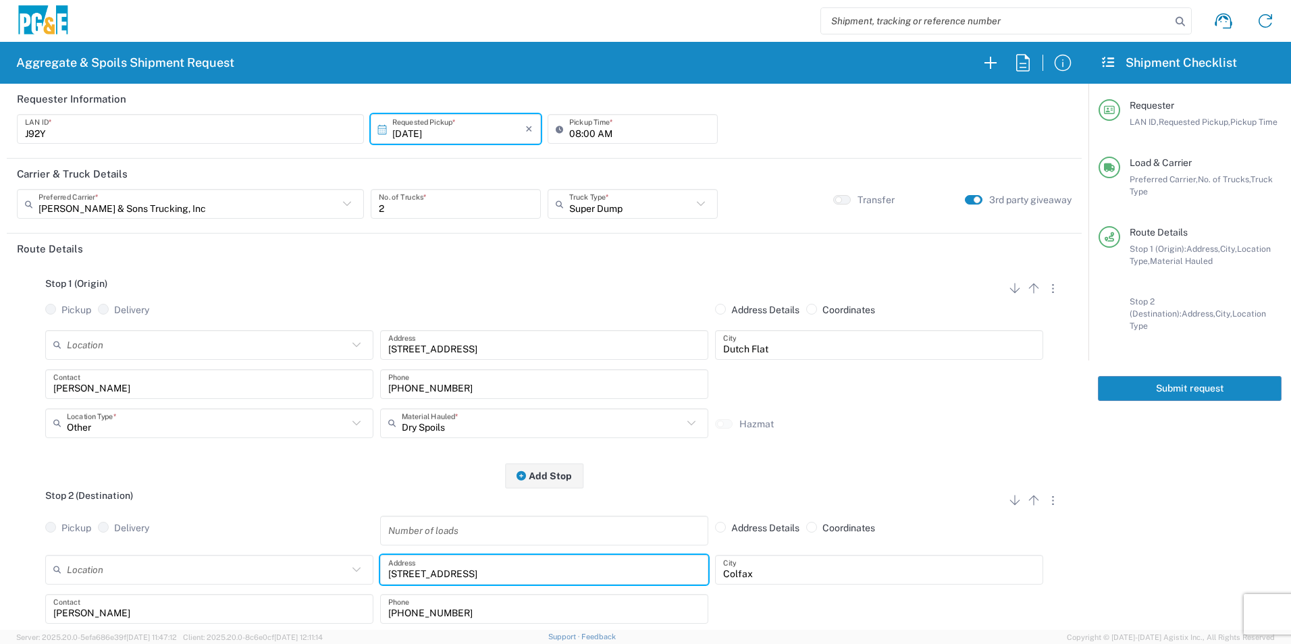
drag, startPoint x: 498, startPoint y: 575, endPoint x: 205, endPoint y: 539, distance: 295.9
click at [222, 539] on div "Stop 2 (Destination) Add Stop Above Add Stop Below Remove Stop Pickup Delivery …" at bounding box center [544, 589] width 1055 height 226
paste input "3100 Placer Hills Rd"
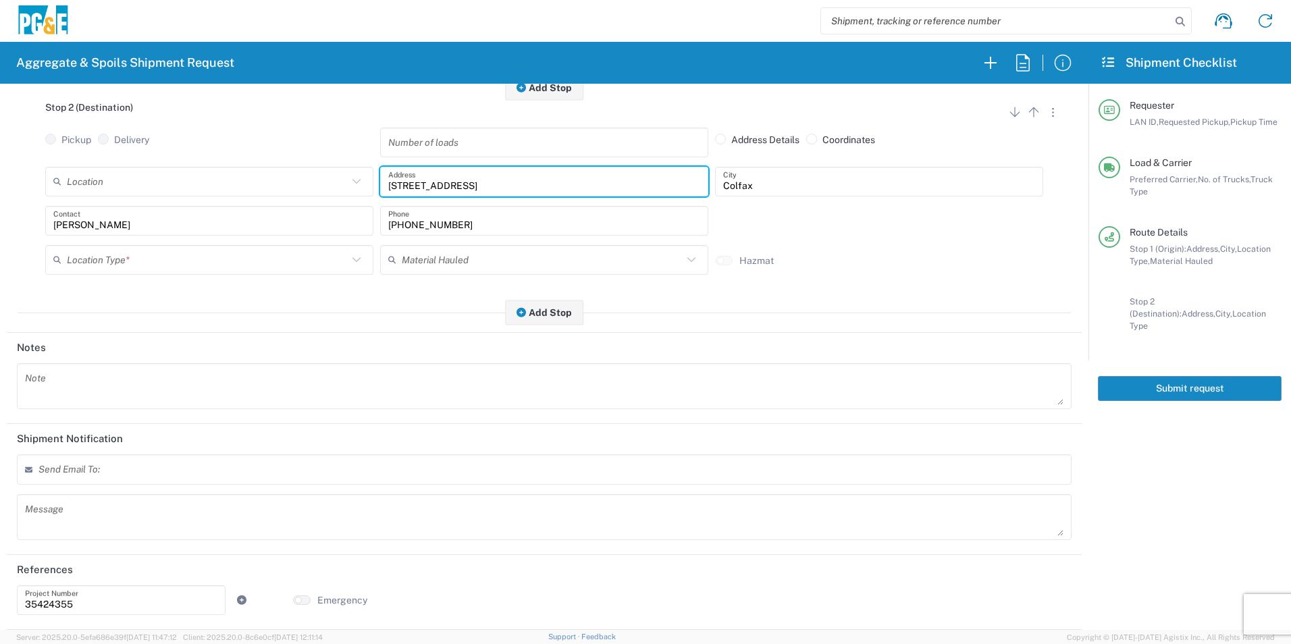
scroll to position [120, 0]
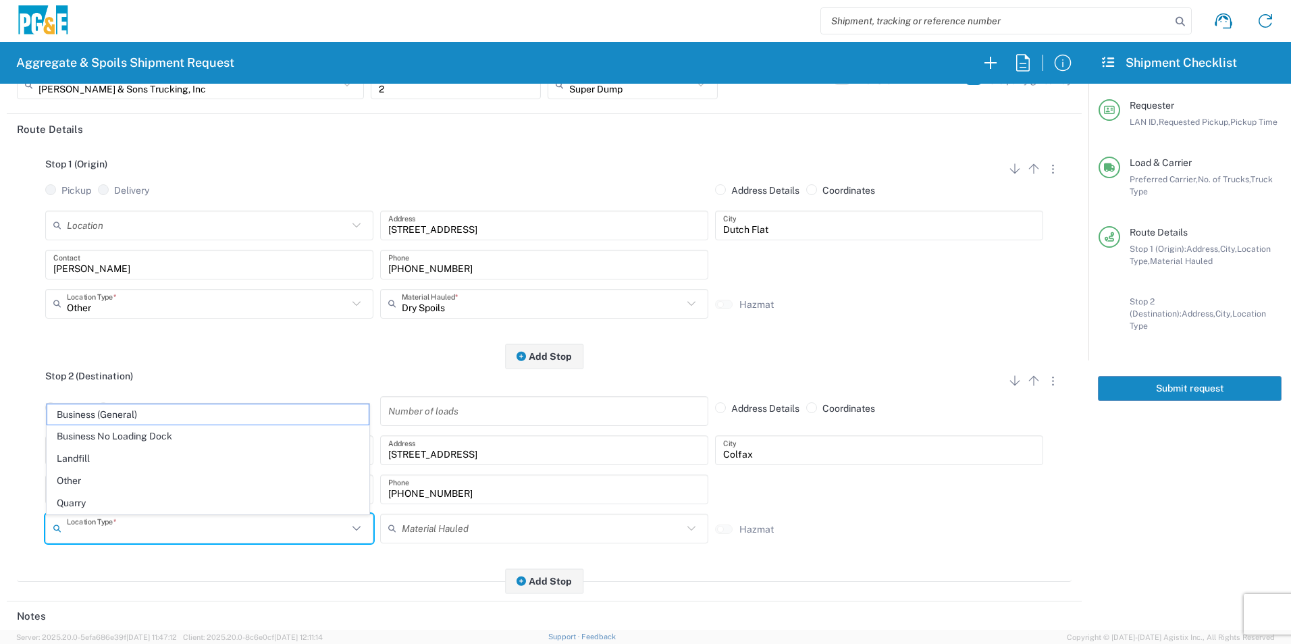
drag, startPoint x: 128, startPoint y: 525, endPoint x: 122, endPoint y: 525, distance: 6.8
click at [125, 525] on input "text" at bounding box center [207, 529] width 281 height 24
click at [83, 476] on span "Other" at bounding box center [207, 481] width 321 height 21
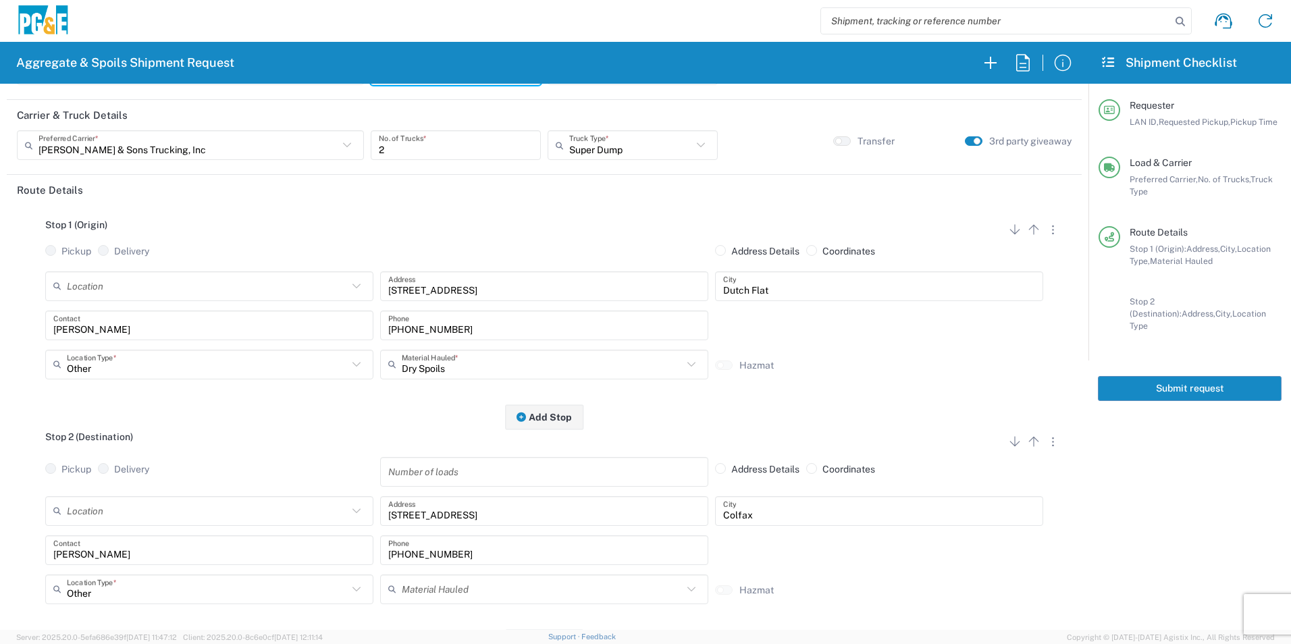
scroll to position [0, 0]
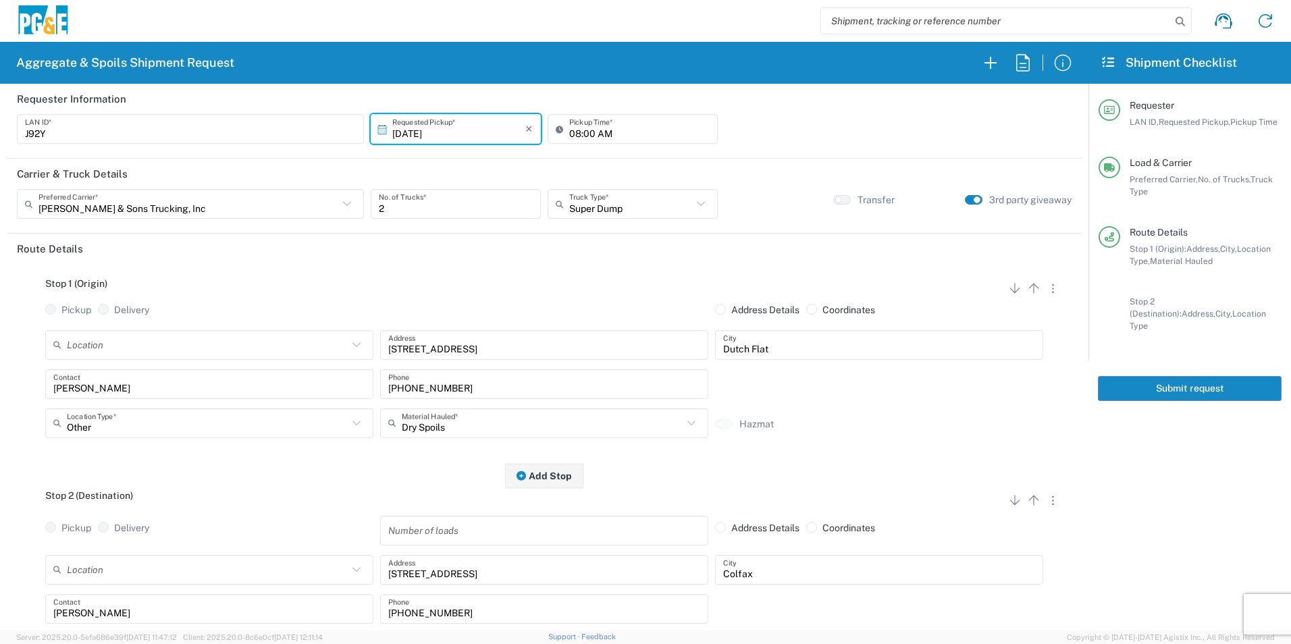
click at [1221, 376] on button "Submit request" at bounding box center [1190, 388] width 184 height 25
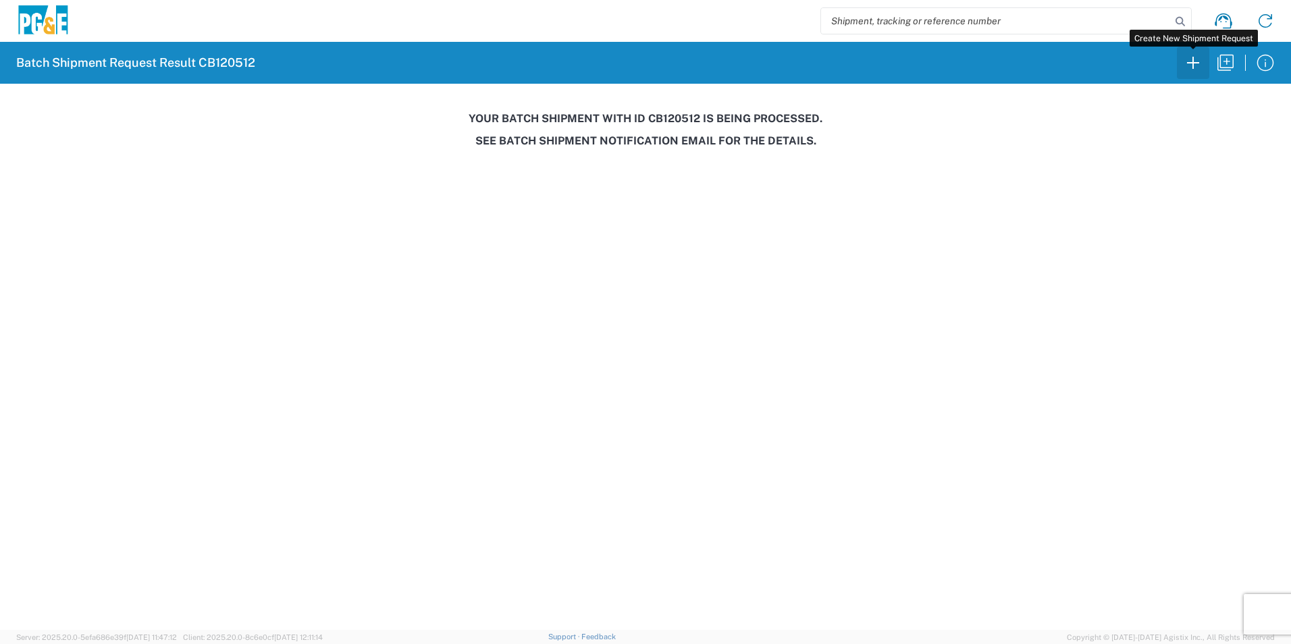
click at [1186, 68] on icon "button" at bounding box center [1193, 63] width 22 height 22
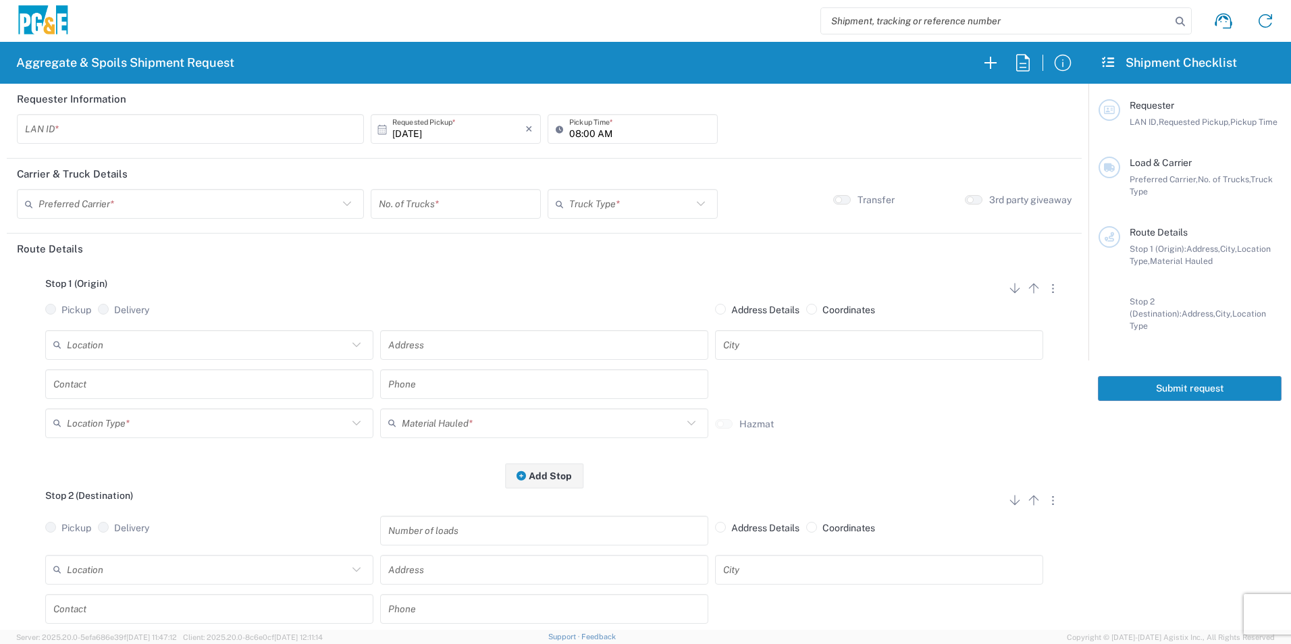
click at [60, 126] on input "text" at bounding box center [190, 129] width 331 height 24
click at [570, 130] on input "08:00 AM" at bounding box center [639, 129] width 140 height 24
click at [265, 210] on input "text" at bounding box center [188, 204] width 300 height 24
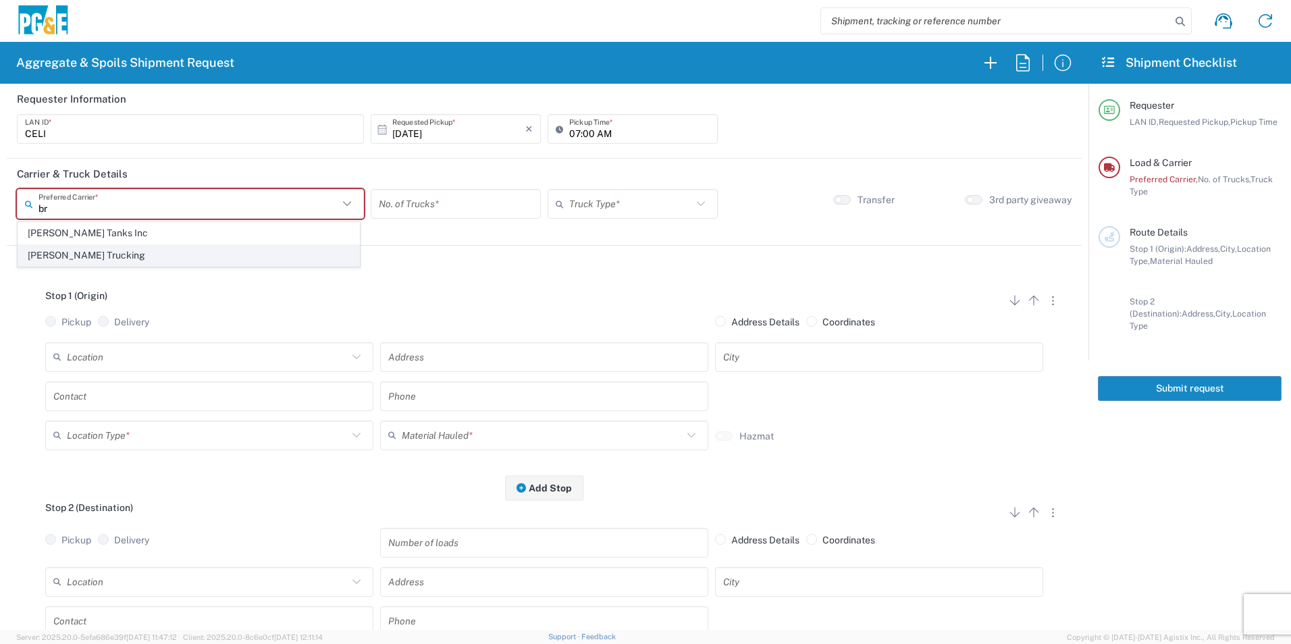
click at [65, 252] on span "[PERSON_NAME] Trucking" at bounding box center [188, 255] width 341 height 21
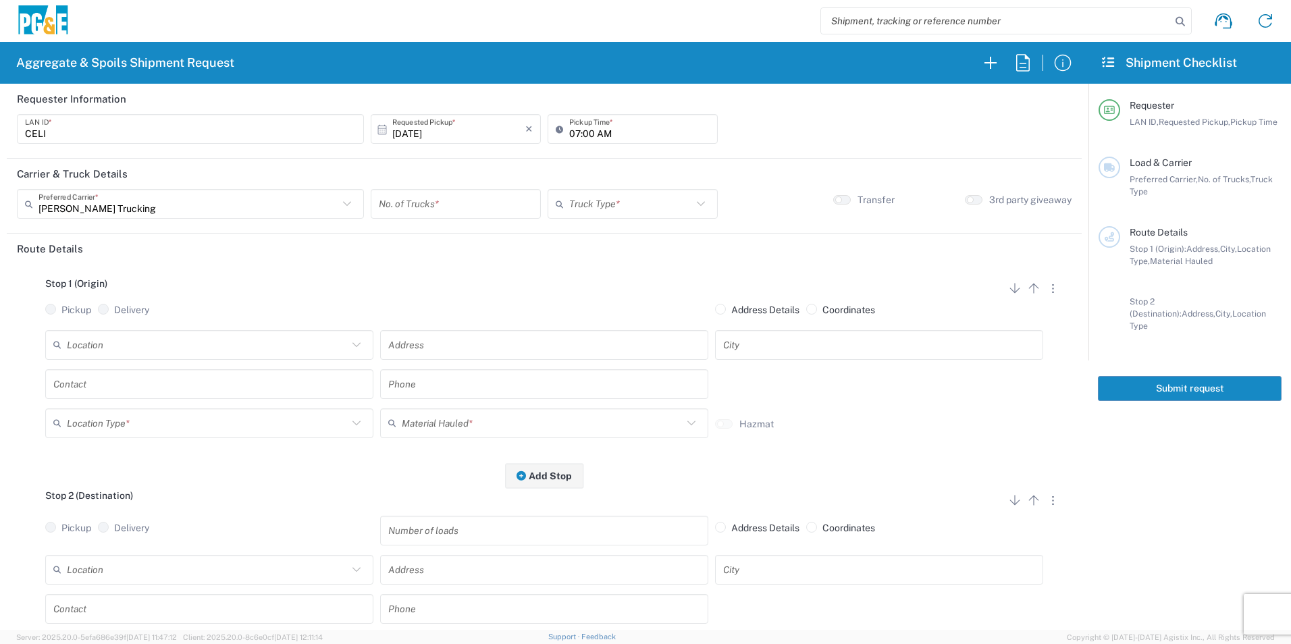
click at [432, 207] on input "number" at bounding box center [456, 204] width 154 height 24
click at [627, 214] on input "text" at bounding box center [630, 204] width 123 height 24
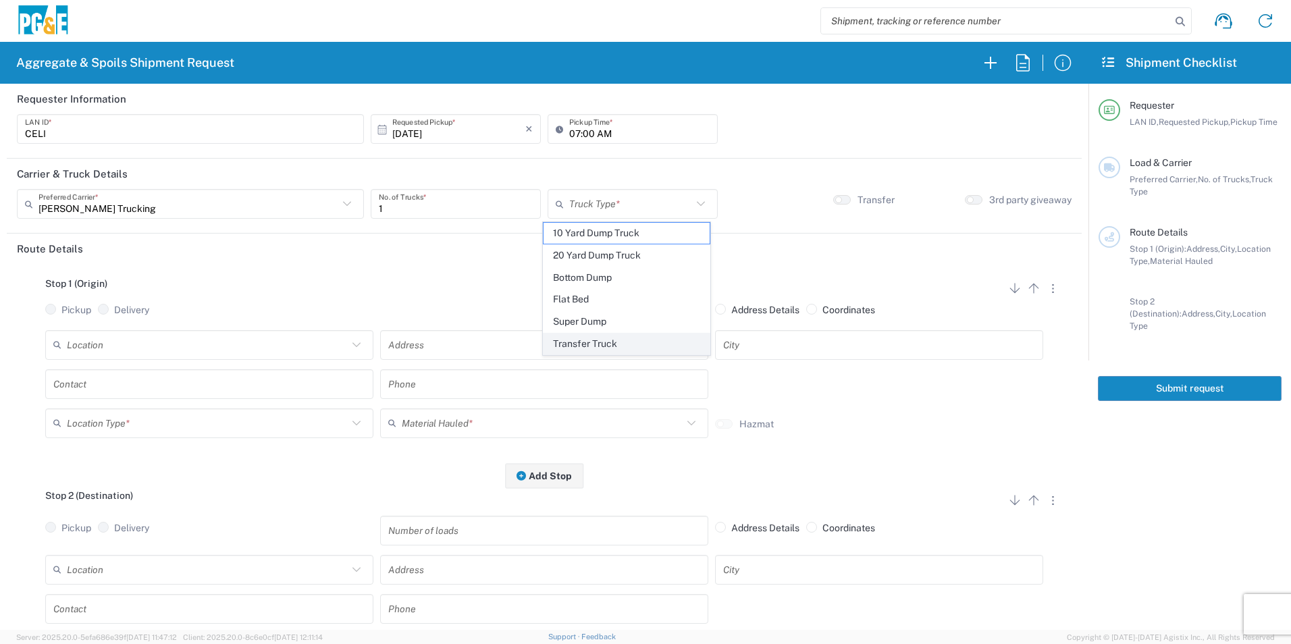
drag, startPoint x: 573, startPoint y: 339, endPoint x: 282, endPoint y: 355, distance: 291.4
click at [573, 339] on span "Transfer Truck" at bounding box center [626, 344] width 165 height 21
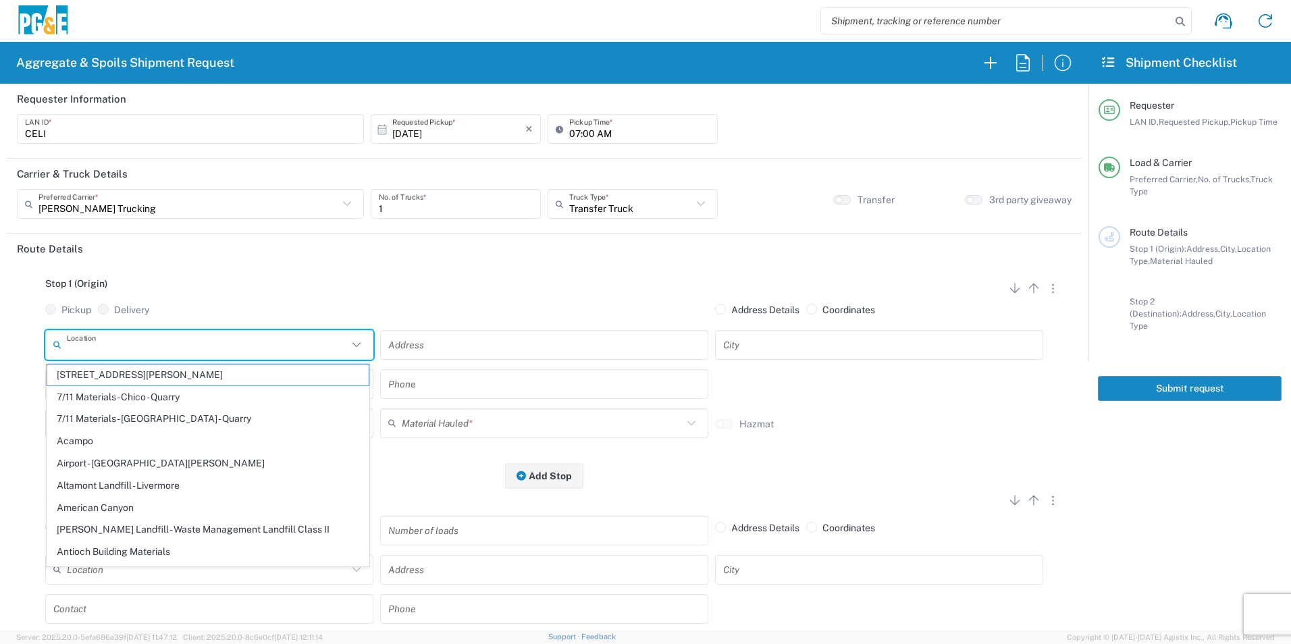
click at [226, 345] on input "text" at bounding box center [207, 345] width 281 height 24
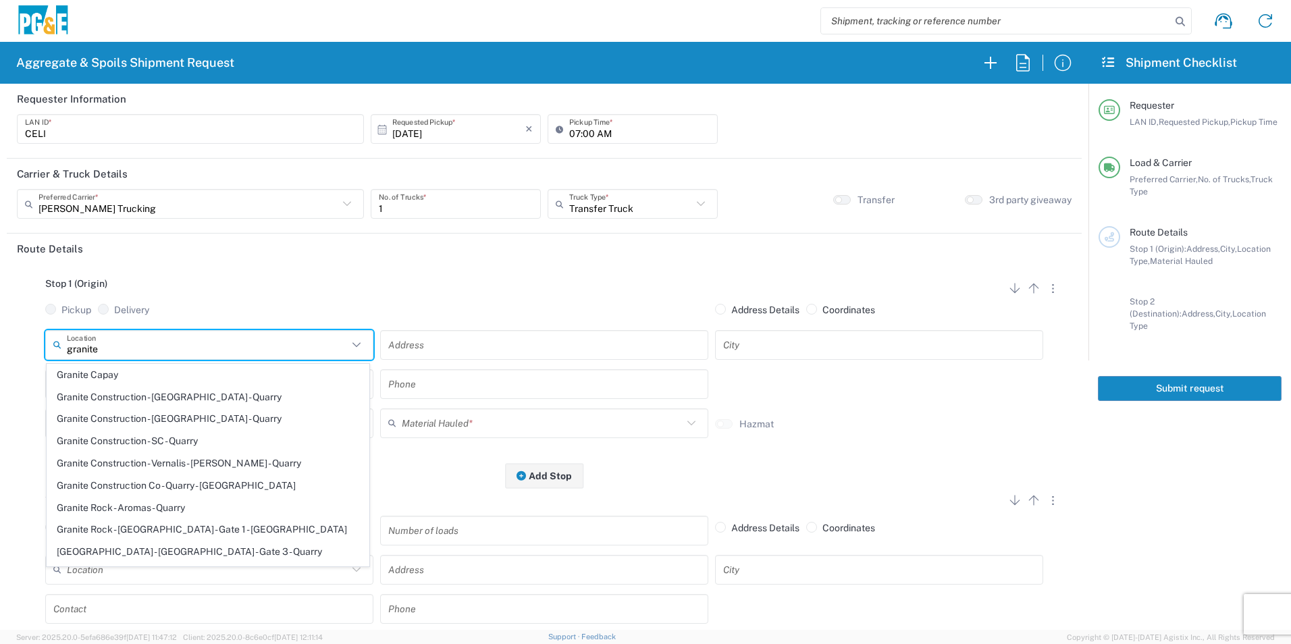
drag, startPoint x: 261, startPoint y: 487, endPoint x: 182, endPoint y: 458, distance: 84.4
click at [261, 487] on span "Granite Construction Co - Quarry - [GEOGRAPHIC_DATA]" at bounding box center [207, 485] width 321 height 21
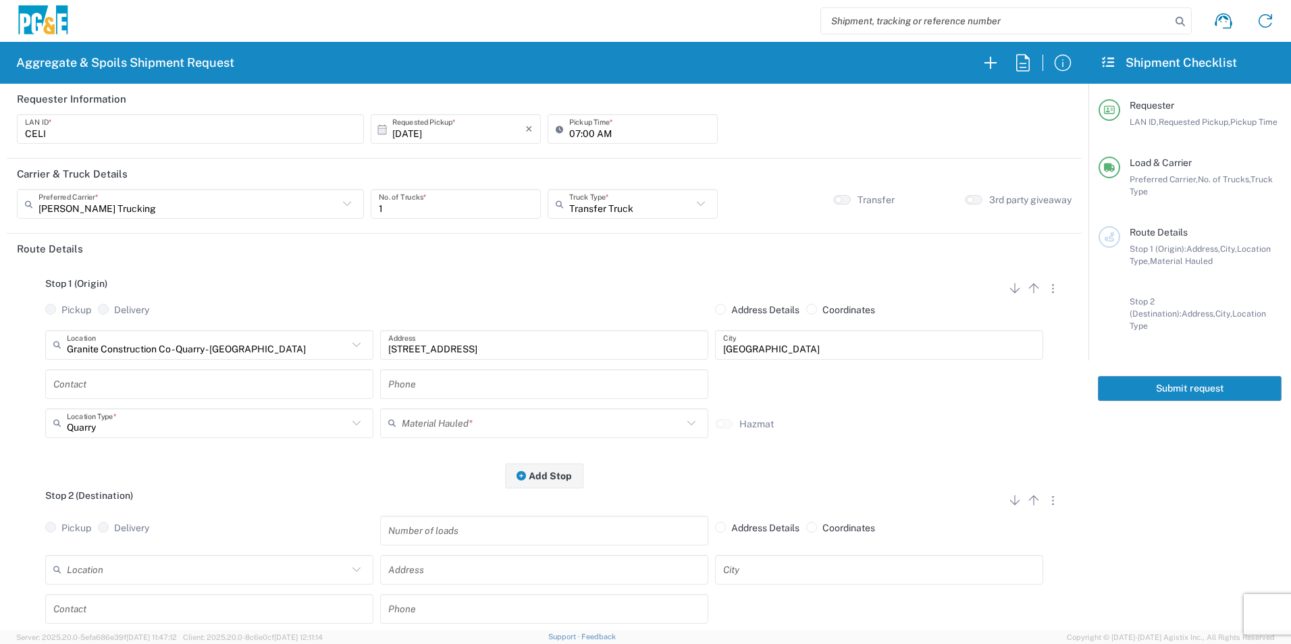
click at [133, 385] on input "text" at bounding box center [209, 384] width 312 height 24
click at [441, 384] on input "text" at bounding box center [544, 384] width 312 height 24
paste input "530-907-9188"
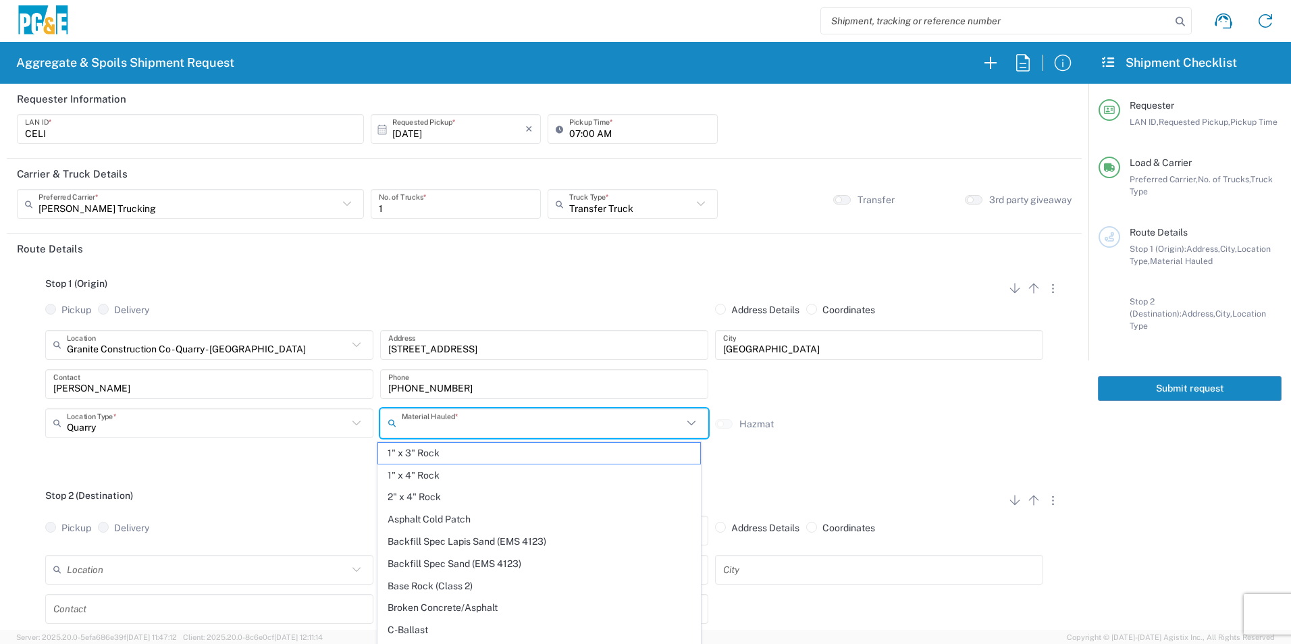
click at [426, 419] on input "text" at bounding box center [542, 423] width 281 height 24
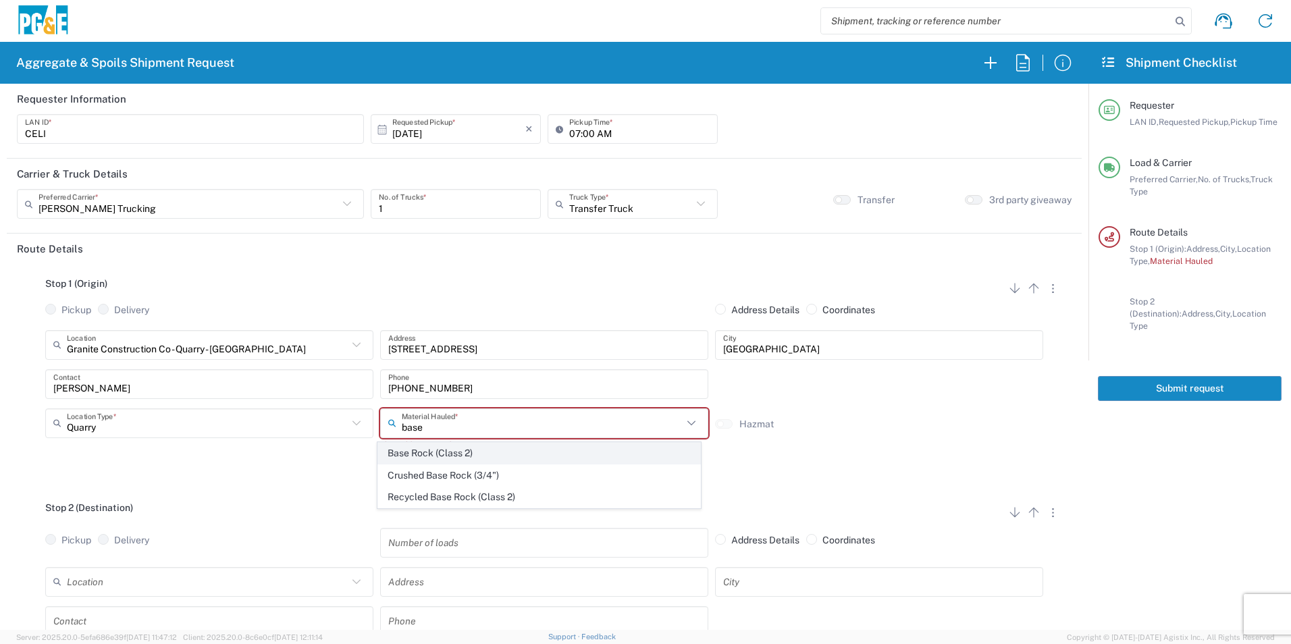
click at [435, 446] on span "Base Rock (Class 2)" at bounding box center [538, 453] width 321 height 21
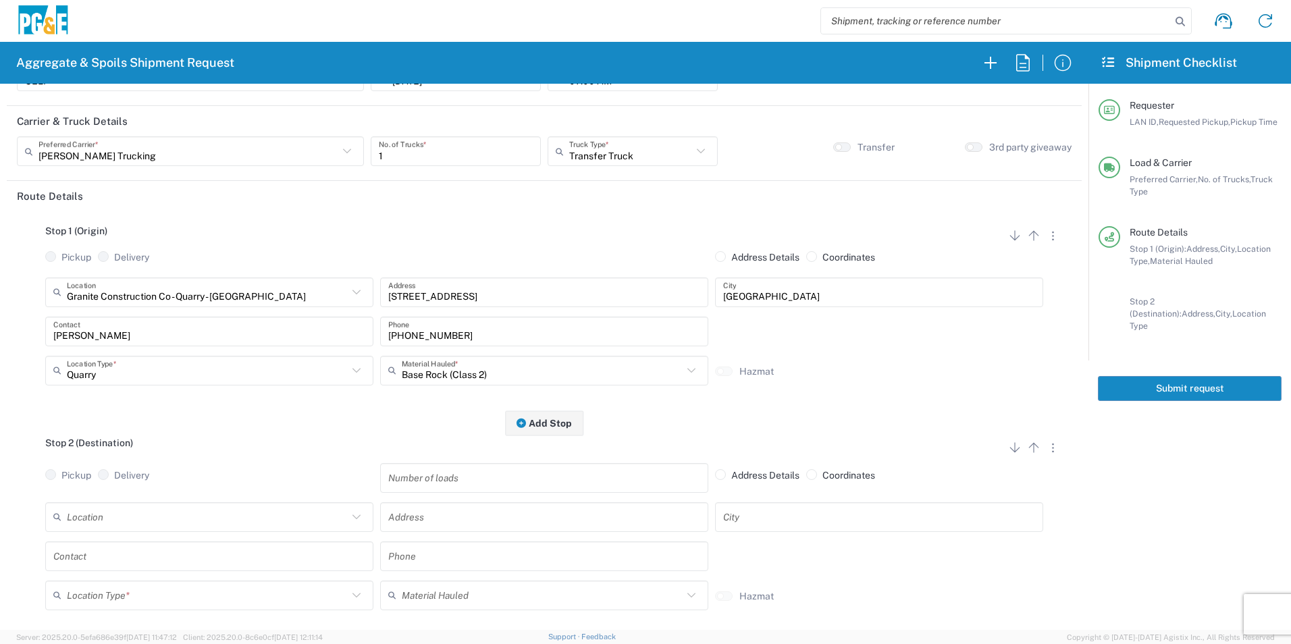
scroll to position [135, 0]
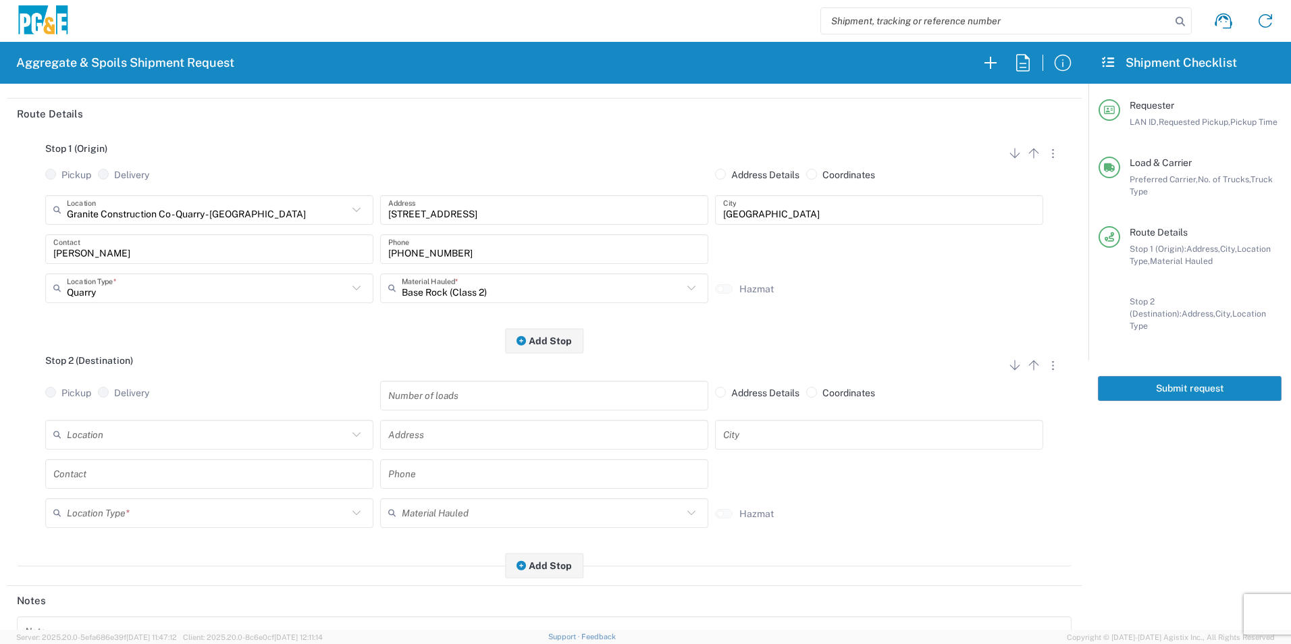
click at [445, 436] on input "text" at bounding box center [544, 435] width 312 height 24
paste input "7885 Butts Canyon Rd"
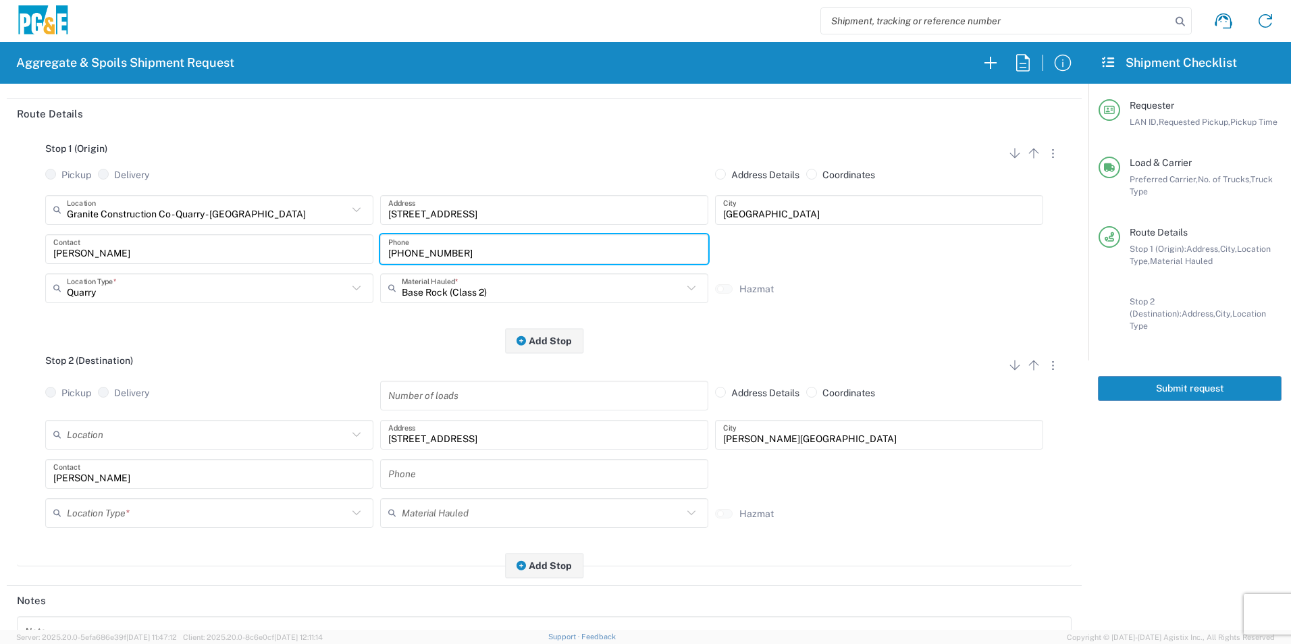
drag, startPoint x: 463, startPoint y: 251, endPoint x: 206, endPoint y: 207, distance: 261.1
click at [248, 224] on div "Granite Construction Co - Quarry - Lakeport Location Granite Construction Co - …" at bounding box center [544, 253] width 1055 height 117
click at [415, 466] on input "text" at bounding box center [544, 474] width 312 height 24
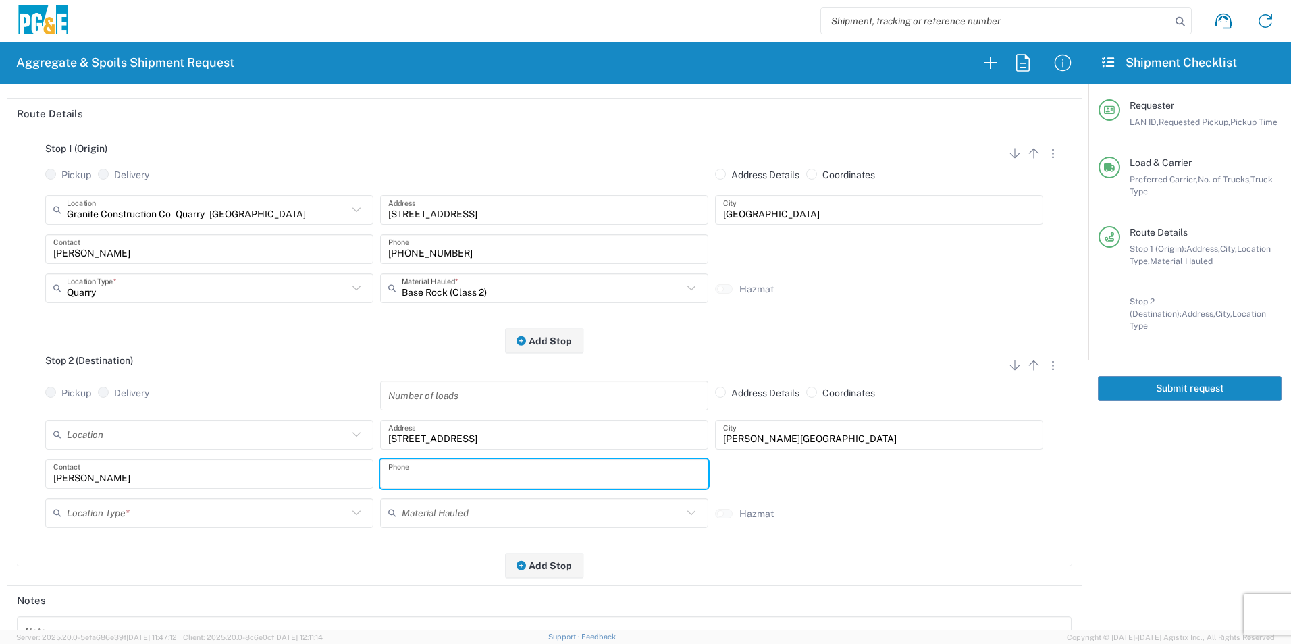
paste input "530-907-9188"
drag, startPoint x: 177, startPoint y: 512, endPoint x: 165, endPoint y: 513, distance: 12.2
click at [176, 511] on input "text" at bounding box center [207, 513] width 281 height 24
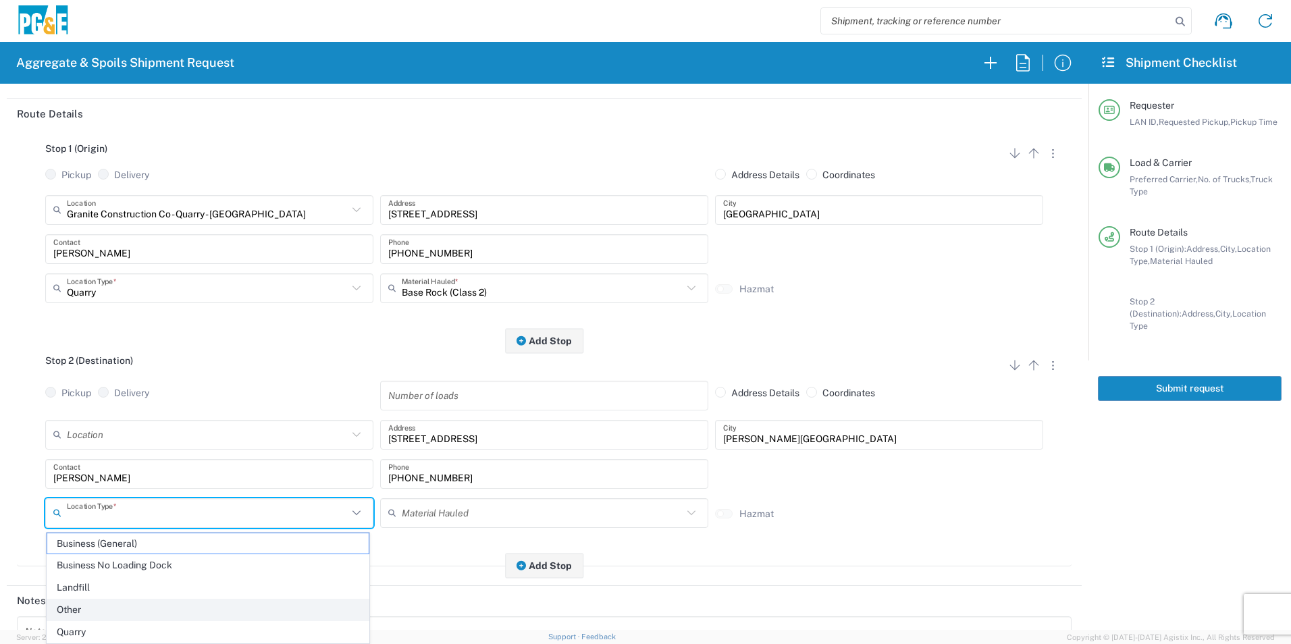
click at [81, 602] on span "Other" at bounding box center [207, 610] width 321 height 21
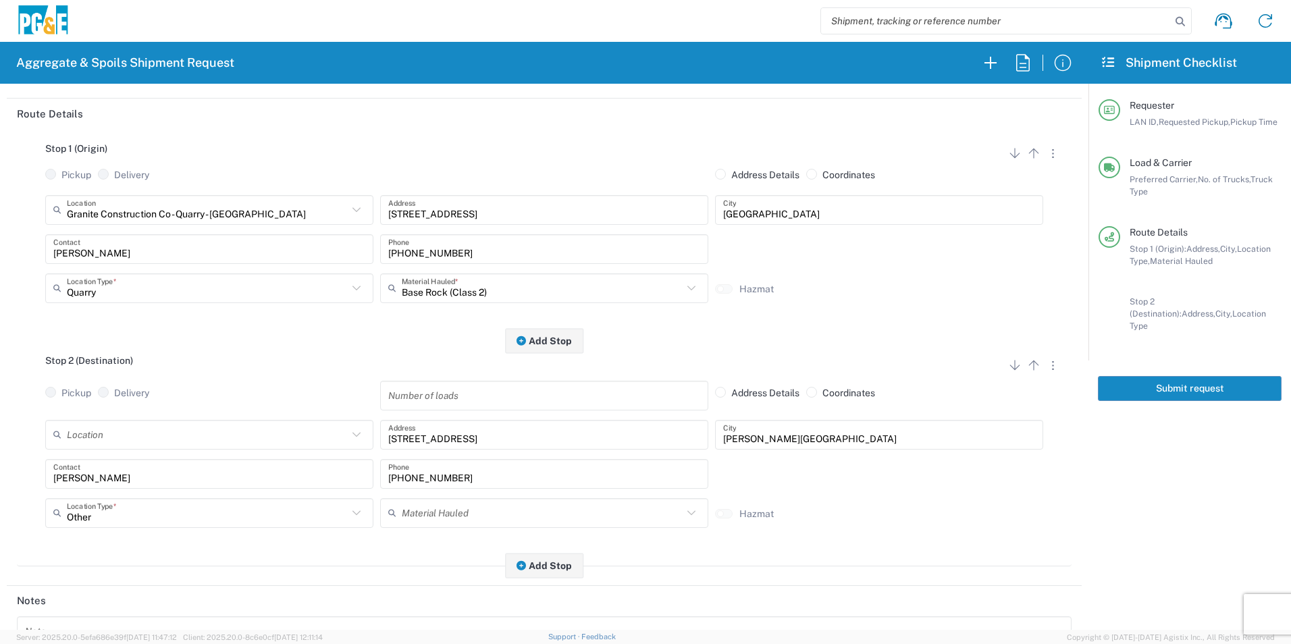
scroll to position [270, 0]
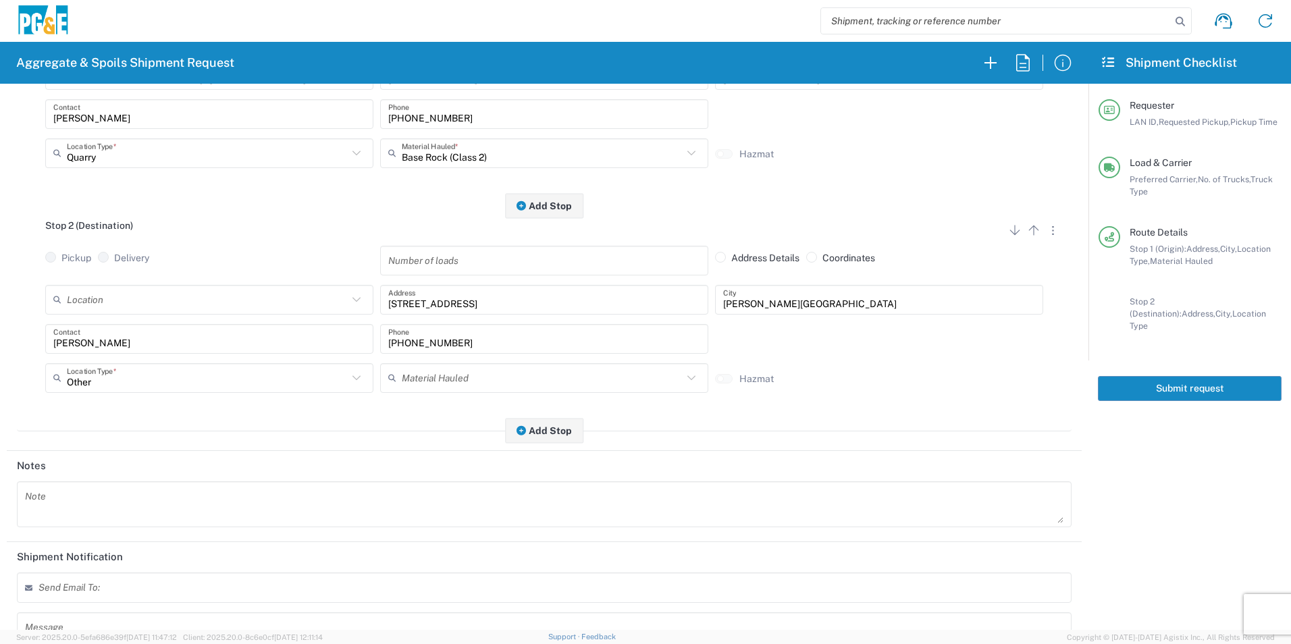
click at [117, 499] on textarea at bounding box center [544, 504] width 1038 height 38
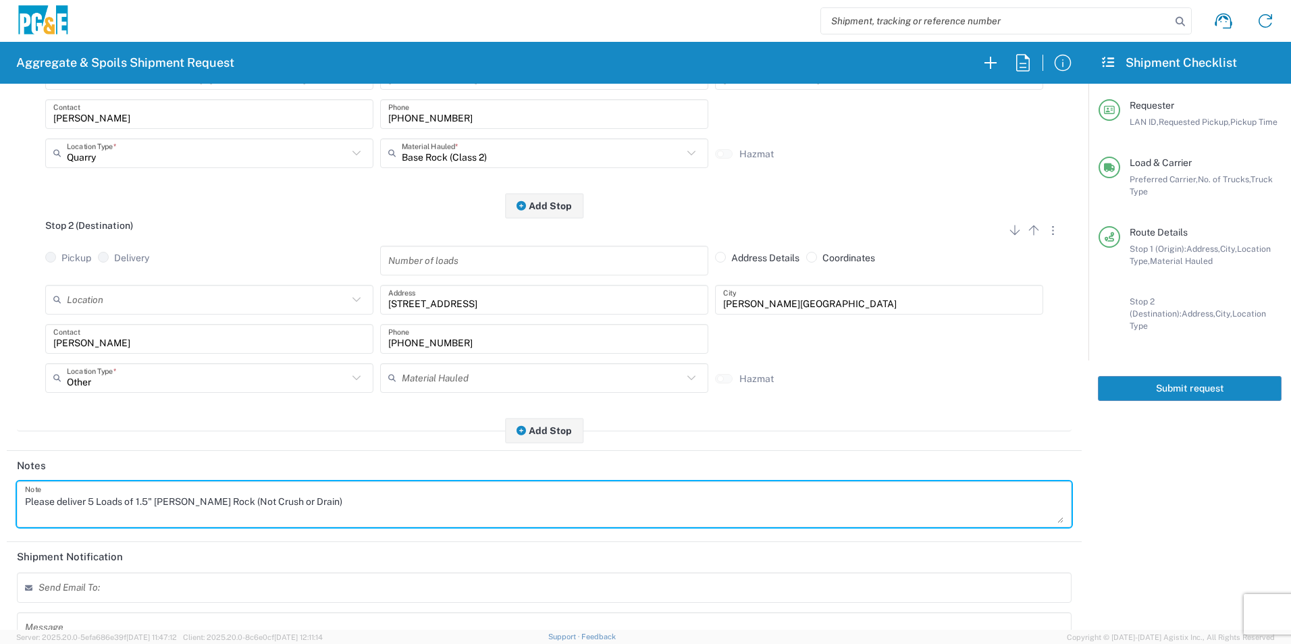
drag, startPoint x: -3, startPoint y: 469, endPoint x: 0, endPoint y: 461, distance: 8.5
click at [0, 466] on html "Aggregate & Spoils Shipment Request Requester Information CELI LAN ID * 10/10/2…" at bounding box center [645, 322] width 1291 height 644
click at [166, 496] on textarea "Please deliver 5 Loads of 1.5" Brase Rock (Not Crush or Drain)" at bounding box center [544, 504] width 1038 height 38
drag, startPoint x: 215, startPoint y: 491, endPoint x: 0, endPoint y: 456, distance: 217.6
click at [0, 456] on html "Aggregate & Spoils Shipment Request Requester Information CELI LAN ID * 10/10/2…" at bounding box center [645, 322] width 1291 height 644
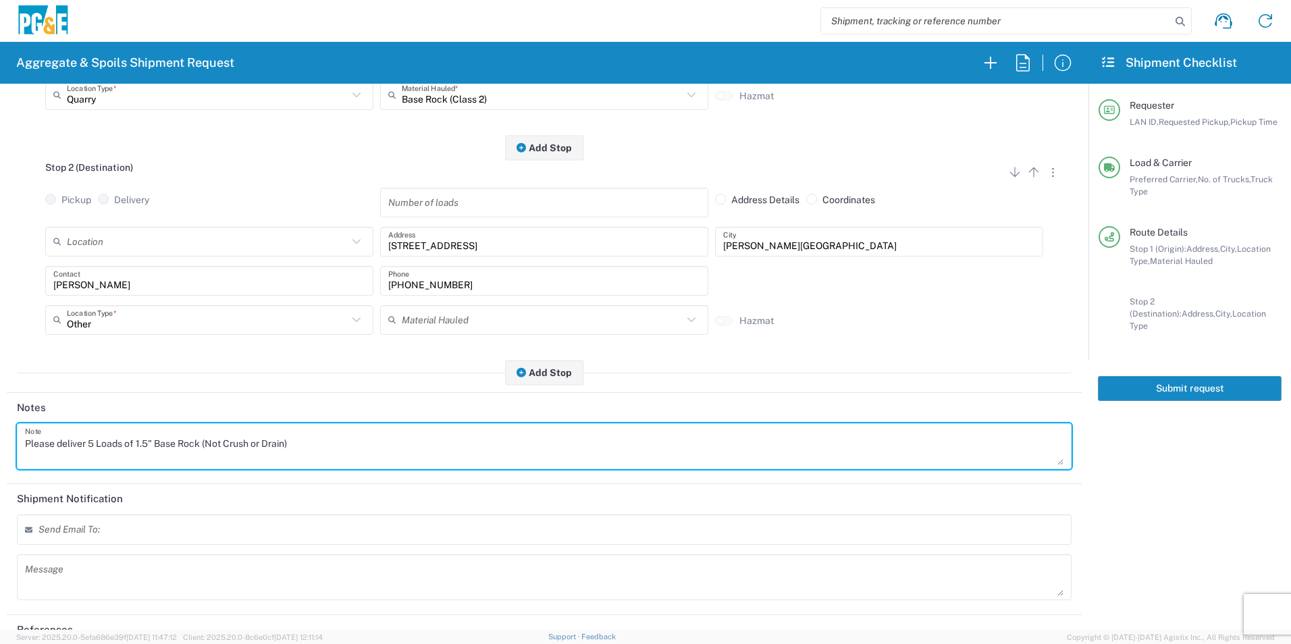
scroll to position [390, 0]
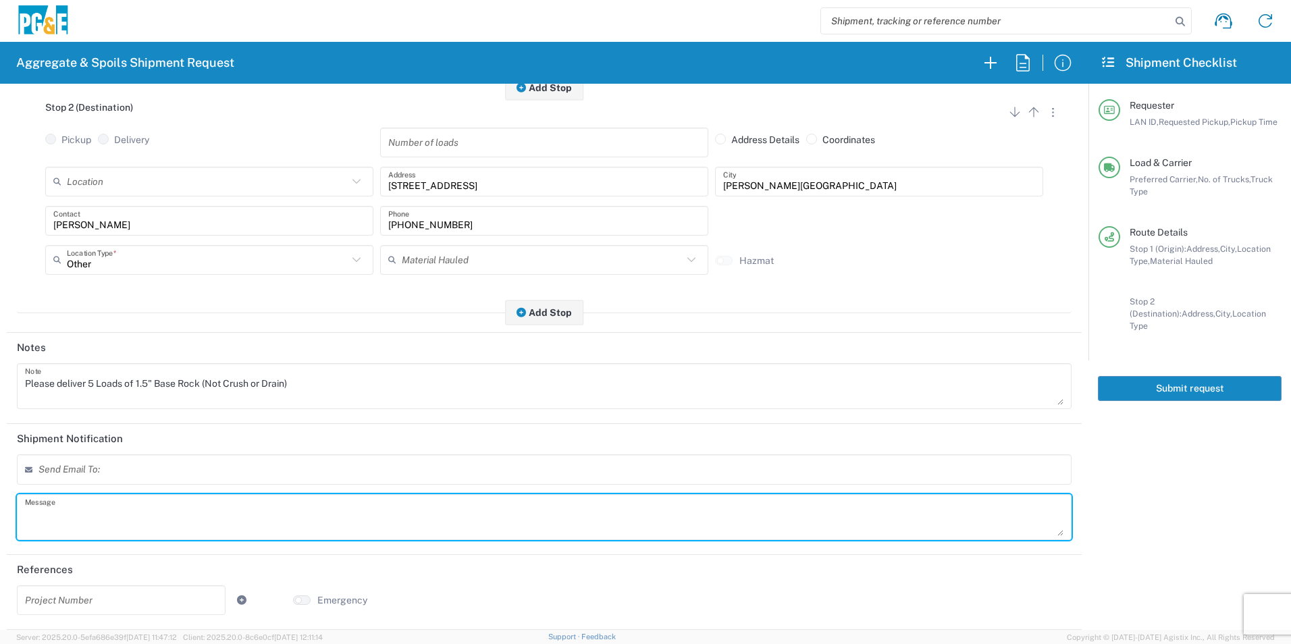
click at [159, 514] on textarea at bounding box center [544, 517] width 1038 height 38
paste textarea "Please deliver 5 Loads of 1.5" Base Rock (Not Crush or Drain)"
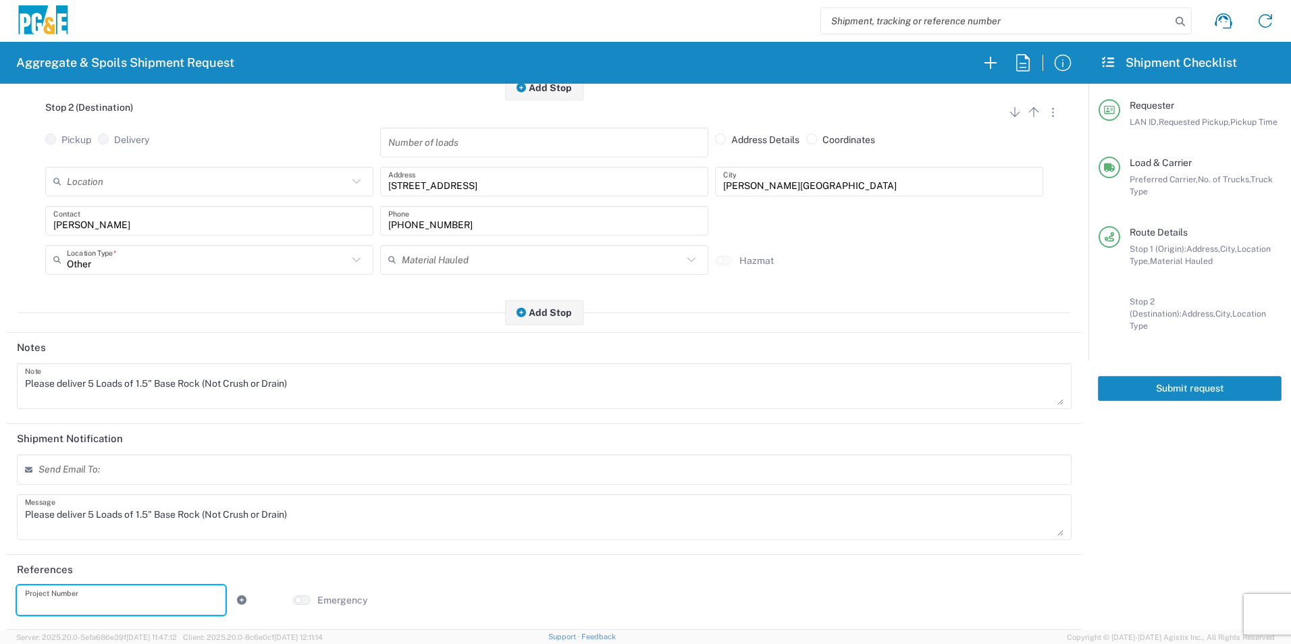
click at [126, 603] on input "text" at bounding box center [121, 600] width 192 height 24
paste input "35537023"
click at [242, 595] on icon at bounding box center [242, 599] width 12 height 9
click at [342, 598] on input "text" at bounding box center [380, 600] width 192 height 24
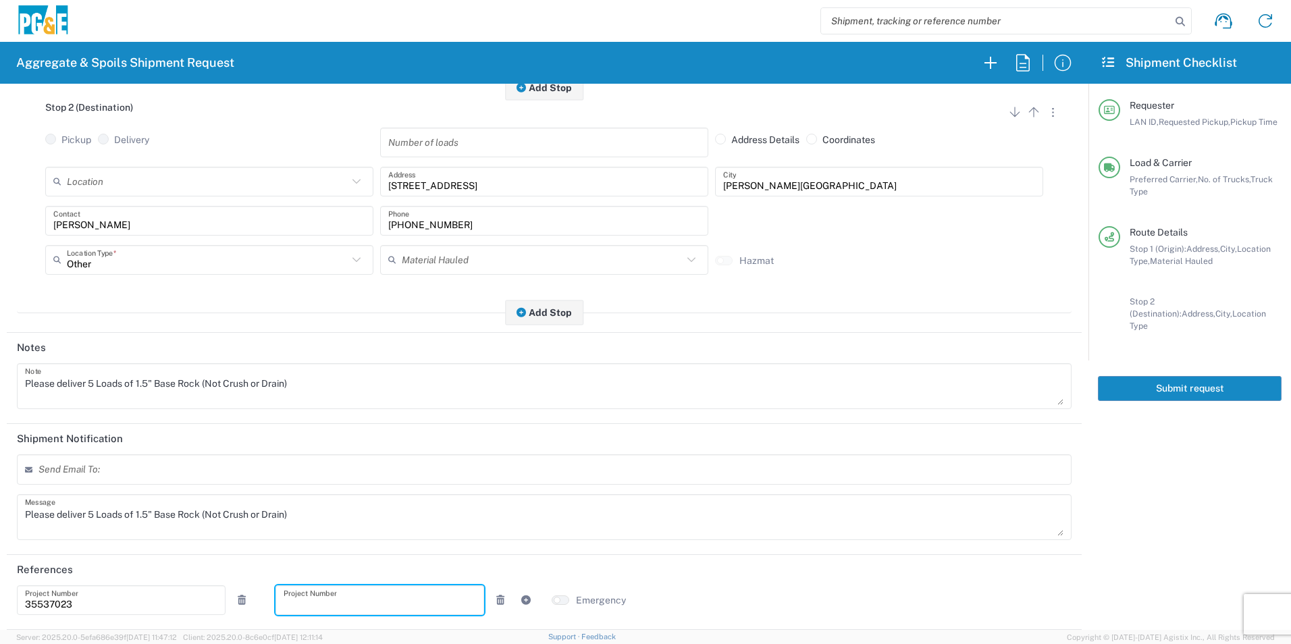
paste input "35373597"
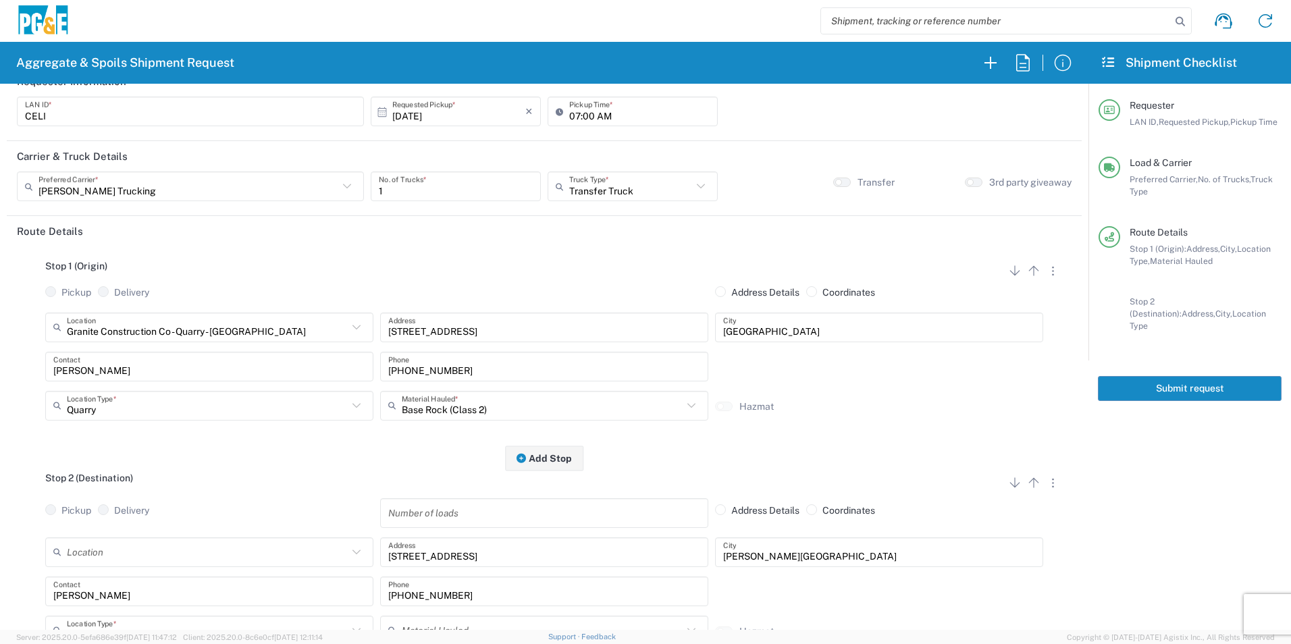
scroll to position [0, 0]
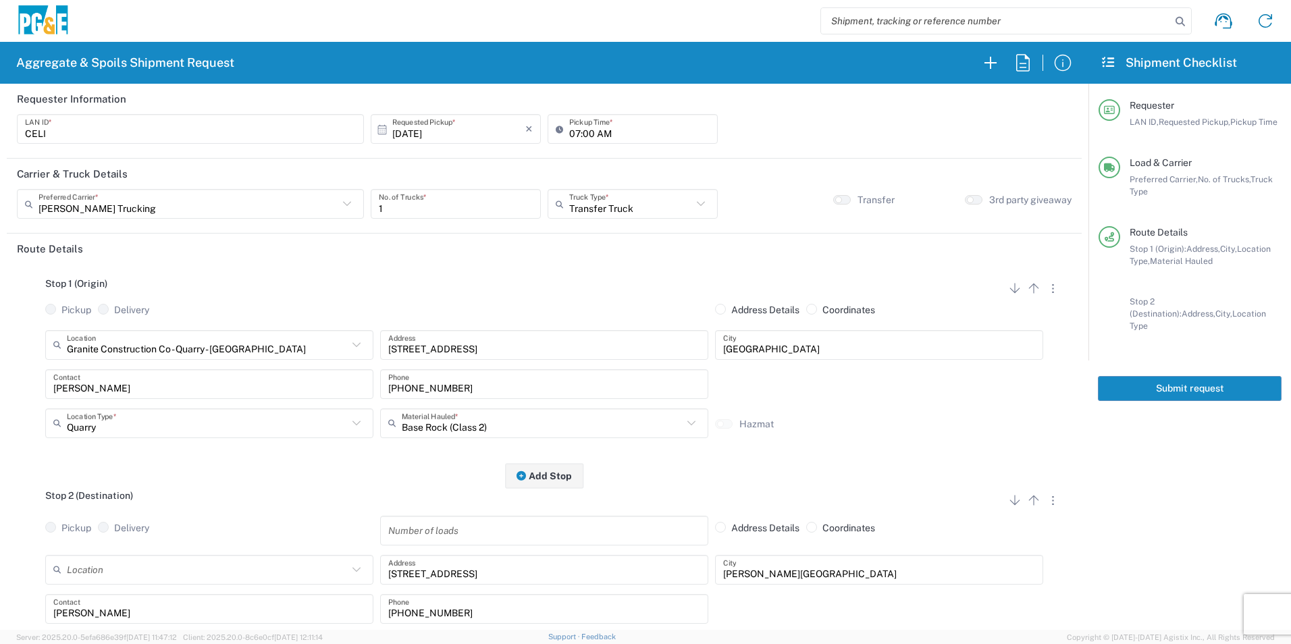
click at [1177, 379] on button "Submit request" at bounding box center [1190, 388] width 184 height 25
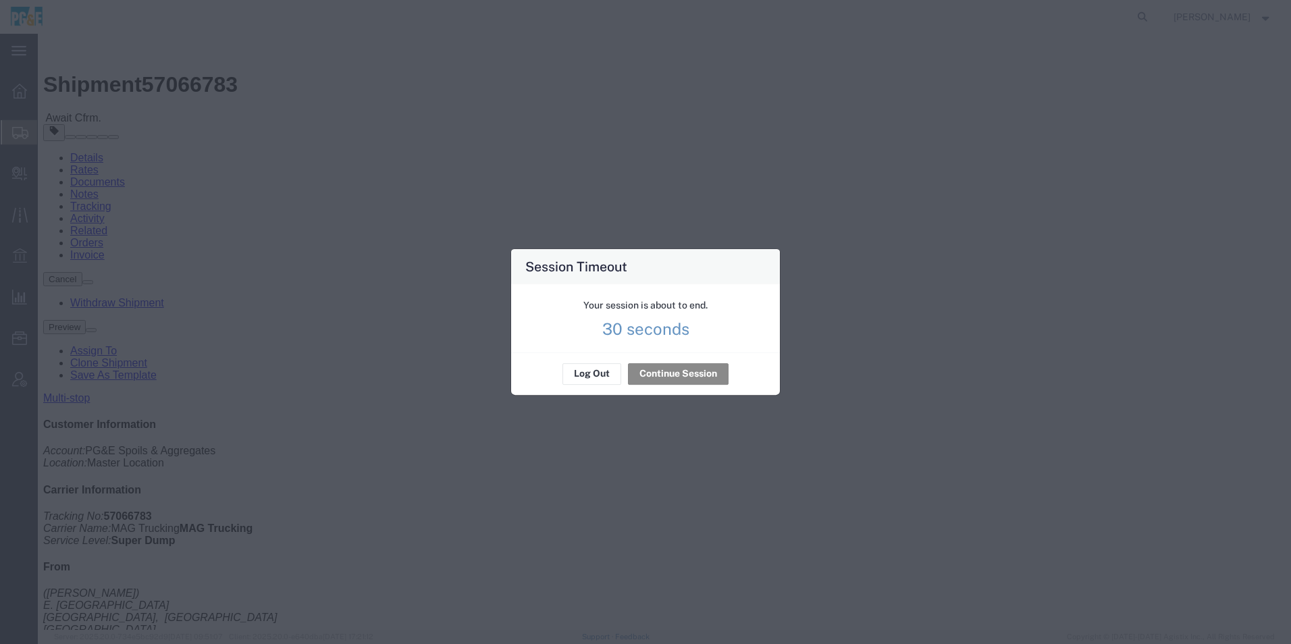
scroll to position [203, 0]
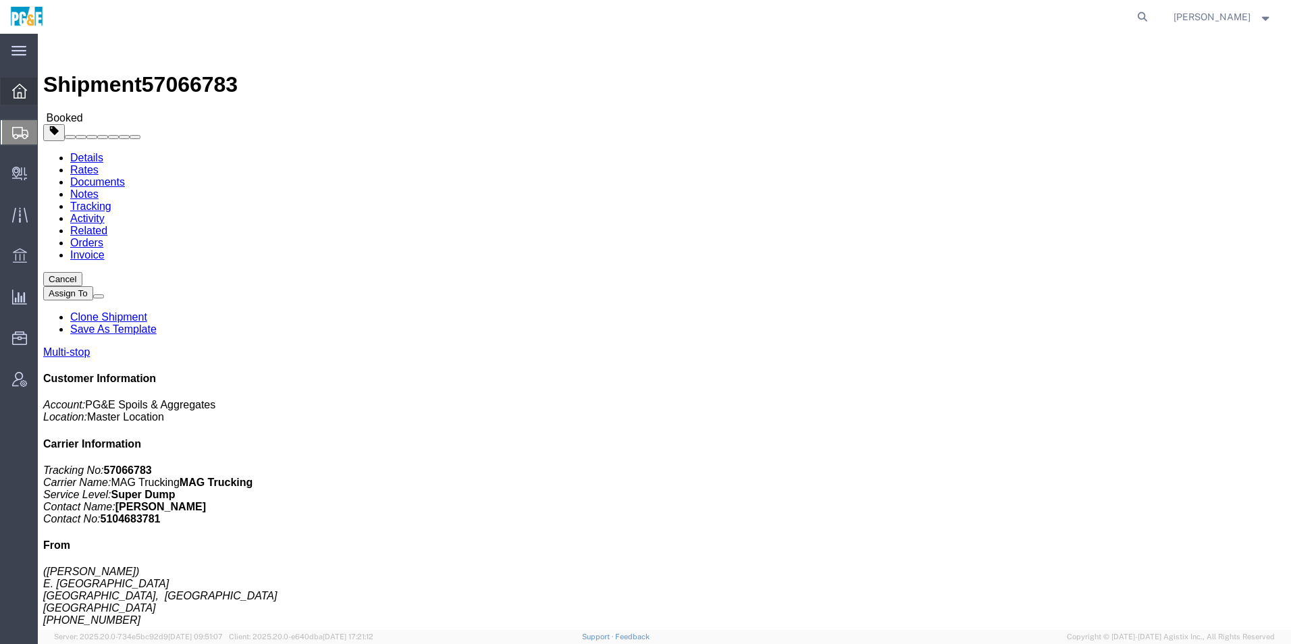
click at [14, 89] on icon at bounding box center [19, 91] width 15 height 15
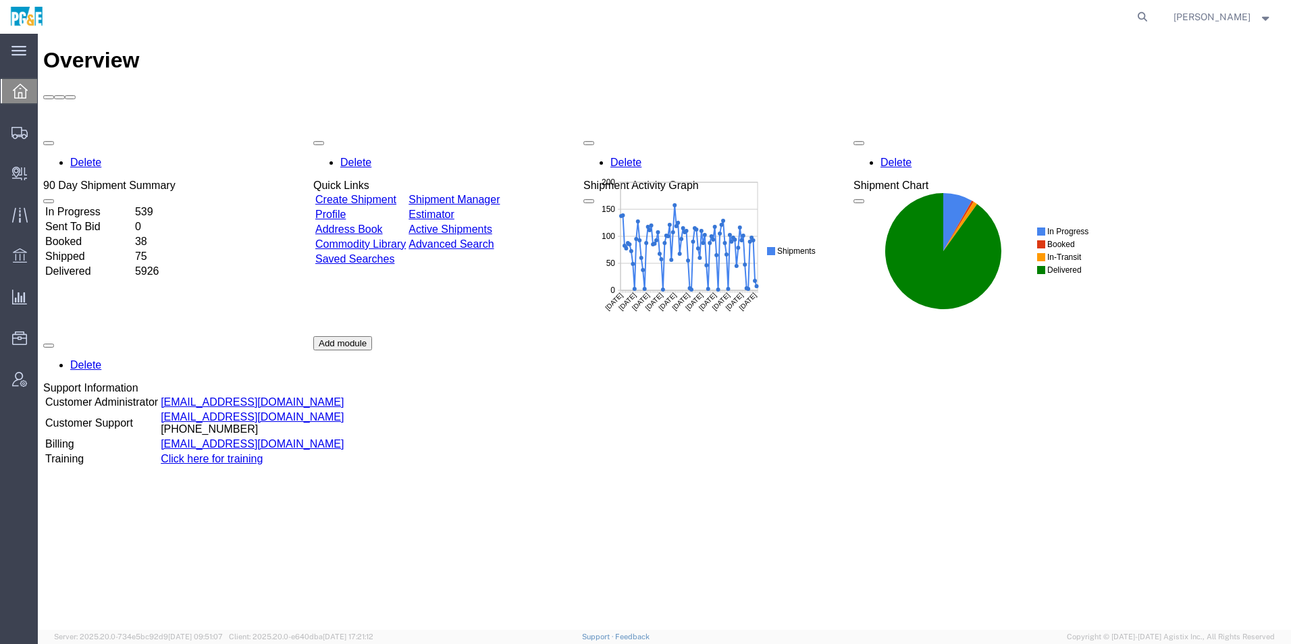
click at [498, 194] on link "Shipment Manager" at bounding box center [453, 199] width 91 height 11
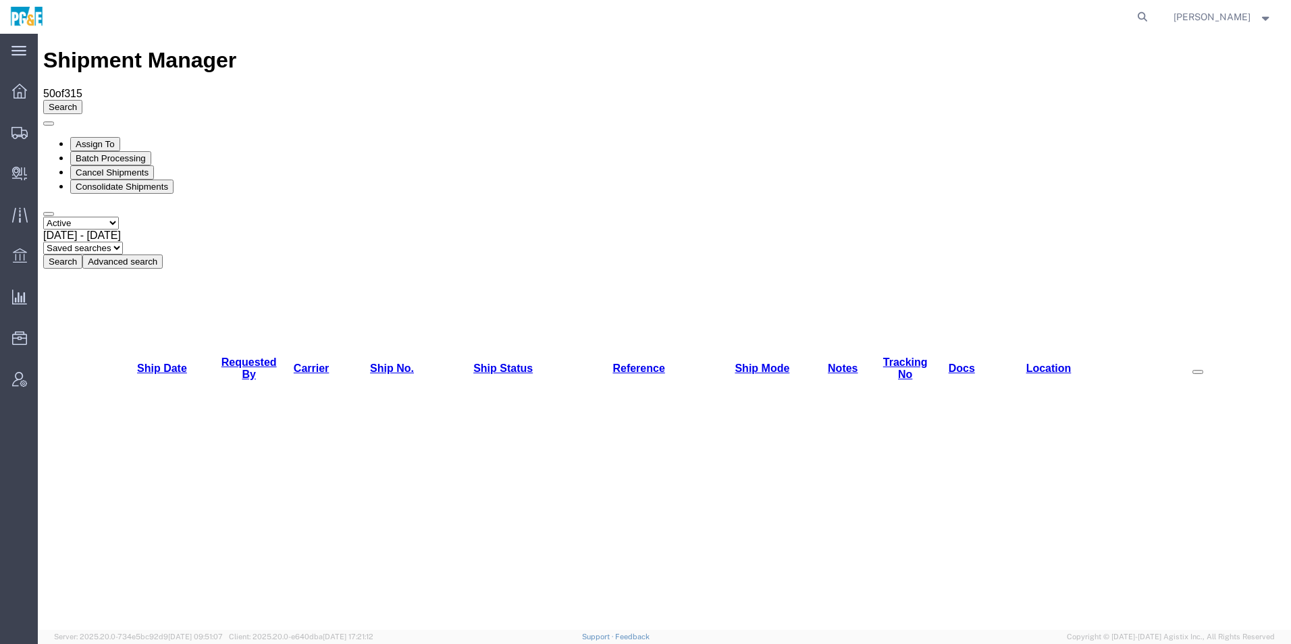
click at [94, 217] on select "Select status Active All Shipments Approved Booked Canceled Delivered Denied Ne…" at bounding box center [81, 223] width 76 height 13
select select "ALL"
click at [43, 217] on select "Select status Active All Shipments Approved Booked Canceled Delivered Denied Ne…" at bounding box center [81, 223] width 76 height 13
click at [121, 230] on span "[DATE] - [DATE]" at bounding box center [82, 235] width 78 height 11
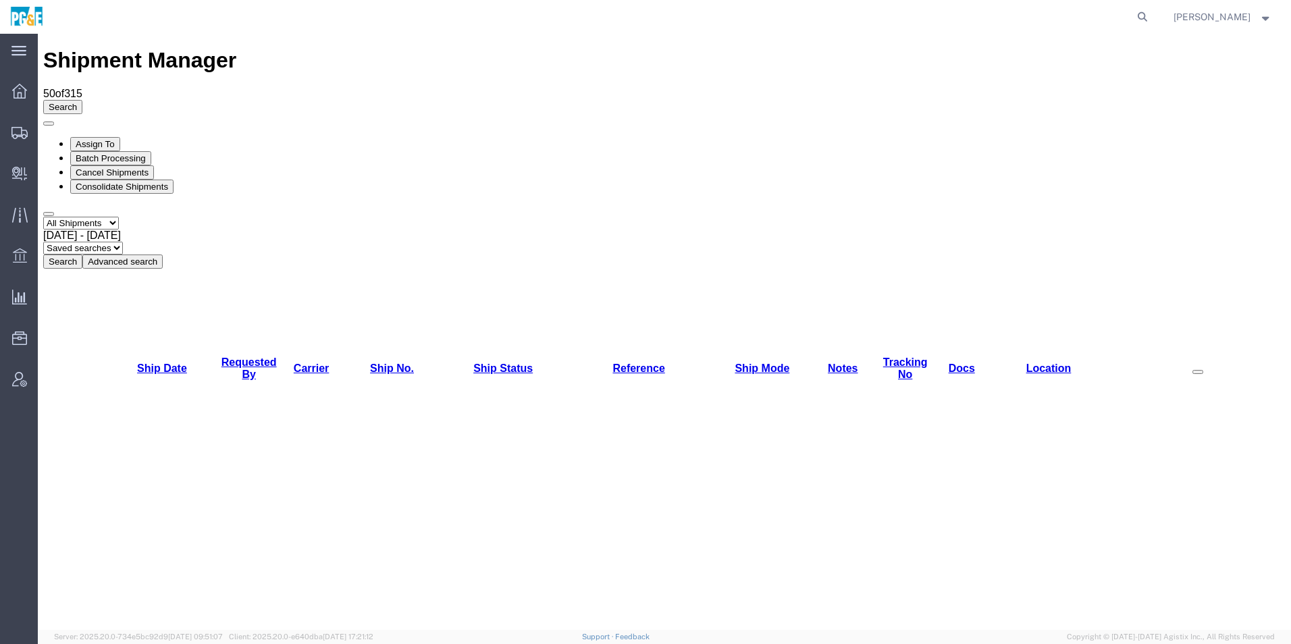
click at [82, 255] on button "Search" at bounding box center [62, 262] width 39 height 14
click at [258, 356] on link "Requested By" at bounding box center [248, 368] width 55 height 24
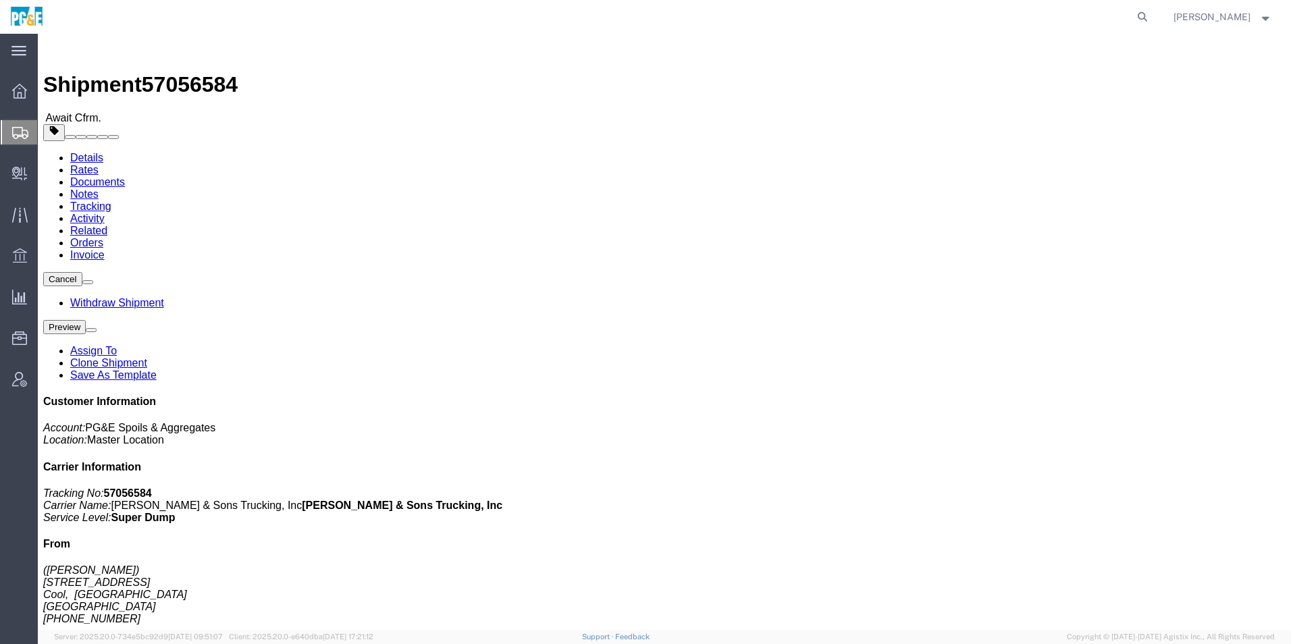
click link "Save As Template"
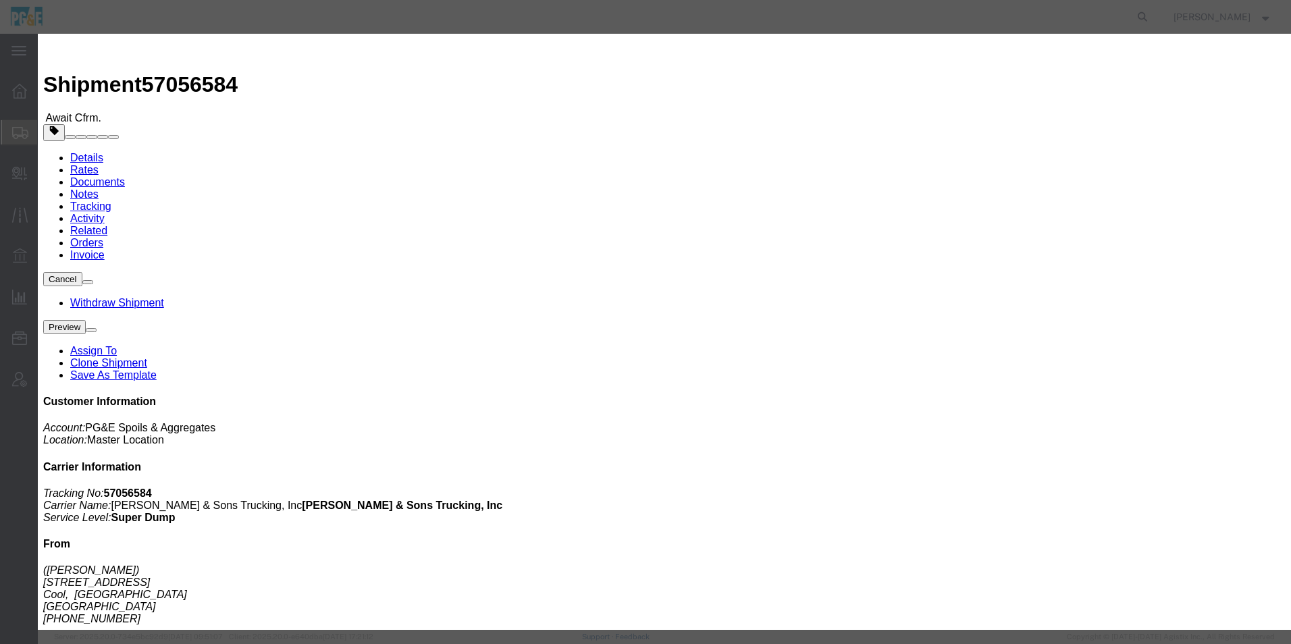
click input "text"
drag, startPoint x: 710, startPoint y: 101, endPoint x: 425, endPoint y: 58, distance: 288.8
click div "Save as Select 31540024 - [PERSON_NAME][GEOGRAPHIC_DATA] 35030381 - [PERSON_NAM…"
type input "35254067 - [PERSON_NAME] Off Haul Cool"
click textarea
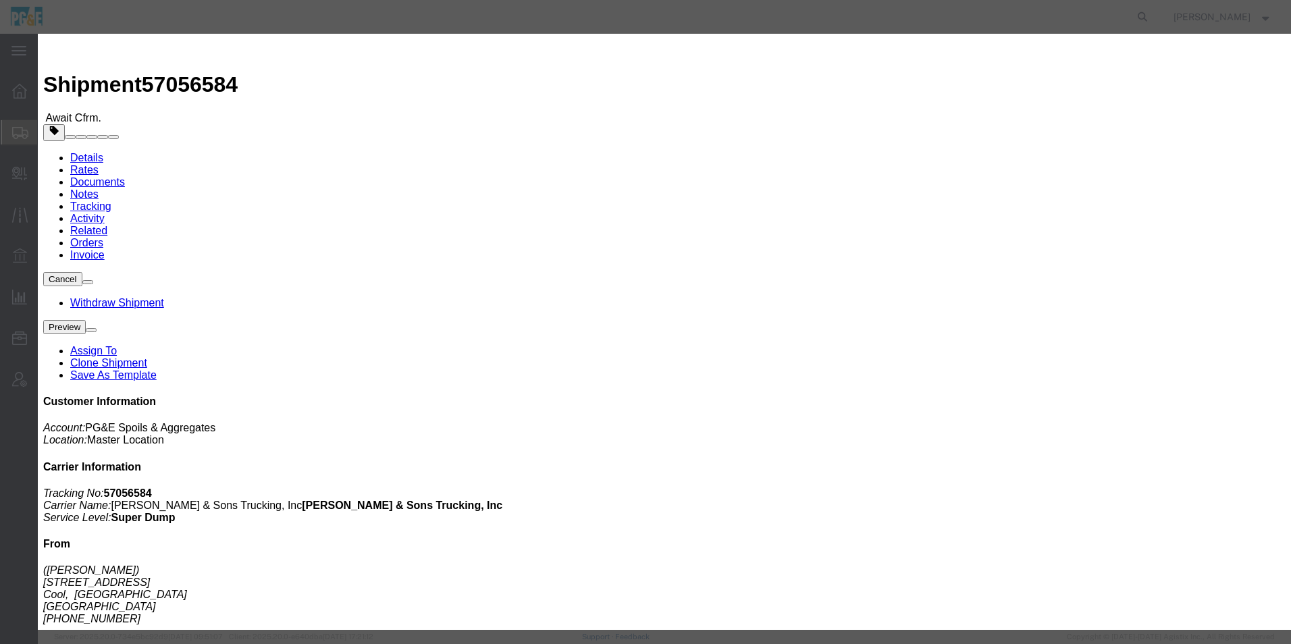
paste textarea "35254067 - [PERSON_NAME] Off Haul Cool"
type textarea "35254067 - [PERSON_NAME] Off Haul Cool"
click div
click input "Visible For All Users"
checkbox input "true"
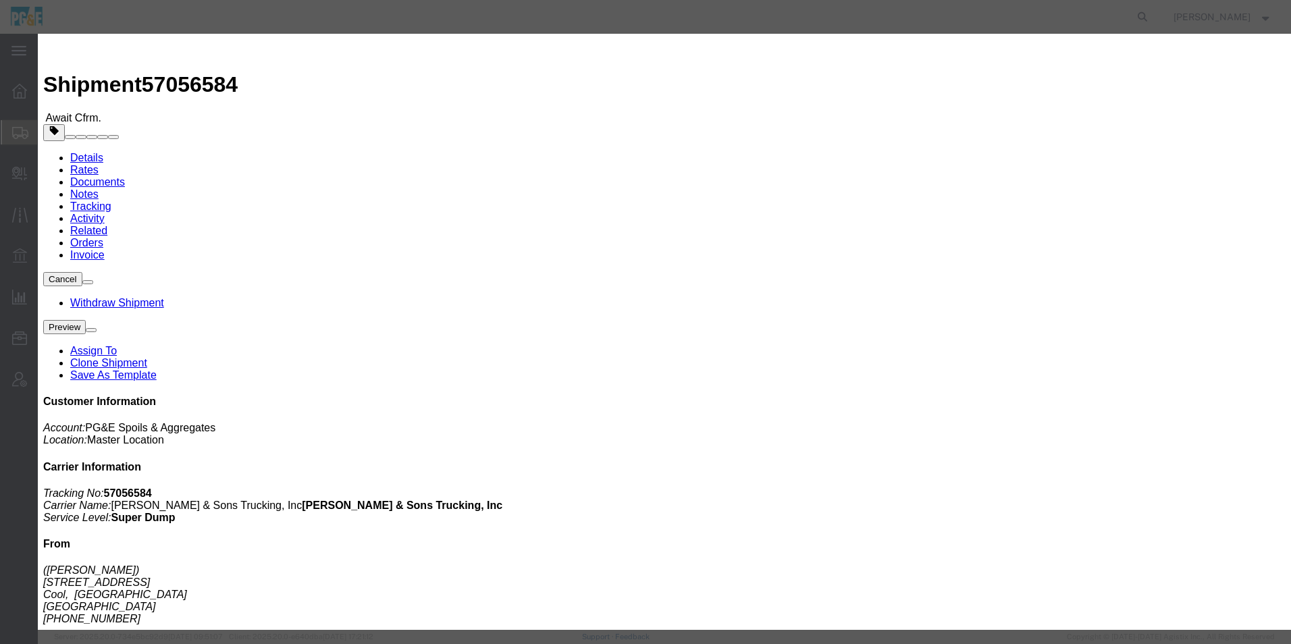
click button "Save"
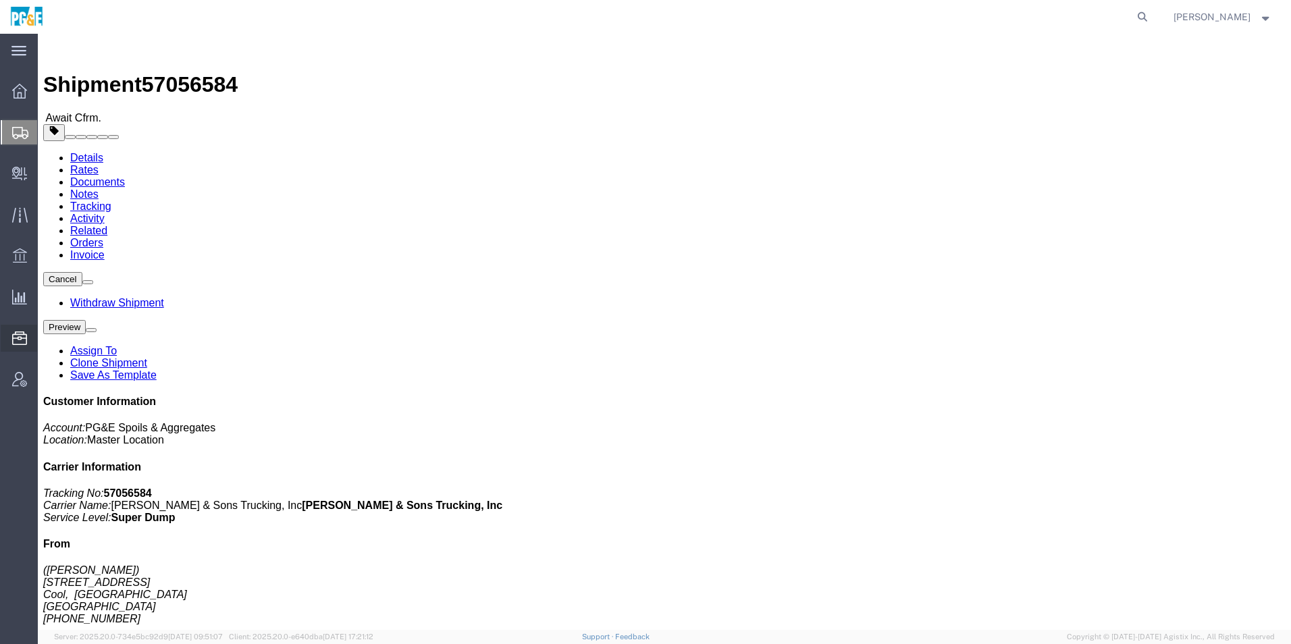
click at [0, 0] on span "Templates" at bounding box center [0, 0] width 0 height 0
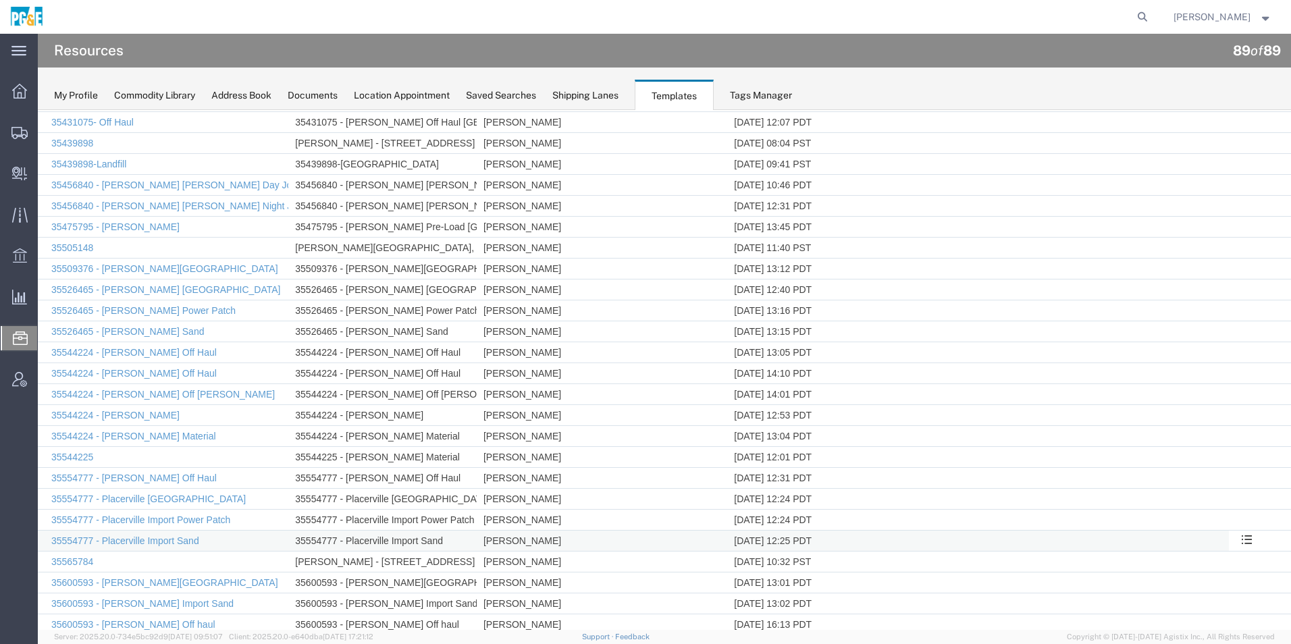
scroll to position [683, 0]
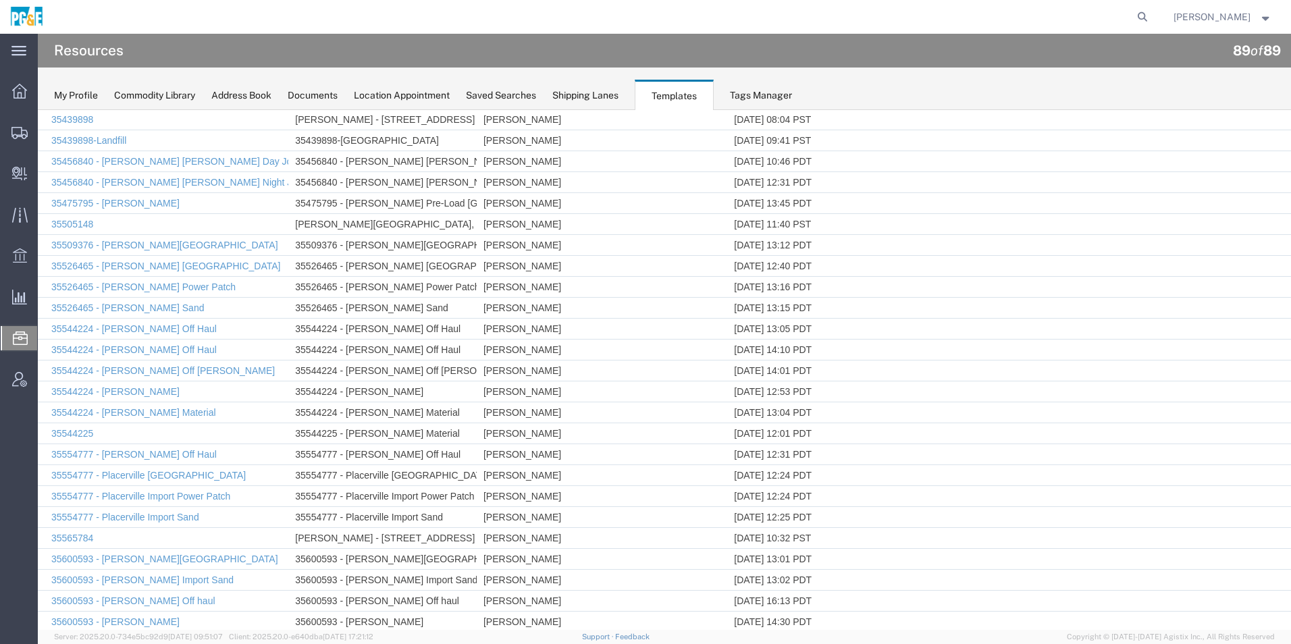
click at [38, 110] on link "Delete Template" at bounding box center [38, 110] width 0 height 0
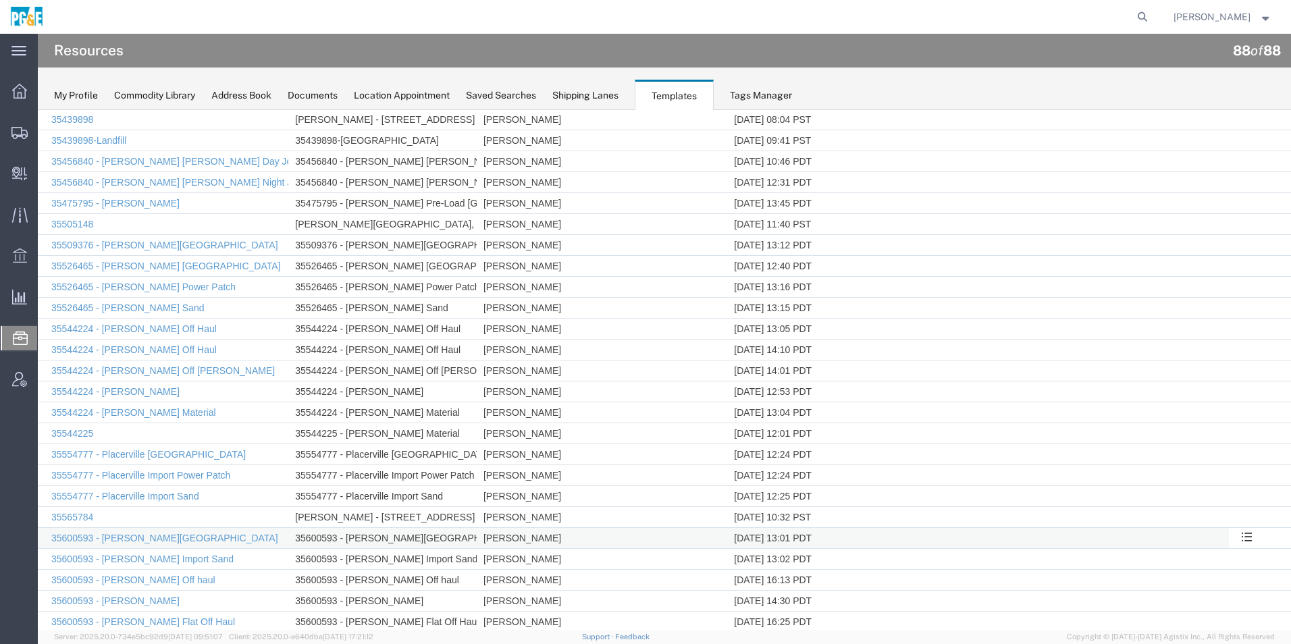
scroll to position [886, 0]
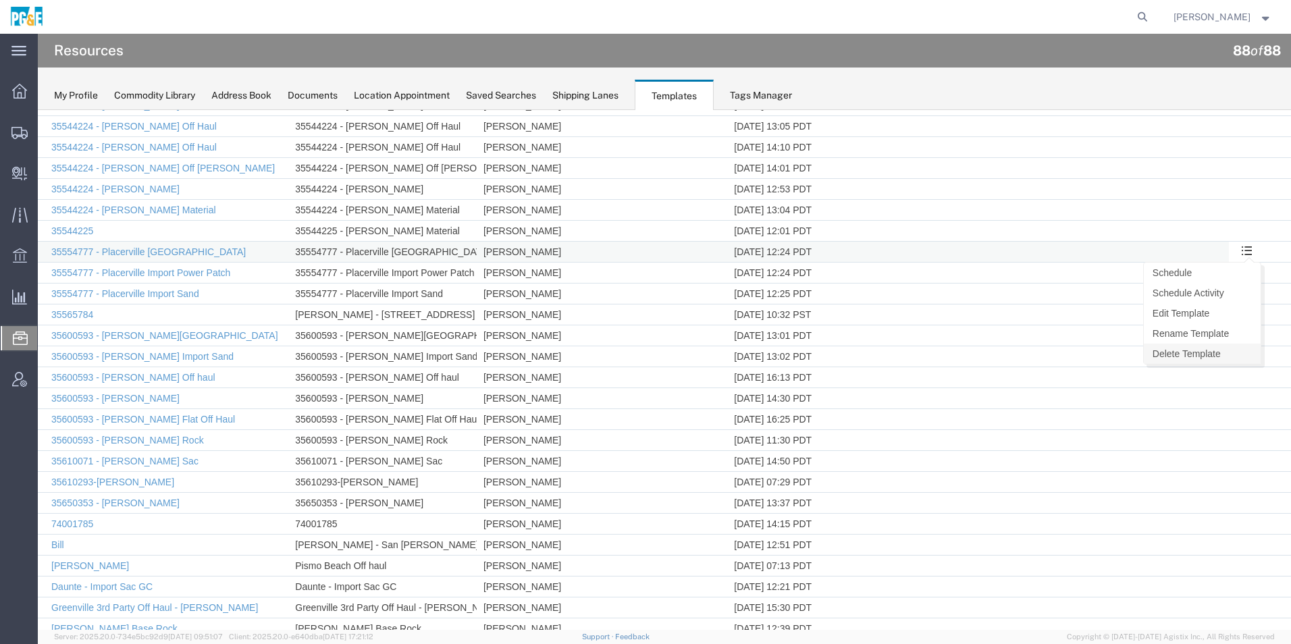
click at [1182, 353] on link "Delete Template" at bounding box center [1202, 354] width 117 height 20
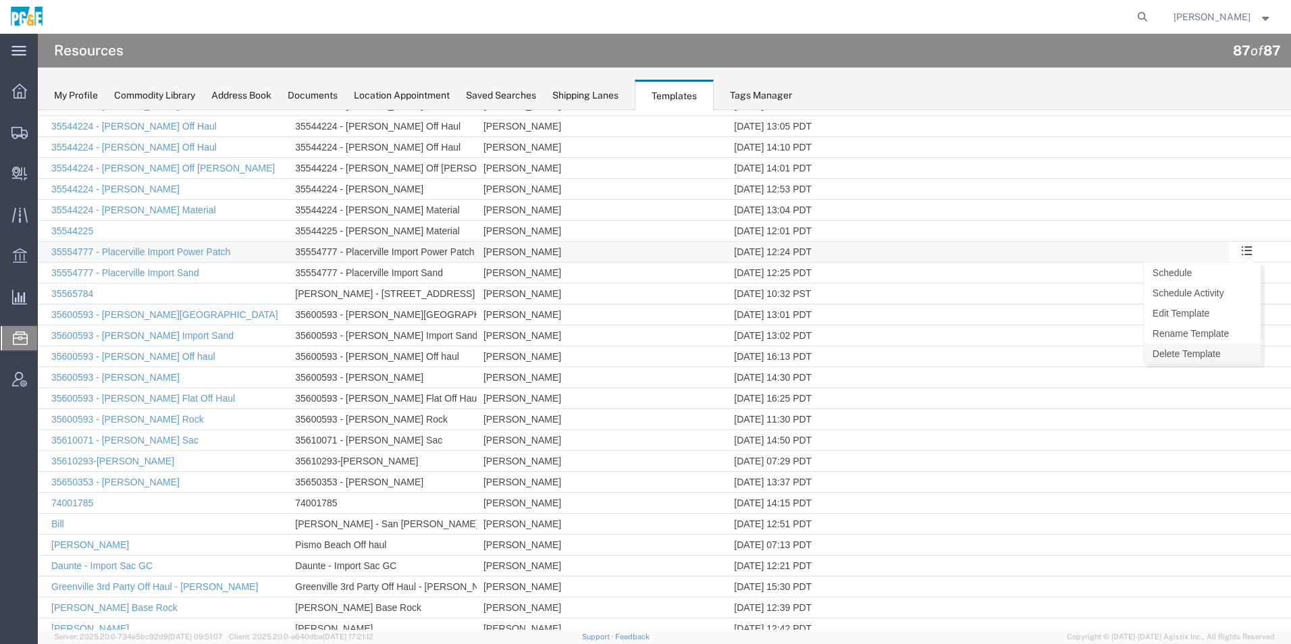
click at [1192, 349] on link "Delete Template" at bounding box center [1202, 354] width 117 height 20
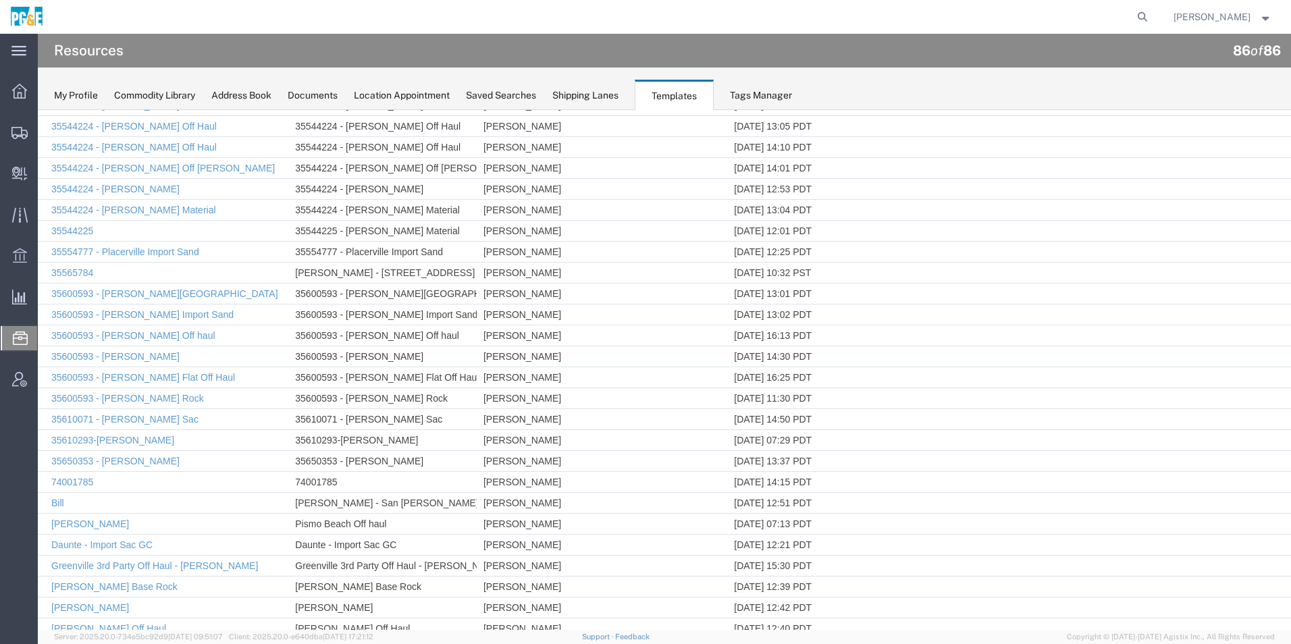
click at [38, 110] on link "Delete Template" at bounding box center [38, 110] width 0 height 0
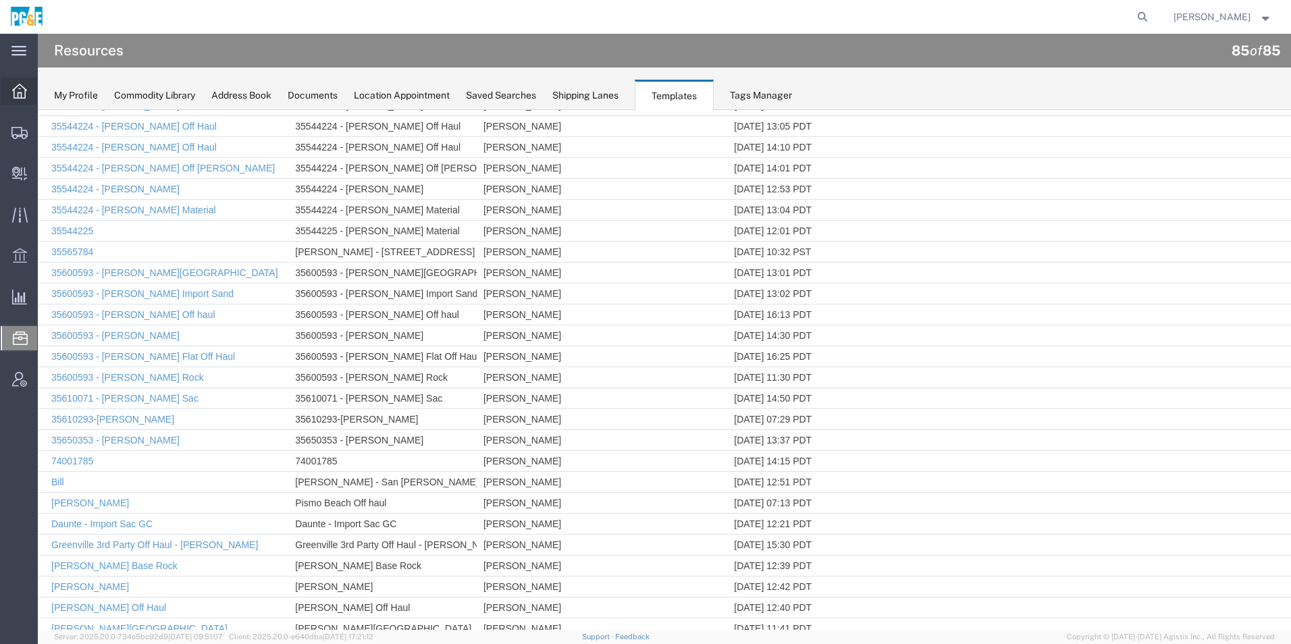
click at [22, 91] on icon at bounding box center [19, 91] width 15 height 15
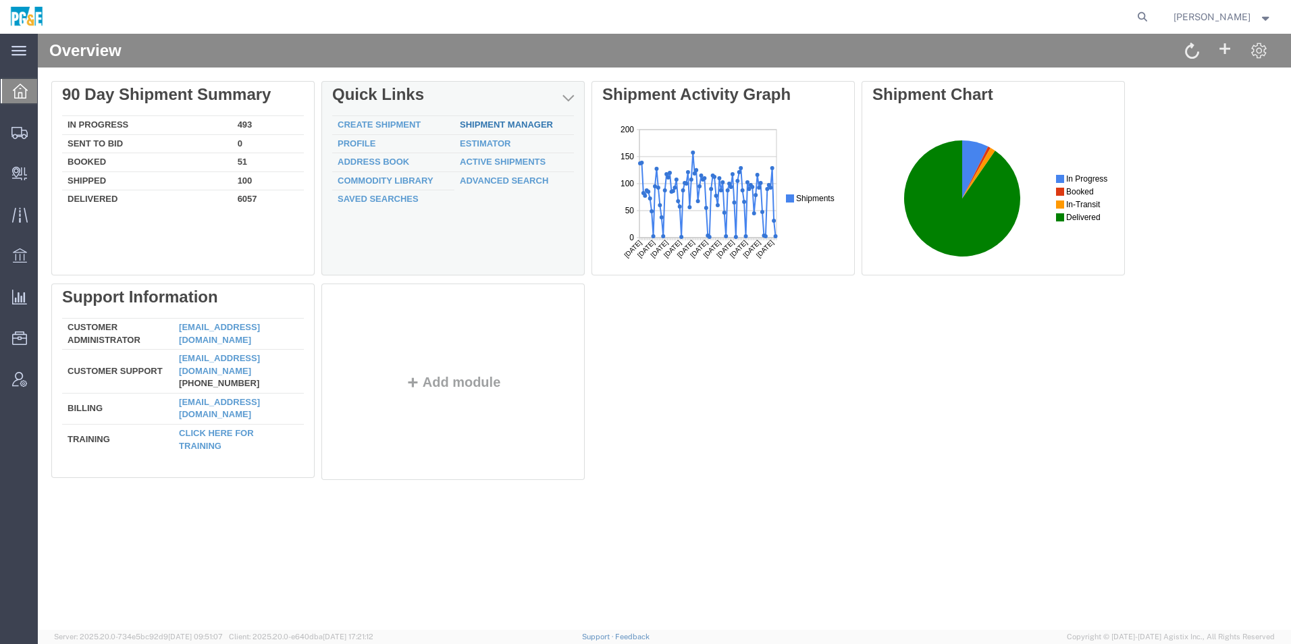
click at [521, 119] on td "Shipment Manager" at bounding box center [514, 125] width 120 height 19
click at [521, 120] on link "Shipment Manager" at bounding box center [506, 125] width 93 height 10
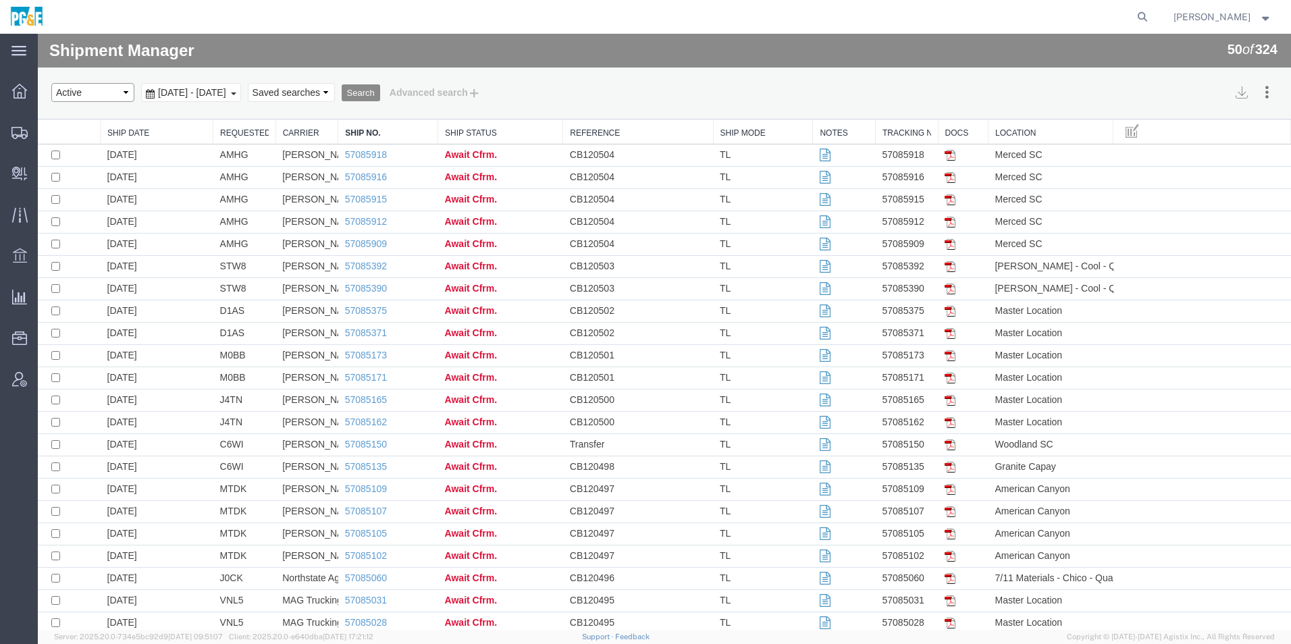
click at [59, 88] on select "Select status Active All Shipments Approved Booked Canceled Delivered Denied Ne…" at bounding box center [92, 92] width 83 height 19
select select "ALL"
click at [51, 83] on select "Select status Active All Shipments Approved Booked Canceled Delivered Denied Ne…" at bounding box center [92, 92] width 83 height 19
click at [214, 93] on span "[DATE] - [DATE]" at bounding box center [192, 92] width 75 height 11
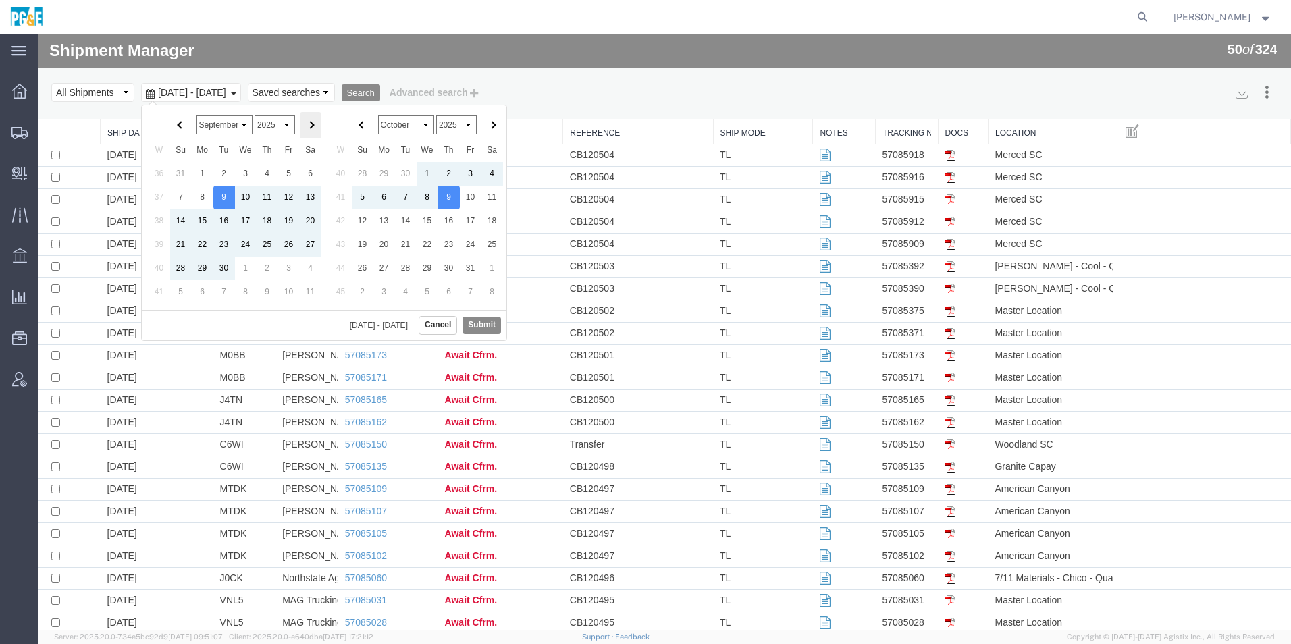
click at [309, 124] on span at bounding box center [310, 125] width 7 height 7
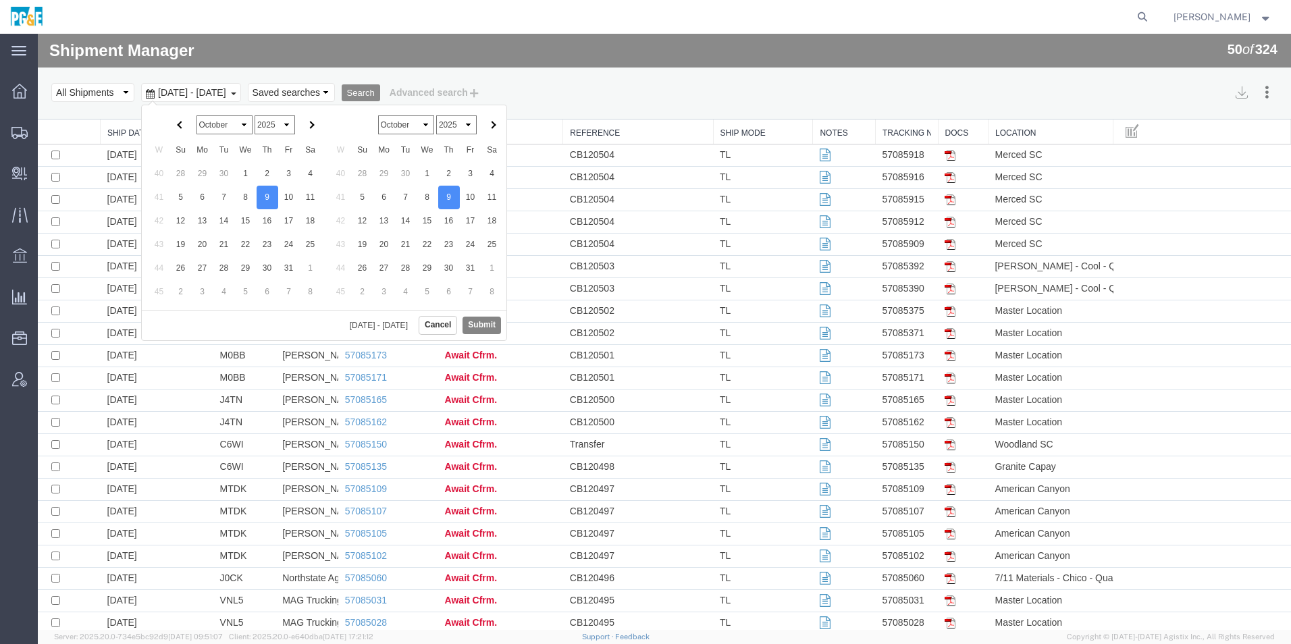
click at [474, 329] on button "Submit" at bounding box center [481, 325] width 38 height 17
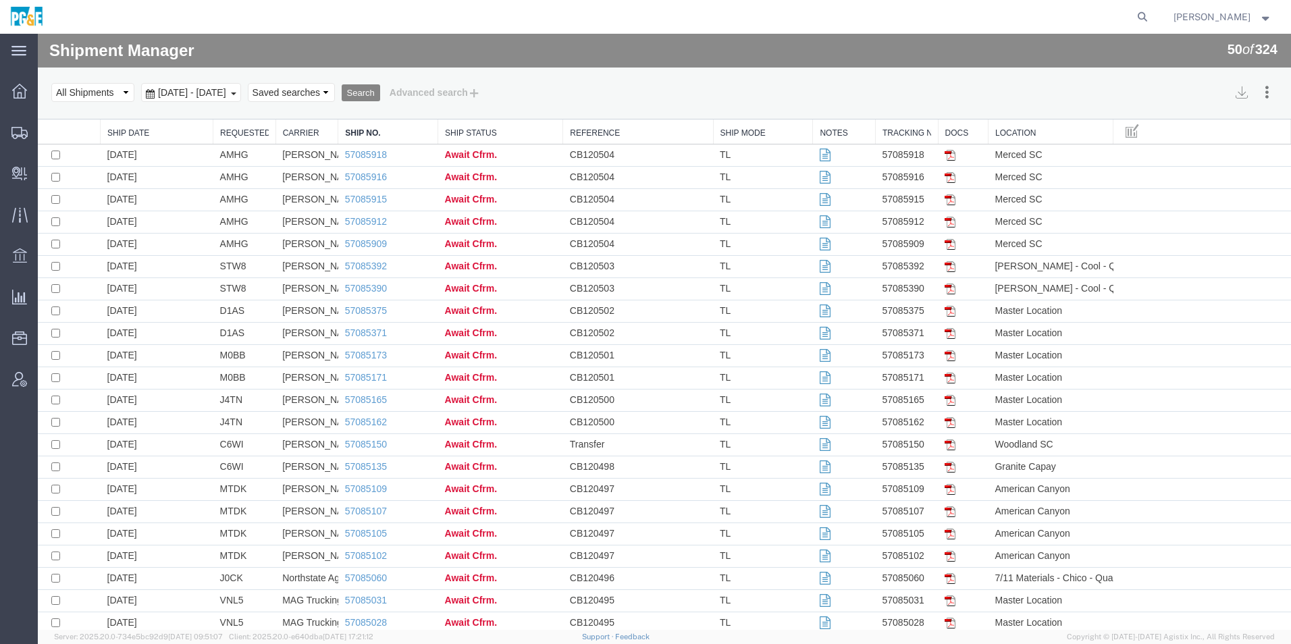
click at [380, 92] on button "Search" at bounding box center [361, 93] width 38 height 18
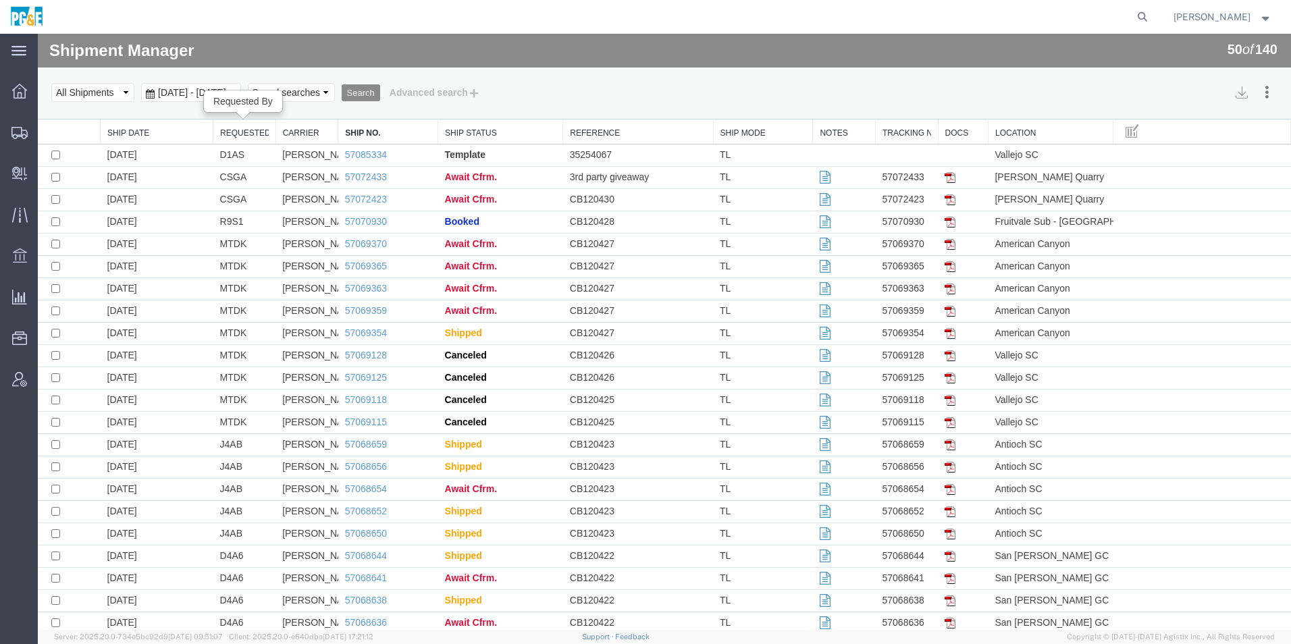
click at [256, 134] on link "Requested By" at bounding box center [244, 133] width 49 height 11
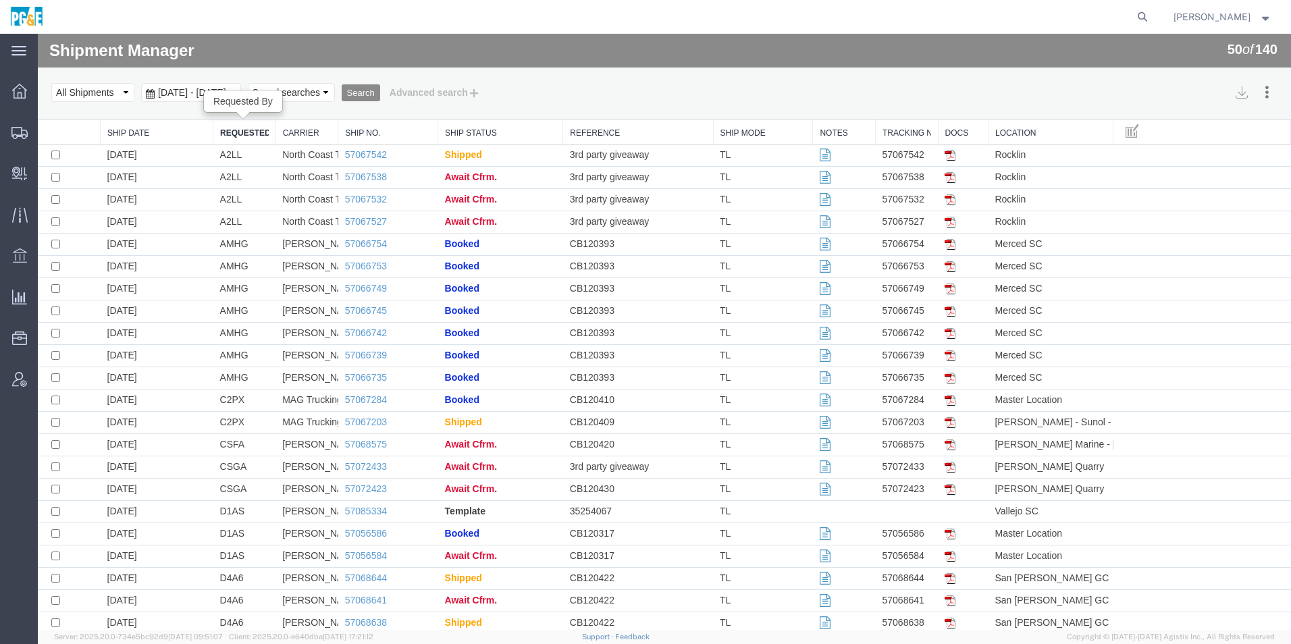
click at [253, 132] on link "Requested By" at bounding box center [244, 133] width 49 height 11
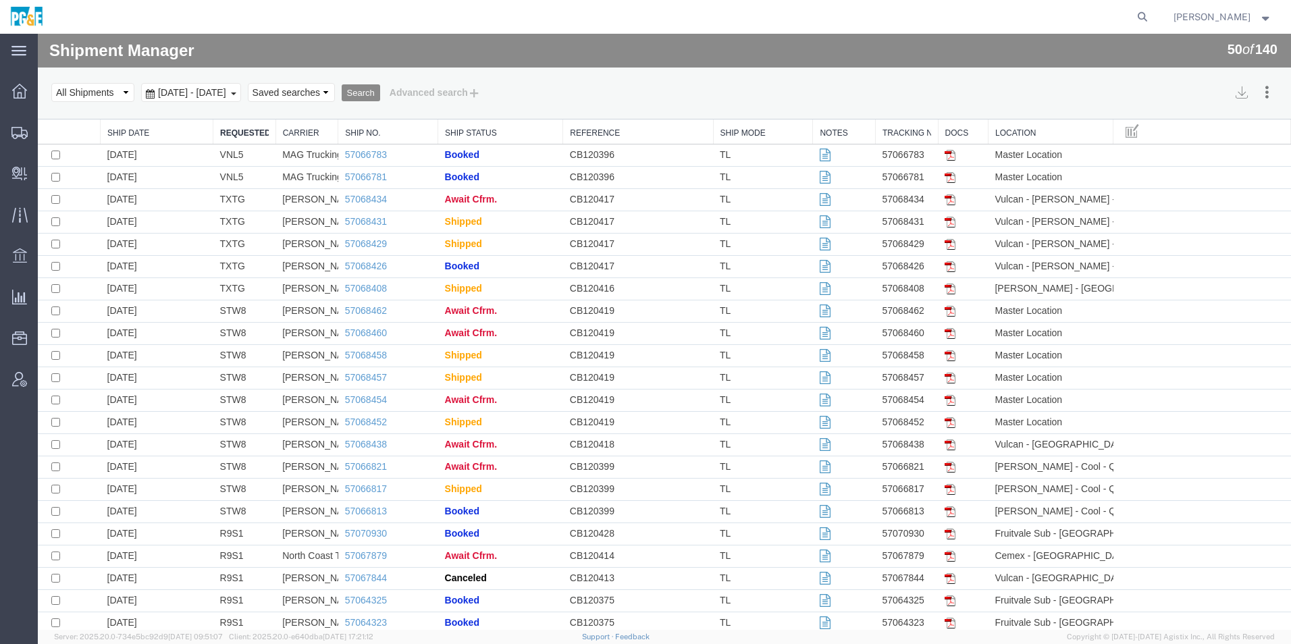
click at [226, 96] on span "[DATE] - [DATE]" at bounding box center [192, 92] width 75 height 11
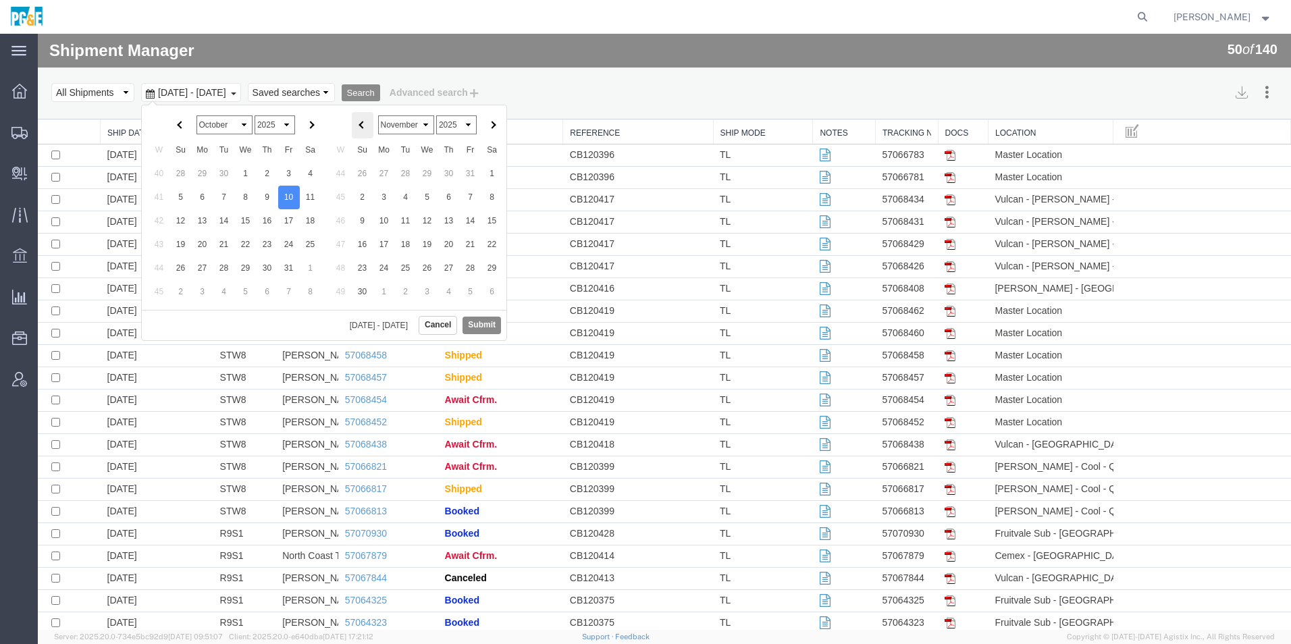
click at [370, 128] on th at bounding box center [363, 125] width 22 height 26
click at [479, 325] on button "Submit" at bounding box center [481, 325] width 38 height 17
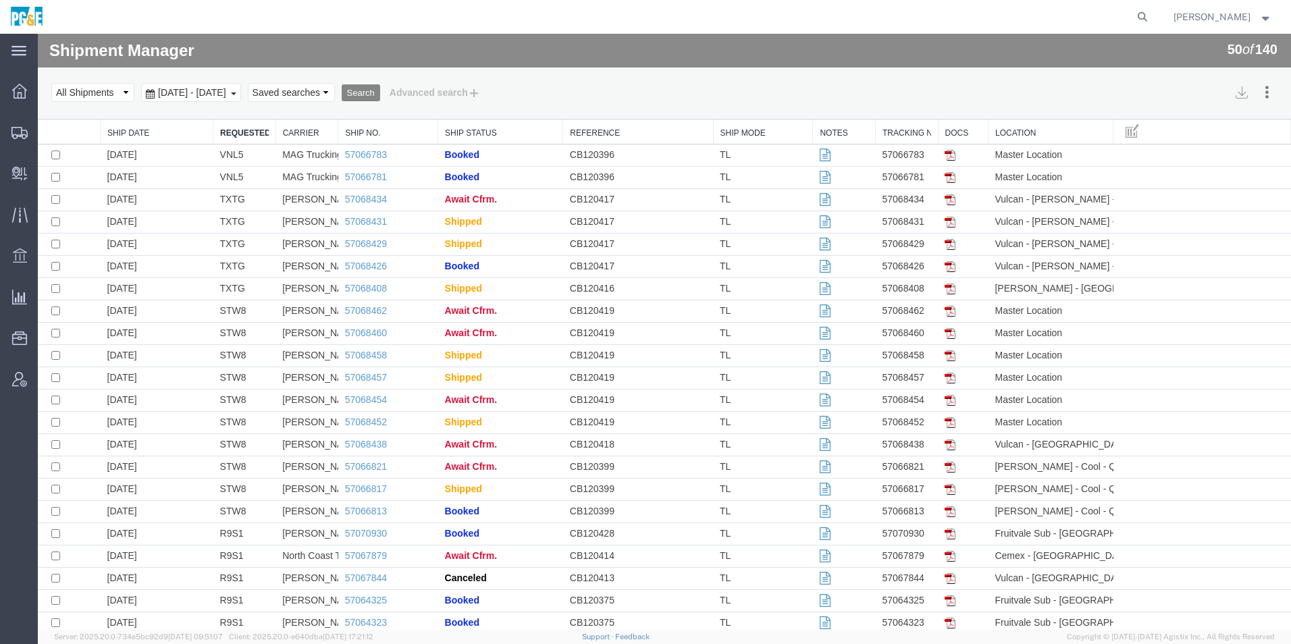
click at [380, 90] on button "Search" at bounding box center [361, 93] width 38 height 18
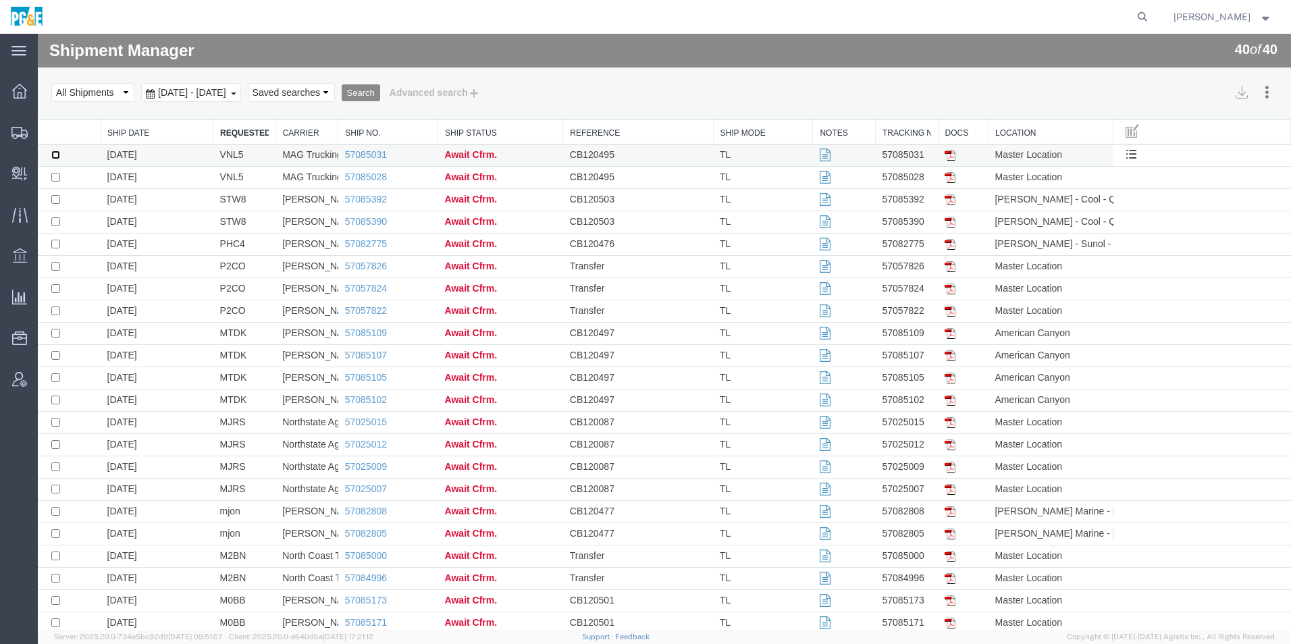
click at [54, 151] on input "checkbox" at bounding box center [55, 155] width 9 height 9
checkbox input "true"
click at [1059, 300] on link "Cancel" at bounding box center [1086, 298] width 117 height 20
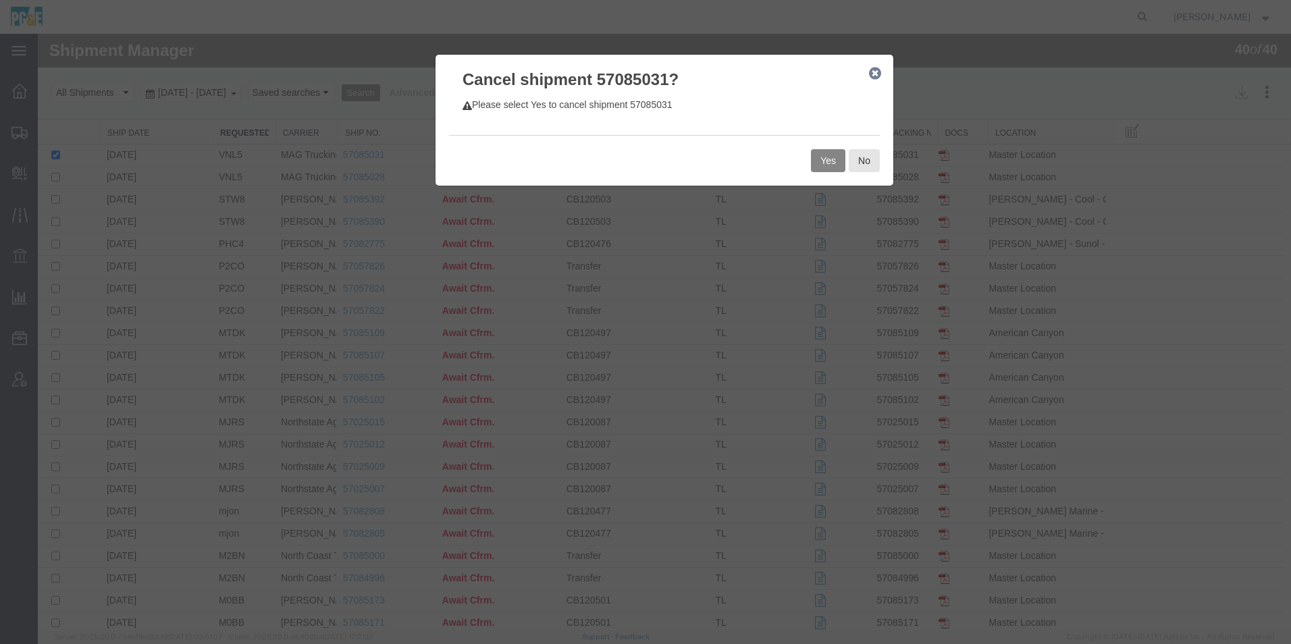
click at [824, 159] on button "Yes" at bounding box center [828, 160] width 34 height 23
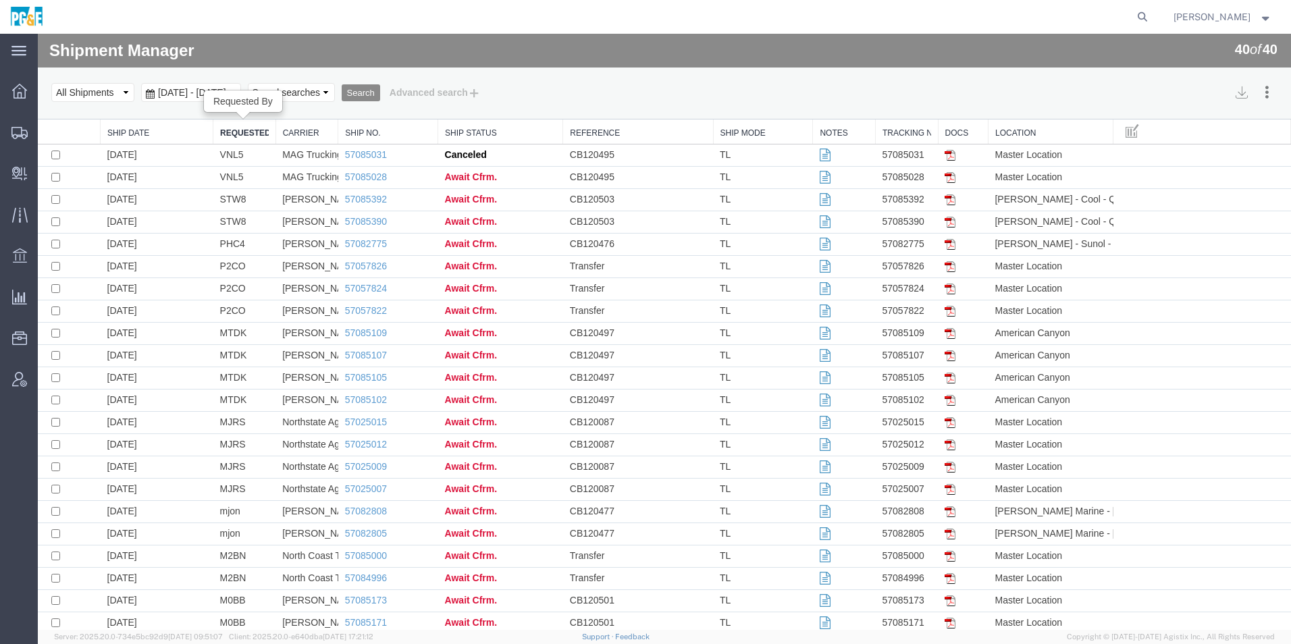
click at [253, 133] on link "Requested By" at bounding box center [244, 133] width 49 height 11
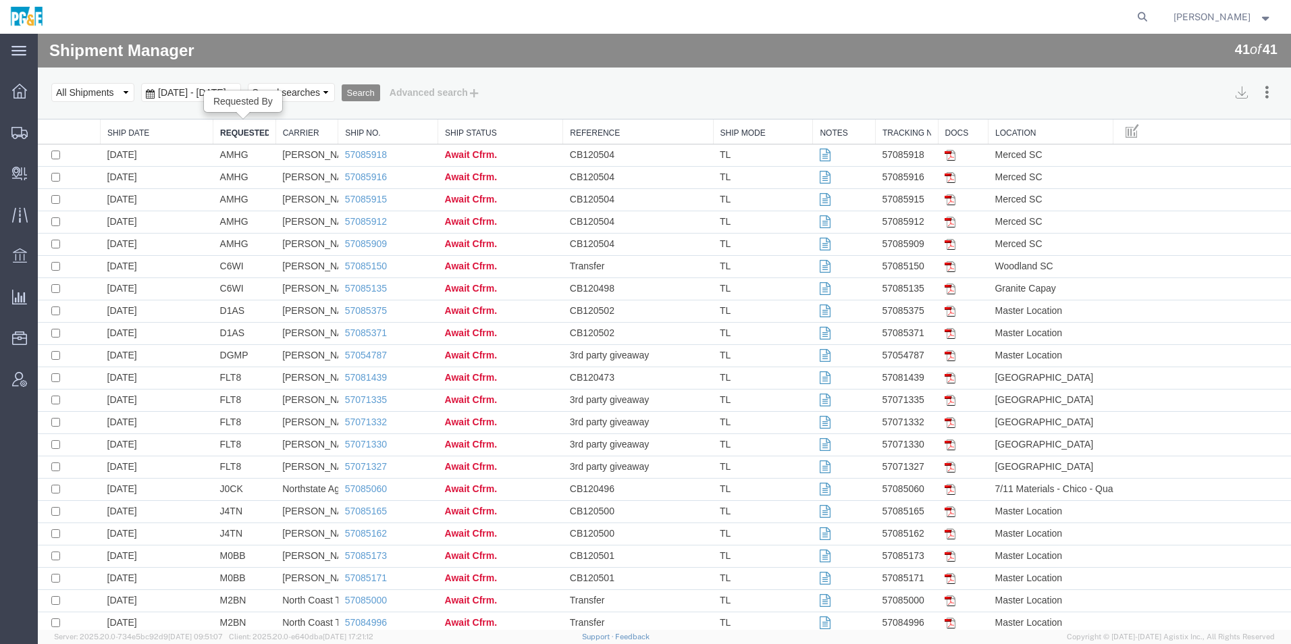
click at [253, 129] on link "Requested By" at bounding box center [244, 133] width 49 height 11
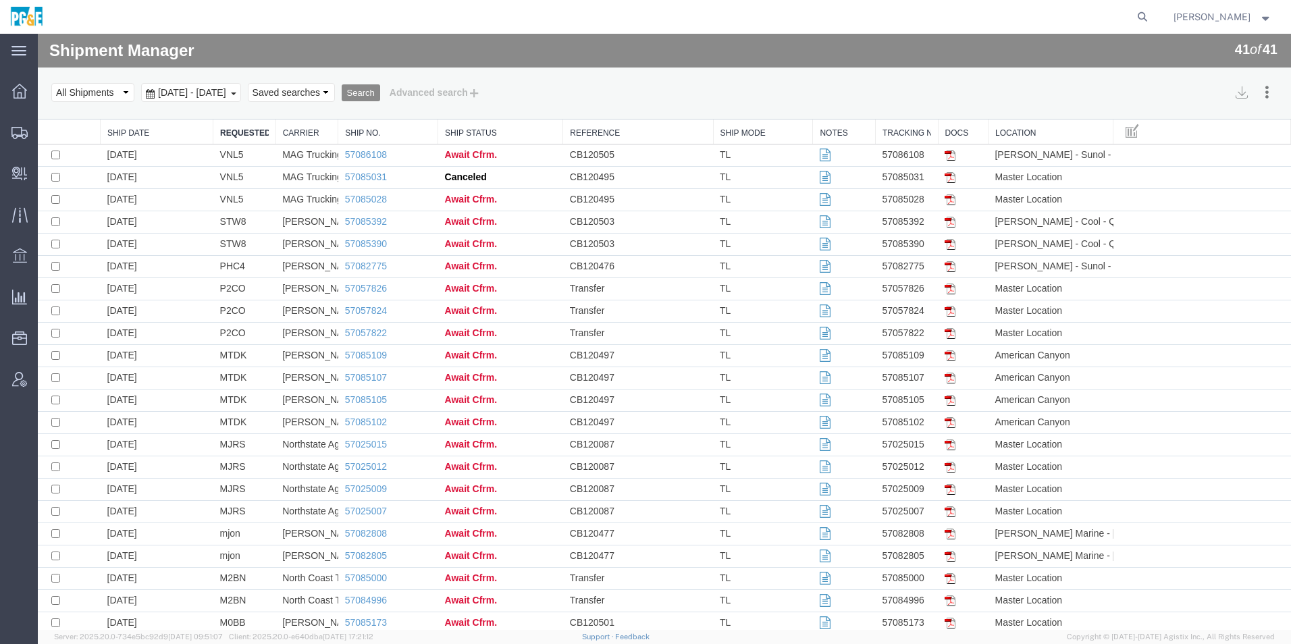
click at [207, 95] on span "[DATE] - [DATE]" at bounding box center [192, 92] width 75 height 11
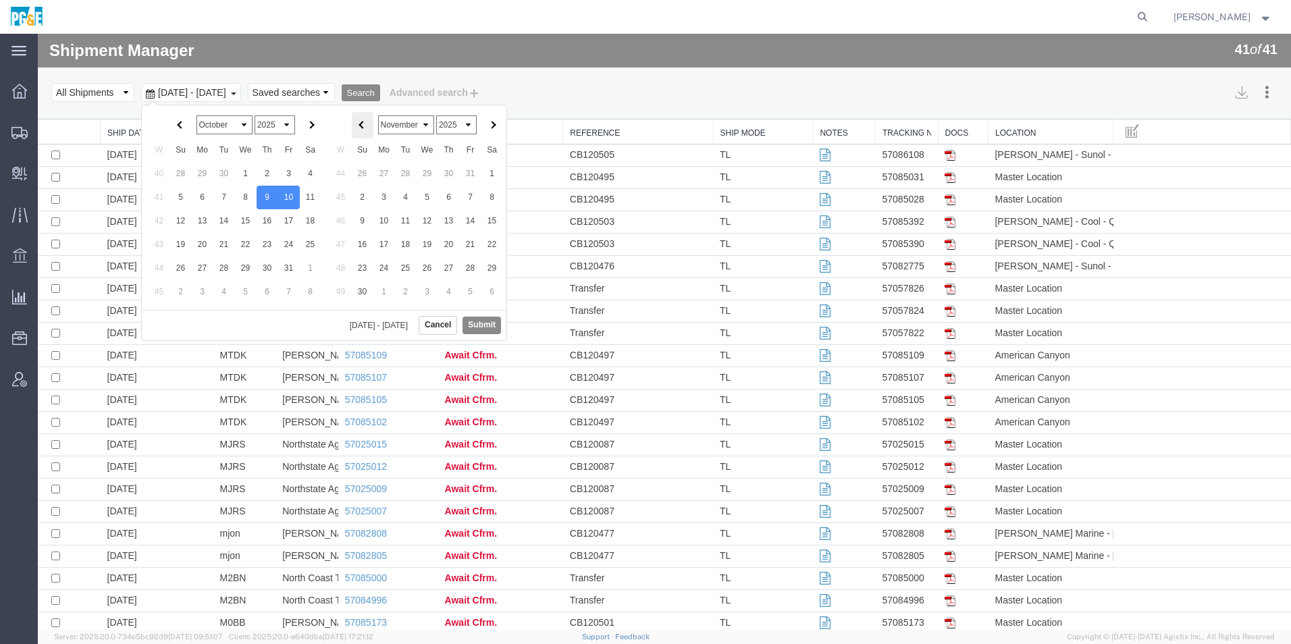
click at [361, 126] on span at bounding box center [362, 125] width 7 height 7
click at [484, 323] on button "Submit" at bounding box center [481, 325] width 38 height 17
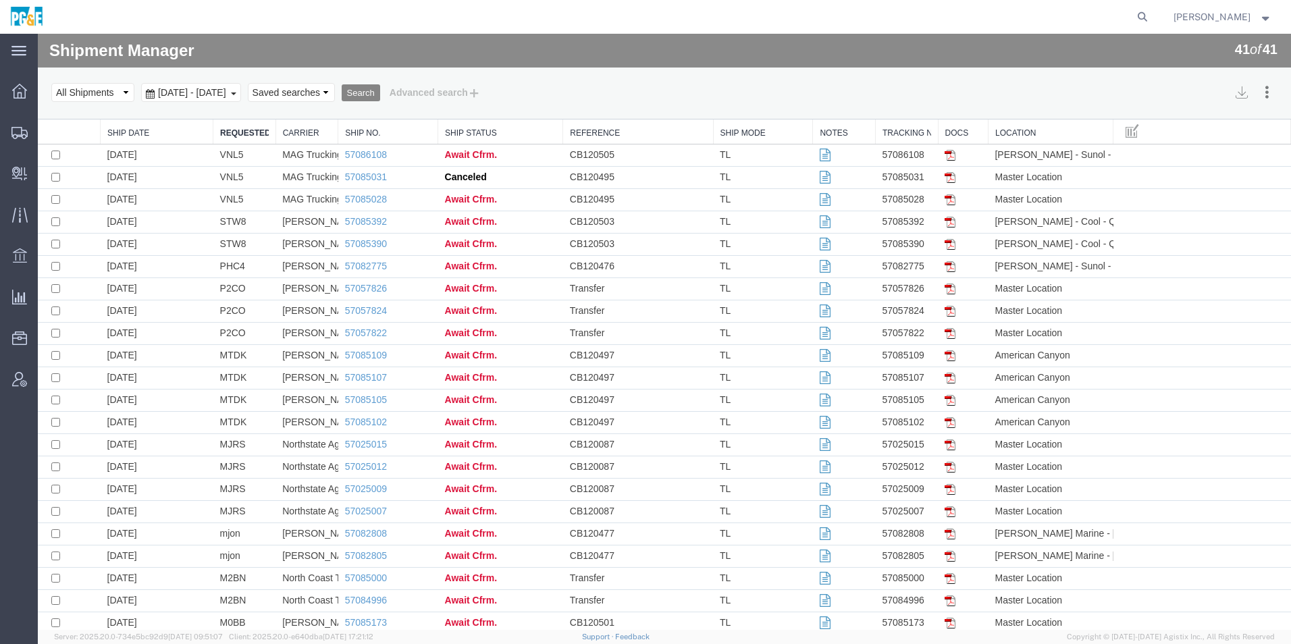
click at [380, 94] on button "Search" at bounding box center [361, 93] width 38 height 18
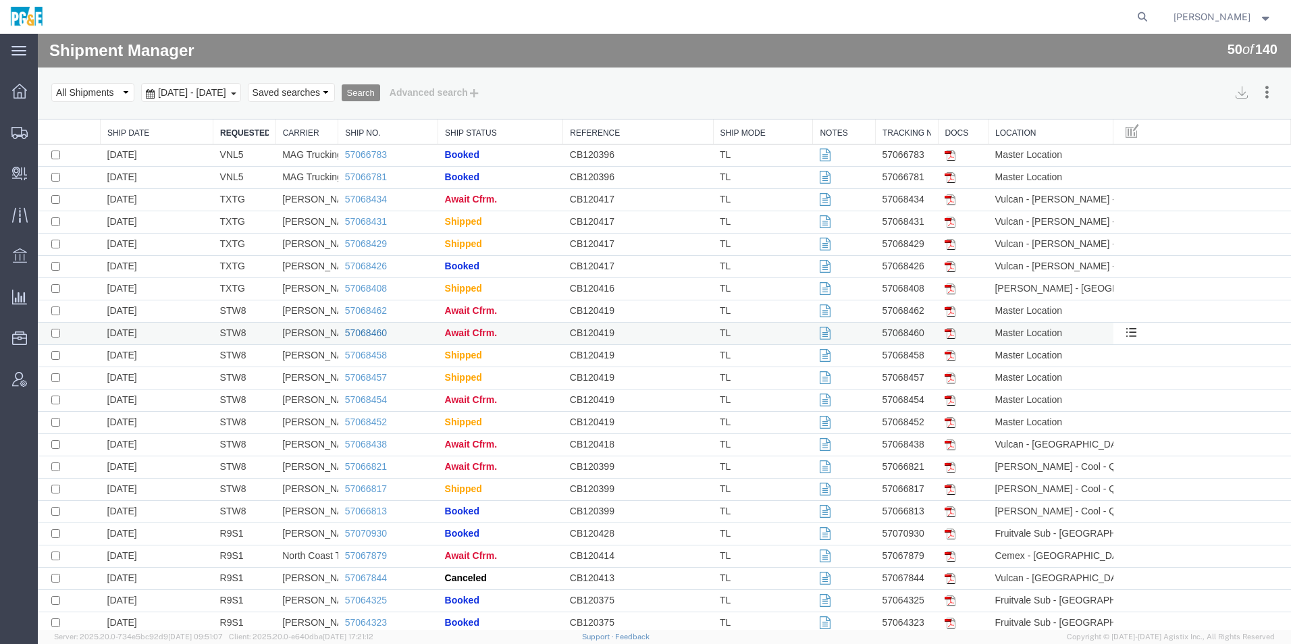
click at [374, 330] on link "57068460" at bounding box center [366, 332] width 42 height 11
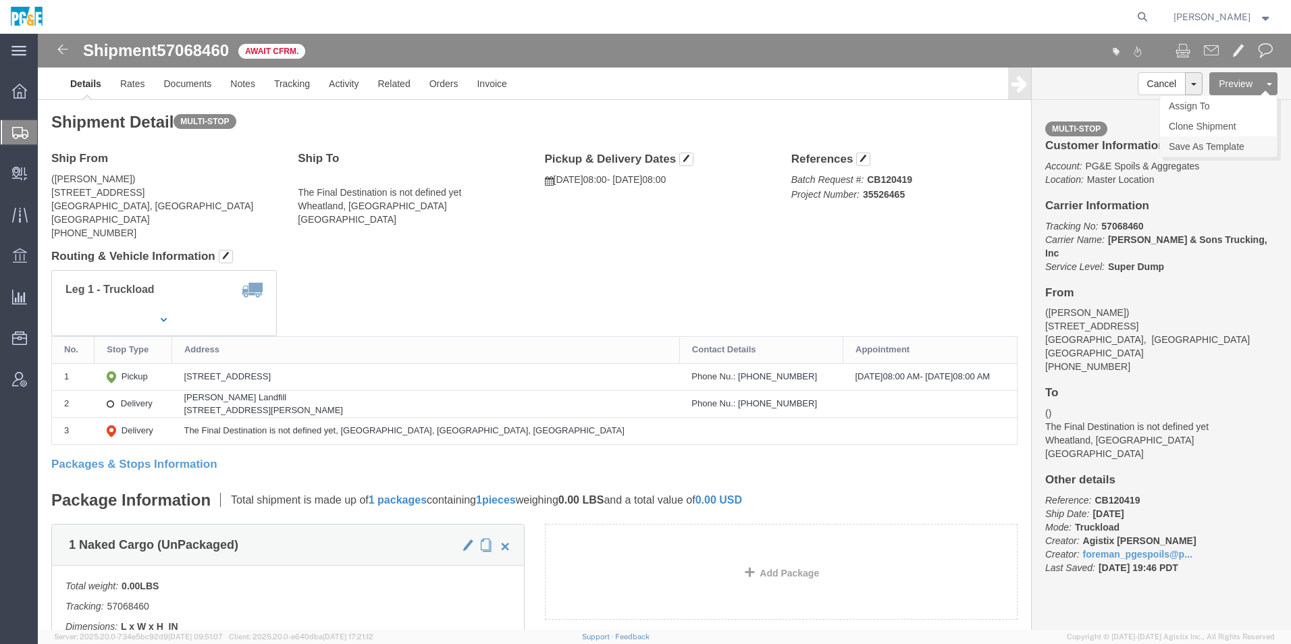
click link "Save As Template"
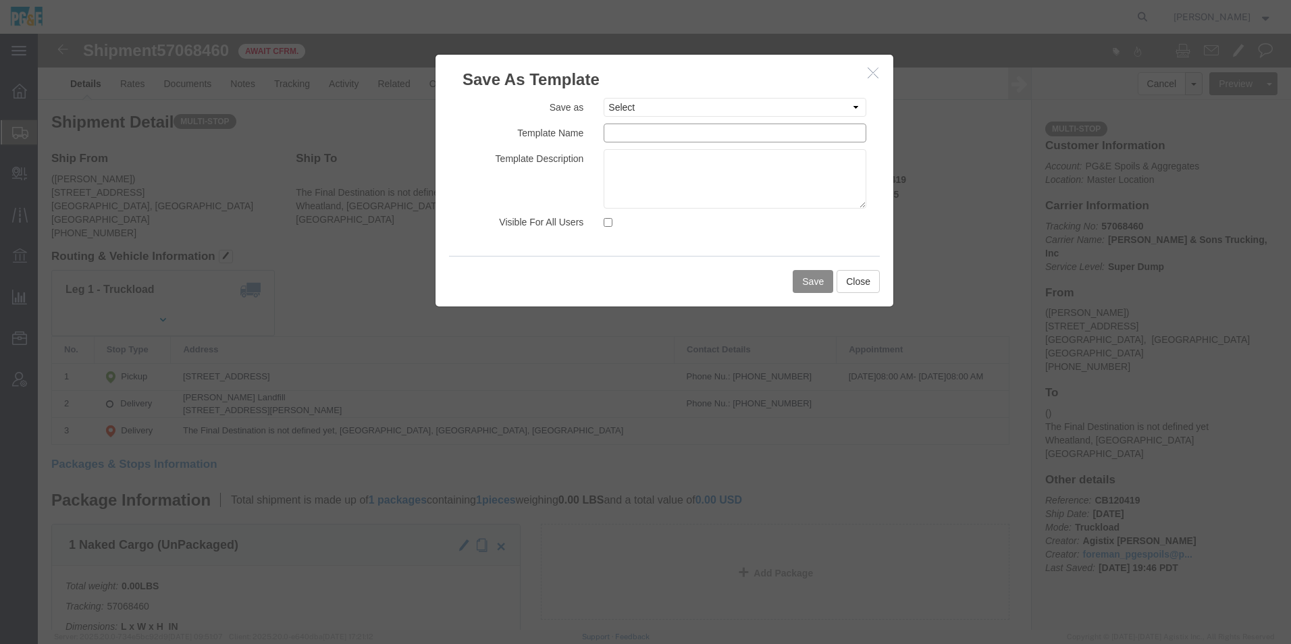
click input "text"
drag, startPoint x: 755, startPoint y: 95, endPoint x: 391, endPoint y: 67, distance: 365.0
click div "Save as Select 31540024 - [PERSON_NAME][GEOGRAPHIC_DATA] 35030381 - [PERSON_NAM…"
type input "Foresthill Off Haul to [PERSON_NAME] - [PERSON_NAME]"
click textarea
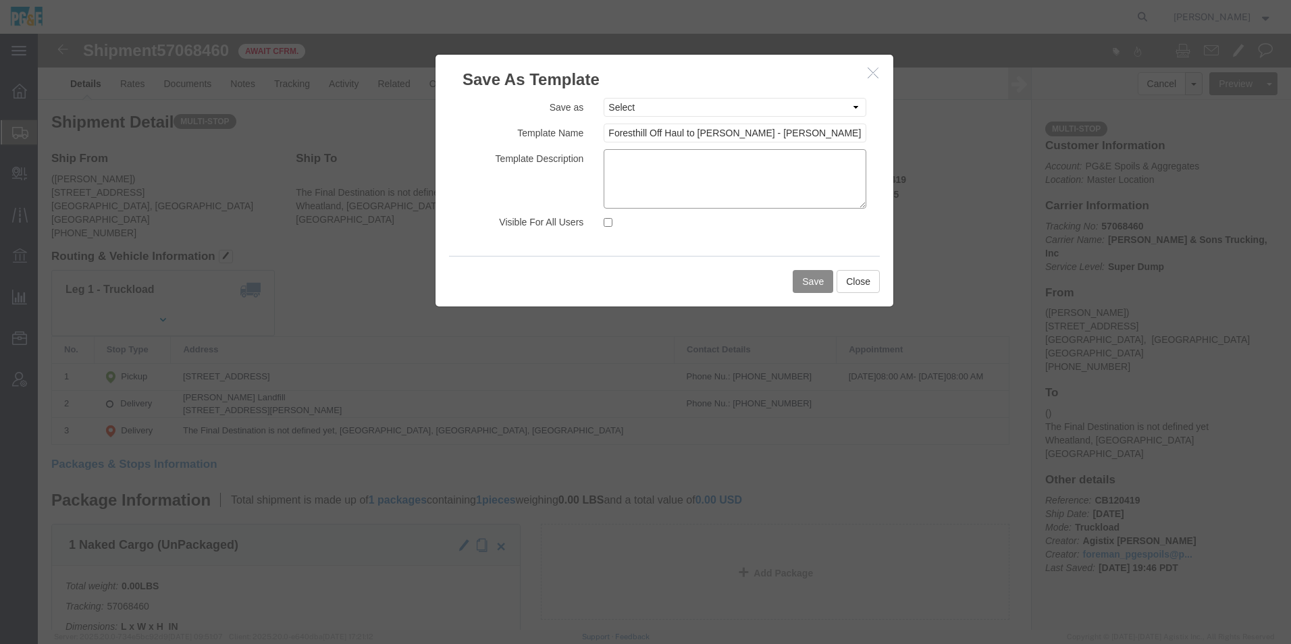
paste textarea "Foresthill Off Haul to [PERSON_NAME] - [PERSON_NAME]"
type textarea "Foresthill Off Haul to [PERSON_NAME] - [PERSON_NAME]"
click input "Visible For All Users"
checkbox input "true"
click button "Save"
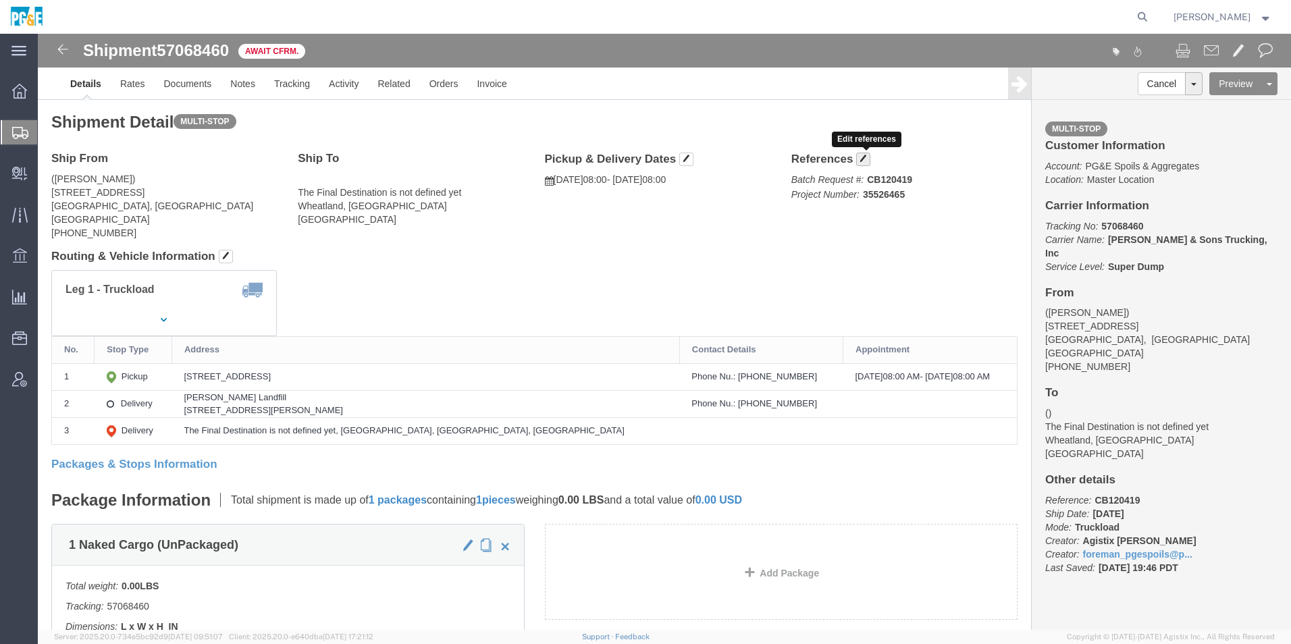
click span "button"
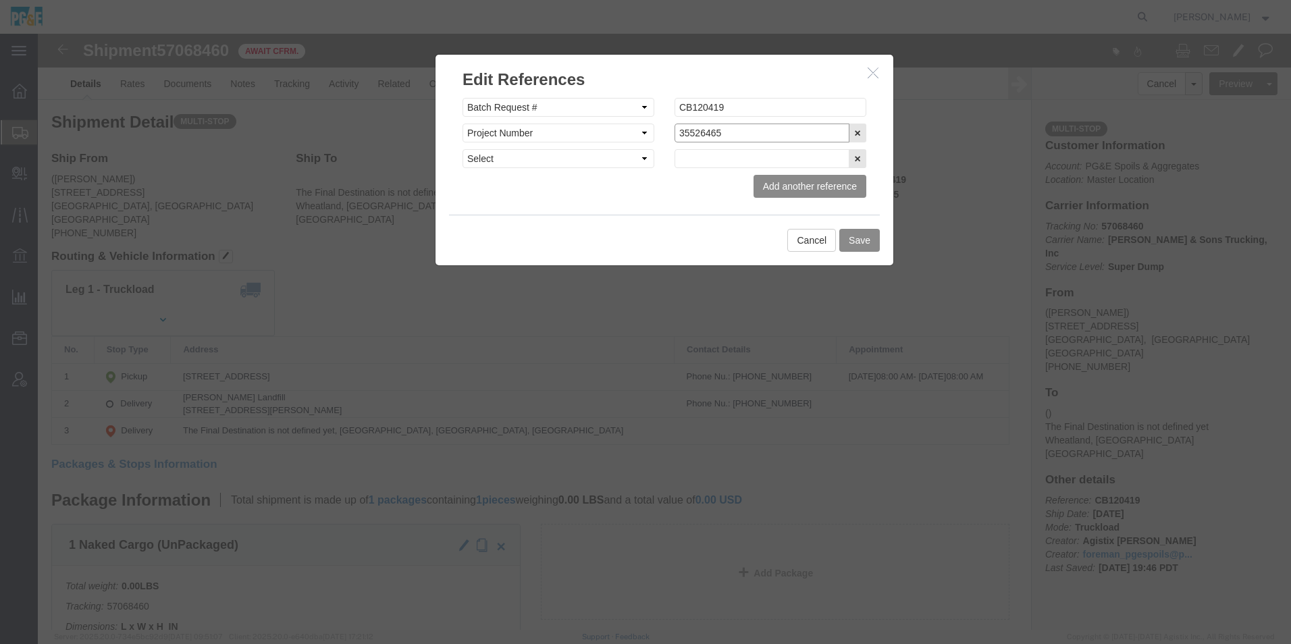
drag, startPoint x: 610, startPoint y: 87, endPoint x: 550, endPoint y: 81, distance: 61.1
click div "Select Account Type Activity ID Airline Appointment Number ASN Batch Request # …"
paste input "392113"
type input "35392113"
click button "Save"
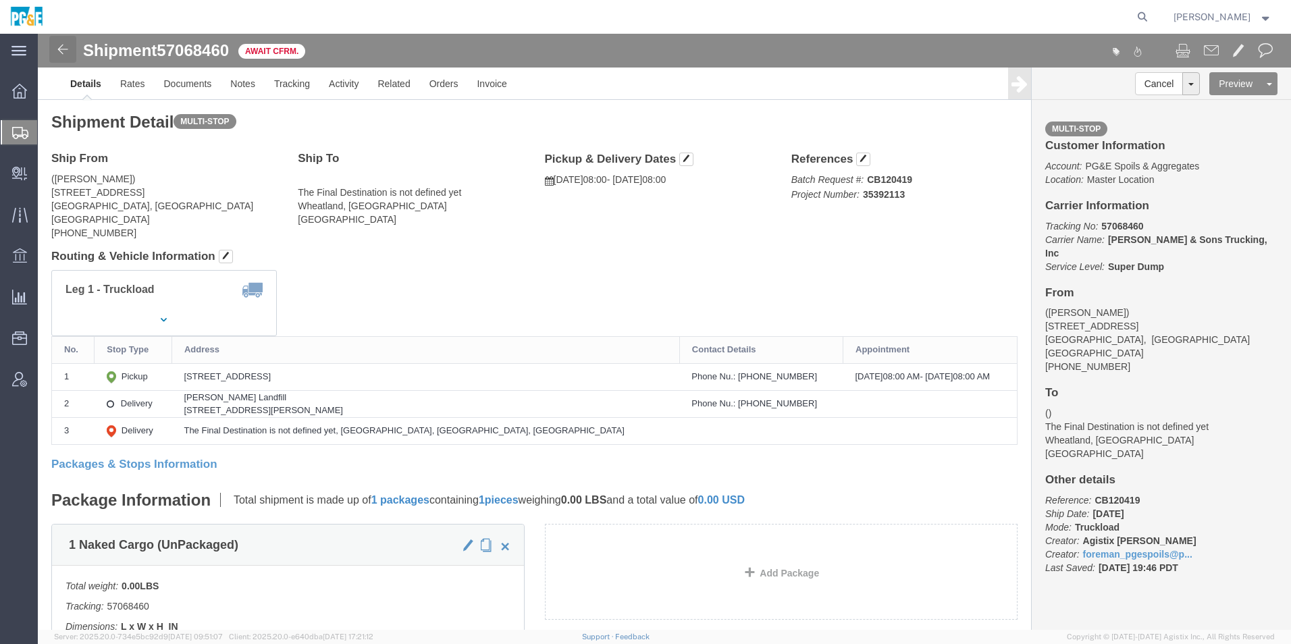
click img
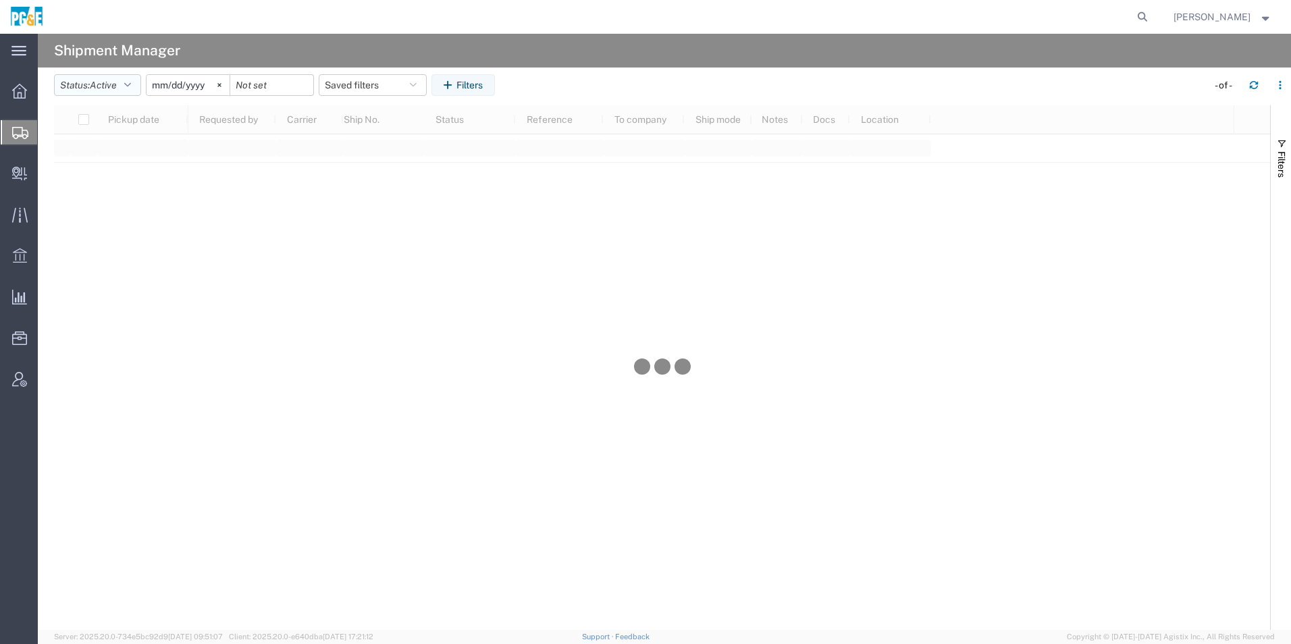
click at [102, 81] on span "Active" at bounding box center [103, 85] width 27 height 11
click at [99, 162] on span "All" at bounding box center [133, 156] width 157 height 21
click at [165, 84] on input "[DATE]" at bounding box center [173, 85] width 83 height 20
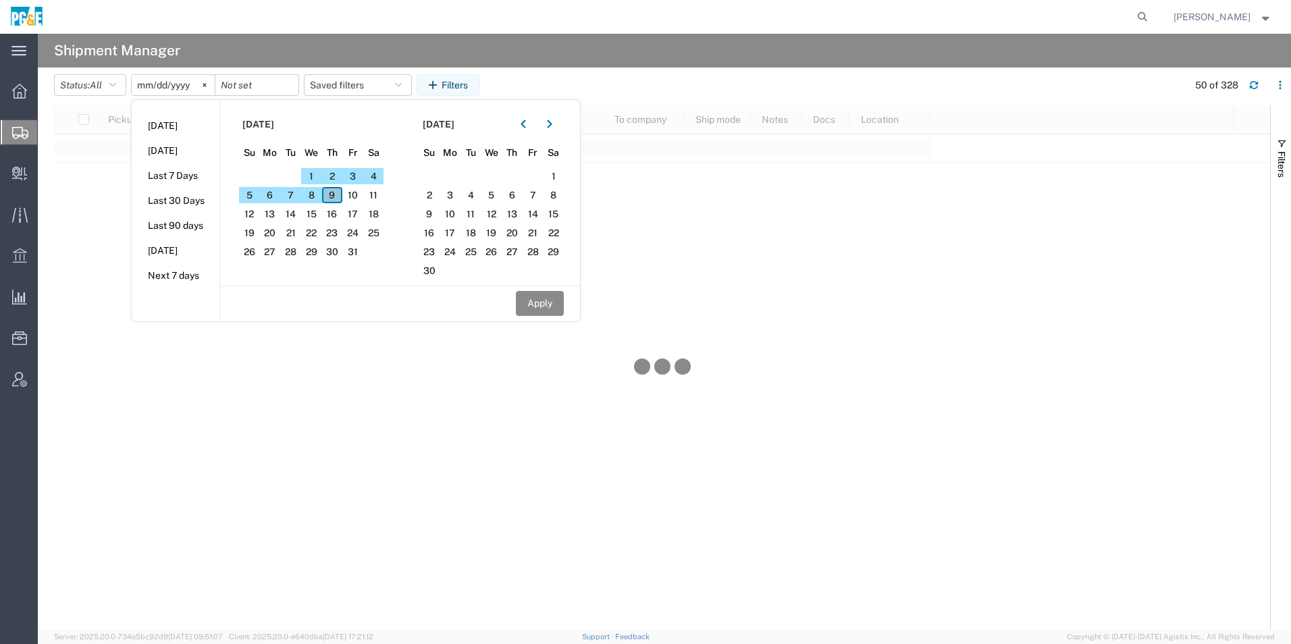
click at [337, 194] on span "9" at bounding box center [332, 195] width 21 height 16
click at [534, 126] on button "button" at bounding box center [523, 124] width 22 height 22
click at [521, 198] on span "9" at bounding box center [512, 195] width 21 height 16
click at [544, 298] on button "Apply" at bounding box center [540, 303] width 48 height 25
type input "[DATE]"
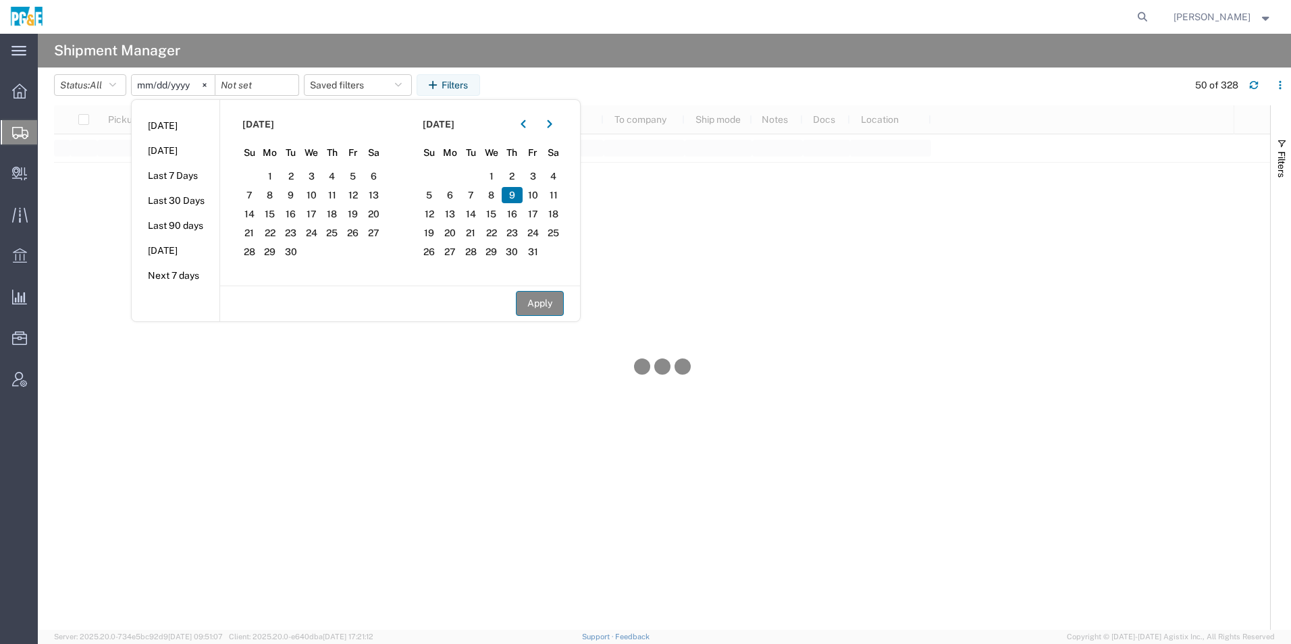
type input "[DATE]"
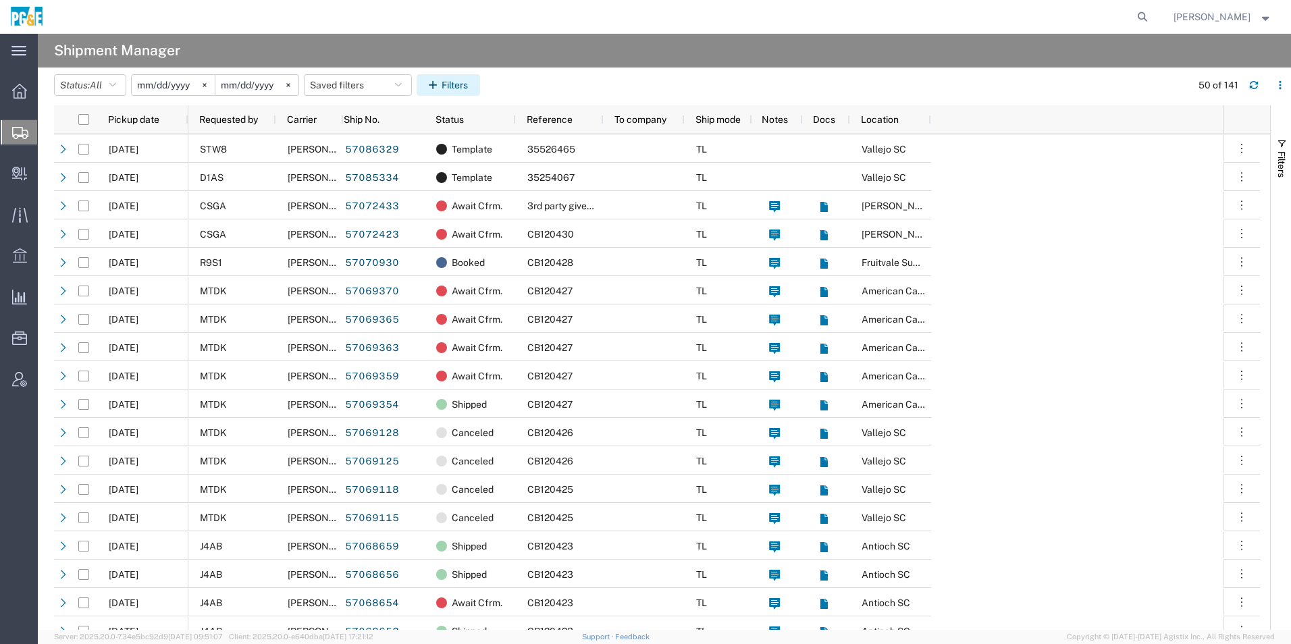
click at [456, 82] on button "Filters" at bounding box center [448, 85] width 63 height 22
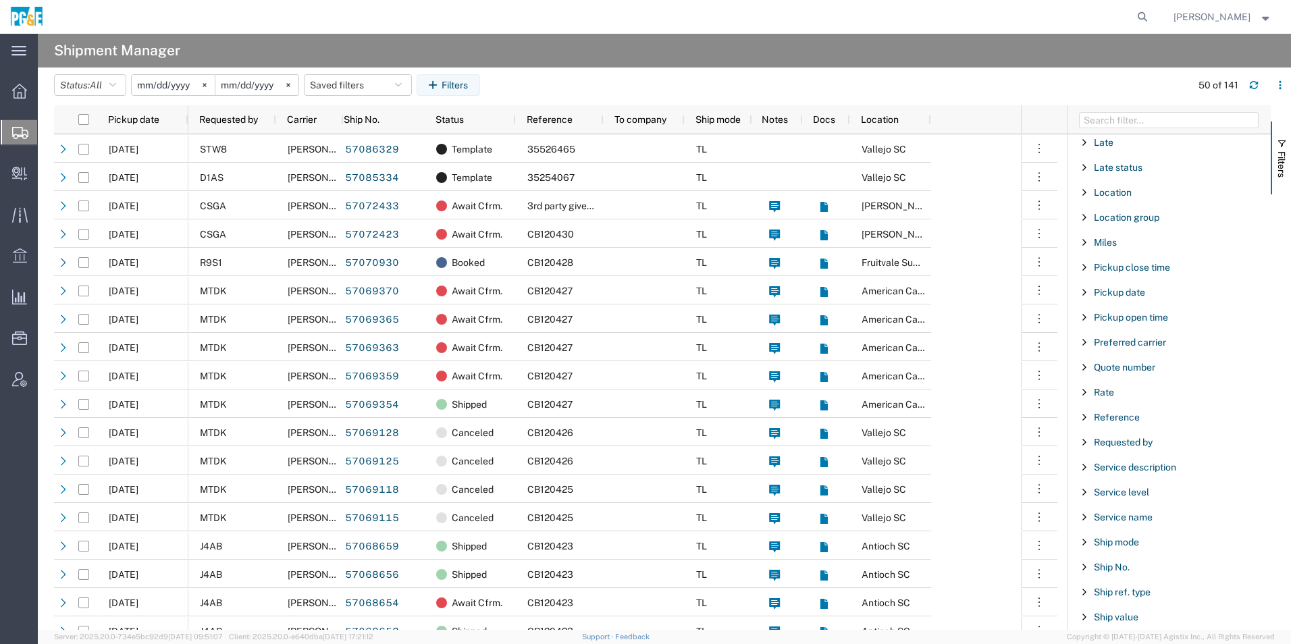
scroll to position [743, 0]
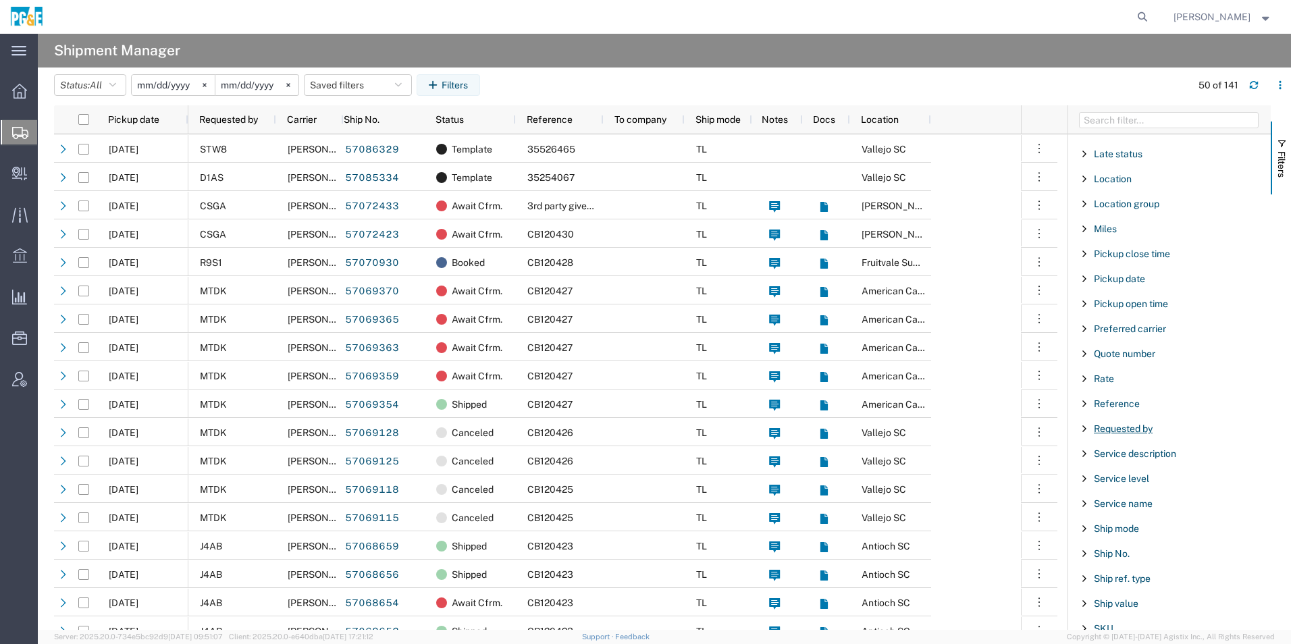
click at [1113, 425] on span "Requested by" at bounding box center [1123, 428] width 59 height 11
click at [1098, 458] on div "starts with" at bounding box center [1169, 463] width 155 height 11
click at [1121, 482] on input "Filter Value" at bounding box center [1174, 485] width 177 height 16
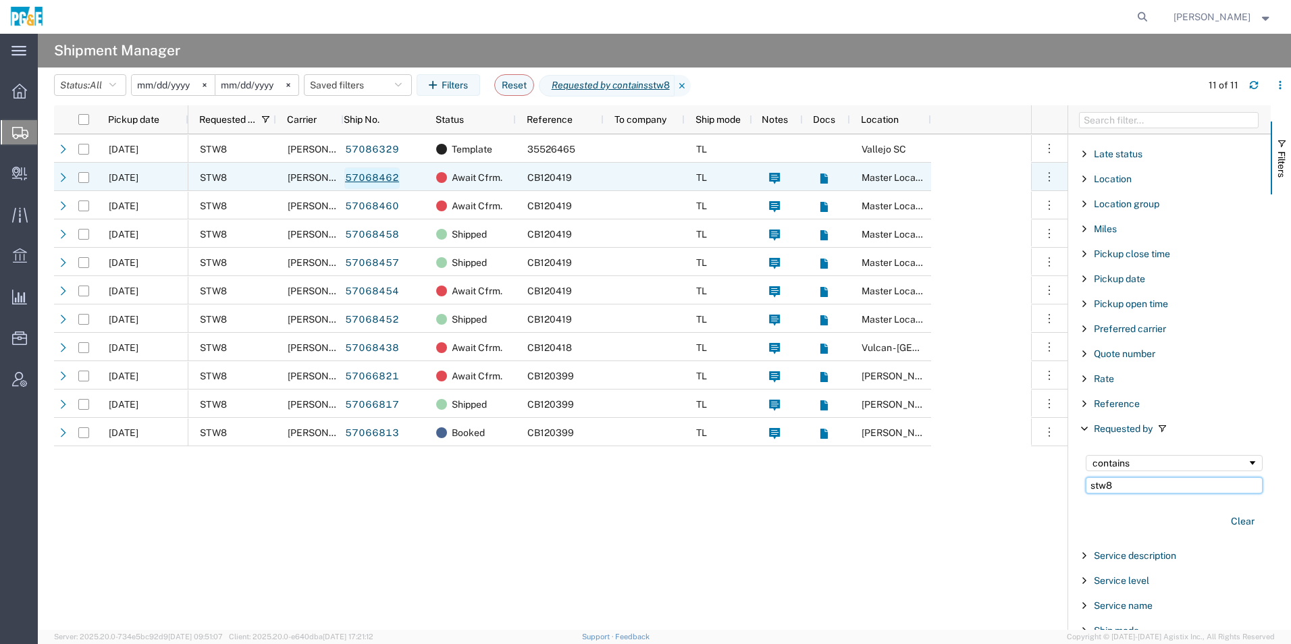
type input "stw8"
click at [373, 177] on link "57068462" at bounding box center [371, 178] width 55 height 22
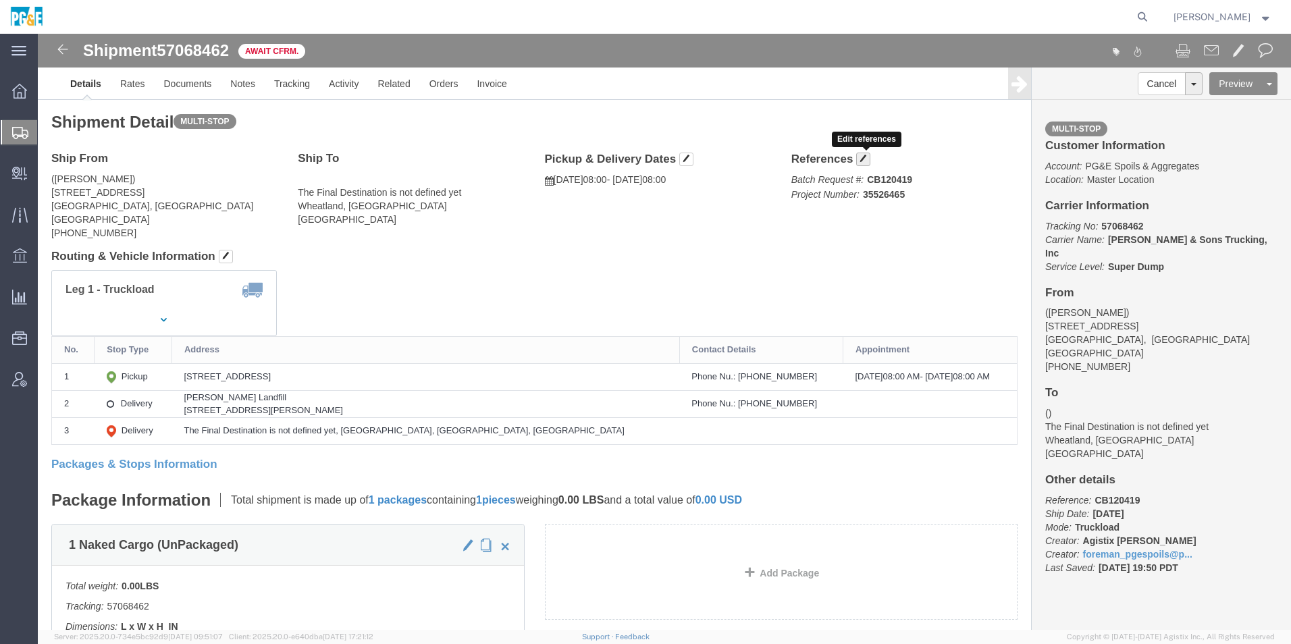
drag, startPoint x: 823, startPoint y: 123, endPoint x: 848, endPoint y: 132, distance: 26.5
click span "button"
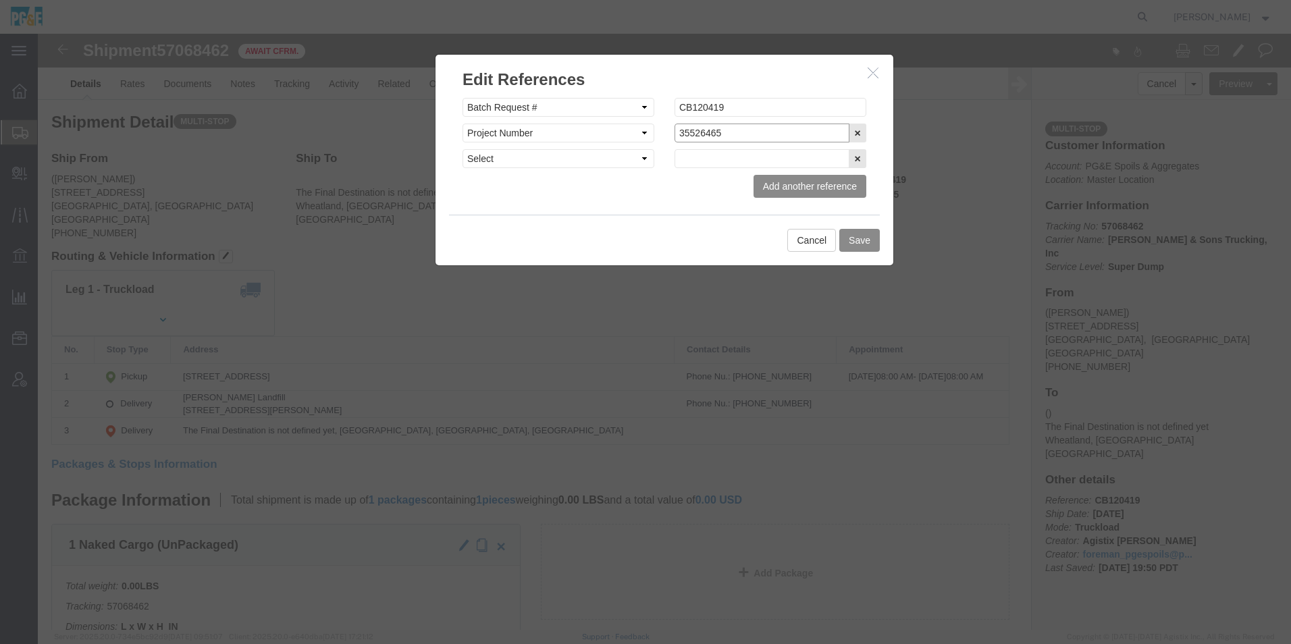
drag, startPoint x: 605, startPoint y: 90, endPoint x: 359, endPoint y: 66, distance: 247.0
click div "Edit References Select Account Type Activity ID Airline Appointment Number ASN …"
paste input "392113"
type input "35392113"
click div
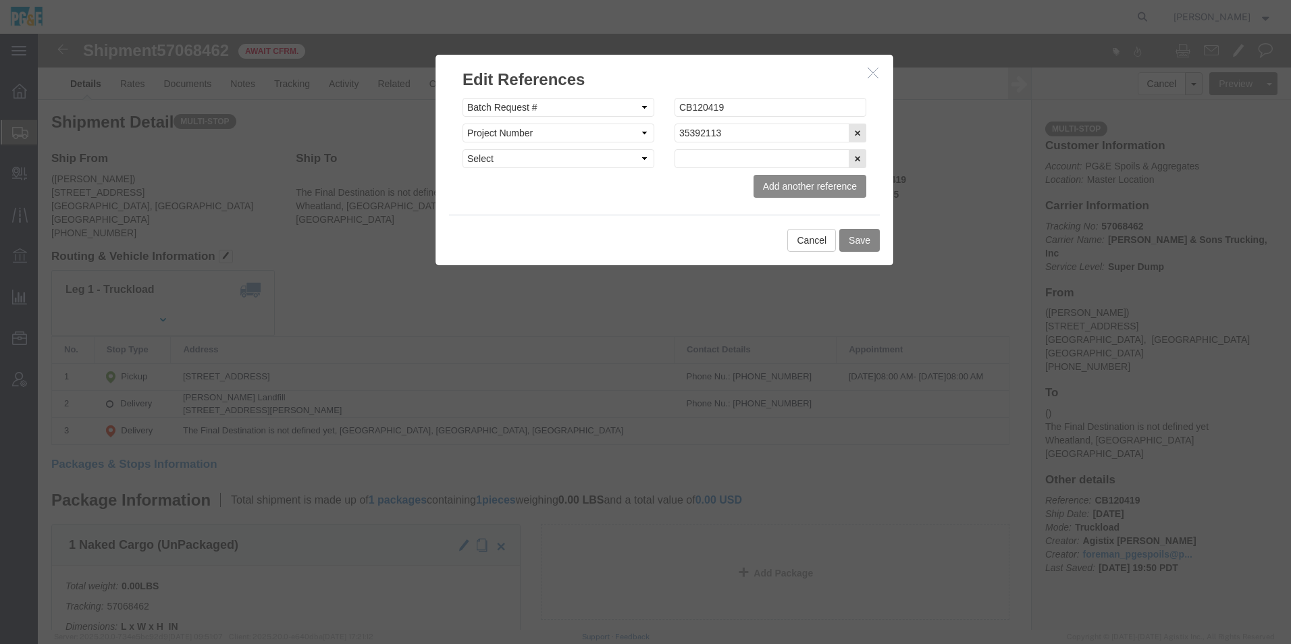
click button "Save"
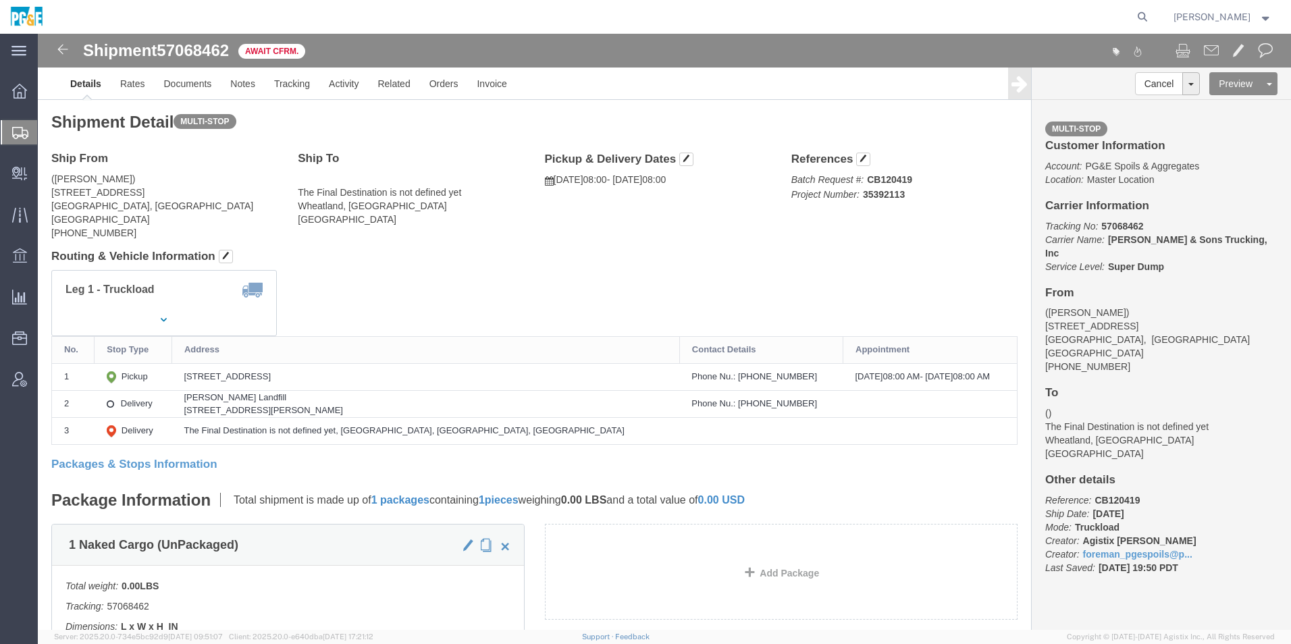
drag, startPoint x: 24, startPoint y: 17, endPoint x: 3, endPoint y: 7, distance: 23.3
click img
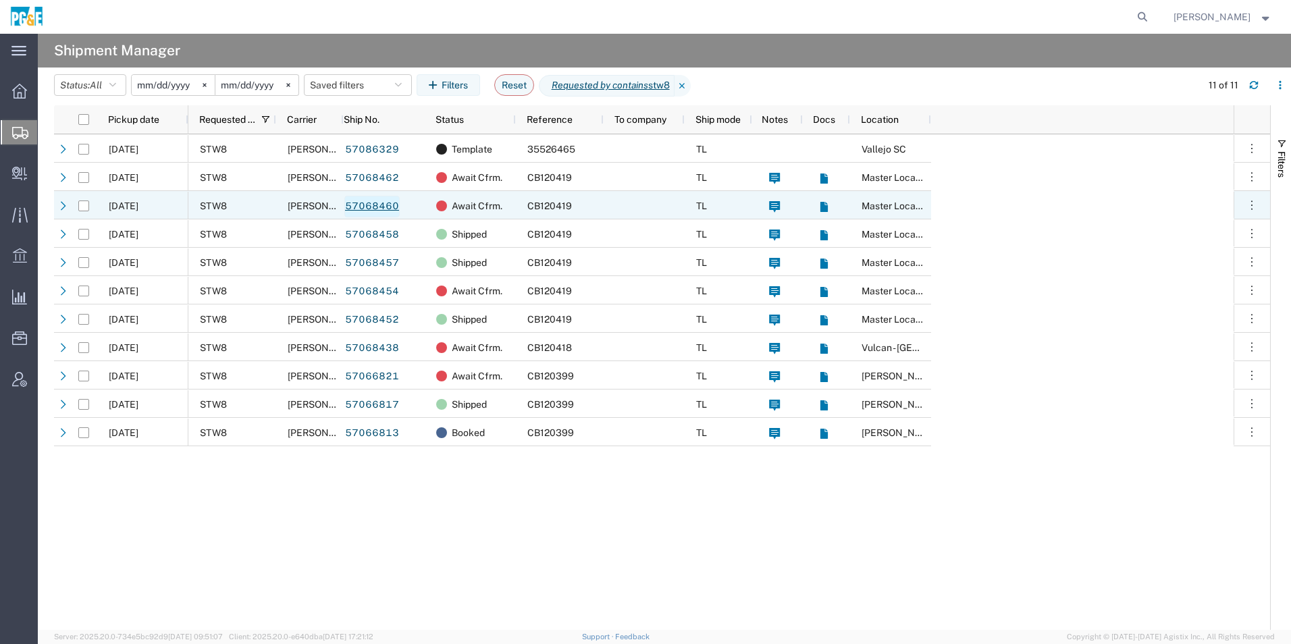
click at [361, 204] on link "57068460" at bounding box center [371, 207] width 55 height 22
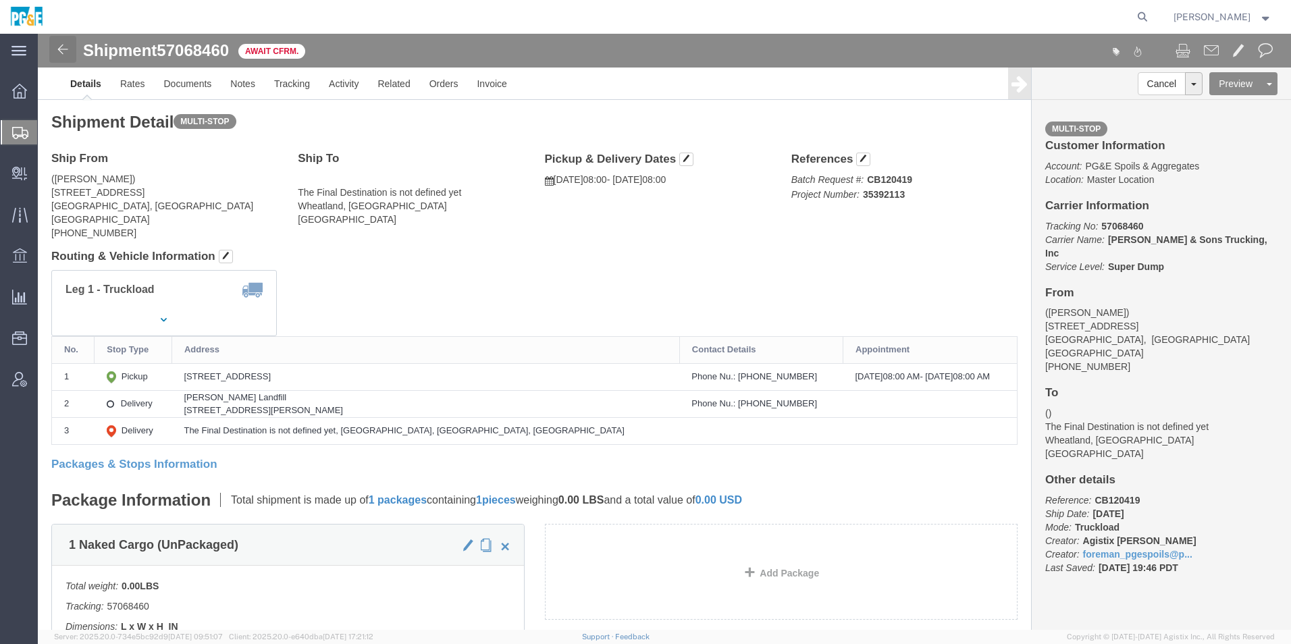
click img
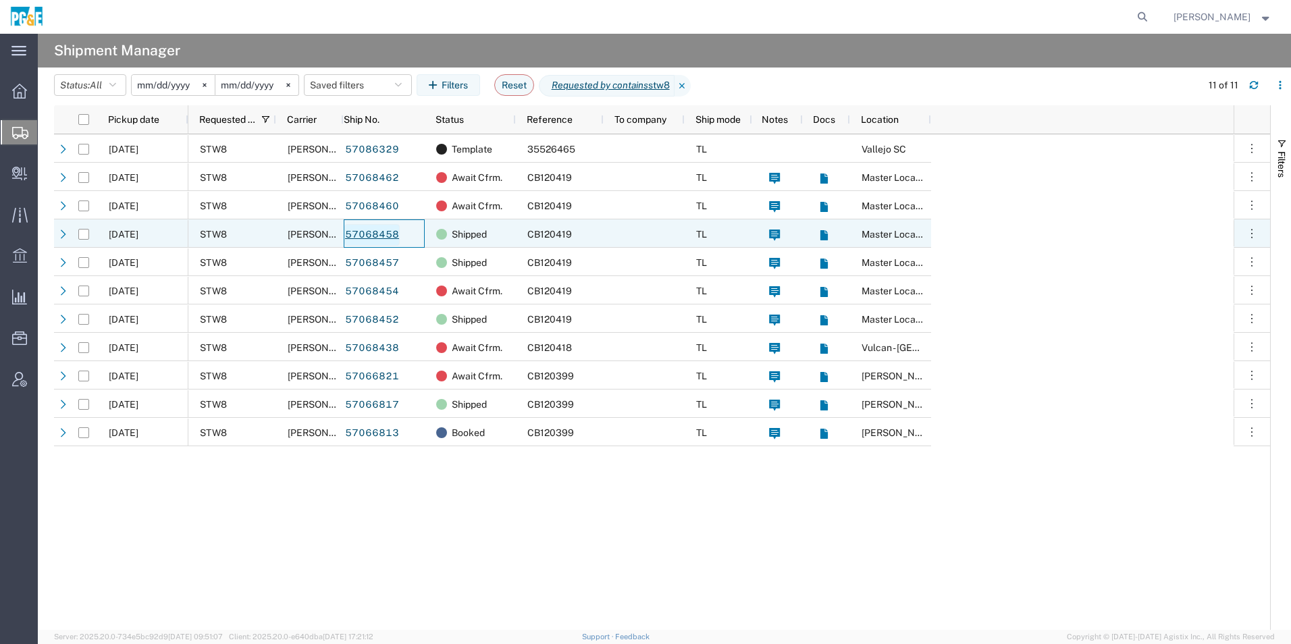
click at [379, 232] on link "57068458" at bounding box center [371, 235] width 55 height 22
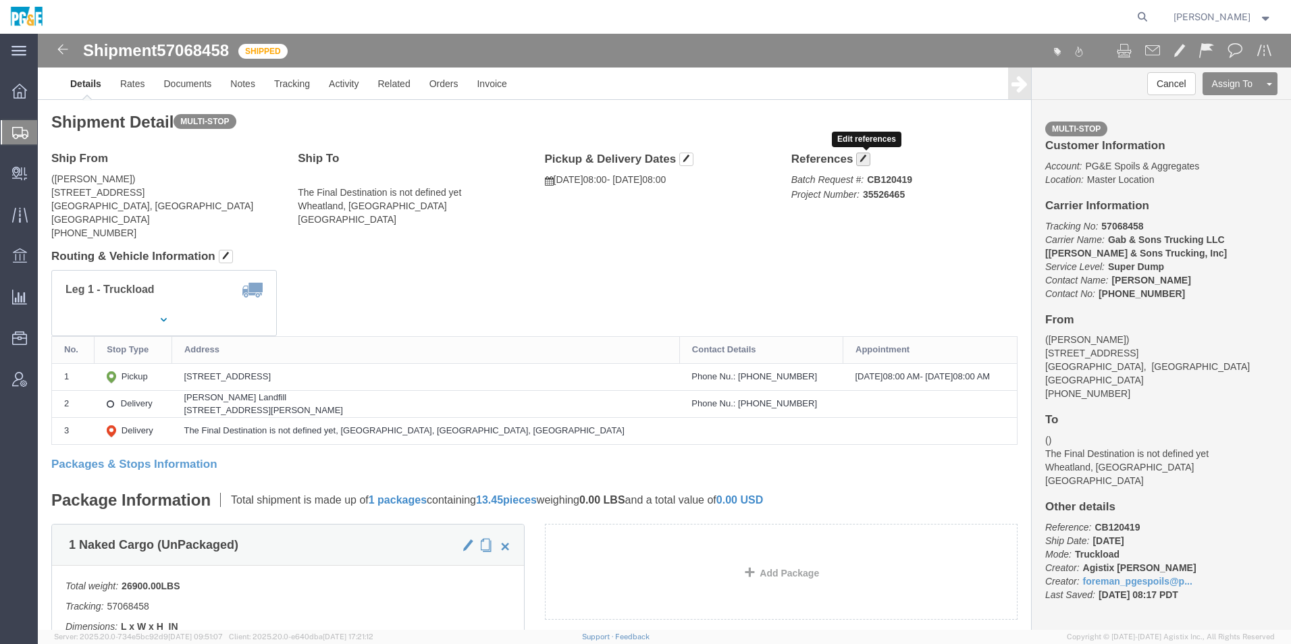
click span "button"
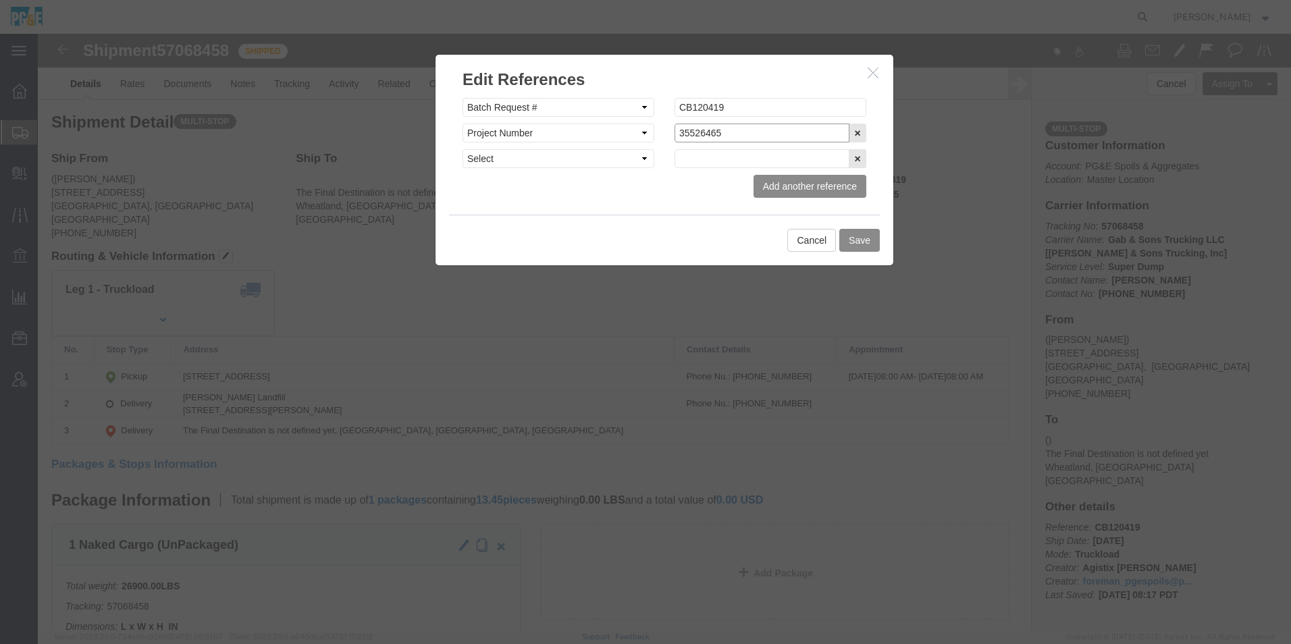
drag, startPoint x: 647, startPoint y: 90, endPoint x: 491, endPoint y: 76, distance: 156.5
click div "Select Account Type Activity ID Airline Appointment Number ASN Batch Request # …"
paste input "392113"
type input "35392113"
click button "Save"
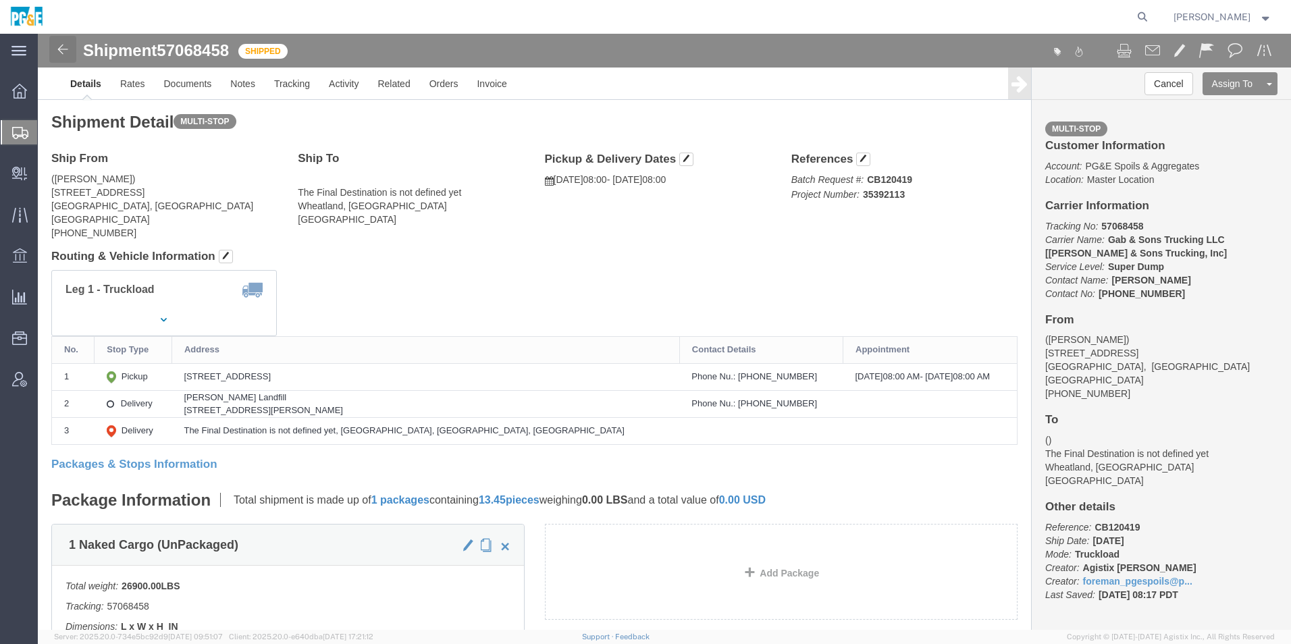
click img
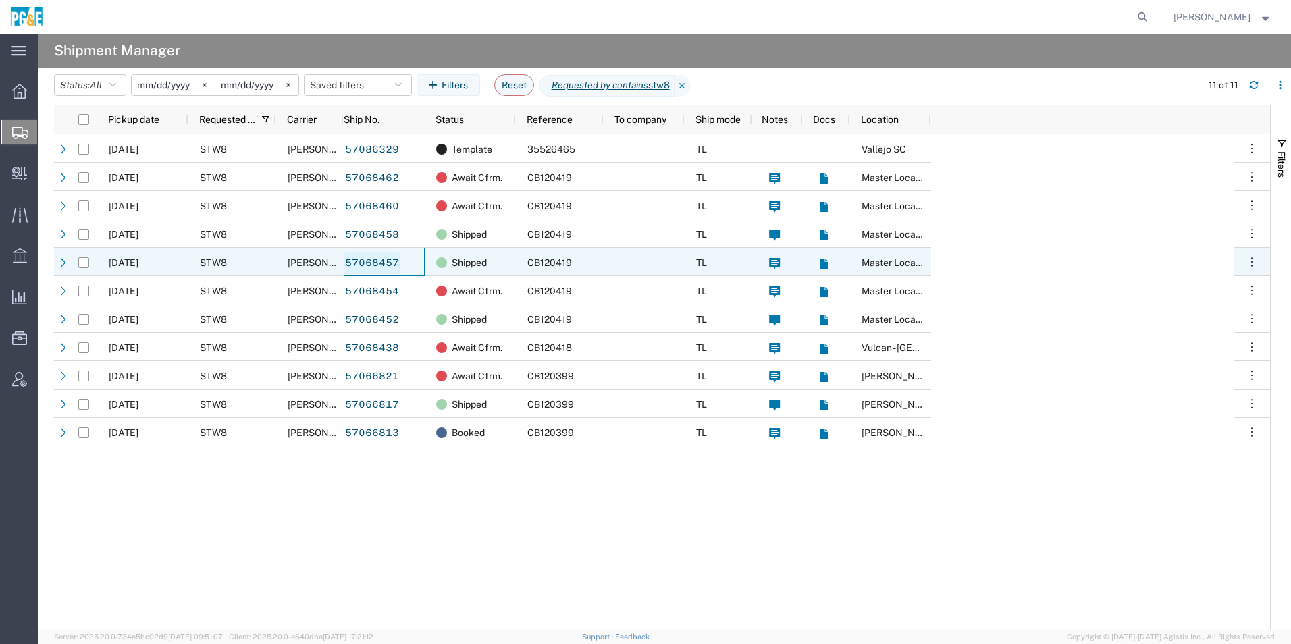
click at [384, 262] on link "57068457" at bounding box center [371, 264] width 55 height 22
